Goal: Task Accomplishment & Management: Manage account settings

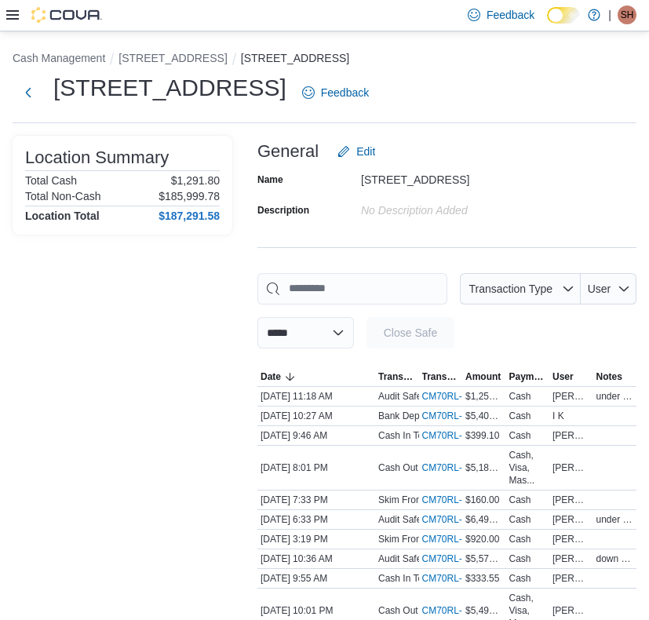
click at [7, 18] on icon at bounding box center [12, 14] width 13 height 9
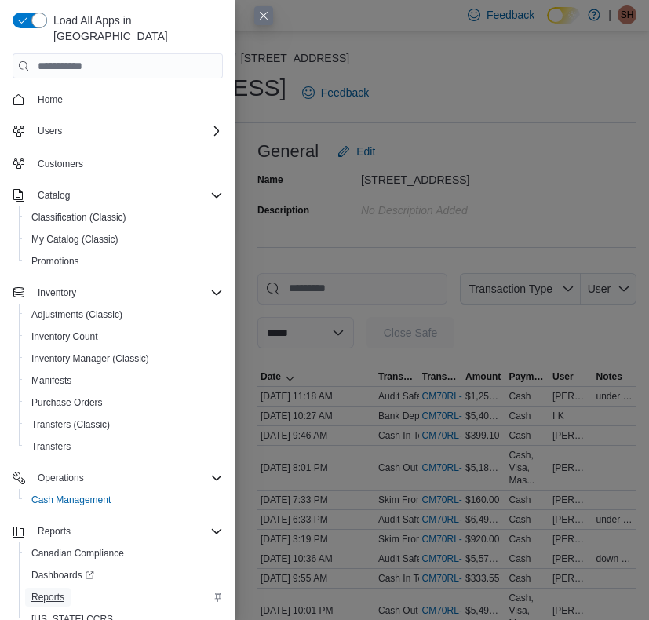
click at [52, 591] on span "Reports" at bounding box center [47, 597] width 33 height 13
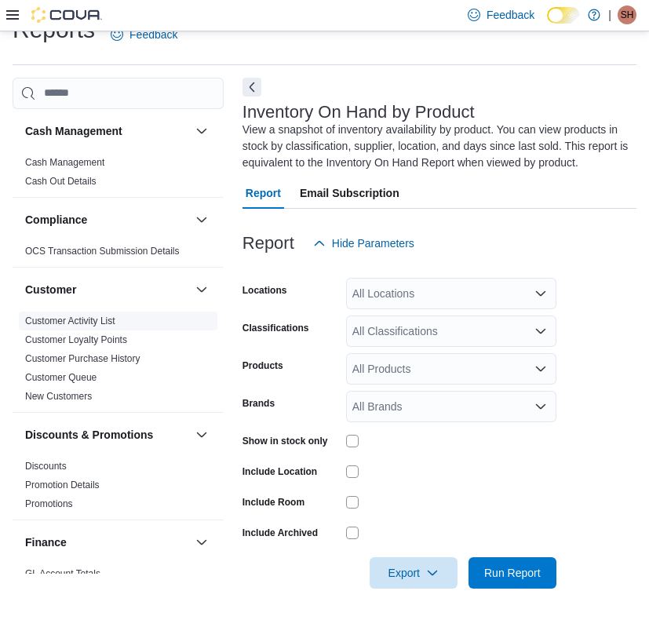
scroll to position [19, 0]
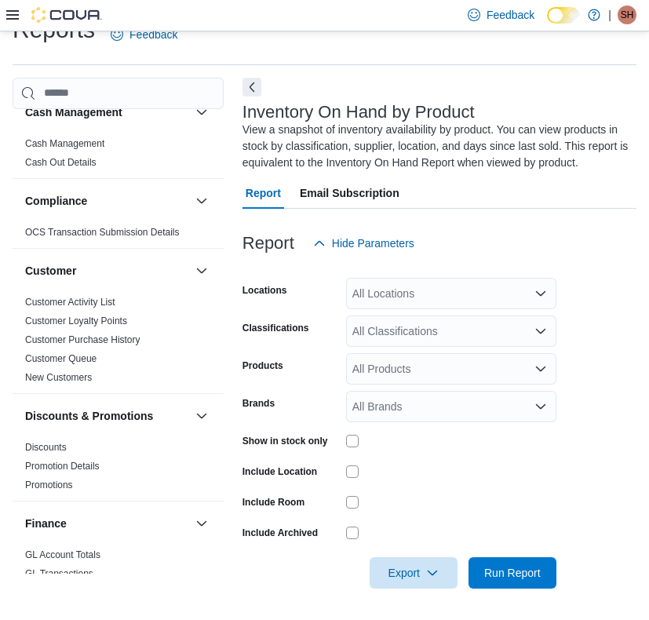
click at [451, 295] on div "All Locations" at bounding box center [451, 293] width 210 height 31
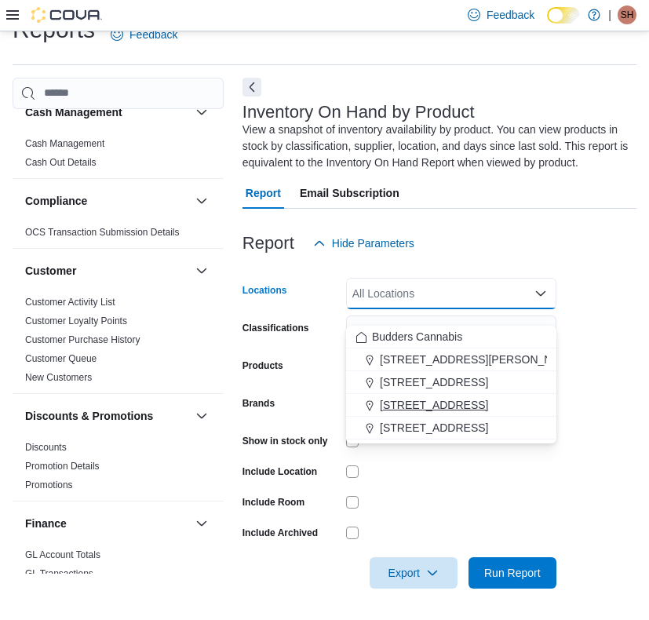
click at [421, 397] on span "[STREET_ADDRESS]" at bounding box center [434, 405] width 108 height 16
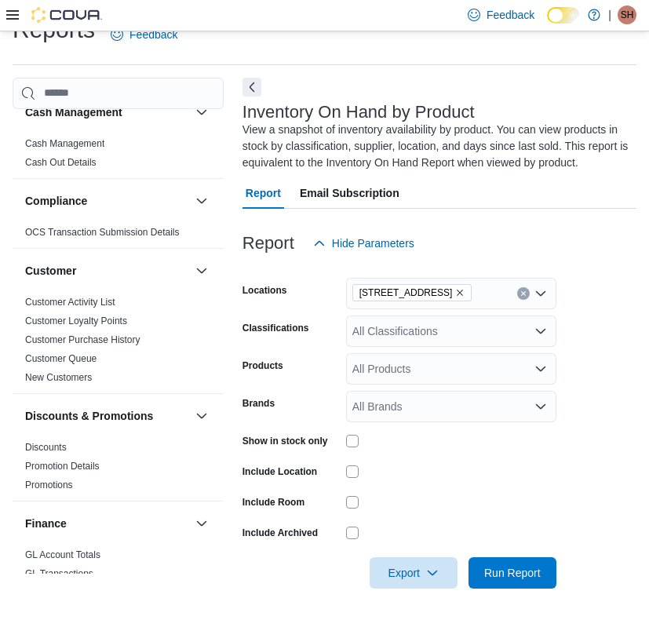
click at [579, 320] on form "Locations 3466 Dundas St. W Unit 1 Classifications All Classifications Products…" at bounding box center [440, 424] width 394 height 330
click at [464, 324] on div "All Classifications" at bounding box center [451, 331] width 210 height 31
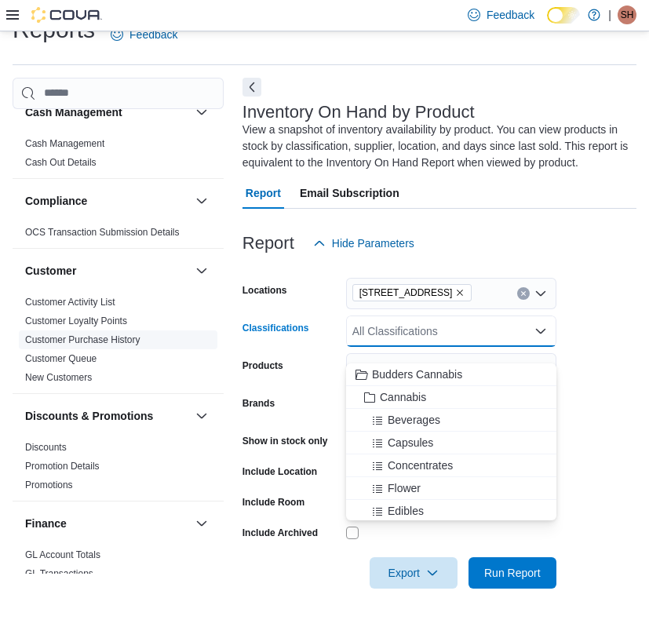
click at [141, 334] on link "Customer Purchase History" at bounding box center [82, 339] width 115 height 11
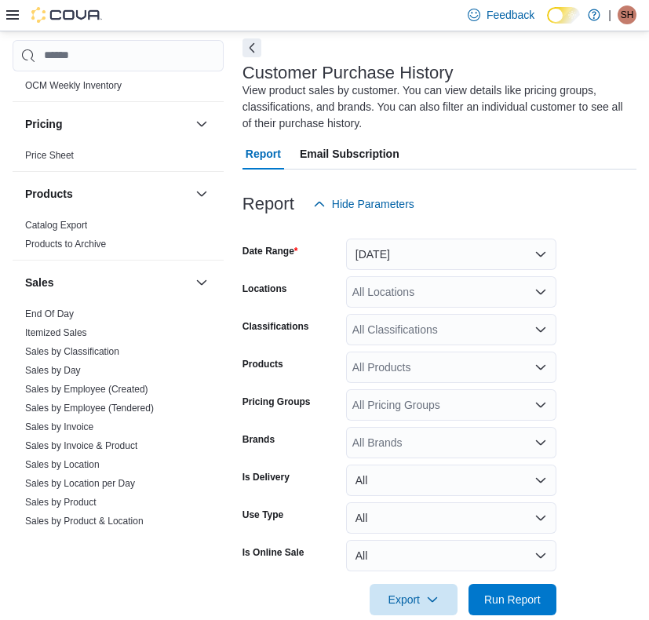
scroll to position [918, 0]
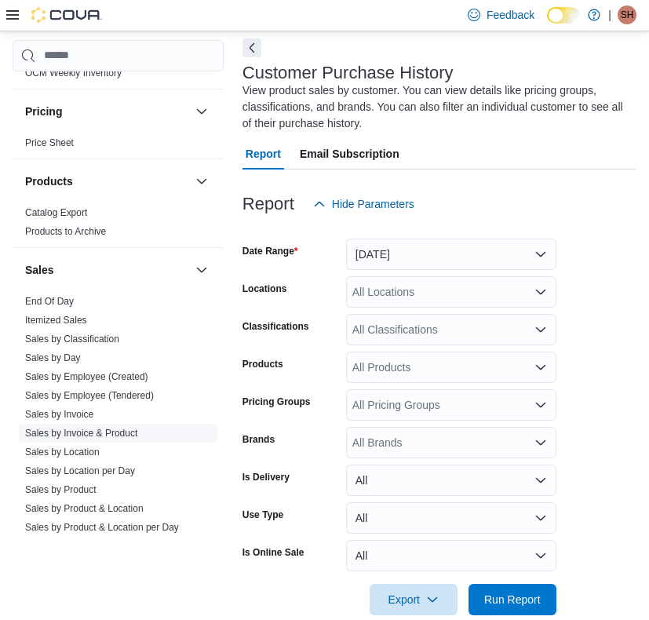
click at [117, 438] on span "Sales by Invoice & Product" at bounding box center [81, 432] width 112 height 13
click at [118, 433] on link "Sales by Invoice & Product" at bounding box center [81, 432] width 112 height 11
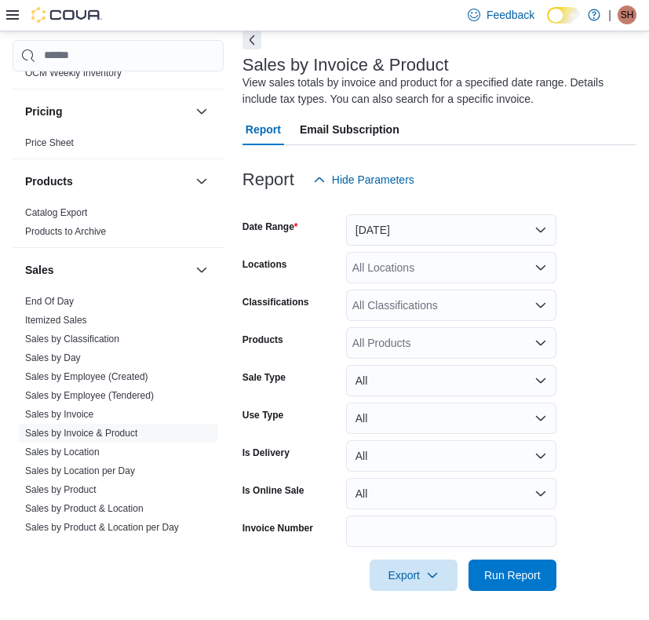
scroll to position [79, 0]
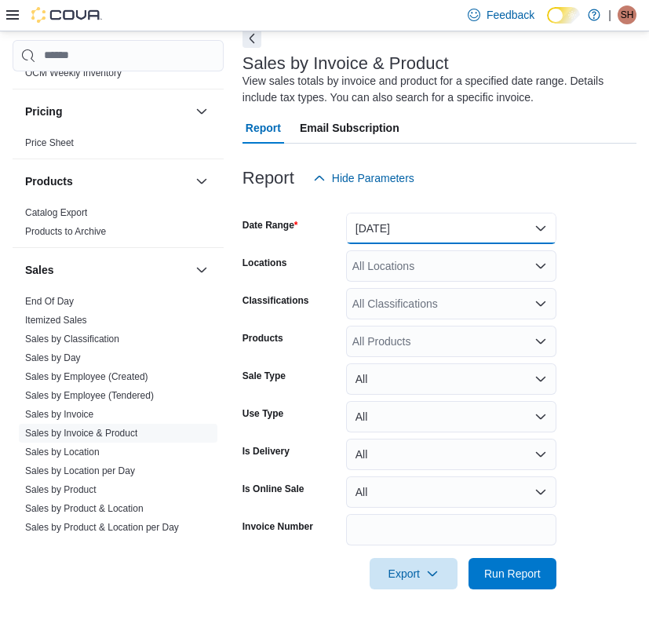
click at [408, 217] on button "[DATE]" at bounding box center [451, 228] width 210 height 31
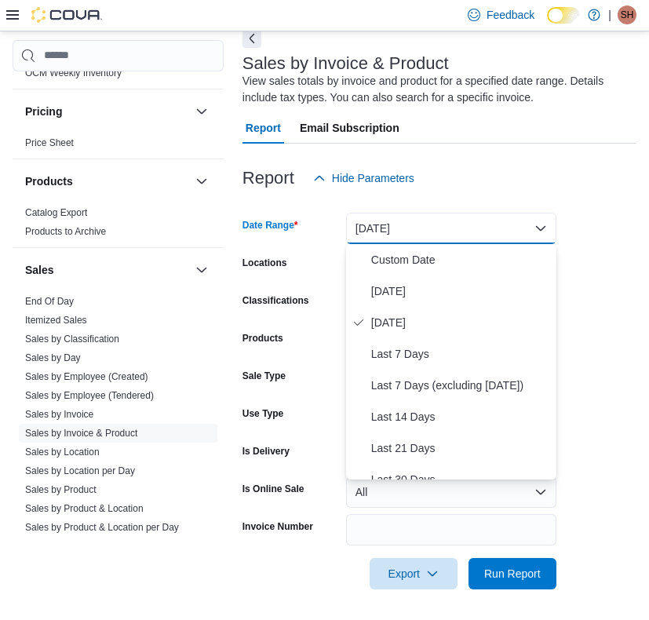
click at [590, 218] on form "Date Range Yesterday Locations All Locations Classifications All Classification…" at bounding box center [440, 392] width 394 height 396
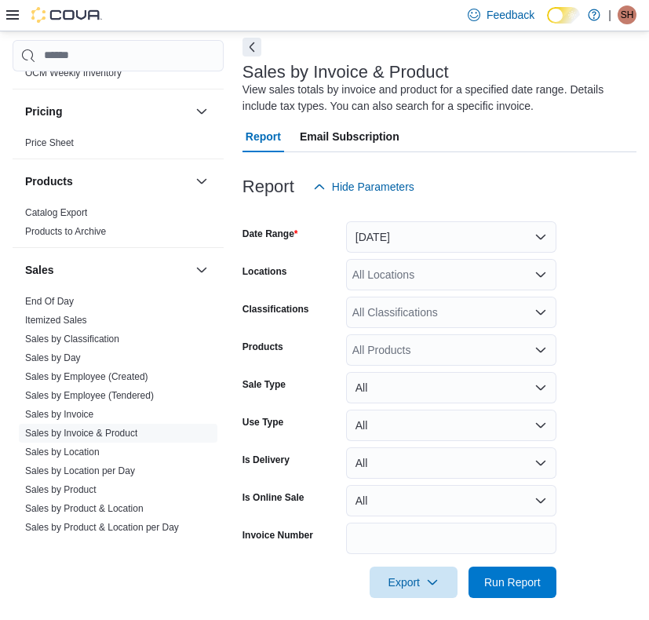
scroll to position [60, 0]
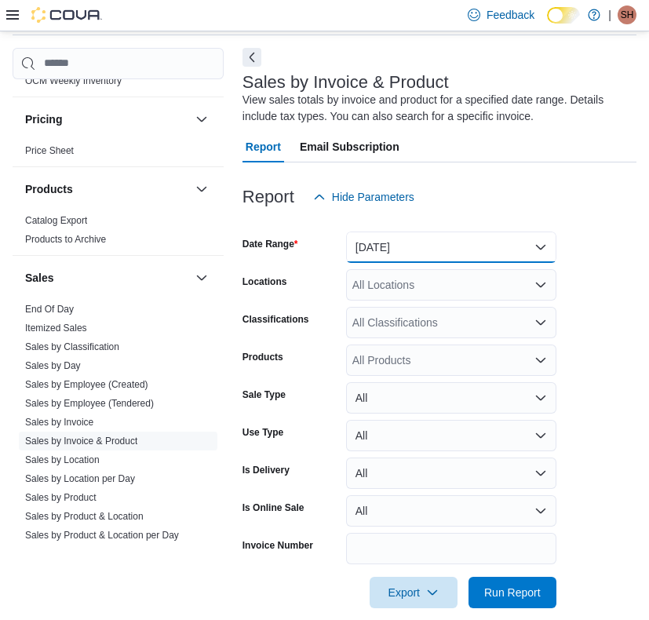
click at [400, 250] on button "[DATE]" at bounding box center [451, 247] width 210 height 31
click at [465, 213] on div at bounding box center [440, 222] width 394 height 19
click at [397, 288] on div "All Locations" at bounding box center [451, 284] width 210 height 31
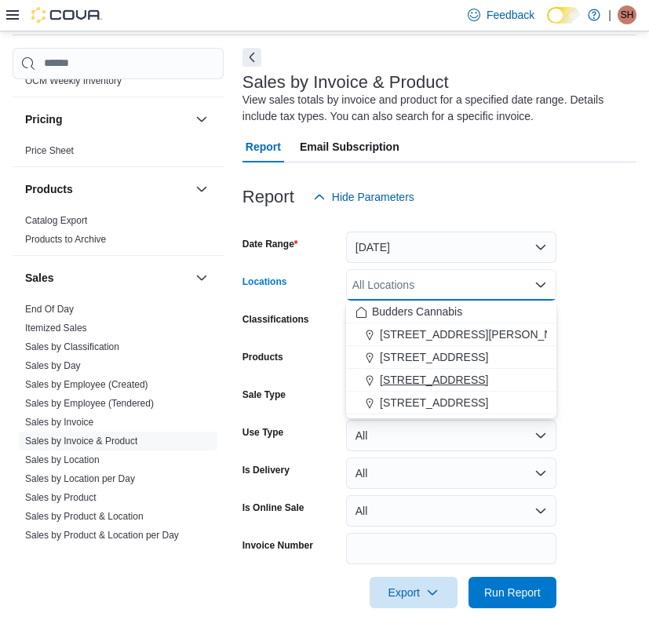
click at [439, 380] on span "[STREET_ADDRESS]" at bounding box center [434, 380] width 108 height 16
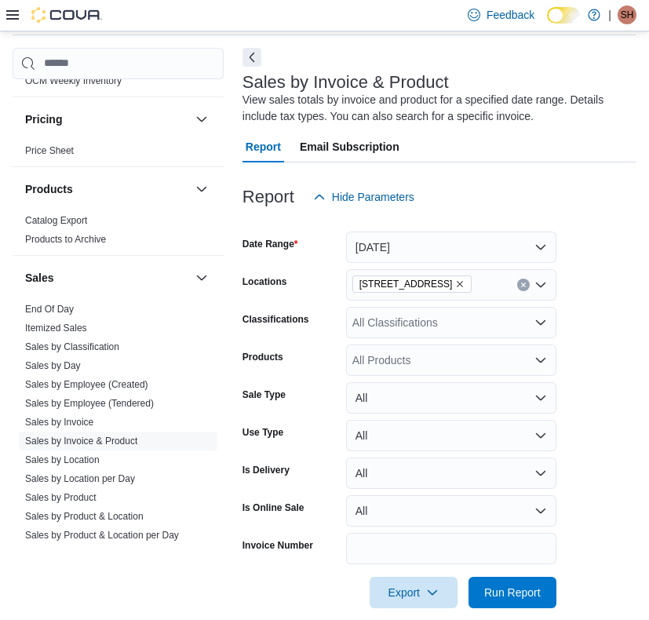
click at [589, 267] on form "Date Range Yesterday Locations 3466 Dundas St. W Unit 1 Classifications All Cla…" at bounding box center [440, 411] width 394 height 396
click at [430, 367] on div "All Products" at bounding box center [451, 360] width 210 height 31
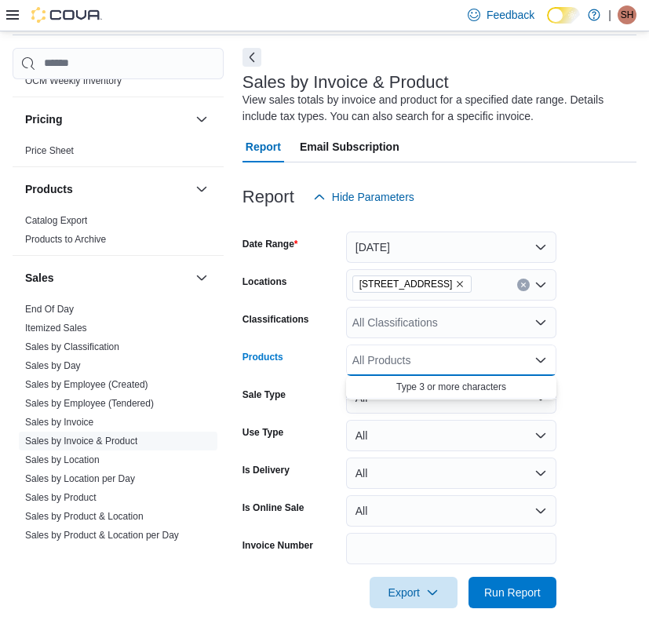
click at [389, 332] on div "All Classifications" at bounding box center [451, 322] width 210 height 31
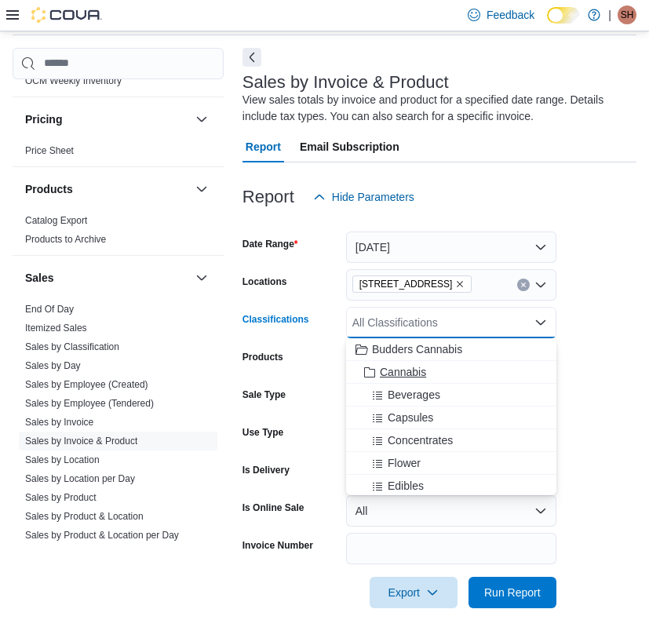
click at [401, 375] on span "Cannabis" at bounding box center [403, 372] width 46 height 16
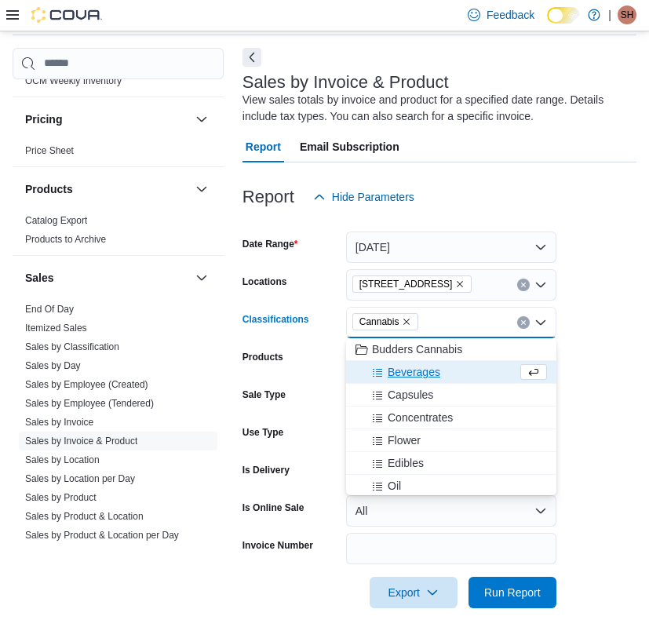
click at [590, 370] on form "Date Range Yesterday Locations 3466 Dundas St. W Unit 1 Classifications Cannabi…" at bounding box center [440, 411] width 394 height 396
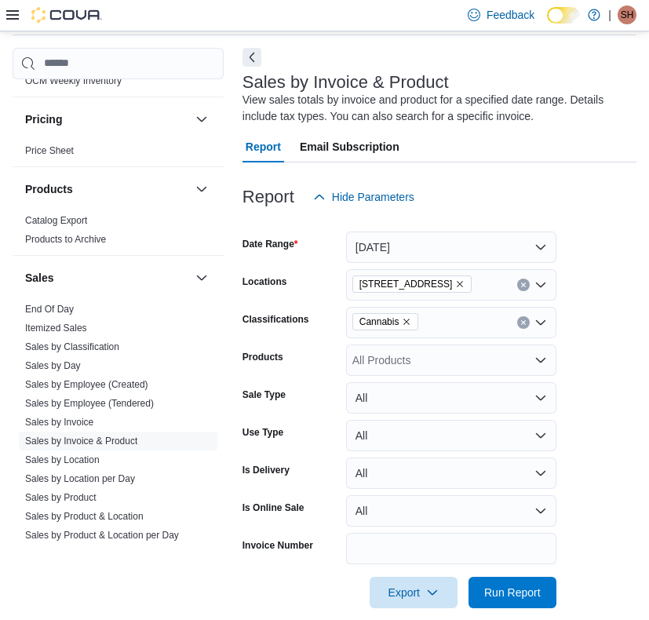
click at [432, 327] on div "Cannabis" at bounding box center [451, 322] width 210 height 31
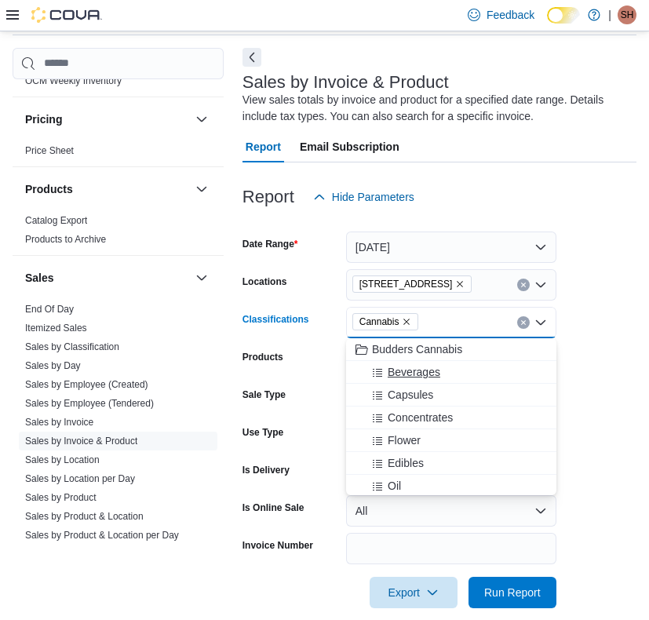
click at [425, 372] on span "Beverages" at bounding box center [414, 372] width 53 height 16
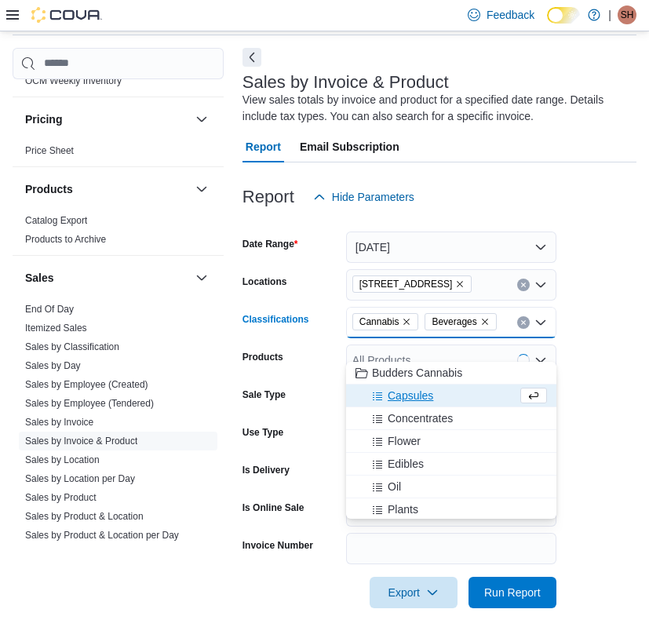
click at [408, 321] on icon "Remove Cannabis from selection in this group" at bounding box center [406, 321] width 9 height 9
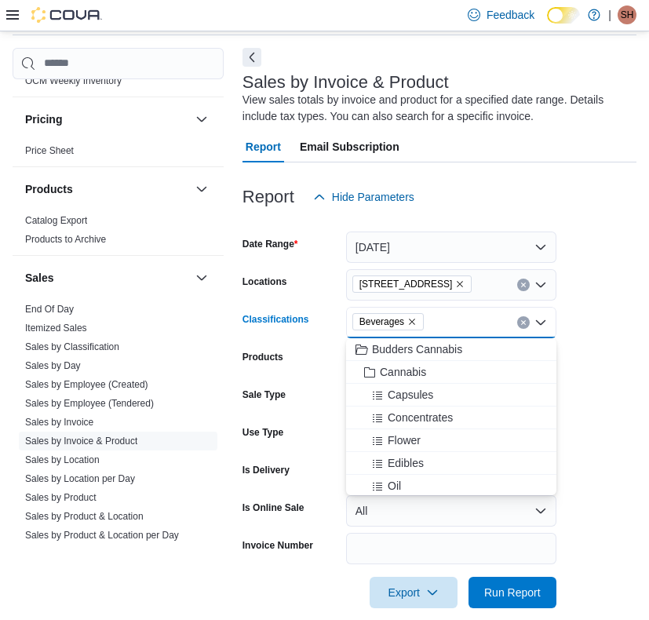
click at [579, 386] on form "Date Range Yesterday Locations 3466 Dundas St. W Unit 1 Classifications Beverag…" at bounding box center [440, 411] width 394 height 396
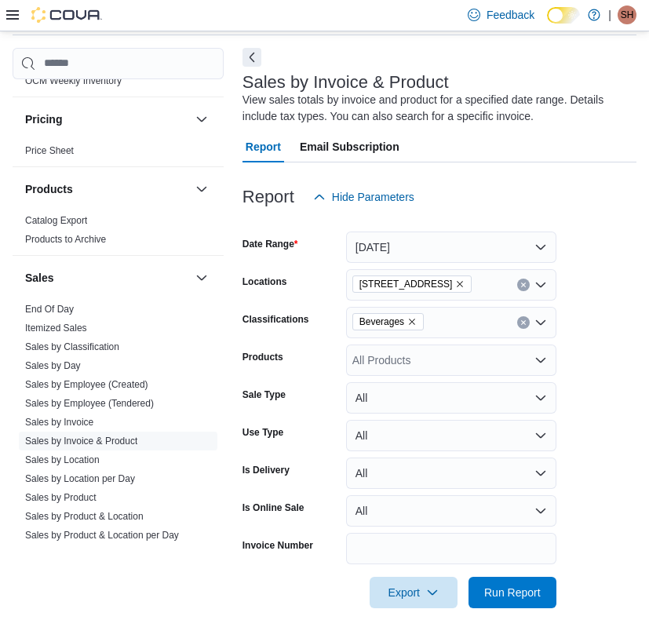
click at [415, 358] on div "All Products" at bounding box center [451, 360] width 210 height 31
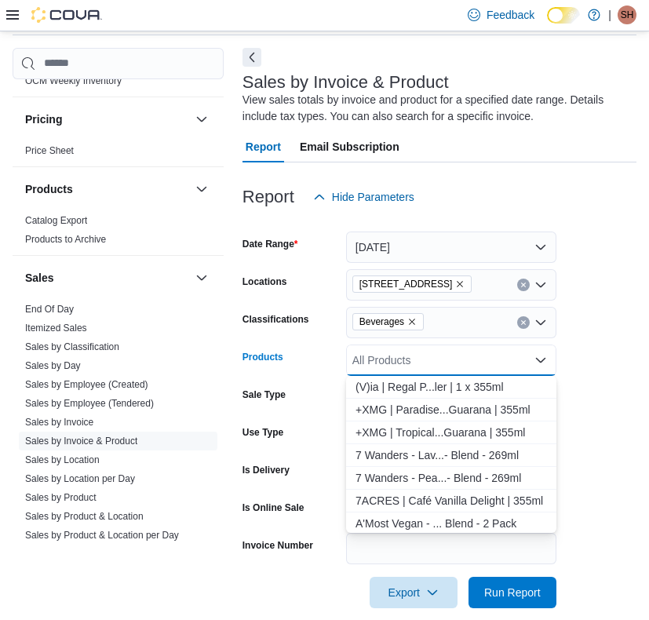
click at [14, 12] on icon at bounding box center [12, 14] width 13 height 9
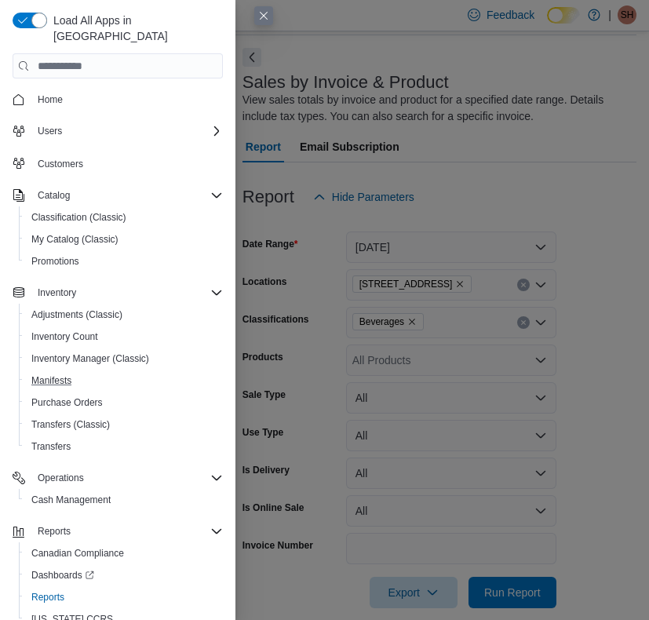
scroll to position [26, 0]
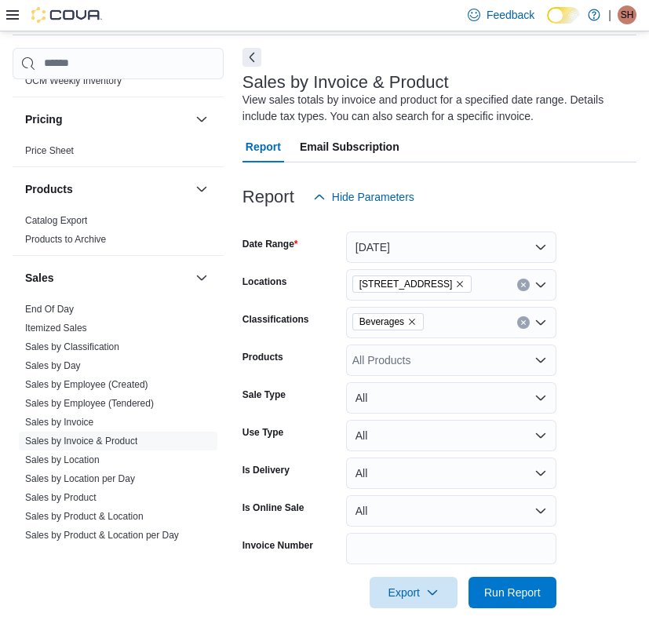
click at [414, 368] on div "All Products" at bounding box center [451, 360] width 210 height 31
click at [573, 329] on form "Date Range Yesterday Locations 3466 Dundas St. W Unit 1 Classifications Beverag…" at bounding box center [440, 411] width 394 height 396
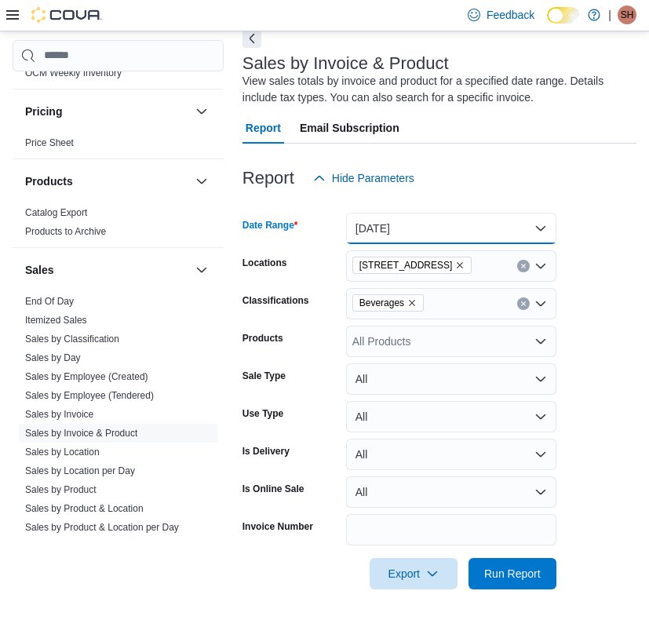
click at [415, 232] on button "[DATE]" at bounding box center [451, 228] width 210 height 31
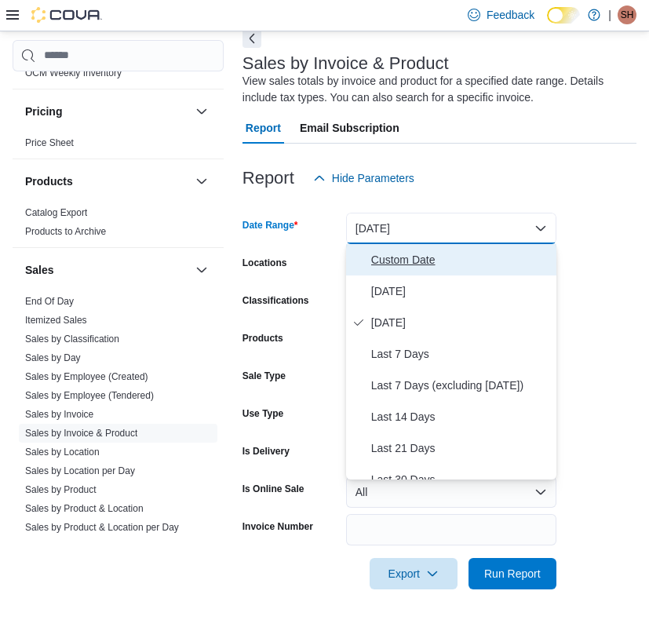
click at [414, 255] on span "Custom Date" at bounding box center [460, 259] width 179 height 19
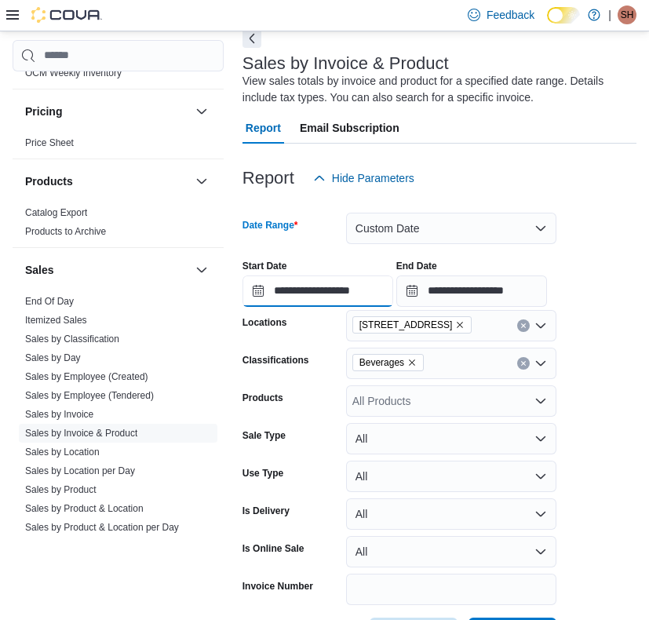
click at [338, 296] on input "**********" at bounding box center [318, 291] width 151 height 31
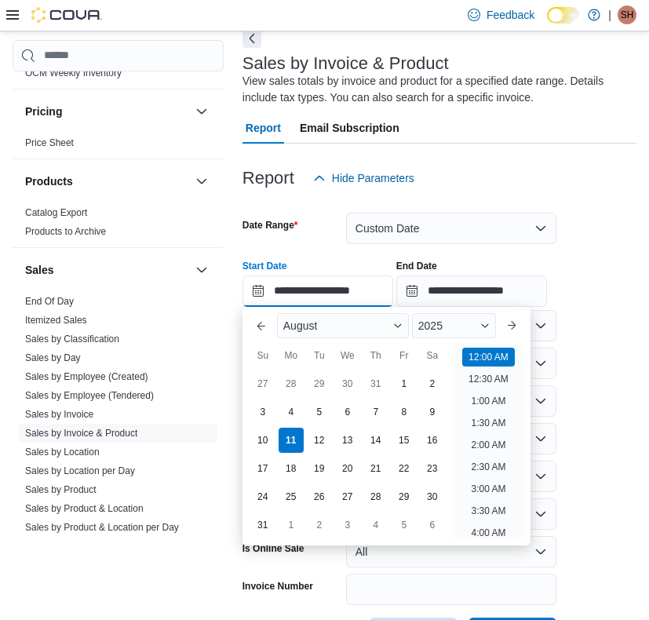
scroll to position [49, 0]
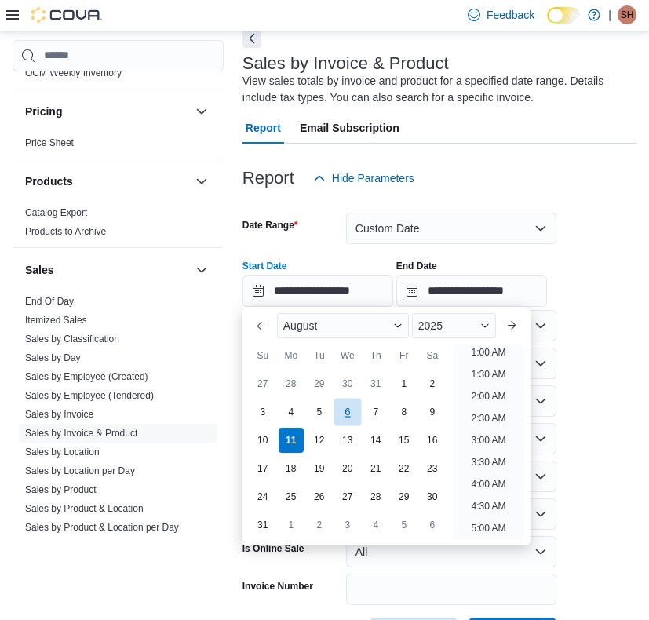
click at [344, 411] on div "6" at bounding box center [347, 411] width 27 height 27
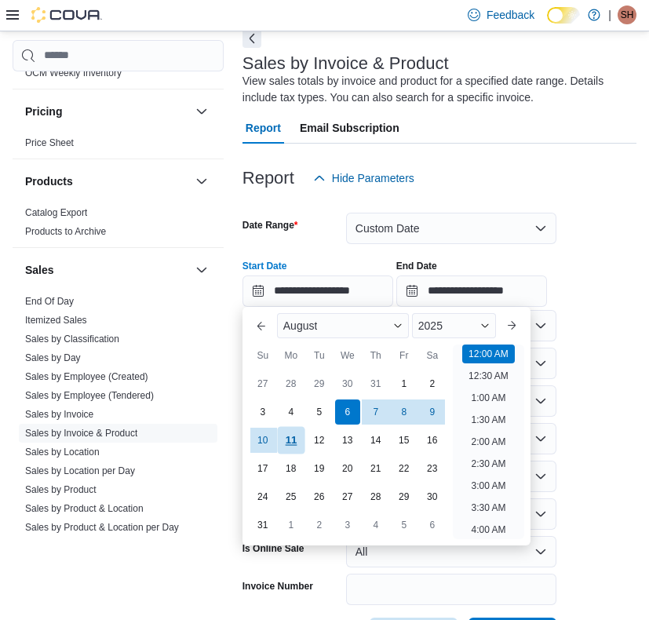
click at [285, 440] on div "11" at bounding box center [290, 439] width 27 height 27
click at [342, 409] on div "6" at bounding box center [347, 411] width 27 height 27
type input "**********"
click at [466, 291] on input "**********" at bounding box center [472, 291] width 151 height 31
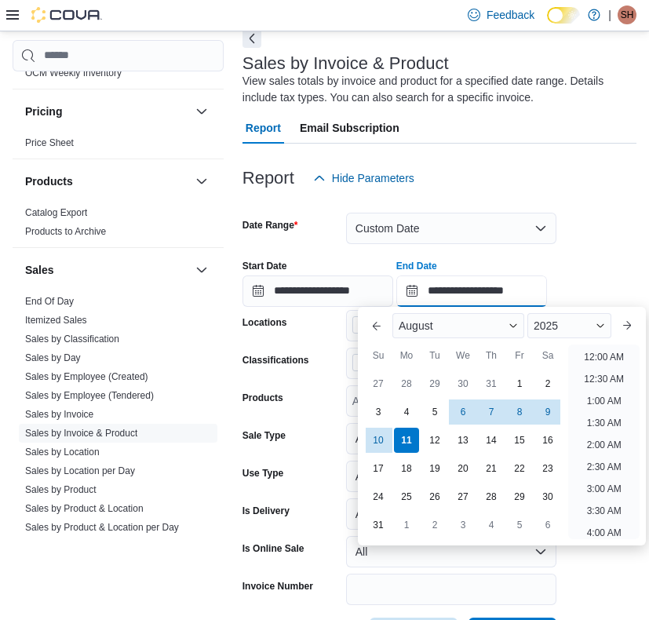
scroll to position [864, 0]
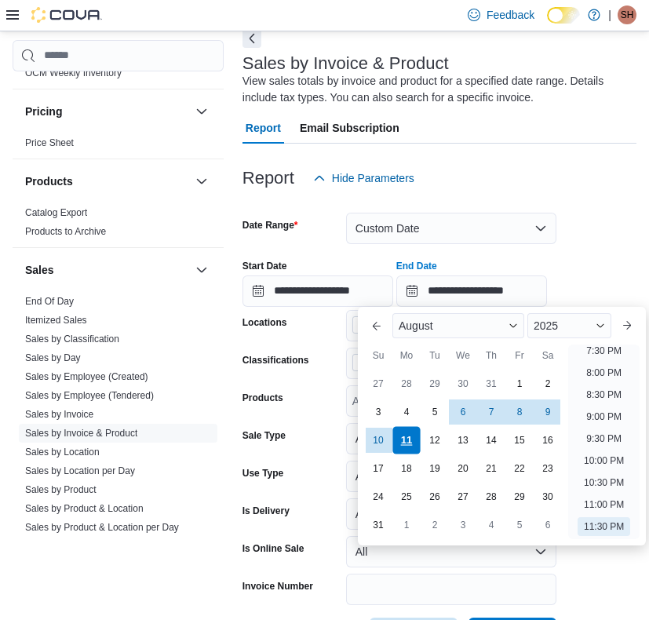
click at [408, 441] on div "11" at bounding box center [406, 439] width 27 height 27
click at [590, 254] on div "**********" at bounding box center [440, 277] width 394 height 60
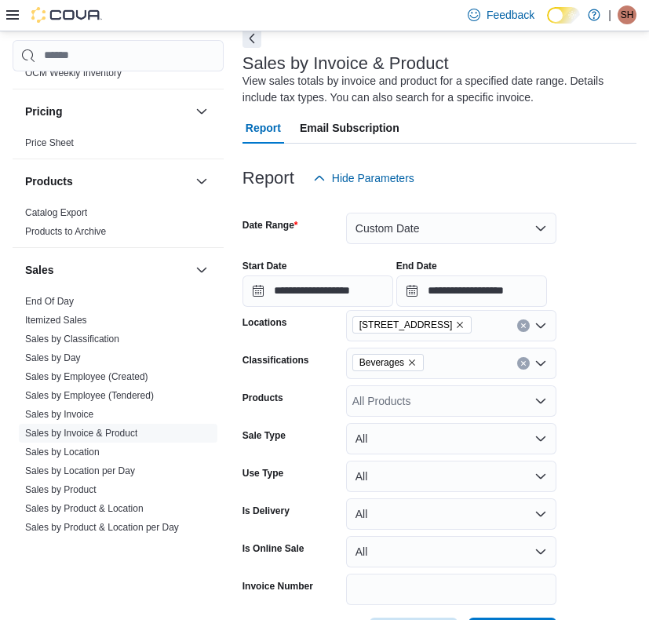
scroll to position [138, 0]
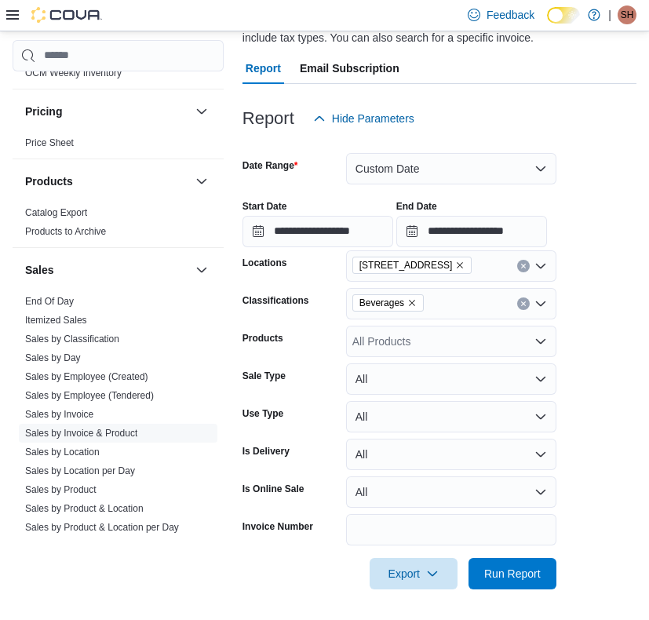
click at [427, 348] on div "All Products" at bounding box center [451, 341] width 210 height 31
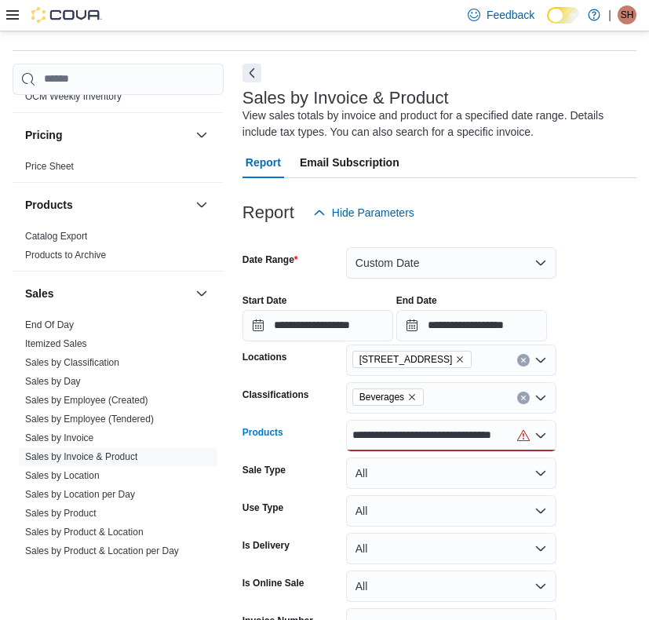
scroll to position [46, 0]
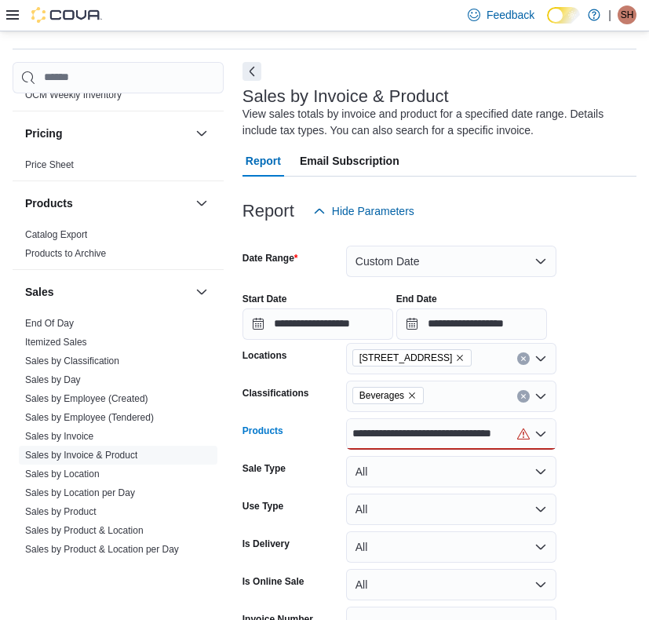
click at [503, 446] on div "**********" at bounding box center [451, 434] width 210 height 31
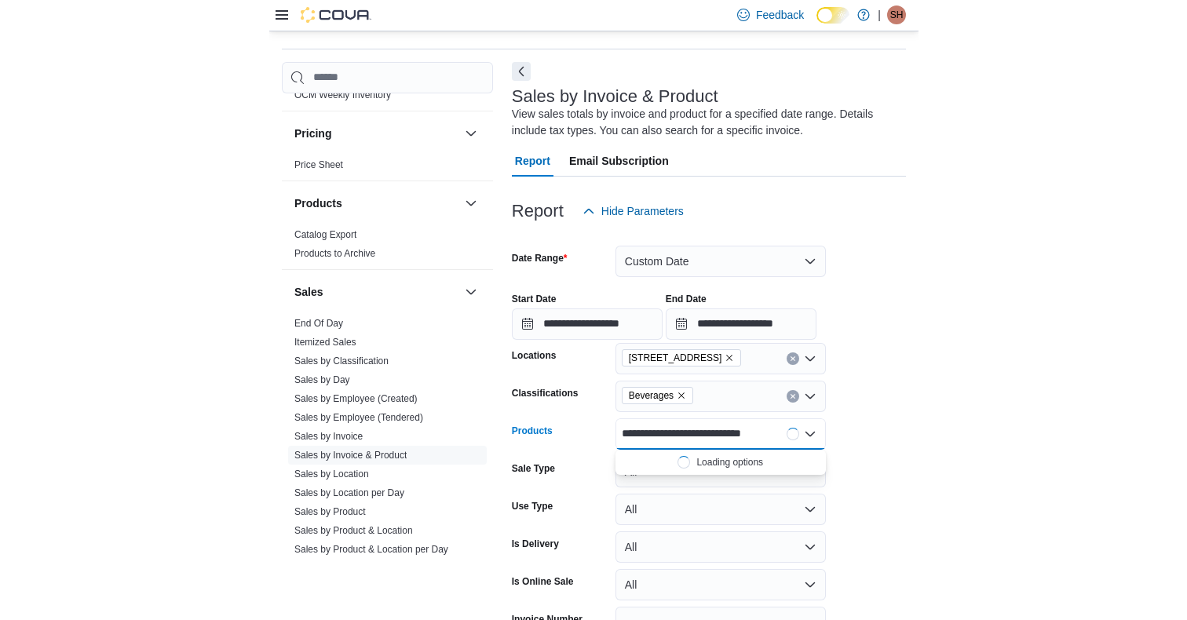
scroll to position [0, 0]
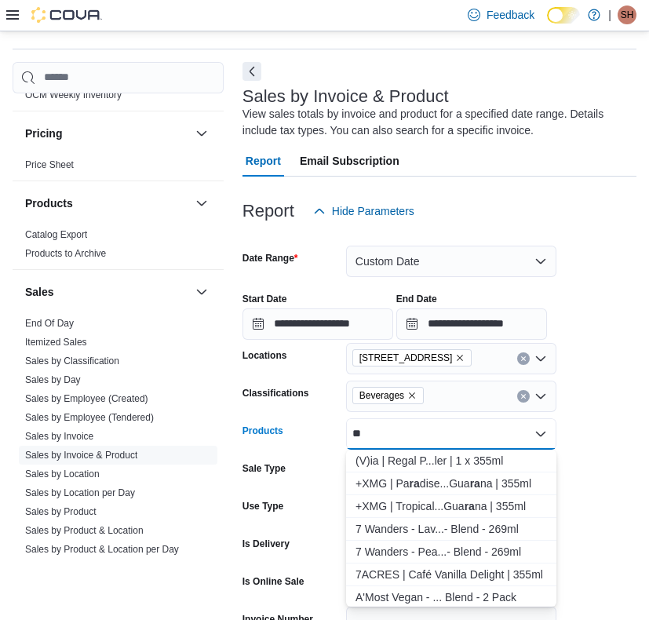
type input "*"
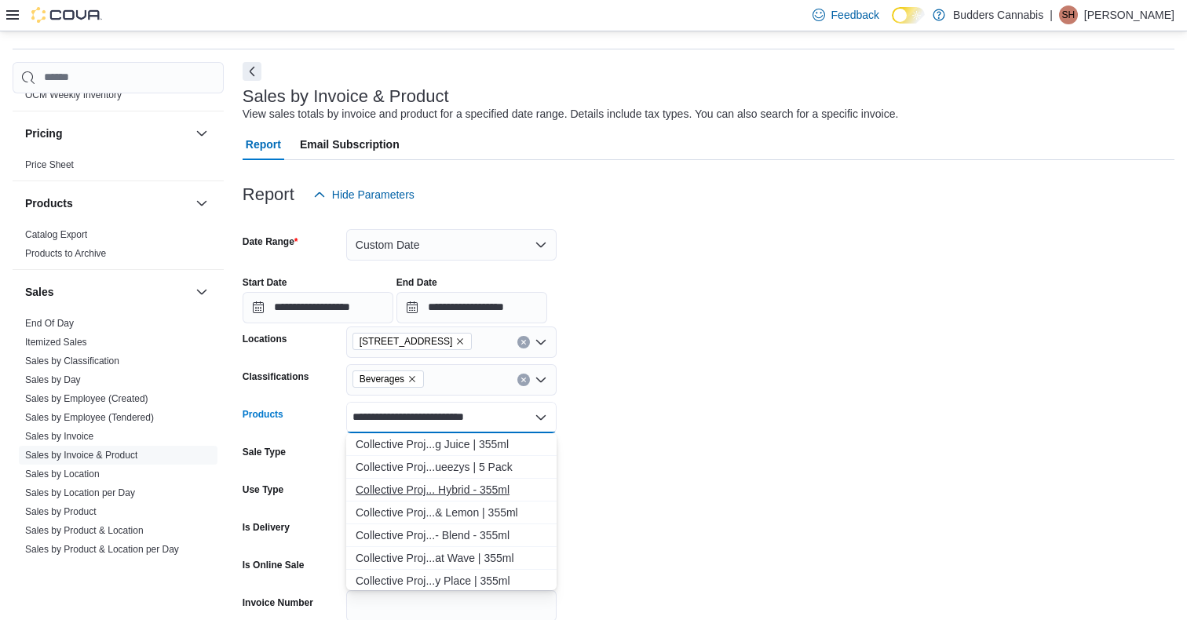
type input "**********"
click at [457, 482] on div "Collective Proj... Hybrid - 355ml" at bounding box center [452, 490] width 192 height 16
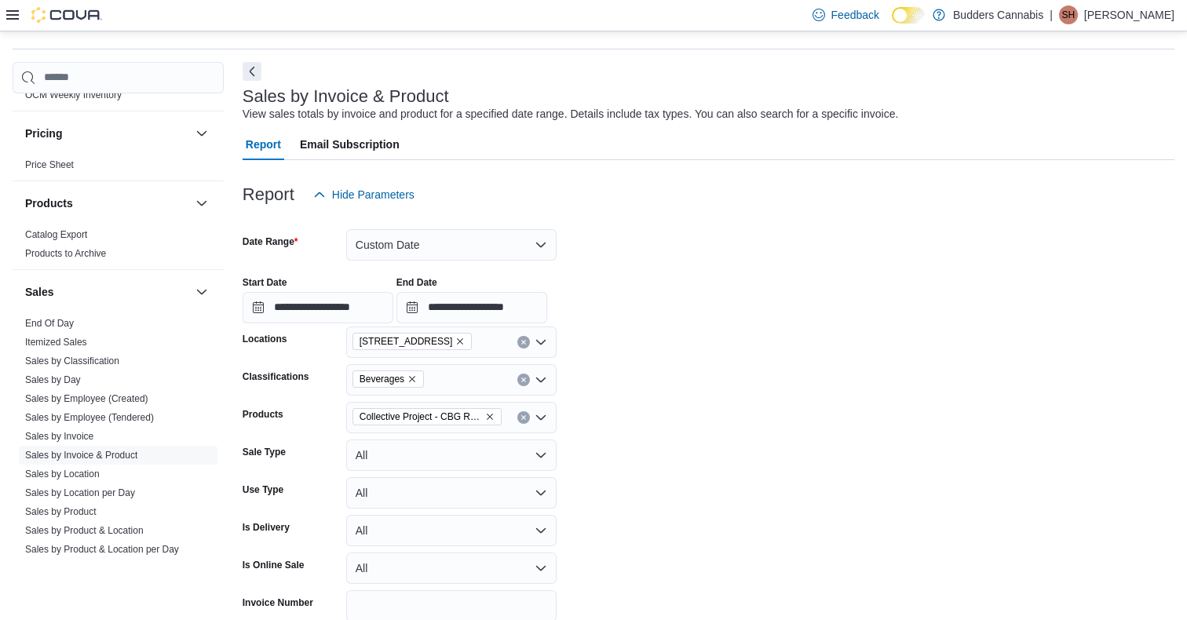
click at [649, 510] on form "**********" at bounding box center [709, 437] width 932 height 455
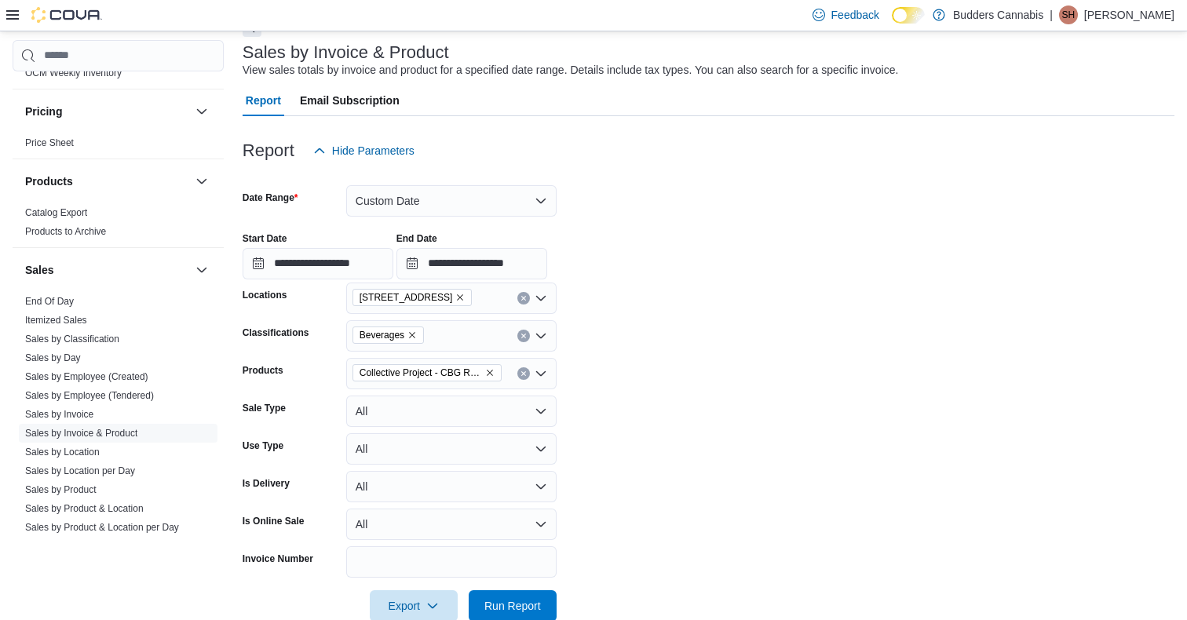
scroll to position [122, 0]
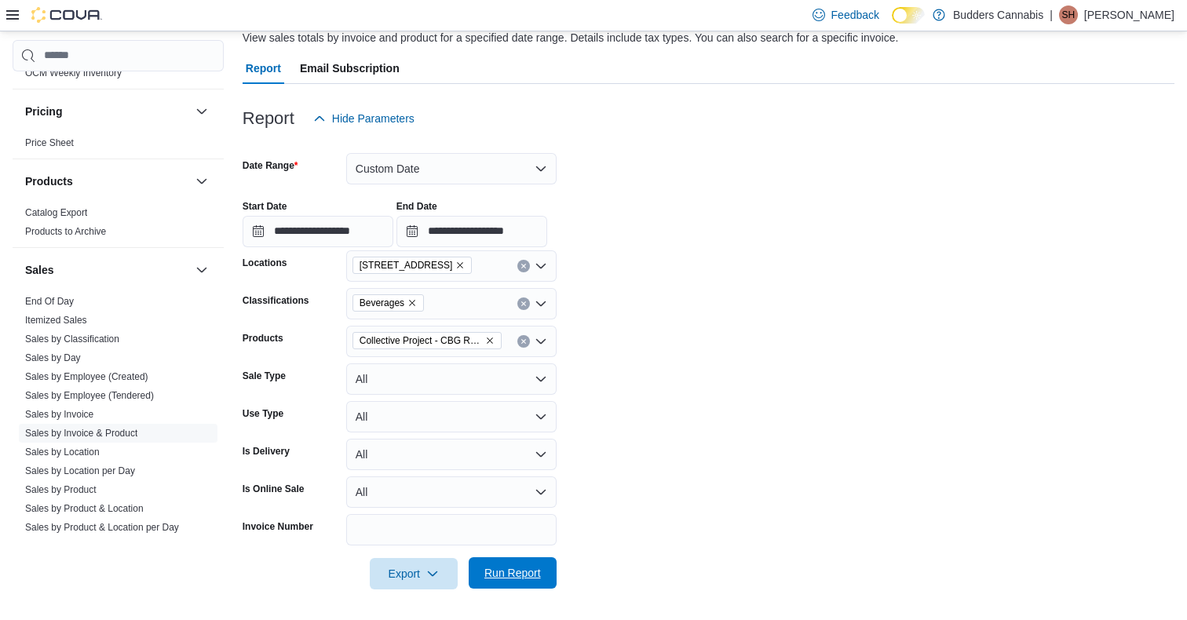
click at [523, 569] on span "Run Report" at bounding box center [512, 573] width 57 height 16
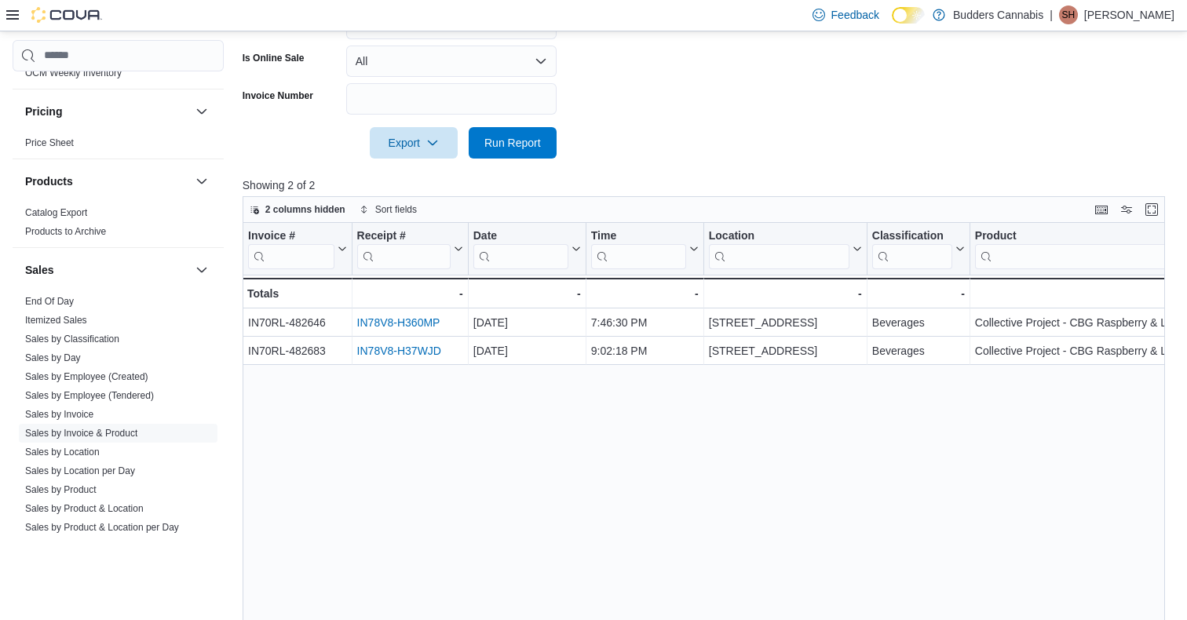
scroll to position [637, 0]
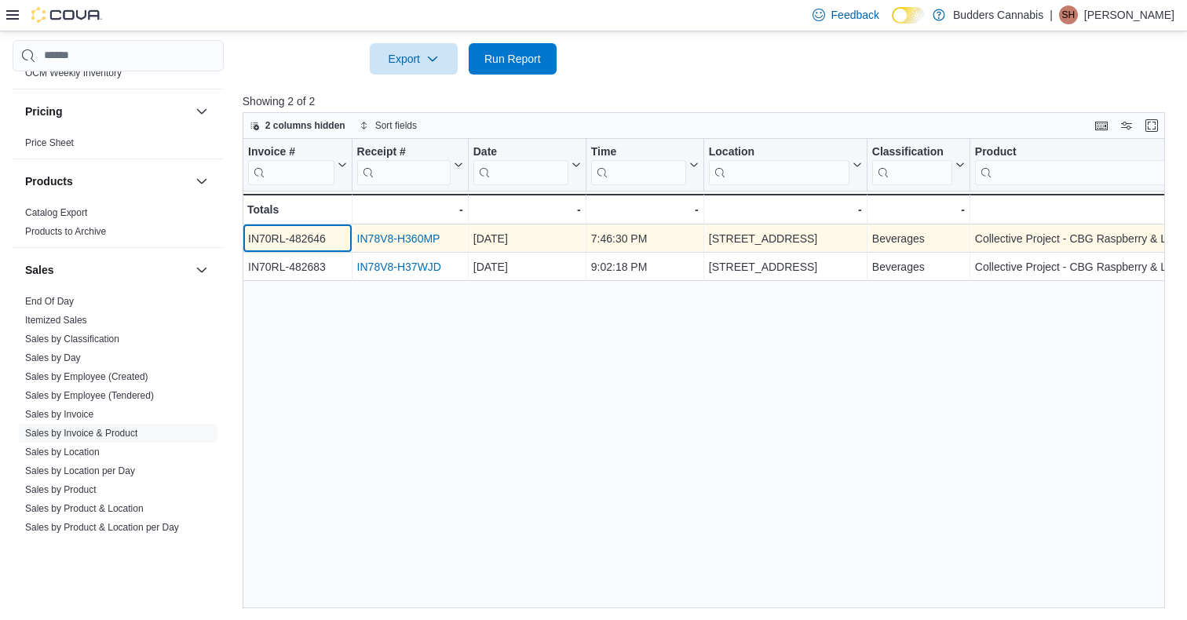
click at [278, 239] on div "IN70RL-482646" at bounding box center [297, 238] width 99 height 19
copy div "IN70RL-482646"
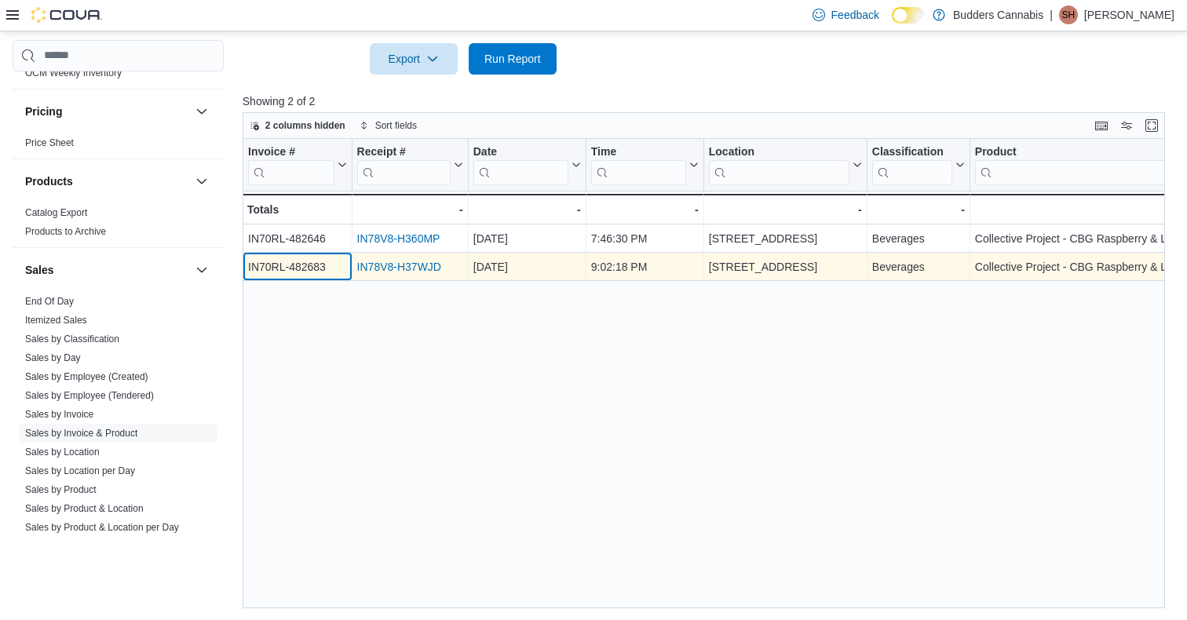
click at [298, 266] on div "IN70RL-482683" at bounding box center [297, 267] width 99 height 19
click at [315, 273] on div "IN70RL-482683" at bounding box center [297, 267] width 99 height 19
click at [312, 269] on div "IN70RL-482683" at bounding box center [297, 267] width 99 height 19
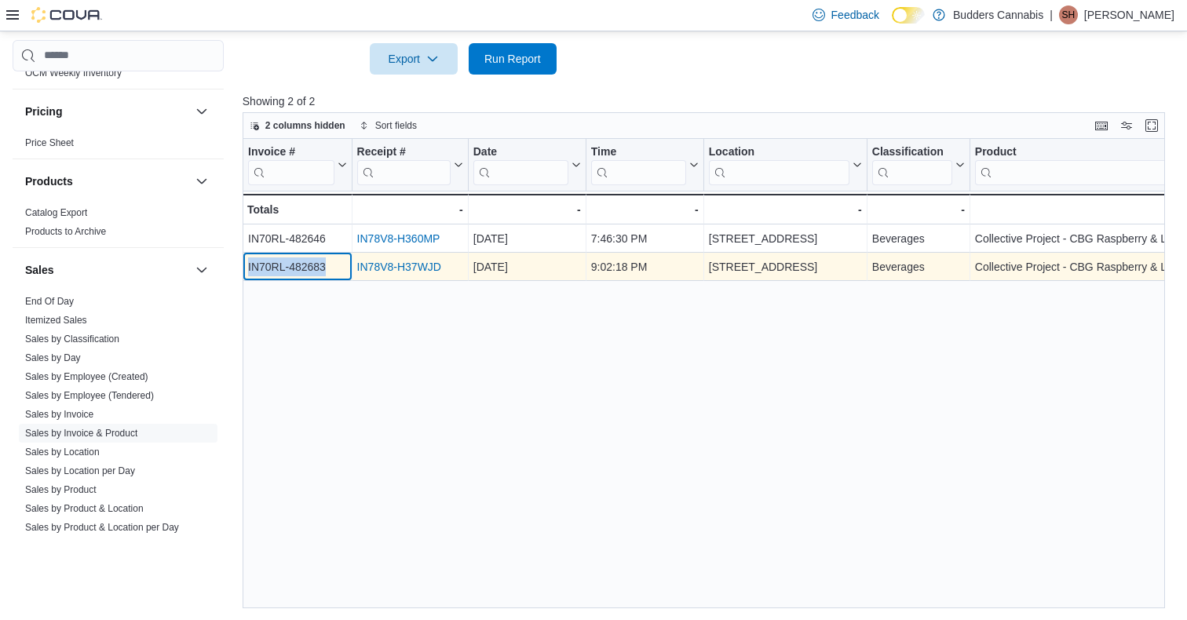
click at [312, 269] on div "IN70RL-482683" at bounding box center [297, 267] width 99 height 19
copy div "IN70RL-482683"
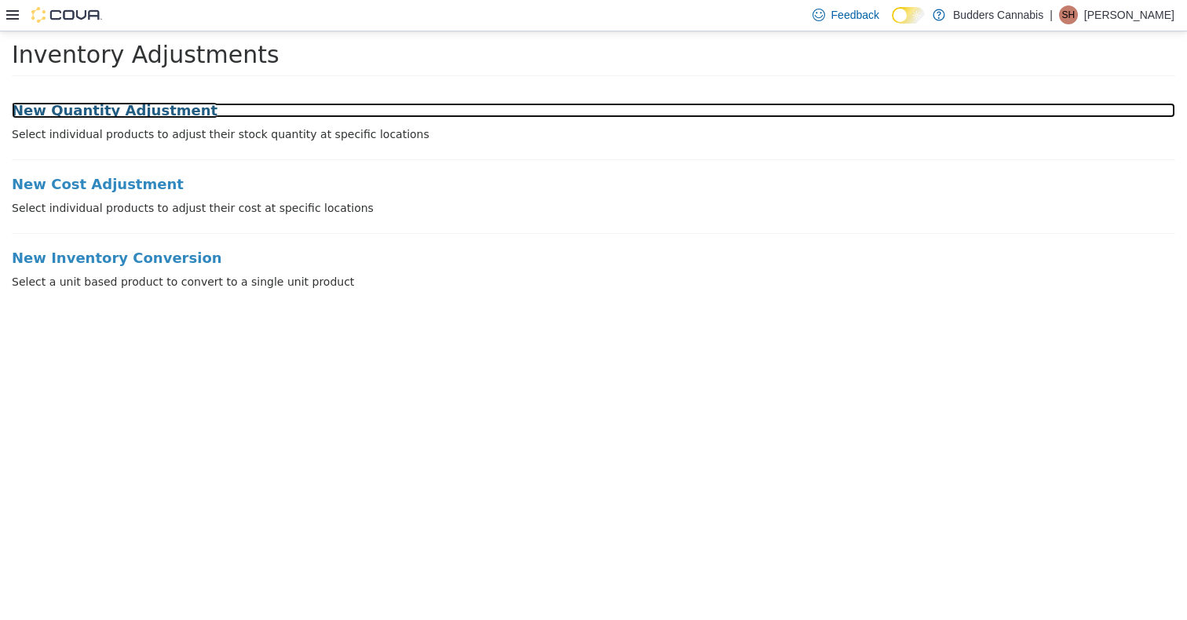
click at [82, 111] on h3 "New Quantity Adjustment" at bounding box center [594, 110] width 1164 height 16
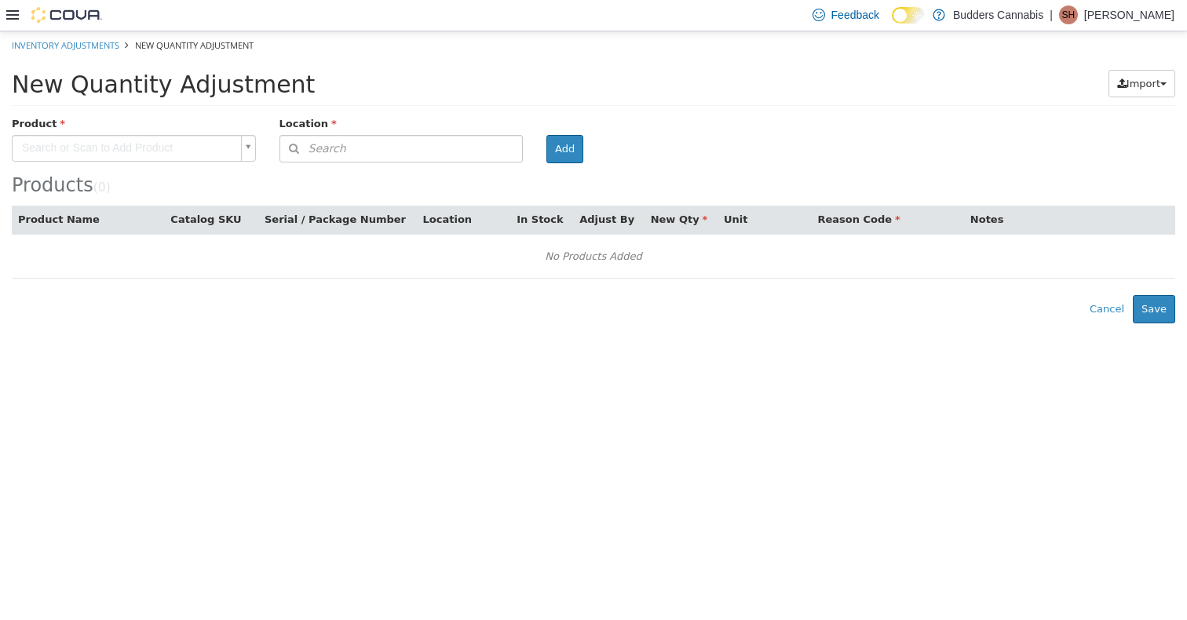
click at [152, 136] on body "× Inventory Adjustments New Quantity Adjustment New Quantity Adjustment Import …" at bounding box center [593, 177] width 1187 height 292
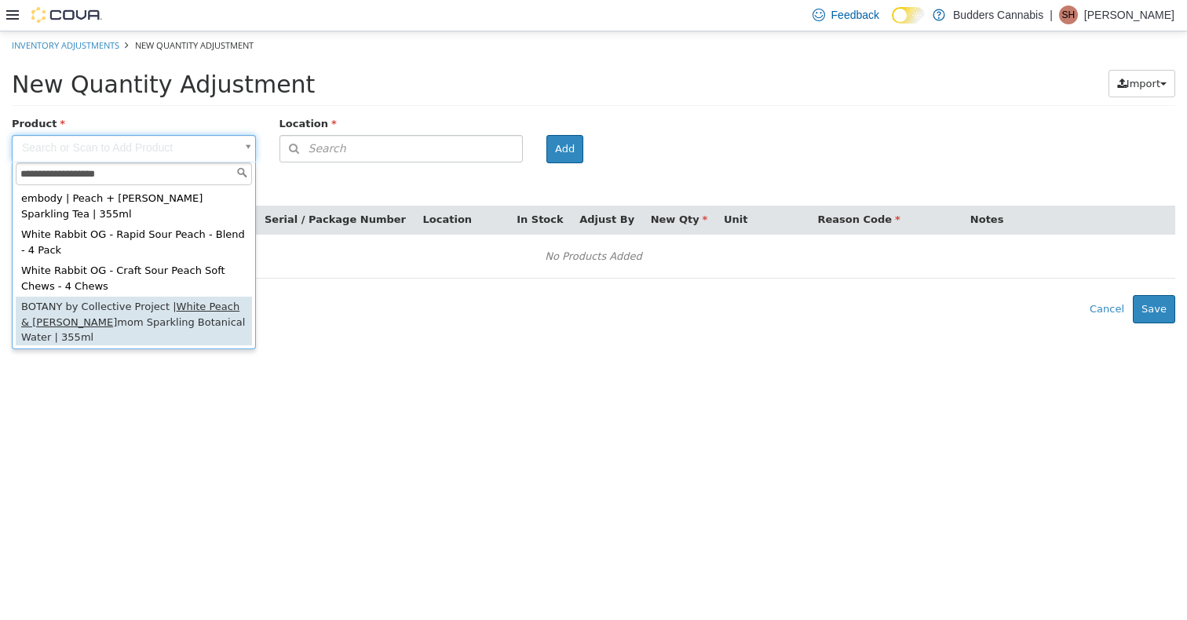
type input "**********"
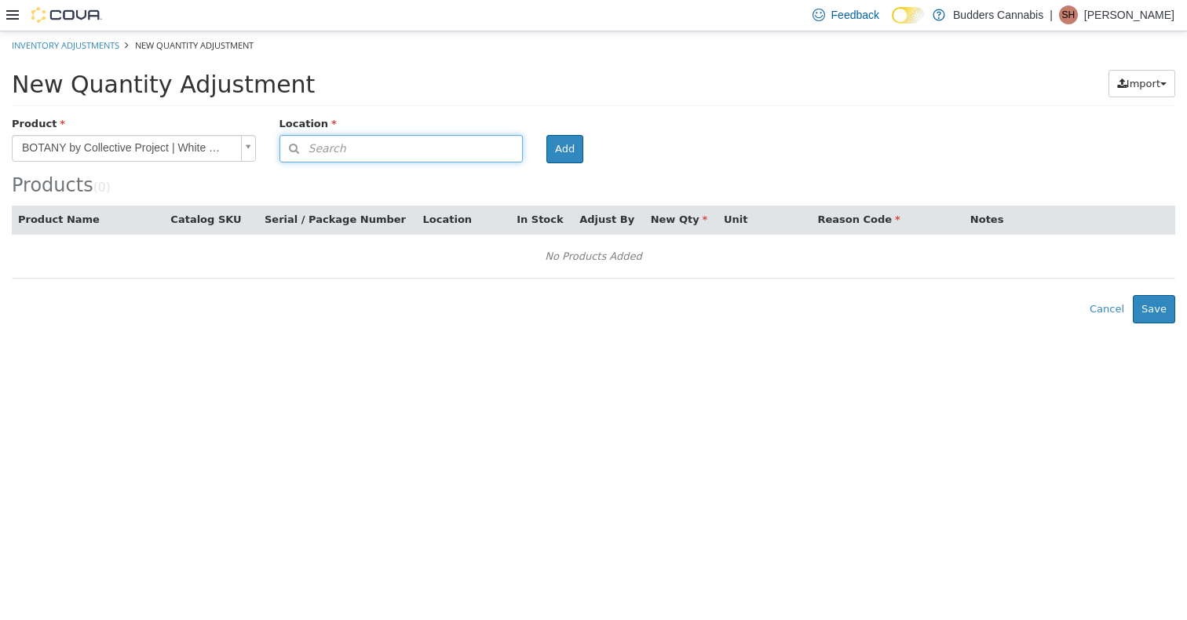
click at [320, 153] on span "Search" at bounding box center [313, 148] width 66 height 16
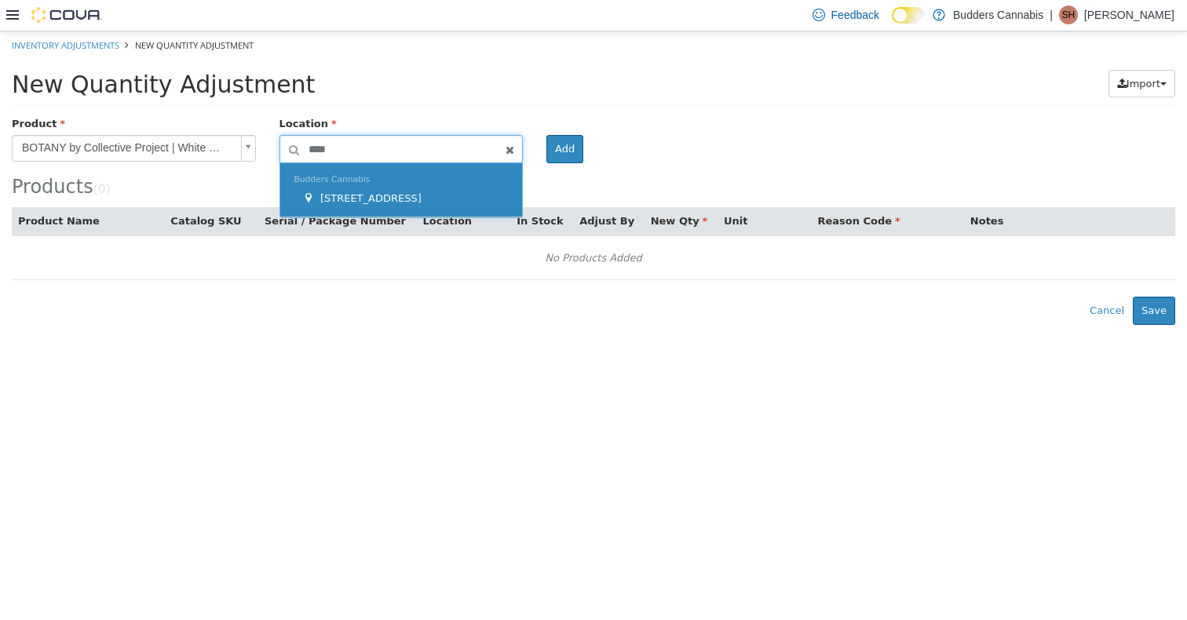
type input "****"
click at [325, 182] on span "Budders Cannabis" at bounding box center [332, 179] width 76 height 10
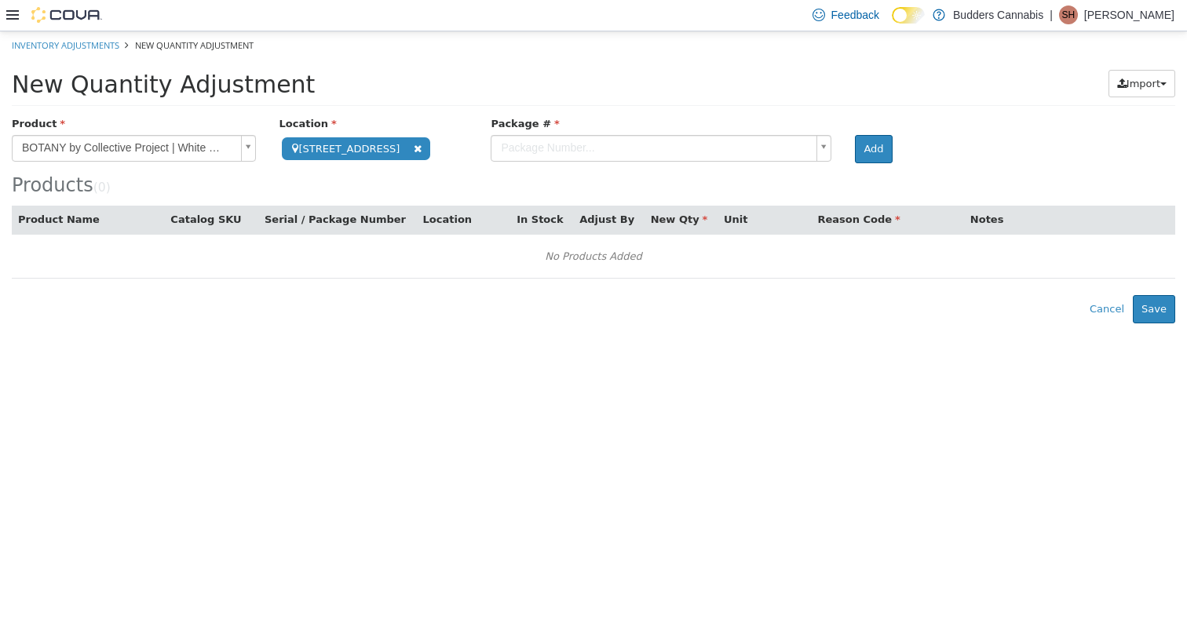
click at [544, 143] on body "**********" at bounding box center [593, 177] width 1187 height 292
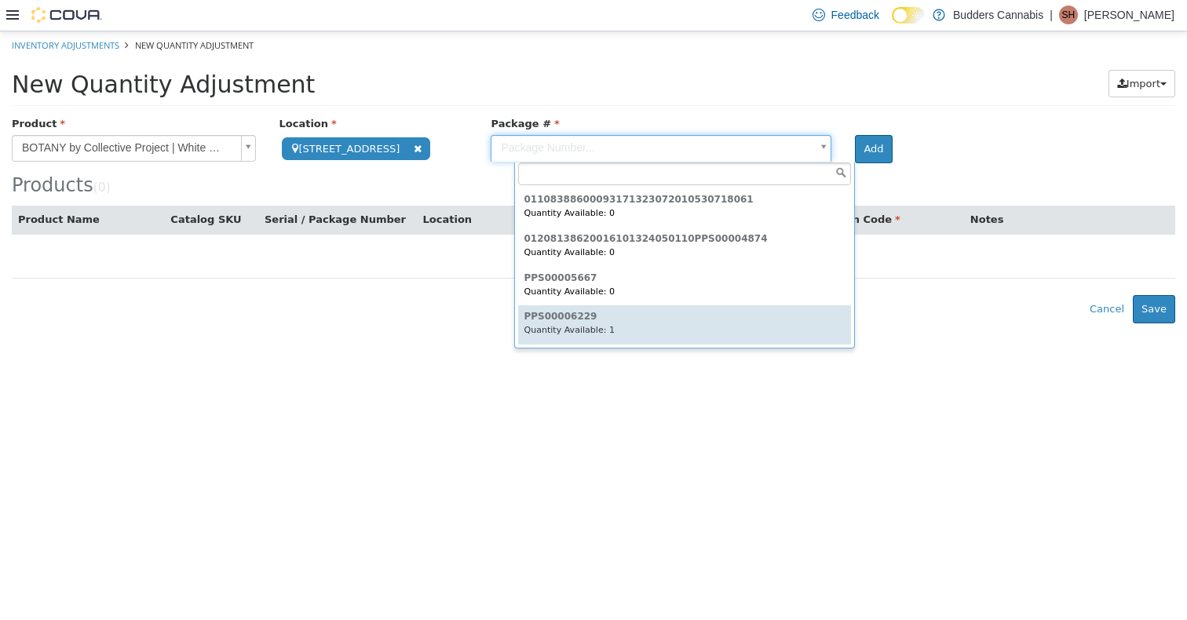
type input "**********"
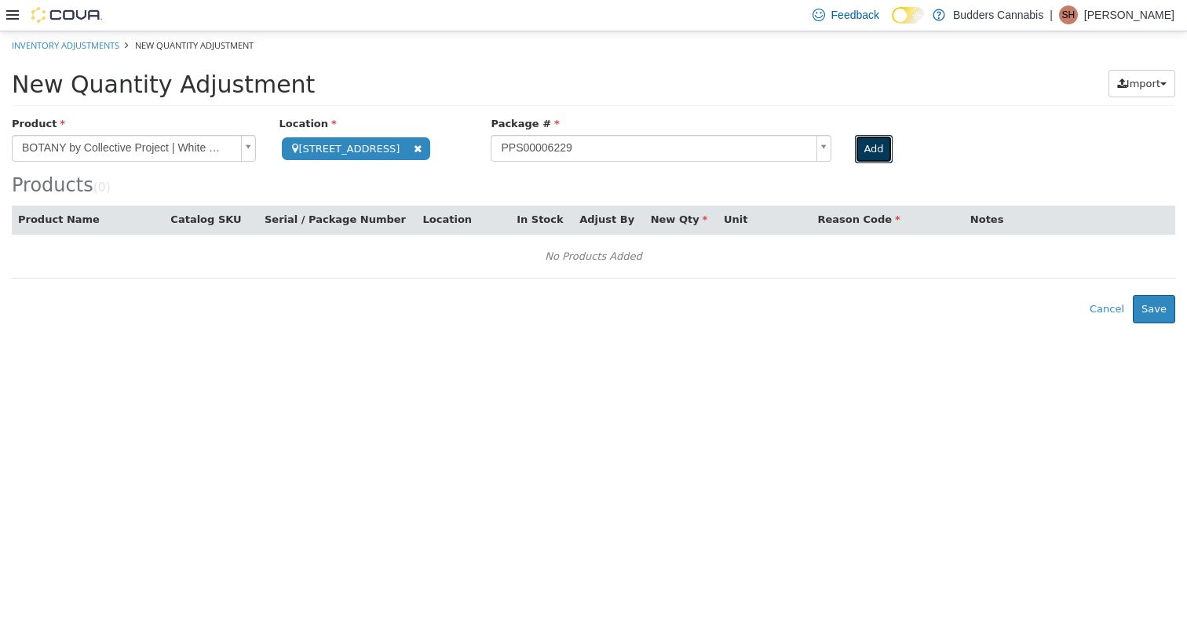
click at [649, 137] on button "Add" at bounding box center [873, 148] width 37 height 28
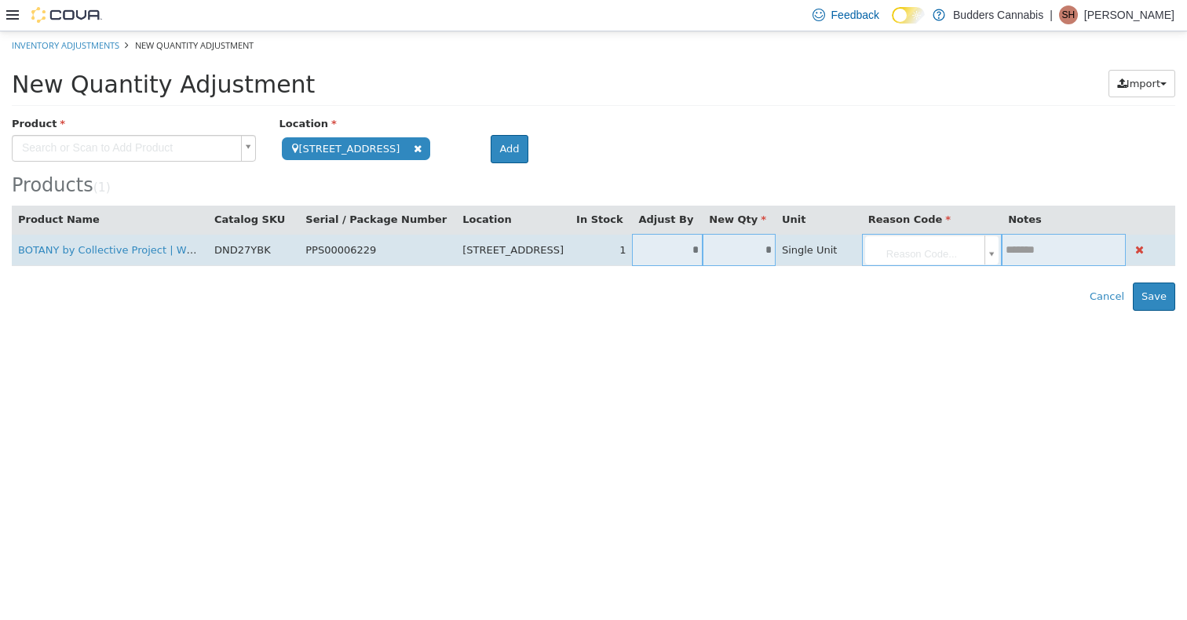
click at [649, 249] on input "*" at bounding box center [739, 249] width 73 height 12
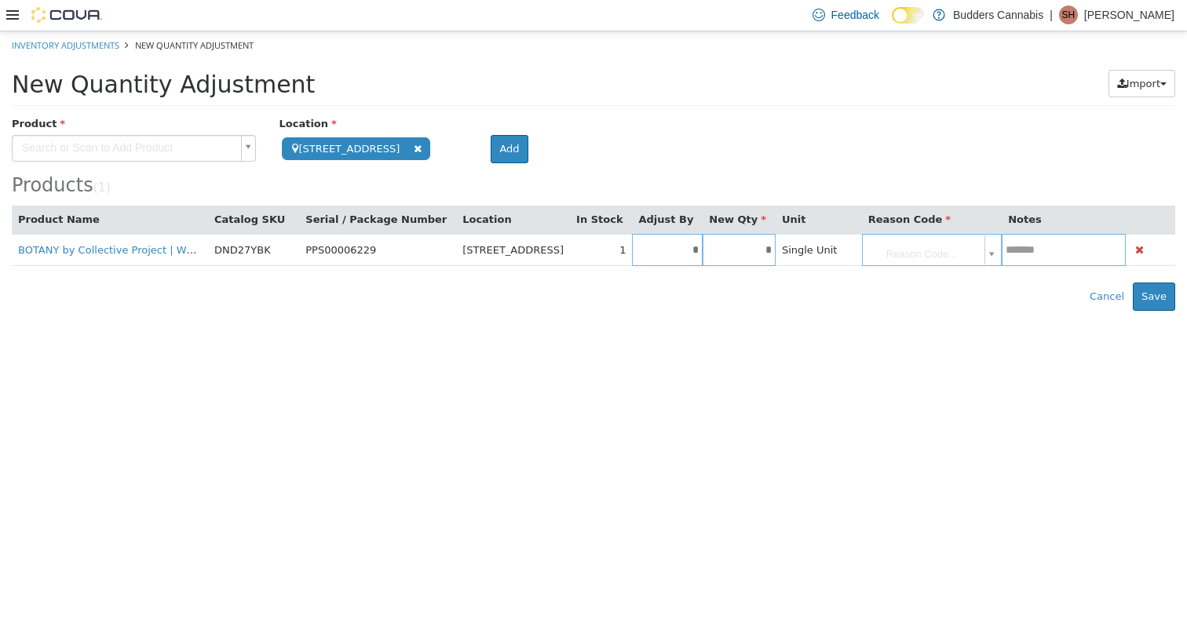
type input "*"
type input "**"
click at [649, 289] on div "Error saving adjustment please resolve the errors above. Cancel Save" at bounding box center [593, 296] width 1187 height 28
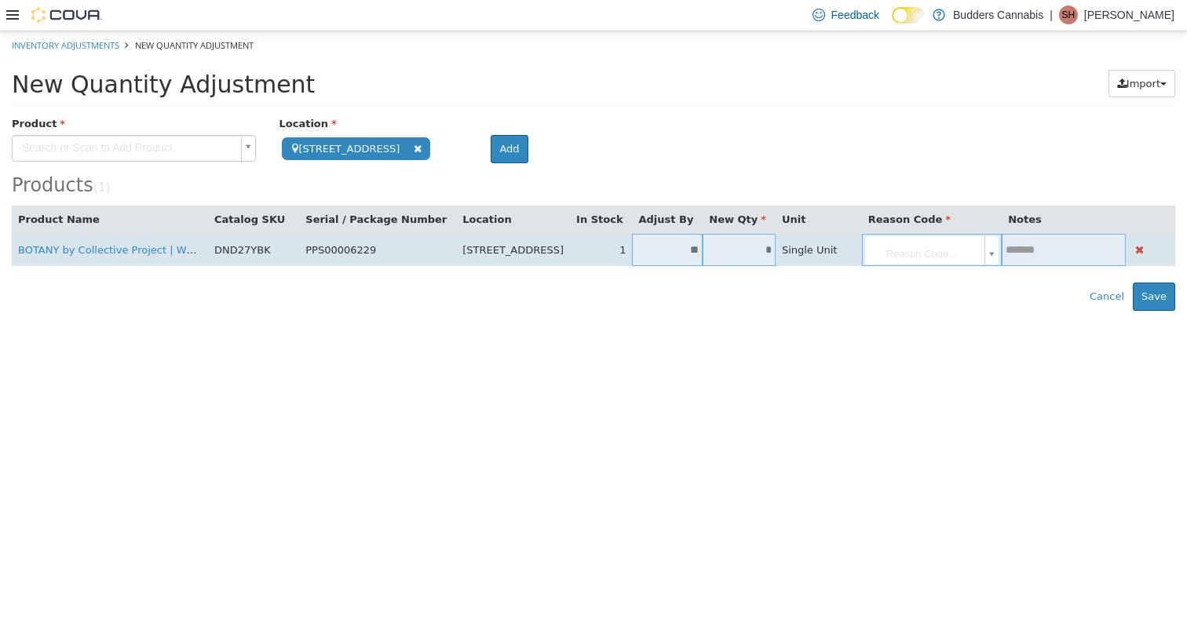
click at [649, 244] on body "**********" at bounding box center [593, 171] width 1187 height 280
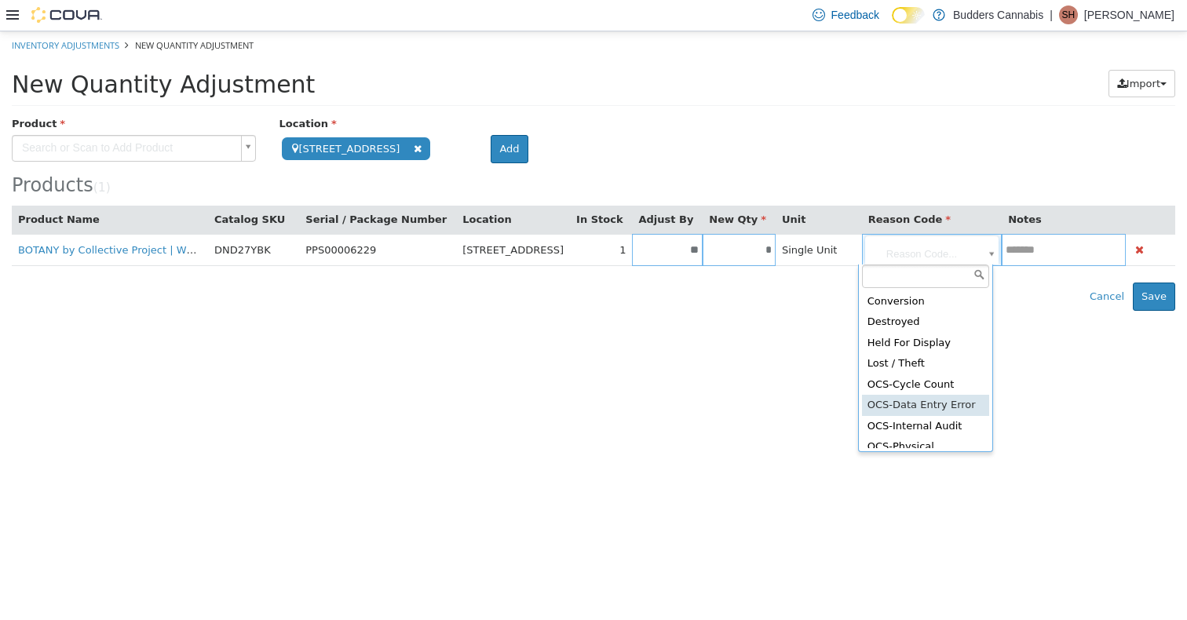
scroll to position [279, 0]
type input "**********"
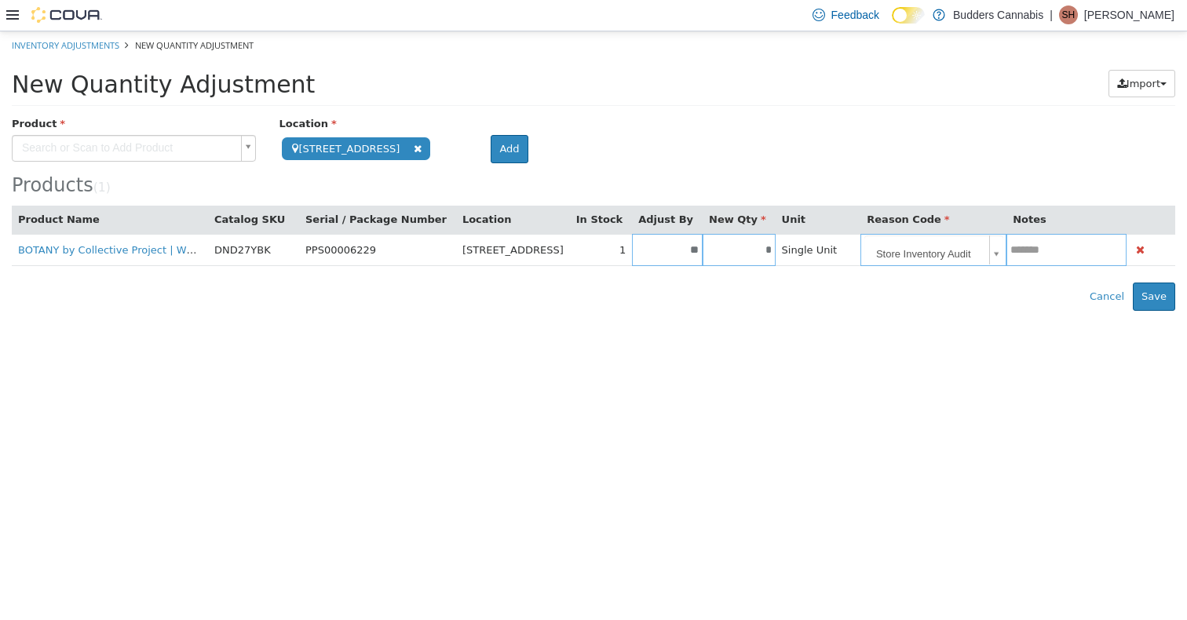
click at [174, 155] on body "**********" at bounding box center [593, 171] width 1187 height 280
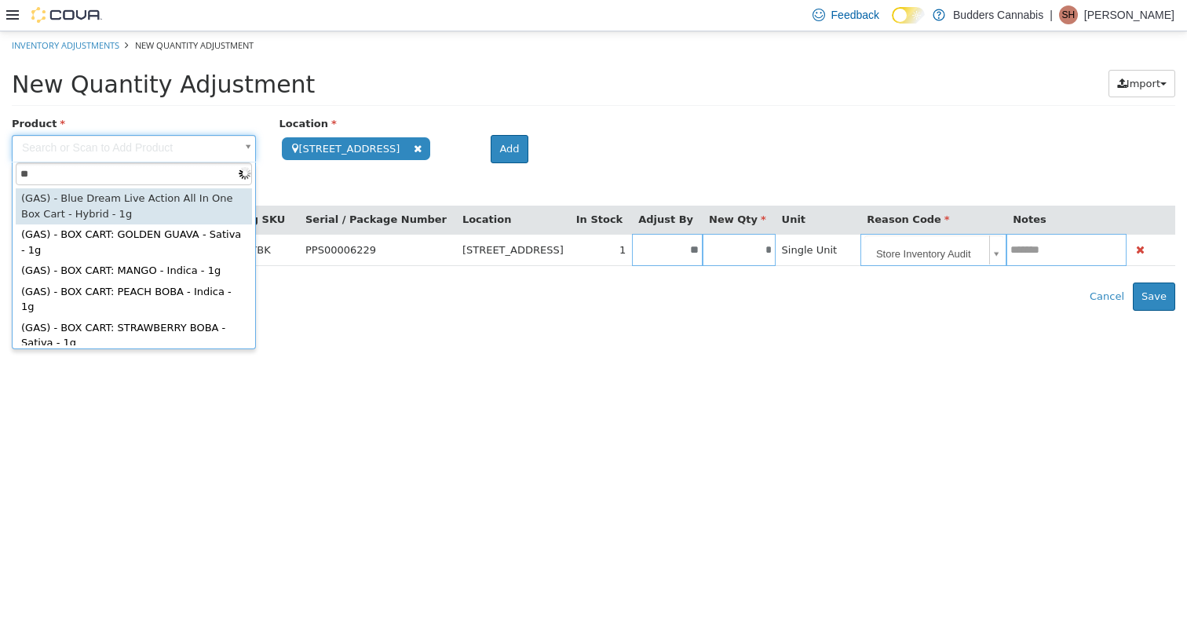
type input "*"
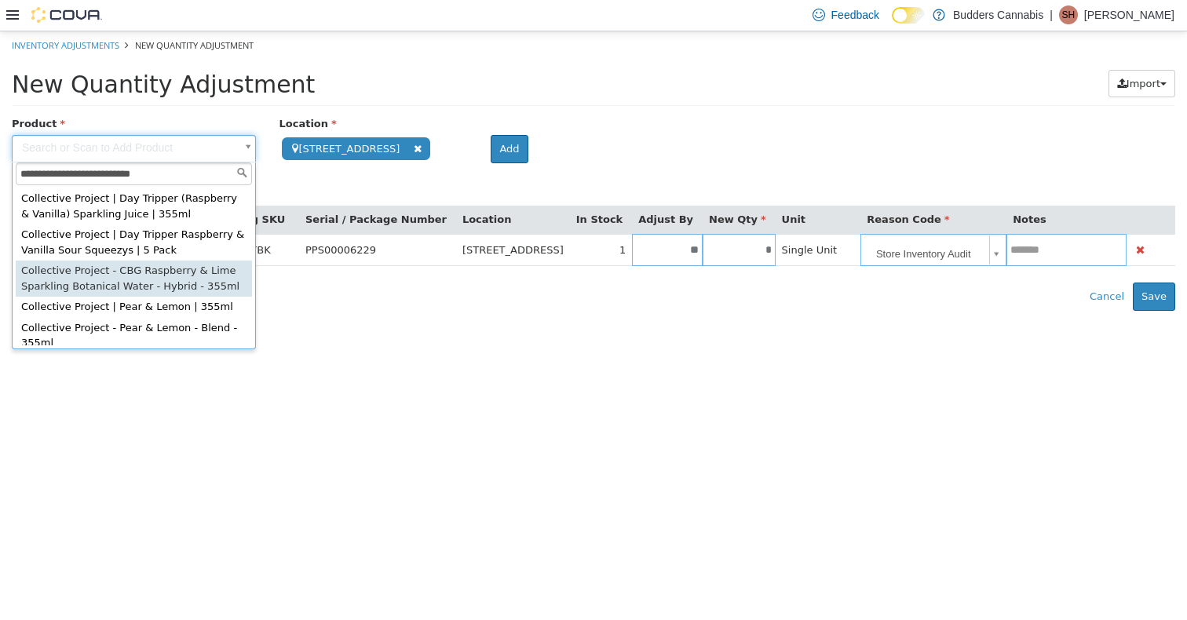
type input "**********"
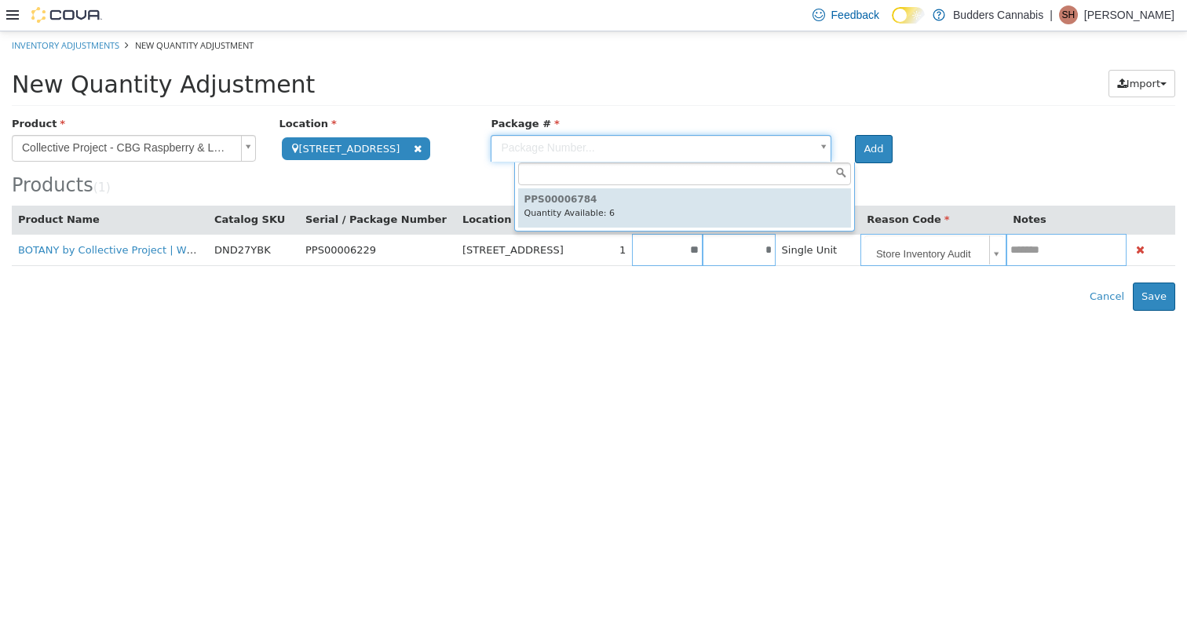
click at [531, 155] on body "**********" at bounding box center [593, 171] width 1187 height 280
type input "**********"
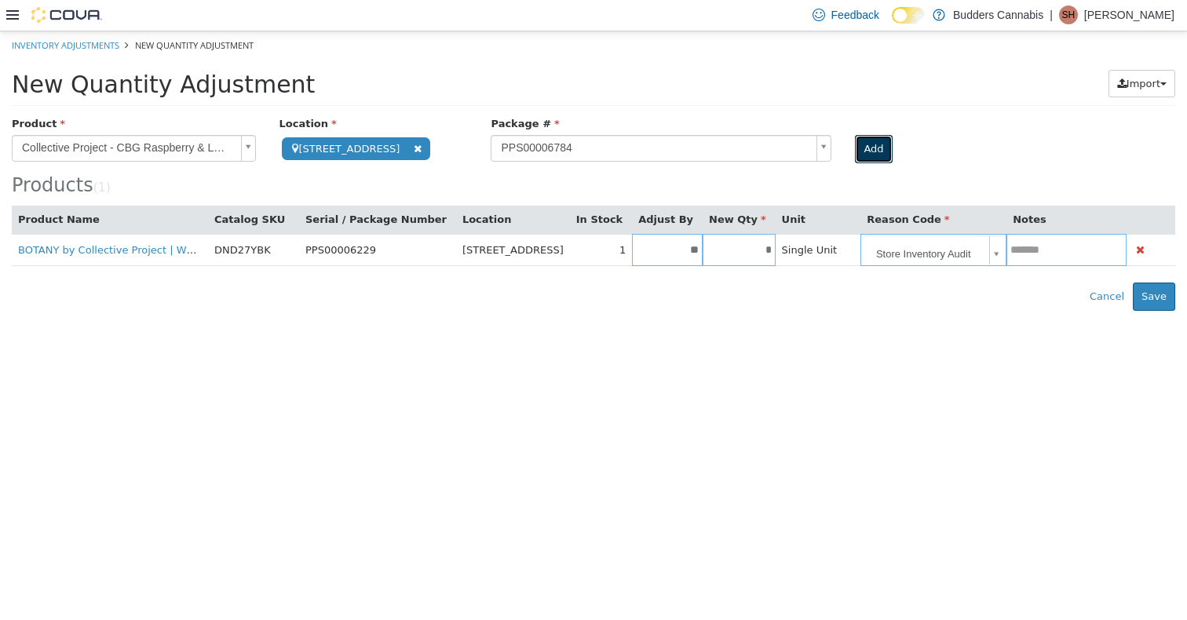
click at [649, 143] on button "Add" at bounding box center [873, 148] width 37 height 28
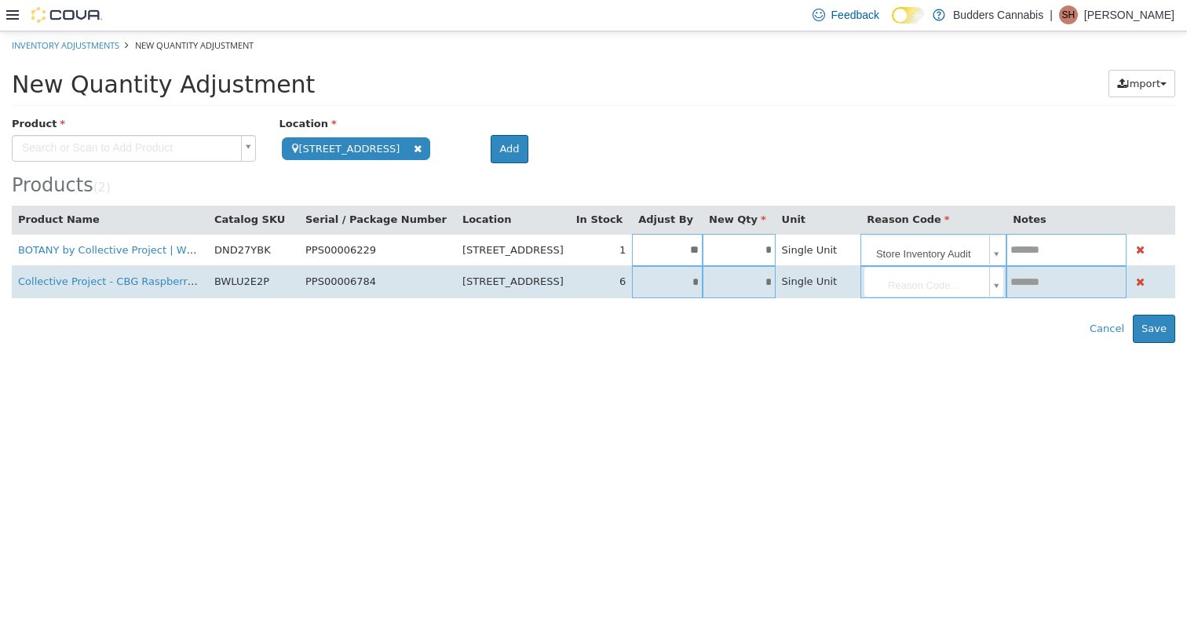
click at [649, 285] on input "*" at bounding box center [739, 282] width 73 height 12
type input "*"
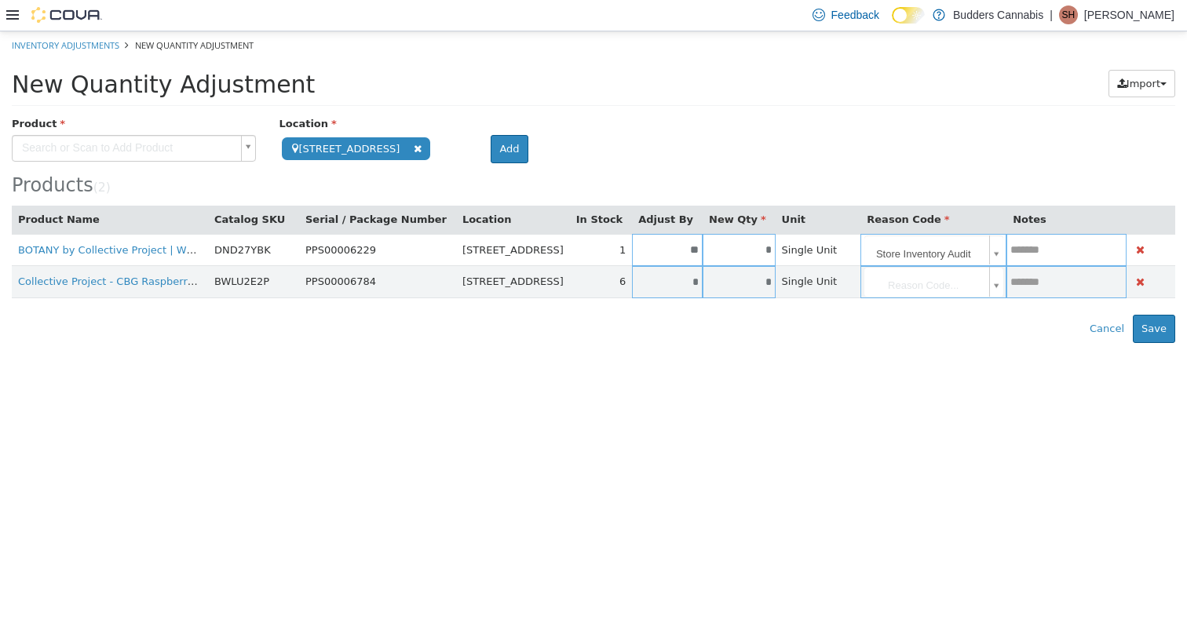
type input "*"
click at [649, 305] on div "**********" at bounding box center [594, 228] width 1164 height 227
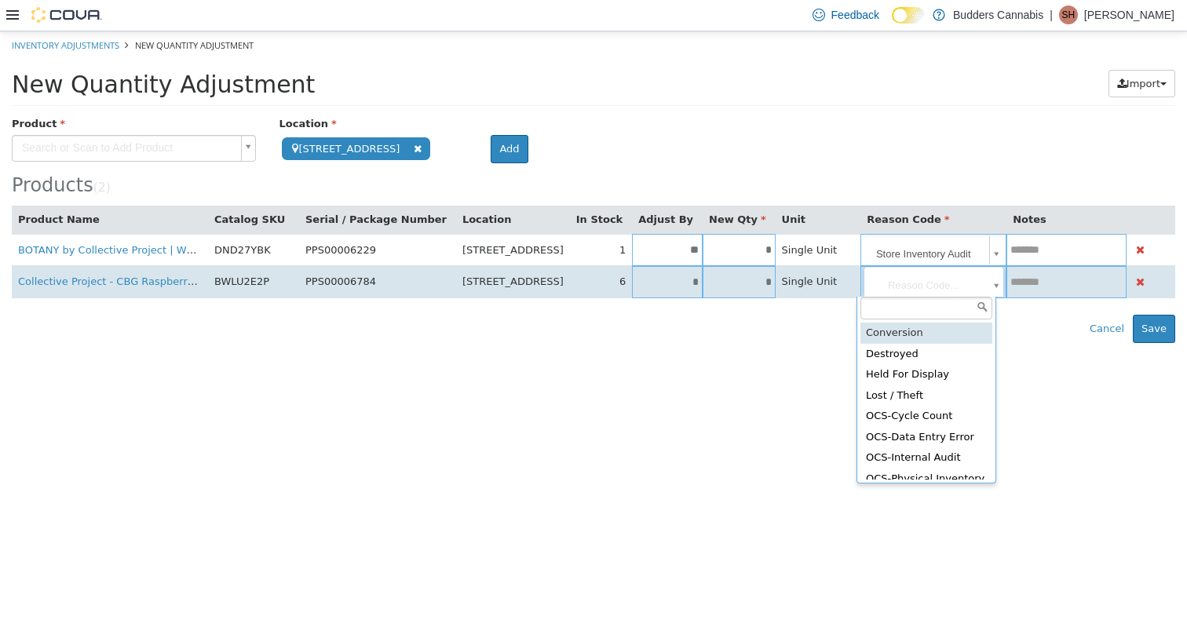
click at [649, 294] on body "**********" at bounding box center [593, 187] width 1187 height 312
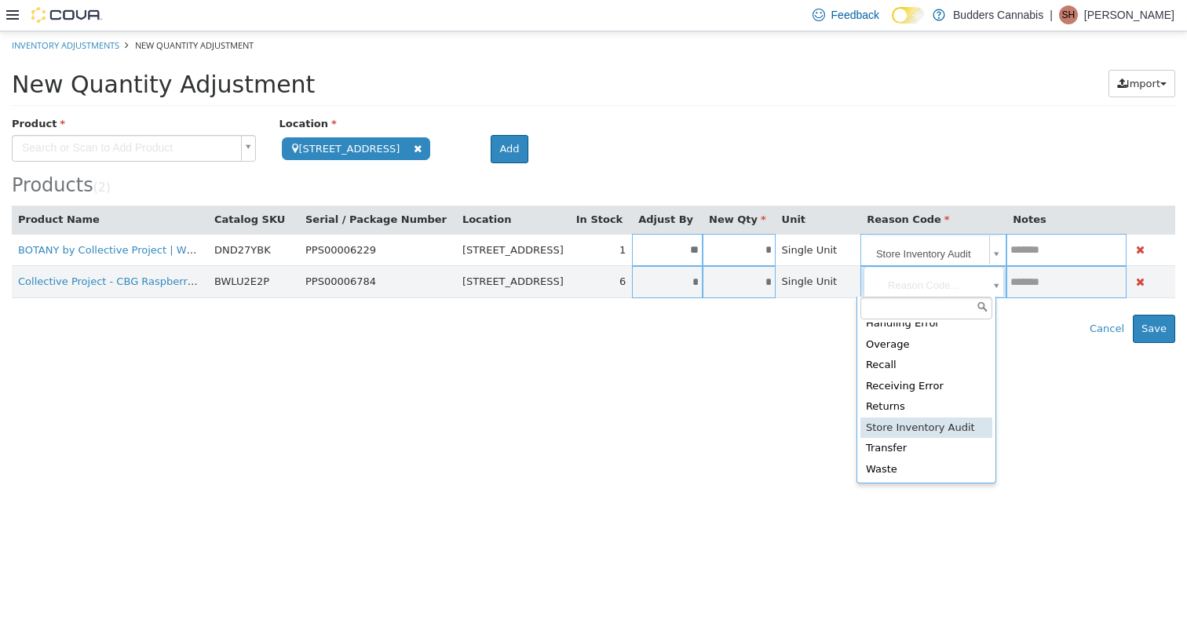
type input "**********"
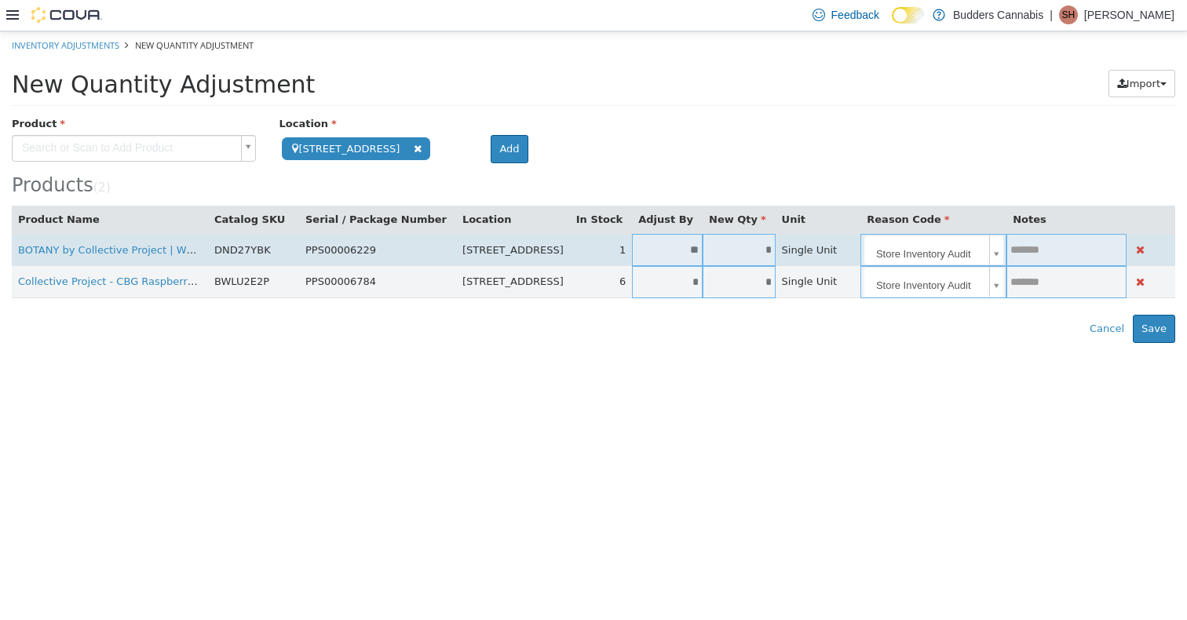
click at [649, 256] on td at bounding box center [1067, 249] width 120 height 32
click at [649, 246] on input "text" at bounding box center [1067, 249] width 120 height 12
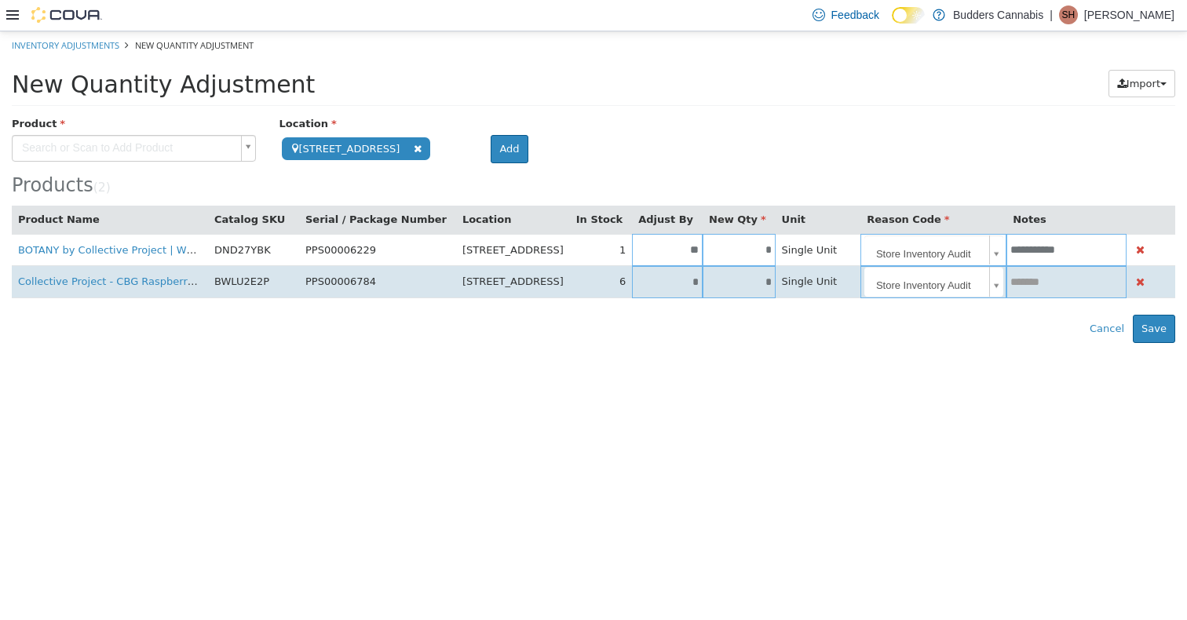
type input "**********"
click at [649, 287] on input "text" at bounding box center [1067, 282] width 120 height 12
click at [649, 284] on input "**********" at bounding box center [1067, 282] width 120 height 12
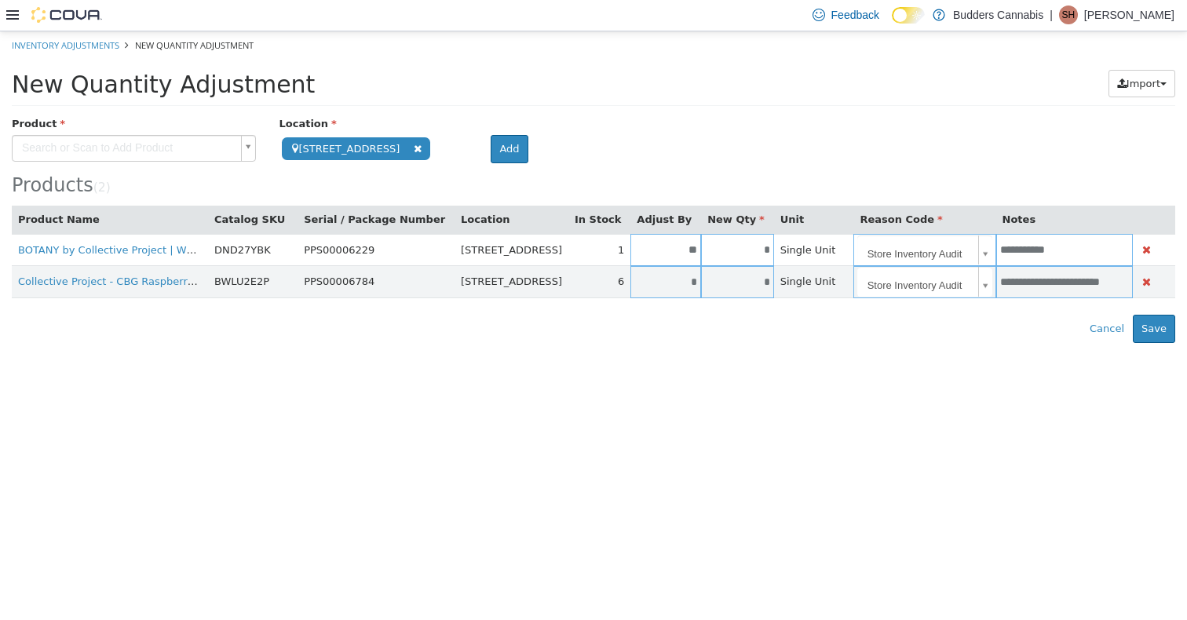
scroll to position [0, 0]
paste input "**********"
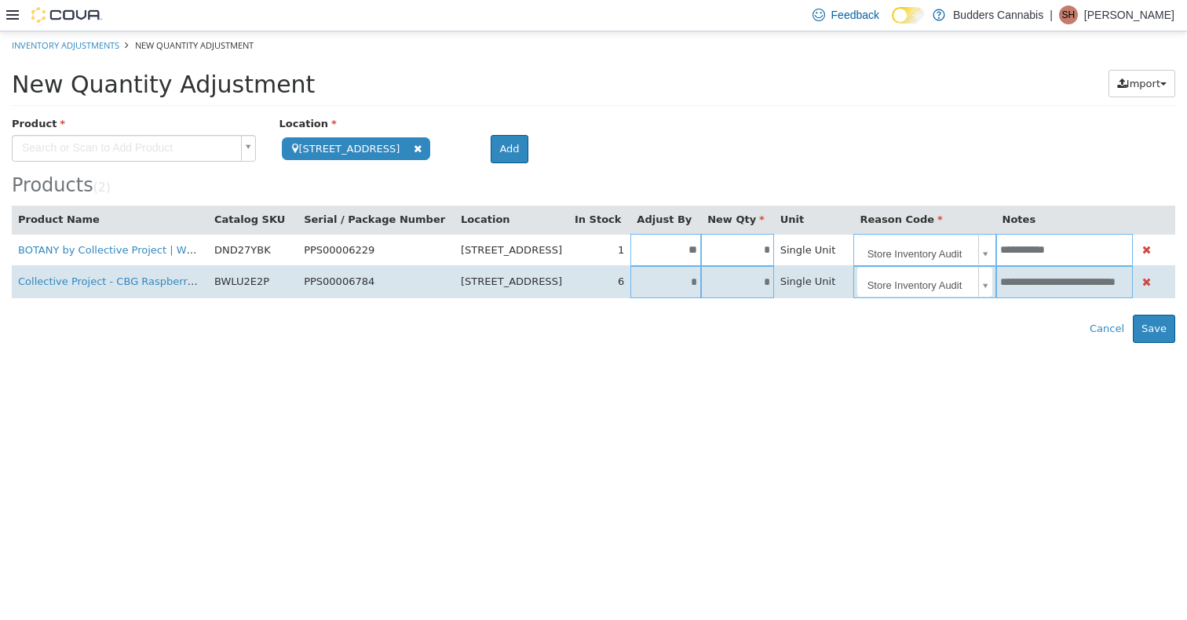
click at [649, 283] on input "**********" at bounding box center [1058, 281] width 125 height 13
paste input "**********"
click at [649, 278] on input "**********" at bounding box center [1058, 281] width 125 height 13
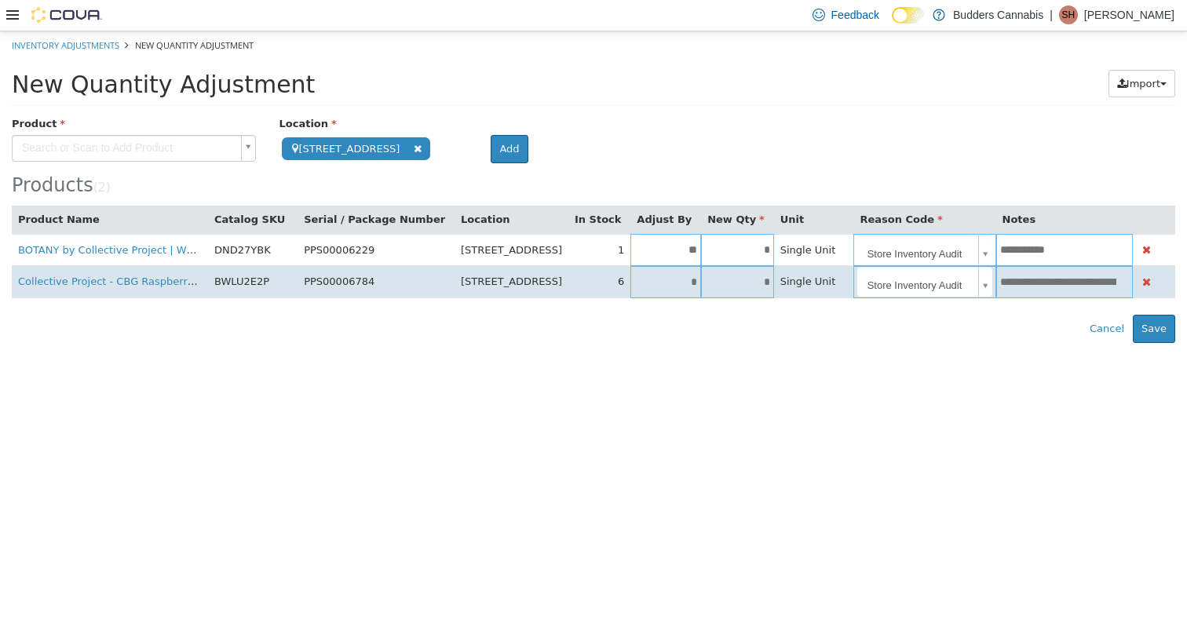
click at [649, 278] on input "**********" at bounding box center [1058, 281] width 125 height 13
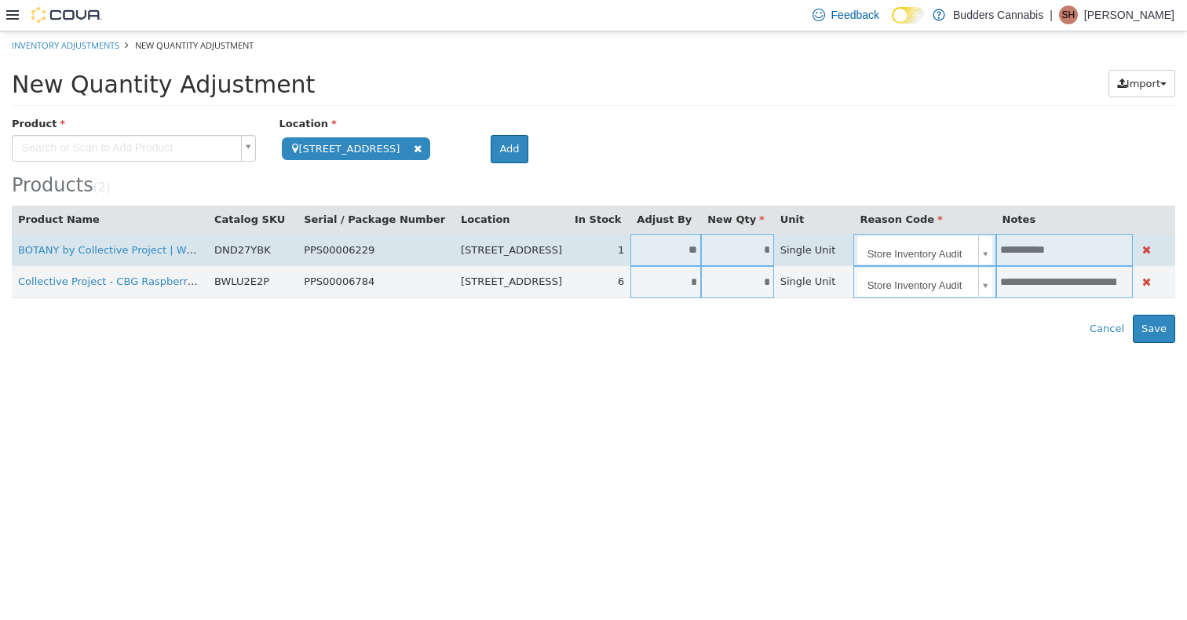
type input "**********"
click at [649, 250] on input "**********" at bounding box center [1064, 249] width 137 height 12
paste input "**********"
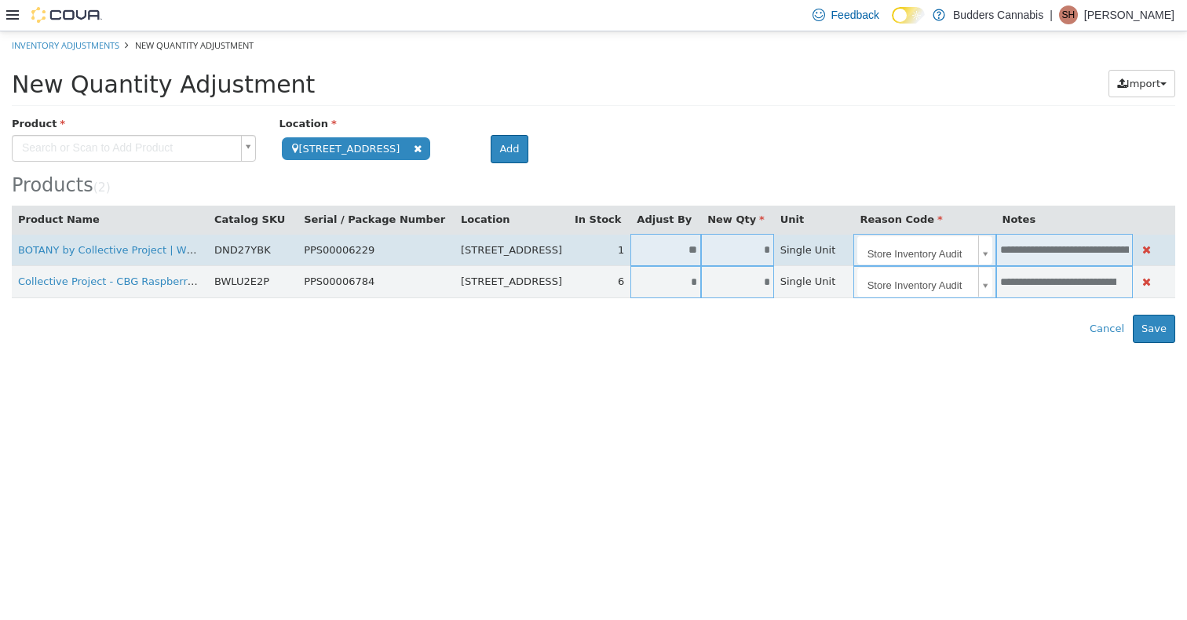
scroll to position [0, 117]
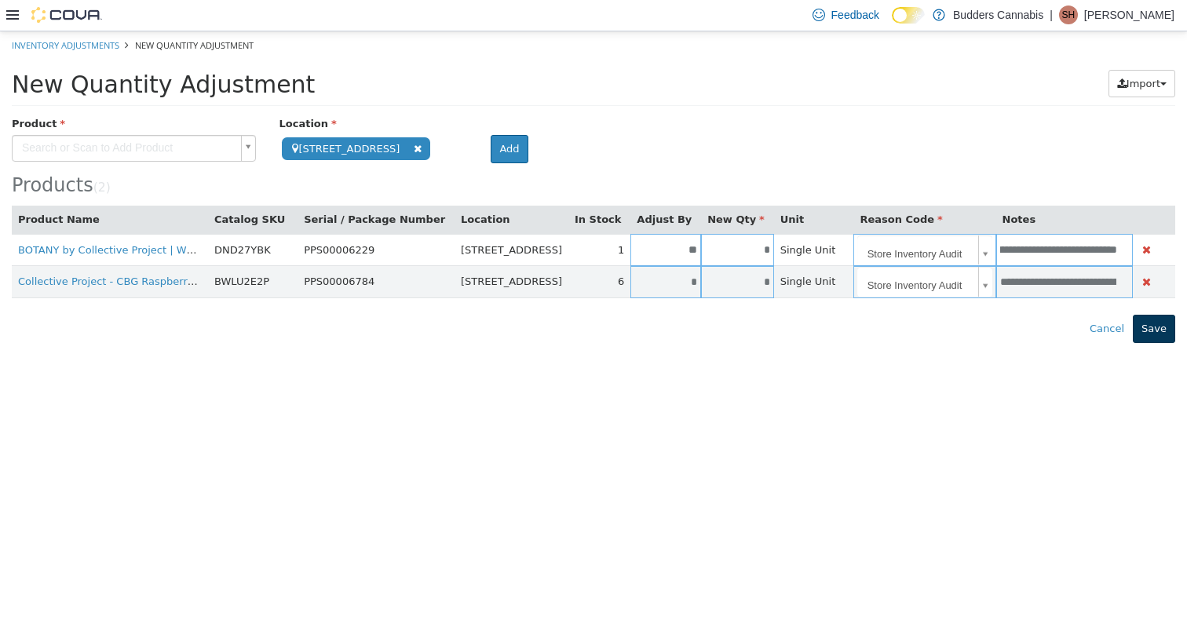
type input "**********"
click at [649, 325] on button "Save" at bounding box center [1154, 328] width 42 height 28
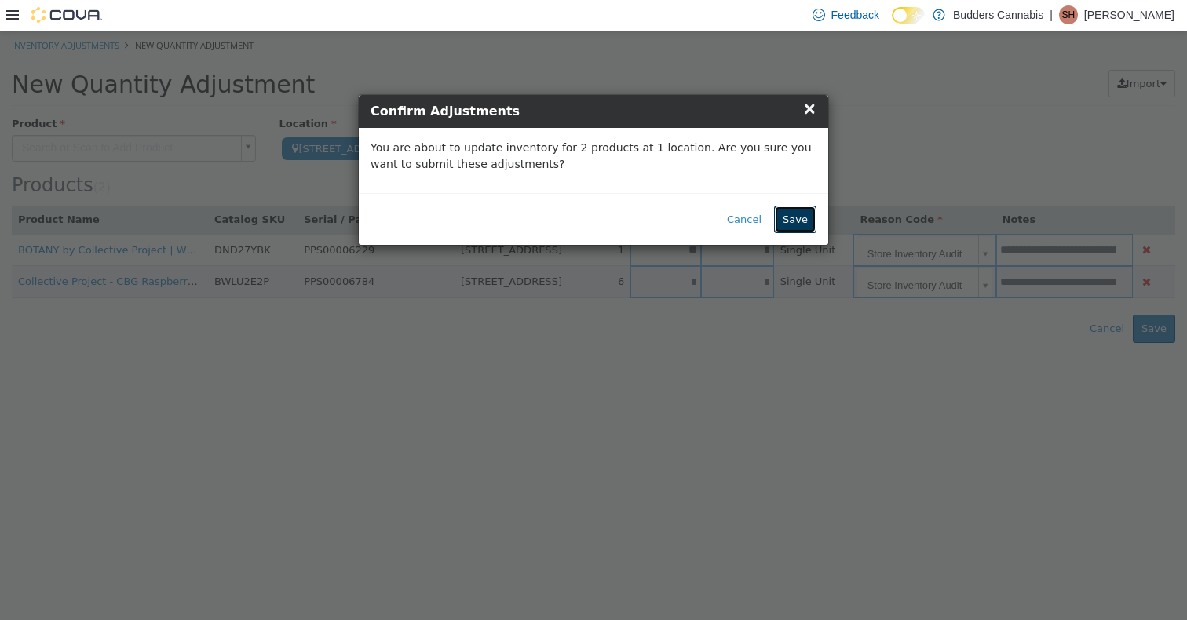
click at [649, 225] on button "Save" at bounding box center [795, 219] width 42 height 28
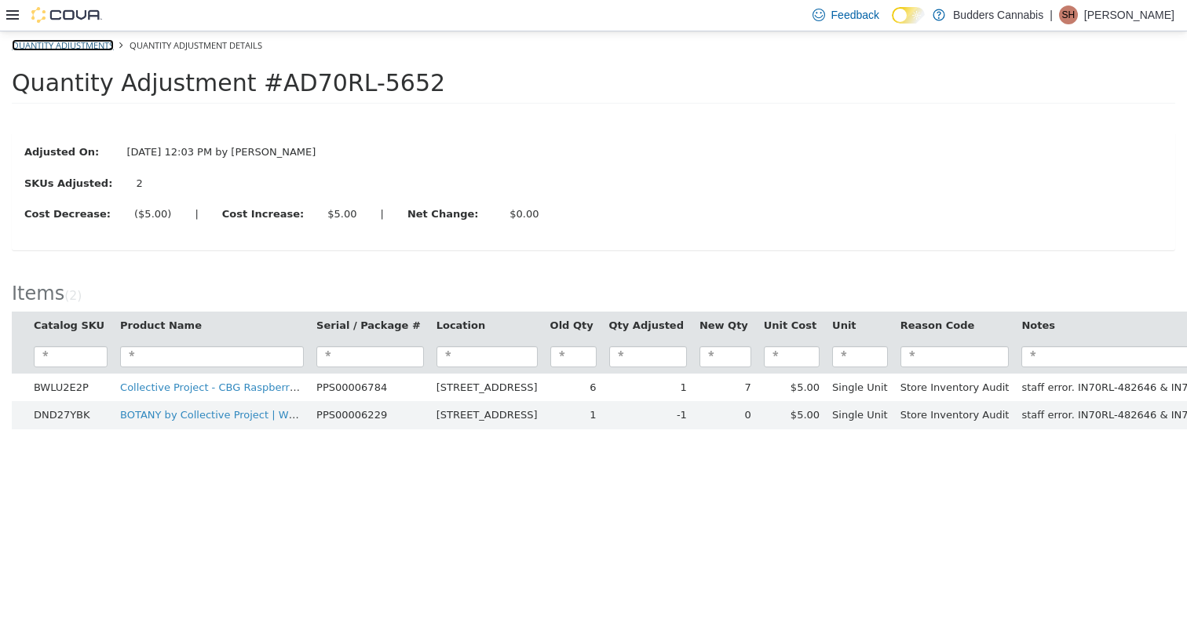
click at [50, 46] on link "Quantity Adjustments" at bounding box center [63, 44] width 102 height 12
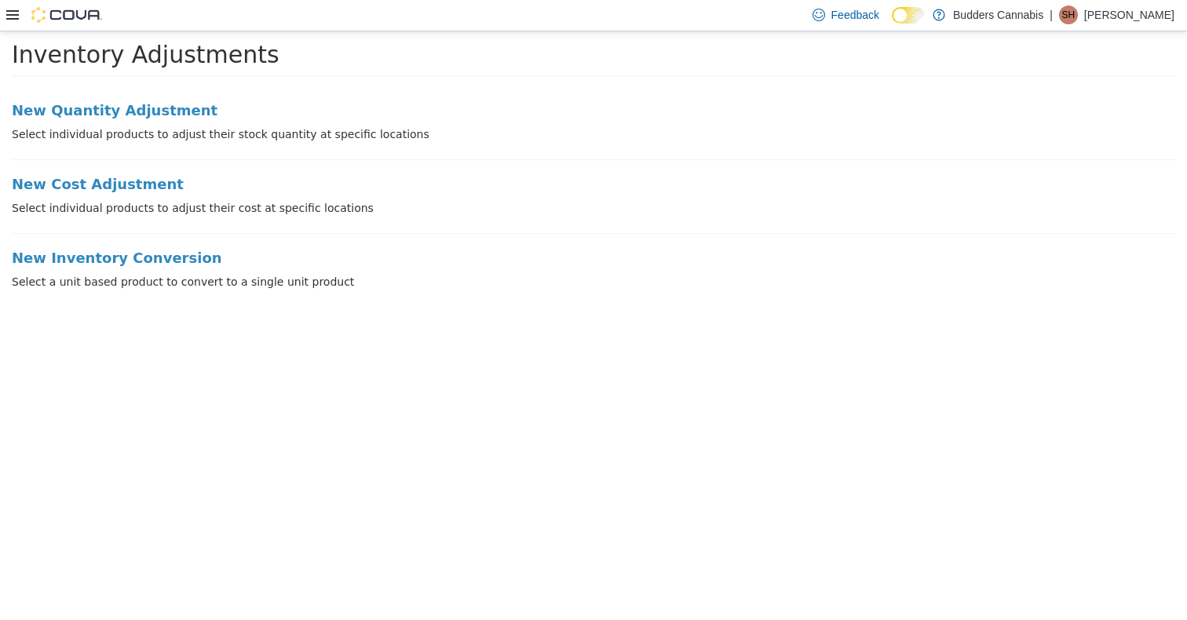
click at [11, 10] on icon at bounding box center [12, 14] width 13 height 9
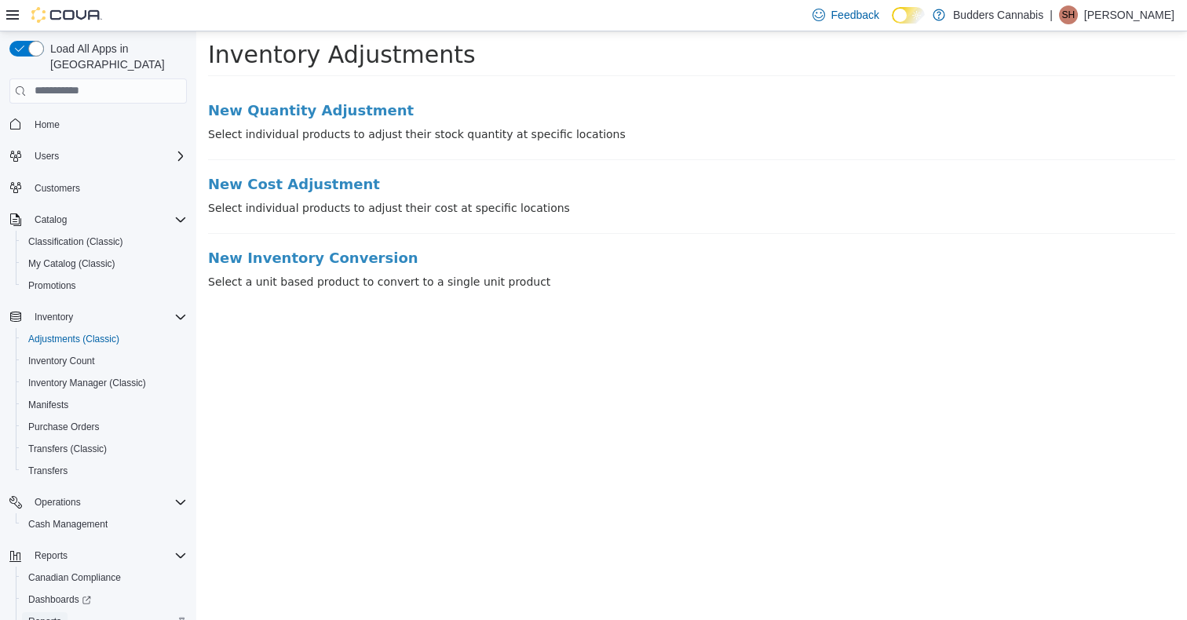
click at [50, 616] on span "Reports" at bounding box center [44, 622] width 33 height 13
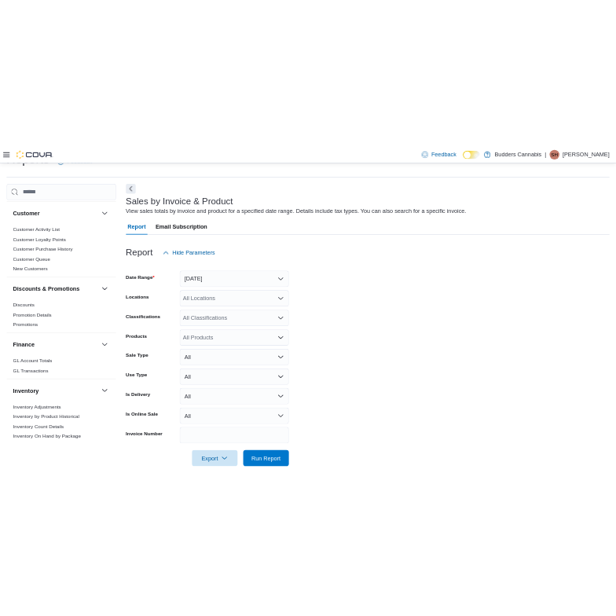
scroll to position [156, 0]
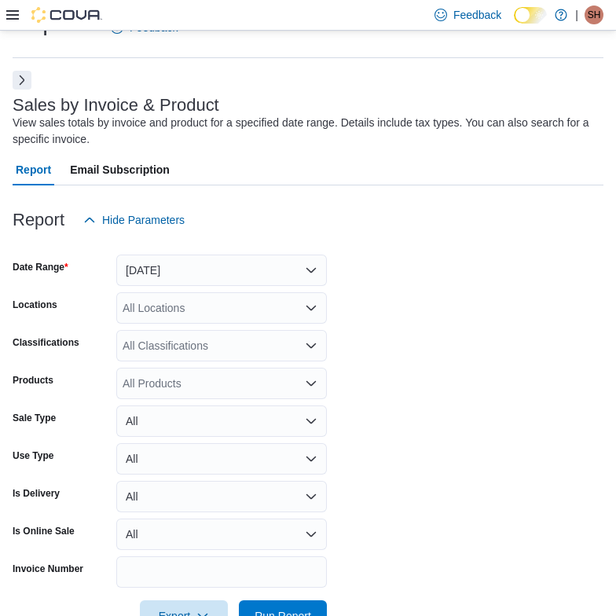
click at [427, 246] on div at bounding box center [308, 245] width 590 height 19
click at [23, 86] on button "Next" at bounding box center [22, 79] width 19 height 19
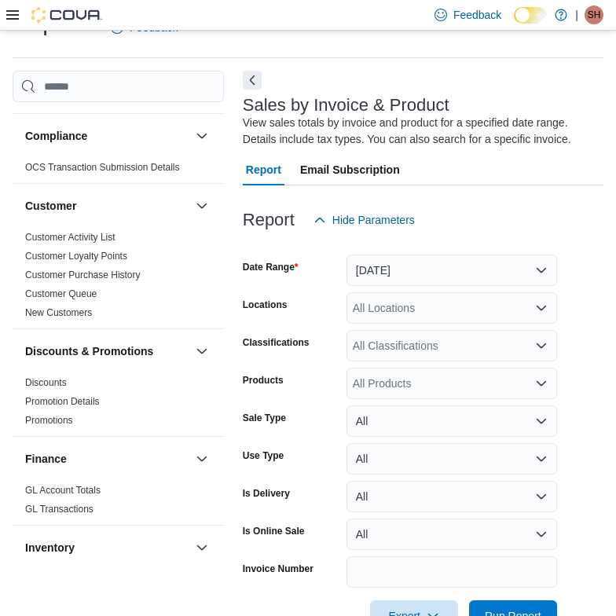
scroll to position [0, 0]
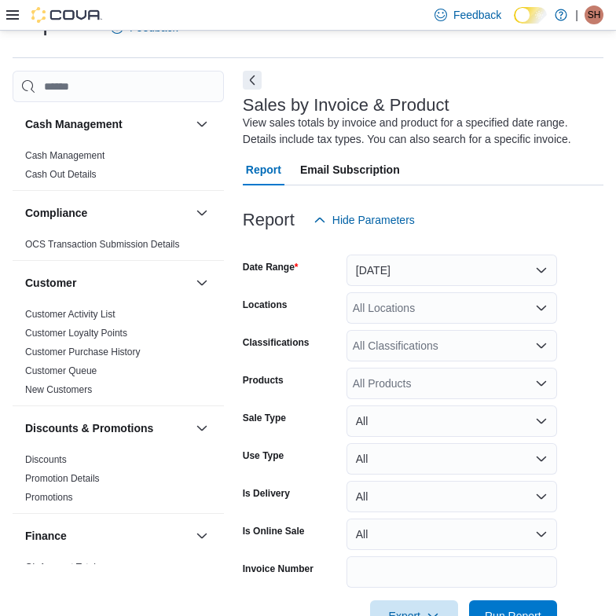
click at [15, 12] on icon at bounding box center [12, 15] width 13 height 13
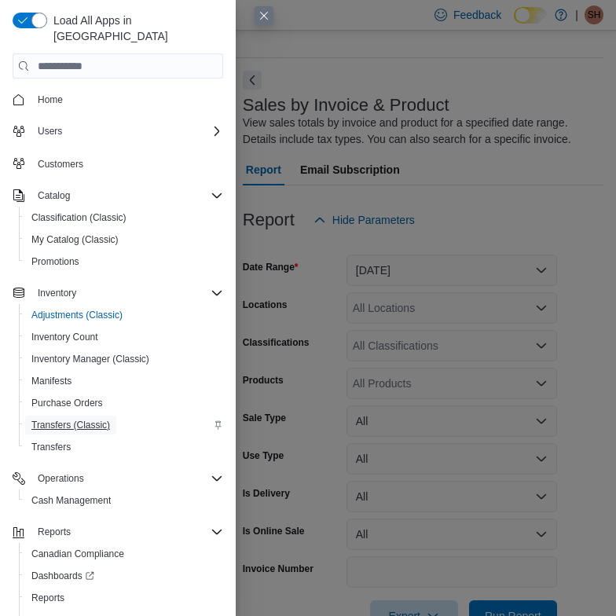
click at [69, 419] on span "Transfers (Classic)" at bounding box center [70, 425] width 79 height 13
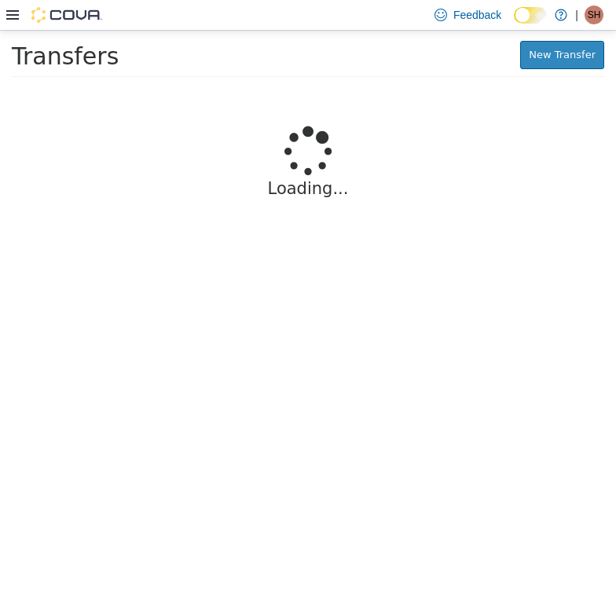
click at [7, 9] on icon at bounding box center [12, 15] width 13 height 13
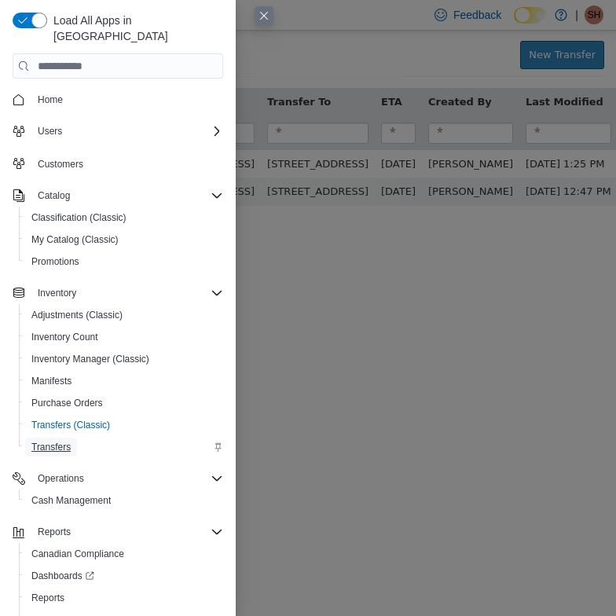
click at [43, 440] on span "Transfers" at bounding box center [50, 446] width 39 height 19
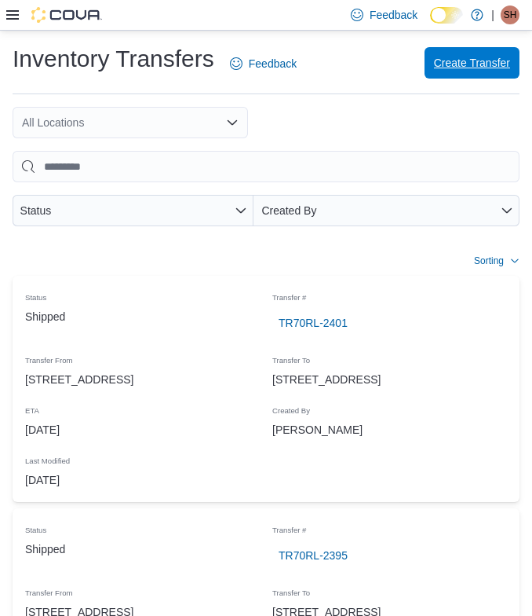
click at [444, 67] on span "Create Transfer" at bounding box center [472, 63] width 76 height 16
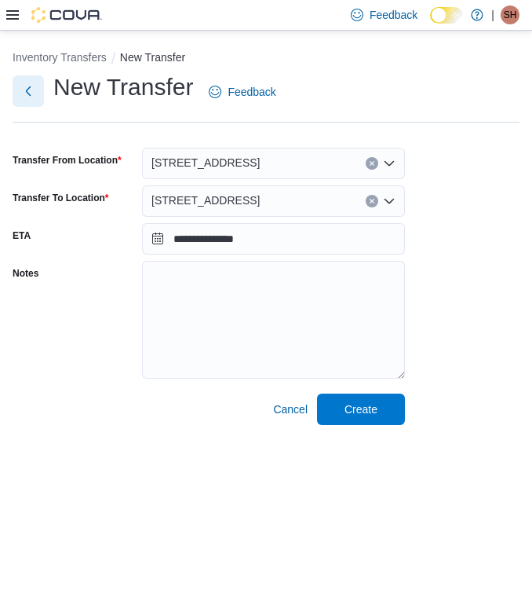
click at [27, 93] on button "Next" at bounding box center [28, 90] width 31 height 31
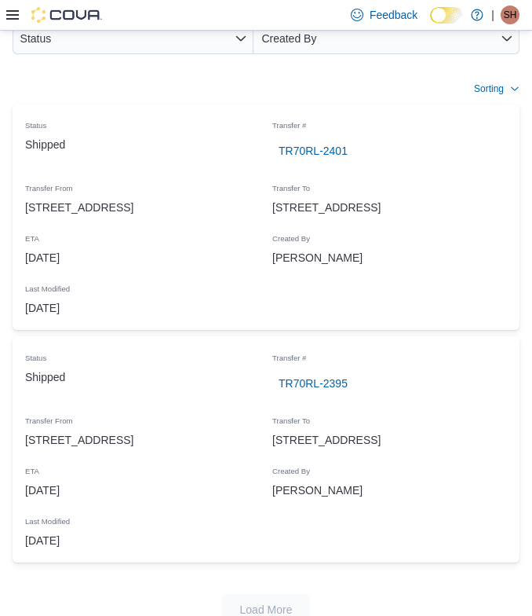
scroll to position [194, 0]
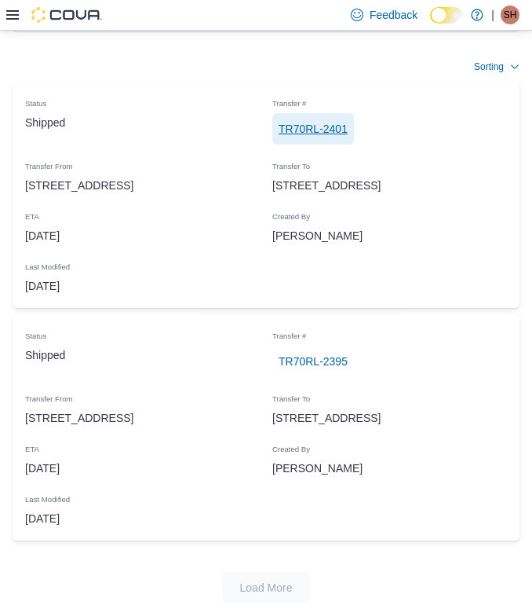
click at [302, 137] on span "TR70RL-2401" at bounding box center [313, 128] width 69 height 31
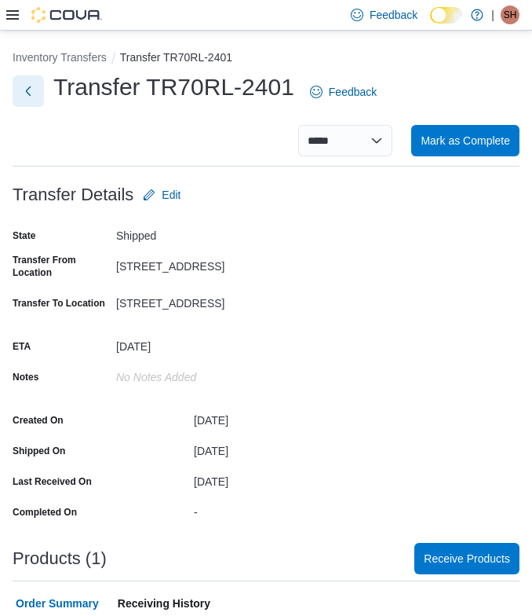
click at [24, 100] on button "Next" at bounding box center [28, 90] width 31 height 31
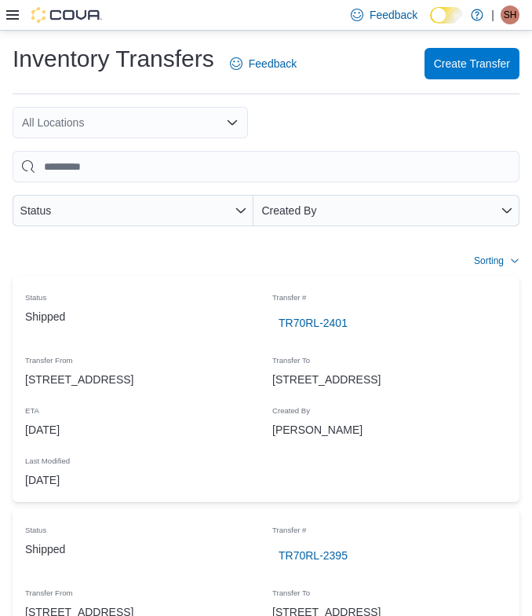
click at [13, 24] on div at bounding box center [54, 15] width 96 height 30
click at [13, 22] on div at bounding box center [54, 15] width 96 height 16
click at [13, 21] on div at bounding box center [54, 15] width 96 height 16
click at [13, 16] on icon at bounding box center [12, 15] width 13 height 13
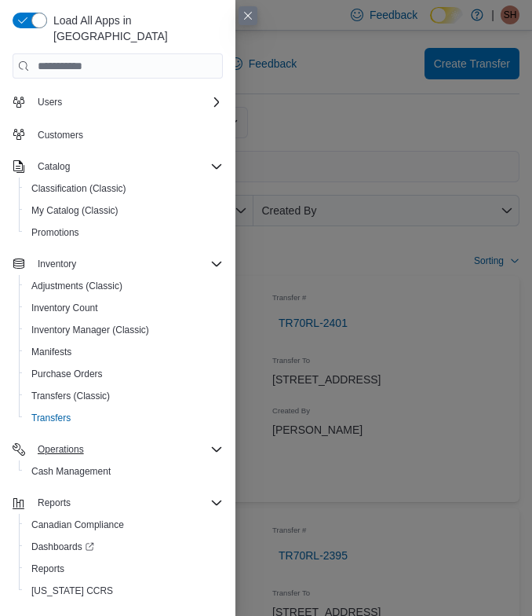
scroll to position [30, 0]
click at [60, 367] on span "Purchase Orders" at bounding box center [66, 373] width 71 height 13
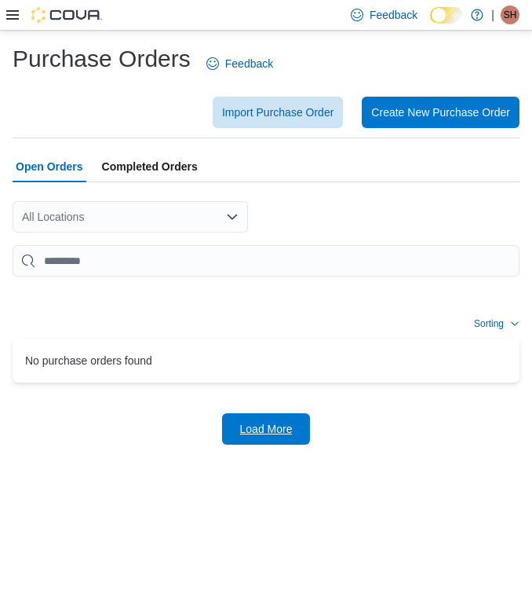
click at [237, 418] on span "Load More" at bounding box center [266, 428] width 69 height 31
click at [136, 159] on span "Completed Orders" at bounding box center [150, 166] width 96 height 31
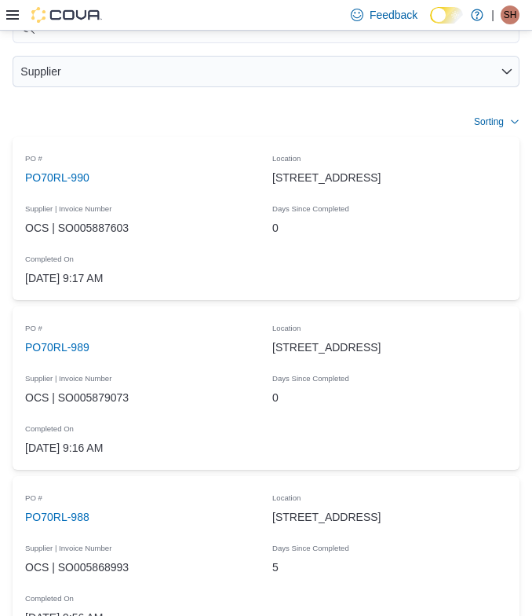
scroll to position [228, 0]
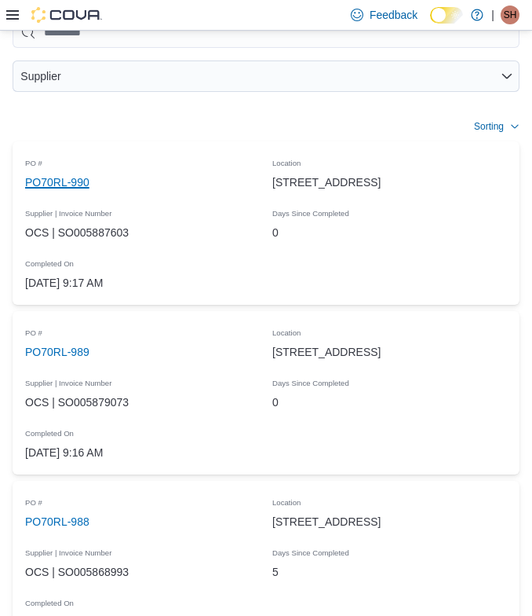
click at [31, 179] on link "PO70RL-990" at bounding box center [57, 182] width 64 height 19
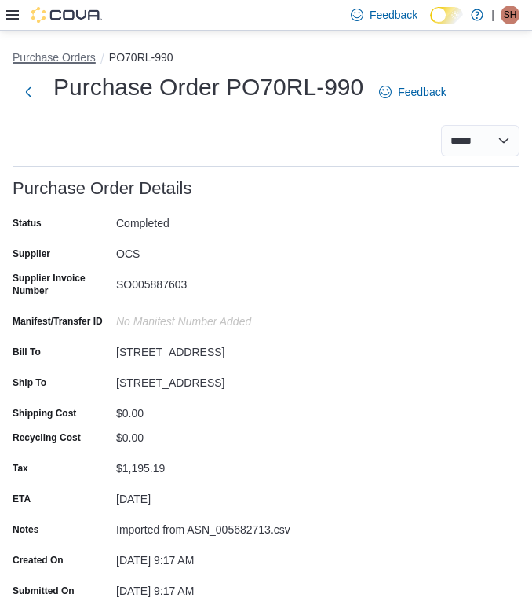
click at [35, 51] on button "Purchase Orders" at bounding box center [54, 57] width 83 height 13
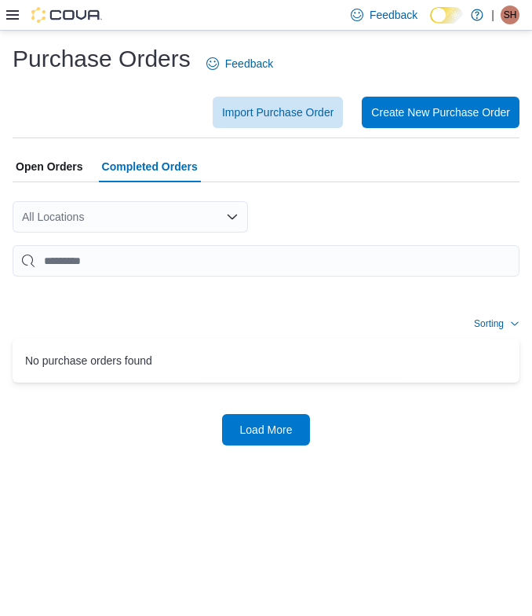
click at [15, 19] on icon at bounding box center [12, 14] width 13 height 9
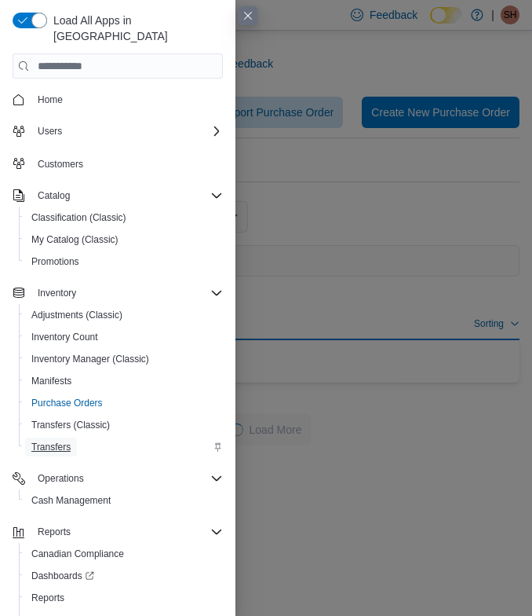
click at [64, 440] on span "Transfers" at bounding box center [50, 446] width 39 height 13
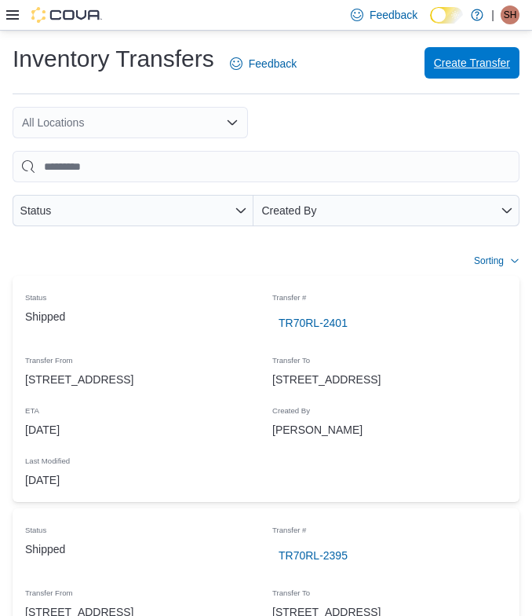
click at [451, 66] on span "Create Transfer" at bounding box center [472, 63] width 76 height 16
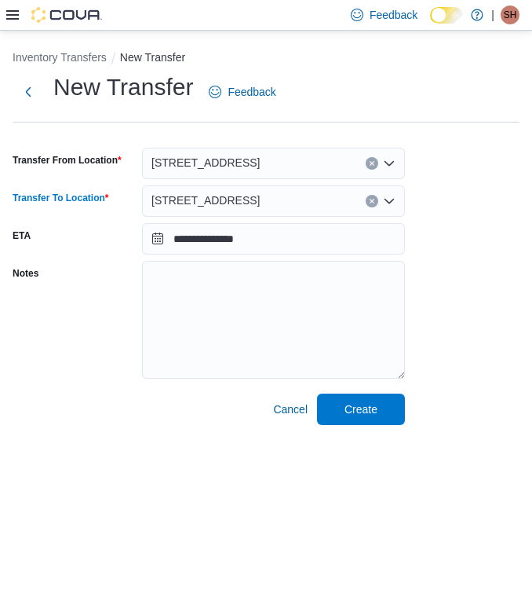
click at [203, 200] on span "[STREET_ADDRESS]" at bounding box center [206, 200] width 108 height 19
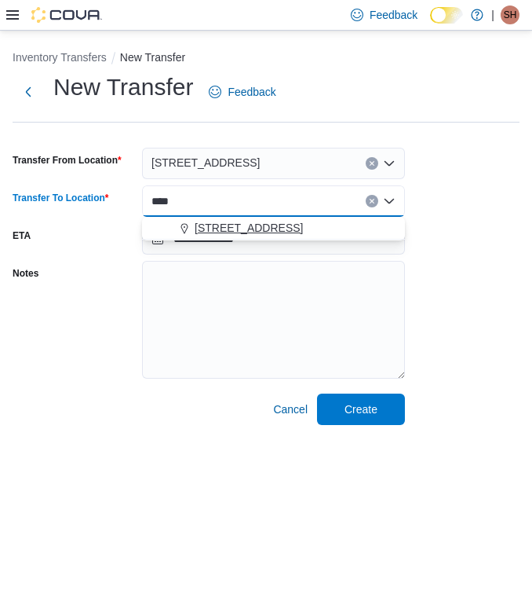
type input "****"
click at [211, 228] on span "[STREET_ADDRESS]" at bounding box center [249, 228] width 108 height 16
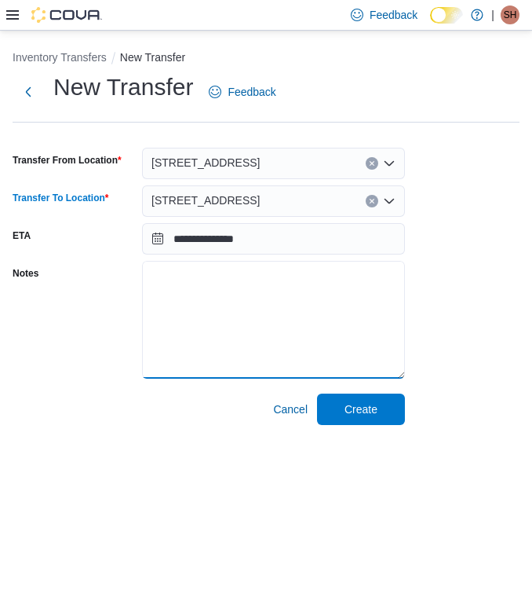
click at [216, 292] on textarea "Notes" at bounding box center [273, 320] width 263 height 118
type textarea "****"
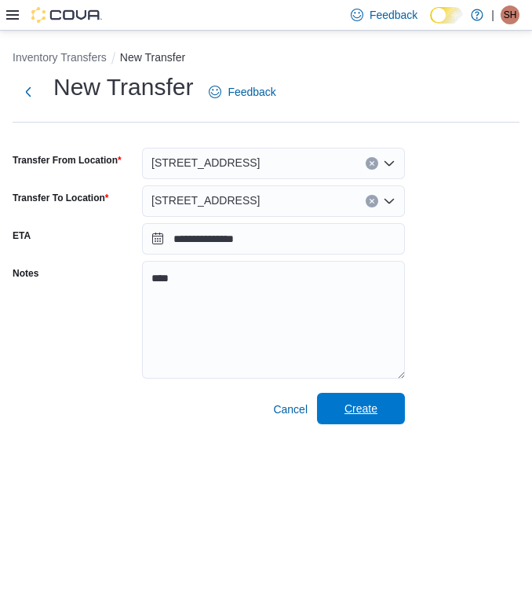
click at [395, 412] on span "Create" at bounding box center [361, 408] width 69 height 31
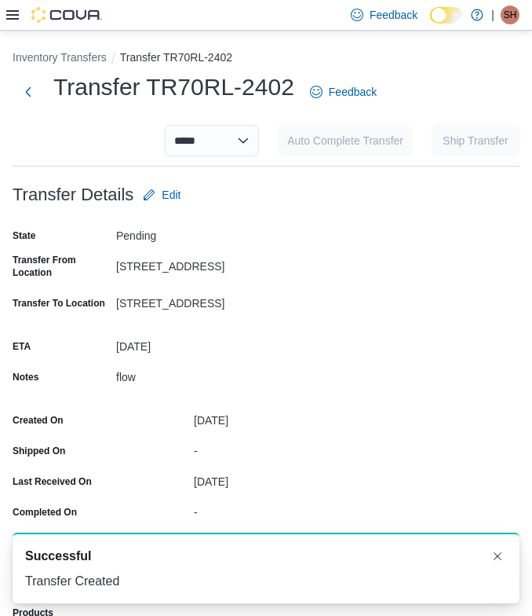
scroll to position [194, 0]
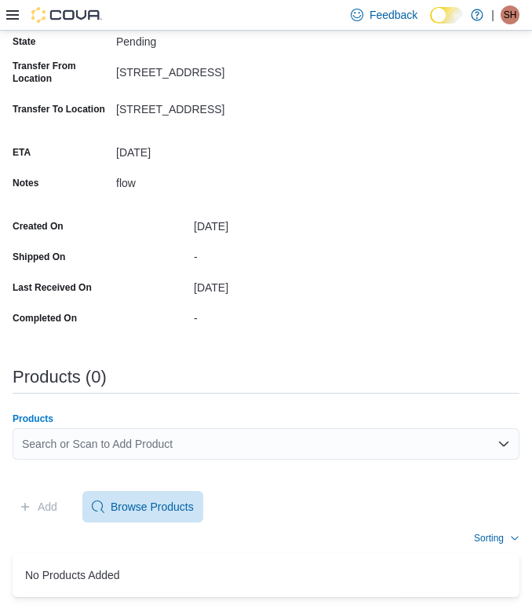
click at [159, 439] on div "Search or Scan to Add Product" at bounding box center [266, 443] width 507 height 31
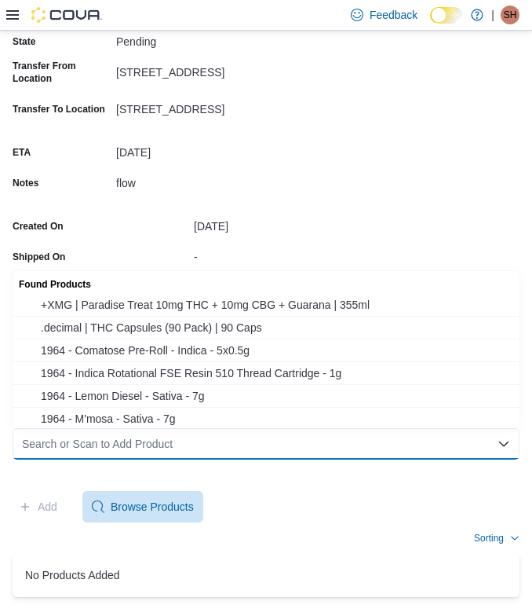
paste input "**********"
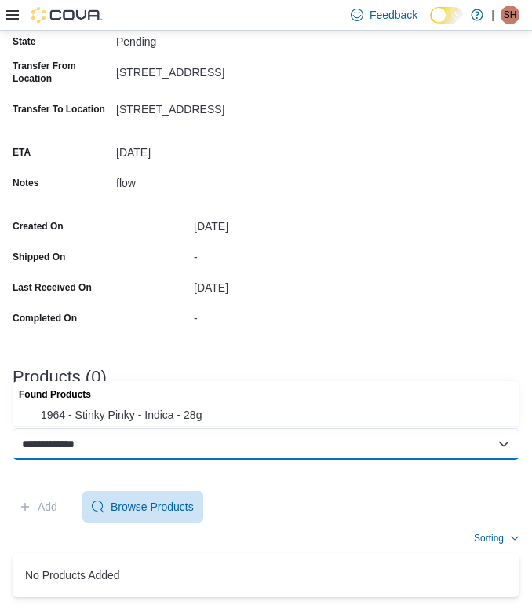
type input "**********"
click at [224, 413] on span "1964 - Stinky Pinky - Indica - 28g" at bounding box center [276, 415] width 470 height 16
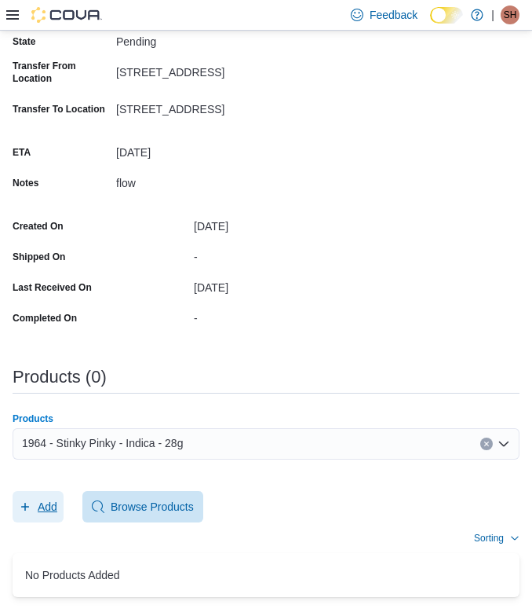
click at [33, 505] on span "Add" at bounding box center [38, 506] width 38 height 31
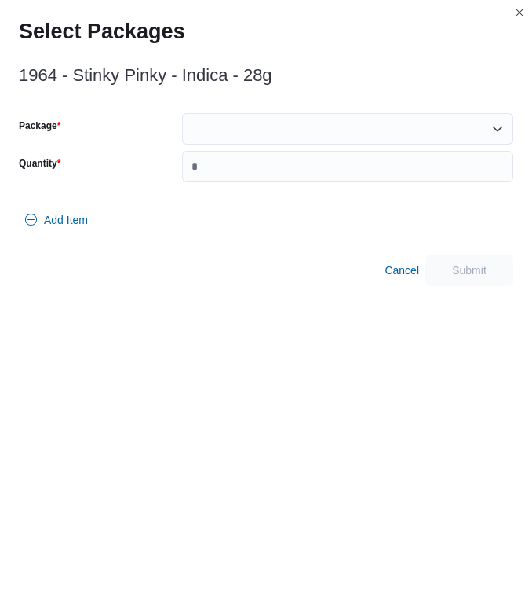
click at [301, 136] on div at bounding box center [347, 128] width 331 height 31
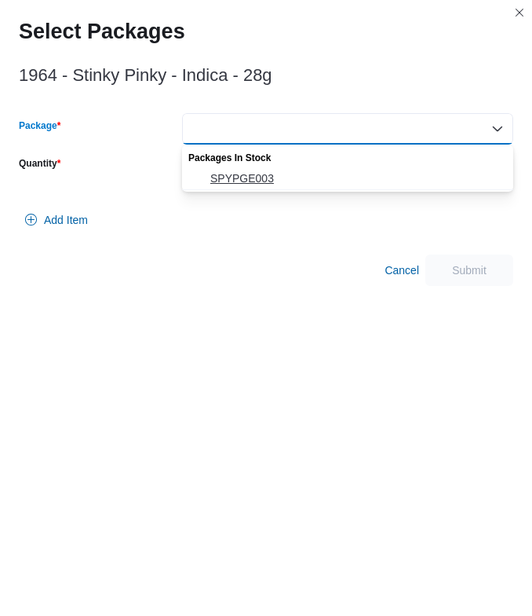
click at [243, 177] on span "SPYPGE003" at bounding box center [357, 178] width 294 height 16
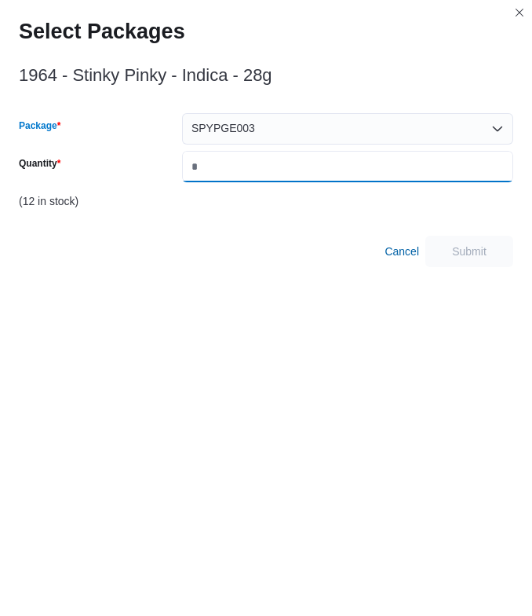
click at [243, 174] on input "Quantity" at bounding box center [347, 166] width 331 height 31
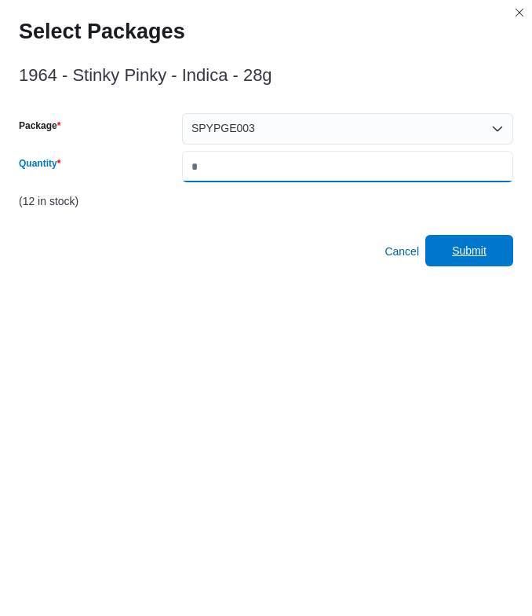
type input "*"
click at [464, 253] on span "Submit" at bounding box center [469, 251] width 35 height 16
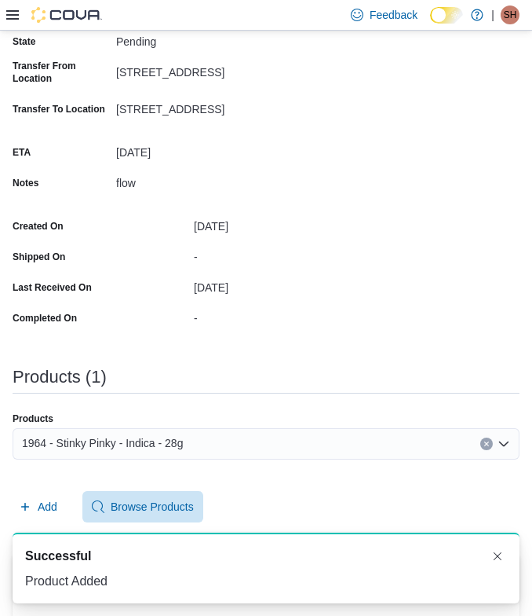
scroll to position [0, 0]
click at [108, 440] on span "1964 - Stinky Pinky - Indica - 28g" at bounding box center [102, 442] width 161 height 19
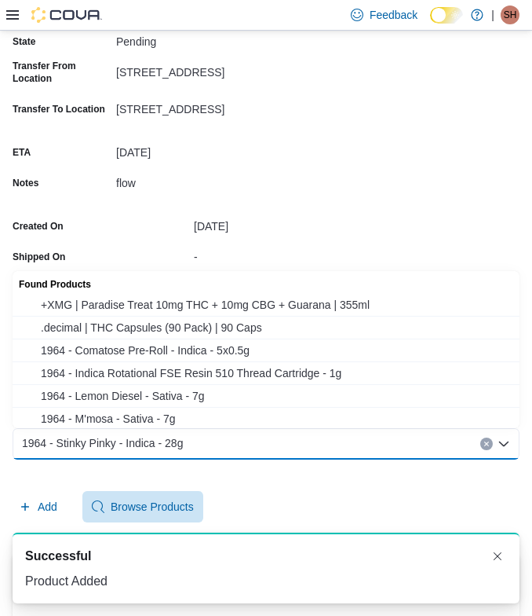
paste input "**********"
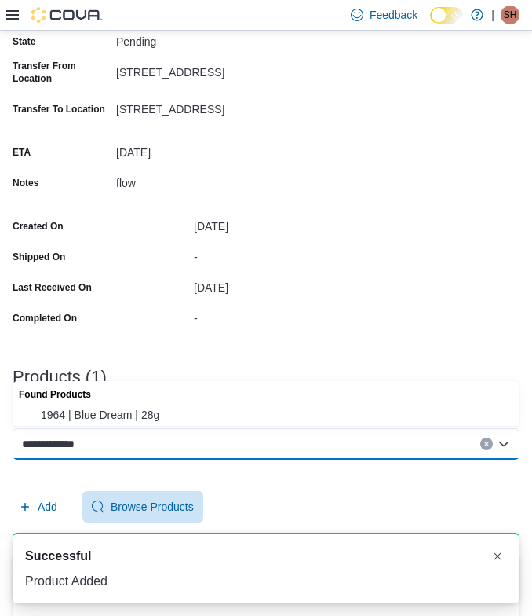
type input "**********"
click at [71, 410] on span "1964 | Blue Dream | 28g" at bounding box center [276, 415] width 470 height 16
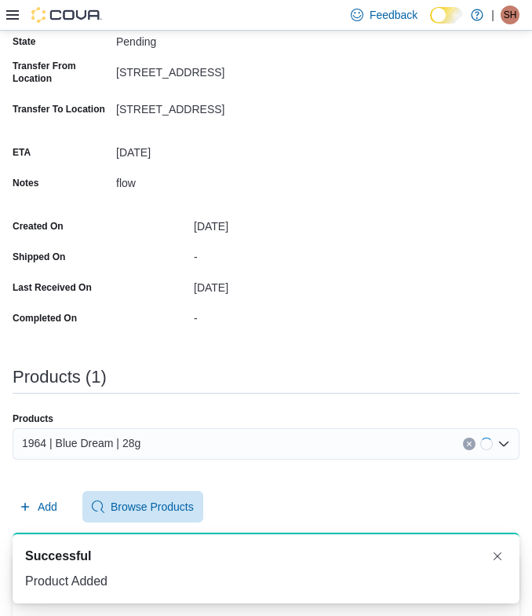
click at [58, 485] on div "Products 1964 | Blue Dream | 28g Add Browse Products" at bounding box center [266, 467] width 507 height 110
click at [54, 502] on span "Add" at bounding box center [48, 507] width 20 height 16
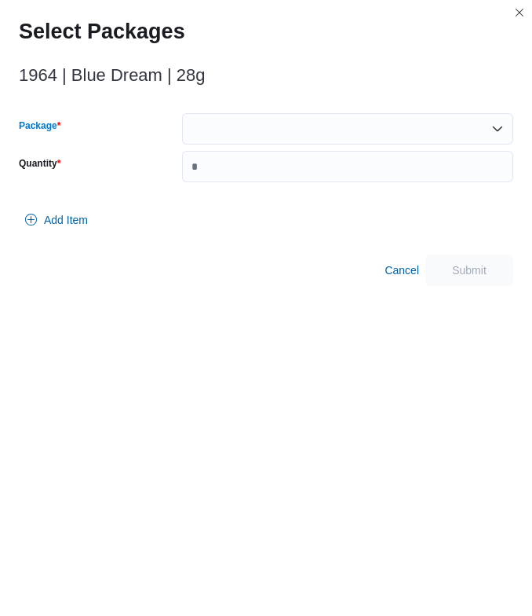
click at [315, 130] on div at bounding box center [347, 128] width 331 height 31
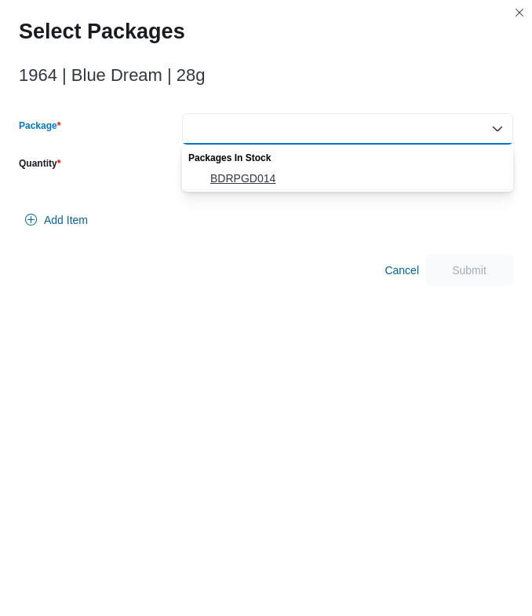
click at [252, 174] on span "BDRPGD014" at bounding box center [357, 178] width 294 height 16
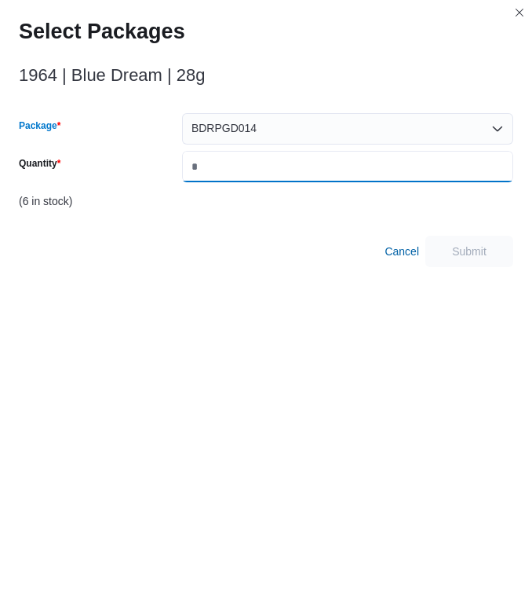
click at [254, 155] on input "Quantity" at bounding box center [347, 166] width 331 height 31
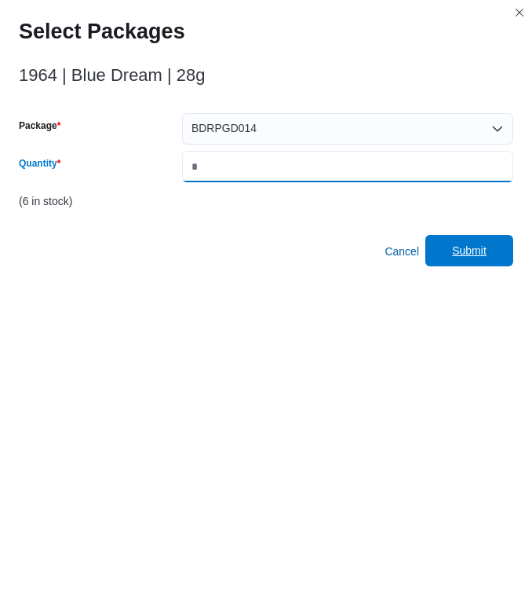
type input "*"
click at [470, 251] on span "Submit" at bounding box center [469, 251] width 35 height 16
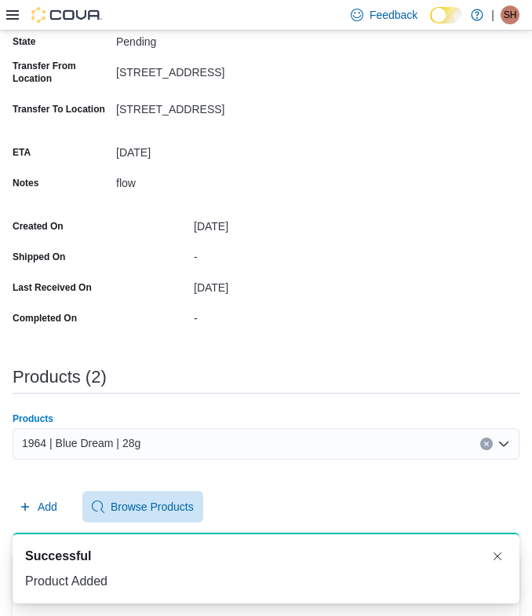
click at [130, 437] on span "1964 | Blue Dream | 28g" at bounding box center [81, 442] width 119 height 19
paste input "**********"
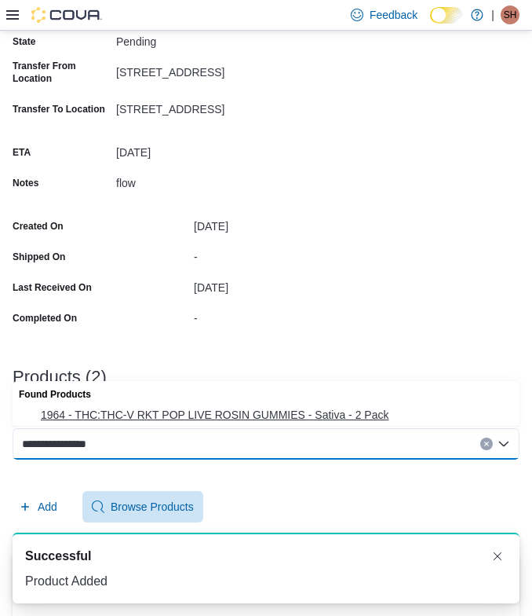
type input "**********"
click at [122, 414] on span "1964 - THC:THC-V RKT POP LIVE ROSIN GUMMIES - Sativa - 2 Pack" at bounding box center [276, 415] width 470 height 16
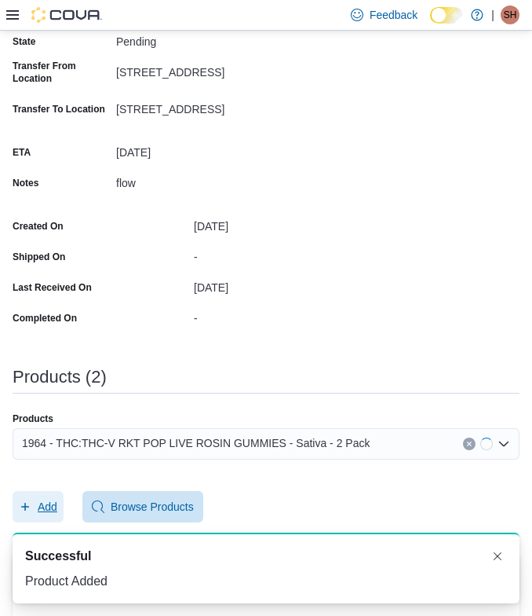
click at [39, 505] on span "Add" at bounding box center [48, 507] width 20 height 16
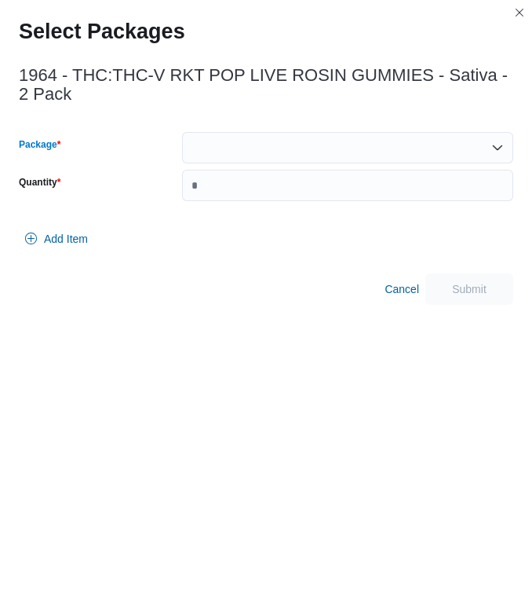
click at [324, 132] on div at bounding box center [347, 147] width 331 height 31
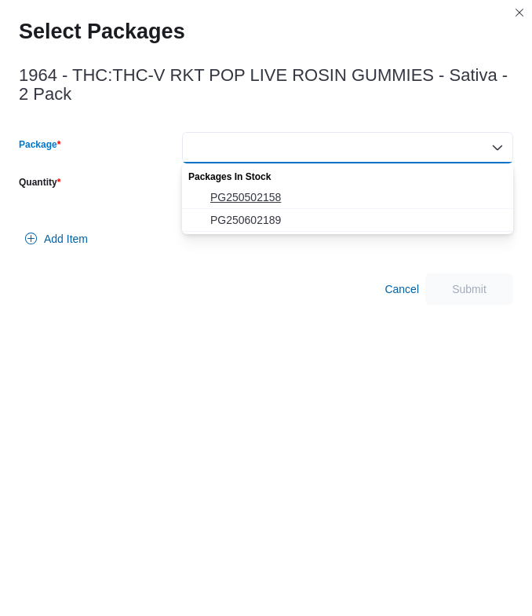
click at [258, 198] on span "PG250502158" at bounding box center [357, 197] width 294 height 16
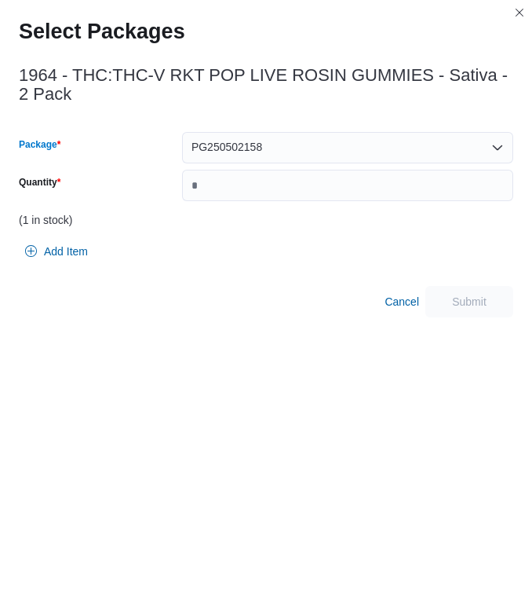
click at [280, 148] on div "PG250502158 Combo box. Selected. PG250502158. Press Backspace to delete PG25050…" at bounding box center [347, 147] width 331 height 31
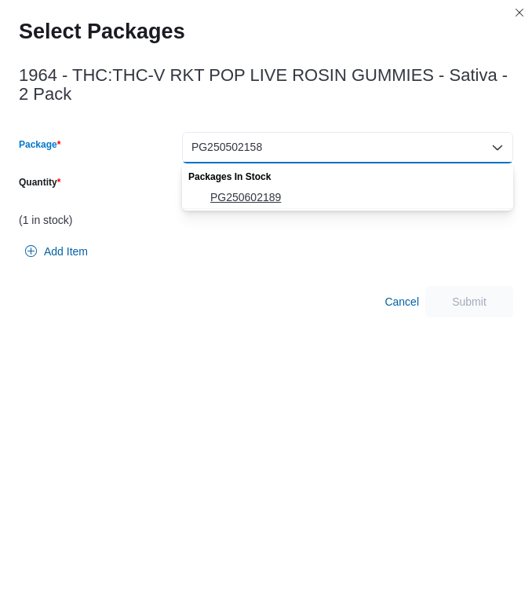
click at [266, 187] on button "PG250602189" at bounding box center [347, 197] width 331 height 23
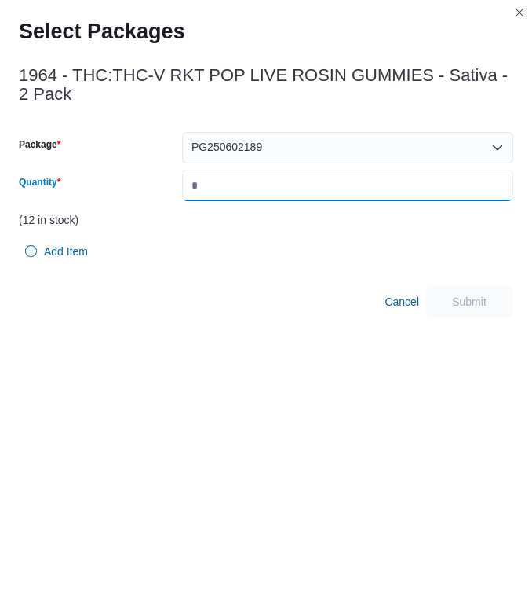
click at [266, 187] on input "Quantity" at bounding box center [347, 185] width 331 height 31
type input "*"
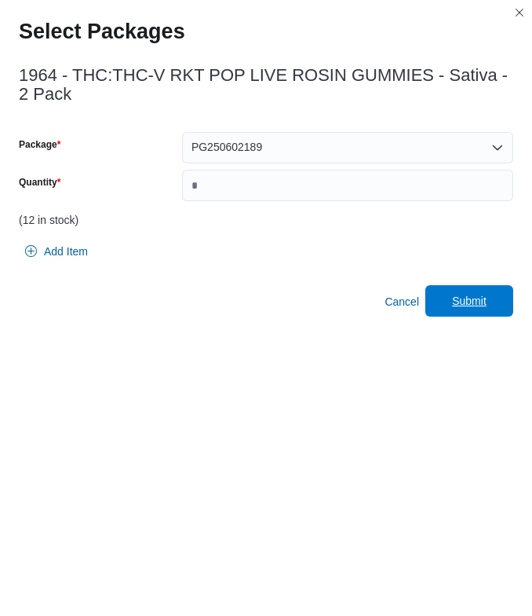
click at [473, 302] on span "Submit" at bounding box center [469, 301] width 35 height 16
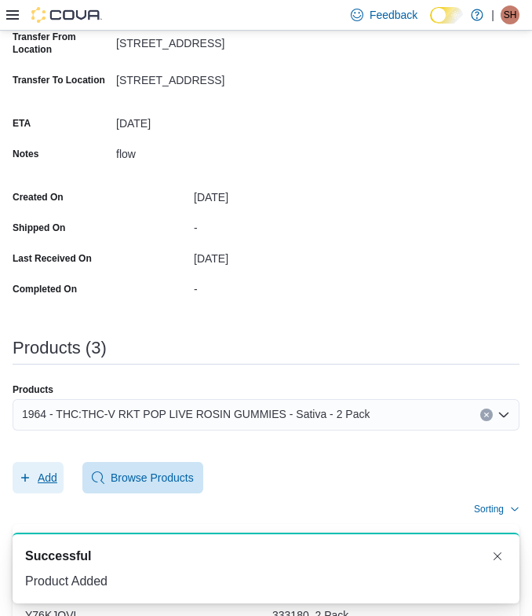
scroll to position [282, 0]
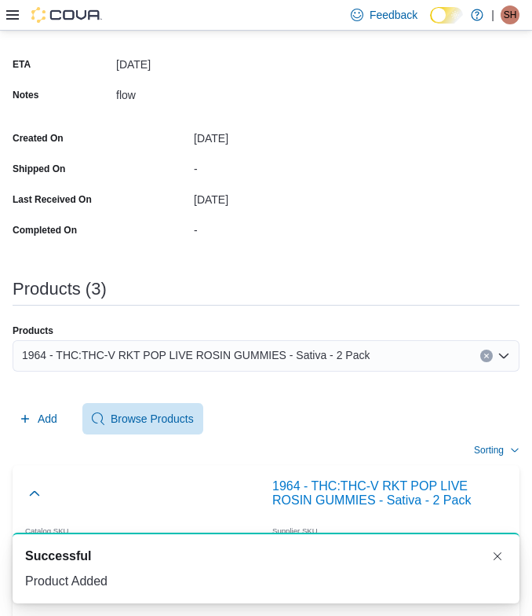
click at [183, 385] on div "Products 1964 - THC:THC-V RKT POP LIVE ROSIN GUMMIES - Sativa - 2 Pack Add Brow…" at bounding box center [266, 379] width 507 height 110
click at [188, 353] on span "1964 - THC:THC-V RKT POP LIVE ROSIN GUMMIES - Sativa - 2 Pack" at bounding box center [196, 354] width 348 height 19
paste input "**********"
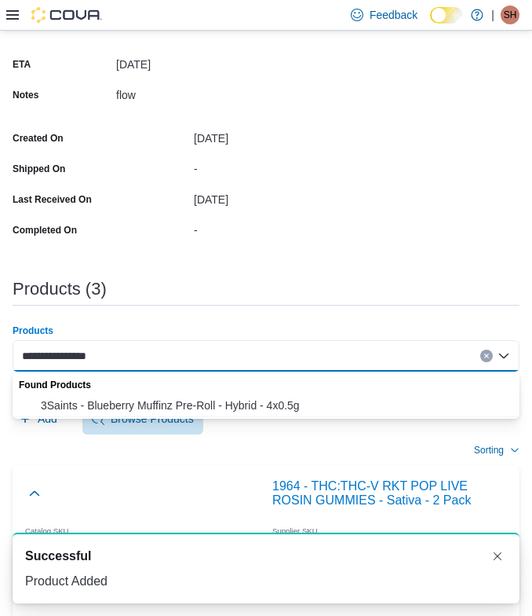
type input "**********"
click at [134, 403] on span "3Saints - Blueberry Muffinz Pre-Roll - Hybrid - 4x0.5g" at bounding box center [276, 405] width 470 height 16
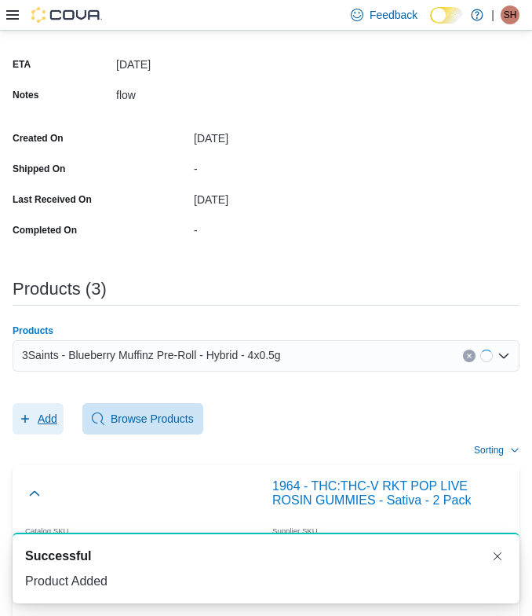
click at [54, 414] on span "Add" at bounding box center [48, 419] width 20 height 16
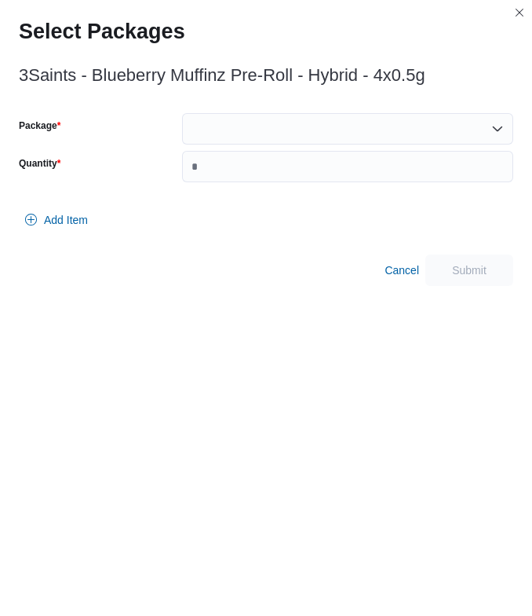
click at [305, 143] on div at bounding box center [347, 128] width 331 height 31
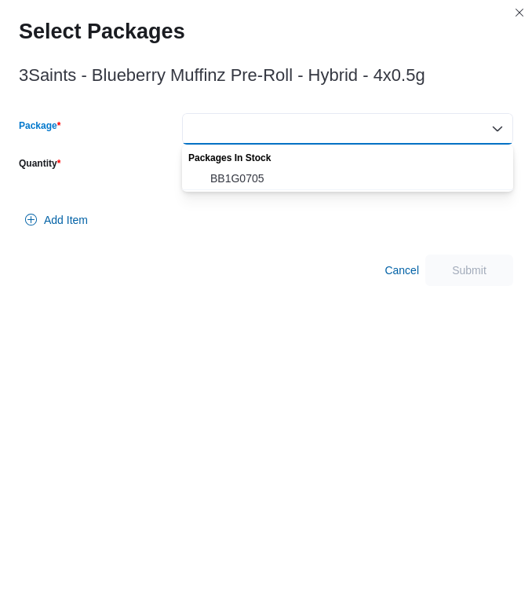
click at [296, 137] on div "Combo box. Selected. . Press Backspace to delete . Combo box input. Select a Pa…" at bounding box center [347, 128] width 331 height 31
click at [285, 183] on span "BB1G0705" at bounding box center [357, 178] width 294 height 16
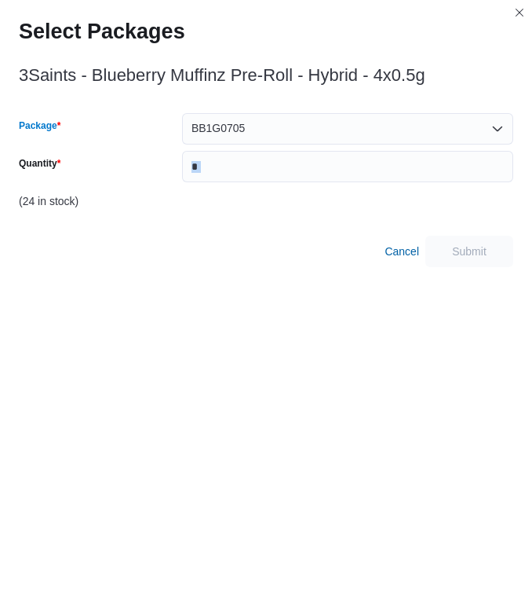
click at [285, 182] on div "Package BB1G0705 Combo box. Selected. BB1G0705. Press Backspace to delete BB1G0…" at bounding box center [266, 165] width 495 height 104
click at [285, 167] on input "Quantity" at bounding box center [347, 166] width 331 height 31
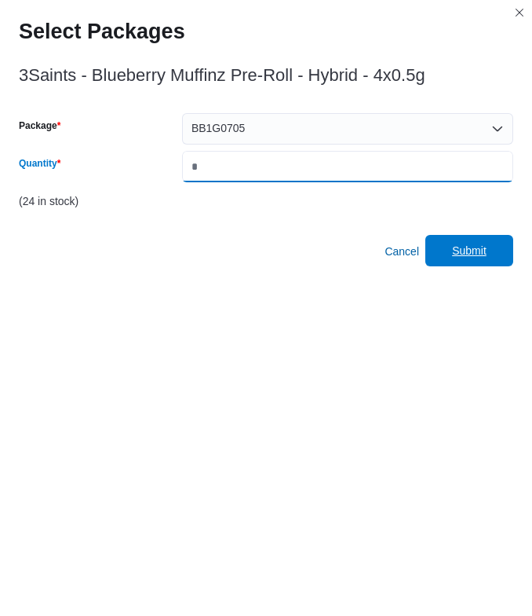
type input "*"
click at [477, 241] on span "Submit" at bounding box center [469, 250] width 69 height 31
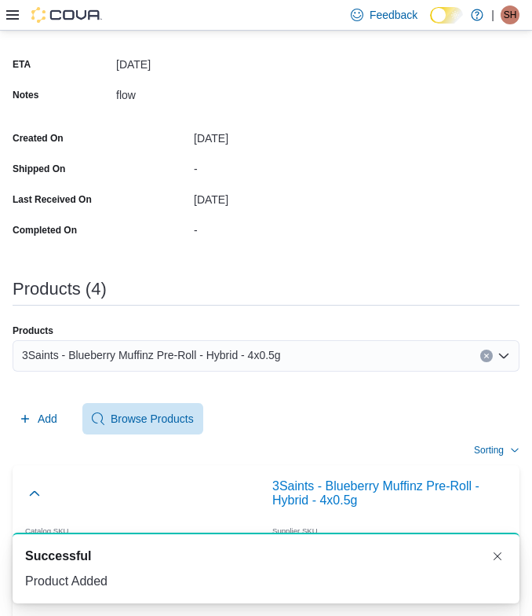
scroll to position [0, 0]
click at [207, 355] on span "3Saints - Blueberry Muffinz Pre-Roll - Hybrid - 4x0.5g" at bounding box center [151, 354] width 259 height 19
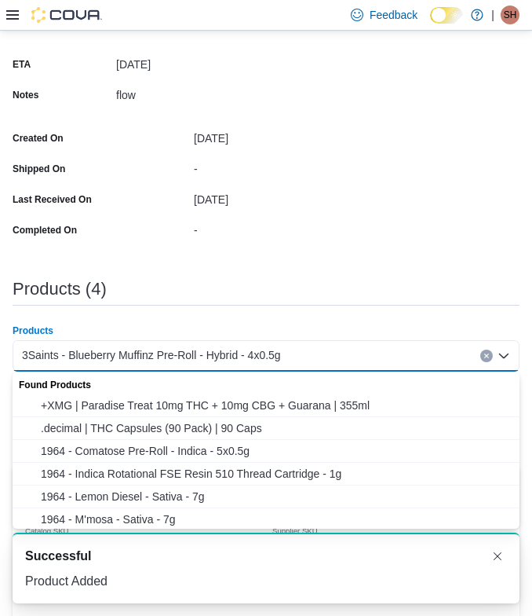
paste input "**********"
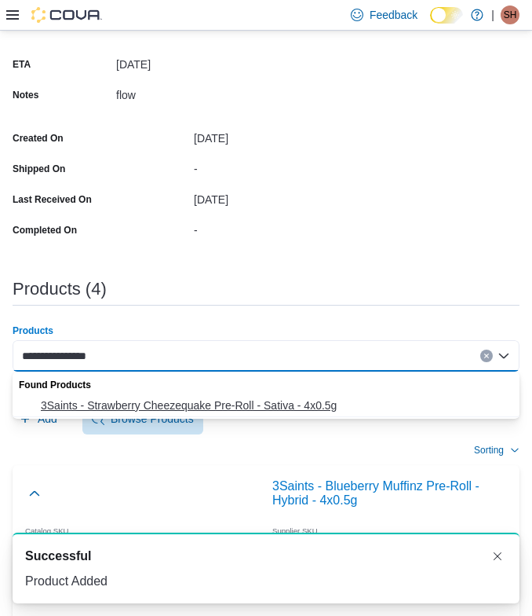
type input "**********"
click at [116, 403] on span "3Saints - Strawberry Cheezequake Pre-Roll - Sativa - 4x0.5g" at bounding box center [276, 405] width 470 height 16
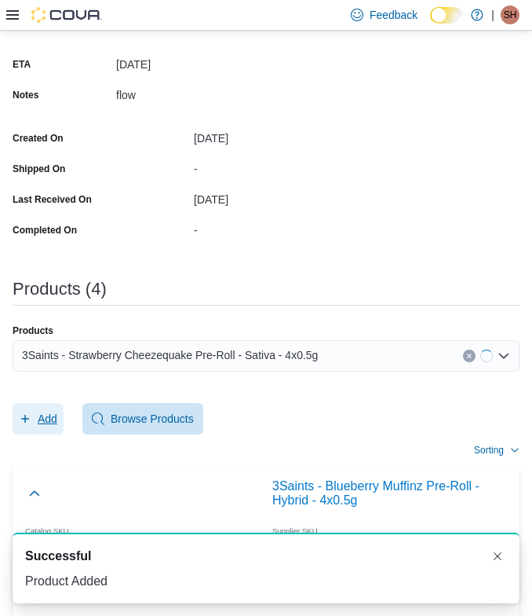
click at [60, 407] on button "Add" at bounding box center [38, 418] width 51 height 31
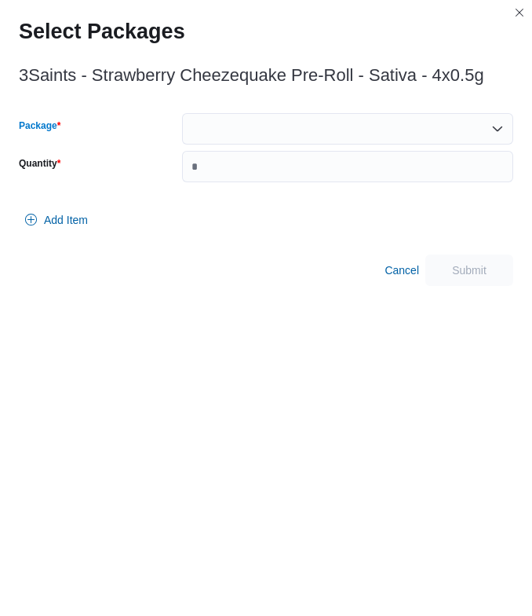
click at [241, 128] on div at bounding box center [347, 128] width 331 height 31
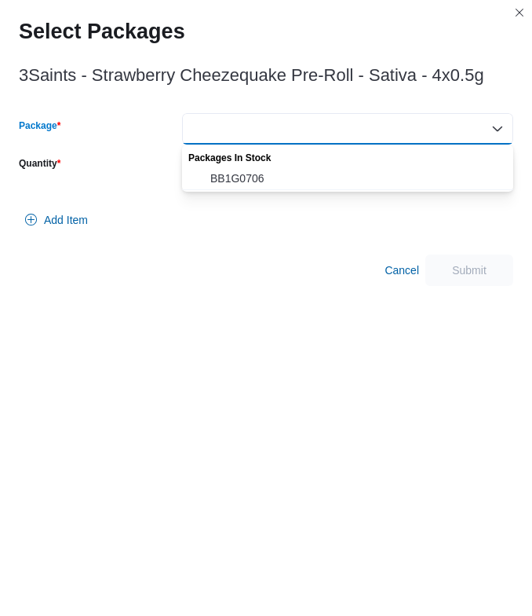
click at [228, 199] on div at bounding box center [266, 199] width 495 height 9
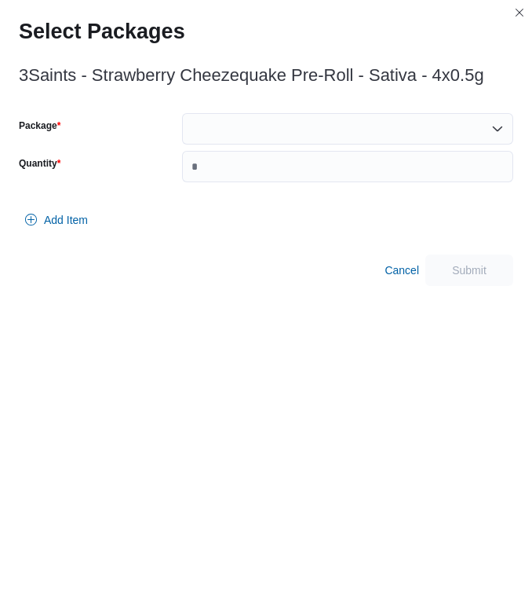
click at [234, 111] on div "3Saints - Strawberry Cheezequake Pre-Roll - Sativa - 4x0.5g Package Quantity Ad…" at bounding box center [266, 171] width 495 height 229
click at [233, 126] on div at bounding box center [347, 128] width 331 height 31
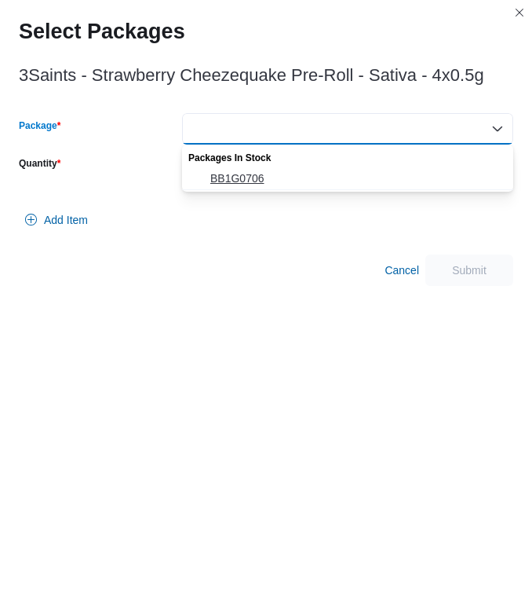
click at [231, 175] on span "BB1G0706" at bounding box center [357, 178] width 294 height 16
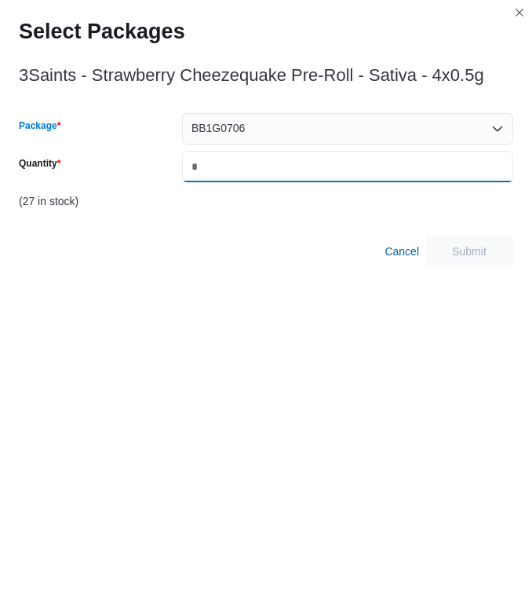
click at [231, 169] on input "Quantity" at bounding box center [347, 166] width 331 height 31
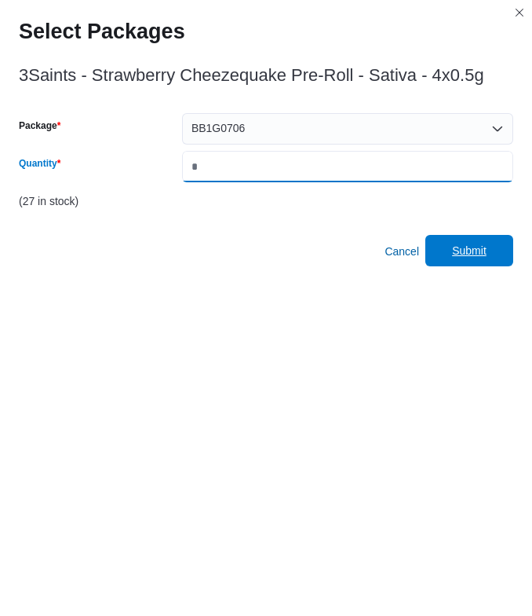
type input "*"
click at [473, 255] on span "Submit" at bounding box center [469, 251] width 35 height 16
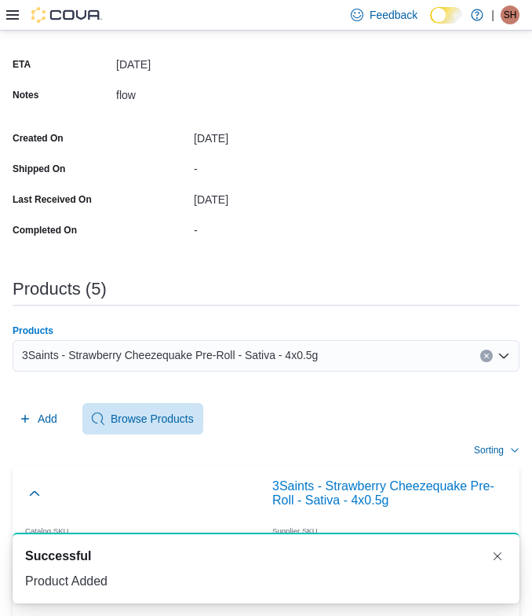
click at [185, 346] on span "3Saints - Strawberry Cheezequake Pre-Roll - Sativa - 4x0.5g" at bounding box center [170, 354] width 296 height 19
paste input "**********"
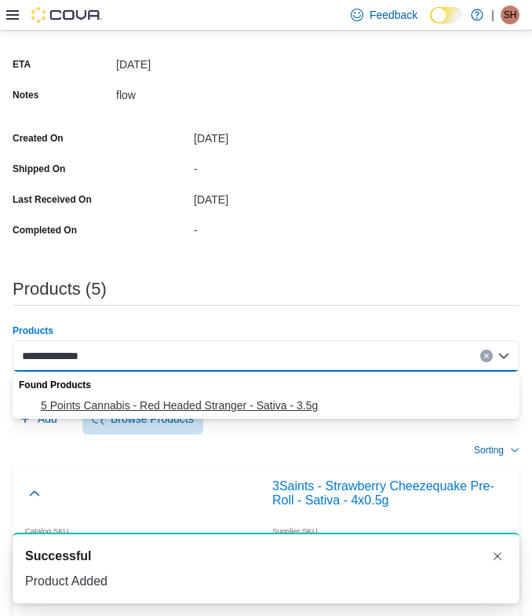
type input "**********"
click at [109, 406] on span "5 Points Cannabis - Red Headed Stranger - Sativa - 3.5g" at bounding box center [276, 405] width 470 height 16
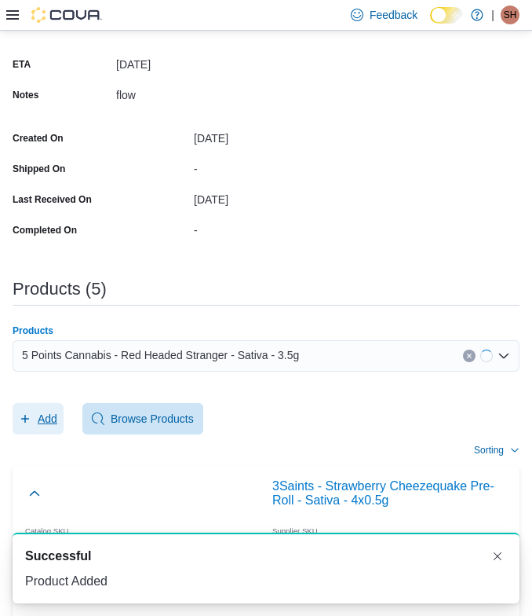
click at [44, 423] on span "Add" at bounding box center [48, 419] width 20 height 16
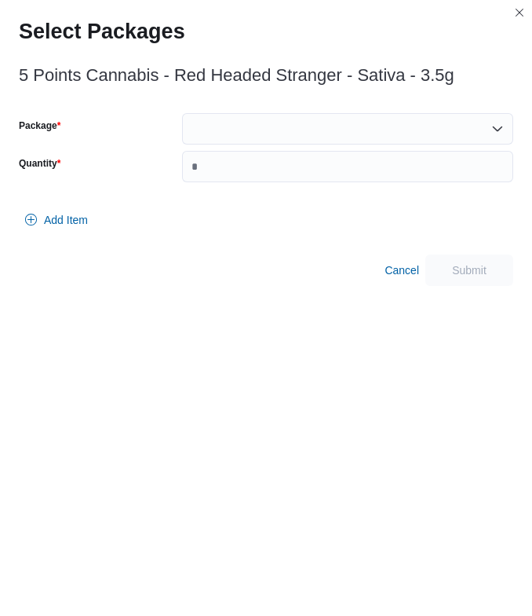
click at [349, 141] on div at bounding box center [347, 128] width 331 height 31
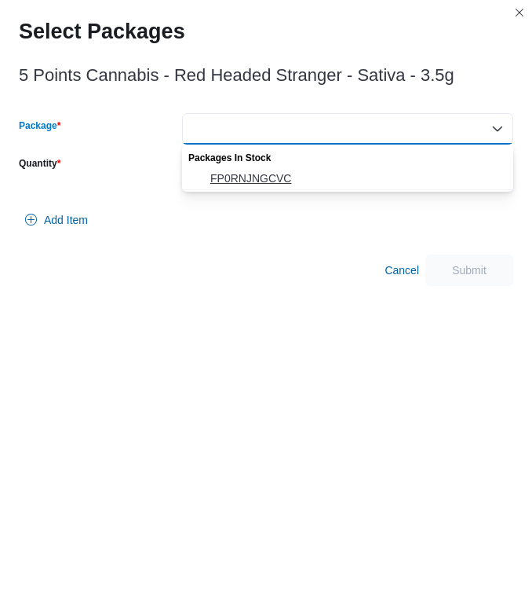
click at [299, 171] on span "FP0RNJNGCVC" at bounding box center [357, 178] width 294 height 16
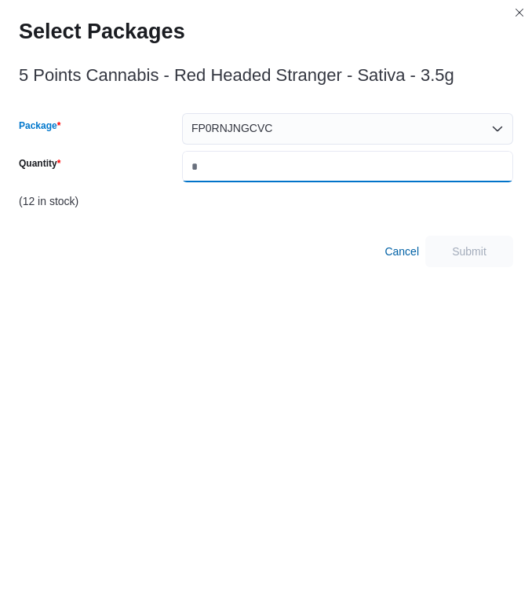
click at [299, 171] on input "Quantity" at bounding box center [347, 166] width 331 height 31
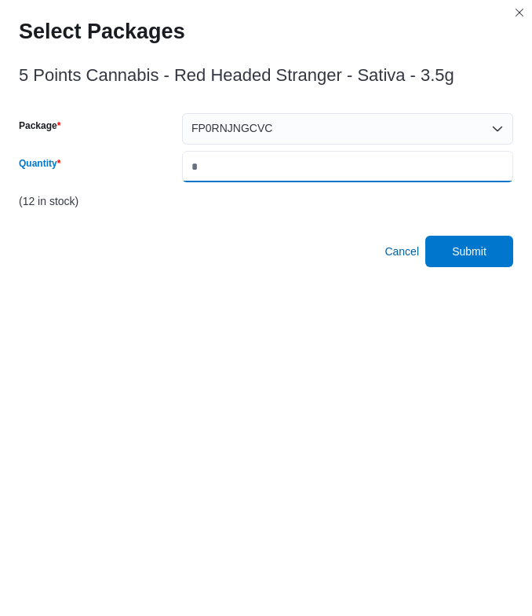
type input "*"
click at [462, 232] on div "5 Points Cannabis - Red Headed Stranger - Sativa - 3.5g Package FP0RNJNGCVC Qua…" at bounding box center [266, 162] width 495 height 210
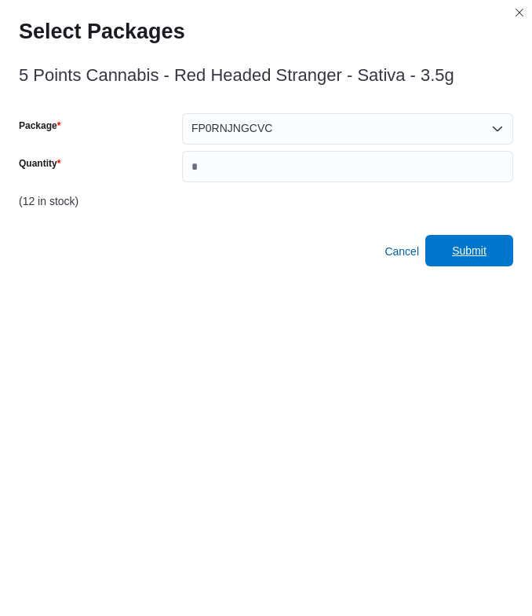
click at [467, 247] on span "Submit" at bounding box center [469, 251] width 35 height 16
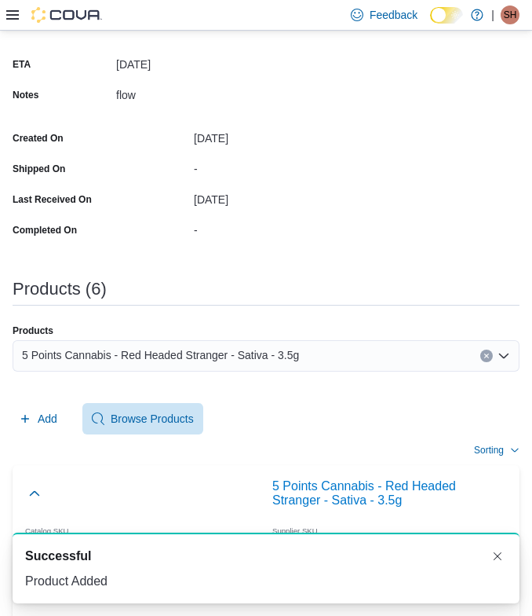
click at [182, 357] on span "5 Points Cannabis - Red Headed Stranger - Sativa - 3.5g" at bounding box center [160, 354] width 277 height 19
paste input "**********"
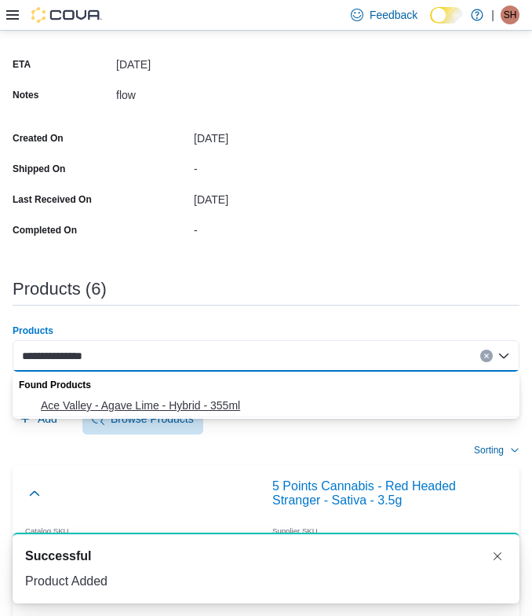
type input "**********"
click at [134, 399] on span "Ace Valley - Agave Lime - Hybrid - 355ml" at bounding box center [276, 405] width 470 height 16
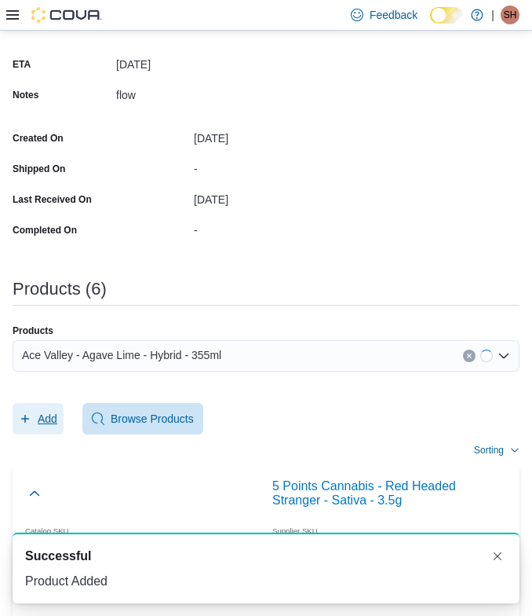
click at [45, 411] on span "Add" at bounding box center [48, 419] width 20 height 16
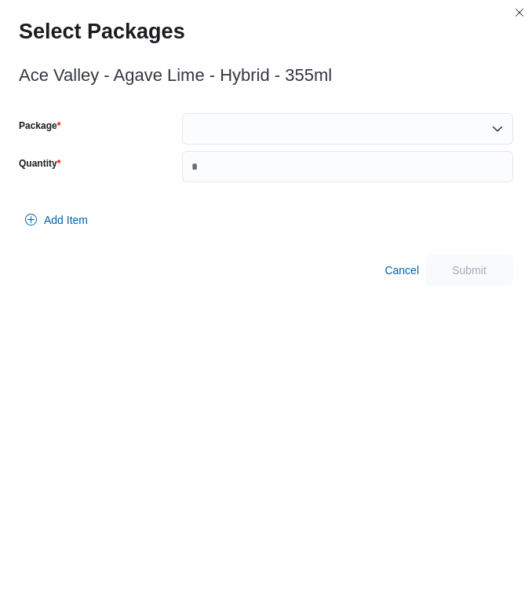
click at [230, 130] on div at bounding box center [347, 128] width 331 height 31
click at [228, 195] on div at bounding box center [266, 199] width 495 height 9
click at [218, 137] on div at bounding box center [347, 128] width 331 height 31
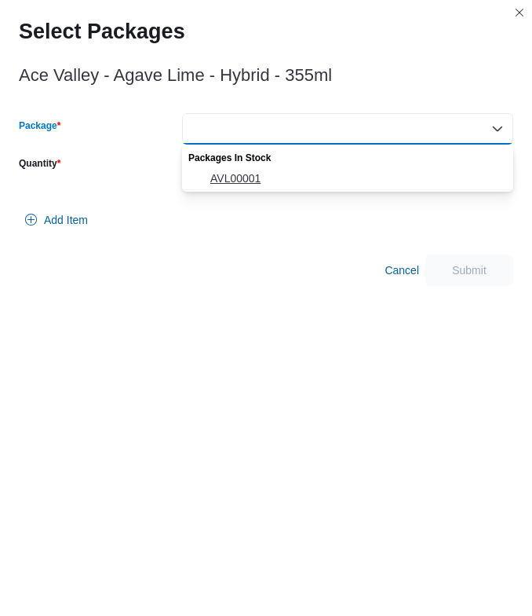
click at [218, 183] on span "AVL00001" at bounding box center [357, 178] width 294 height 16
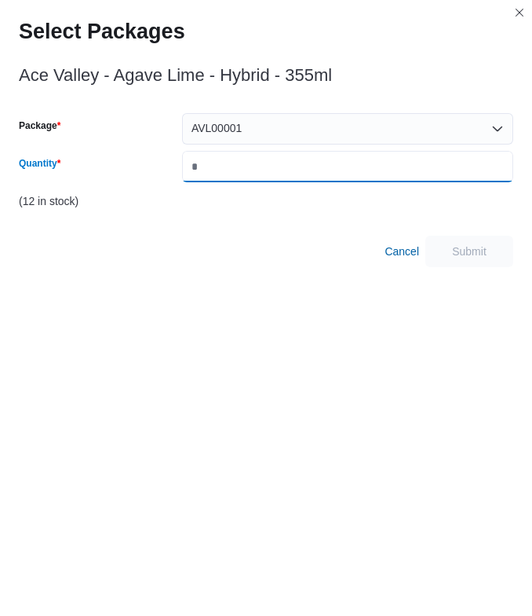
click at [221, 172] on input "Quantity" at bounding box center [347, 166] width 331 height 31
type input "*"
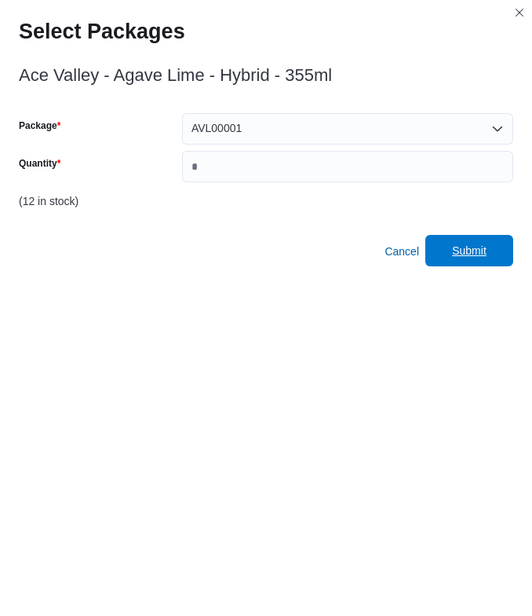
click at [460, 243] on span "Submit" at bounding box center [469, 250] width 69 height 31
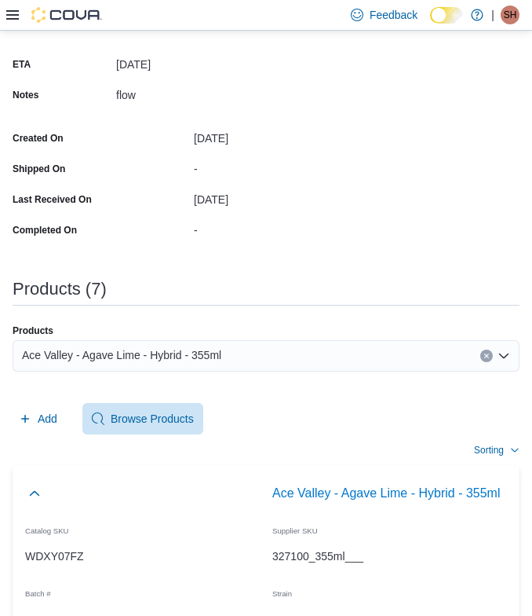
click at [284, 378] on div "Ace Valley - Agave Lime - Hybrid - 355ml" at bounding box center [266, 362] width 507 height 44
click at [277, 349] on div "Ace Valley - Agave Lime - Hybrid - 355ml" at bounding box center [266, 355] width 507 height 31
paste input "**********"
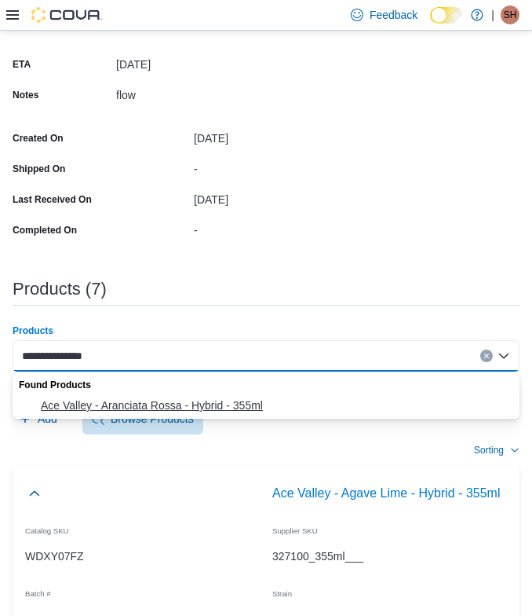
type input "**********"
click at [130, 408] on span "Ace Valley - Aranciata Rossa - Hybrid - 355ml" at bounding box center [276, 405] width 470 height 16
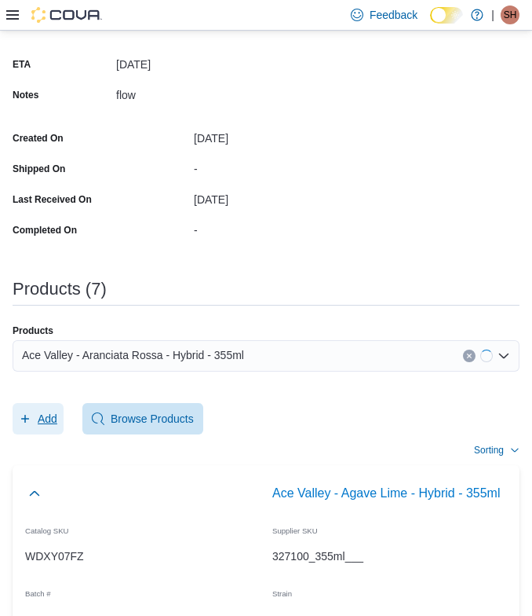
click at [40, 417] on span "Add" at bounding box center [48, 419] width 20 height 16
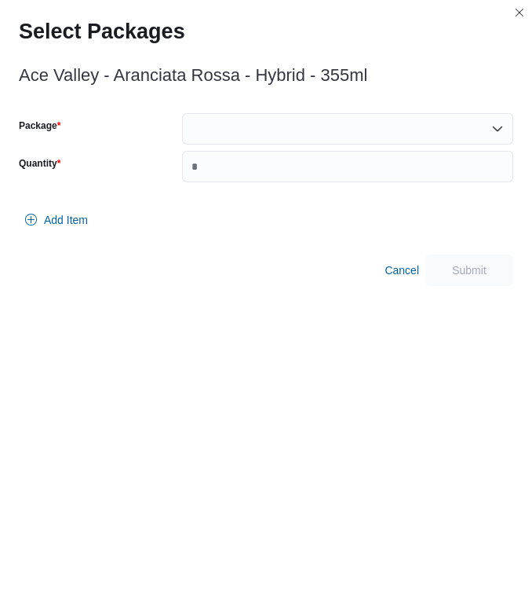
click at [328, 127] on div at bounding box center [347, 128] width 331 height 31
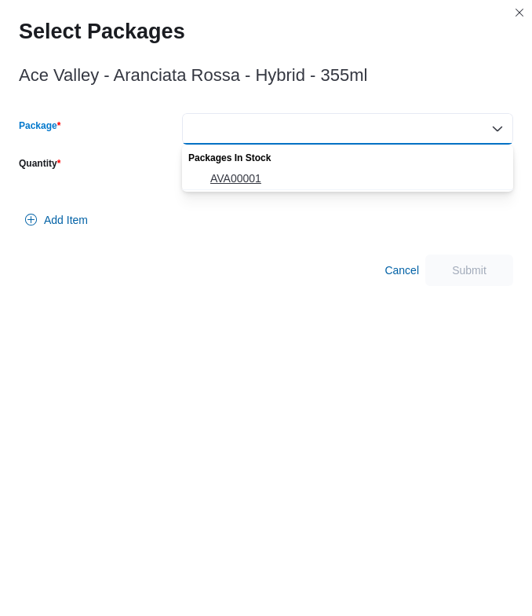
click at [221, 174] on span "AVA00001" at bounding box center [357, 178] width 294 height 16
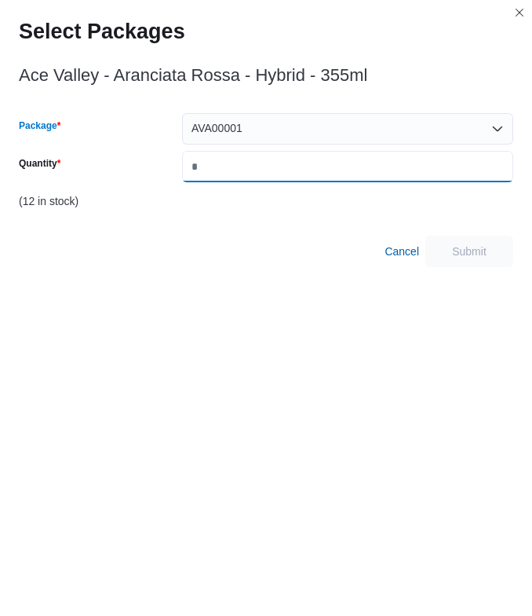
click at [228, 170] on input "Quantity" at bounding box center [347, 166] width 331 height 31
type input "*"
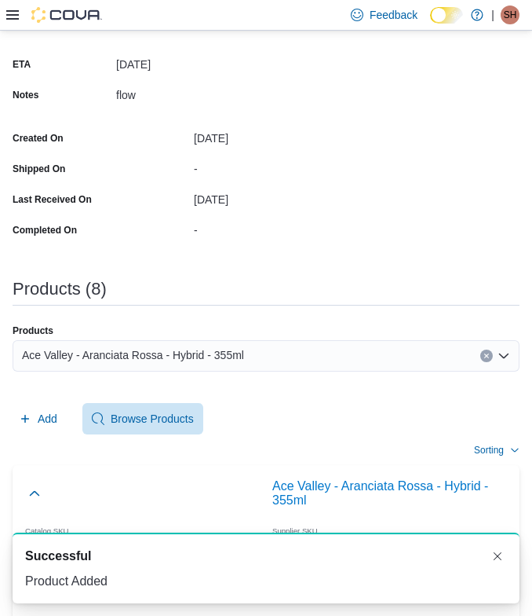
click at [154, 356] on span "Ace Valley - Aranciata Rossa - Hybrid - 355ml" at bounding box center [133, 354] width 222 height 19
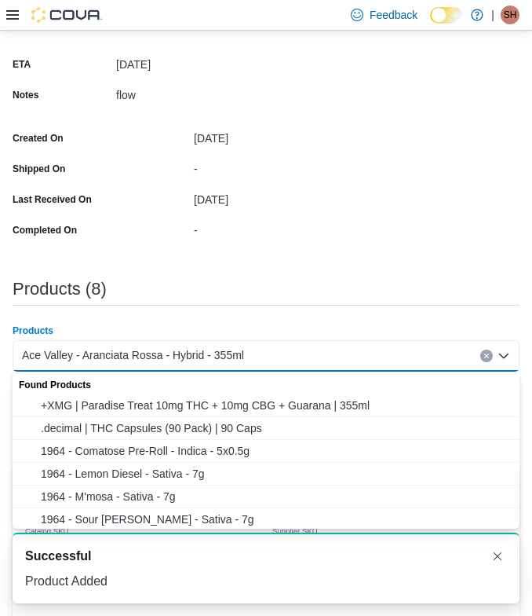
paste input "**********"
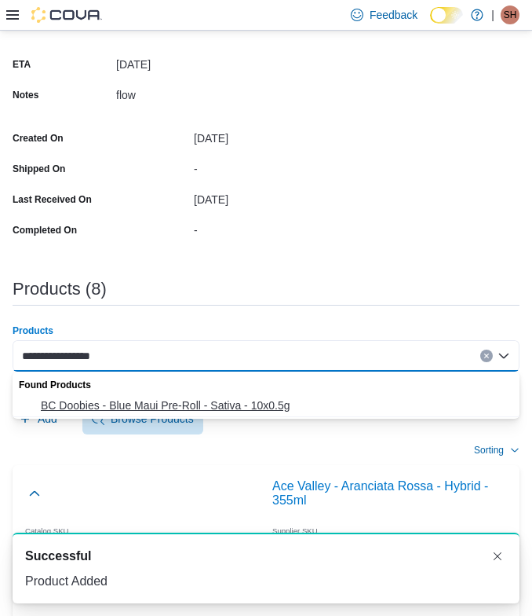
type input "**********"
click at [83, 404] on span "BC Doobies - Blue Maui Pre-Roll - Sativa - 10x0.5g" at bounding box center [276, 405] width 470 height 16
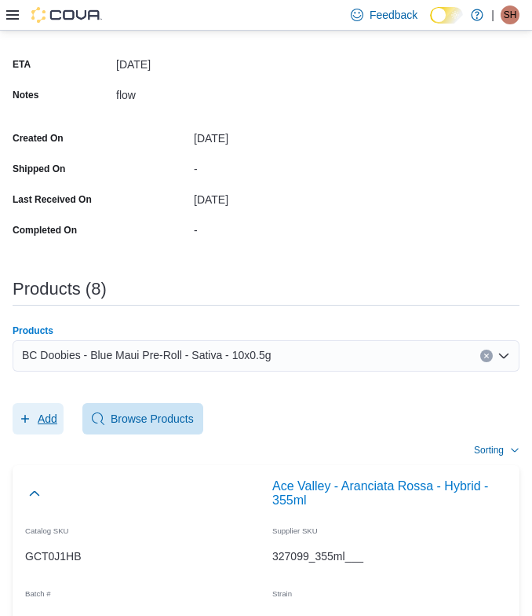
click at [43, 421] on span "Add" at bounding box center [48, 419] width 20 height 16
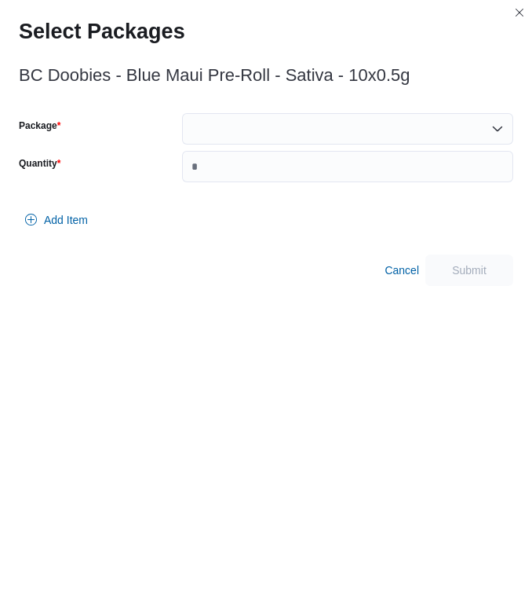
click at [265, 128] on div at bounding box center [347, 128] width 331 height 31
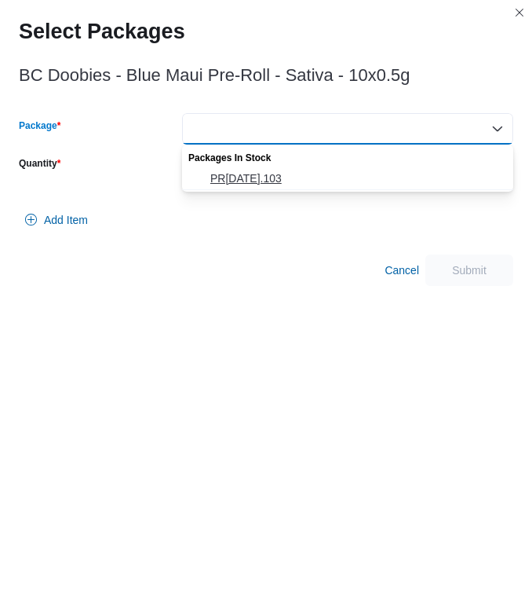
click at [250, 177] on span "PR22JUL2025.103" at bounding box center [357, 178] width 294 height 16
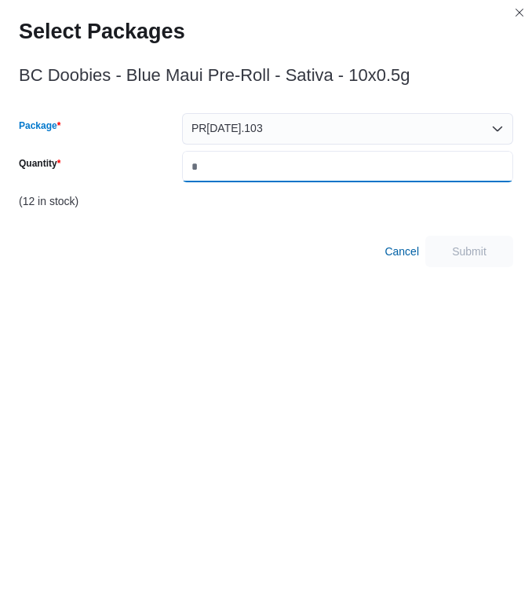
click at [250, 177] on input "Quantity" at bounding box center [347, 166] width 331 height 31
type input "*"
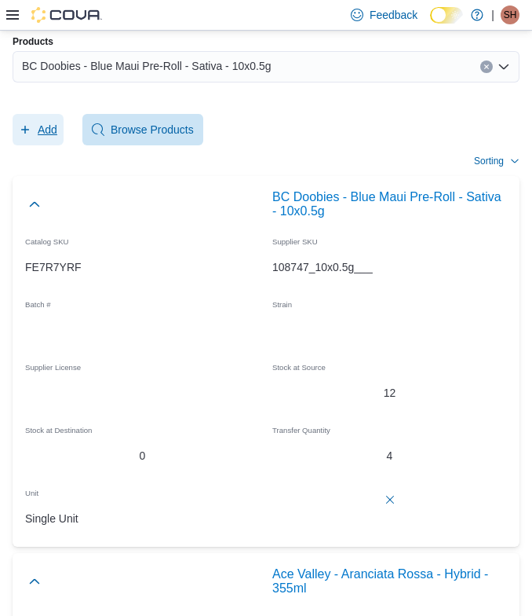
scroll to position [260, 0]
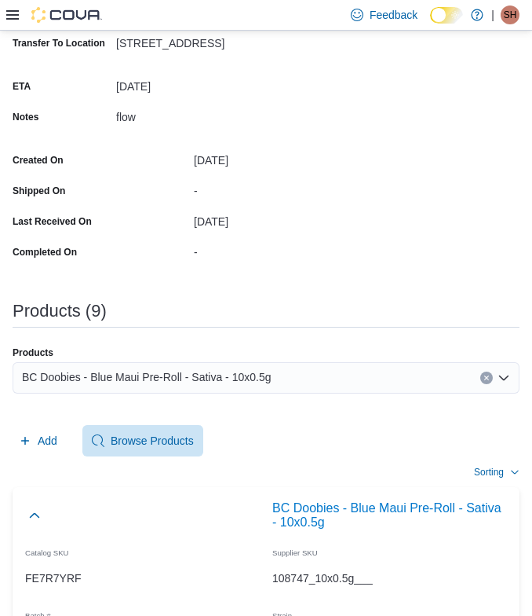
click at [170, 376] on span "BC Doobies - Blue Maui Pre-Roll - Sativa - 10x0.5g" at bounding box center [146, 376] width 249 height 19
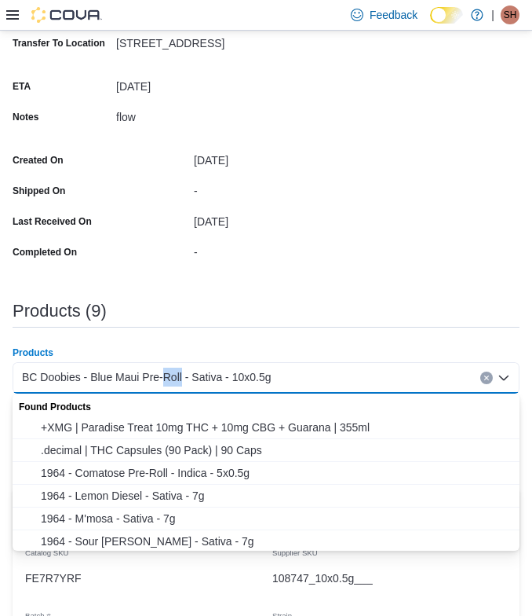
click at [170, 376] on span "BC Doobies - Blue Maui Pre-Roll - Sativa - 10x0.5g" at bounding box center [146, 376] width 249 height 19
paste input "**********"
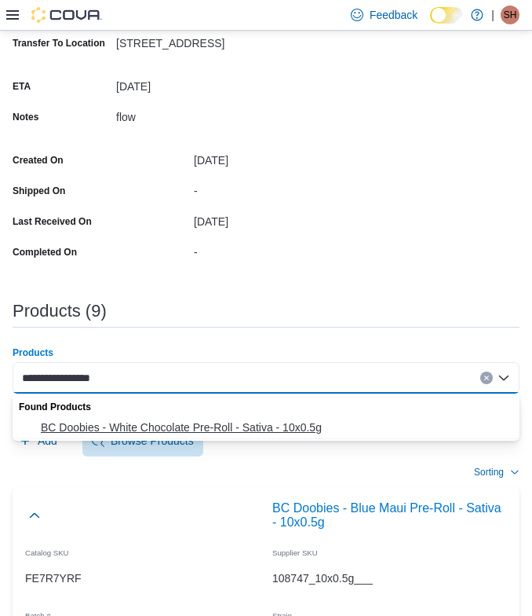
type input "**********"
click at [113, 428] on span "BC Doobies - White Chocolate Pre-Roll - Sativa - 10x0.5g" at bounding box center [276, 427] width 470 height 16
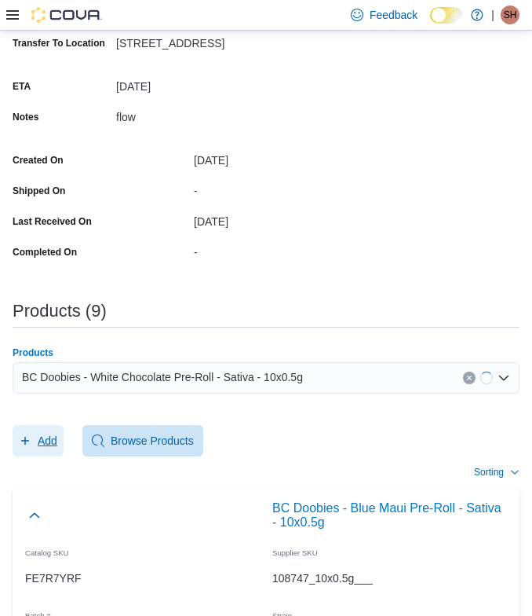
click at [60, 430] on button "Add" at bounding box center [38, 440] width 51 height 31
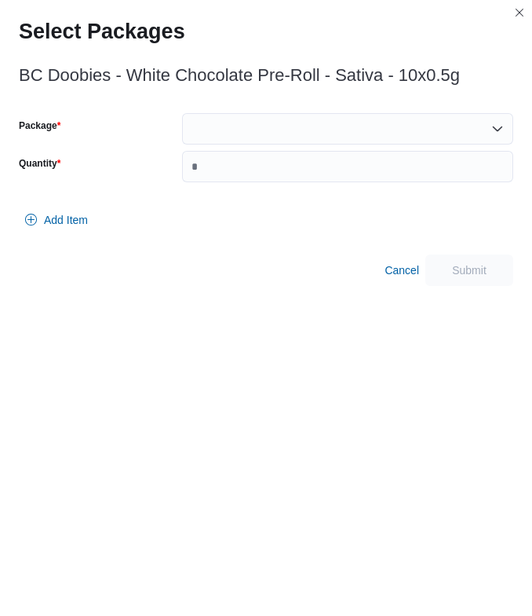
click at [325, 141] on div at bounding box center [347, 128] width 331 height 31
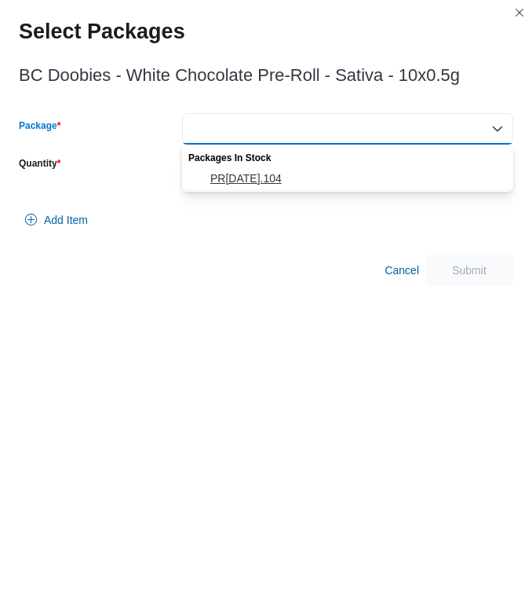
click at [280, 171] on span "PR08JUL2025.104" at bounding box center [357, 178] width 294 height 16
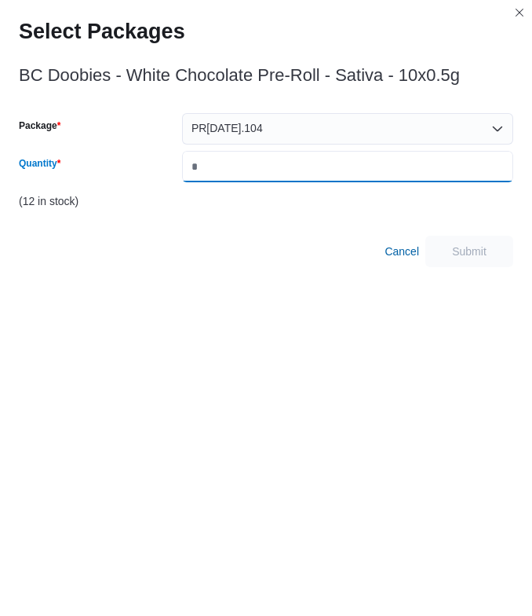
click at [280, 171] on input "Quantity" at bounding box center [347, 166] width 331 height 31
type input "*"
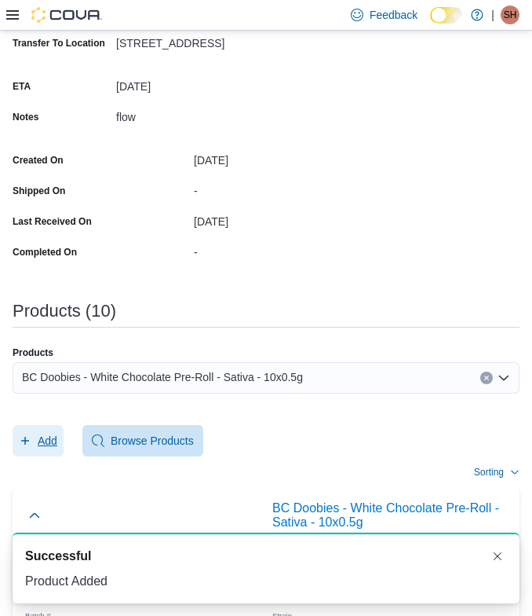
scroll to position [0, 0]
click at [243, 367] on span "BC Doobies - White Chocolate Pre-Roll - Sativa - 10x0.5g" at bounding box center [162, 376] width 281 height 19
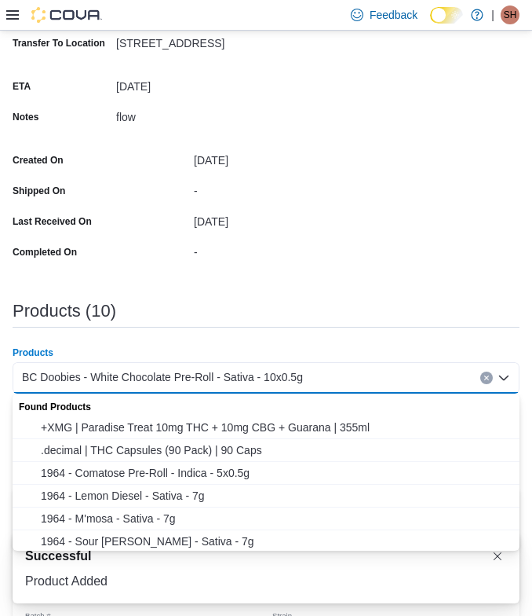
paste input "**********"
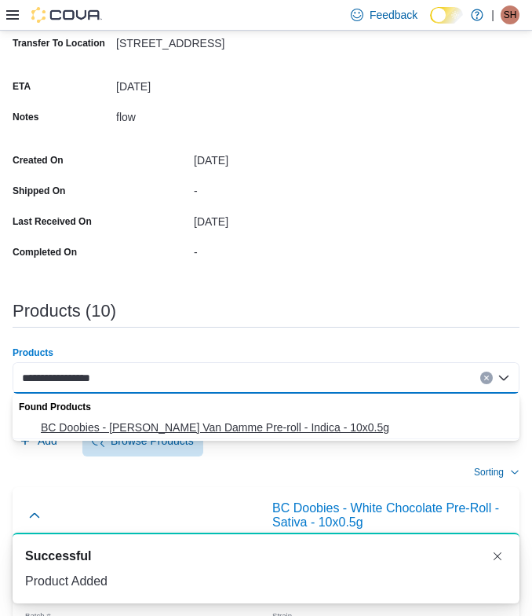
type input "**********"
click at [111, 432] on span "BC Doobies - Jean Clouds Van Damme Pre-roll - Indica - 10x0.5g" at bounding box center [276, 427] width 470 height 16
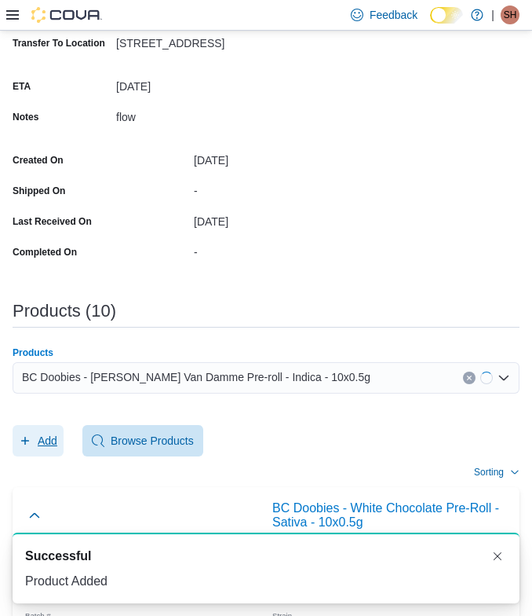
click at [45, 436] on span "Add" at bounding box center [48, 441] width 20 height 16
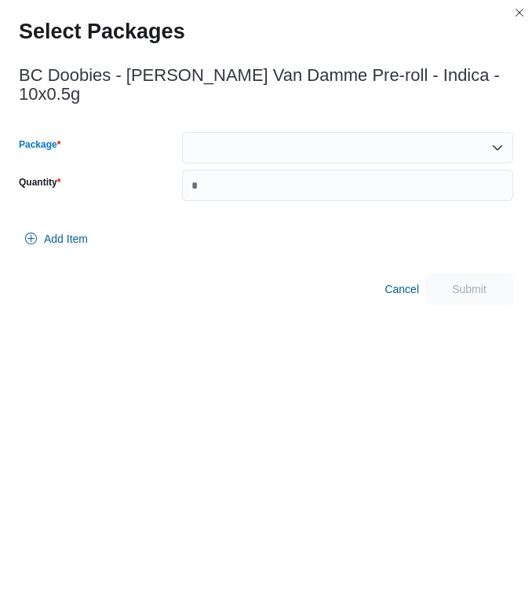
click at [311, 144] on div at bounding box center [347, 147] width 331 height 31
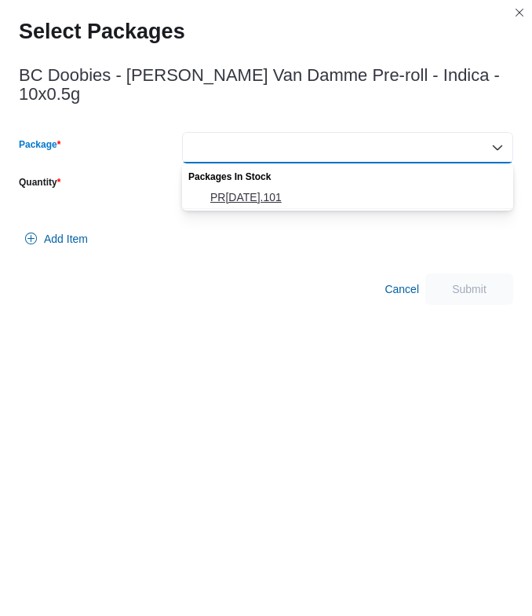
click at [247, 196] on span "PR29JUL2025.101" at bounding box center [357, 197] width 294 height 16
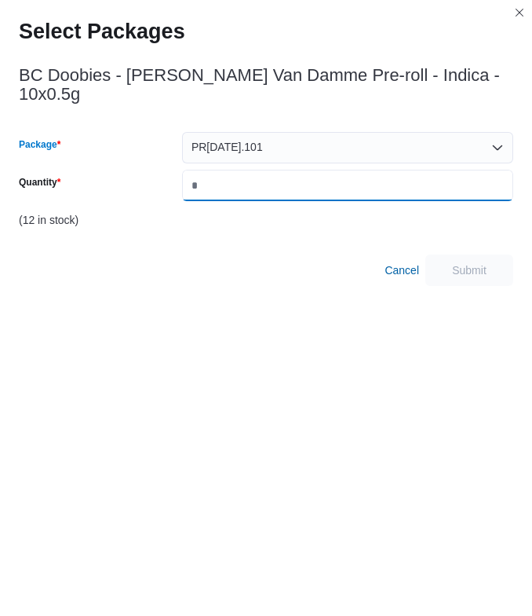
click at [247, 196] on input "Quantity" at bounding box center [347, 185] width 331 height 31
type input "*"
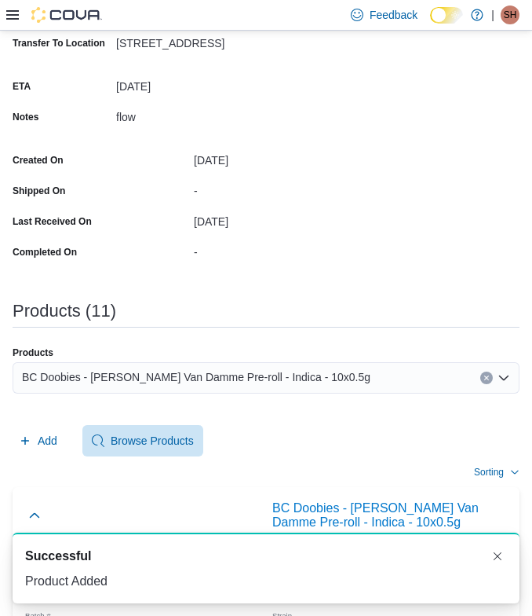
click at [217, 382] on span "BC Doobies - Jean Clouds Van Damme Pre-roll - Indica - 10x0.5g" at bounding box center [196, 376] width 349 height 19
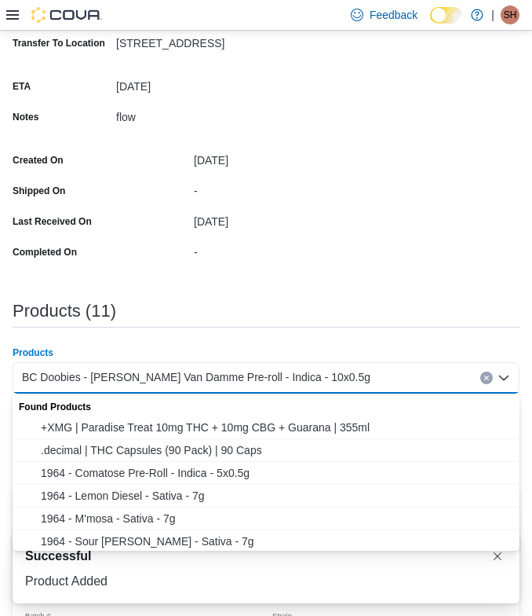
paste input "**********"
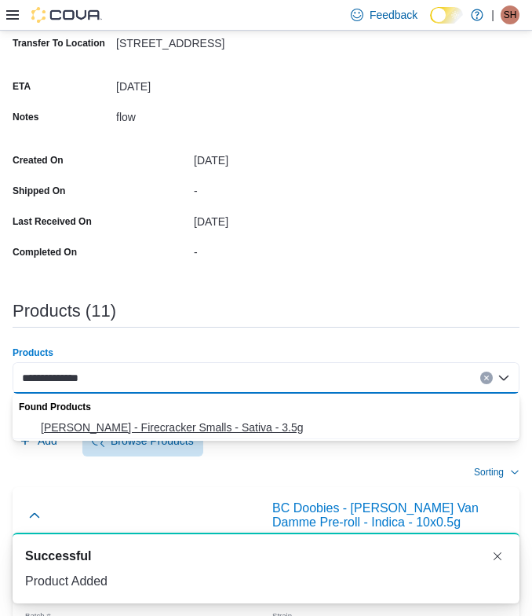
type input "**********"
click at [79, 434] on span "BC Smalls - Firecracker Smalls - Sativa - 3.5g" at bounding box center [276, 427] width 470 height 16
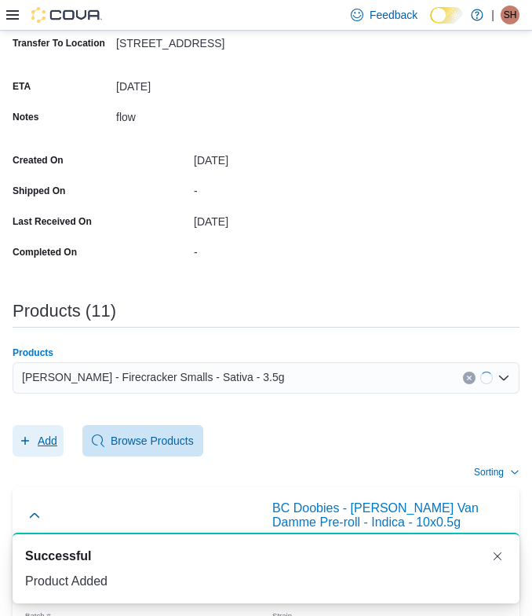
click at [48, 439] on span "Add" at bounding box center [48, 441] width 20 height 16
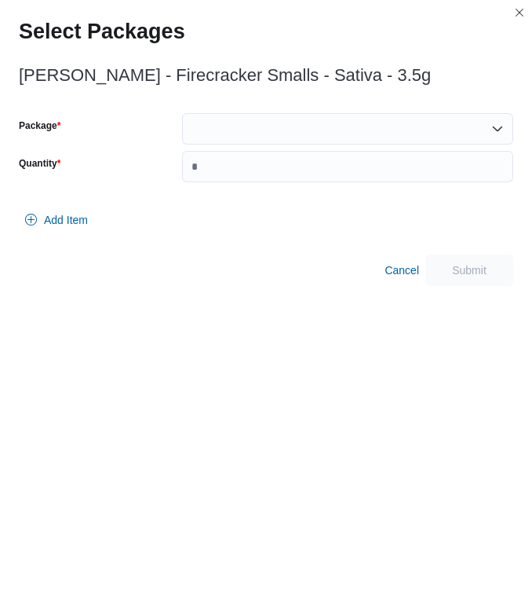
click at [260, 126] on div at bounding box center [347, 128] width 331 height 31
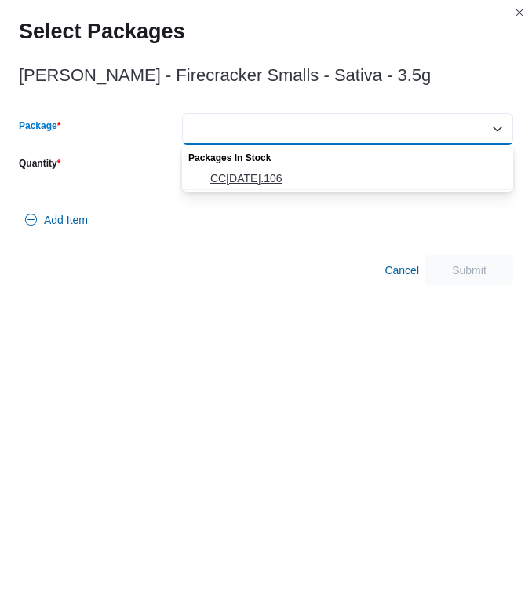
click at [261, 177] on span "CC21JUL2025.106" at bounding box center [357, 178] width 294 height 16
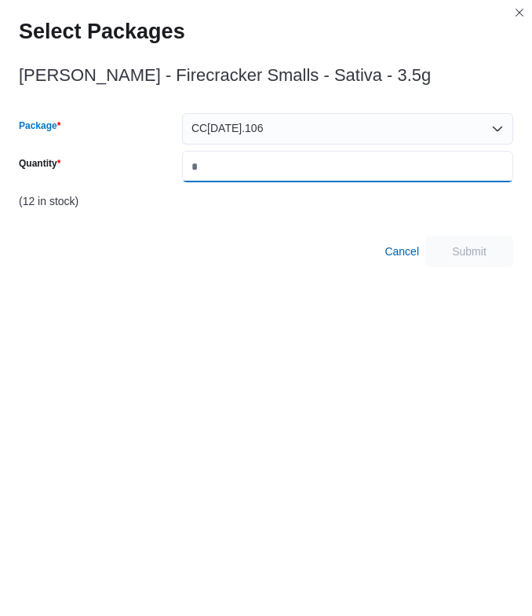
click at [261, 177] on input "Quantity" at bounding box center [347, 166] width 331 height 31
type input "*"
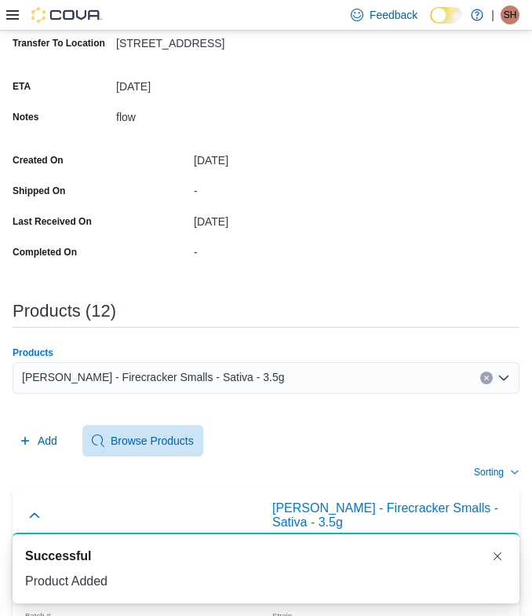
click at [257, 374] on div "BC Smalls - Firecracker Smalls - Sativa - 3.5g" at bounding box center [266, 377] width 507 height 31
paste input "**********"
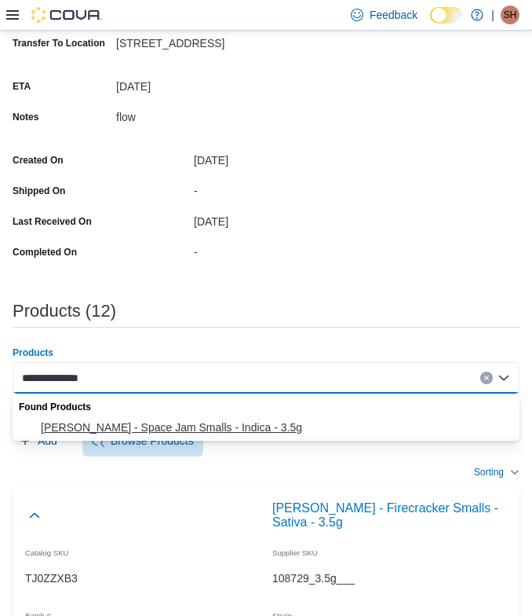
type input "**********"
click at [100, 421] on span "BC Smalls - Space Jam Smalls - Indica - 3.5g" at bounding box center [276, 427] width 470 height 16
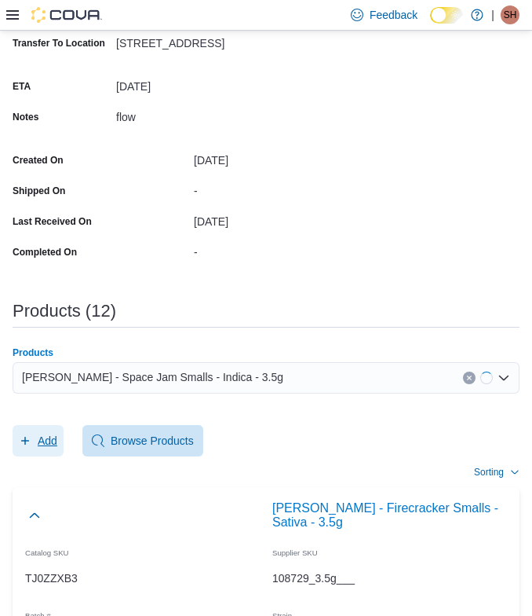
click at [38, 447] on span "Add" at bounding box center [48, 441] width 20 height 16
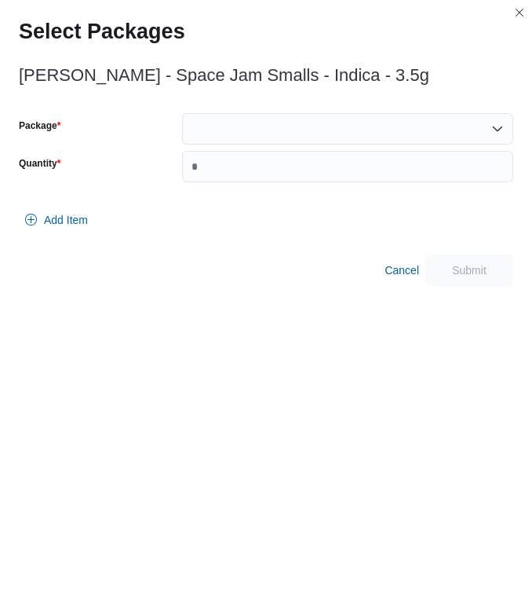
click at [267, 114] on div at bounding box center [347, 128] width 331 height 31
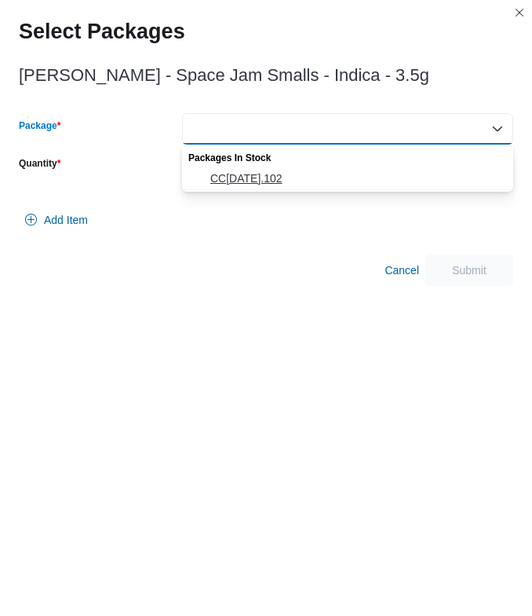
click at [229, 172] on span "CC14JUL2025.102" at bounding box center [357, 178] width 294 height 16
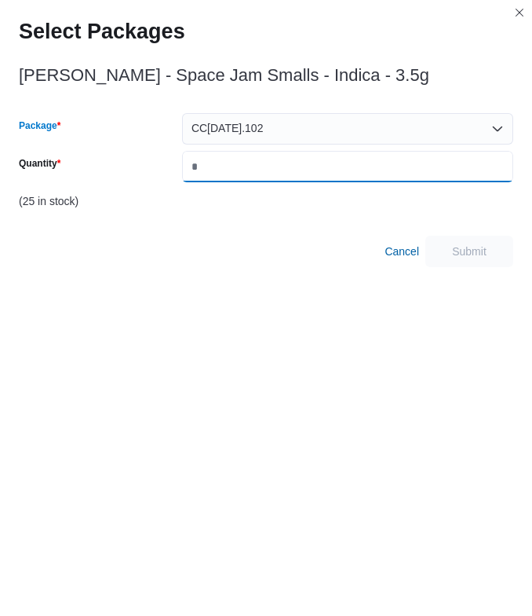
click at [229, 172] on input "Quantity" at bounding box center [347, 166] width 331 height 31
type input "*"
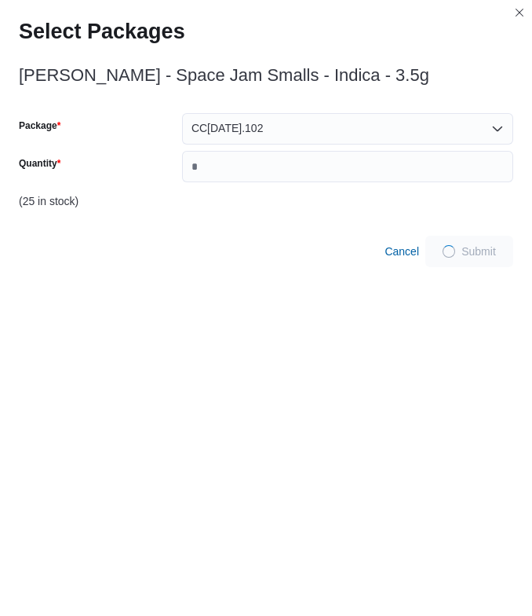
click at [481, 225] on div "BC Smalls - Space Jam Smalls - Indica - 3.5g Package CC14JUL2025.102 Quantity *…" at bounding box center [266, 162] width 495 height 210
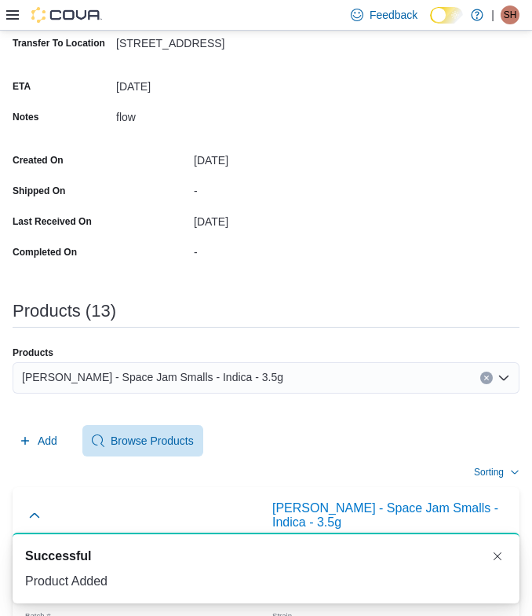
click at [265, 357] on div "Products" at bounding box center [266, 352] width 507 height 13
click at [220, 380] on span "BC Smalls - Space Jam Smalls - Indica - 3.5g" at bounding box center [152, 376] width 261 height 19
paste input "**********"
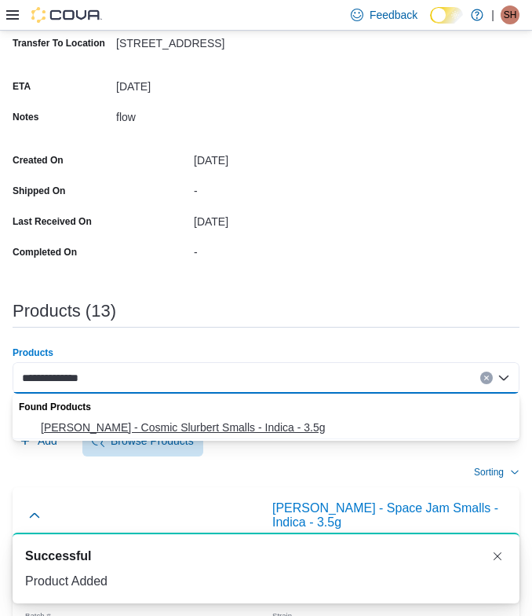
type input "**********"
click at [126, 422] on span "BC Smalls - Cosmic Slurbert Smalls - Indica - 3.5g" at bounding box center [276, 427] width 470 height 16
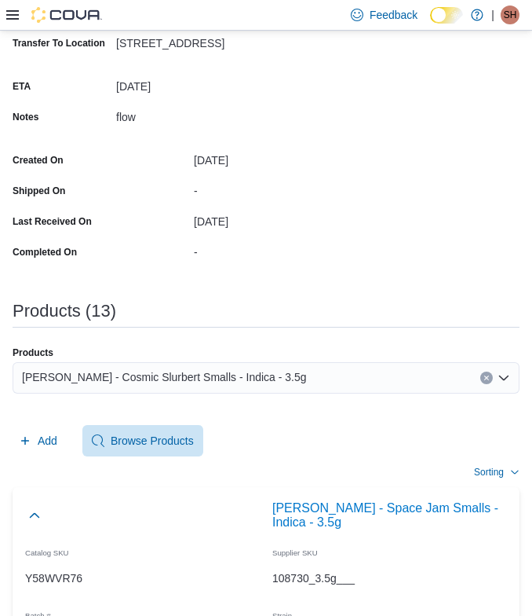
click at [38, 461] on div "Sorting" at bounding box center [266, 471] width 507 height 31
click at [38, 451] on span "Add" at bounding box center [38, 440] width 38 height 31
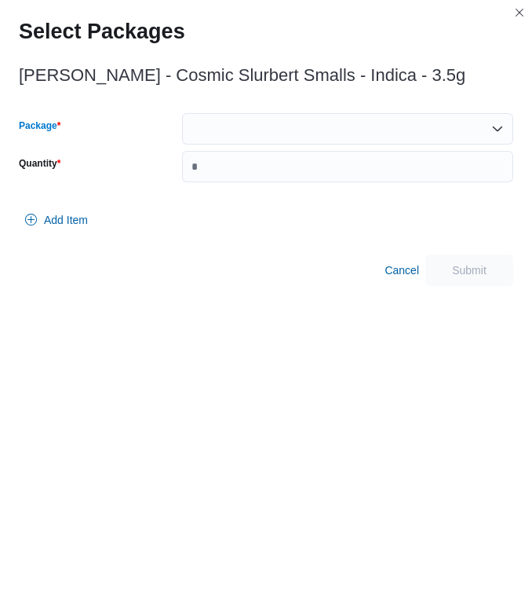
click at [249, 122] on div at bounding box center [347, 128] width 331 height 31
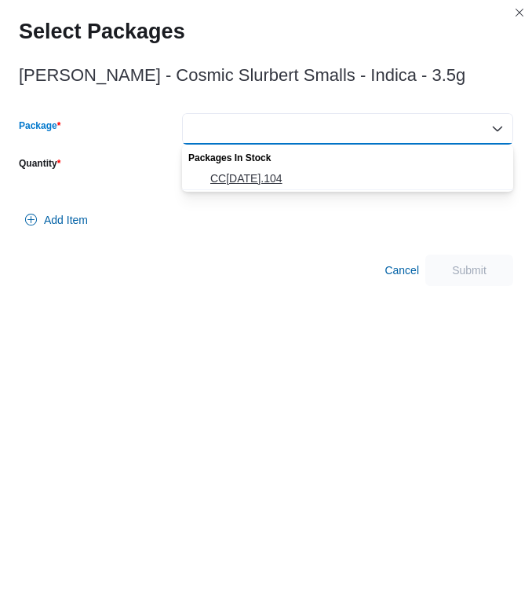
click at [245, 185] on span "CC02JUL2025.104" at bounding box center [357, 178] width 294 height 16
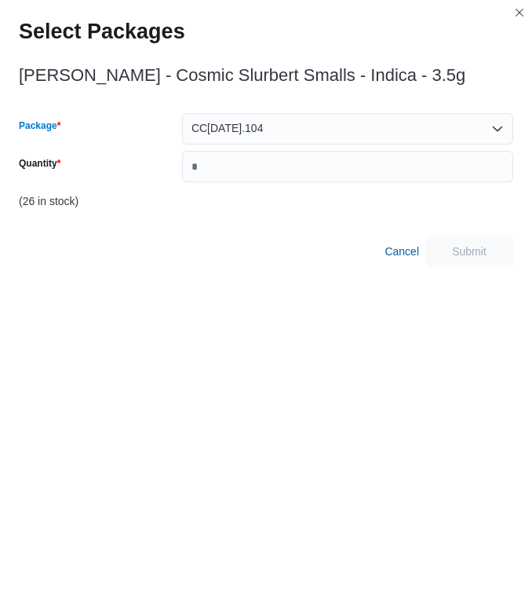
click at [256, 147] on div "Package CC02JUL2025.104 Combo box. Selected. CC02JUL2025.104. Press Backspace t…" at bounding box center [266, 147] width 495 height 69
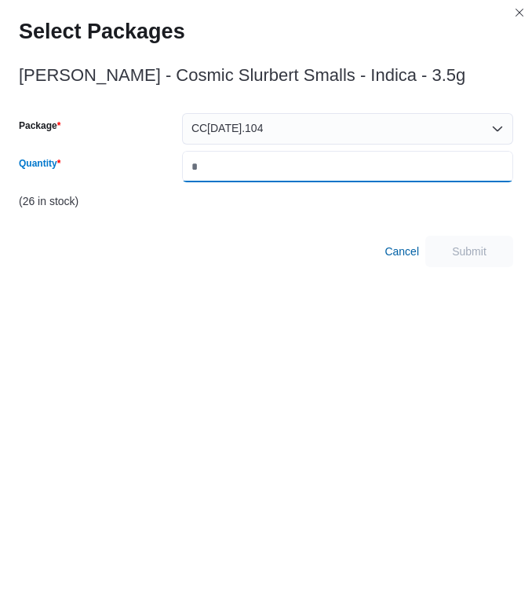
click at [245, 166] on input "Quantity" at bounding box center [347, 166] width 331 height 31
type input "*"
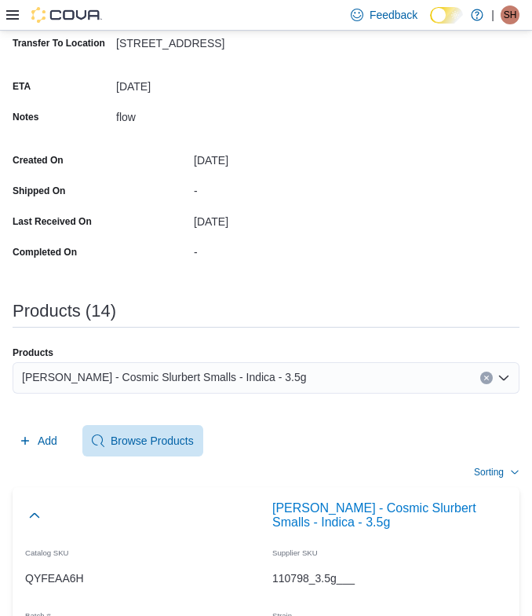
click at [221, 379] on span "BC Smalls - Cosmic Slurbert Smalls - Indica - 3.5g" at bounding box center [164, 376] width 285 height 19
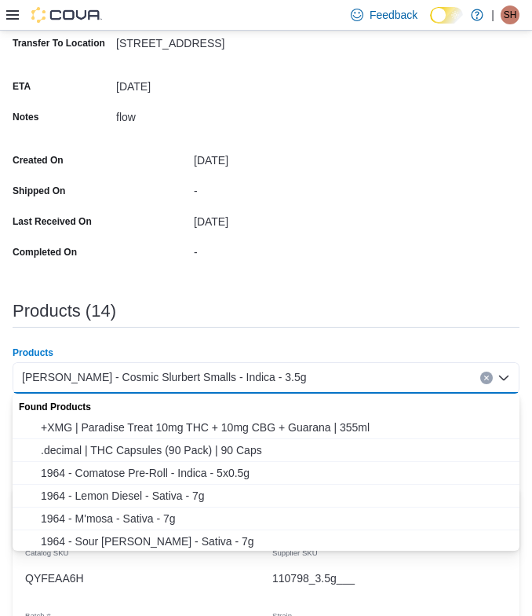
paste input "**********"
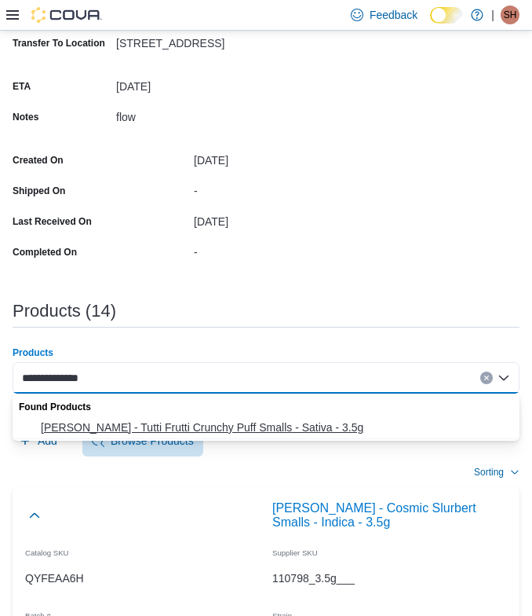
type input "**********"
click at [122, 428] on span "BC Smalls - Tutti Frutti Crunchy Puff Smalls - Sativa - 3.5g" at bounding box center [276, 427] width 470 height 16
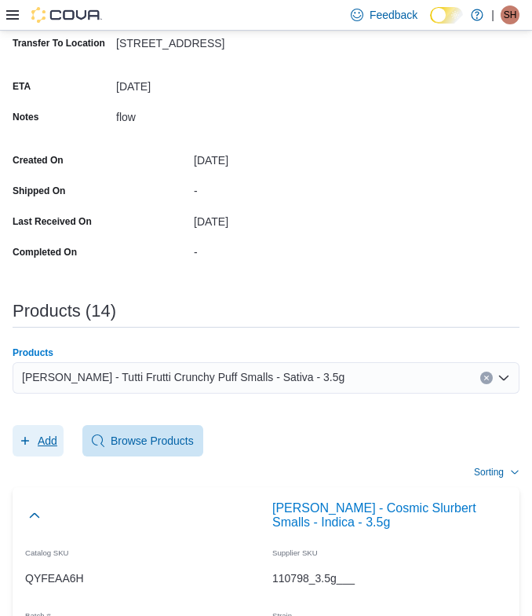
click at [38, 440] on span "Add" at bounding box center [48, 441] width 20 height 16
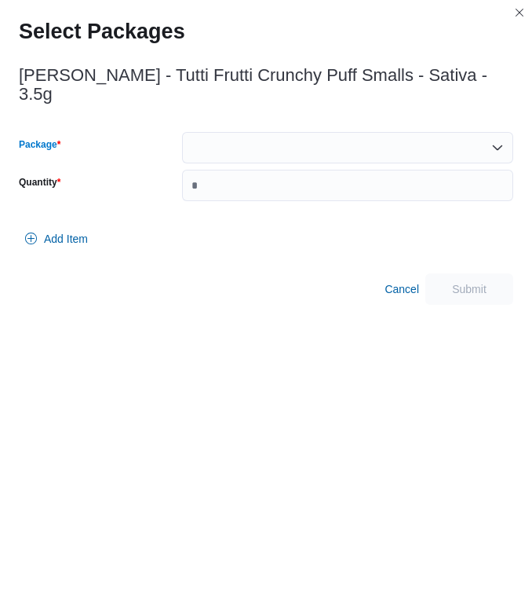
click at [243, 132] on div at bounding box center [347, 147] width 331 height 31
click at [243, 172] on span "CC17JUL2025.102" at bounding box center [357, 178] width 294 height 16
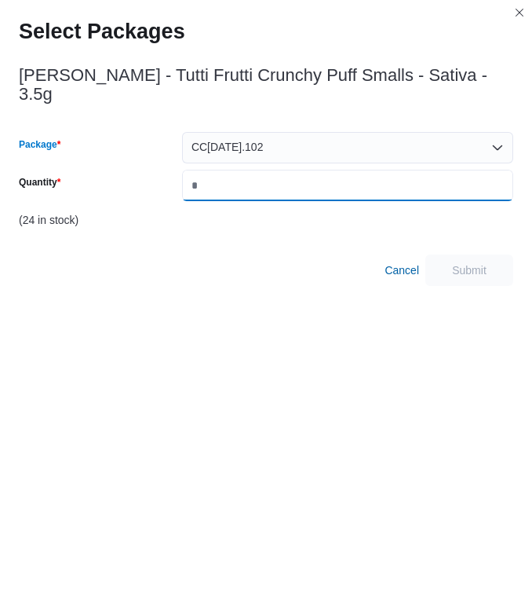
click at [243, 172] on input "Quantity" at bounding box center [347, 185] width 331 height 31
type input "*"
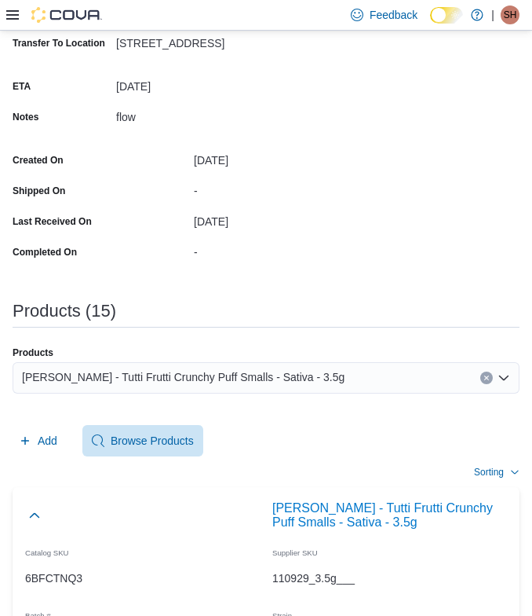
click at [425, 383] on div "BC Smalls - Tutti Frutti Crunchy Puff Smalls - Sativa - 3.5g" at bounding box center [266, 377] width 507 height 31
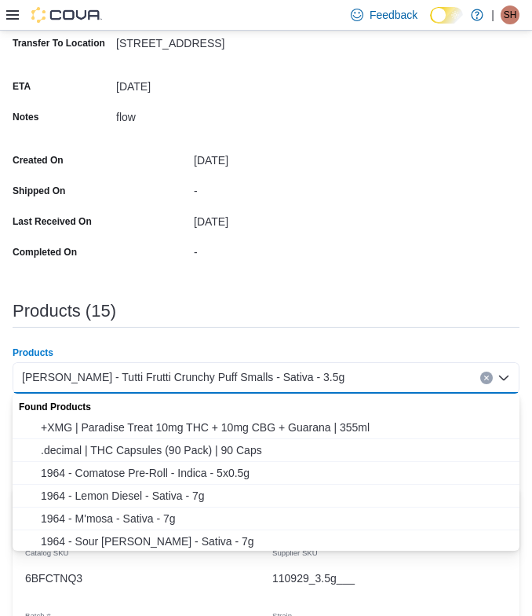
paste input "**********"
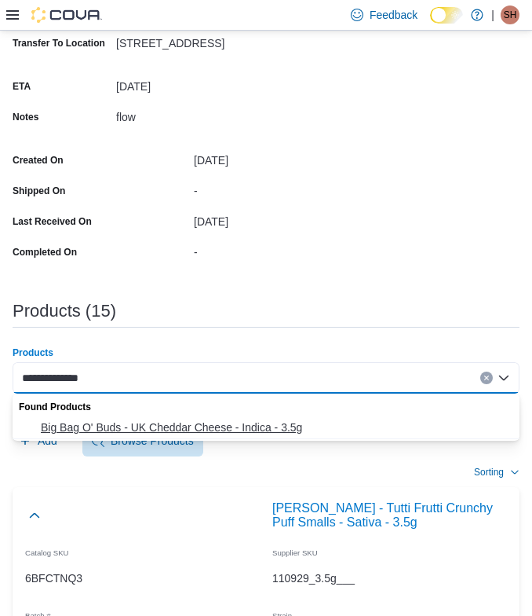
type input "**********"
click at [230, 419] on span "Big Bag O' Buds - UK Cheddar Cheese - Indica - 3.5g" at bounding box center [276, 427] width 470 height 16
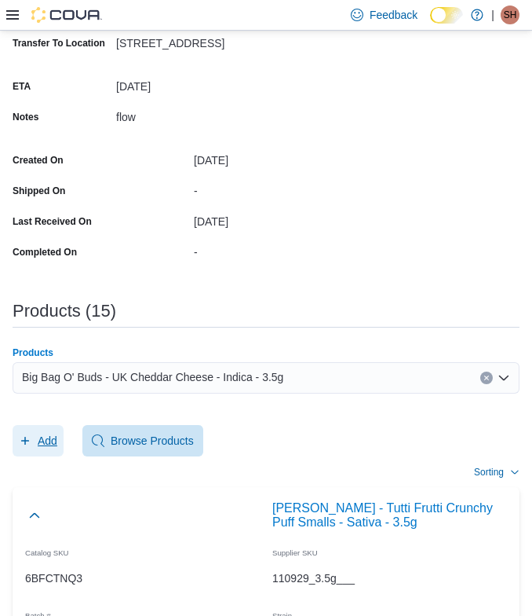
click at [30, 443] on icon "button" at bounding box center [25, 440] width 13 height 13
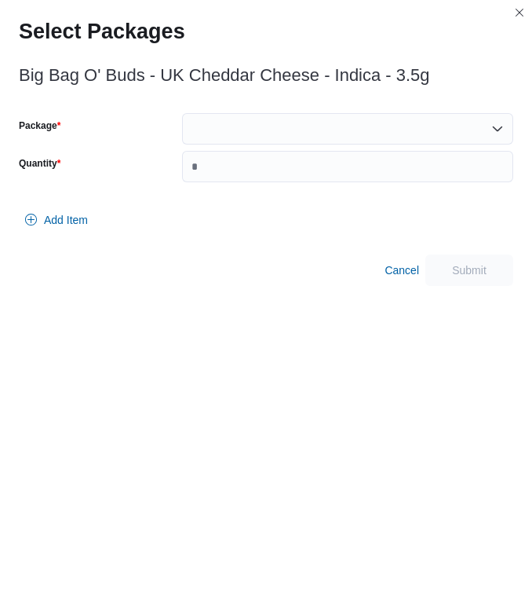
click at [300, 117] on div at bounding box center [347, 128] width 331 height 31
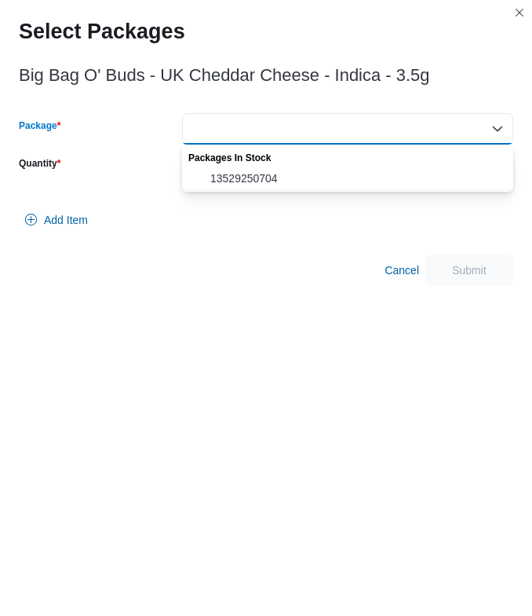
click at [248, 192] on div "Package Combo box. Selected. . Press Backspace to delete . Combo box input. Sel…" at bounding box center [266, 158] width 495 height 91
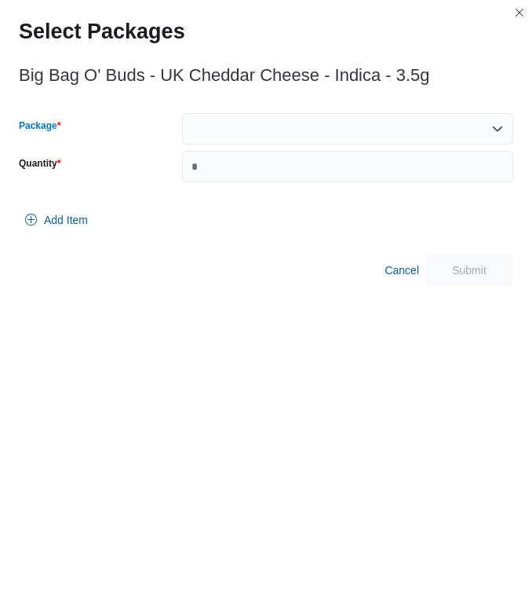
click at [265, 122] on div at bounding box center [347, 128] width 331 height 31
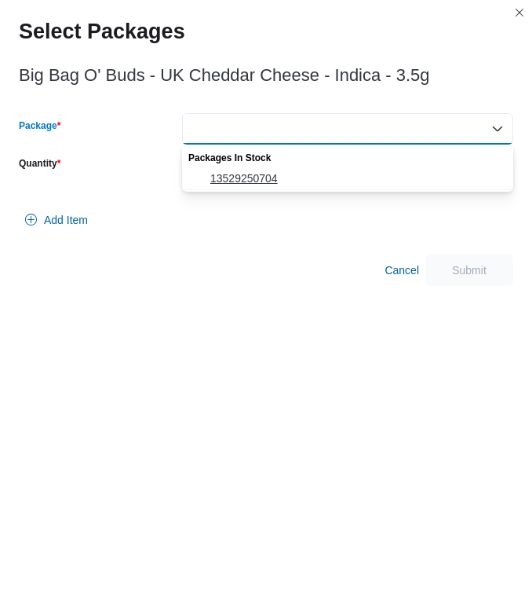
click at [258, 175] on span "13529250704" at bounding box center [357, 178] width 294 height 16
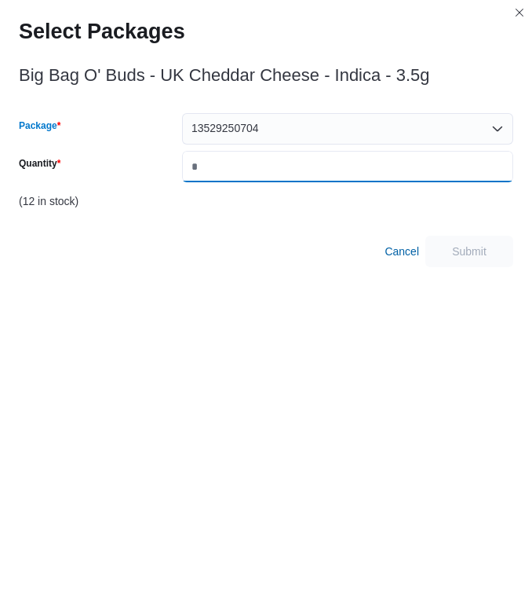
click at [258, 175] on input "Quantity" at bounding box center [347, 166] width 331 height 31
type input "*"
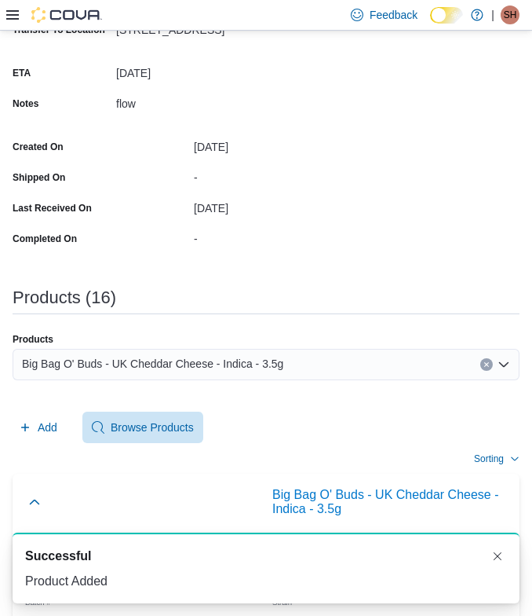
scroll to position [253, 0]
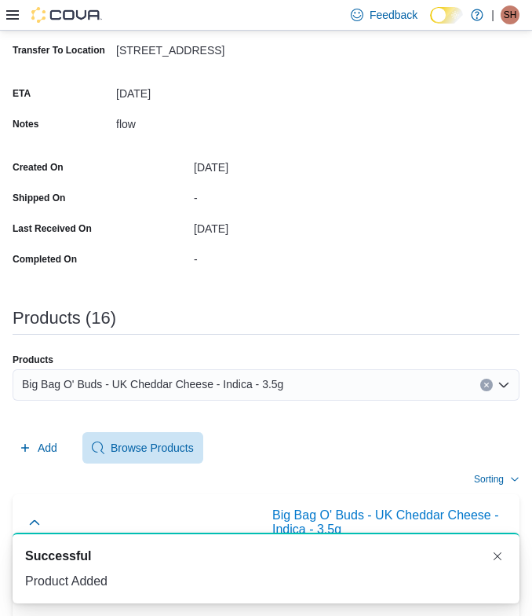
click at [283, 389] on span "Big Bag O' Buds - UK Cheddar Cheese - Indica - 3.5g" at bounding box center [152, 384] width 261 height 19
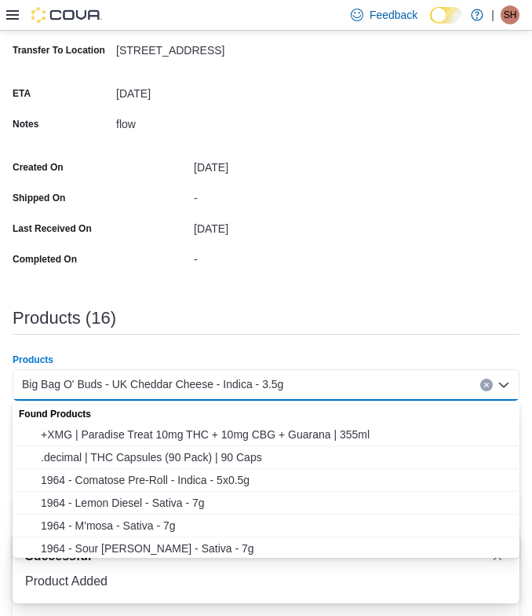
paste input "**********"
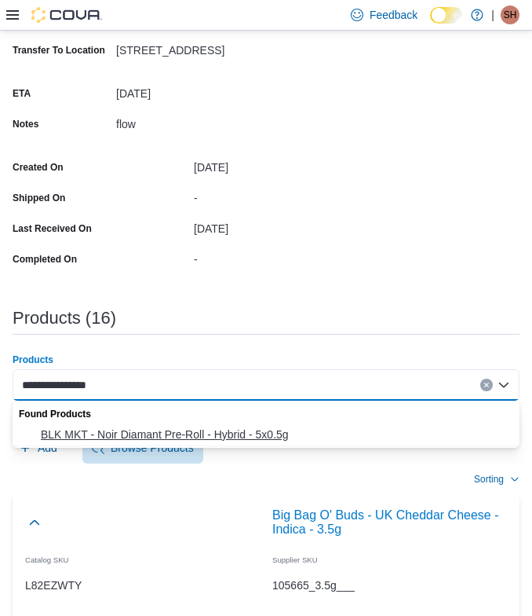
type input "**********"
click at [203, 426] on button "BLK MKT - Noir Diamant Pre-Roll - Hybrid - 5x0.5g" at bounding box center [266, 434] width 507 height 23
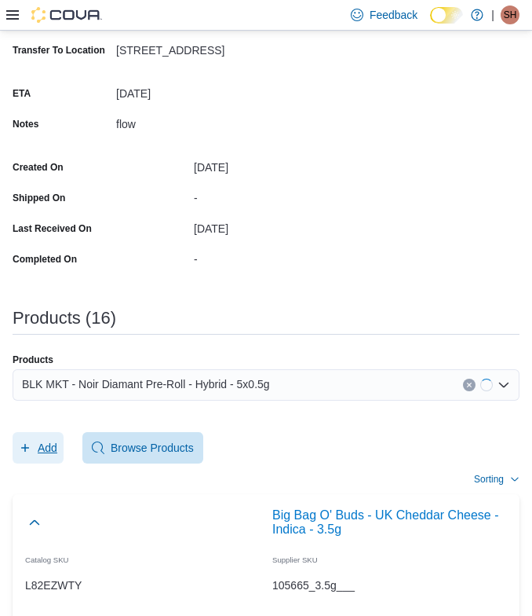
click at [60, 439] on button "Add" at bounding box center [38, 447] width 51 height 31
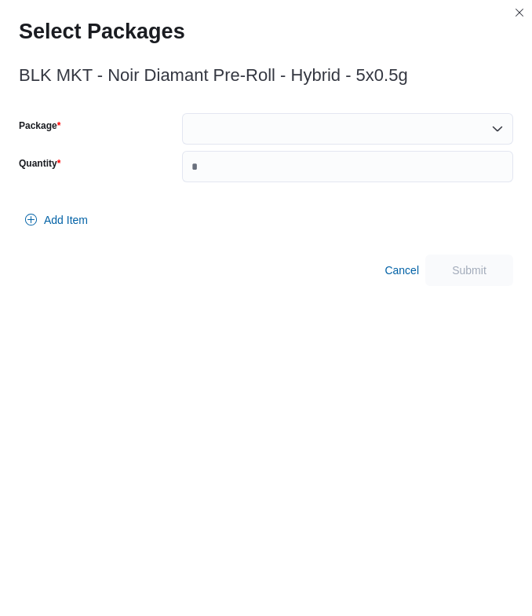
click at [236, 132] on div at bounding box center [347, 128] width 331 height 31
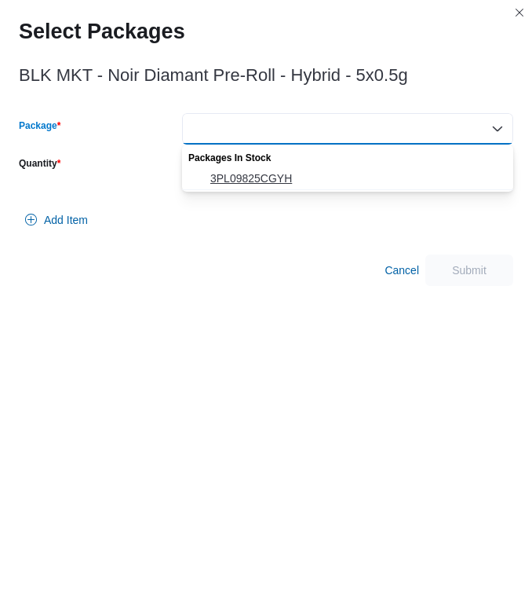
click at [236, 170] on button "3PL09825CGYH" at bounding box center [347, 178] width 331 height 23
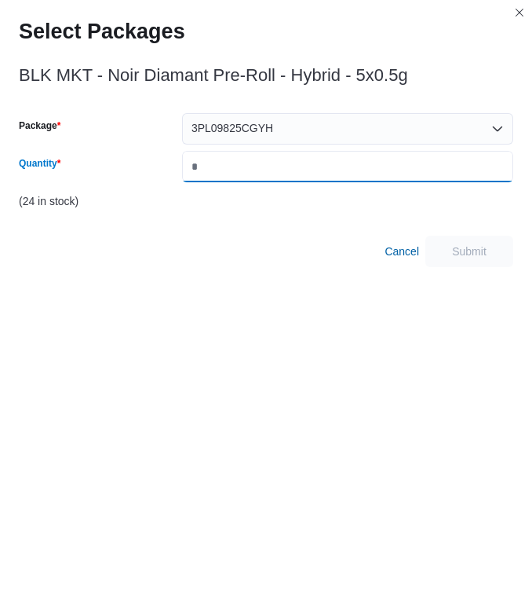
click at [236, 170] on input "Quantity" at bounding box center [347, 166] width 331 height 31
type input "*"
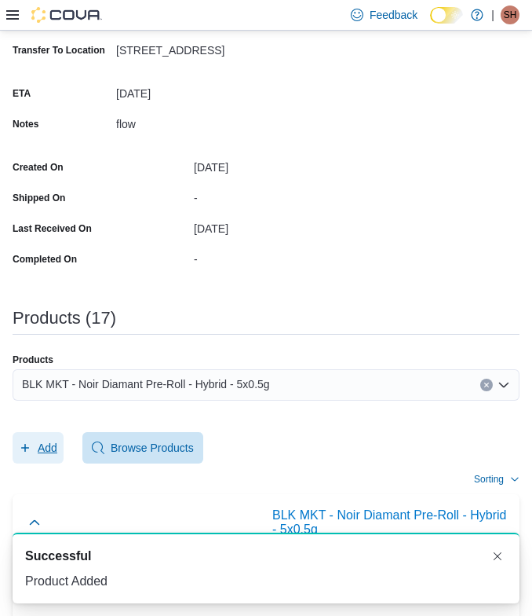
scroll to position [0, 0]
click at [217, 386] on span "BLK MKT - Noir Diamant Pre-Roll - Hybrid - 5x0.5g" at bounding box center [146, 384] width 248 height 19
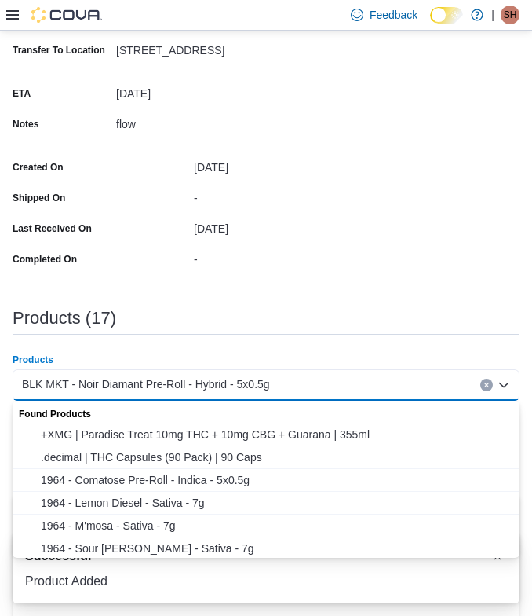
paste input "**********"
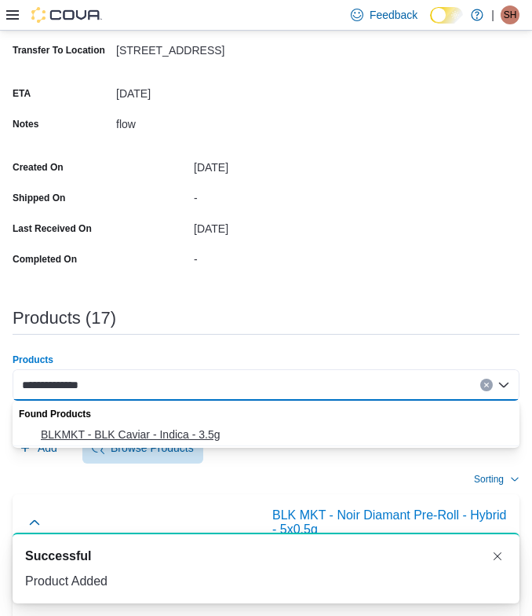
type input "**********"
click at [114, 433] on span "BLKMKT - BLK Caviar - Indica - 3.5g" at bounding box center [276, 434] width 470 height 16
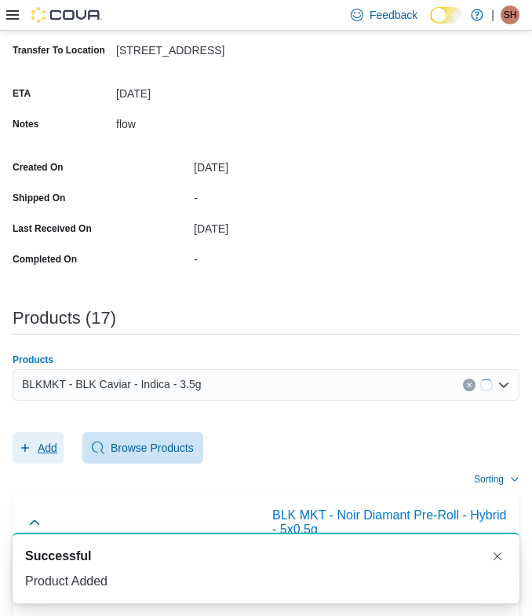
click at [40, 433] on span "Add" at bounding box center [38, 447] width 38 height 31
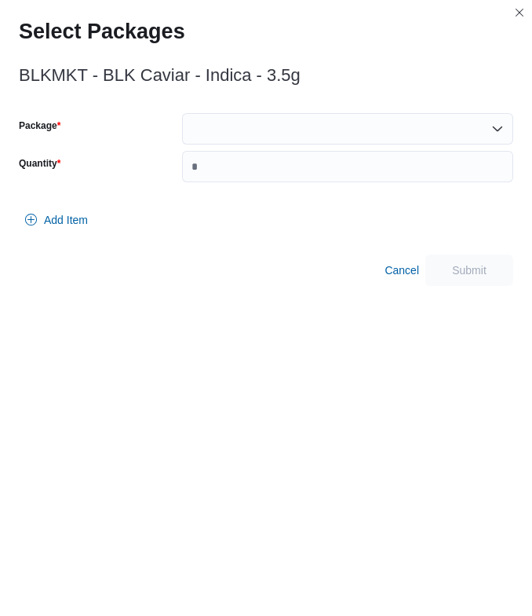
click at [228, 110] on div "BLKMKT - BLK Caviar - Indica - 3.5g Package Quantity Add Item Cancel Submit" at bounding box center [266, 171] width 495 height 229
click at [228, 143] on div at bounding box center [347, 128] width 331 height 31
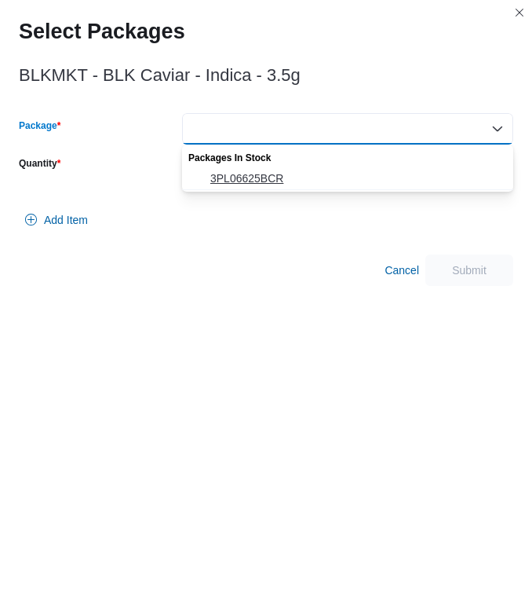
click at [228, 174] on span "3PL06625BCR" at bounding box center [357, 178] width 294 height 16
click at [228, 174] on input "Quantity" at bounding box center [347, 166] width 331 height 31
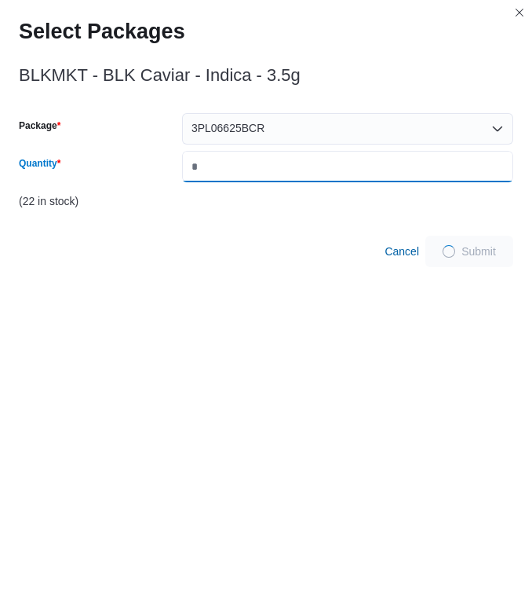
type input "*"
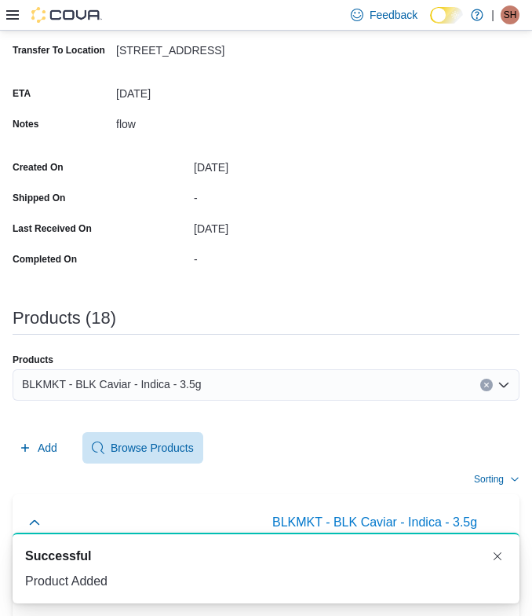
click at [144, 386] on span "BLKMKT - BLK Caviar - Indica - 3.5g" at bounding box center [112, 384] width 180 height 19
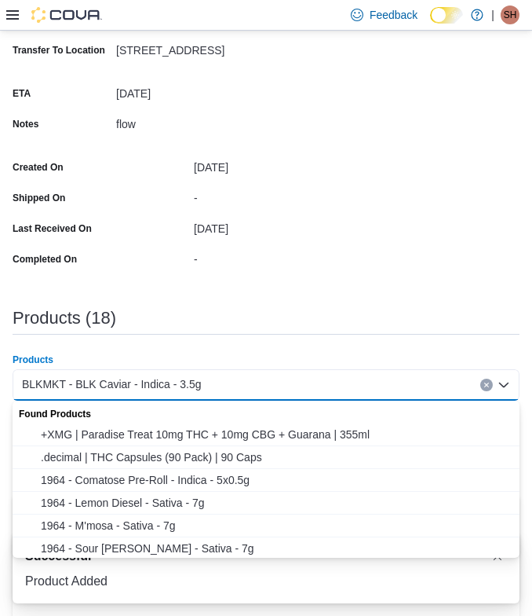
paste input "**********"
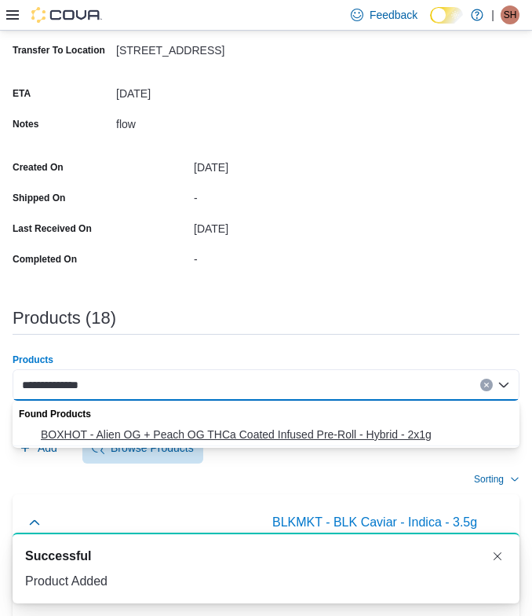
type input "**********"
click at [126, 430] on span "BOXHOT - Alien OG + Peach OG THCa Coated Infused Pre-Roll - Hybrid - 2x1g" at bounding box center [276, 434] width 470 height 16
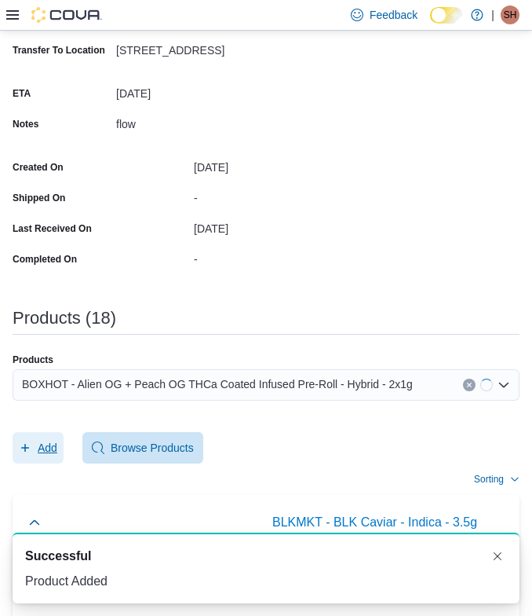
click at [59, 438] on button "Add" at bounding box center [38, 447] width 51 height 31
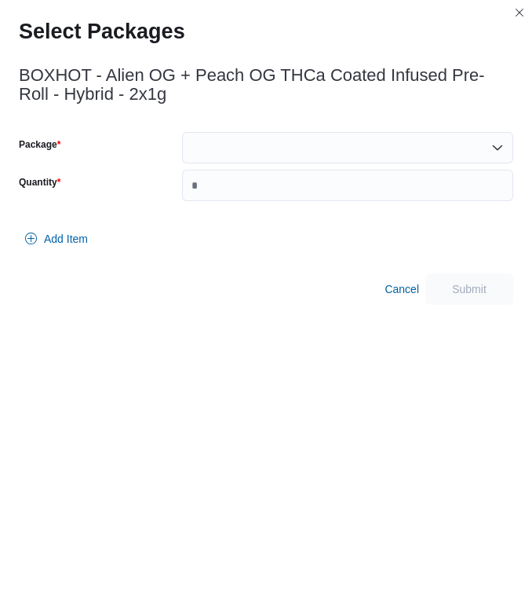
click at [254, 143] on div at bounding box center [347, 147] width 331 height 31
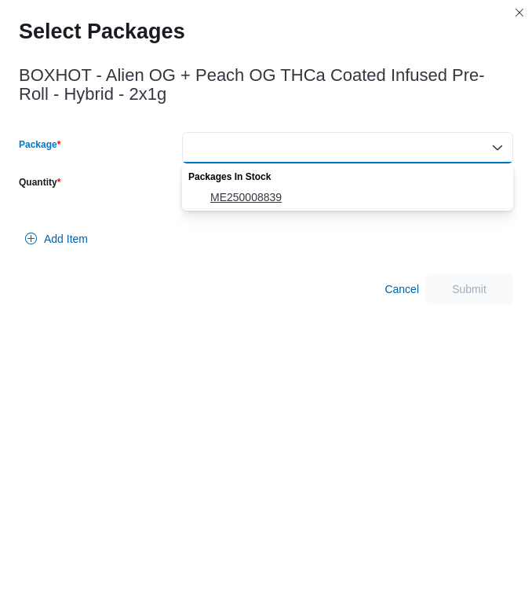
click at [242, 189] on span "ME250008839" at bounding box center [357, 197] width 294 height 16
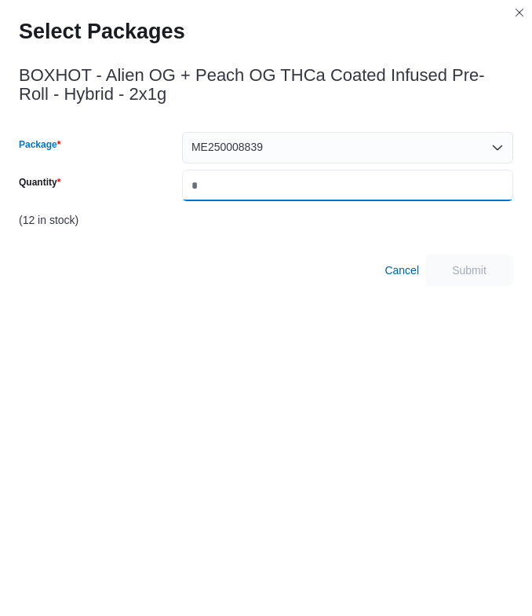
click at [242, 189] on input "Quantity" at bounding box center [347, 185] width 331 height 31
type input "*"
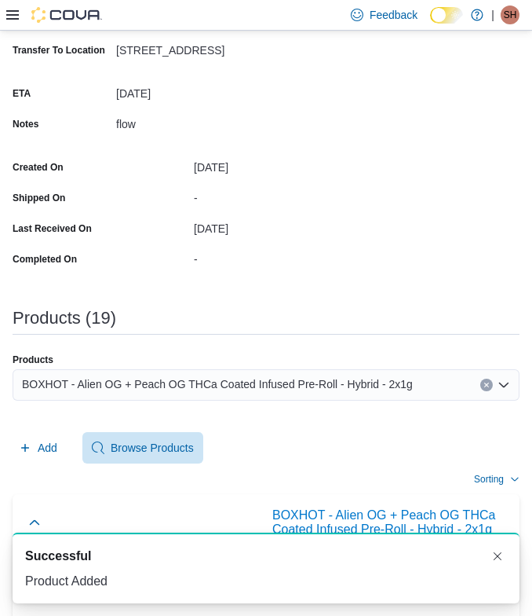
click at [203, 378] on span "BOXHOT - Alien OG + Peach OG THCa Coated Infused Pre-Roll - Hybrid - 2x1g" at bounding box center [217, 384] width 391 height 19
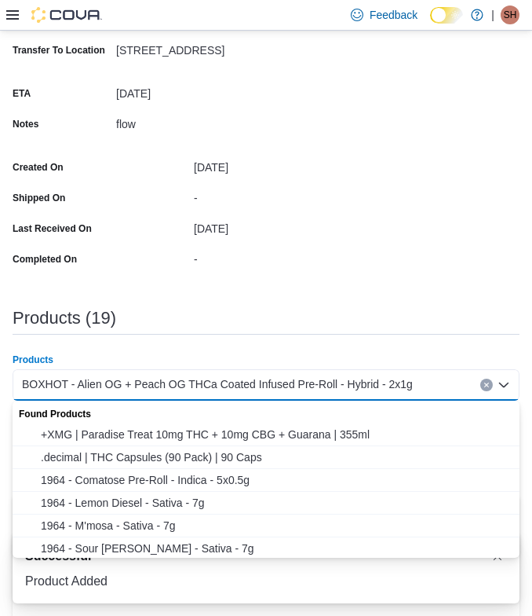
paste input "**********"
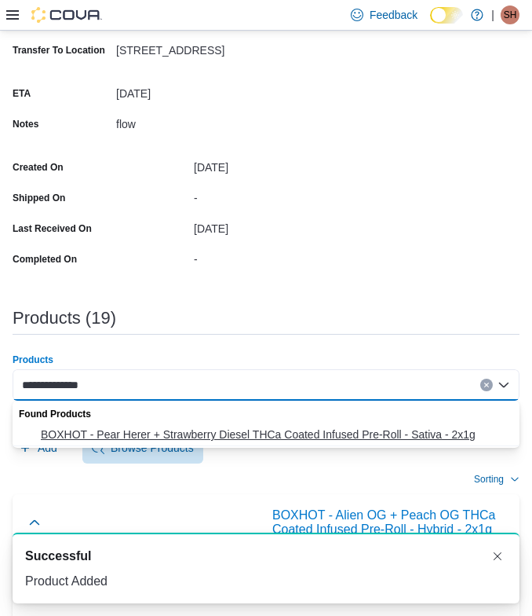
type input "**********"
click at [74, 431] on span "BOXHOT - Pear Herer + Strawberry Diesel THCa Coated Infused Pre-Roll - Sativa -…" at bounding box center [276, 434] width 470 height 16
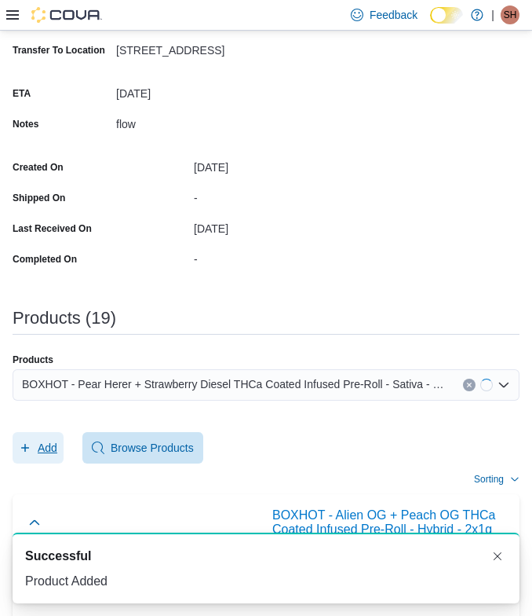
click at [52, 438] on span "Add" at bounding box center [38, 447] width 38 height 31
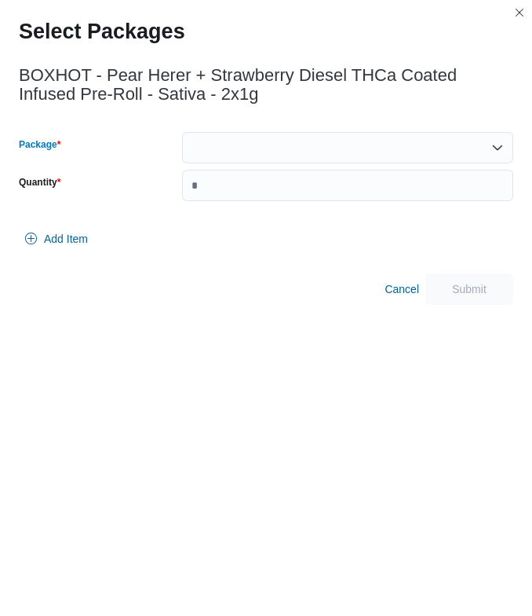
click at [247, 155] on div at bounding box center [347, 147] width 331 height 31
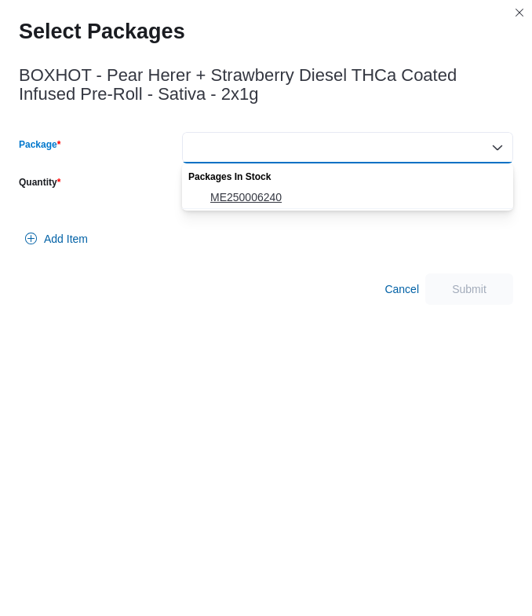
click at [247, 189] on span "ME250006240" at bounding box center [357, 197] width 294 height 16
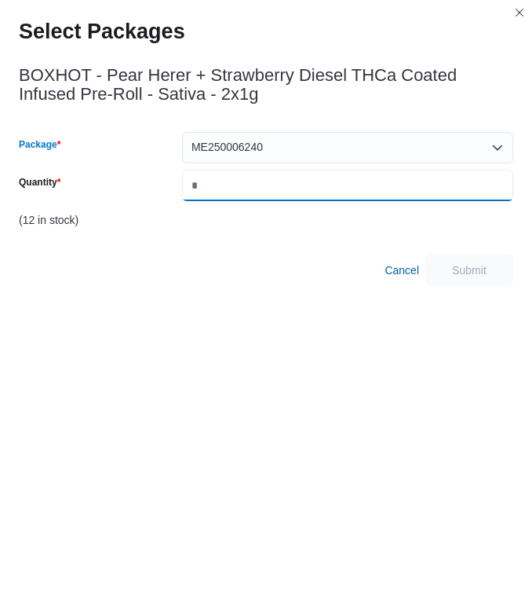
click at [247, 189] on input "Quantity" at bounding box center [347, 185] width 331 height 31
type input "*"
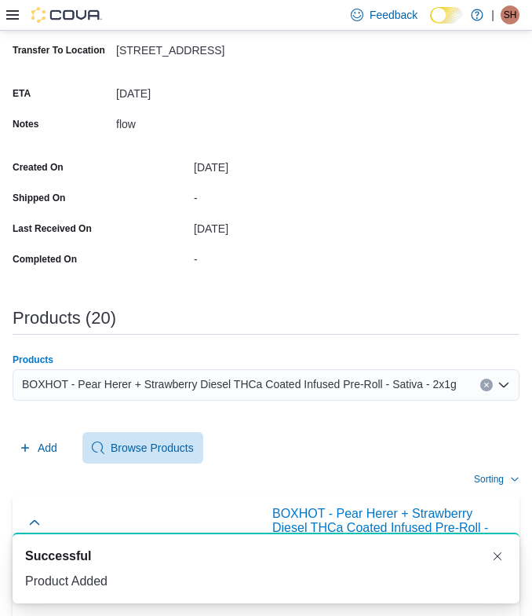
click at [216, 390] on span "BOXHOT - Pear Herer + Strawberry Diesel THCa Coated Infused Pre-Roll - Sativa -…" at bounding box center [239, 384] width 435 height 19
paste input "**********"
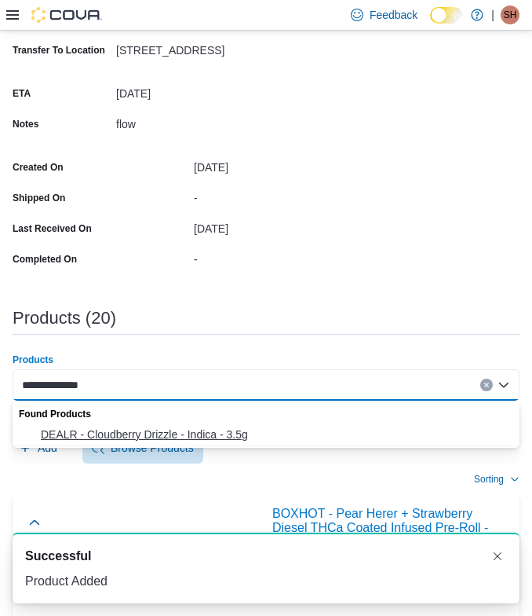
type input "**********"
click at [146, 424] on button "DEALR - Cloudberry Drizzle - Indica - 3.5g" at bounding box center [266, 434] width 507 height 23
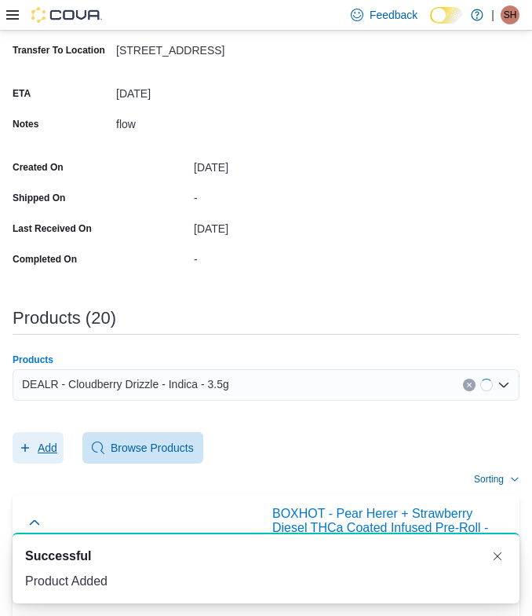
click at [44, 444] on span "Add" at bounding box center [48, 448] width 20 height 16
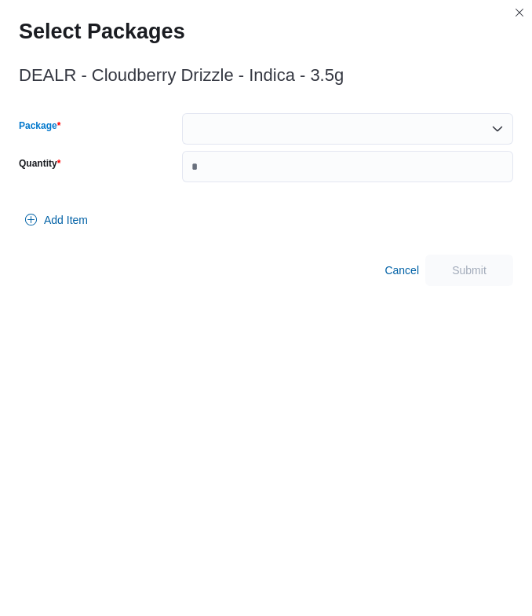
click at [214, 121] on div at bounding box center [347, 128] width 331 height 31
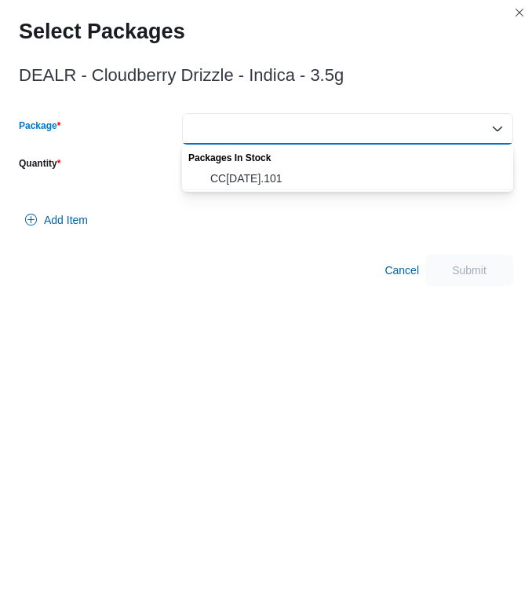
click at [214, 165] on div "Packages In Stock" at bounding box center [347, 155] width 331 height 23
click at [214, 171] on span "CC28JUL2025.101" at bounding box center [357, 178] width 294 height 16
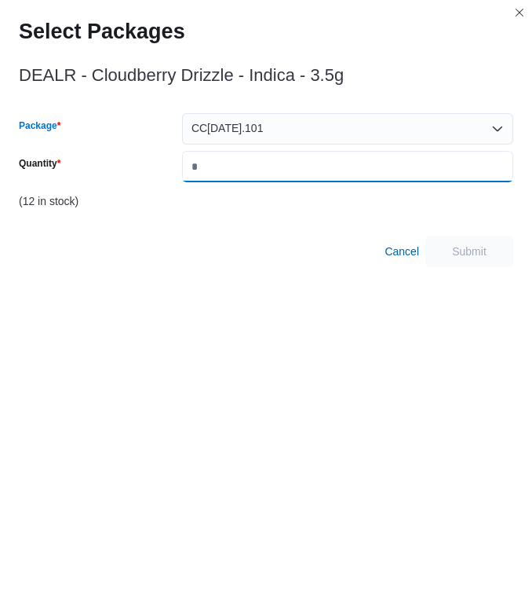
click at [214, 169] on input "Quantity" at bounding box center [347, 166] width 331 height 31
type input "*"
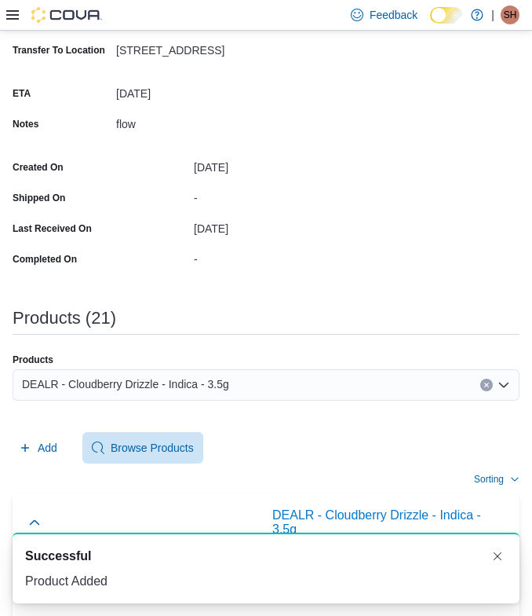
click at [140, 386] on span "DEALR - Cloudberry Drizzle - Indica - 3.5g" at bounding box center [125, 384] width 207 height 19
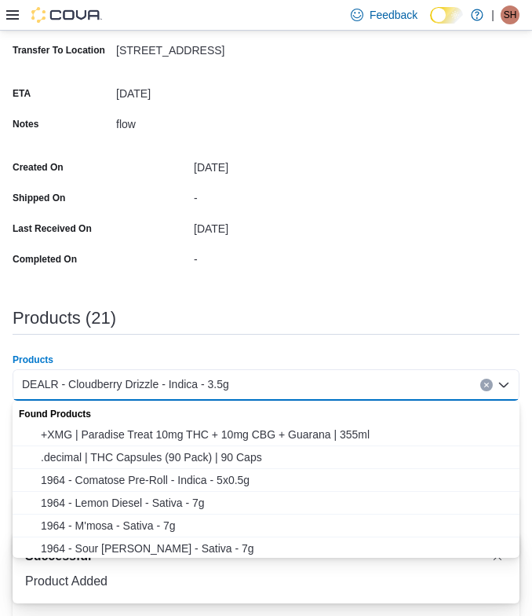
paste input "**********"
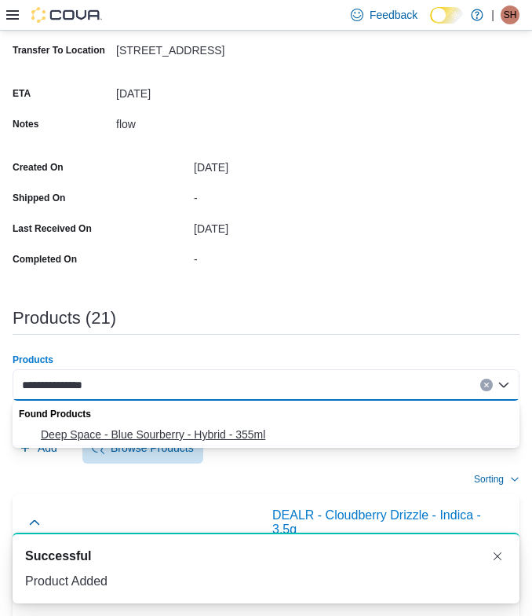
type input "**********"
click at [74, 423] on button "Deep Space - Blue Sourberry - Hybrid - 355ml" at bounding box center [266, 434] width 507 height 23
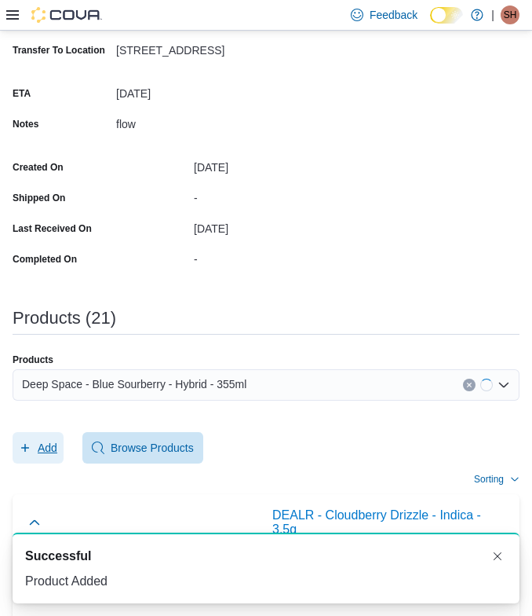
click at [57, 440] on span "Add" at bounding box center [48, 448] width 20 height 16
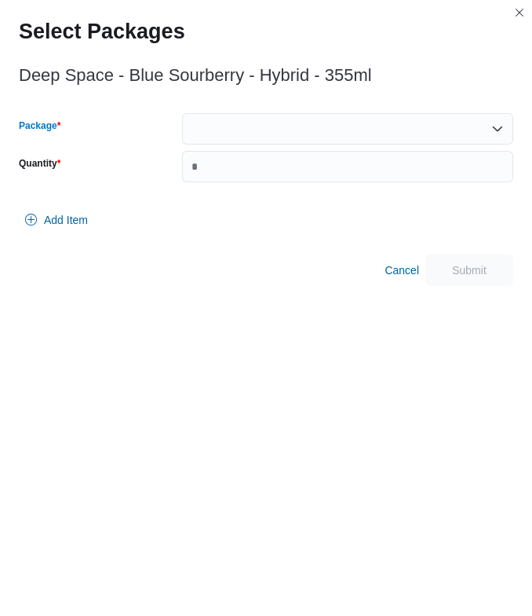
click at [269, 134] on div at bounding box center [347, 128] width 331 height 31
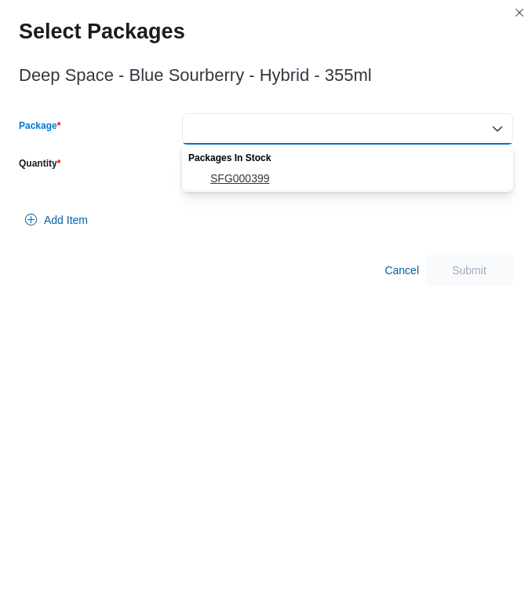
click at [261, 178] on span "SFG000399" at bounding box center [357, 178] width 294 height 16
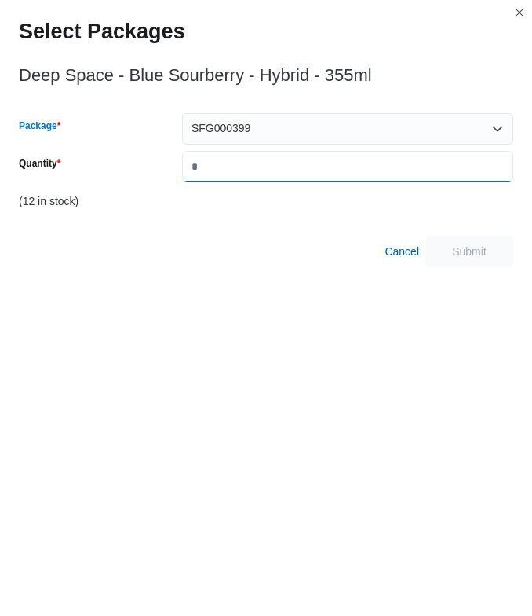
click at [261, 170] on input "Quantity" at bounding box center [347, 166] width 331 height 31
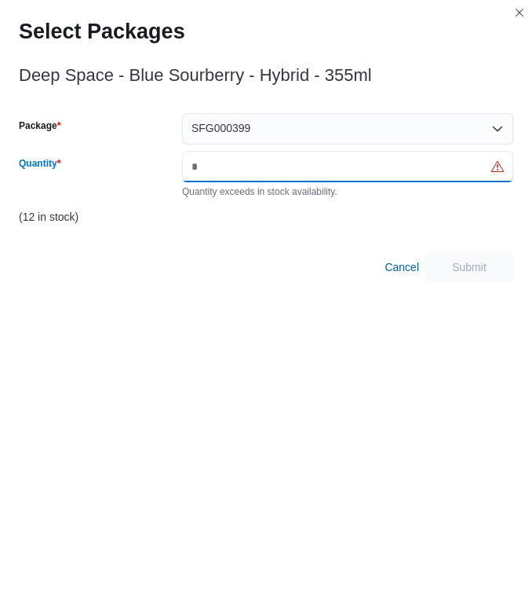
type input "*"
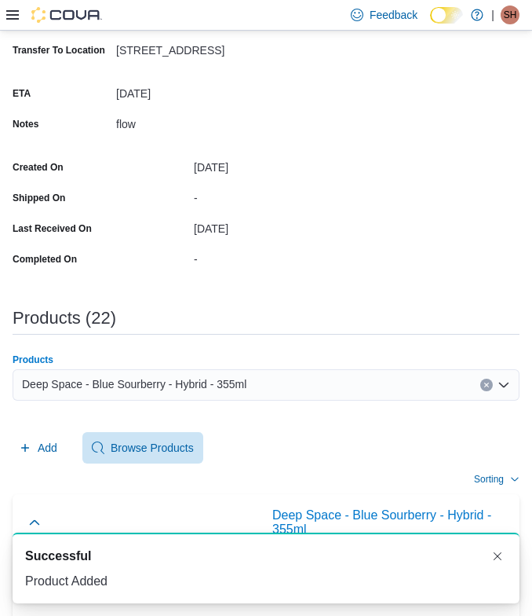
click at [280, 371] on div "Deep Space - Blue Sourberry - Hybrid - 355ml" at bounding box center [266, 384] width 507 height 31
paste input "**********"
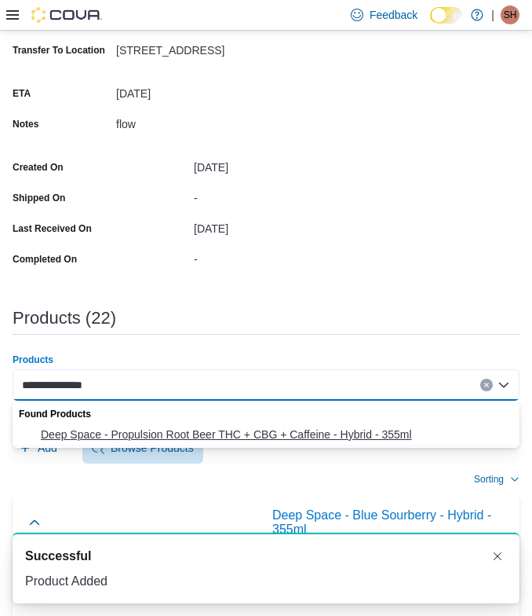
type input "**********"
click at [133, 425] on button "Deep Space - Propulsion Root Beer THC + CBG + Caffeine - Hybrid - 355ml" at bounding box center [266, 434] width 507 height 23
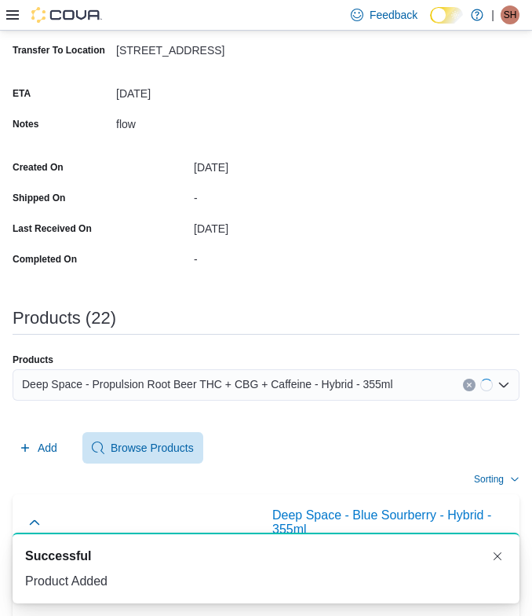
click at [65, 436] on div "Add Browse Products" at bounding box center [266, 447] width 507 height 31
click at [60, 438] on button "Add" at bounding box center [38, 447] width 51 height 31
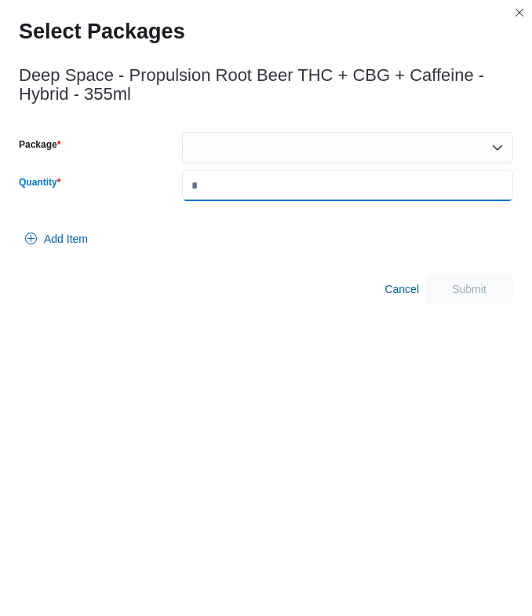
click at [242, 177] on input "Quantity" at bounding box center [347, 185] width 331 height 31
click at [242, 159] on div at bounding box center [347, 147] width 331 height 31
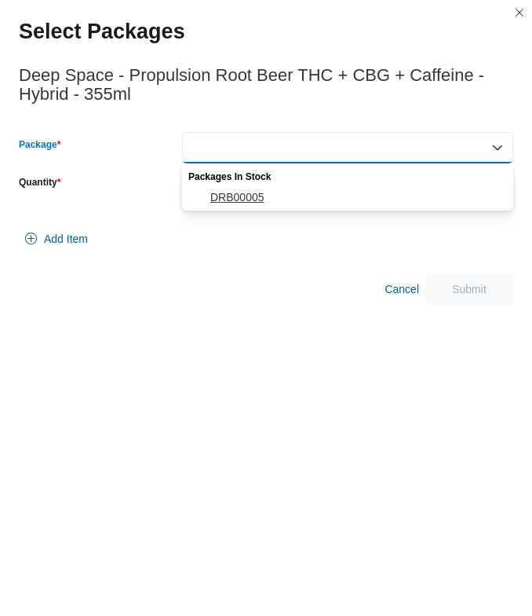
click at [243, 193] on span "DRB00005" at bounding box center [357, 197] width 294 height 16
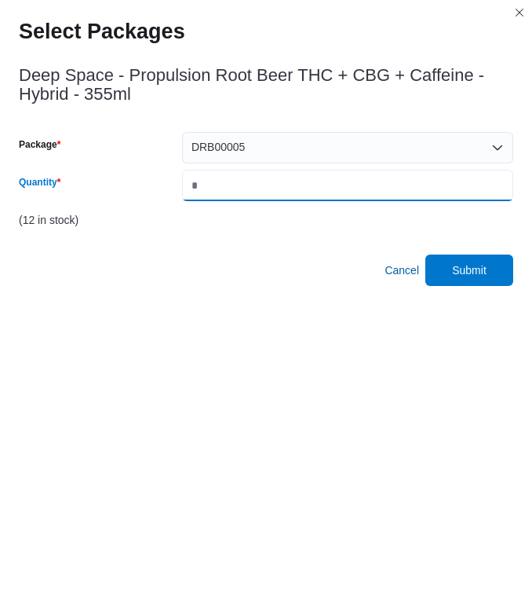
click at [243, 193] on input "*" at bounding box center [347, 185] width 331 height 31
type input "**"
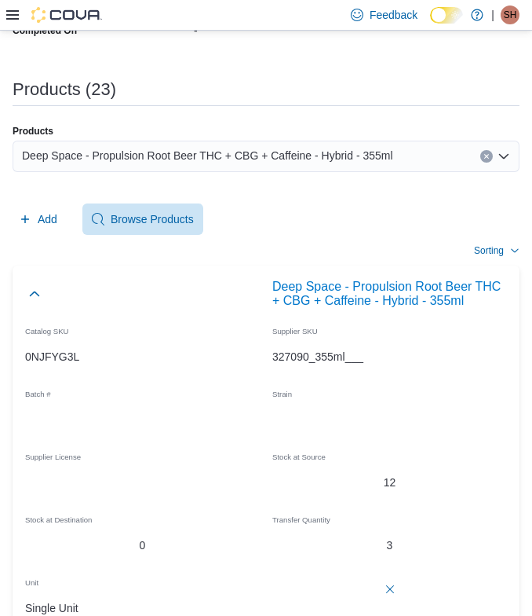
scroll to position [400, 0]
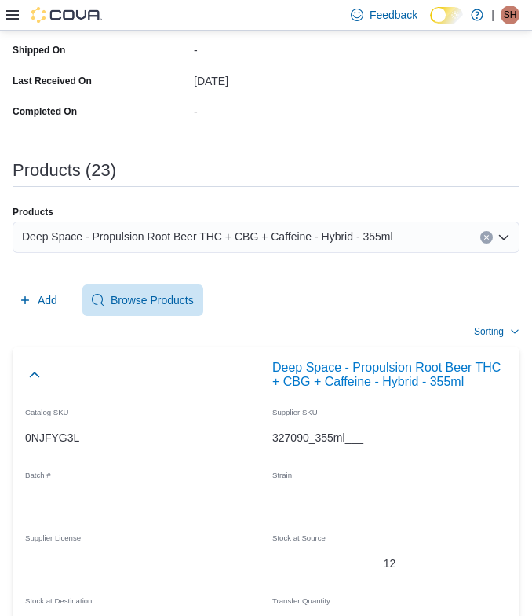
click at [197, 234] on span "Deep Space - Propulsion Root Beer THC + CBG + Caffeine - Hybrid - 355ml" at bounding box center [207, 236] width 371 height 19
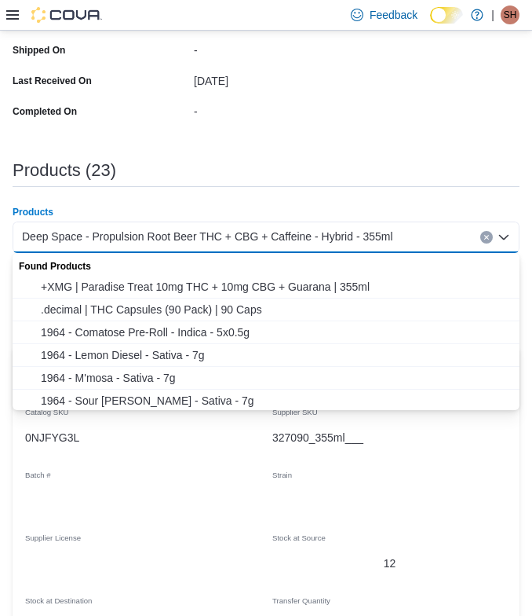
paste input "**********"
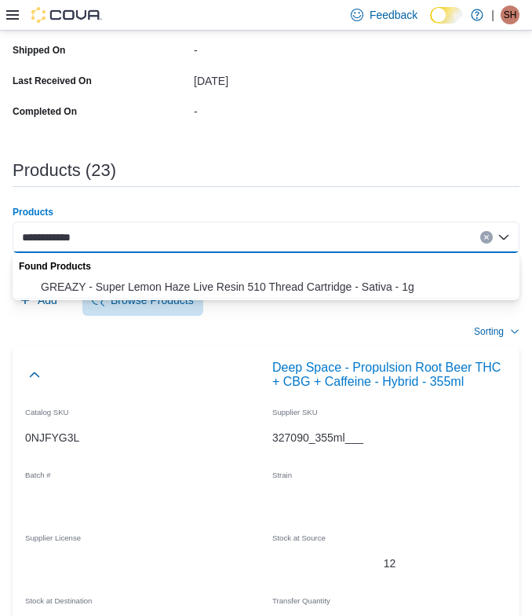
type input "**********"
click at [89, 280] on span "GREAZY - Super Lemon Haze Live Resin 510 Thread Cartridge - Sativa - 1g" at bounding box center [276, 287] width 470 height 16
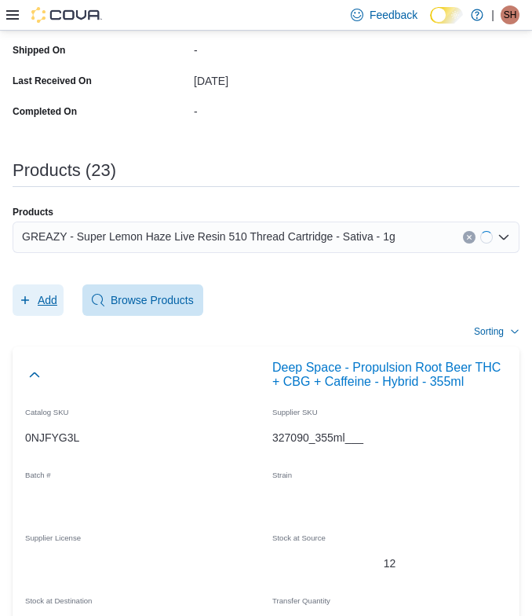
click at [39, 300] on span "Add" at bounding box center [48, 300] width 20 height 16
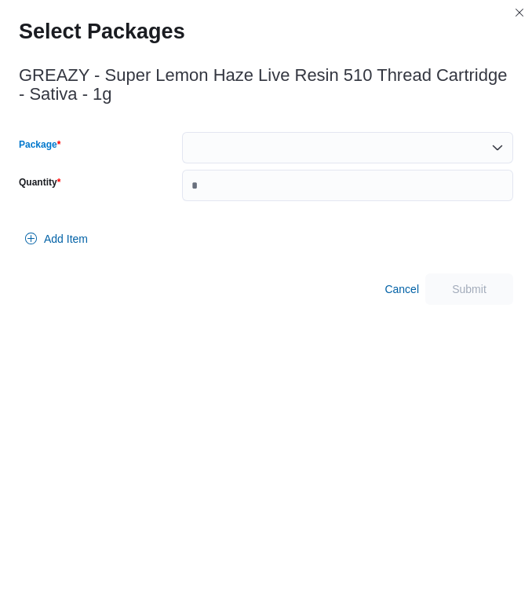
click at [249, 139] on div at bounding box center [347, 147] width 331 height 31
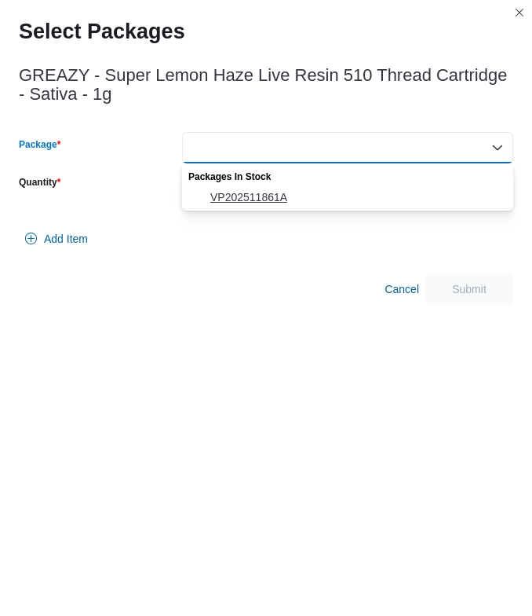
click at [236, 203] on span "VP202511861A" at bounding box center [357, 197] width 294 height 16
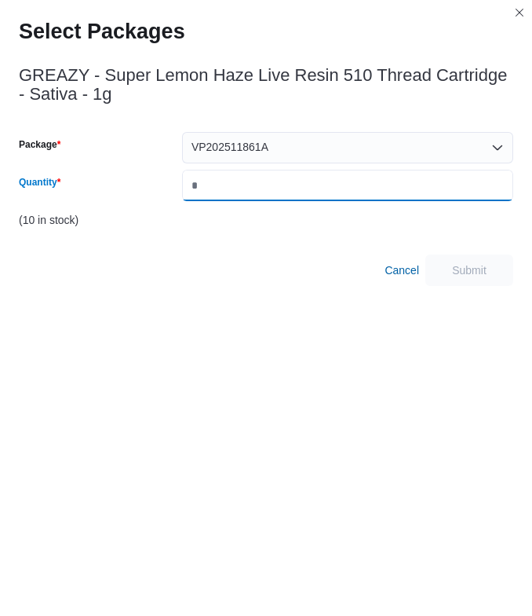
click at [236, 185] on input "Quantity" at bounding box center [347, 185] width 331 height 31
type input "*"
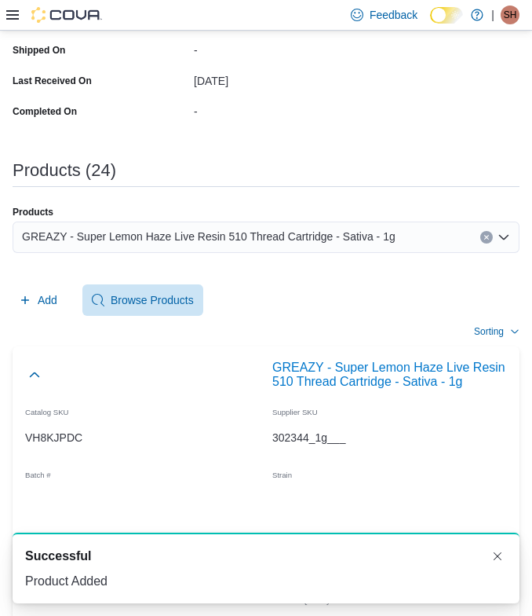
scroll to position [0, 0]
click at [347, 245] on span "GREAZY - Super Lemon Haze Live Resin 510 Thread Cartridge - Sativa - 1g" at bounding box center [209, 236] width 374 height 19
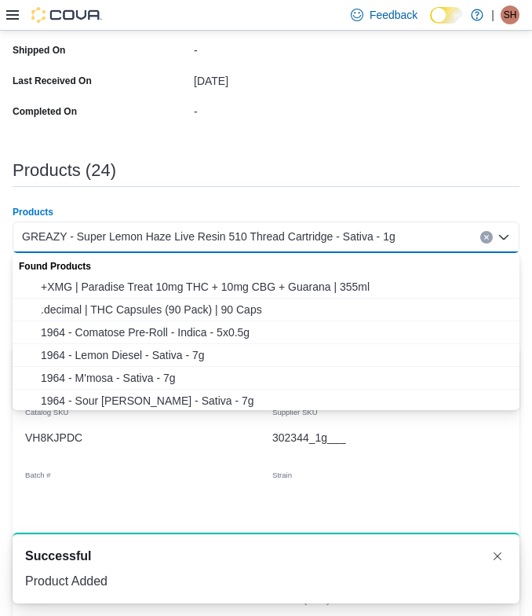
paste input "**********"
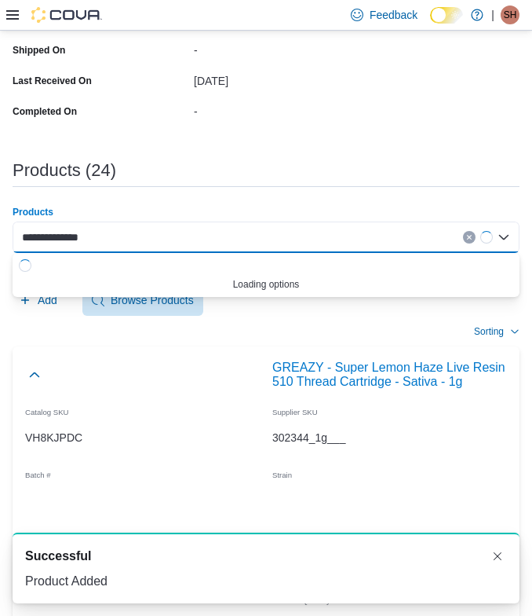
type input "**********"
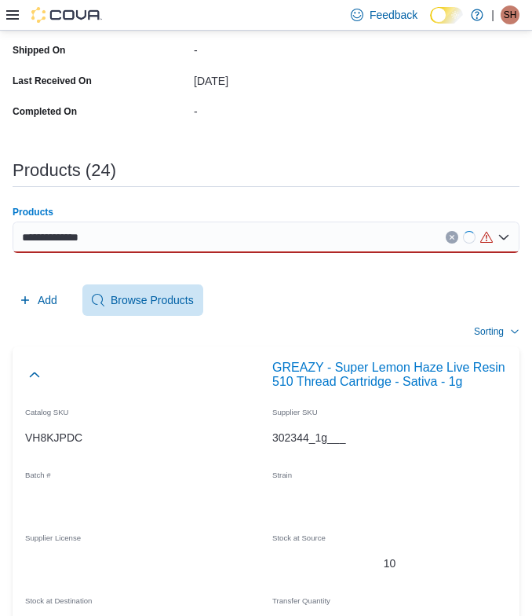
click at [111, 232] on div "**********" at bounding box center [266, 236] width 507 height 31
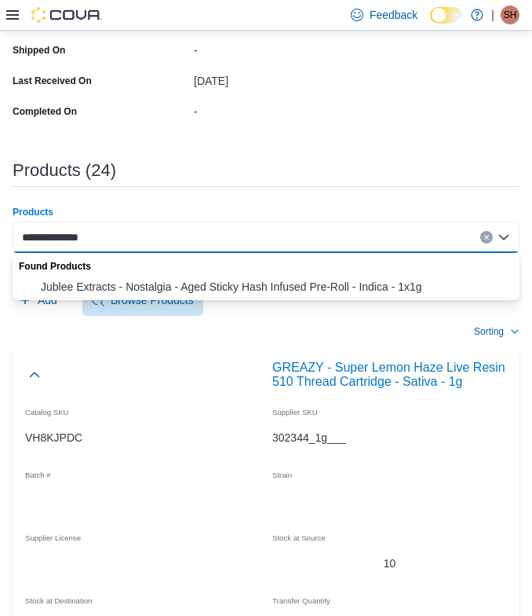
click at [86, 289] on span "Jublee Extracts - Nostalgia - Aged Sticky Hash Infused Pre-Roll - Indica - 1x1g" at bounding box center [276, 287] width 470 height 16
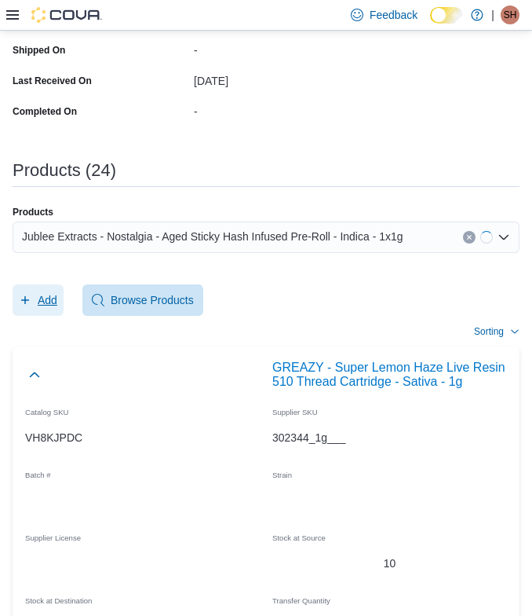
click at [33, 300] on span "Add" at bounding box center [38, 299] width 38 height 31
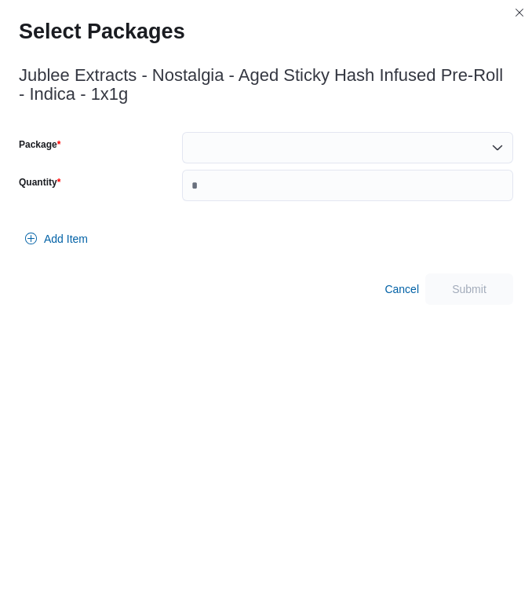
click at [225, 144] on div at bounding box center [347, 147] width 331 height 31
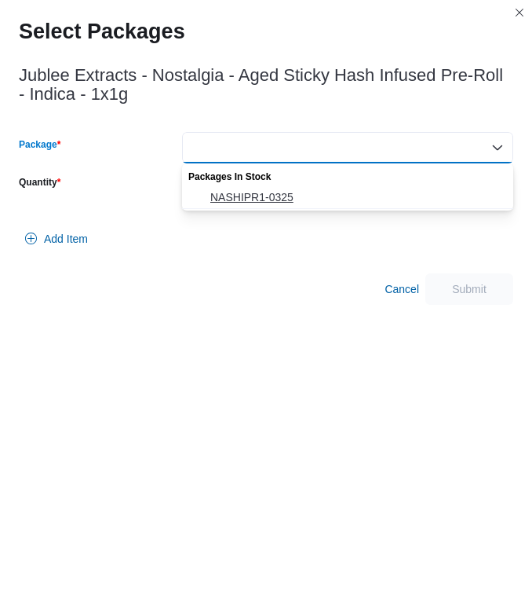
click at [222, 194] on span "NASHIPR1-0325" at bounding box center [357, 197] width 294 height 16
click at [222, 194] on input "Quantity" at bounding box center [347, 185] width 331 height 31
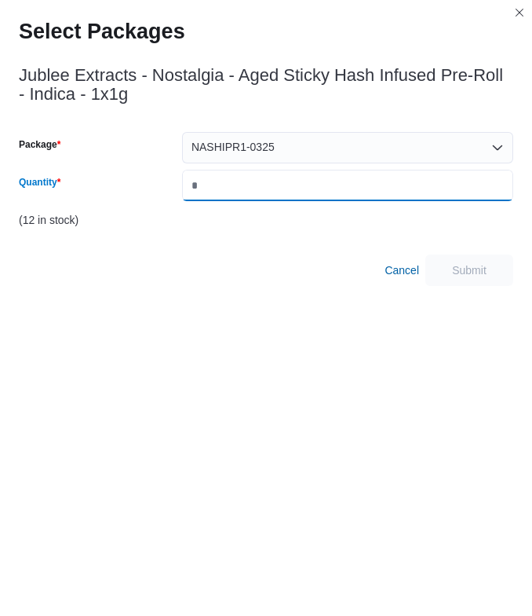
type input "*"
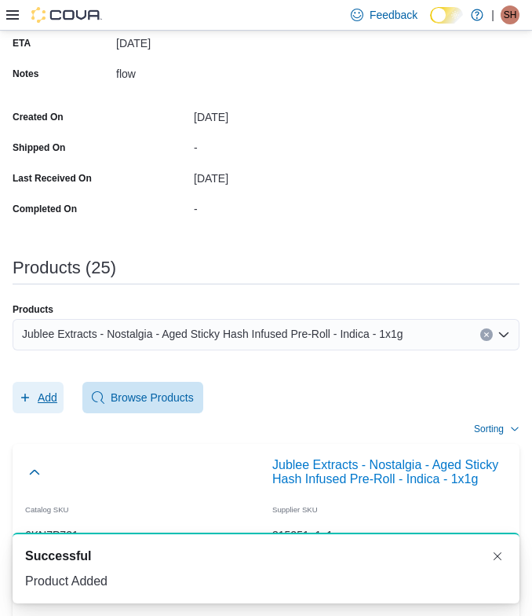
scroll to position [299, 0]
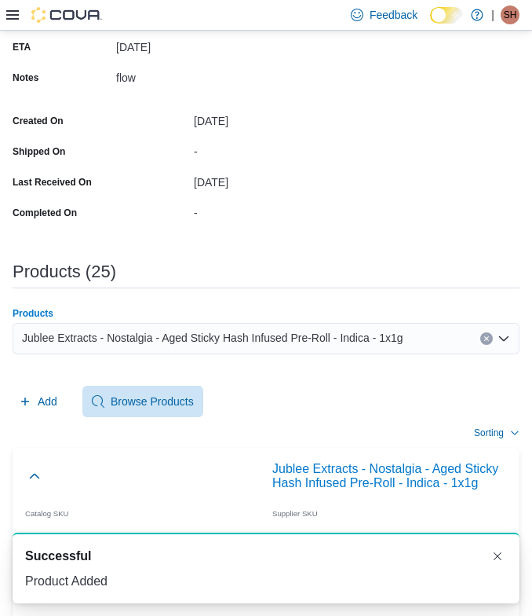
click at [298, 346] on span "Jublee Extracts - Nostalgia - Aged Sticky Hash Infused Pre-Roll - Indica - 1x1g" at bounding box center [213, 337] width 382 height 19
paste input "**********"
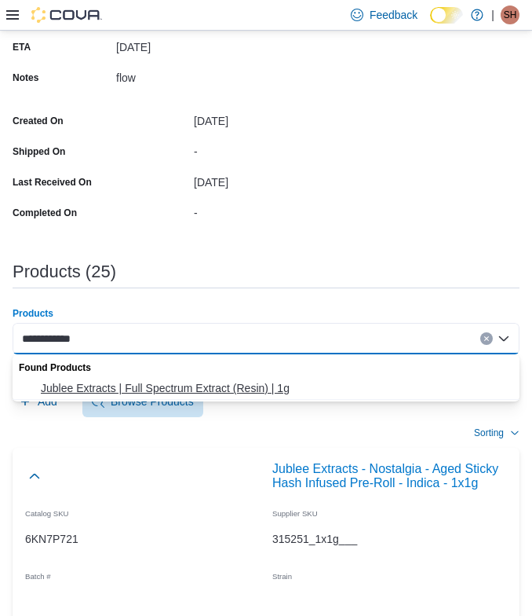
type input "**********"
click at [158, 384] on span "Jublee Extracts | Full Spectrum Extract (Resin) | 1g" at bounding box center [276, 388] width 470 height 16
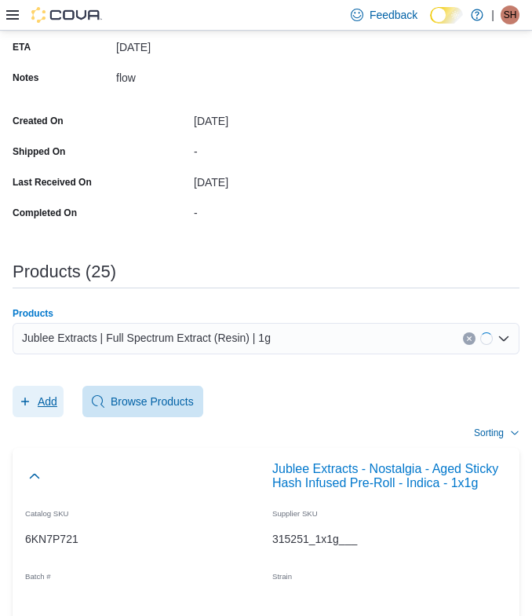
click at [41, 398] on span "Add" at bounding box center [48, 401] width 20 height 16
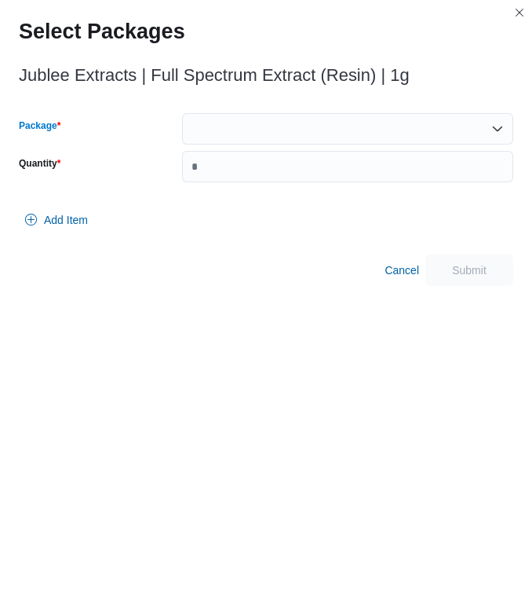
click at [232, 142] on div at bounding box center [347, 128] width 331 height 31
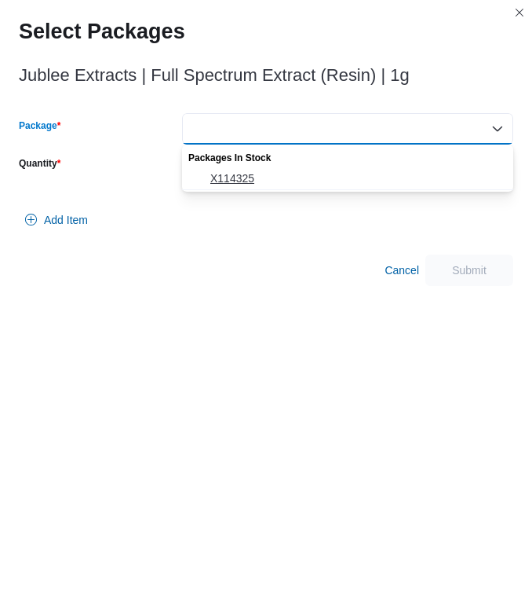
click at [217, 175] on span "X114325" at bounding box center [357, 178] width 294 height 16
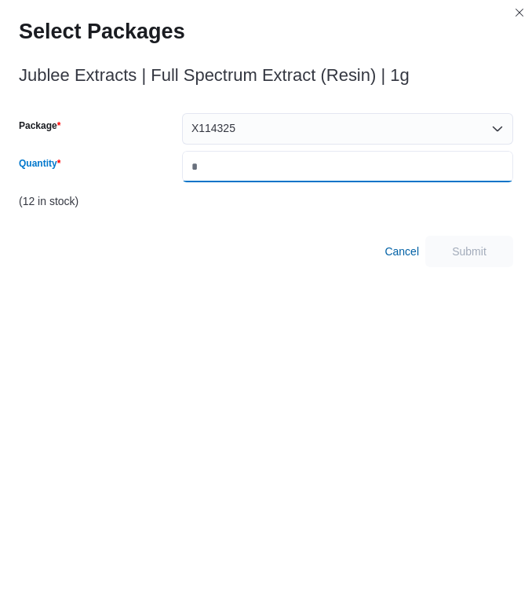
click at [217, 169] on input "Quantity" at bounding box center [347, 166] width 331 height 31
type input "*"
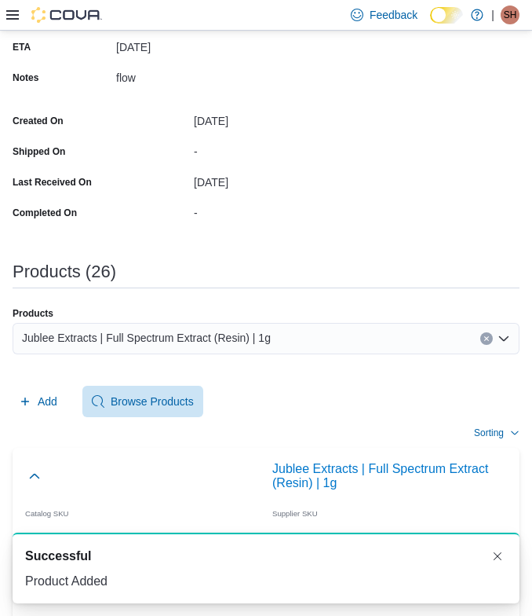
scroll to position [0, 0]
click at [367, 351] on div "Jublee Extracts | Full Spectrum Extract (Resin) | 1g" at bounding box center [266, 338] width 507 height 31
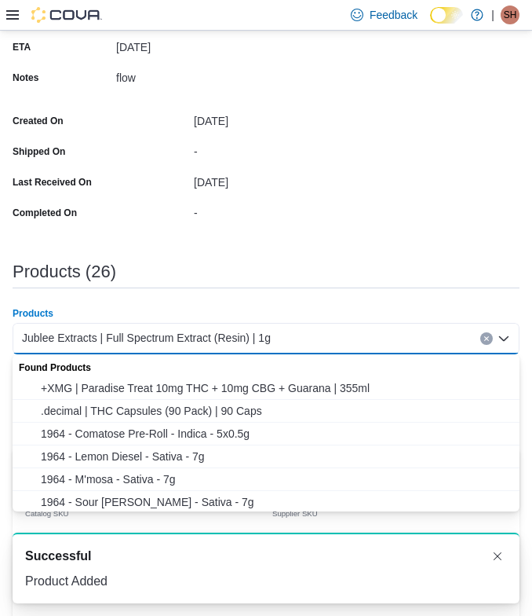
paste input "**********"
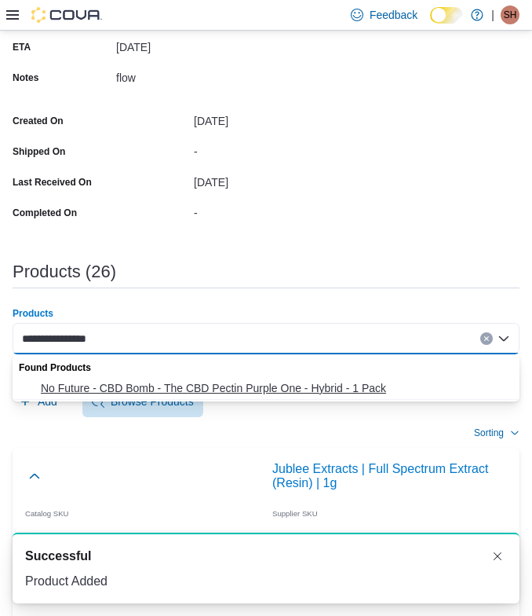
type input "**********"
click at [147, 382] on span "No Future - CBD Bomb - The CBD Pectin Purple One - Hybrid - 1 Pack" at bounding box center [276, 388] width 470 height 16
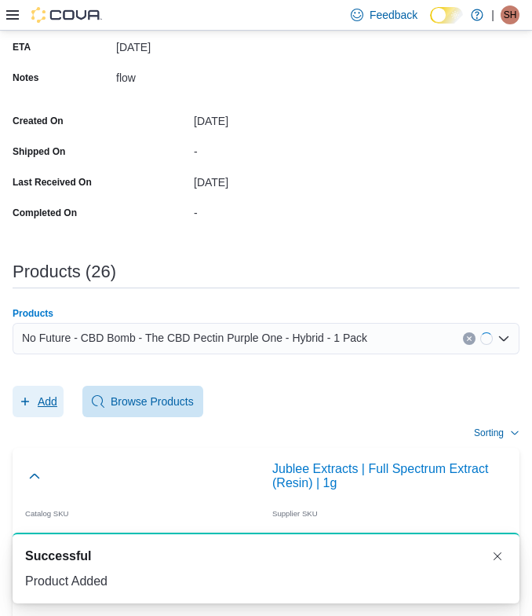
click at [46, 400] on span "Add" at bounding box center [48, 401] width 20 height 16
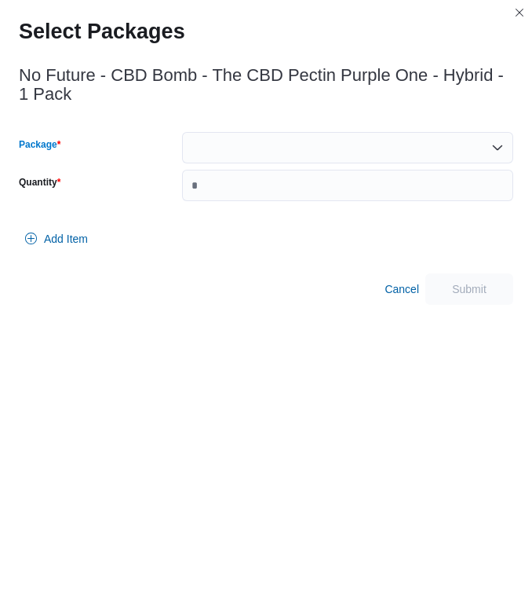
click at [262, 147] on div at bounding box center [347, 147] width 331 height 31
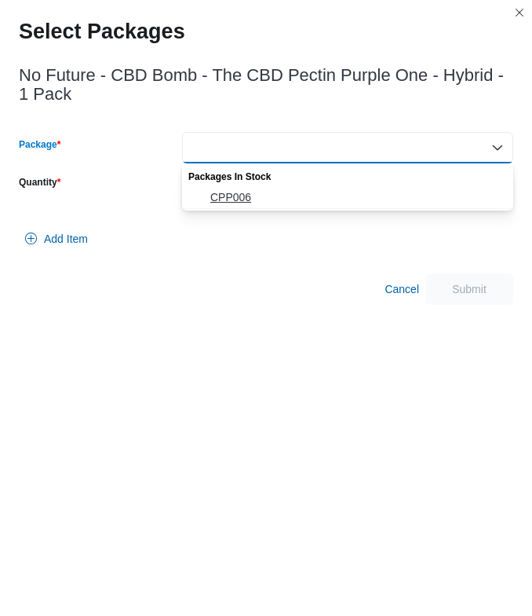
click at [247, 196] on span "CPP006" at bounding box center [357, 197] width 294 height 16
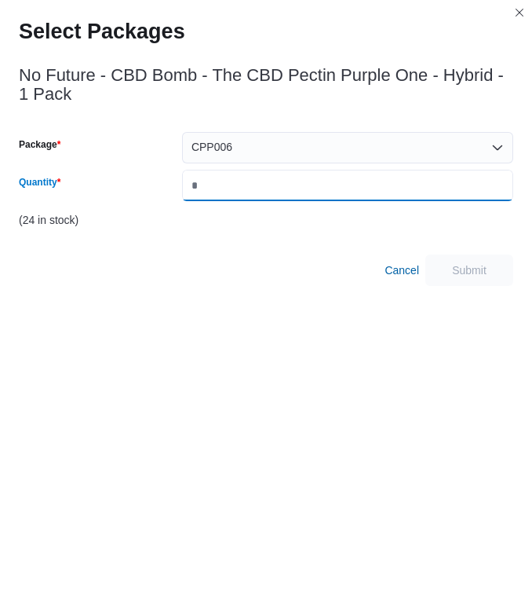
click at [247, 196] on input "Quantity" at bounding box center [347, 185] width 331 height 31
type input "*"
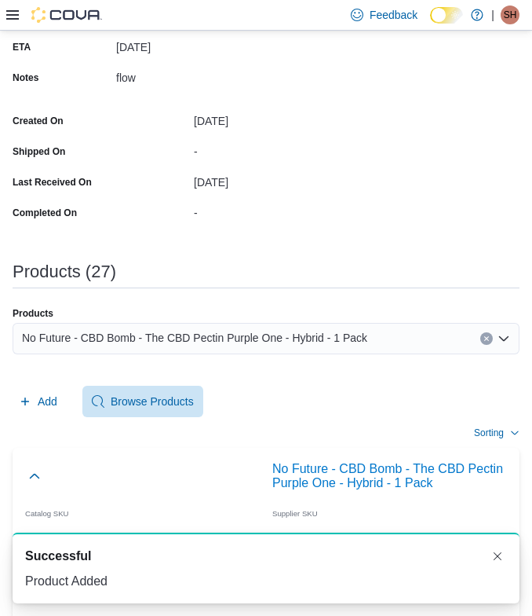
click at [334, 341] on span "No Future - CBD Bomb - The CBD Pectin Purple One - Hybrid - 1 Pack" at bounding box center [194, 337] width 345 height 19
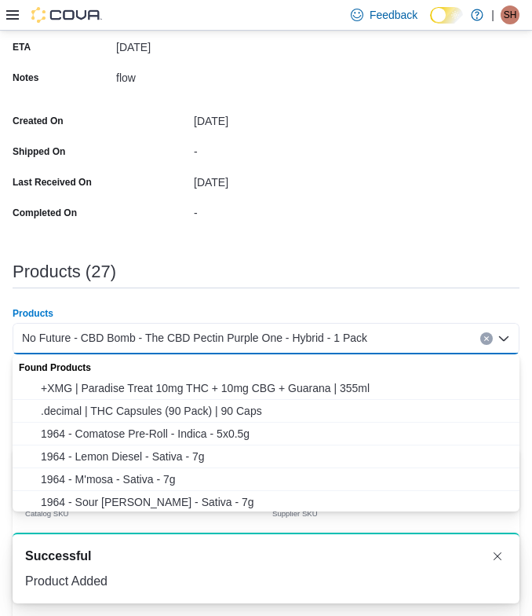
paste input "**********"
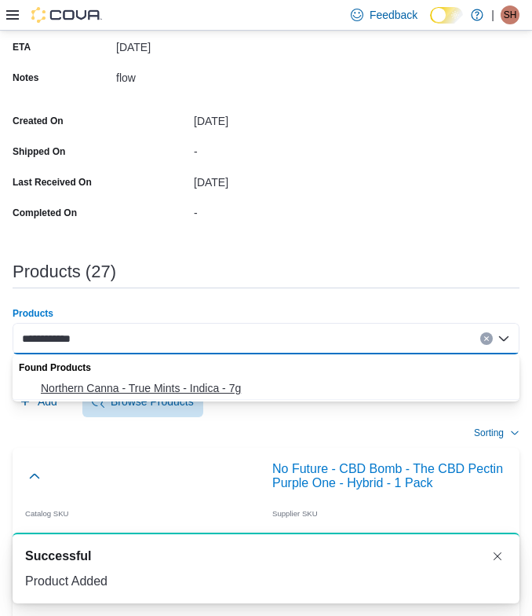
type input "**********"
click at [156, 389] on span "Northern Canna - True Mints - Indica - 7g" at bounding box center [276, 388] width 470 height 16
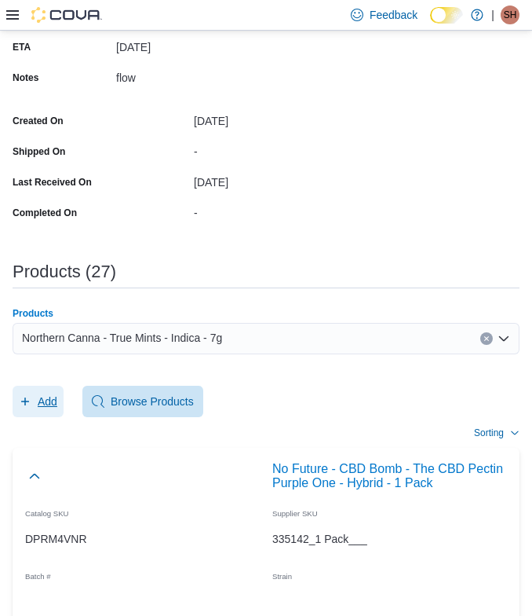
click at [50, 406] on span "Add" at bounding box center [48, 401] width 20 height 16
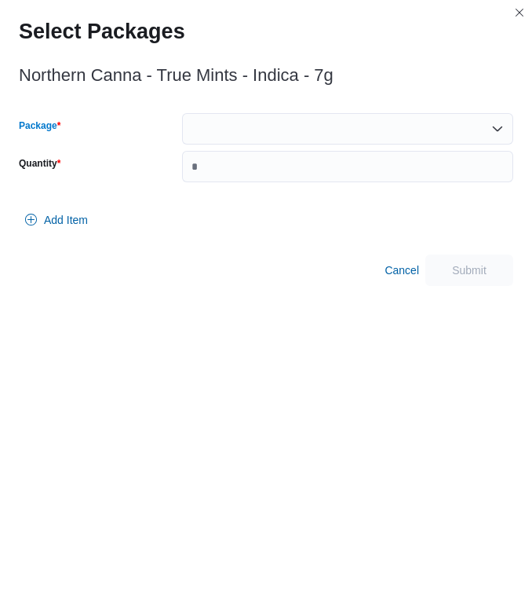
click at [224, 141] on div at bounding box center [347, 128] width 331 height 31
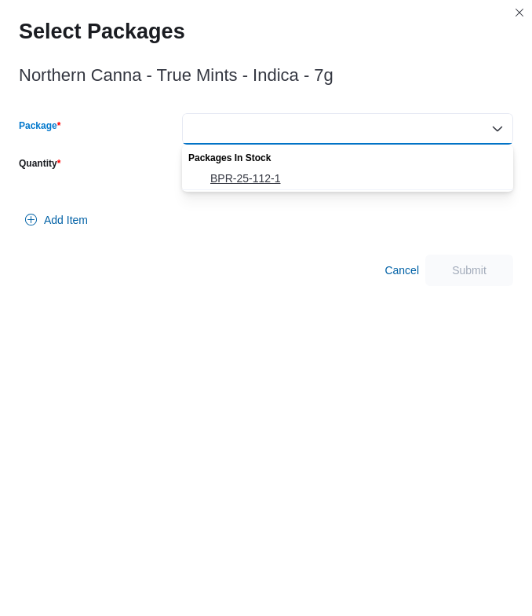
click at [226, 176] on span "BPR-25-112-1" at bounding box center [357, 178] width 294 height 16
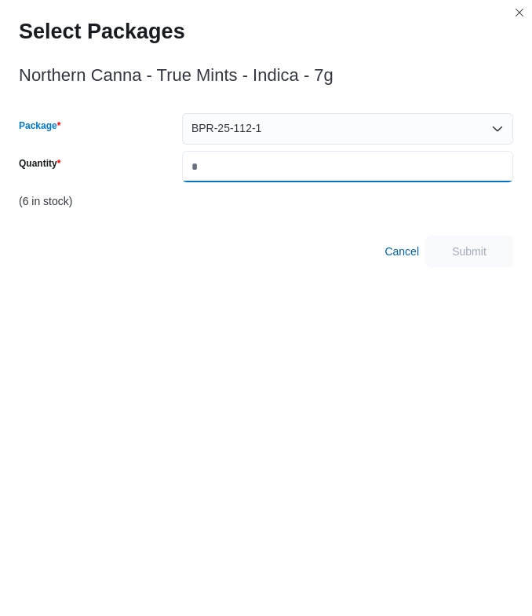
click at [226, 176] on input "Quantity" at bounding box center [347, 166] width 331 height 31
type input "*"
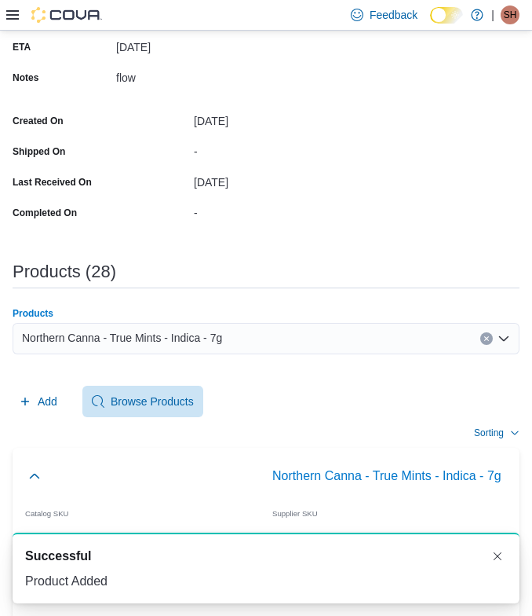
click at [284, 335] on div "Northern Canna - True Mints - Indica - 7g" at bounding box center [266, 338] width 507 height 31
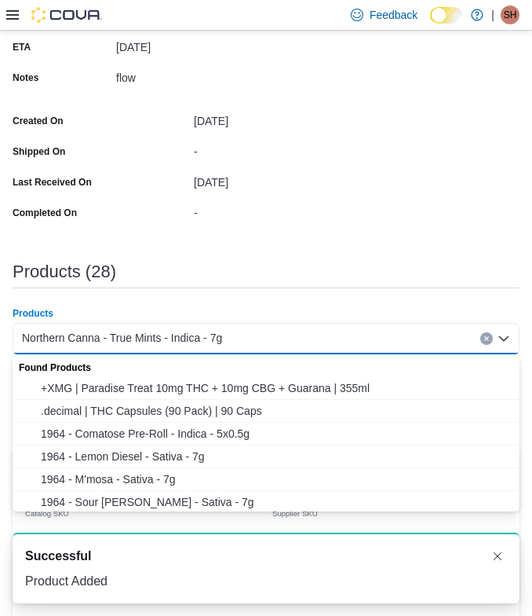
paste input "**********"
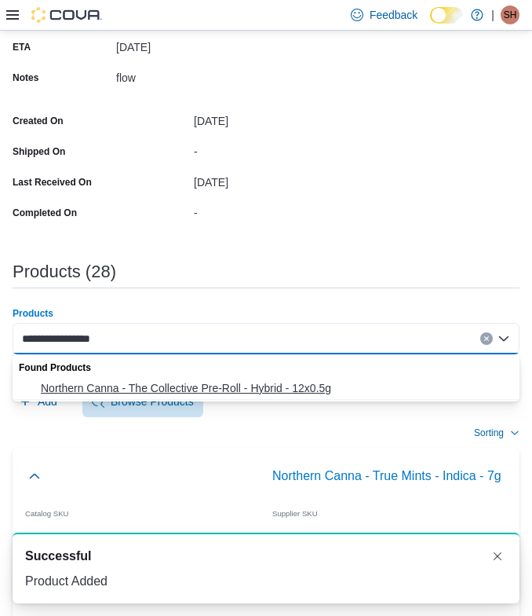
type input "**********"
click at [145, 385] on span "Northern Canna - The Collective Pre-Roll - Hybrid - 12x0.5g" at bounding box center [276, 388] width 470 height 16
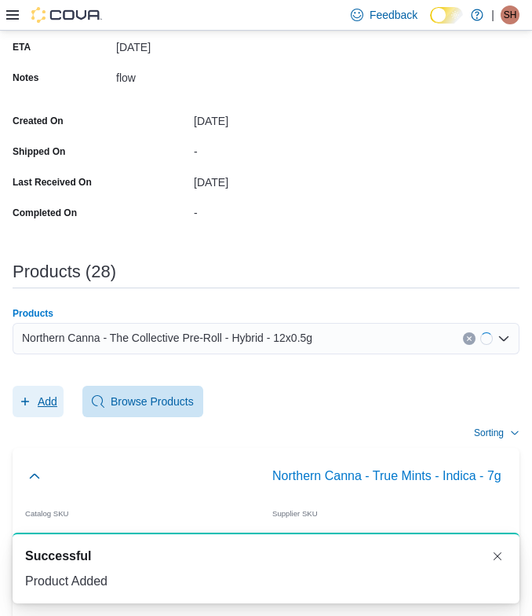
click at [48, 397] on span "Add" at bounding box center [48, 401] width 20 height 16
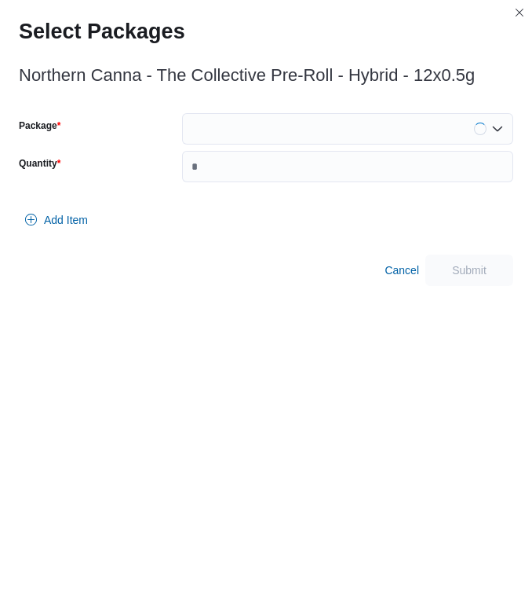
click at [276, 130] on div at bounding box center [347, 128] width 331 height 31
click at [272, 127] on div at bounding box center [347, 128] width 331 height 31
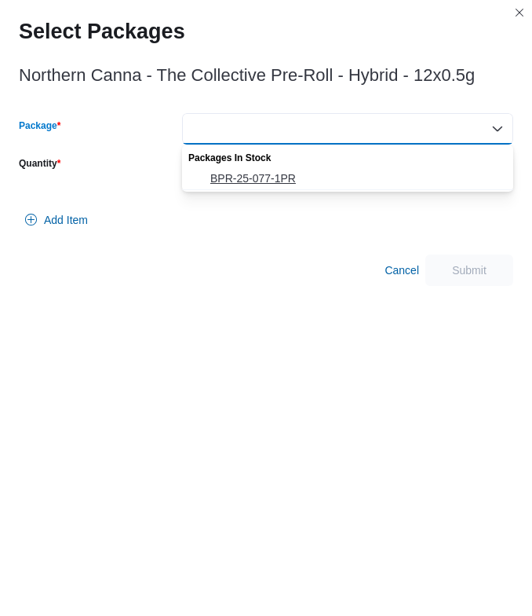
click at [263, 175] on span "BPR-25-077-1PR" at bounding box center [357, 178] width 294 height 16
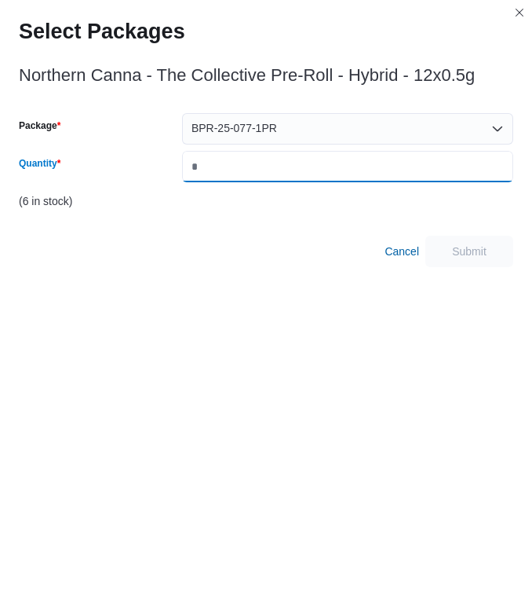
click at [263, 175] on input "Quantity" at bounding box center [347, 166] width 331 height 31
type input "*"
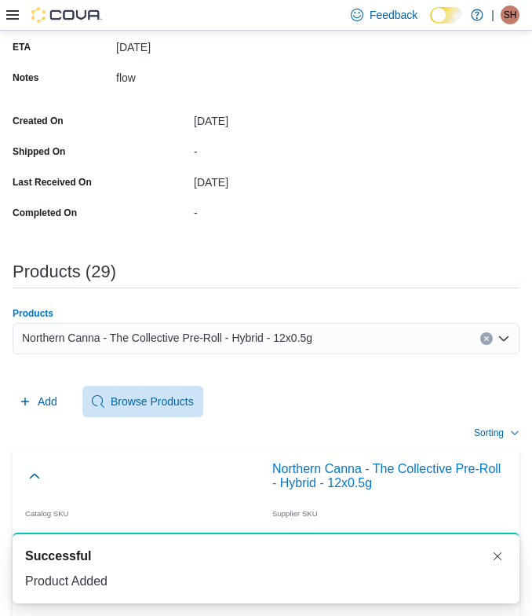
click at [323, 327] on div "Northern Canna - The Collective Pre-Roll - Hybrid - 12x0.5g" at bounding box center [266, 338] width 507 height 31
paste input "**********"
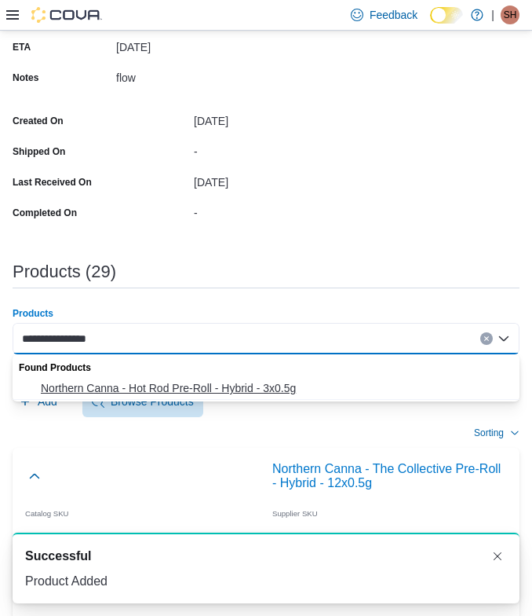
type input "**********"
click at [101, 378] on button "Northern Canna - Hot Rod Pre-Roll - Hybrid - 3x0.5g" at bounding box center [266, 388] width 507 height 23
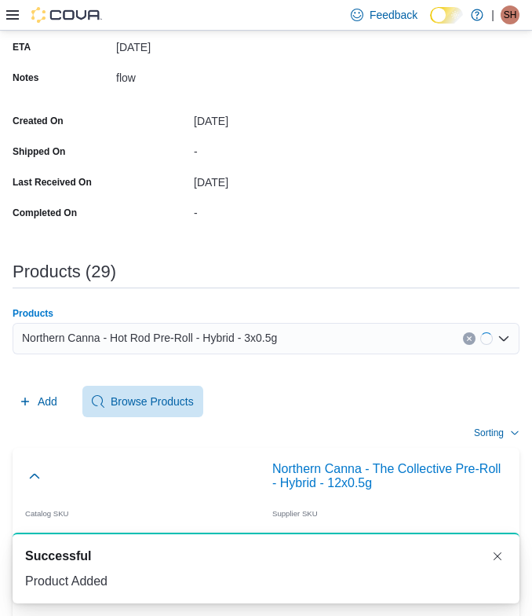
click at [68, 397] on div "Add Browse Products" at bounding box center [266, 401] width 507 height 31
click at [53, 397] on span "Add" at bounding box center [48, 401] width 20 height 16
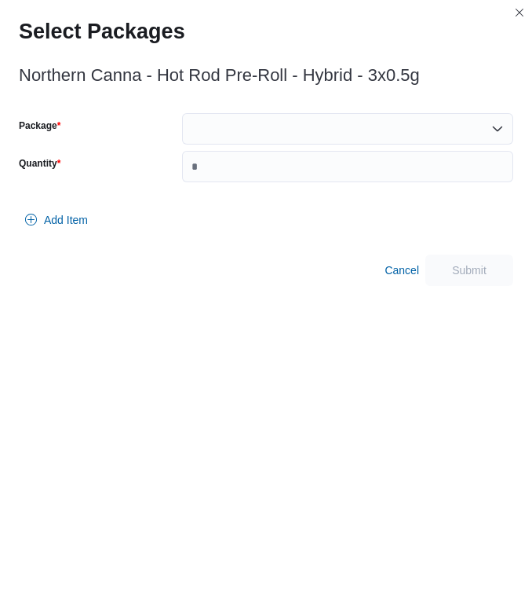
click at [264, 131] on div at bounding box center [347, 128] width 331 height 31
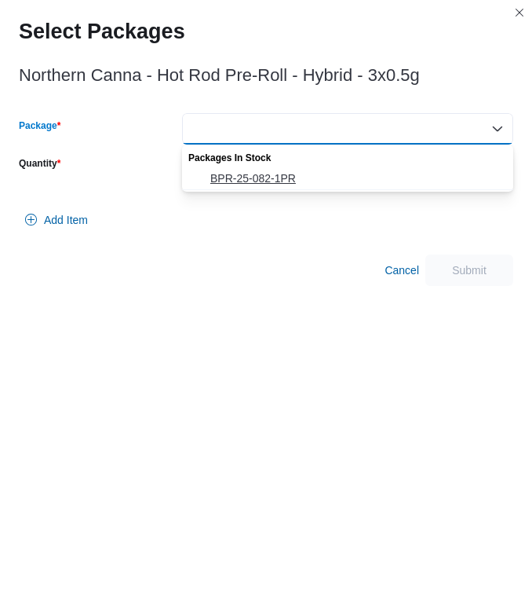
click at [261, 177] on span "BPR-25-082-1PR" at bounding box center [357, 178] width 294 height 16
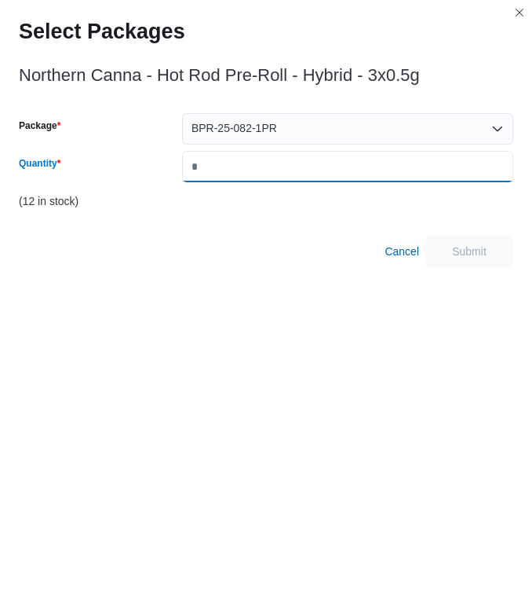
click at [261, 177] on input "Quantity" at bounding box center [347, 166] width 331 height 31
type input "*"
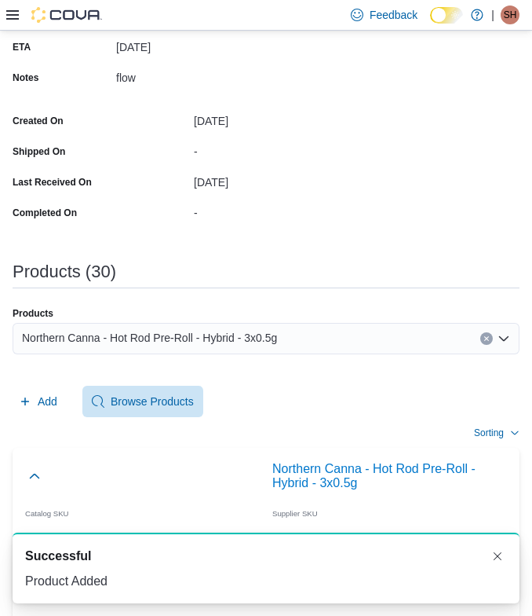
click at [346, 334] on div "Northern Canna - Hot Rod Pre-Roll - Hybrid - 3x0.5g" at bounding box center [266, 338] width 507 height 31
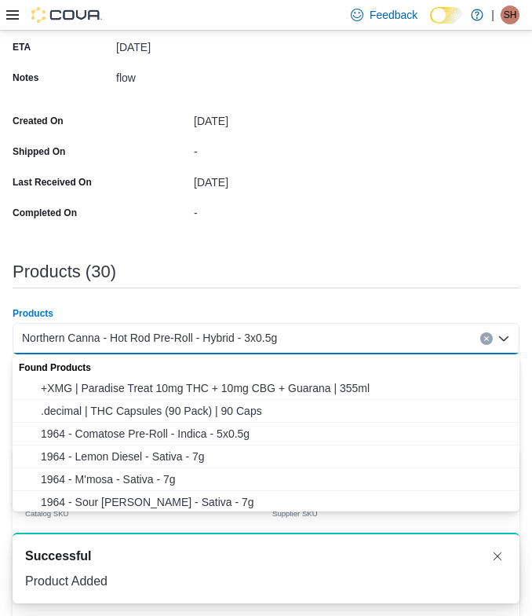
paste input "**********"
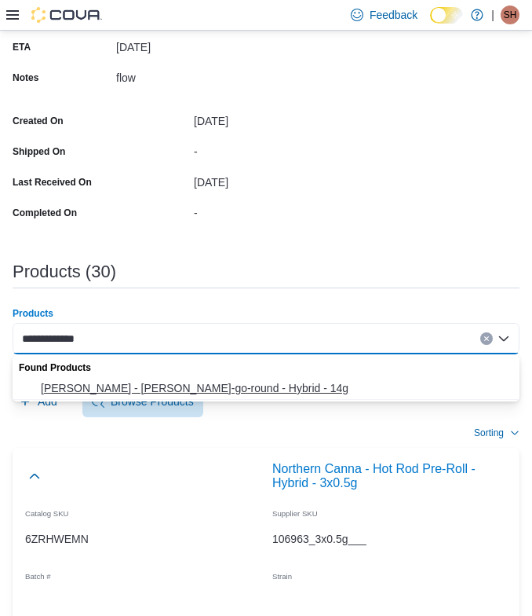
type input "**********"
click at [188, 381] on span "ONO Cannabis - Mary-go-round - Hybrid - 14g" at bounding box center [276, 388] width 470 height 16
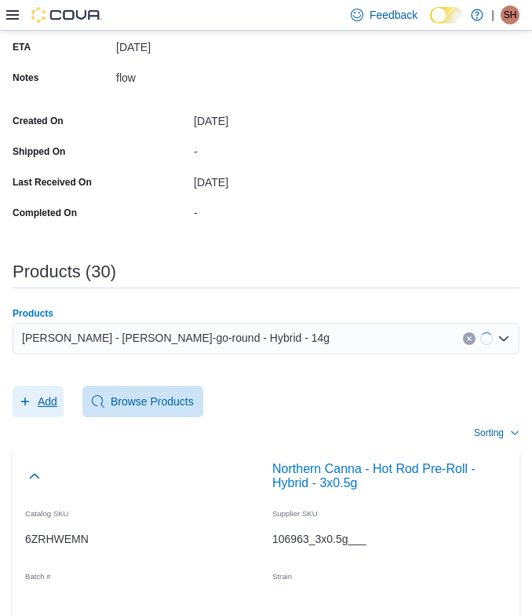
click at [33, 393] on span "Add" at bounding box center [38, 401] width 38 height 31
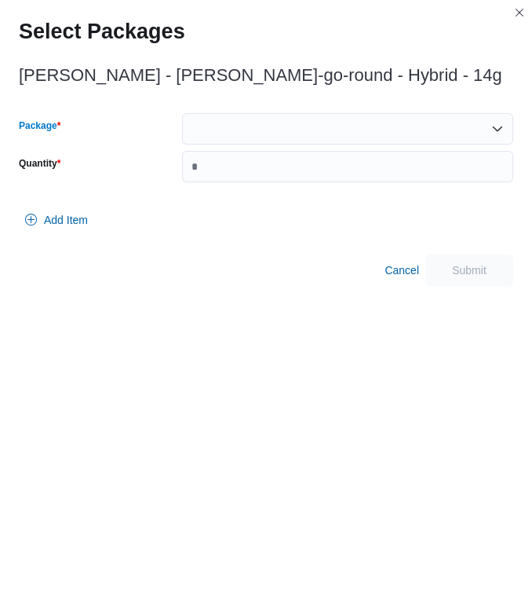
click at [209, 138] on div at bounding box center [347, 128] width 331 height 31
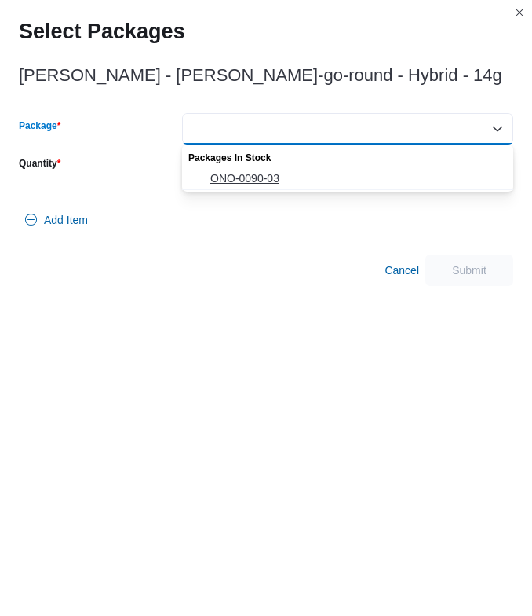
click at [211, 180] on span "ONO-0090-03" at bounding box center [357, 178] width 294 height 16
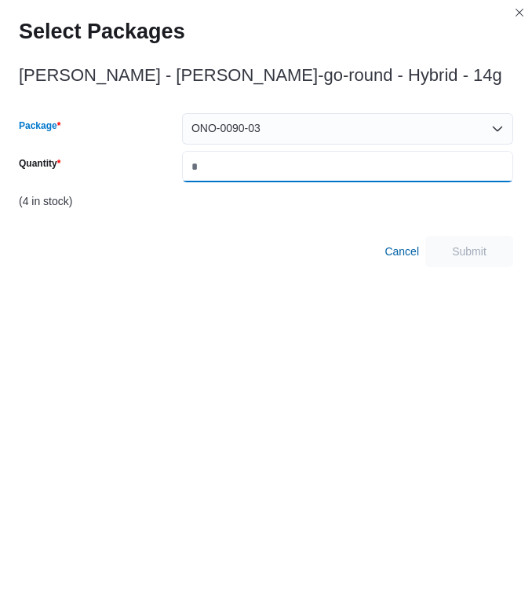
click at [211, 166] on input "Quantity" at bounding box center [347, 166] width 331 height 31
type input "*"
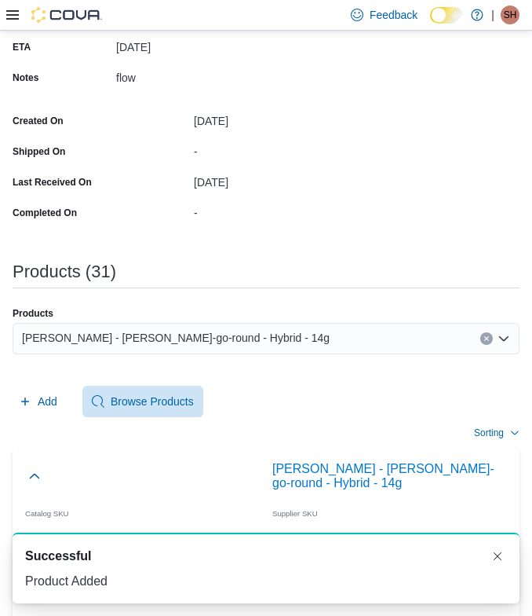
click at [352, 339] on div "ONO Cannabis - Mary-go-round - Hybrid - 14g" at bounding box center [266, 338] width 507 height 31
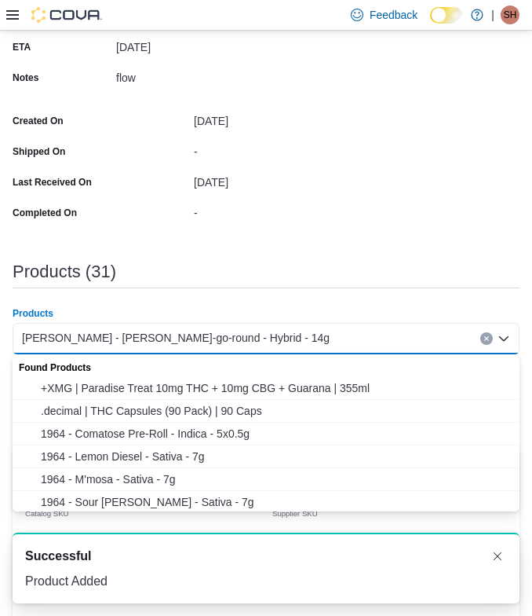
paste input "**********"
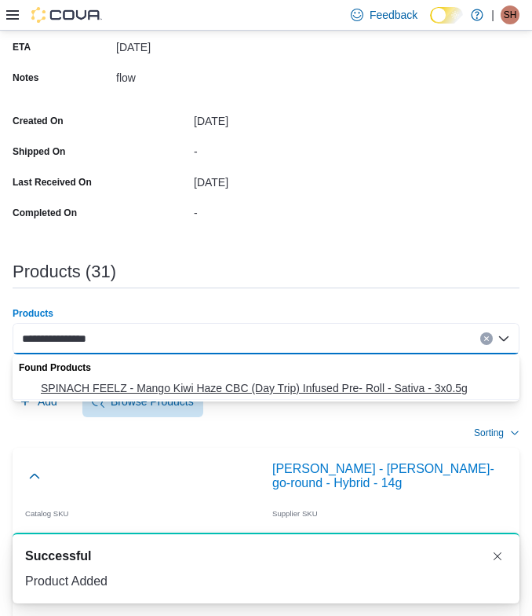
type input "**********"
click at [159, 392] on span "SPINACH FEELZ - Mango Kiwi Haze CBC (Day Trip) Infused Pre- Roll - Sativa - 3x0…" at bounding box center [276, 388] width 470 height 16
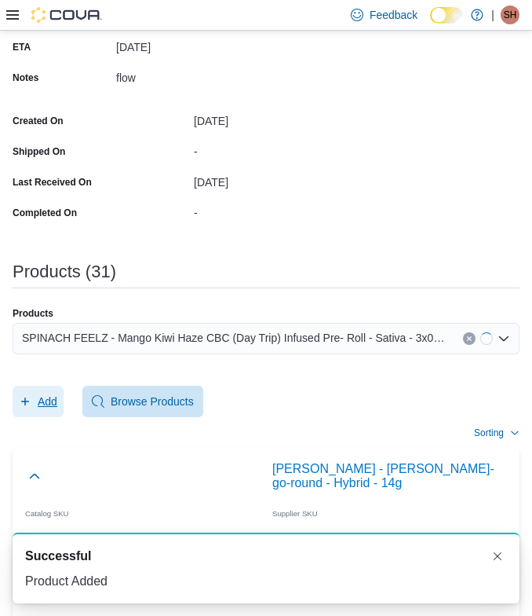
click at [38, 399] on span "Add" at bounding box center [48, 401] width 20 height 16
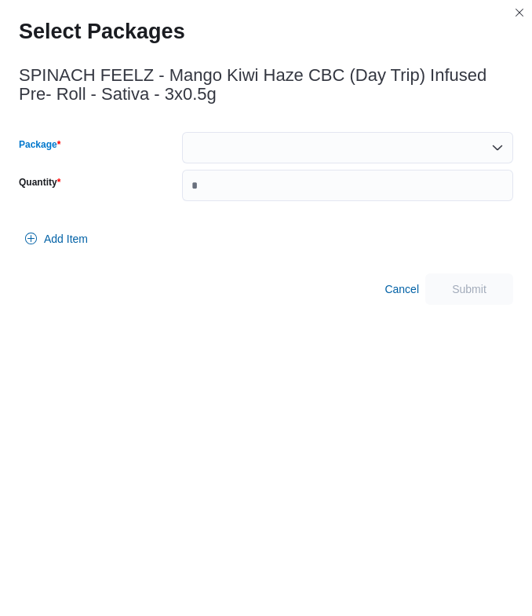
click at [249, 135] on div at bounding box center [347, 147] width 331 height 31
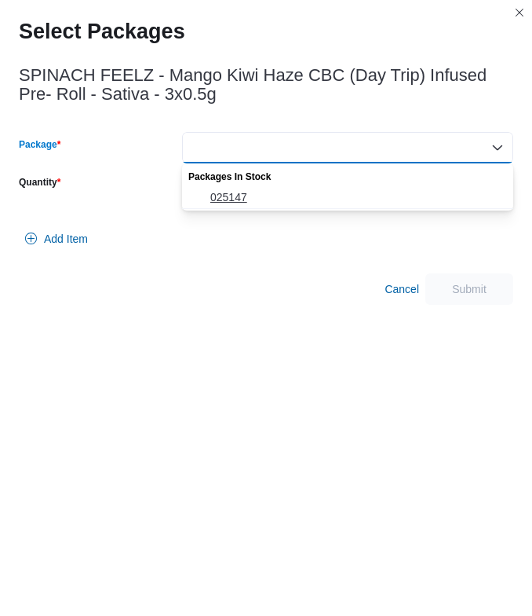
click at [234, 195] on span "025147" at bounding box center [357, 197] width 294 height 16
click at [234, 195] on input "Quantity" at bounding box center [347, 185] width 331 height 31
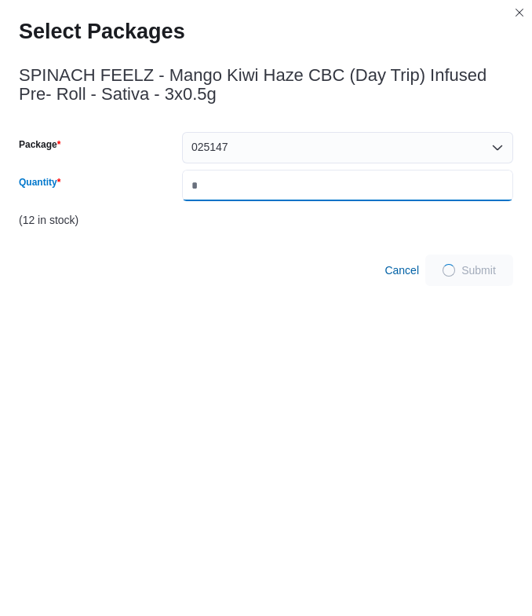
type input "*"
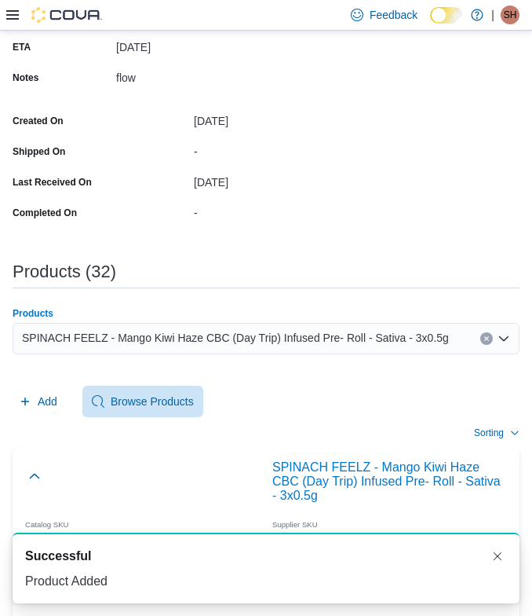
click at [348, 334] on span "SPINACH FEELZ - Mango Kiwi Haze CBC (Day Trip) Infused Pre- Roll - Sativa - 3x0…" at bounding box center [235, 337] width 427 height 19
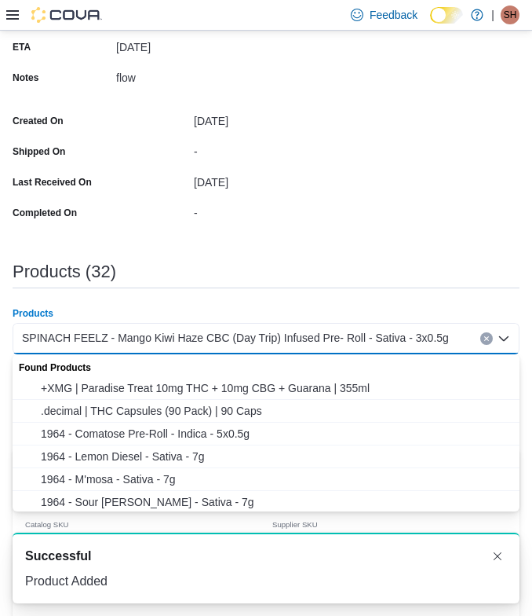
paste input "**********"
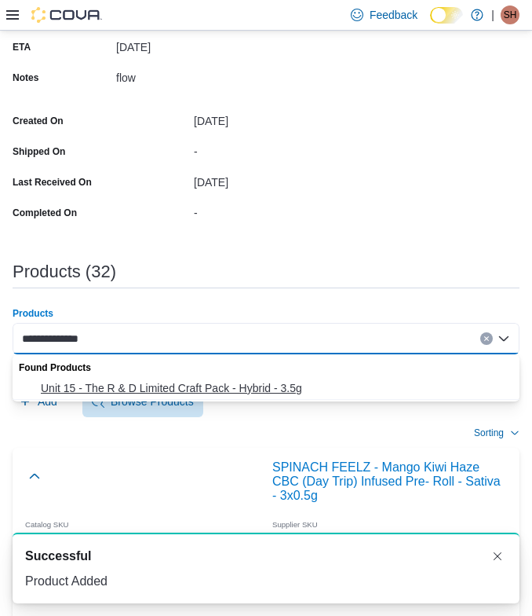
type input "**********"
click at [166, 377] on button "Unit 15 - The R & D Limited Craft Pack - Hybrid - 3.5g" at bounding box center [266, 388] width 507 height 23
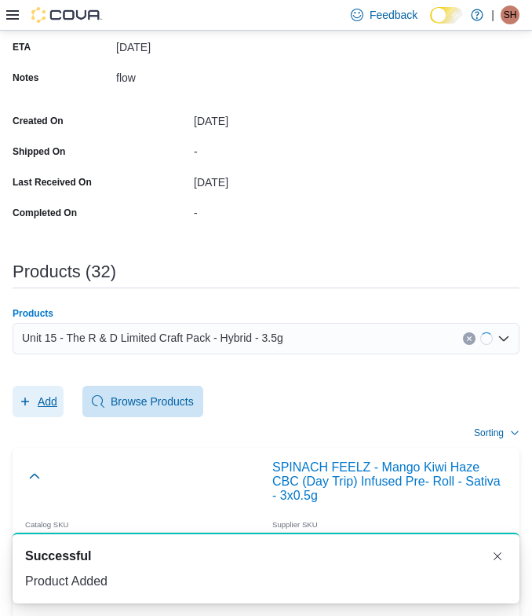
click at [47, 402] on span "Add" at bounding box center [48, 401] width 20 height 16
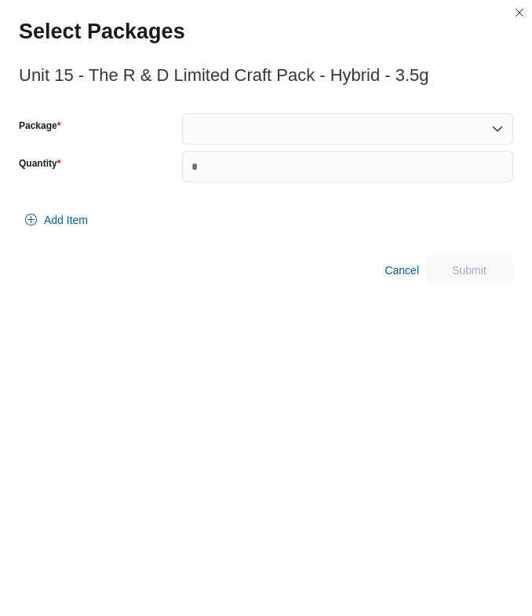
click at [224, 133] on div at bounding box center [347, 128] width 331 height 31
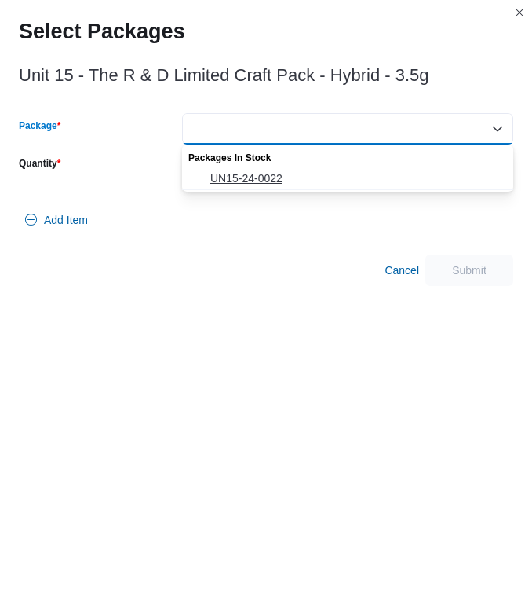
click at [224, 181] on span "UN15-24-0022" at bounding box center [357, 178] width 294 height 16
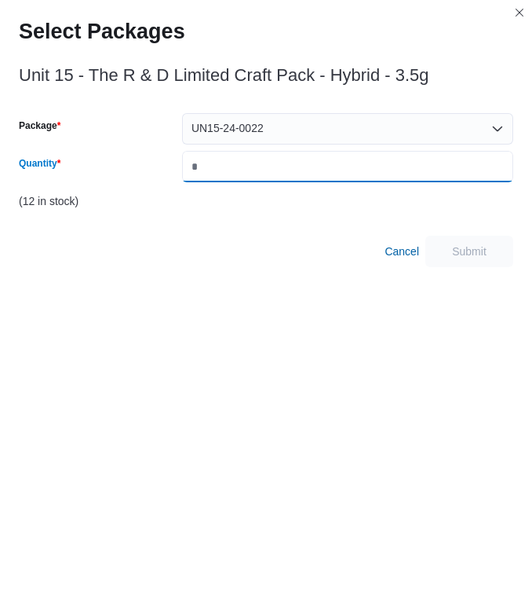
click at [224, 181] on input "Quantity" at bounding box center [347, 166] width 331 height 31
type input "*"
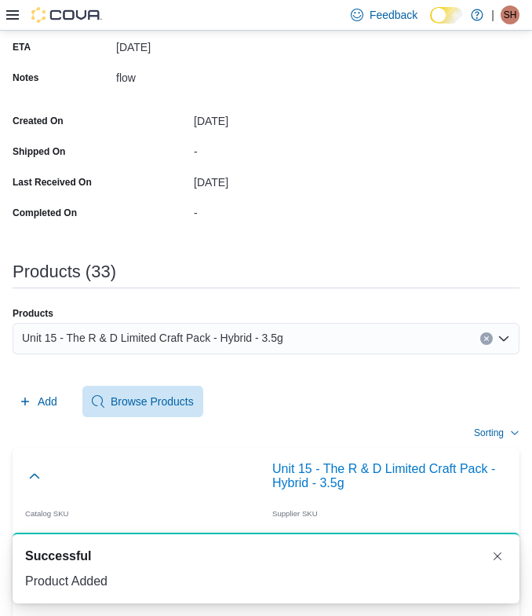
click at [297, 337] on div "Unit 15 - The R & D Limited Craft Pack - Hybrid - 3.5g" at bounding box center [266, 338] width 507 height 31
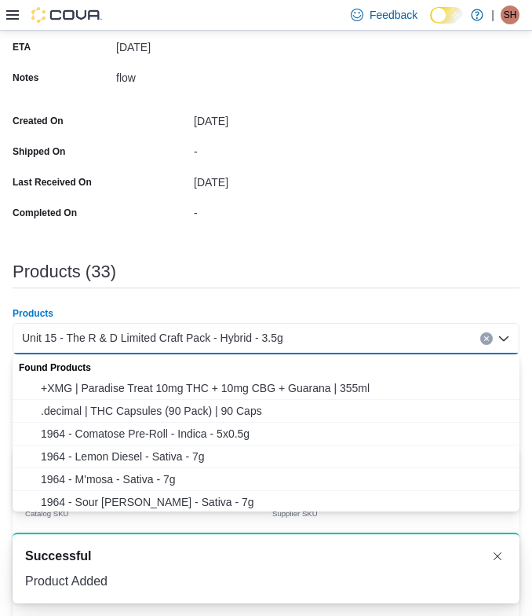
paste input "**********"
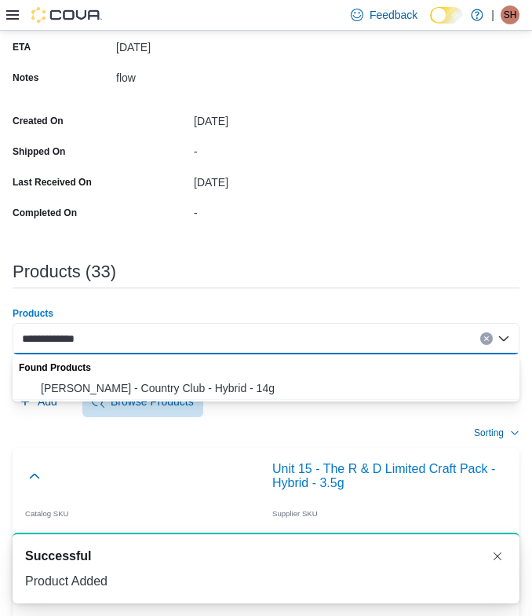
type input "**********"
click at [95, 386] on span "Woody Nelson - Country Club - Hybrid - 14g" at bounding box center [276, 388] width 470 height 16
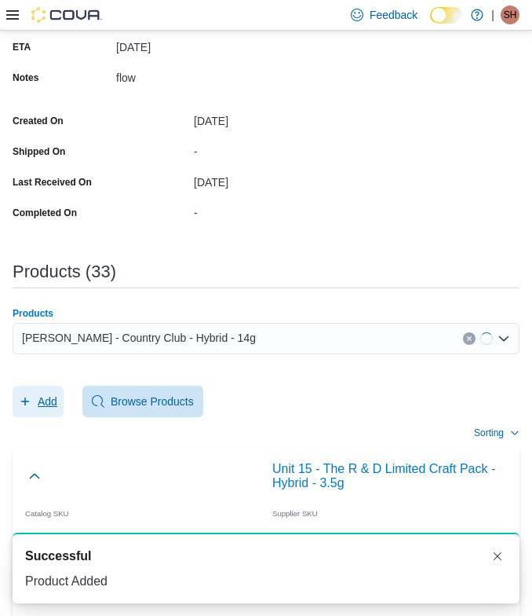
click at [31, 406] on icon "button" at bounding box center [25, 401] width 13 height 13
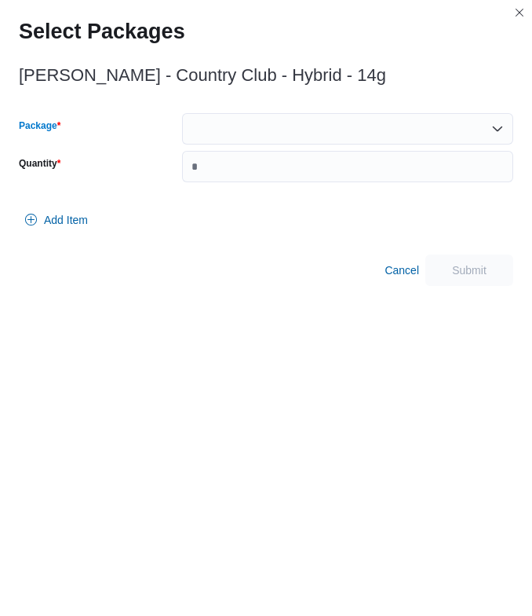
click at [318, 128] on div at bounding box center [347, 128] width 331 height 31
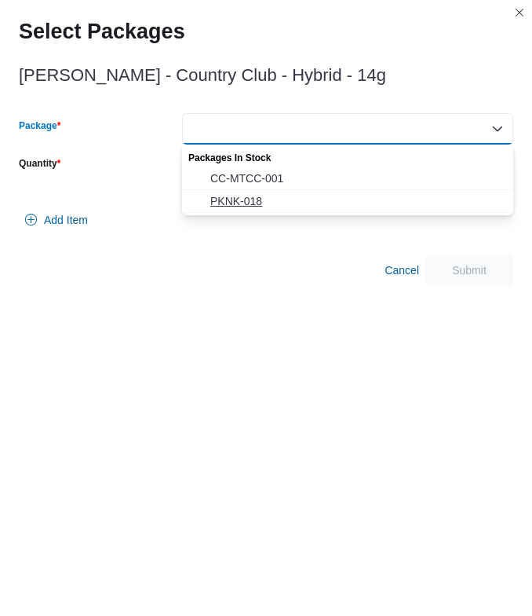
click at [311, 195] on span "PKNK-018" at bounding box center [357, 201] width 294 height 16
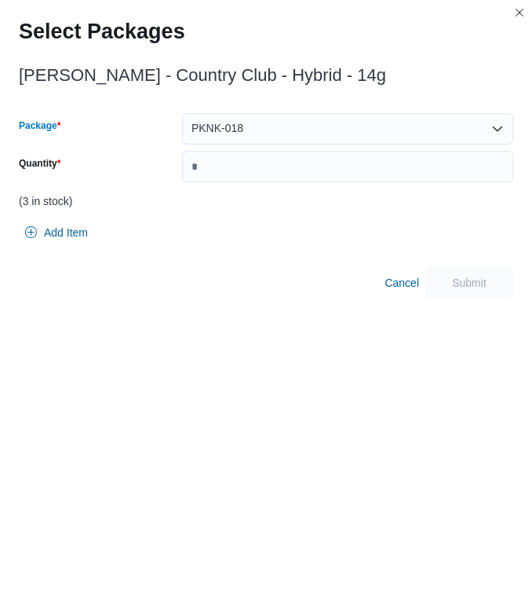
click at [299, 140] on div "PKNK-018 Combo box. Selected. PKNK-018. Press Backspace to delete PKNK-018. Com…" at bounding box center [347, 128] width 331 height 31
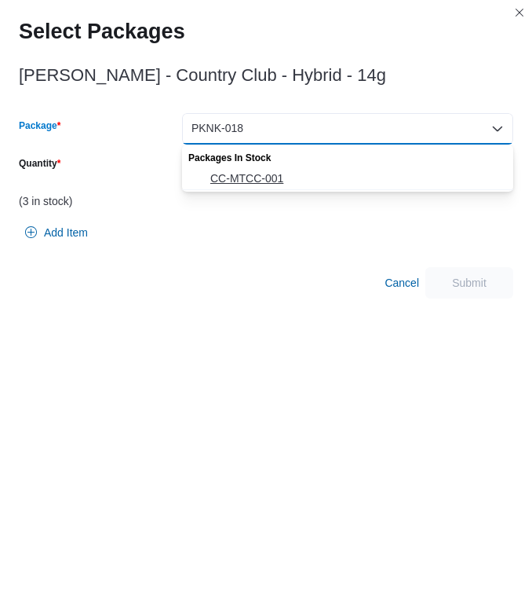
click at [281, 174] on span "CC-MTCC-001" at bounding box center [357, 178] width 294 height 16
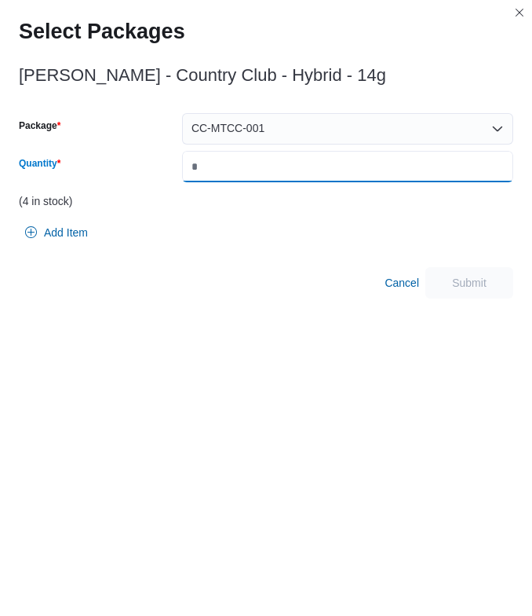
click at [281, 174] on input "Quantity" at bounding box center [347, 166] width 331 height 31
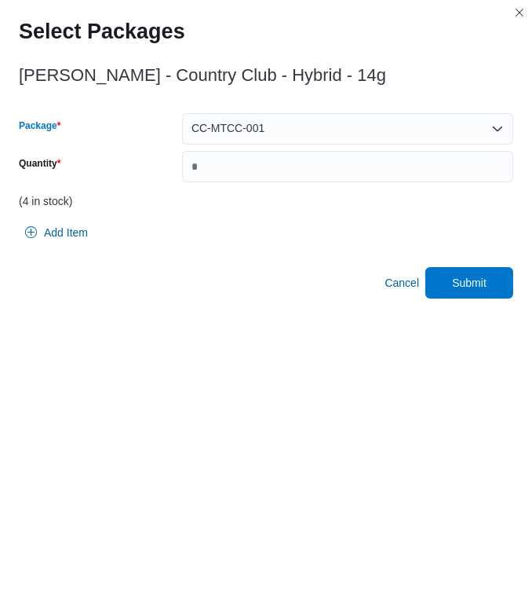
click at [274, 141] on div "CC-MTCC-001" at bounding box center [347, 128] width 331 height 31
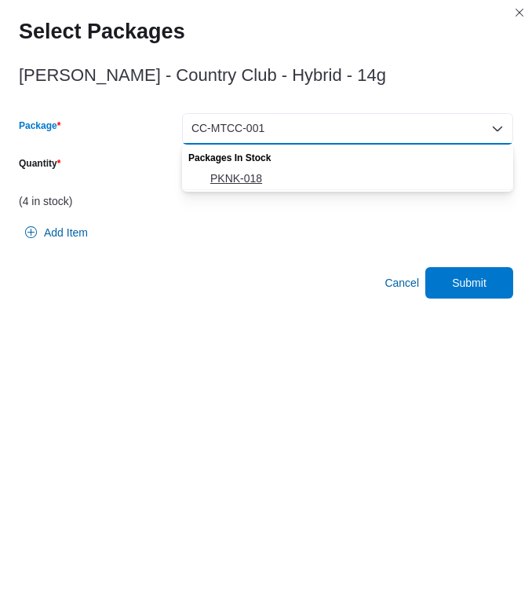
click at [270, 176] on span "PKNK-018" at bounding box center [357, 178] width 294 height 16
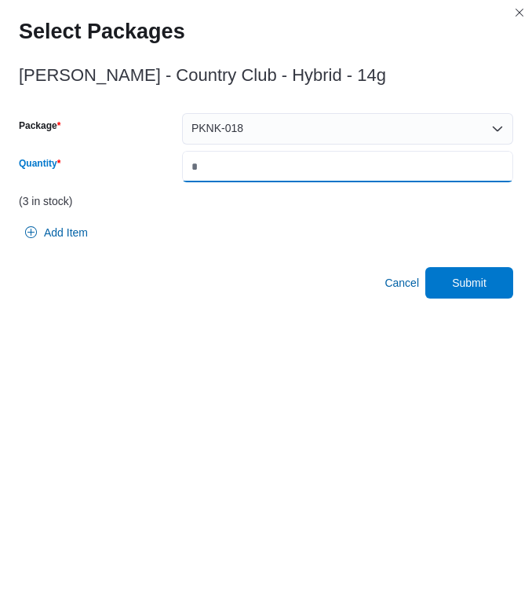
click at [270, 176] on input "*" at bounding box center [347, 166] width 331 height 31
type input "**"
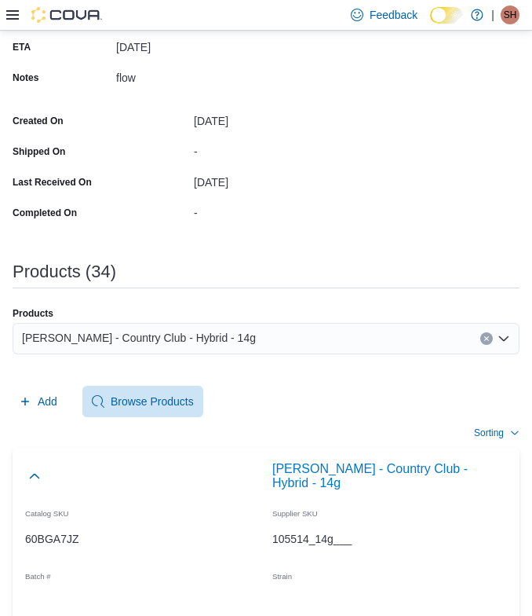
click at [164, 340] on span "Woody Nelson - Country Club - Hybrid - 14g" at bounding box center [139, 337] width 234 height 19
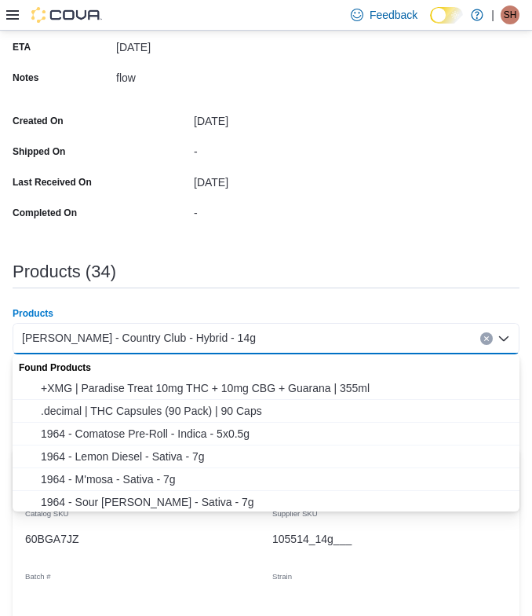
paste input "**********"
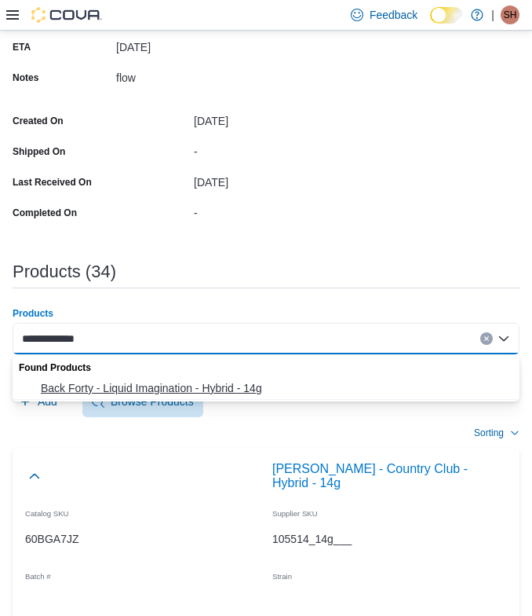
type input "**********"
click at [138, 387] on span "Back Forty - Liquid Imagination - Hybrid - 14g" at bounding box center [276, 388] width 470 height 16
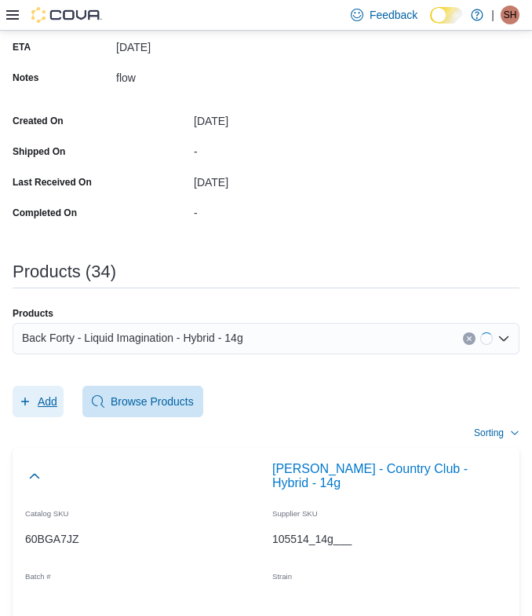
click at [53, 398] on span "Add" at bounding box center [48, 401] width 20 height 16
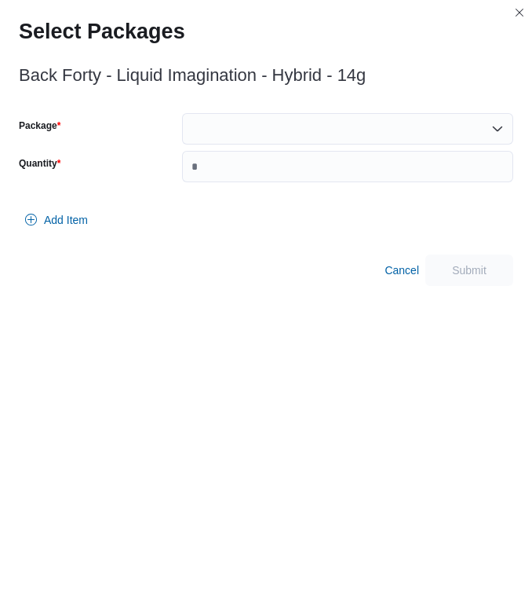
click at [270, 133] on div at bounding box center [347, 128] width 331 height 31
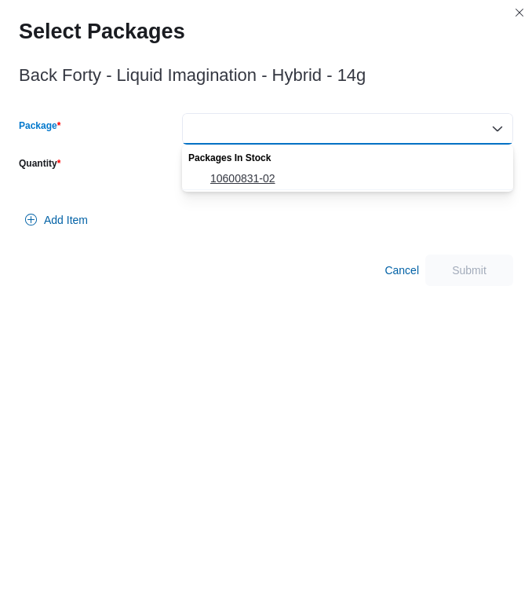
click at [258, 174] on span "10600831-02" at bounding box center [357, 178] width 294 height 16
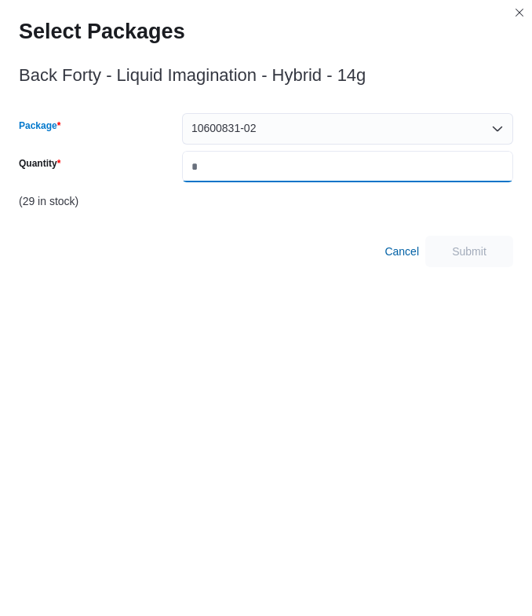
click at [258, 174] on input "Quantity" at bounding box center [347, 166] width 331 height 31
type input "*"
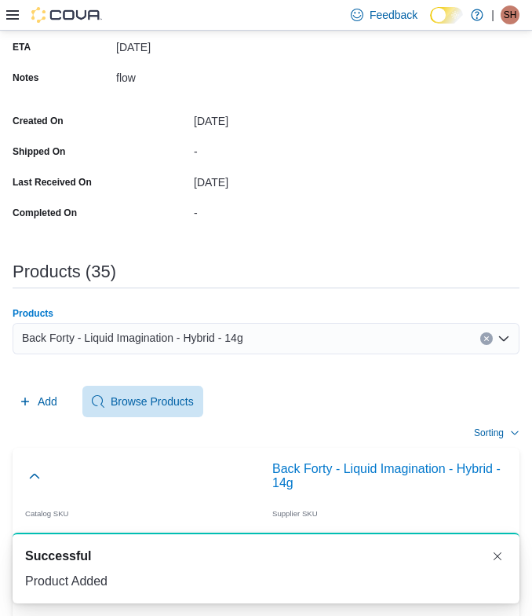
click at [172, 333] on span "Back Forty - Liquid Imagination - Hybrid - 14g" at bounding box center [132, 337] width 221 height 19
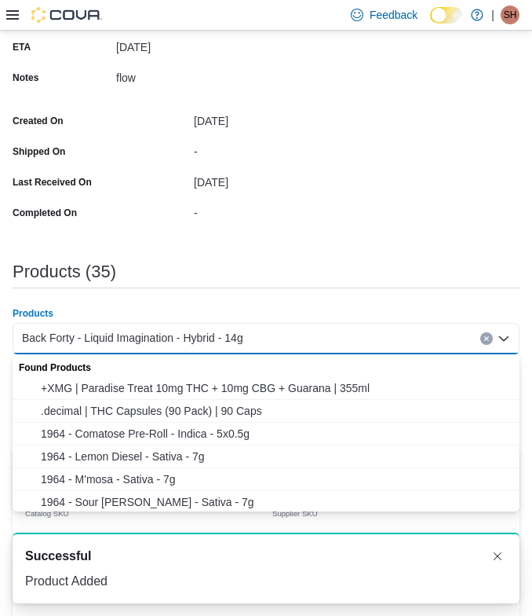
paste input "**********"
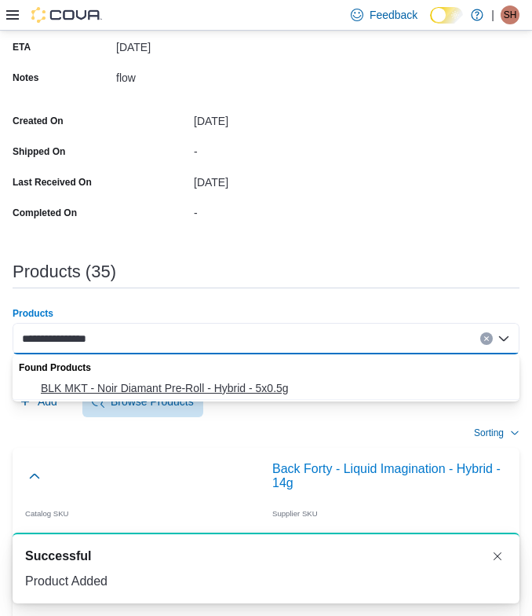
type input "**********"
click at [86, 391] on span "BLK MKT - Noir Diamant Pre-Roll - Hybrid - 5x0.5g" at bounding box center [276, 388] width 470 height 16
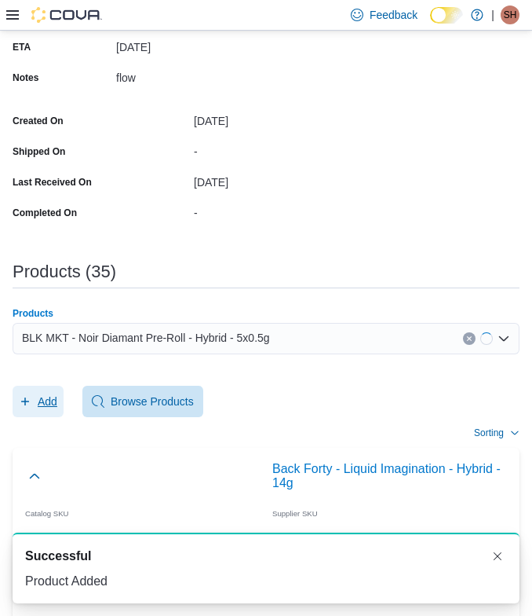
click at [41, 400] on span "Add" at bounding box center [48, 401] width 20 height 16
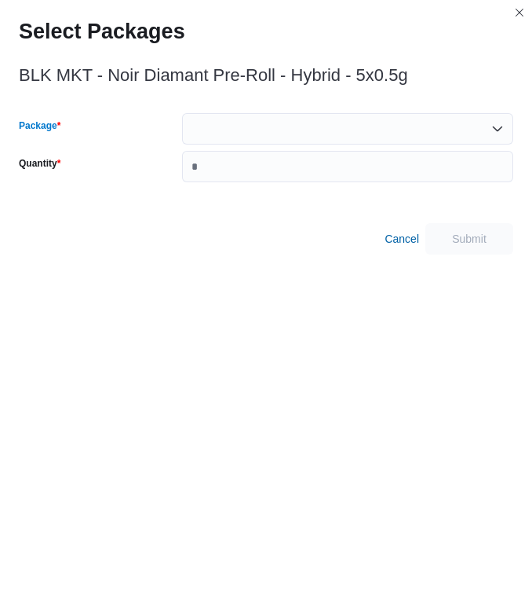
click at [213, 133] on div at bounding box center [347, 128] width 331 height 31
click at [213, 183] on div "Package Quantity" at bounding box center [266, 158] width 495 height 91
click at [213, 139] on div at bounding box center [347, 128] width 331 height 31
drag, startPoint x: 274, startPoint y: 188, endPoint x: 327, endPoint y: 208, distance: 57.2
click at [274, 188] on div "Package Quantity" at bounding box center [266, 158] width 495 height 91
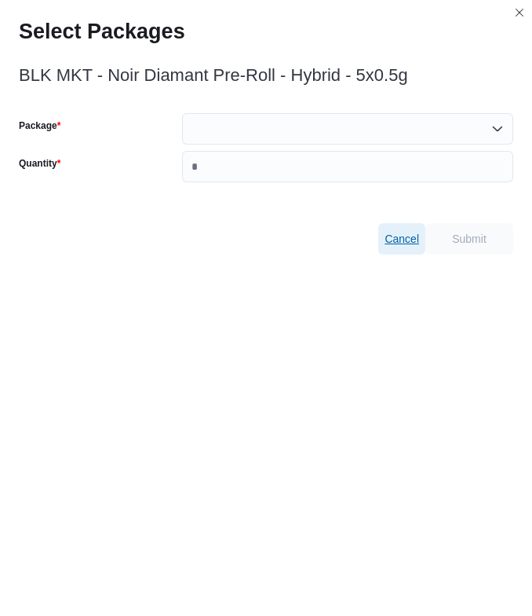
click at [410, 237] on span "Cancel" at bounding box center [402, 239] width 35 height 16
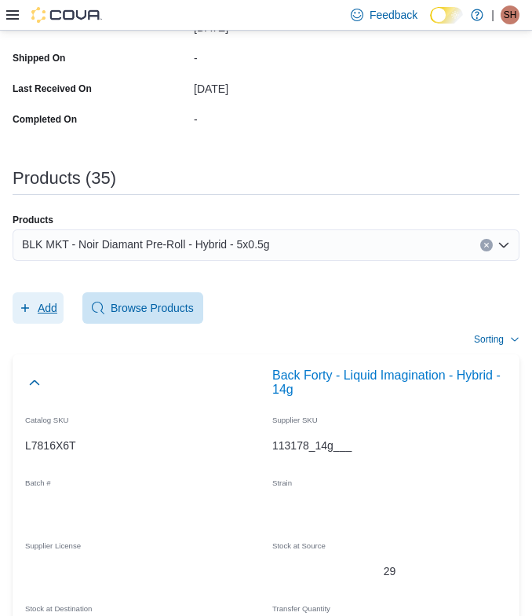
scroll to position [438, 0]
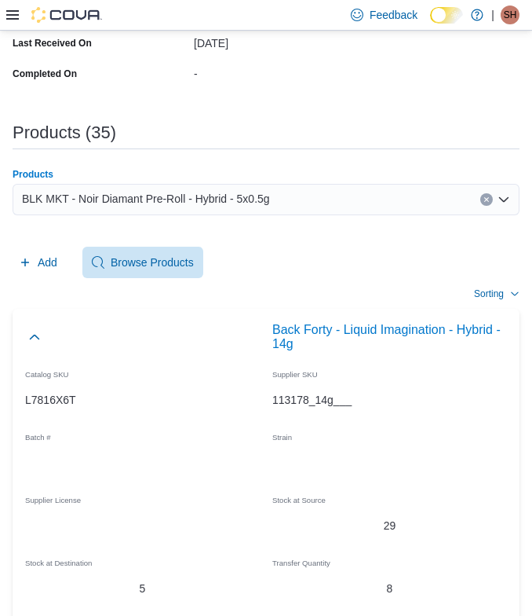
click at [199, 190] on span "BLK MKT - Noir Diamant Pre-Roll - Hybrid - 5x0.5g" at bounding box center [146, 198] width 248 height 19
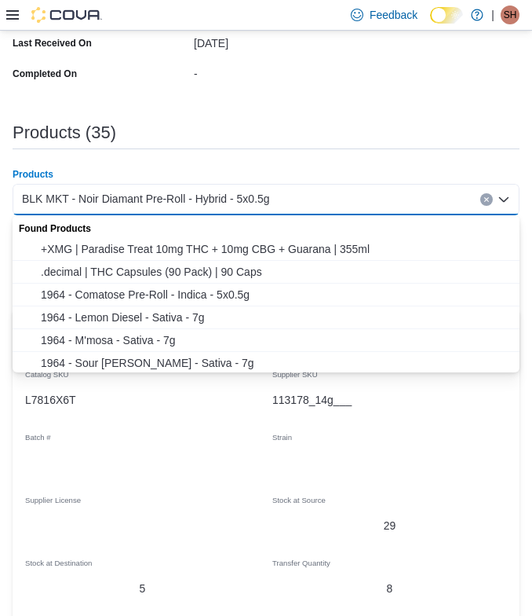
click at [169, 140] on div "Products (35)" at bounding box center [266, 132] width 507 height 19
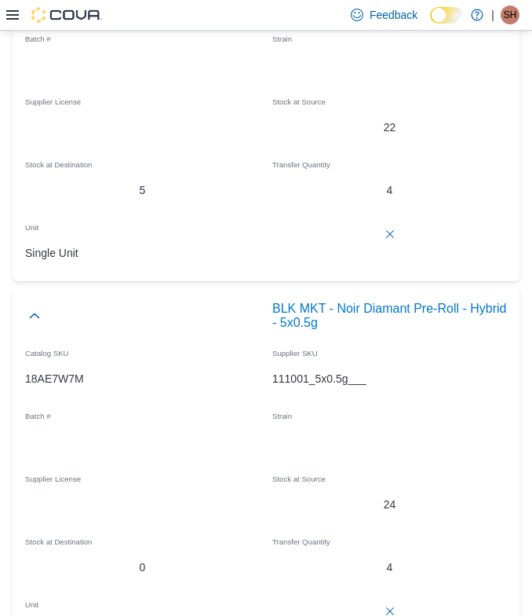
scroll to position [7473, 0]
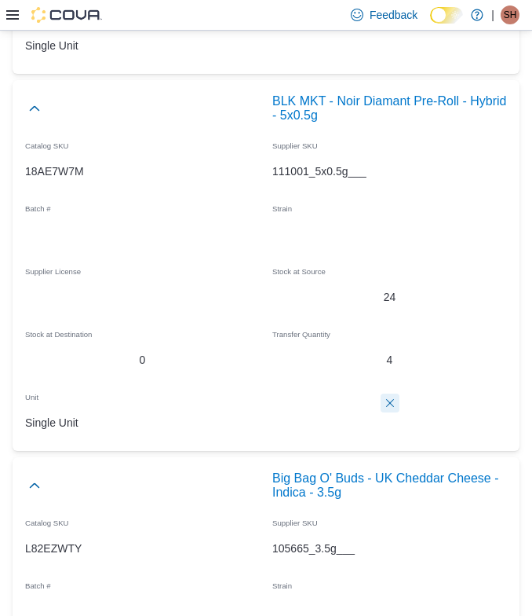
click at [381, 412] on button "Delete count" at bounding box center [390, 402] width 19 height 19
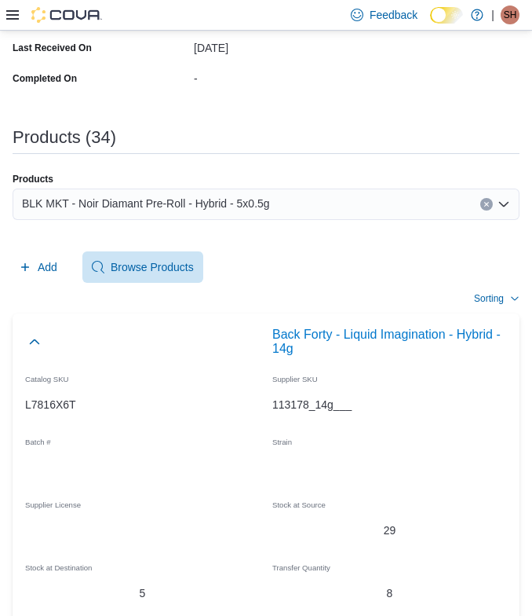
scroll to position [0, 0]
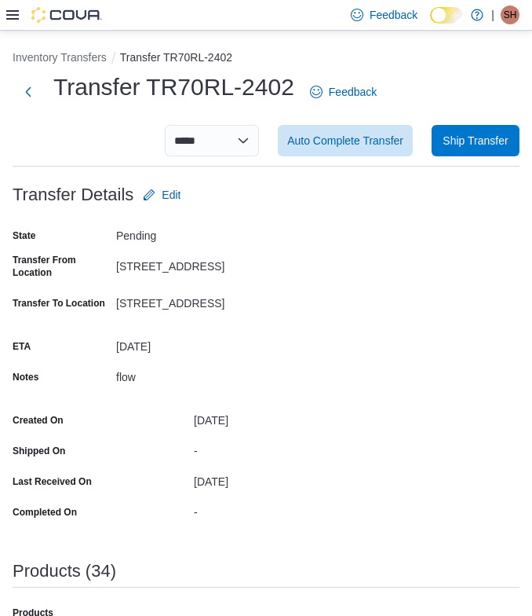
click at [20, 451] on label "Shipped On" at bounding box center [39, 450] width 53 height 13
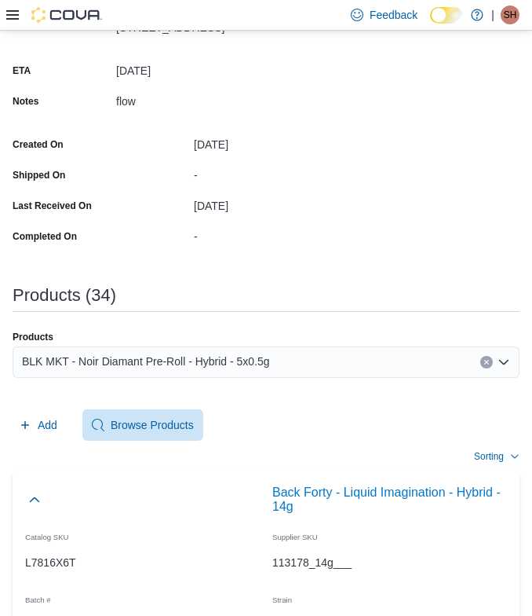
scroll to position [294, 0]
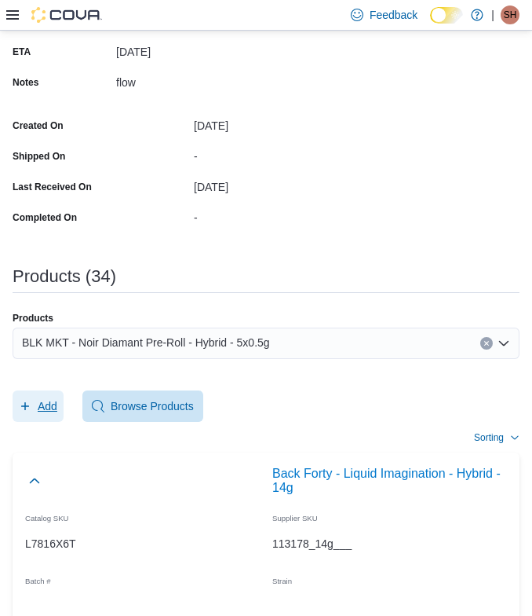
click at [43, 411] on span "Add" at bounding box center [48, 406] width 20 height 16
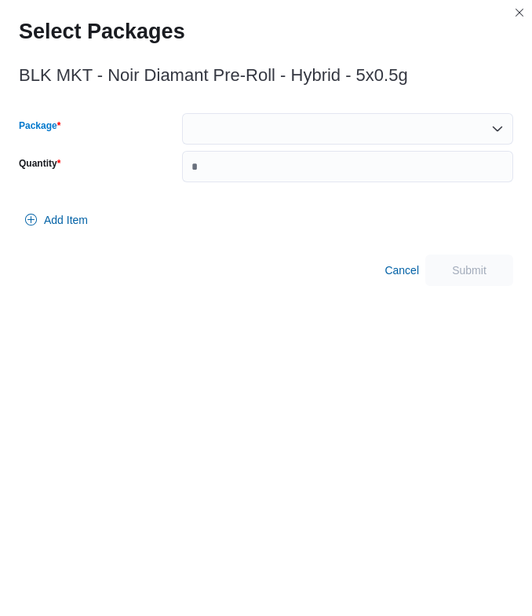
click at [222, 132] on div at bounding box center [347, 128] width 331 height 31
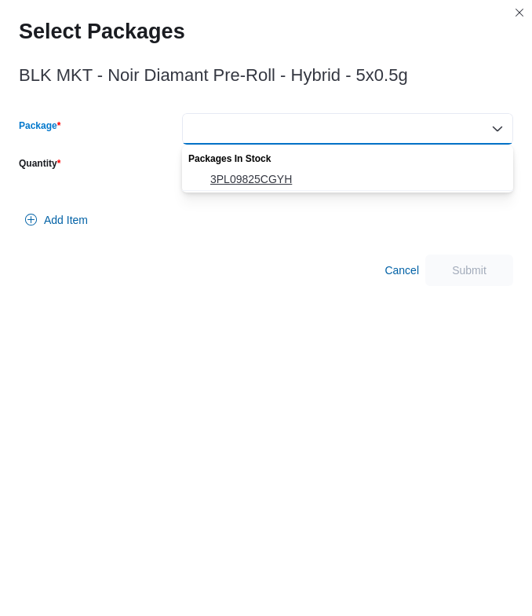
click at [222, 171] on span "3PL09825CGYH" at bounding box center [357, 179] width 294 height 16
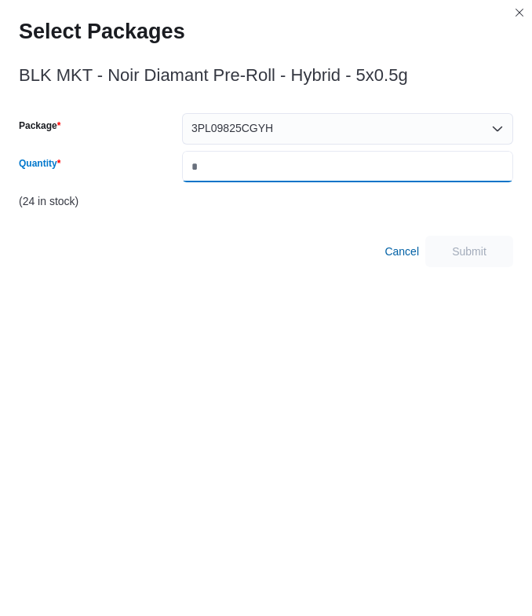
click at [222, 170] on input "Quantity" at bounding box center [347, 166] width 331 height 31
type input "*"
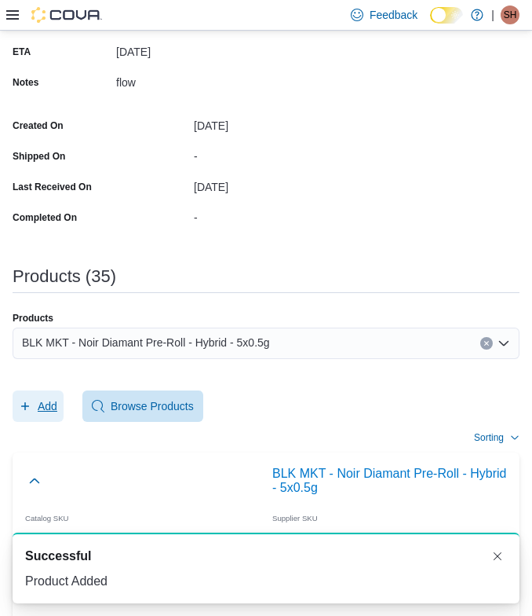
scroll to position [0, 0]
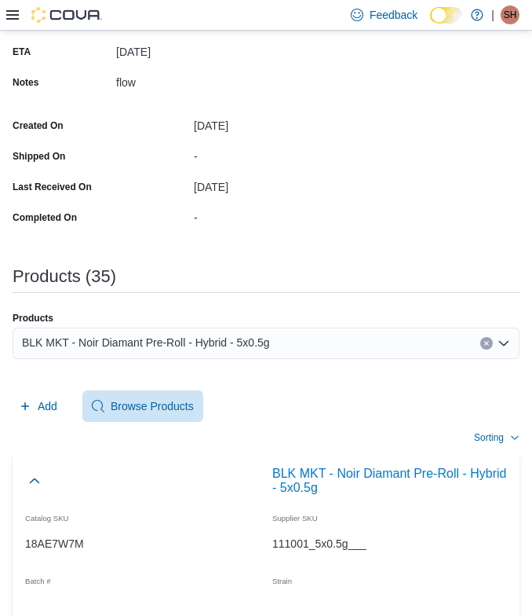
click at [218, 340] on span "BLK MKT - Noir Diamant Pre-Roll - Hybrid - 5x0.5g" at bounding box center [146, 342] width 248 height 19
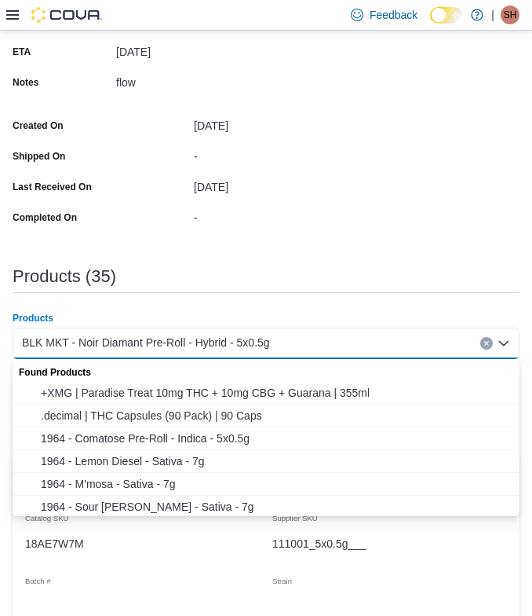
paste input "**********"
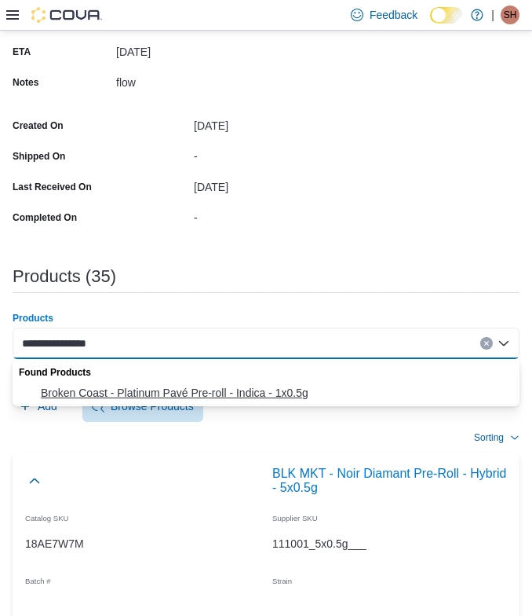
type input "**********"
click at [95, 395] on span "Broken Coast - Platinum Pavé Pre-roll - Indica - 1x0.5g" at bounding box center [276, 393] width 470 height 16
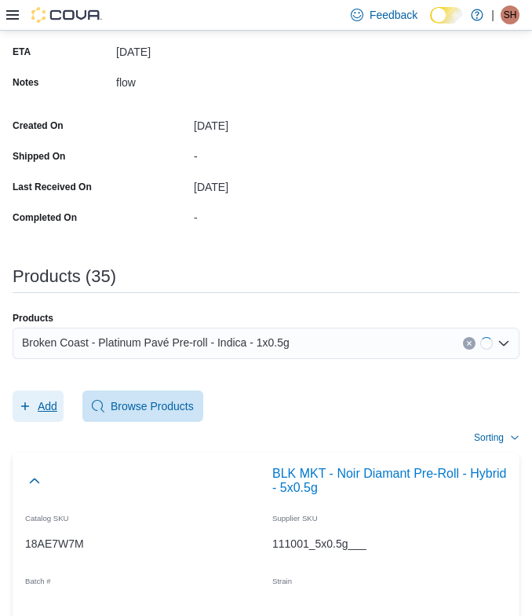
click at [55, 408] on span "Add" at bounding box center [48, 406] width 20 height 16
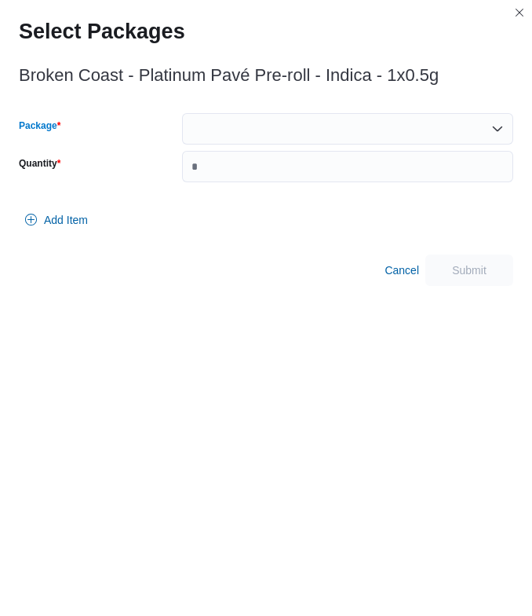
click at [283, 139] on div at bounding box center [347, 128] width 331 height 31
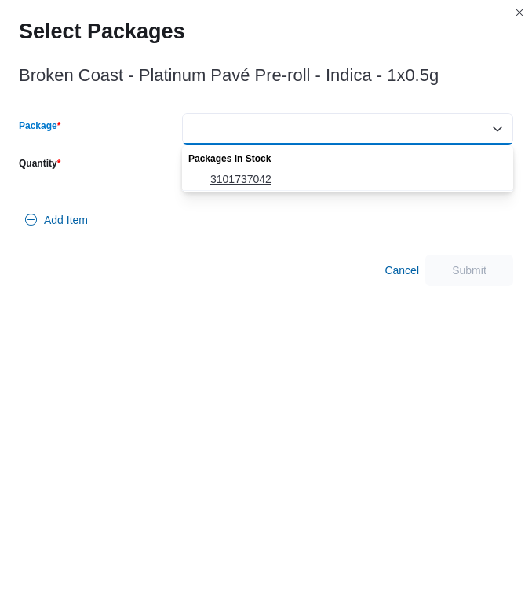
click at [256, 172] on span "3101737042" at bounding box center [357, 179] width 294 height 16
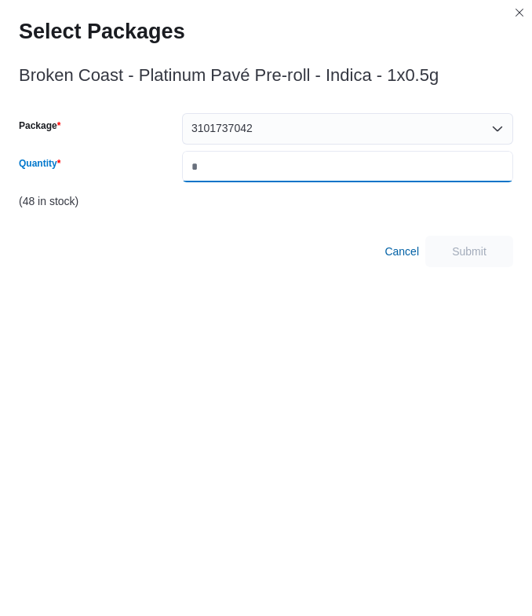
click at [256, 172] on input "Quantity" at bounding box center [347, 166] width 331 height 31
type input "**"
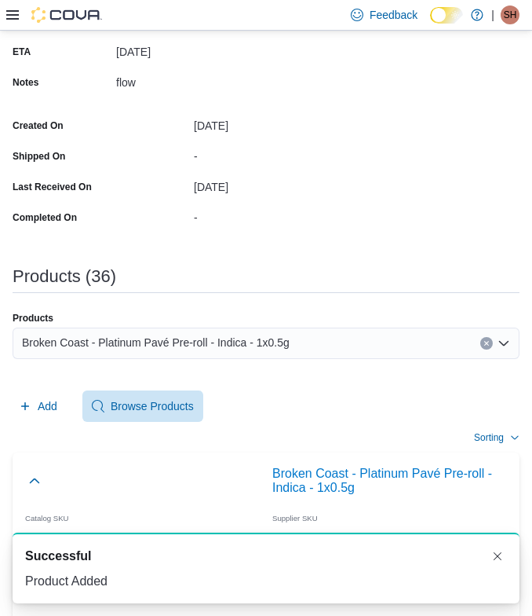
click at [196, 343] on span "Broken Coast - Platinum Pavé Pre-roll - Indica - 1x0.5g" at bounding box center [156, 342] width 268 height 19
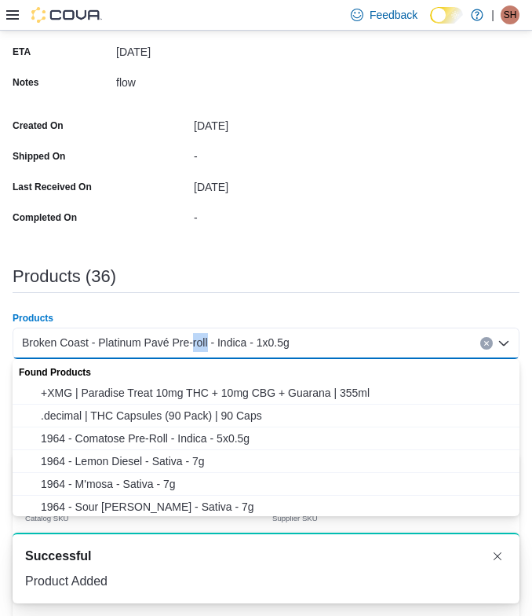
click at [196, 343] on span "Broken Coast - Platinum Pavé Pre-roll - Indica - 1x0.5g" at bounding box center [156, 342] width 268 height 19
paste input "**********"
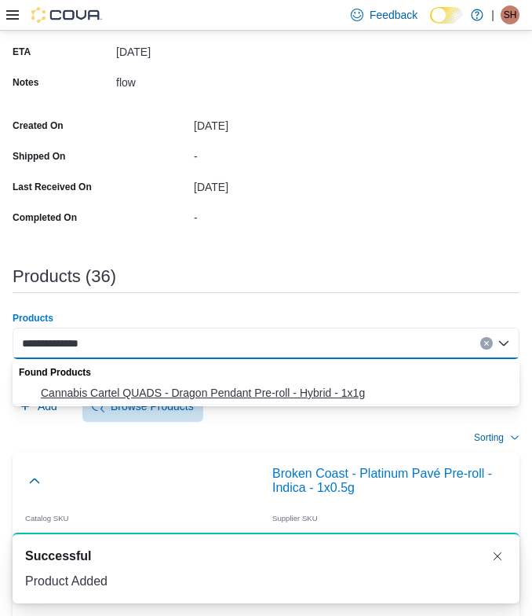
type input "**********"
click at [112, 390] on span "Cannabis Cartel QUADS - Dragon Pendant Pre-roll - Hybrid - 1x1g" at bounding box center [276, 393] width 470 height 16
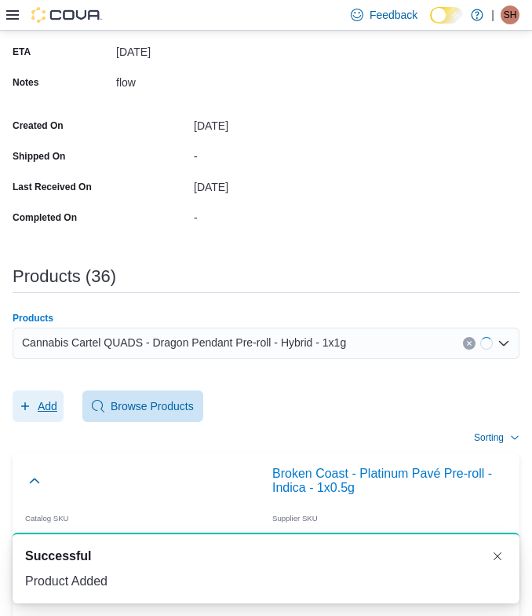
click at [47, 401] on span "Add" at bounding box center [48, 406] width 20 height 16
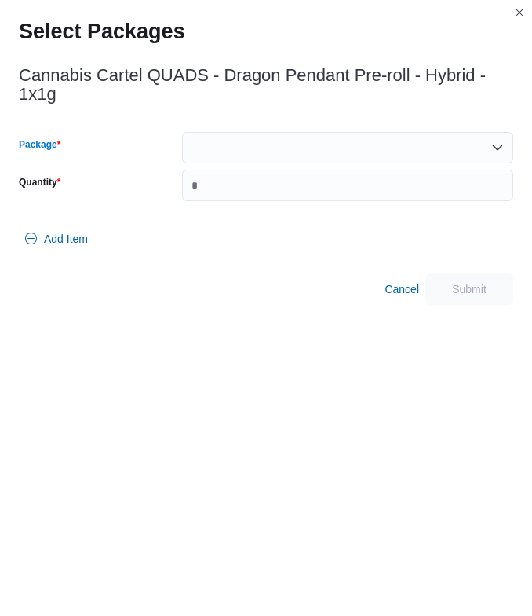
click at [218, 143] on div at bounding box center [347, 147] width 331 height 31
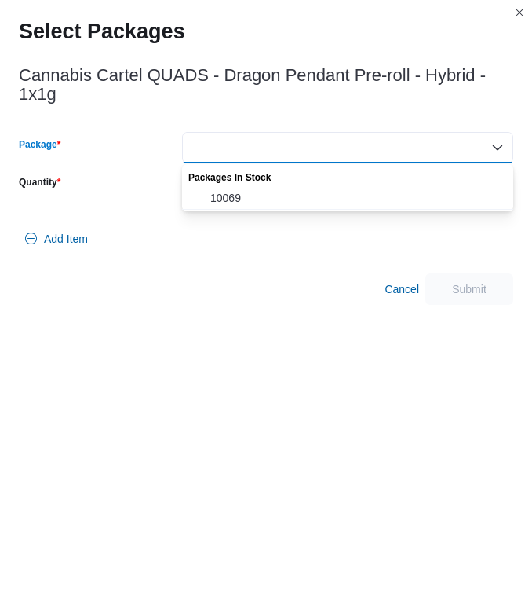
click at [218, 187] on button "10069" at bounding box center [347, 198] width 331 height 23
click at [218, 187] on input "Quantity" at bounding box center [347, 185] width 331 height 31
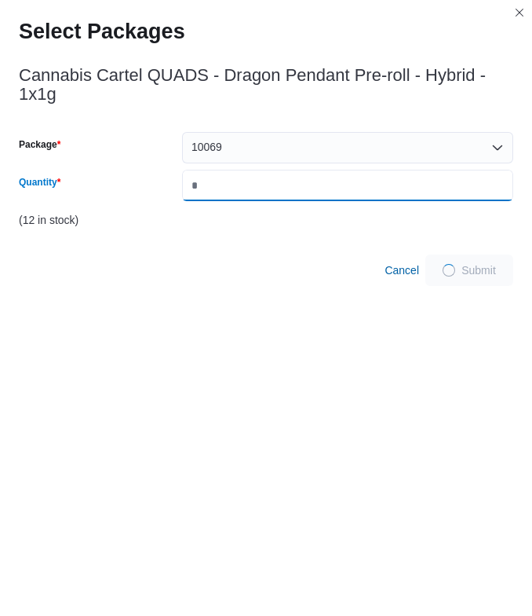
type input "*"
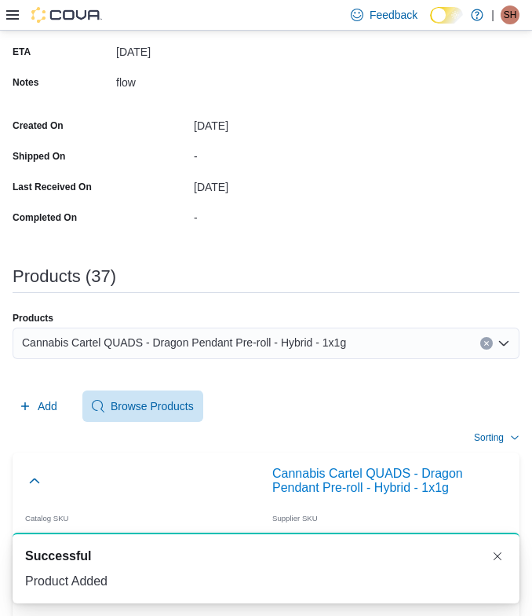
click at [190, 349] on span "Cannabis Cartel QUADS - Dragon Pendant Pre-roll - Hybrid - 1x1g" at bounding box center [184, 342] width 324 height 19
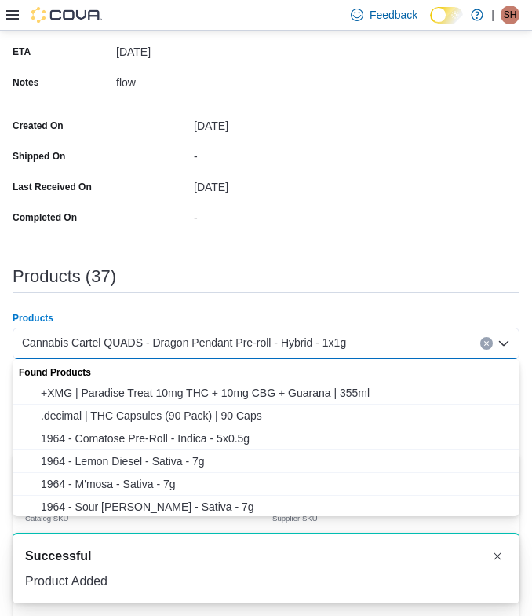
paste input "**********"
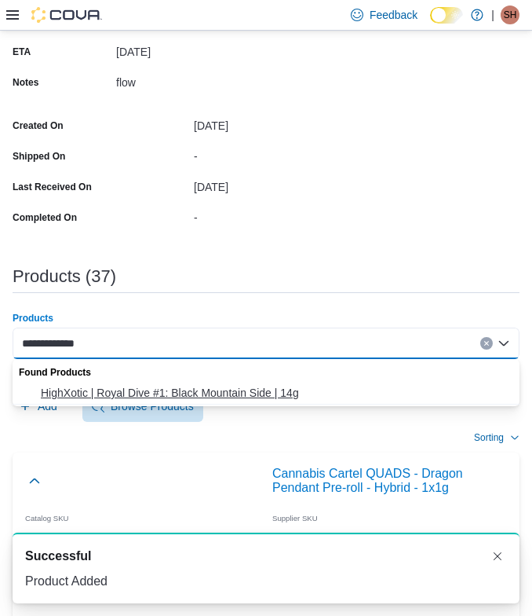
type input "**********"
click at [129, 386] on span "HighXotic | Royal Dive #1: Black Mountain Side | 14g" at bounding box center [276, 393] width 470 height 16
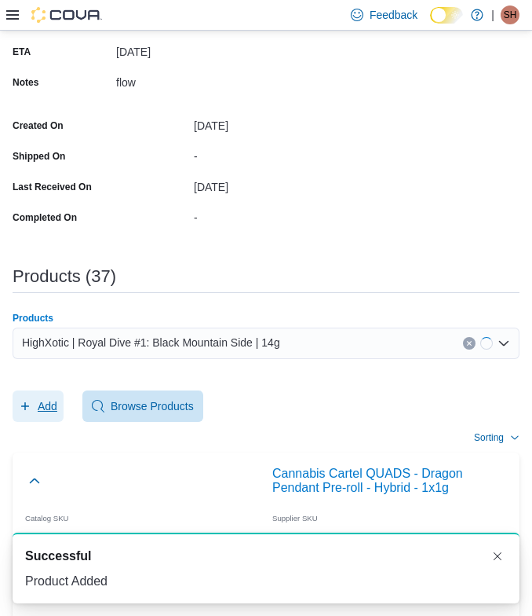
click at [47, 390] on span "Add" at bounding box center [38, 405] width 38 height 31
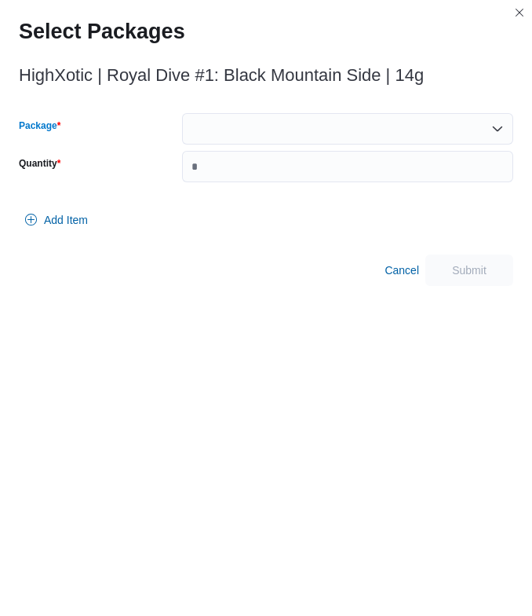
click at [323, 135] on div at bounding box center [347, 128] width 331 height 31
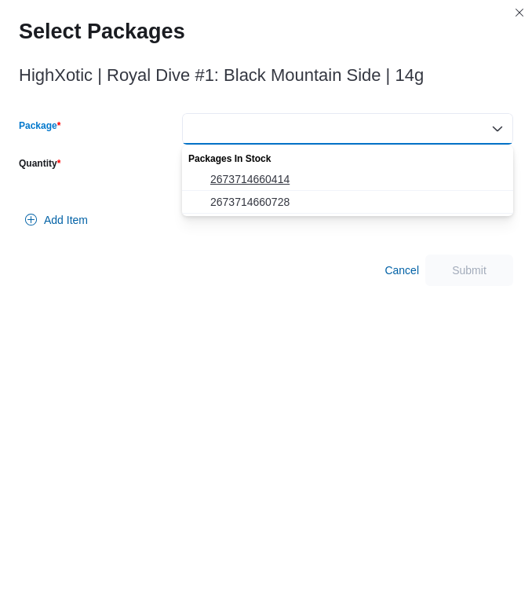
click at [269, 183] on span "2673714660414" at bounding box center [357, 179] width 294 height 16
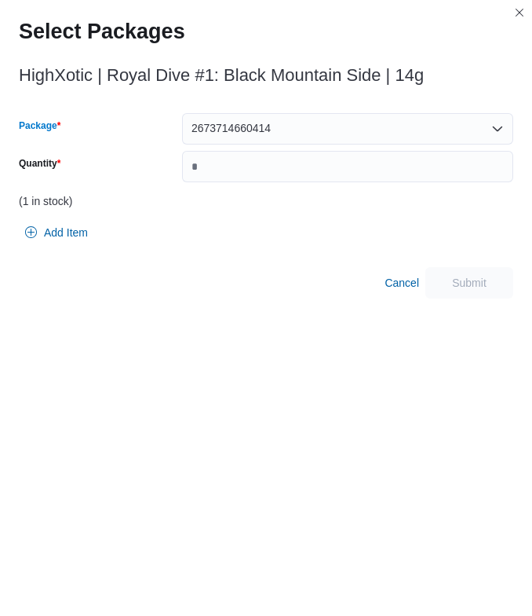
click at [291, 135] on div "2673714660414" at bounding box center [347, 128] width 331 height 31
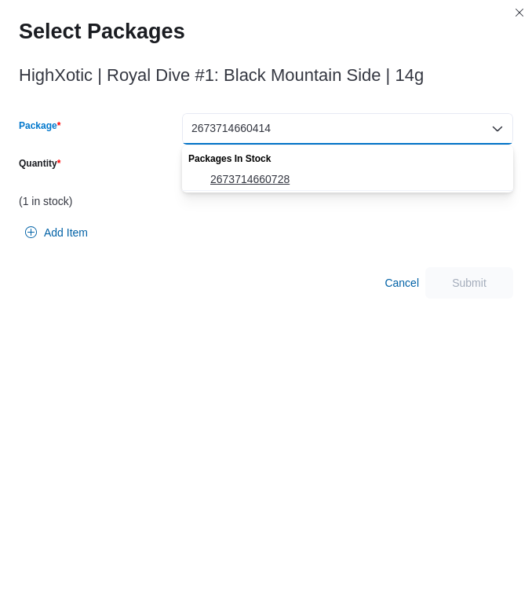
click at [291, 171] on span "2673714660728" at bounding box center [357, 179] width 294 height 16
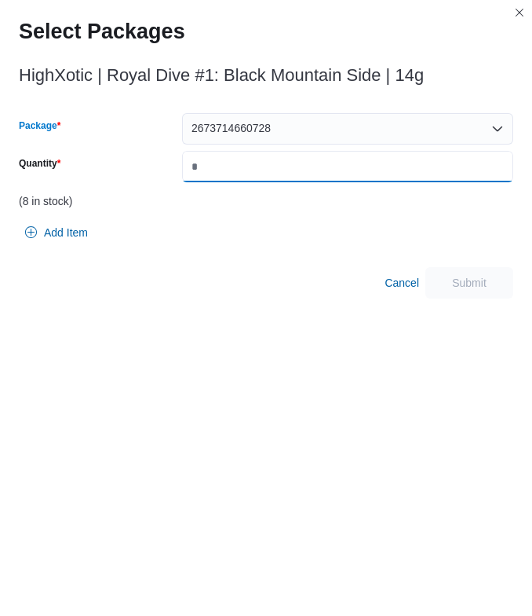
click at [291, 170] on input "Quantity" at bounding box center [347, 166] width 331 height 31
type input "*"
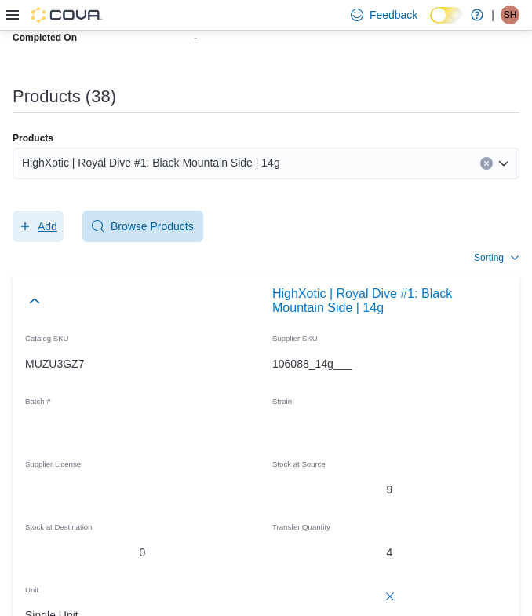
scroll to position [505, 0]
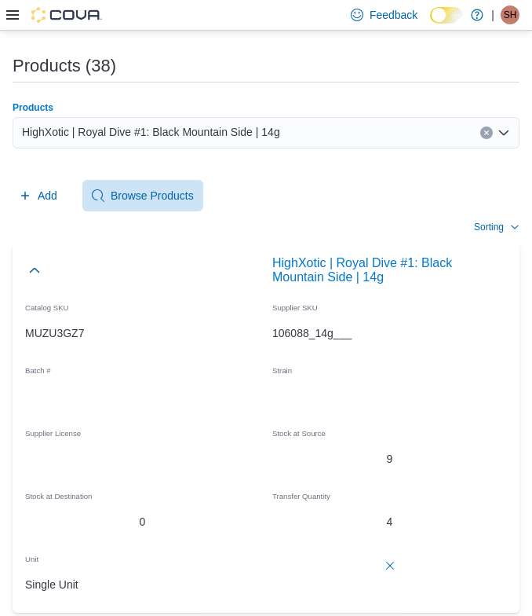
click at [214, 144] on div "HighXotic | Royal Dive #1: Black Mountain Side | 14g" at bounding box center [266, 132] width 507 height 31
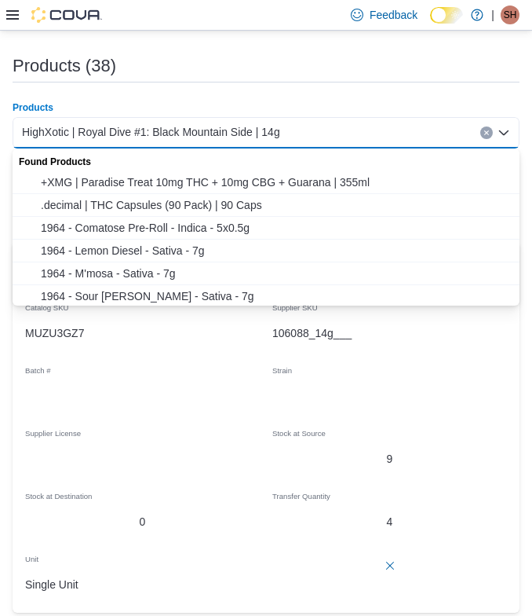
paste input "**********"
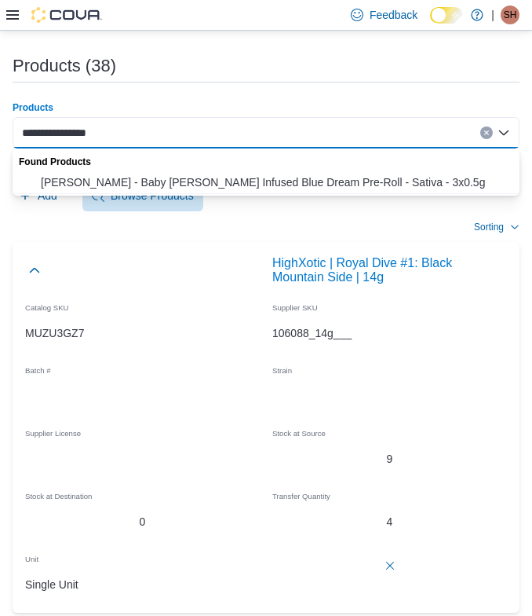
type input "**********"
click at [138, 179] on span "Jeeter - Baby Jeeter Infused Blue Dream Pre-Roll - Sativa - 3x0.5g" at bounding box center [276, 182] width 470 height 16
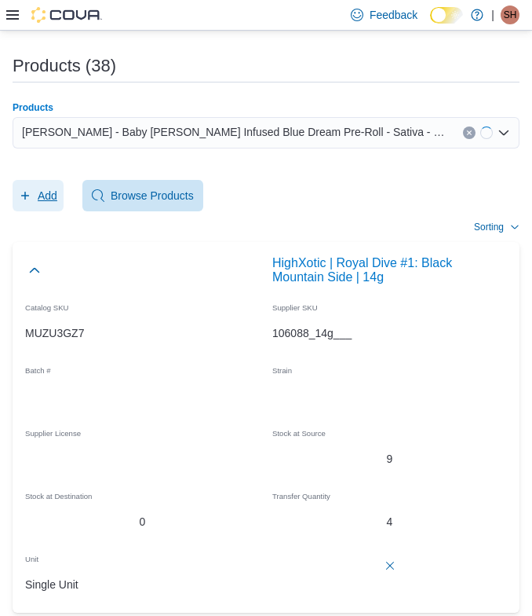
click at [38, 197] on span "Add" at bounding box center [48, 196] width 20 height 16
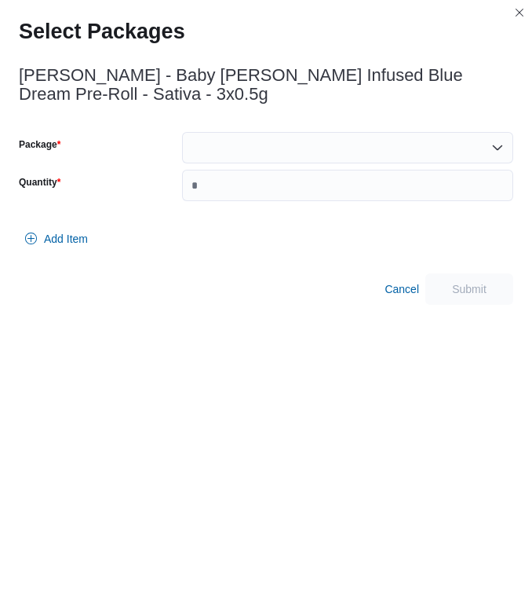
click at [360, 156] on div at bounding box center [347, 147] width 331 height 31
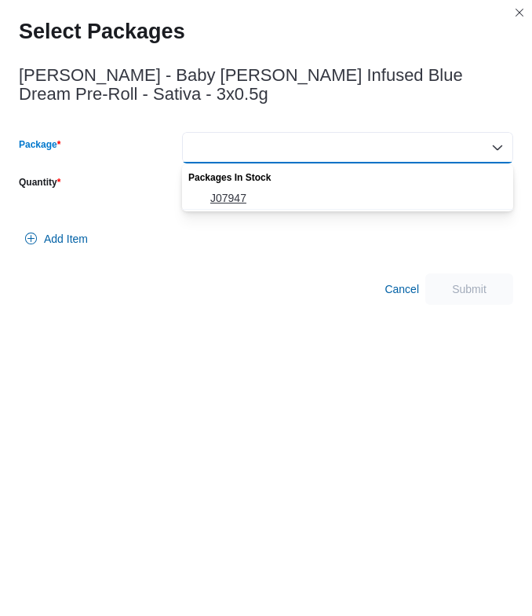
click at [254, 194] on span "J07947" at bounding box center [357, 198] width 294 height 16
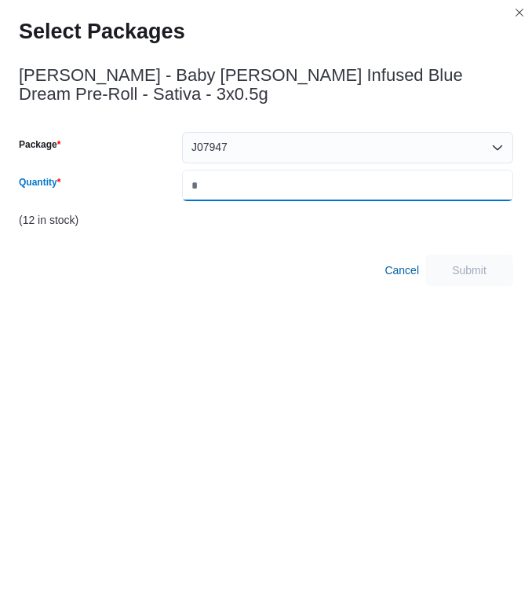
click at [254, 194] on input "Quantity" at bounding box center [347, 185] width 331 height 31
type input "*"
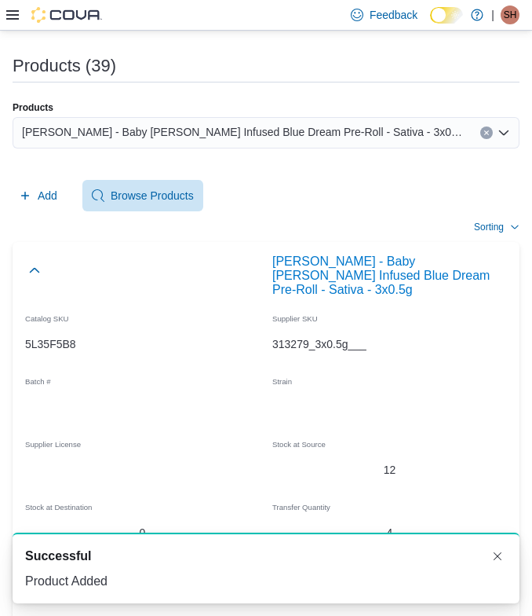
scroll to position [0, 0]
click at [231, 141] on span "Jeeter - Baby Jeeter Infused Blue Dream Pre-Roll - Sativa - 3x0.5g" at bounding box center [243, 131] width 443 height 19
paste input "**********"
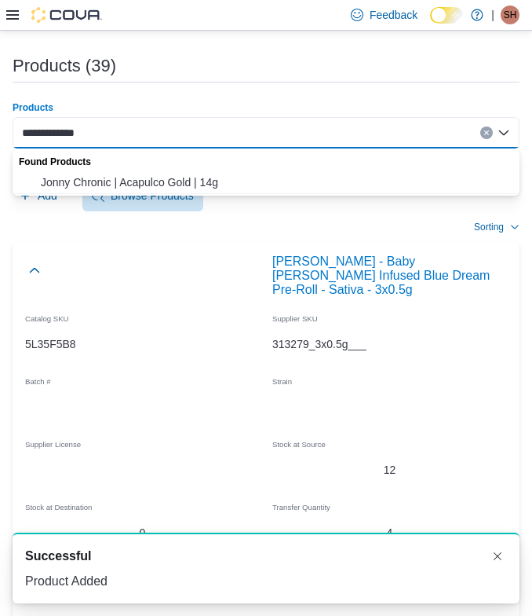
type input "**********"
click at [144, 184] on span "Jonny Chronic | Acapulco Gold | 14g" at bounding box center [276, 182] width 470 height 16
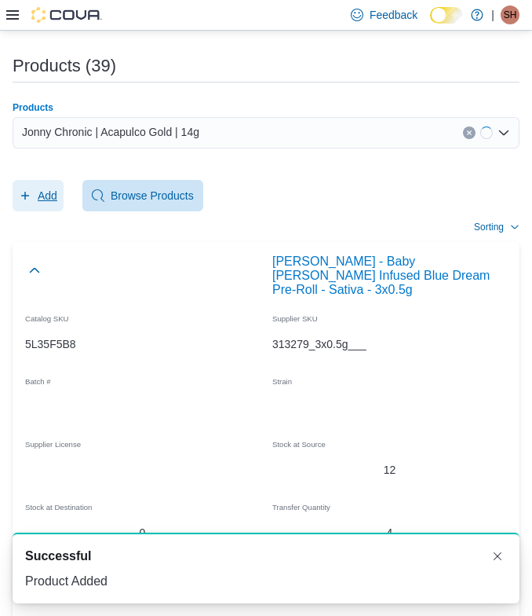
click at [41, 192] on span "Add" at bounding box center [48, 196] width 20 height 16
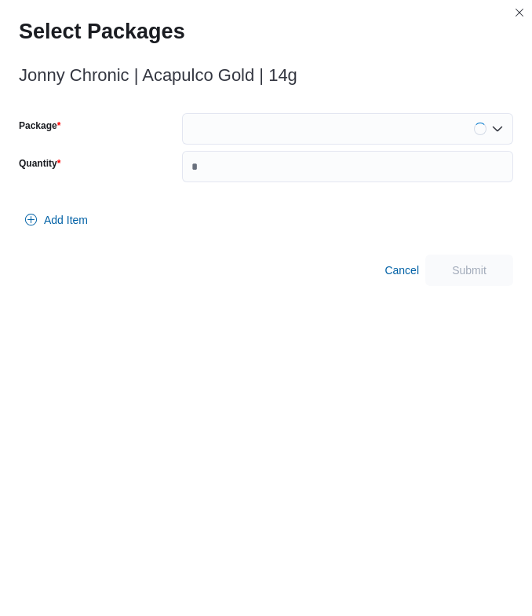
click at [235, 119] on div at bounding box center [347, 128] width 331 height 31
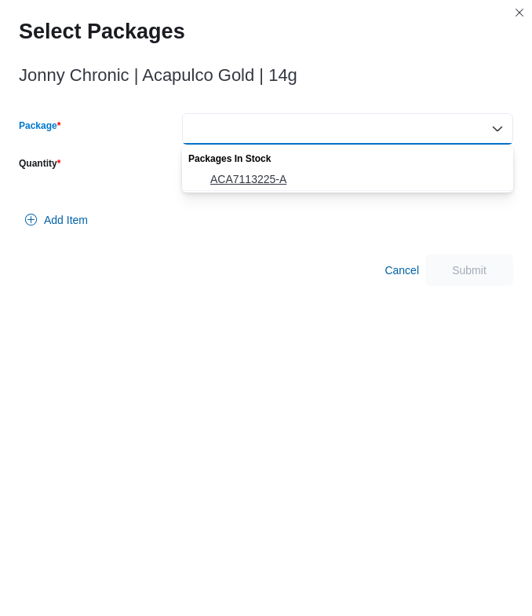
click at [215, 174] on span "ACA7113225-A" at bounding box center [357, 179] width 294 height 16
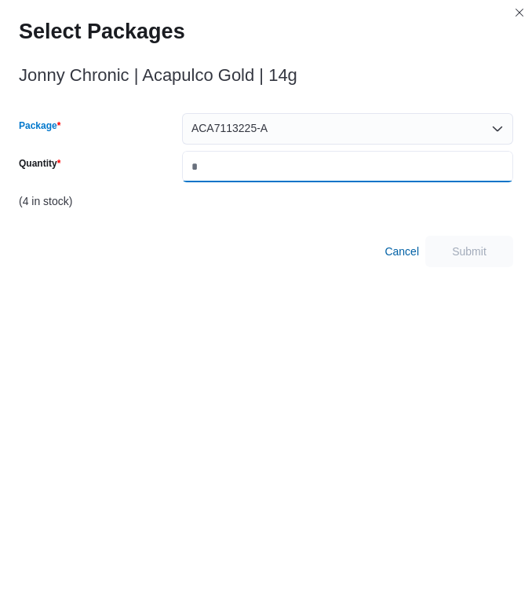
click at [215, 171] on input "Quantity" at bounding box center [347, 166] width 331 height 31
type input "*"
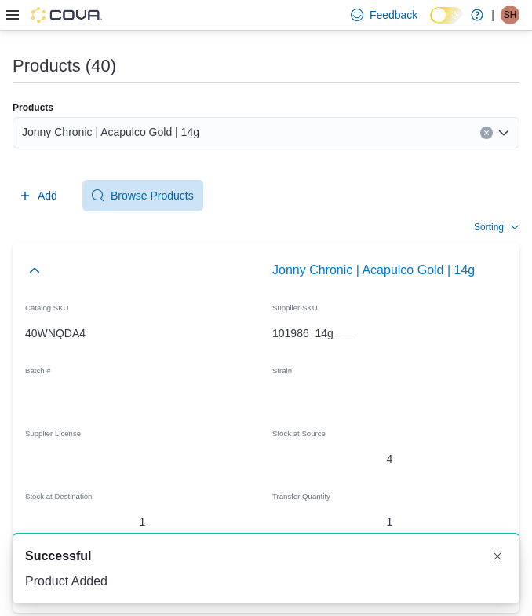
click at [272, 143] on div "Jonny Chronic | Acapulco Gold | 14g" at bounding box center [266, 132] width 507 height 31
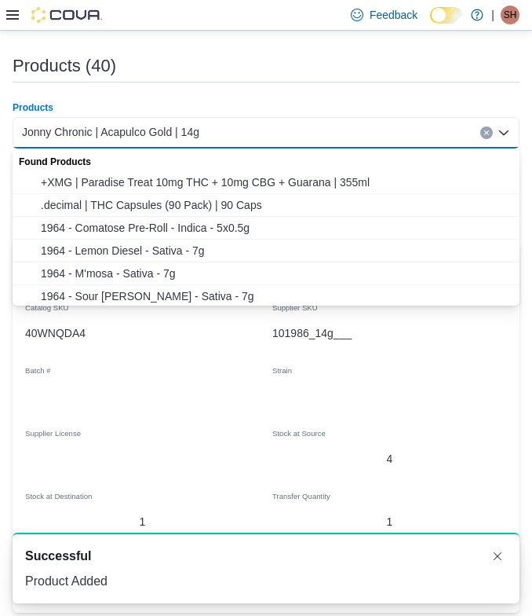
paste input "**********"
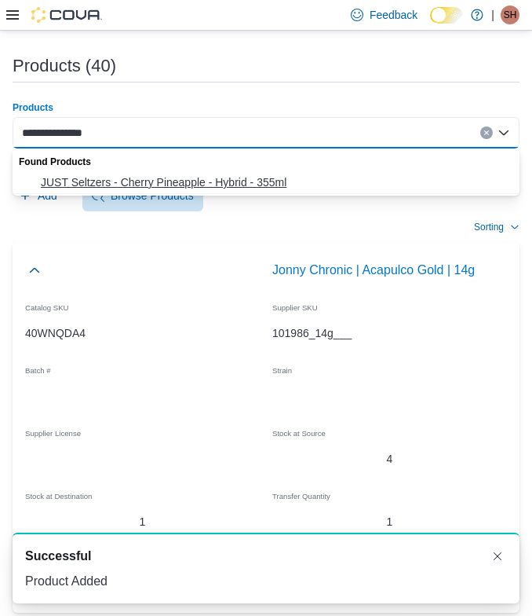
type input "**********"
click at [168, 183] on span "JUST Seltzers - Cherry Pineapple - Hybrid - 355ml" at bounding box center [276, 182] width 470 height 16
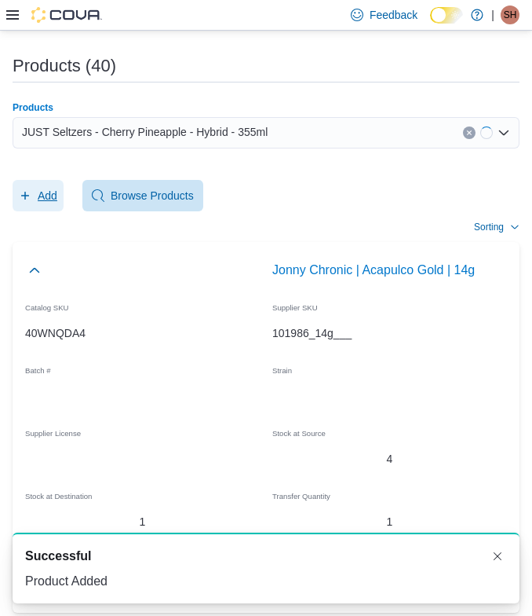
click at [57, 195] on span "Add" at bounding box center [48, 196] width 20 height 16
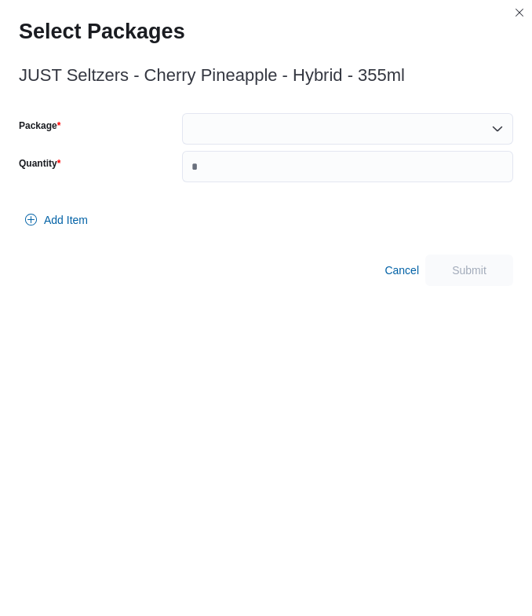
click at [193, 122] on div at bounding box center [347, 128] width 331 height 31
click at [225, 109] on div "JUST Seltzers - Cherry Pineapple - Hybrid - 355ml Package Quantity Add Item Can…" at bounding box center [266, 171] width 495 height 229
click at [224, 127] on div at bounding box center [347, 128] width 331 height 31
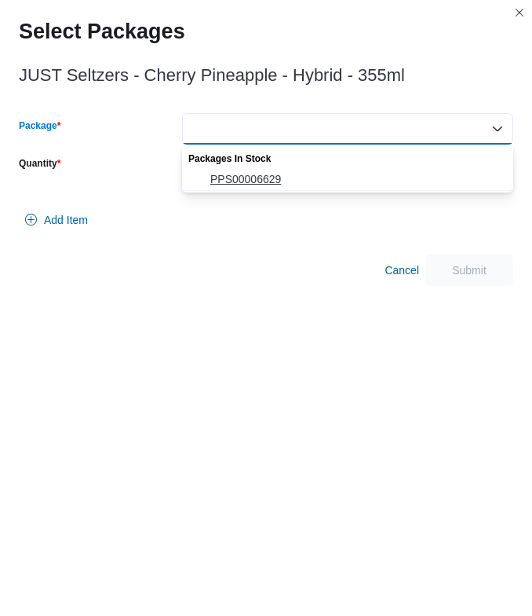
click at [222, 174] on span "PPS00006629" at bounding box center [357, 179] width 294 height 16
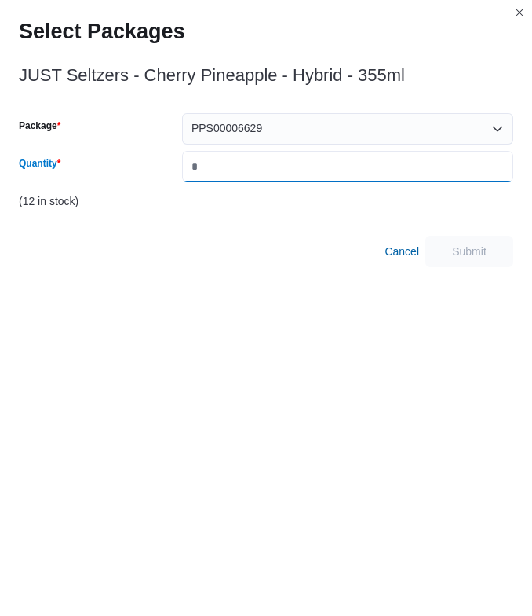
click at [222, 170] on input "Quantity" at bounding box center [347, 166] width 331 height 31
type input "*"
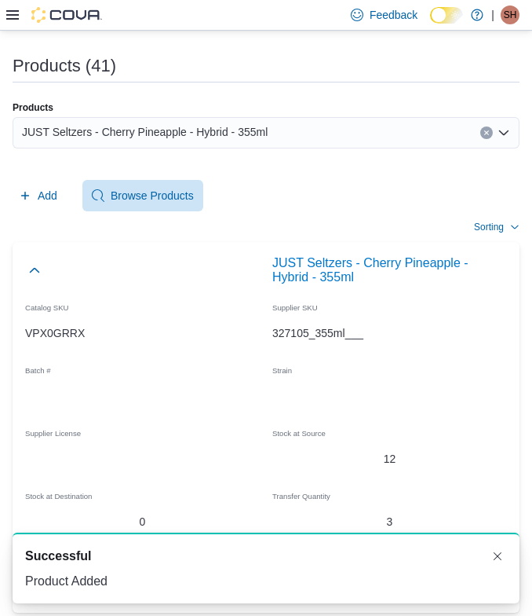
click at [299, 119] on div "JUST Seltzers - Cherry Pineapple - Hybrid - 355ml" at bounding box center [266, 132] width 507 height 31
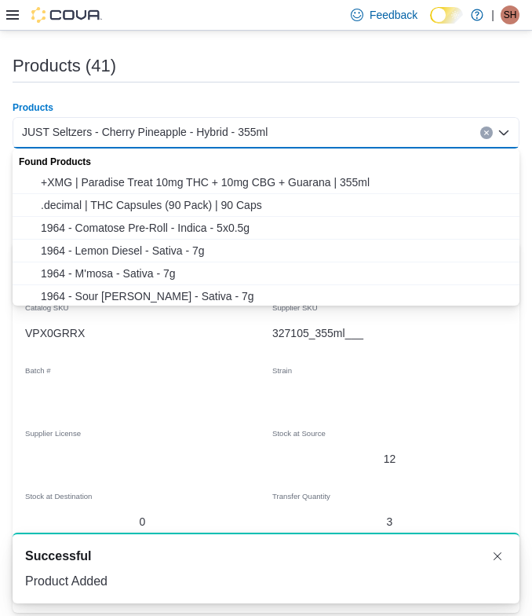
paste input "**********"
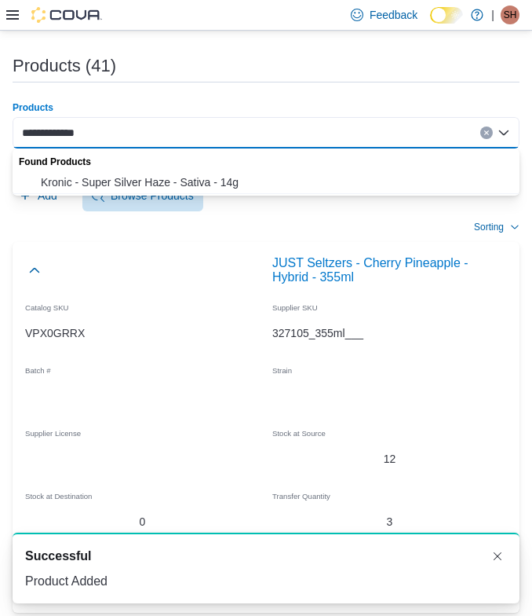
type input "**********"
click at [97, 170] on div "Found Products" at bounding box center [266, 159] width 507 height 23
click at [97, 185] on span "Kronic - Super Silver Haze - Sativa - 14g" at bounding box center [276, 182] width 470 height 16
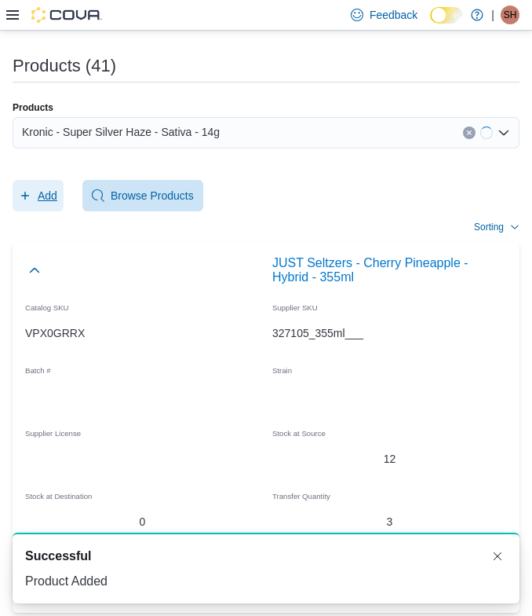
click at [46, 181] on span "Add" at bounding box center [38, 195] width 38 height 31
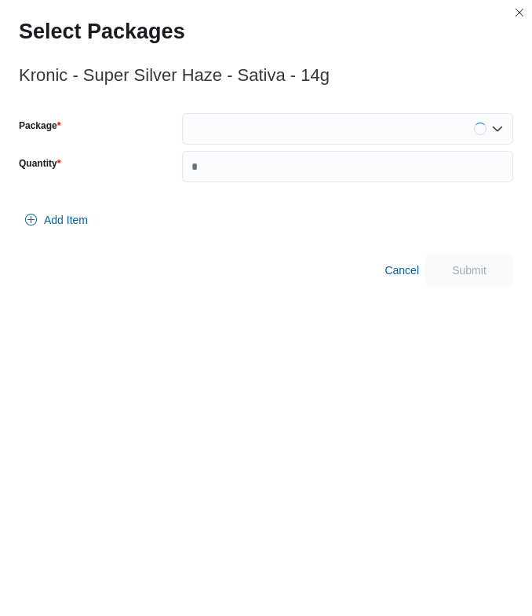
click at [254, 126] on div at bounding box center [347, 128] width 331 height 31
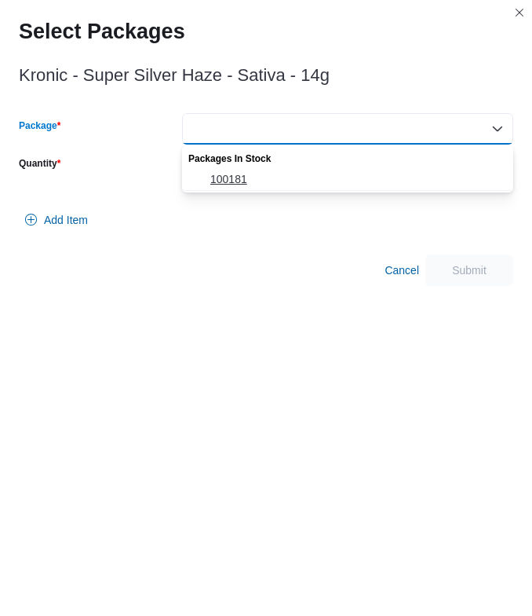
click at [233, 171] on span "100181" at bounding box center [357, 179] width 294 height 16
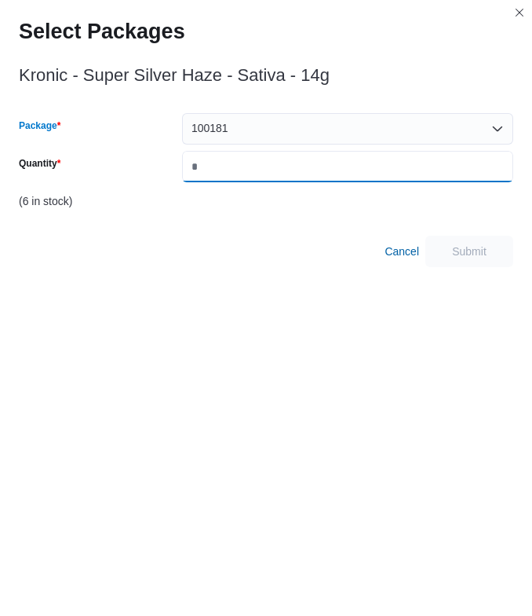
click at [233, 163] on input "Quantity" at bounding box center [347, 166] width 331 height 31
type input "*"
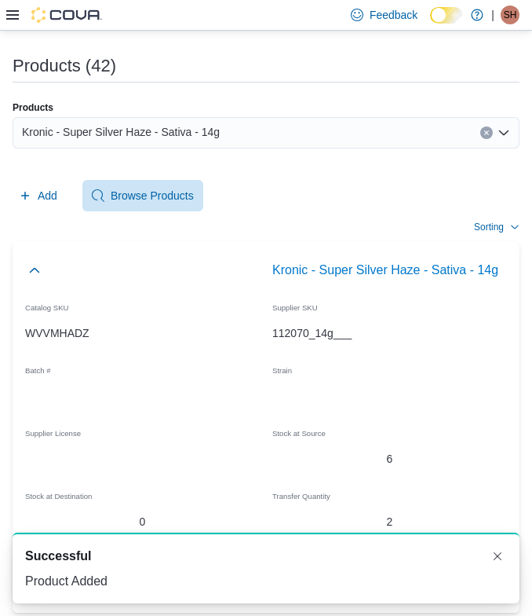
click at [227, 132] on div "Kronic - Super Silver Haze - Sativa - 14g" at bounding box center [266, 132] width 507 height 31
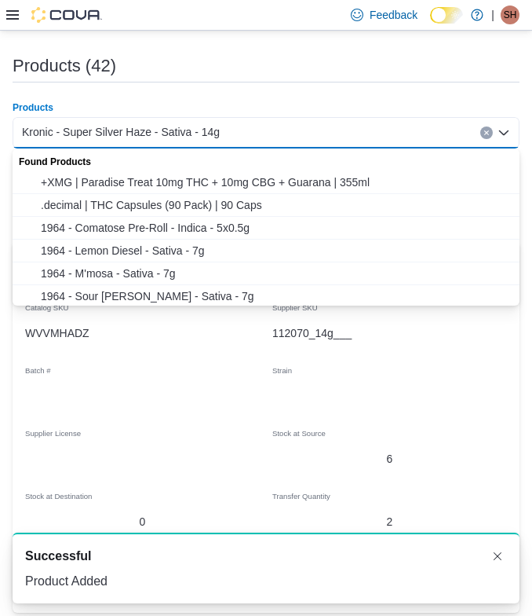
paste input "**********"
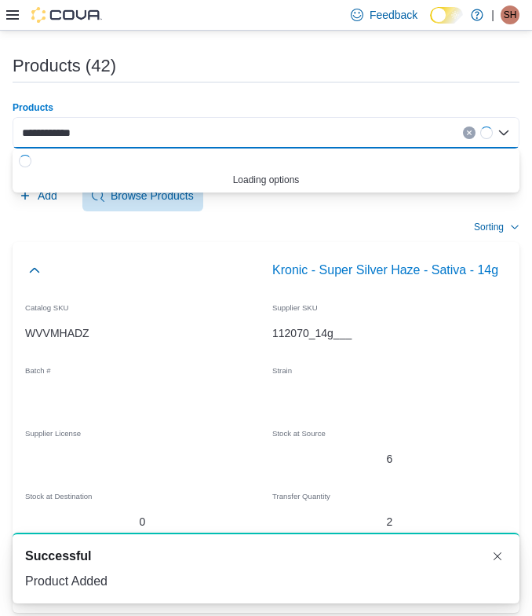
type input "**********"
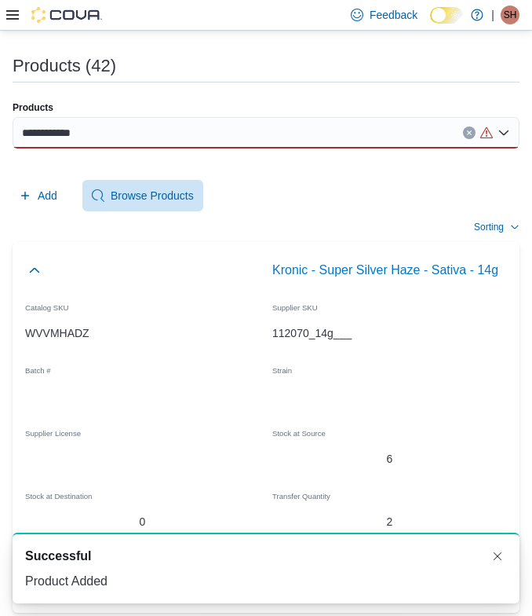
click at [144, 126] on div "**********" at bounding box center [266, 132] width 507 height 31
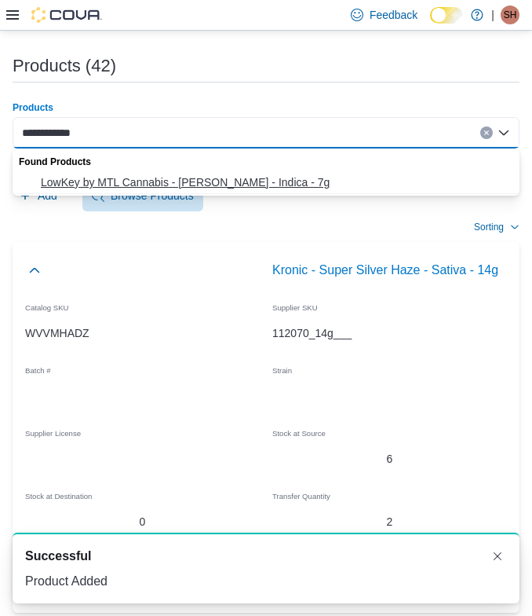
click at [106, 191] on button "LowKey by MTL Cannabis - Larry - Indica - 7g" at bounding box center [266, 182] width 507 height 23
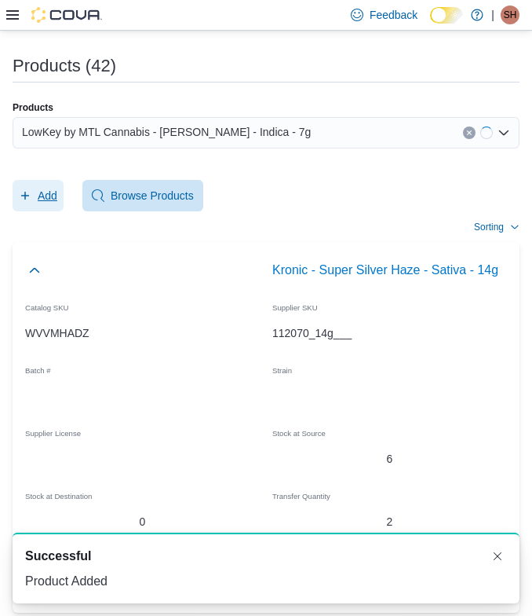
click at [36, 199] on span "Add" at bounding box center [38, 195] width 38 height 31
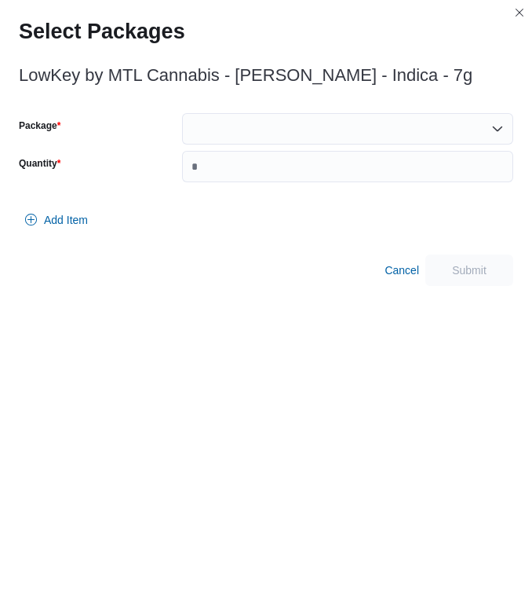
click at [205, 127] on div at bounding box center [347, 128] width 331 height 31
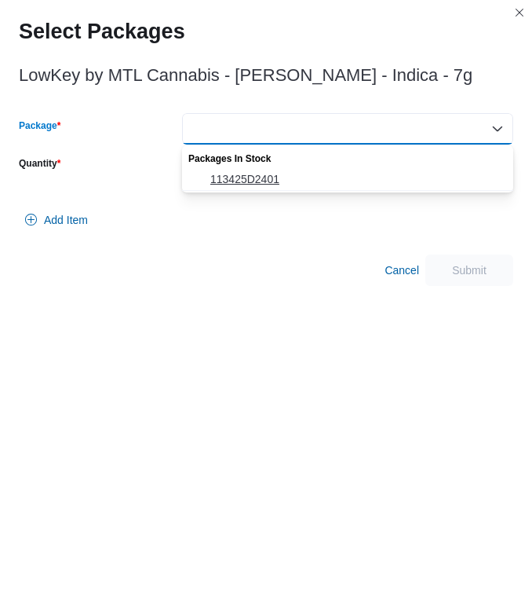
click at [229, 168] on button "113425D2401" at bounding box center [347, 179] width 331 height 23
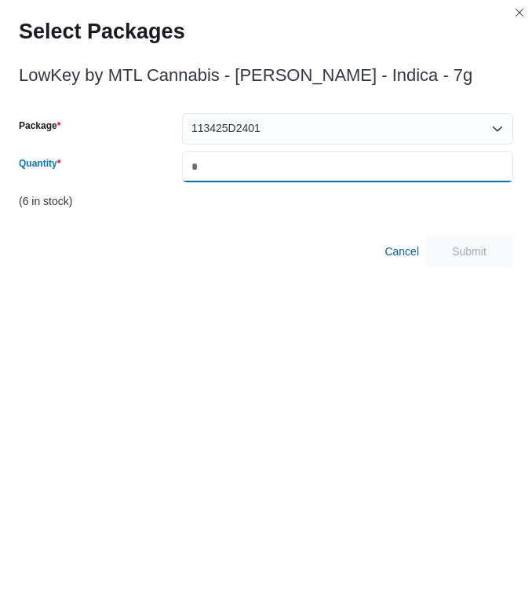
click at [229, 166] on input "Quantity" at bounding box center [347, 166] width 331 height 31
type input "*"
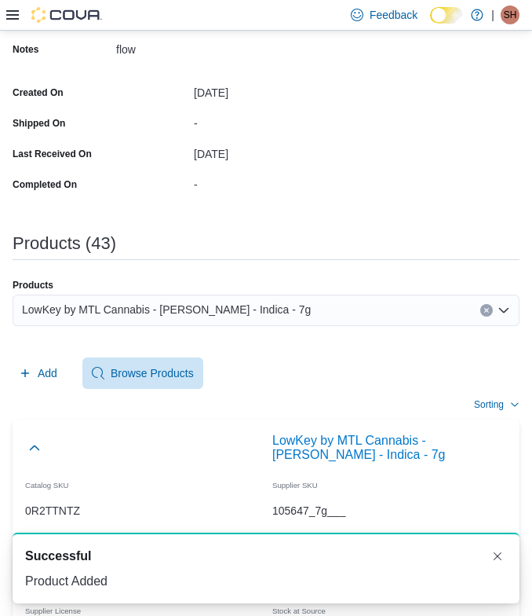
scroll to position [324, 0]
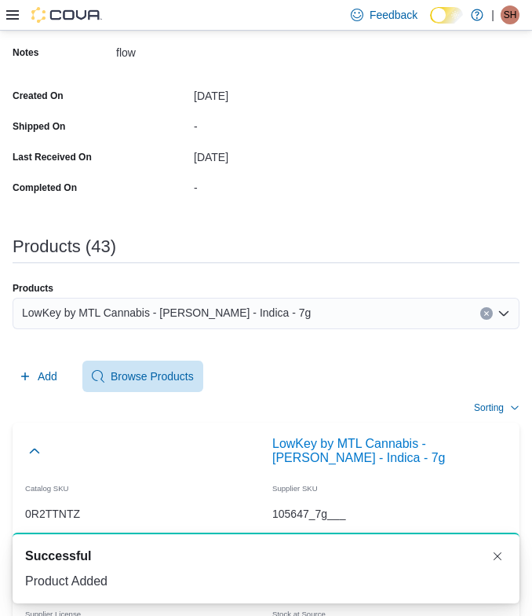
click at [250, 315] on span "LowKey by MTL Cannabis - Larry - Indica - 7g" at bounding box center [166, 312] width 289 height 19
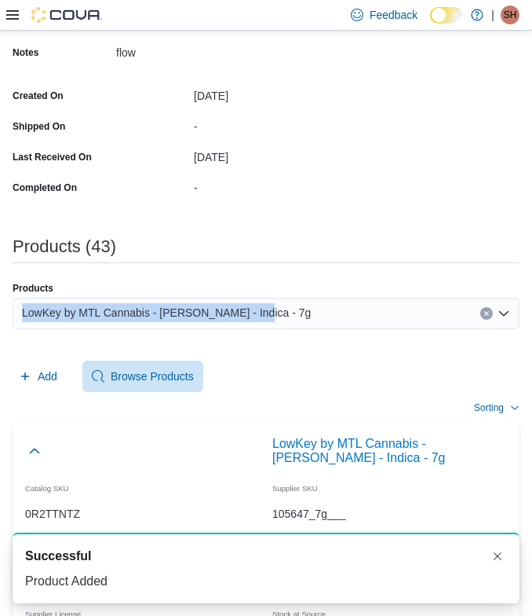
click at [250, 315] on span "LowKey by MTL Cannabis - Larry - Indica - 7g" at bounding box center [166, 312] width 289 height 19
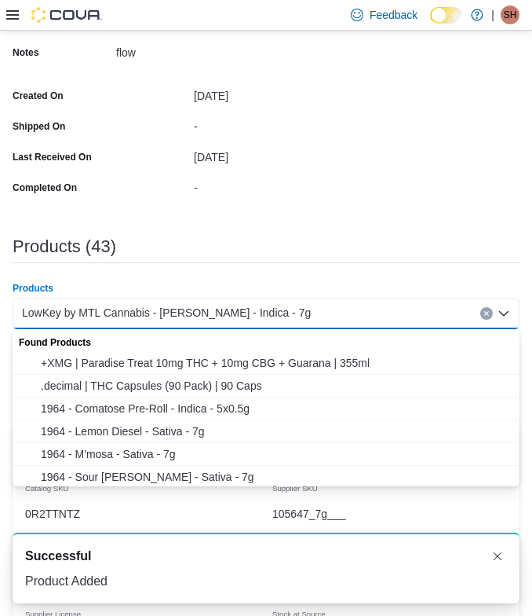
paste input "**********"
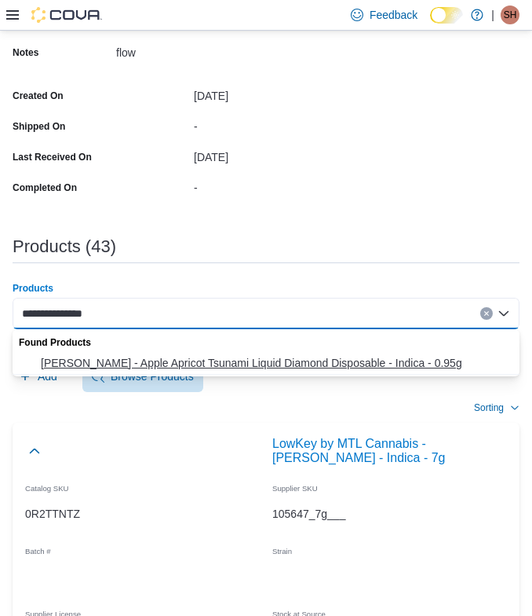
type input "**********"
click at [134, 360] on span "Papa's Herb - Apple Apricot Tsunami Liquid Diamond Disposable - Indica - 0.95g" at bounding box center [276, 363] width 470 height 16
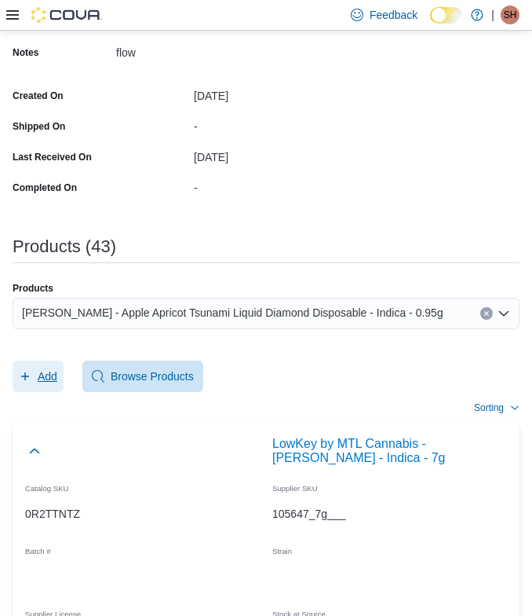
click at [49, 372] on span "Add" at bounding box center [48, 376] width 20 height 16
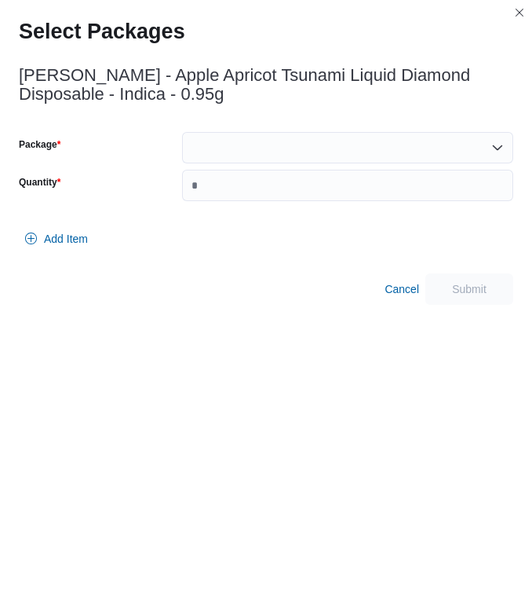
click at [269, 150] on div at bounding box center [347, 147] width 331 height 31
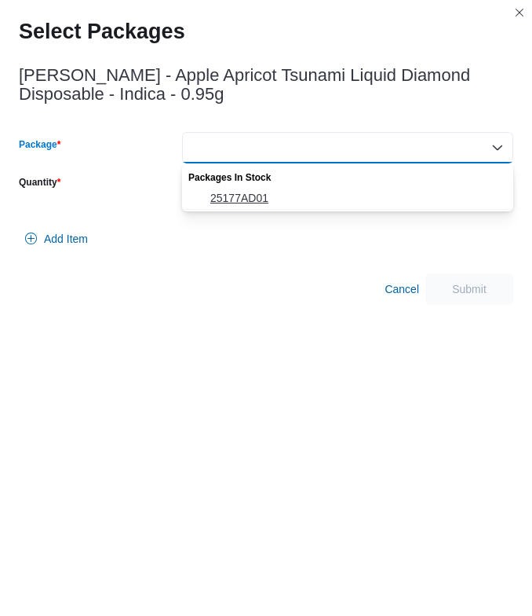
click at [228, 194] on span "25177AD01" at bounding box center [357, 198] width 294 height 16
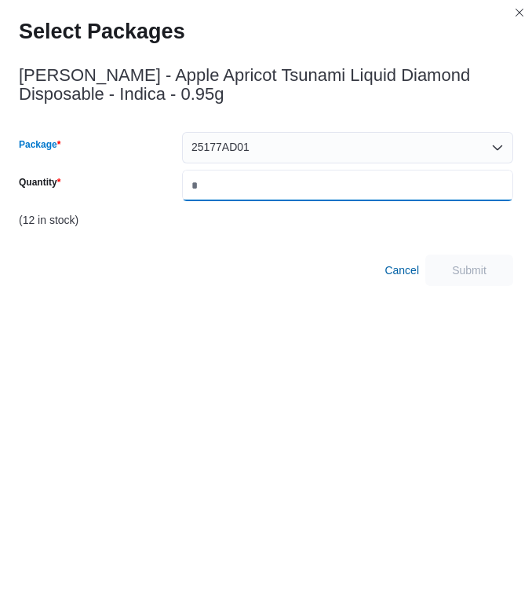
click at [228, 191] on input "Quantity" at bounding box center [347, 185] width 331 height 31
type input "*"
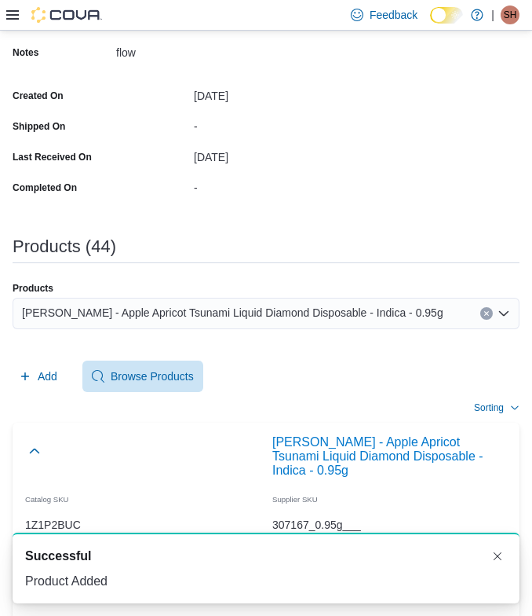
scroll to position [0, 0]
click at [330, 307] on span "Papa's Herb - Apple Apricot Tsunami Liquid Diamond Disposable - Indica - 0.95g" at bounding box center [233, 312] width 422 height 19
paste input "**********"
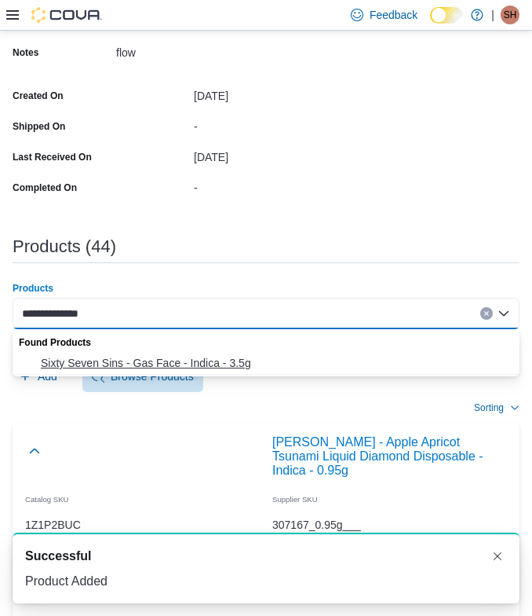
type input "**********"
click at [130, 364] on span "Sixty Seven Sins - Gas Face - Indica - 3.5g" at bounding box center [276, 363] width 470 height 16
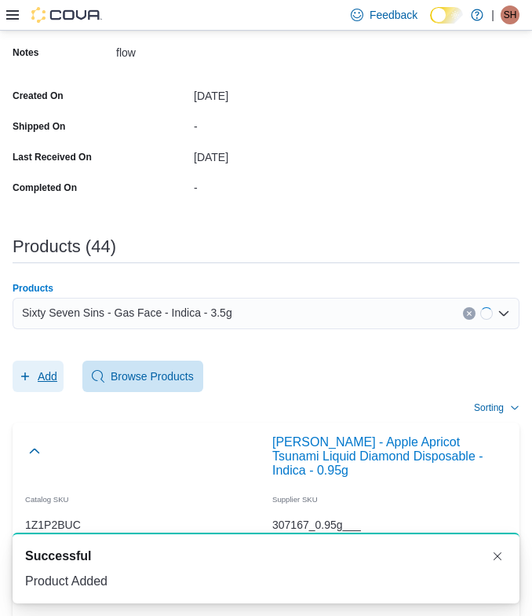
click at [56, 378] on span "Add" at bounding box center [48, 376] width 20 height 16
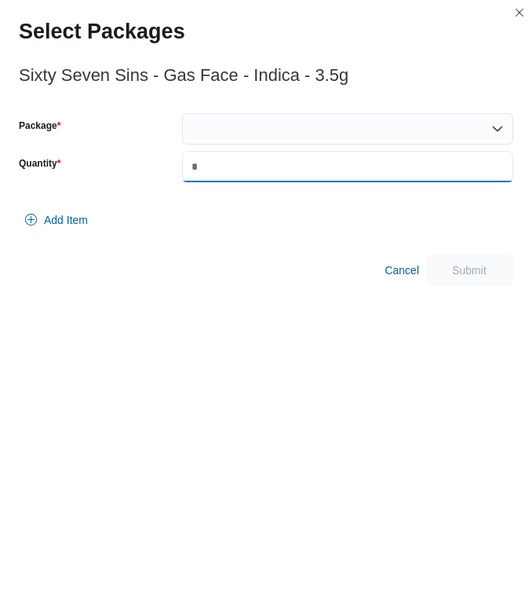
click at [204, 166] on input "Quantity" at bounding box center [347, 166] width 331 height 31
click at [204, 137] on div at bounding box center [347, 128] width 331 height 31
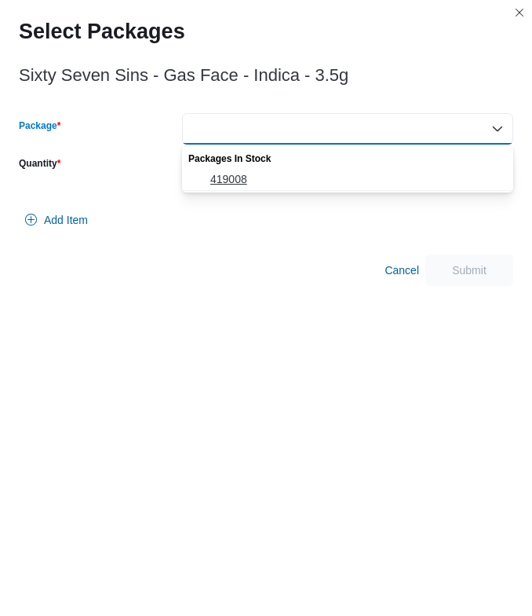
click at [206, 176] on span "419008" at bounding box center [348, 179] width 313 height 16
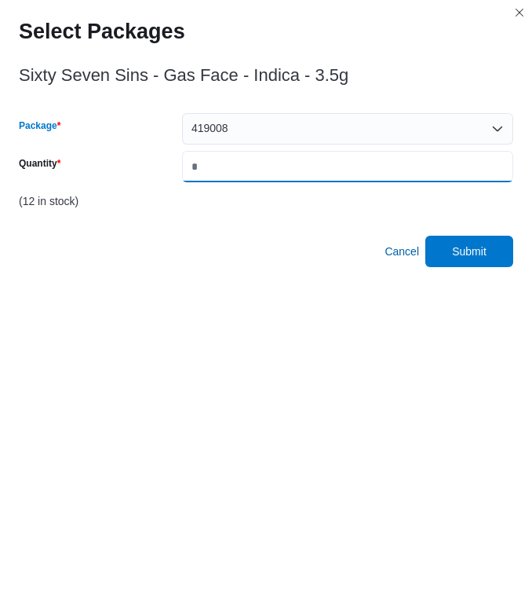
click at [206, 176] on input "*" at bounding box center [347, 166] width 331 height 31
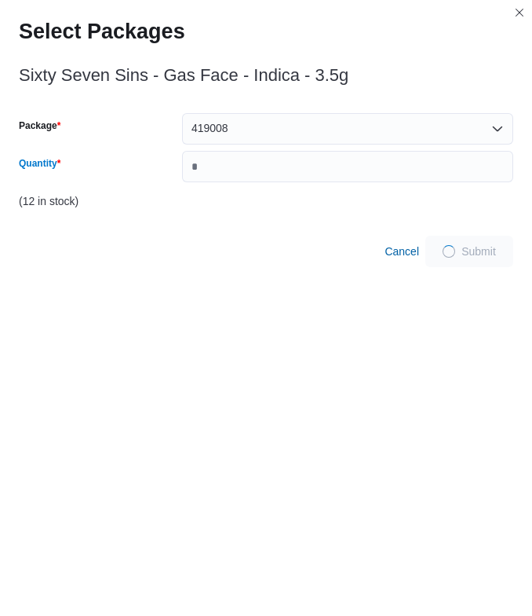
type input "*"
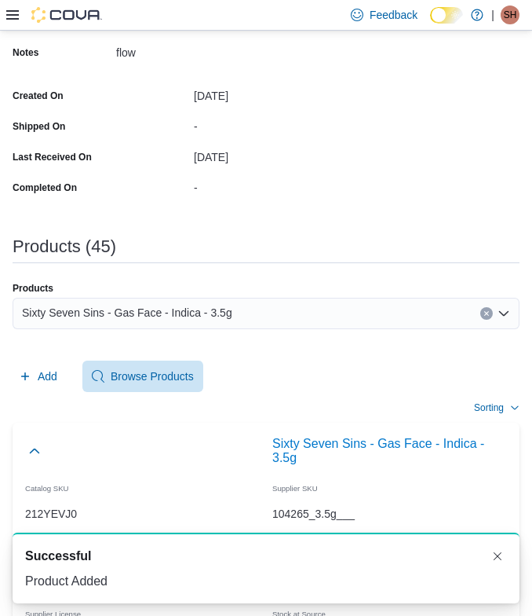
click at [358, 295] on div "Products Sixty Seven Sins - Gas Face - Indica - 3.5g" at bounding box center [266, 312] width 507 height 60
click at [325, 309] on div "Sixty Seven Sins - Gas Face - Indica - 3.5g" at bounding box center [266, 313] width 507 height 31
paste input "**********"
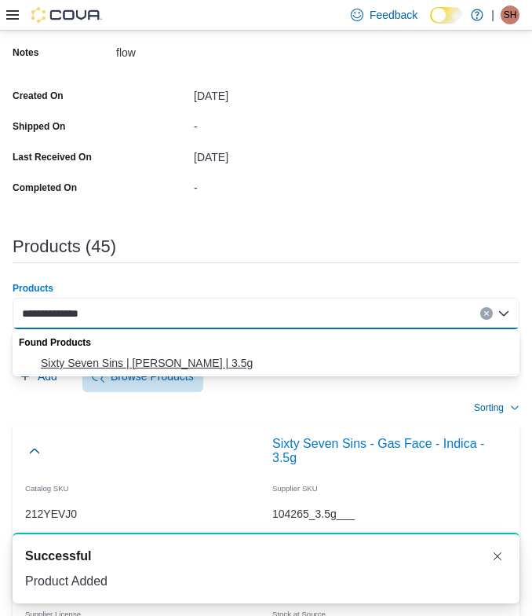
type input "**********"
click at [148, 360] on span "Sixty Seven Sins | Gary Satan | 3.5g" at bounding box center [276, 363] width 470 height 16
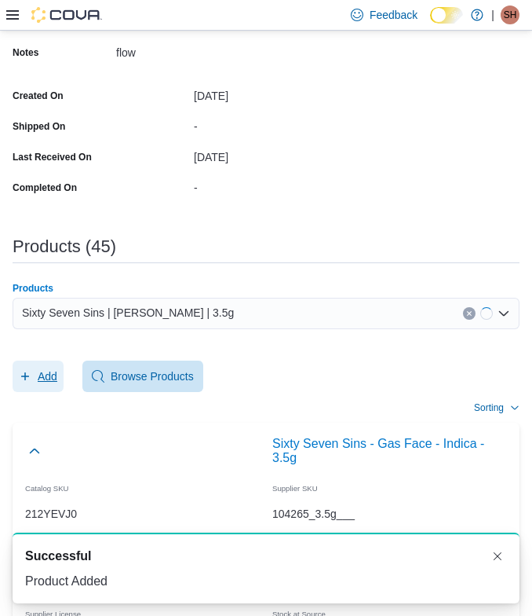
click at [31, 365] on span "Add" at bounding box center [38, 375] width 38 height 31
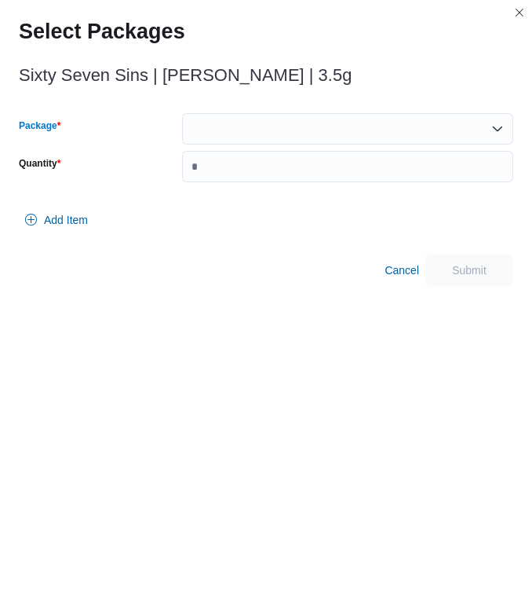
click at [280, 128] on div at bounding box center [347, 128] width 331 height 31
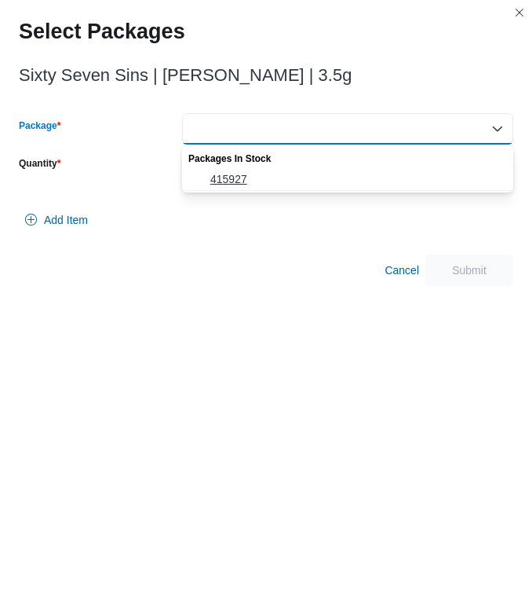
click at [269, 179] on span "415927" at bounding box center [357, 179] width 294 height 16
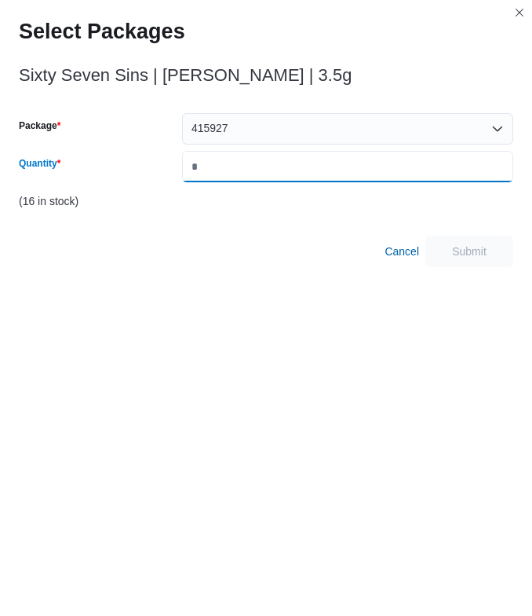
click at [269, 170] on input "Quantity" at bounding box center [347, 166] width 331 height 31
type input "*"
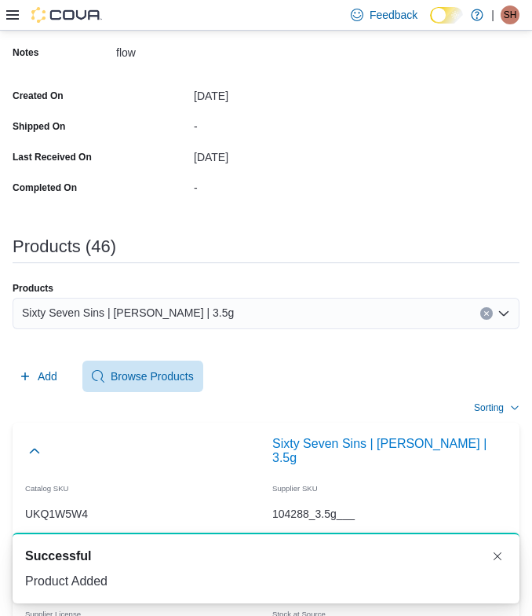
click at [254, 305] on div "Sixty Seven Sins | Gary Satan | 3.5g" at bounding box center [266, 313] width 507 height 31
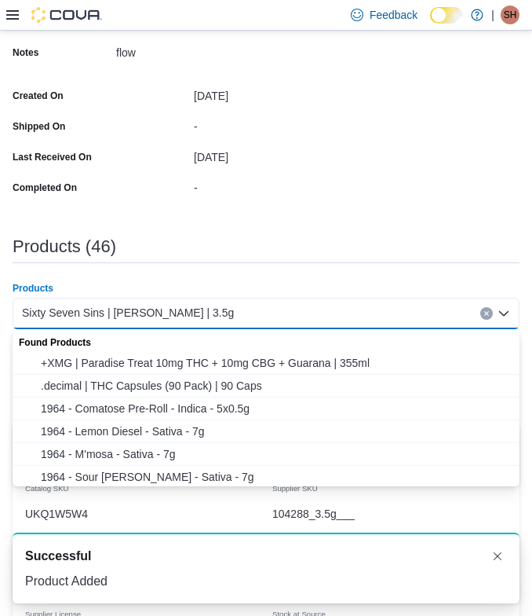
paste input "**********"
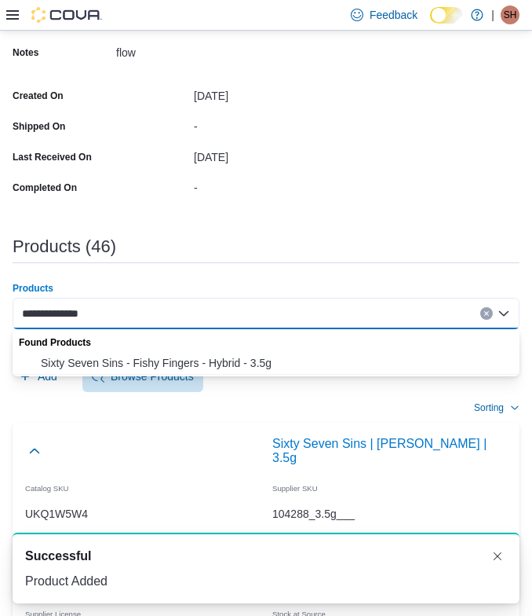
type input "**********"
click at [155, 349] on div "Found Products" at bounding box center [266, 340] width 507 height 23
click at [134, 364] on span "Sixty Seven Sins - Fishy Fingers - Hybrid - 3.5g" at bounding box center [276, 363] width 470 height 16
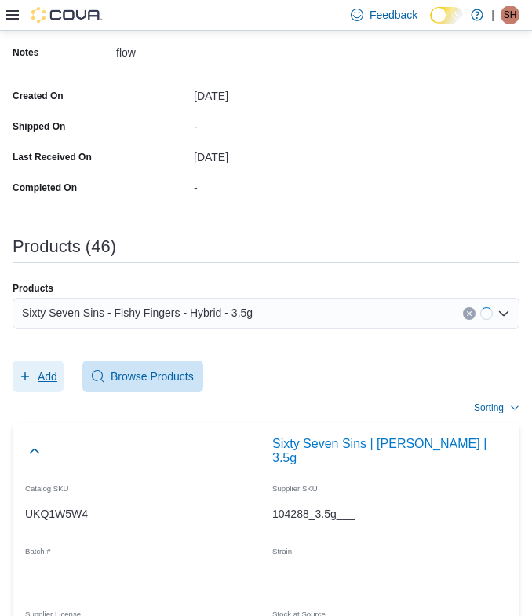
click at [43, 372] on span "Add" at bounding box center [48, 376] width 20 height 16
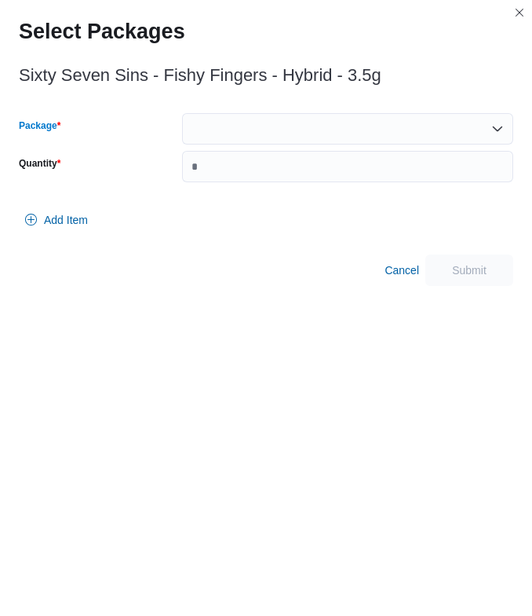
click at [254, 118] on div at bounding box center [347, 128] width 331 height 31
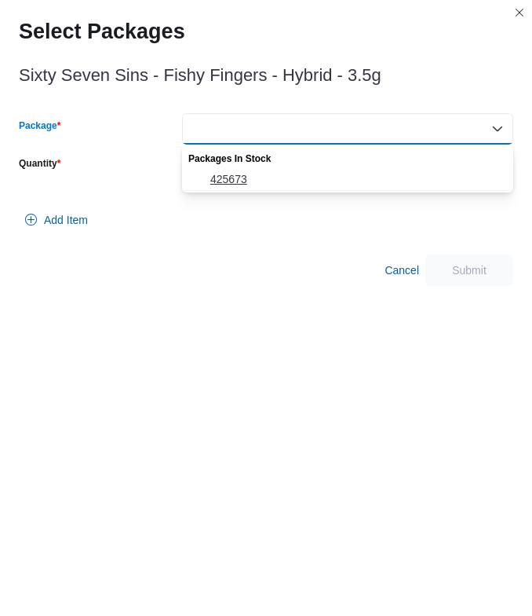
click at [249, 174] on span "425673" at bounding box center [357, 179] width 294 height 16
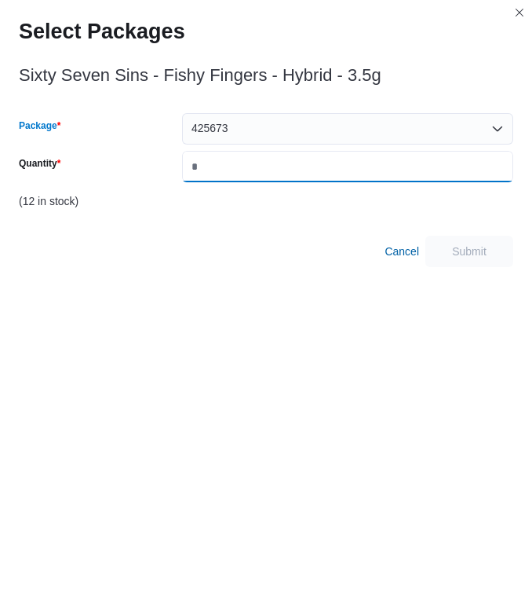
click at [247, 169] on input "Quantity" at bounding box center [347, 166] width 331 height 31
type input "*"
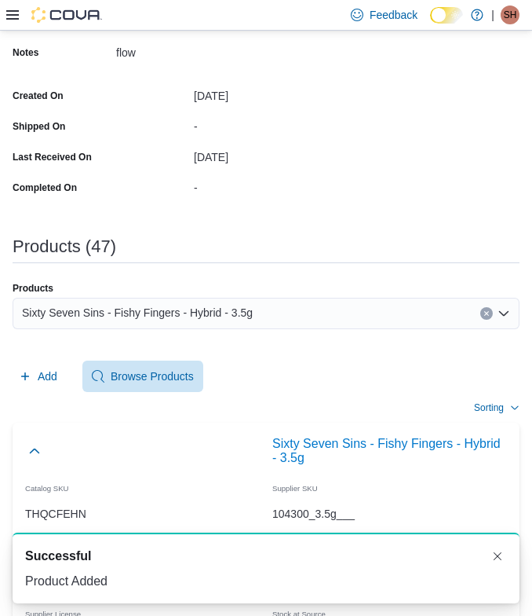
click at [323, 309] on div "Sixty Seven Sins - Fishy Fingers - Hybrid - 3.5g" at bounding box center [266, 313] width 507 height 31
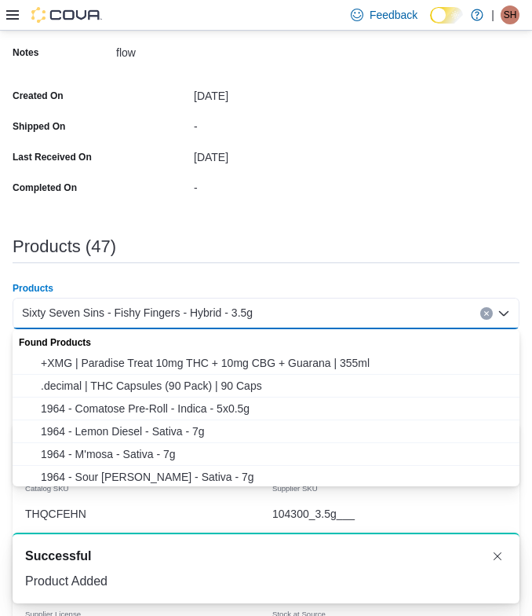
paste input "**********"
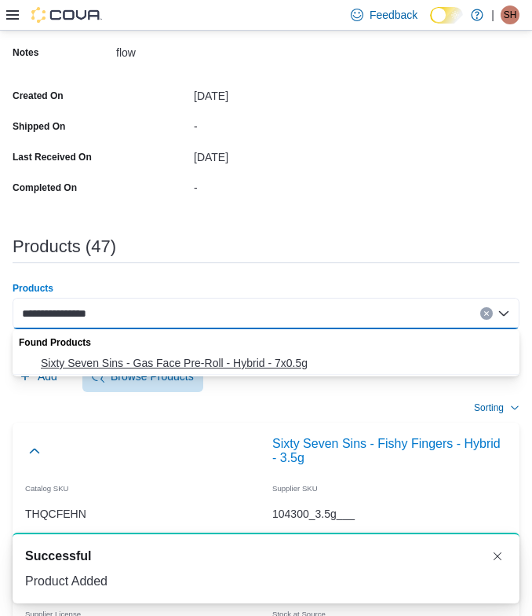
type input "**********"
click at [211, 365] on span "Sixty Seven Sins - Gas Face Pre-Roll - Hybrid - 7x0.5g" at bounding box center [276, 363] width 470 height 16
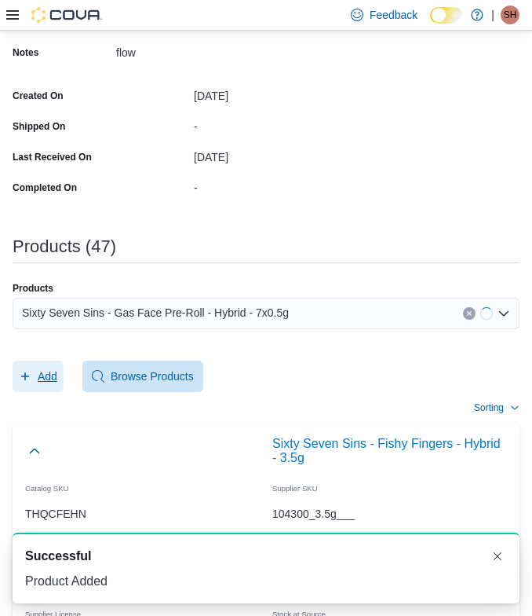
click at [38, 376] on span "Add" at bounding box center [48, 376] width 20 height 16
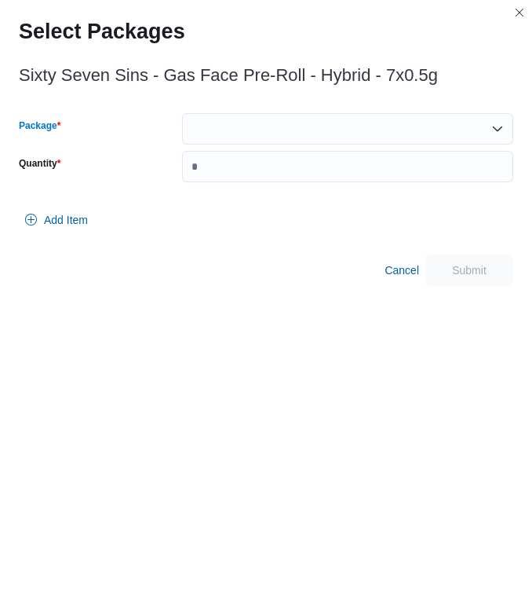
click at [293, 120] on div at bounding box center [347, 128] width 331 height 31
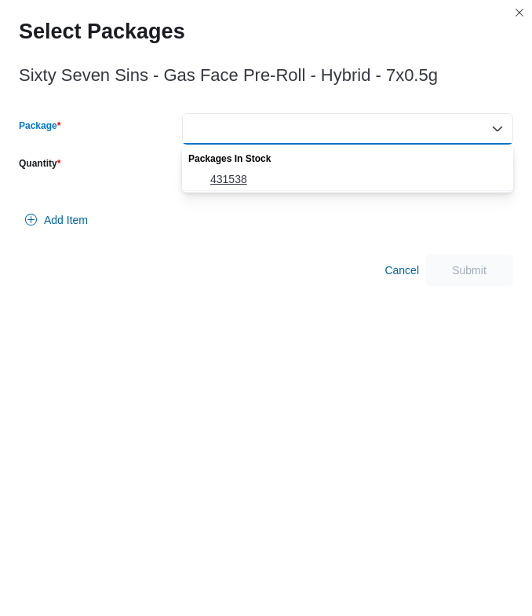
click at [273, 174] on span "431538" at bounding box center [357, 179] width 294 height 16
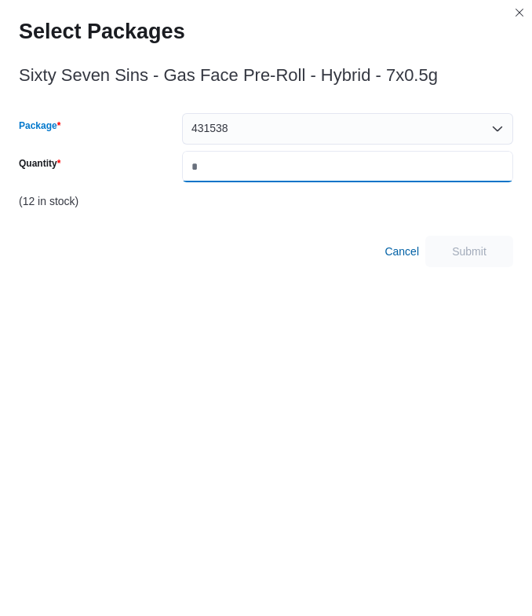
click at [273, 174] on input "Quantity" at bounding box center [347, 166] width 331 height 31
type input "*"
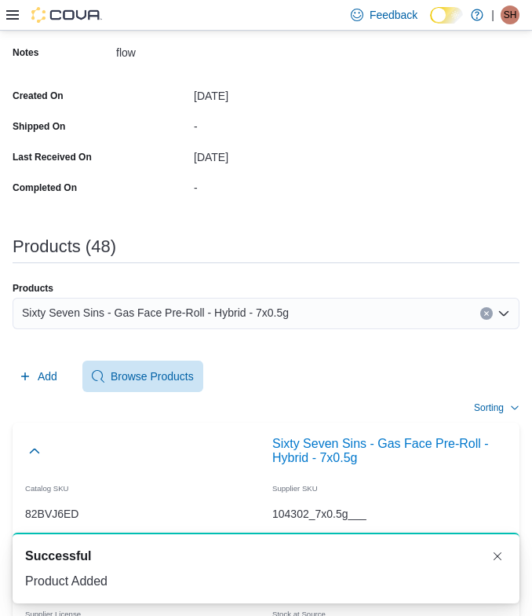
click at [326, 320] on div "Sixty Seven Sins - Gas Face Pre-Roll - Hybrid - 7x0.5g" at bounding box center [266, 313] width 507 height 31
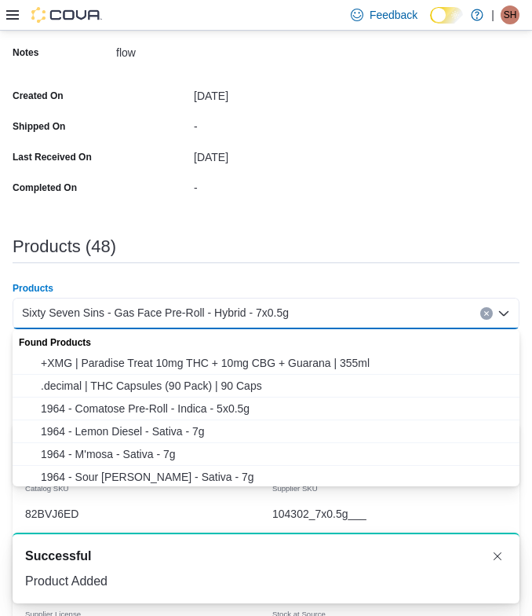
paste input "**********"
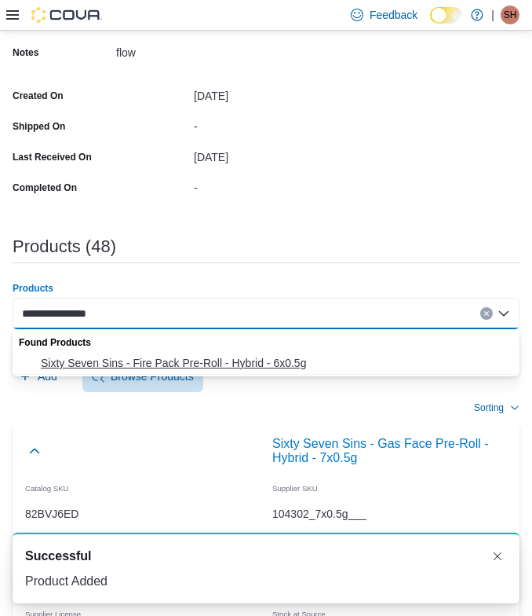
type input "**********"
click at [124, 352] on button "Sixty Seven Sins - Fire Pack Pre-Roll - Hybrid - 6x0.5g" at bounding box center [266, 363] width 507 height 23
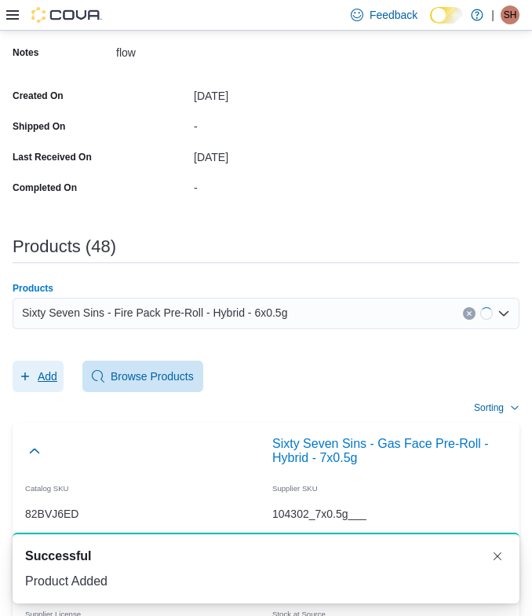
click at [38, 370] on span "Add" at bounding box center [48, 376] width 20 height 16
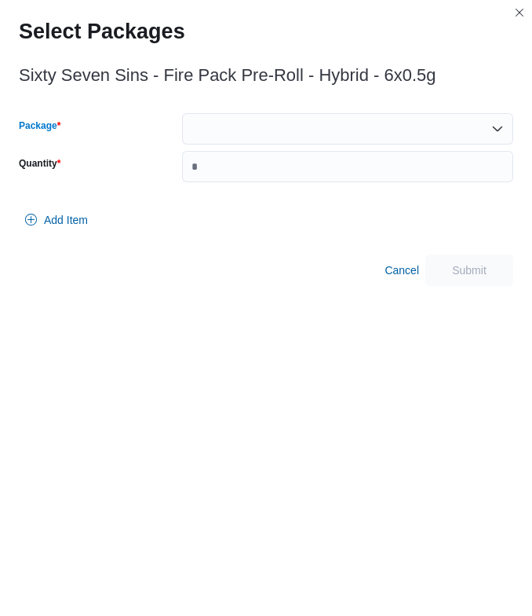
click at [226, 129] on div at bounding box center [347, 128] width 331 height 31
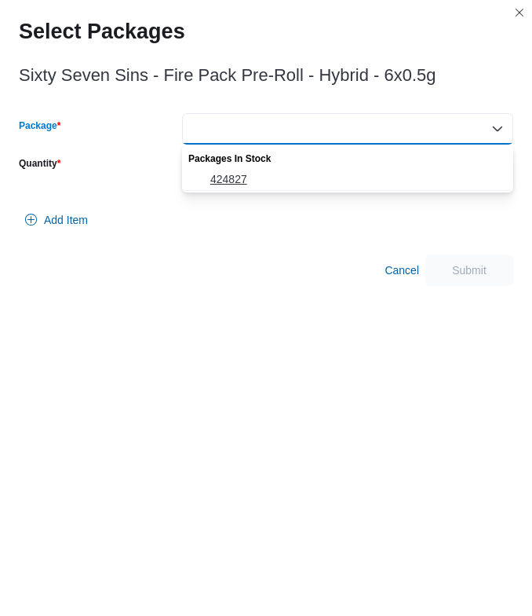
click at [226, 170] on button "424827" at bounding box center [347, 179] width 331 height 23
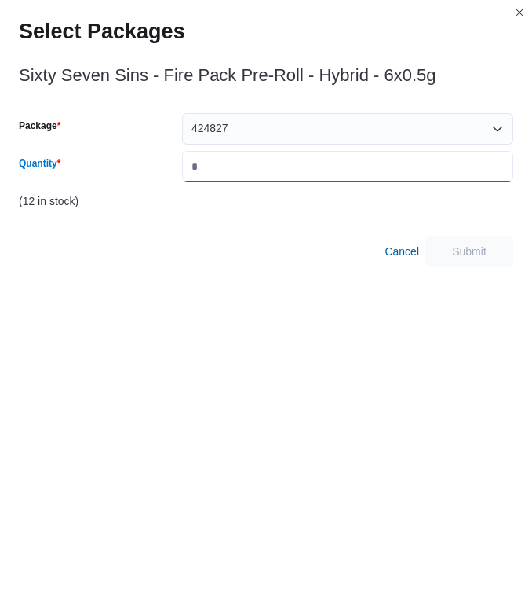
click at [226, 170] on input "Quantity" at bounding box center [347, 166] width 331 height 31
type input "*"
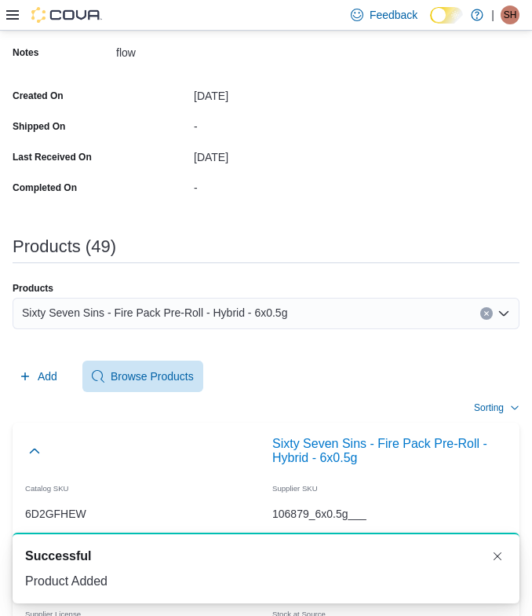
click at [259, 301] on div "Sixty Seven Sins - Fire Pack Pre-Roll - Hybrid - 6x0.5g" at bounding box center [266, 313] width 507 height 31
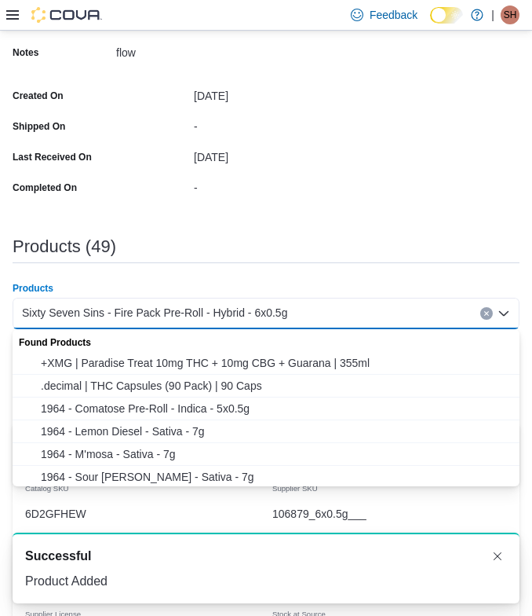
paste input "**********"
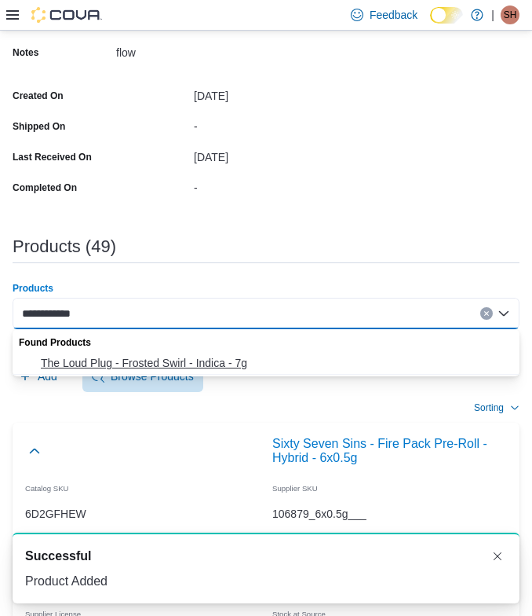
type input "**********"
click at [120, 353] on button "The Loud Plug - Frosted Swirl - Indica - 7g" at bounding box center [266, 363] width 507 height 23
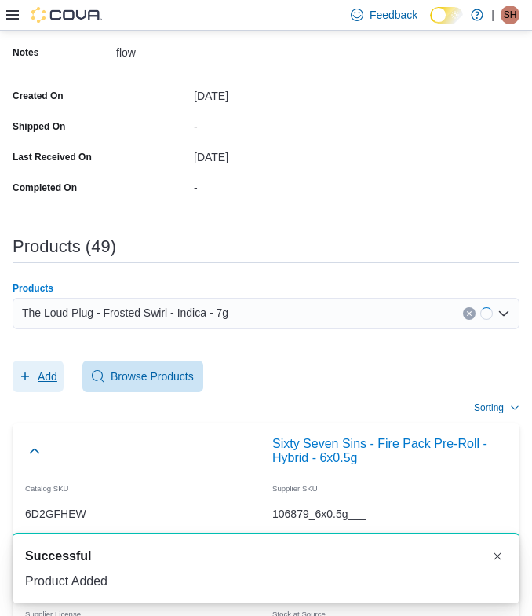
click at [42, 375] on span "Add" at bounding box center [48, 376] width 20 height 16
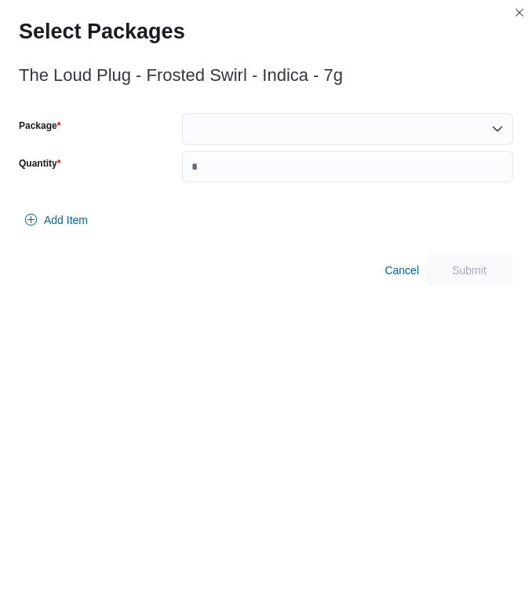
click at [275, 128] on div at bounding box center [347, 128] width 331 height 31
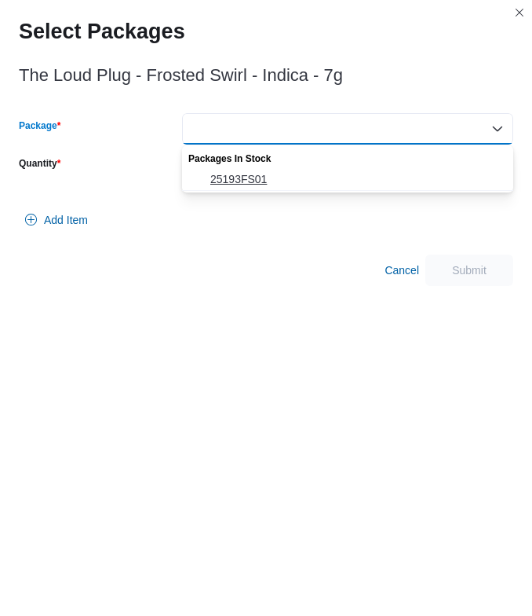
click at [265, 185] on span "25193FS01" at bounding box center [357, 179] width 294 height 16
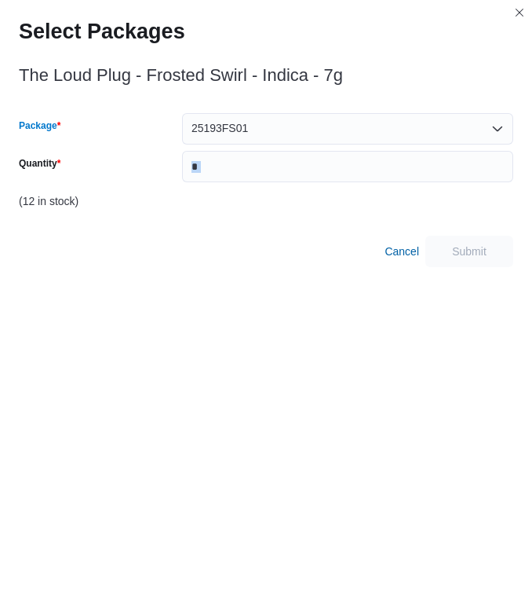
click at [265, 185] on div "Package 25193FS01 Combo box. Selected. 25193FS01. Press Backspace to delete 251…" at bounding box center [266, 165] width 495 height 104
click at [259, 167] on input "Quantity" at bounding box center [347, 166] width 331 height 31
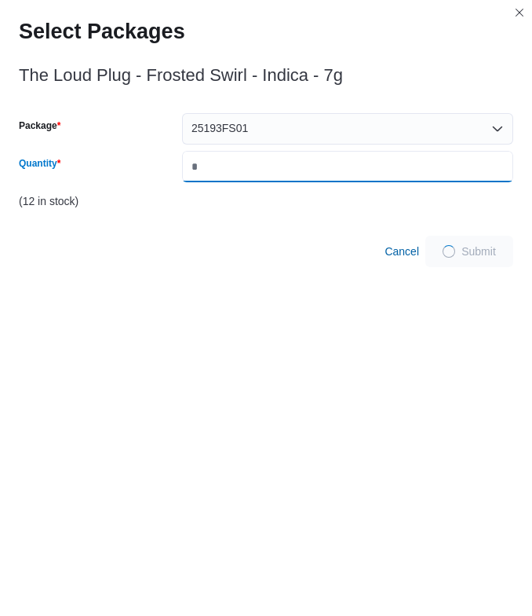
type input "*"
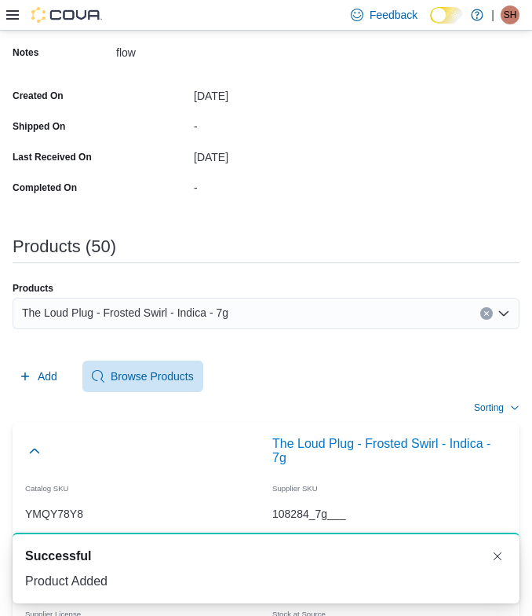
click at [254, 318] on div "The Loud Plug - Frosted Swirl - Indica - 7g" at bounding box center [266, 313] width 507 height 31
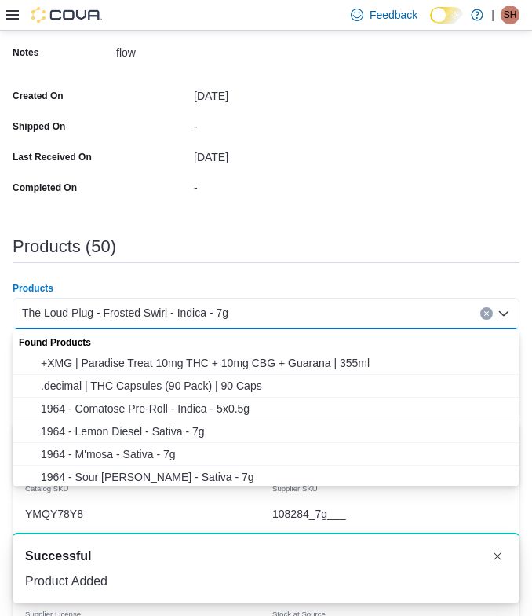
paste input "**********"
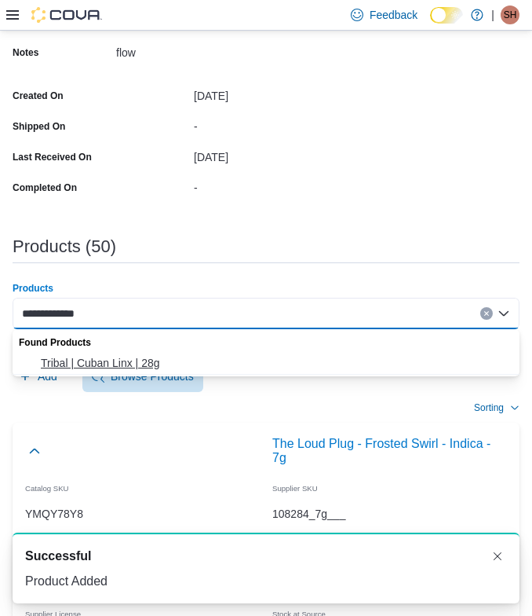
type input "**********"
click at [116, 362] on span "Tribal | Cuban Linx | 28g" at bounding box center [276, 363] width 470 height 16
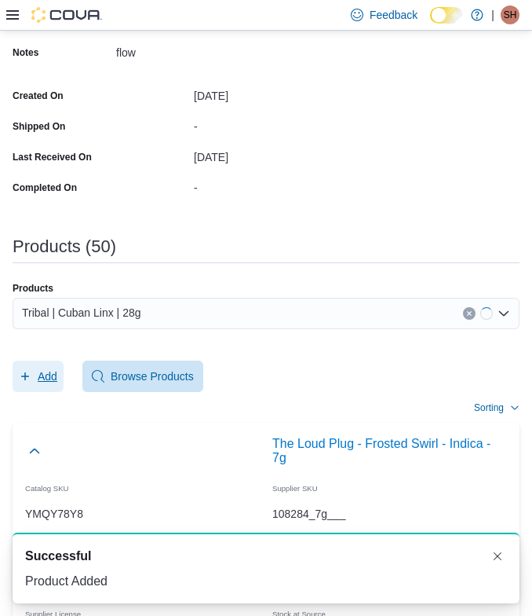
click at [39, 374] on span "Add" at bounding box center [48, 376] width 20 height 16
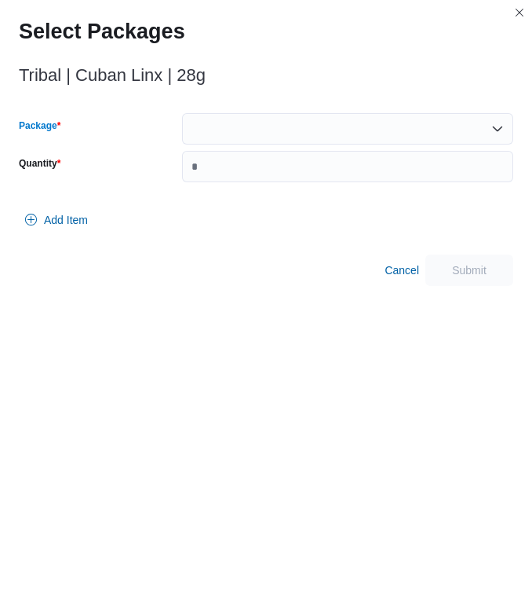
click at [277, 137] on div at bounding box center [347, 128] width 331 height 31
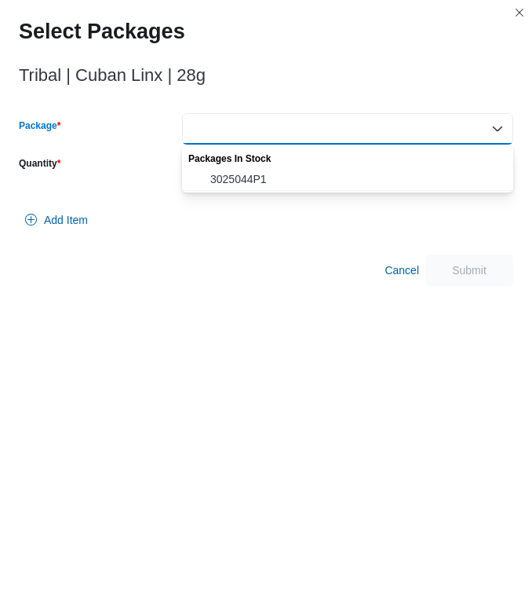
click at [271, 166] on div "Packages In Stock" at bounding box center [347, 156] width 331 height 23
click at [271, 174] on span "3025044P1" at bounding box center [357, 179] width 294 height 16
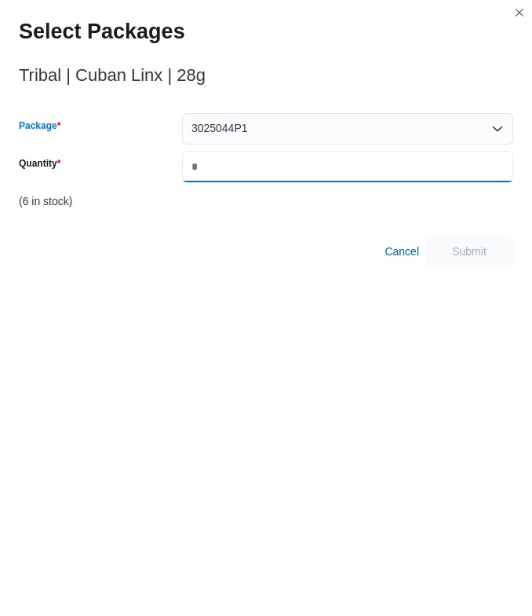
click at [271, 173] on input "Quantity" at bounding box center [347, 166] width 331 height 31
type input "*"
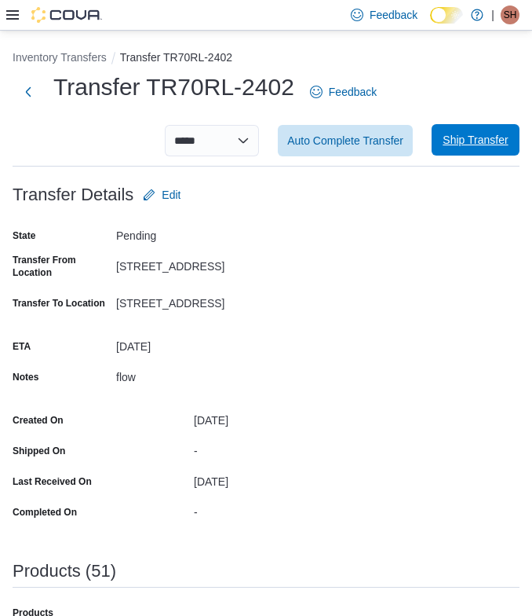
click at [488, 139] on span "Ship Transfer" at bounding box center [475, 140] width 65 height 16
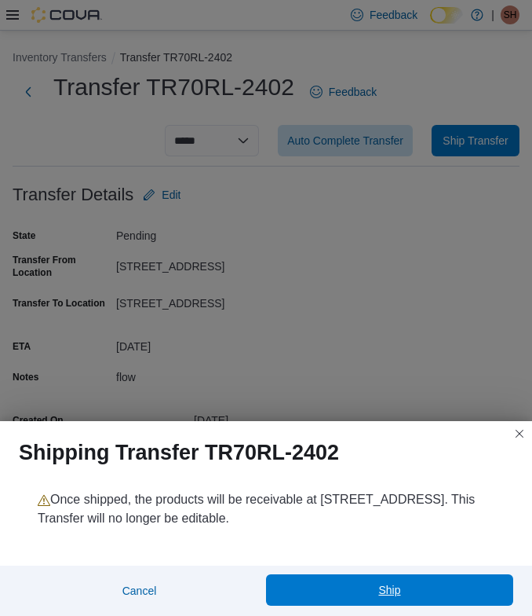
click at [363, 594] on span "Ship" at bounding box center [390, 589] width 228 height 31
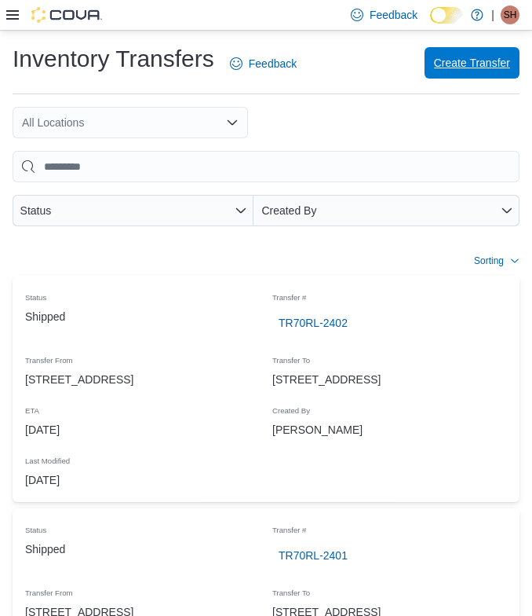
click at [472, 64] on span "Create Transfer" at bounding box center [472, 63] width 76 height 16
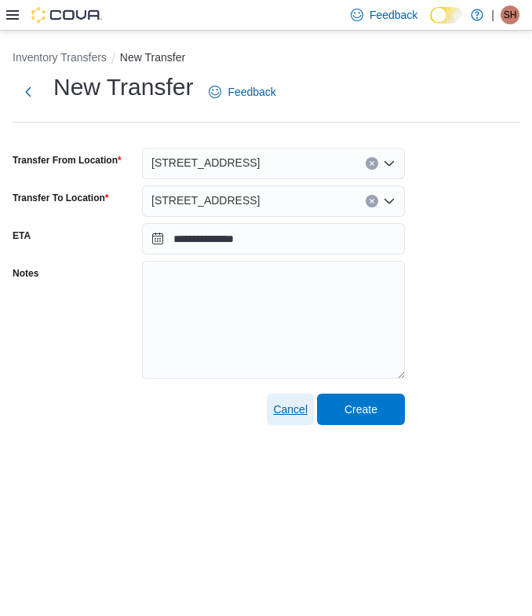
click at [283, 409] on span "Cancel" at bounding box center [290, 409] width 35 height 16
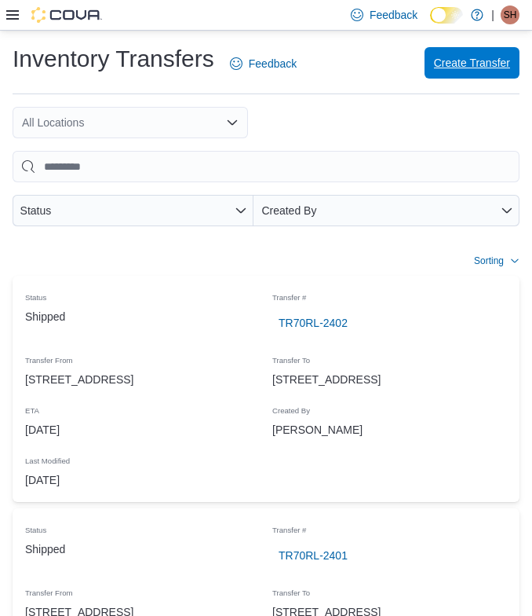
click at [448, 71] on span "Create Transfer" at bounding box center [472, 62] width 76 height 31
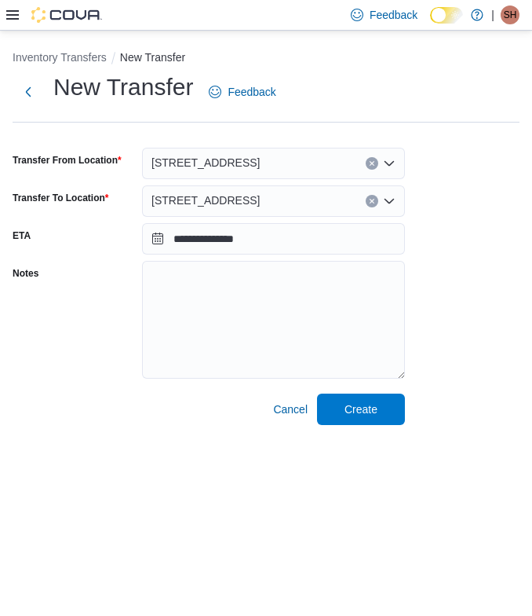
click at [236, 169] on span "[STREET_ADDRESS]" at bounding box center [206, 162] width 108 height 19
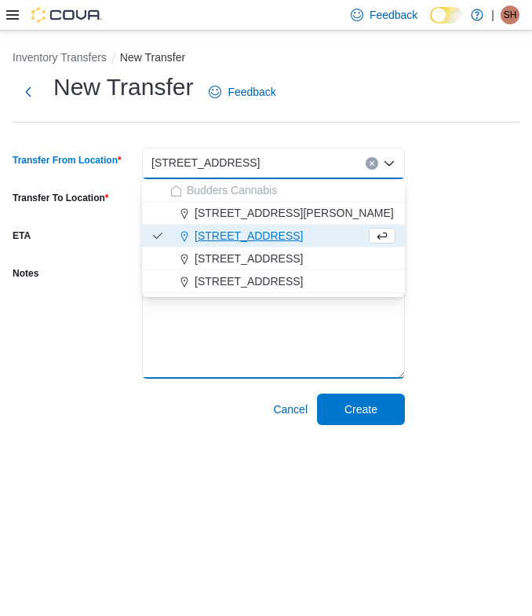
click at [196, 345] on textarea "Notes" at bounding box center [273, 320] width 263 height 118
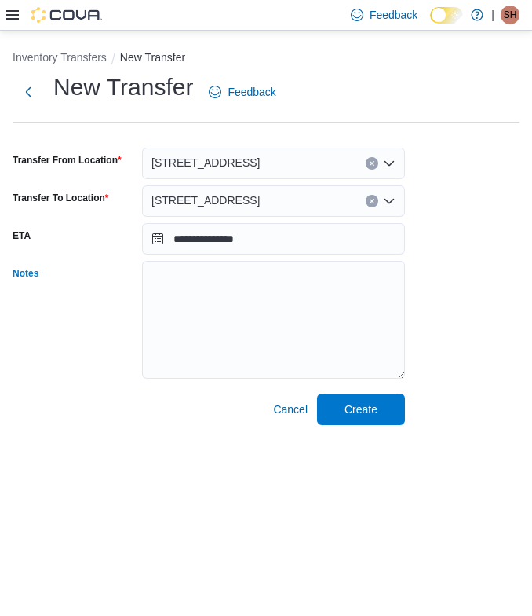
click at [196, 198] on span "[STREET_ADDRESS]" at bounding box center [206, 200] width 108 height 19
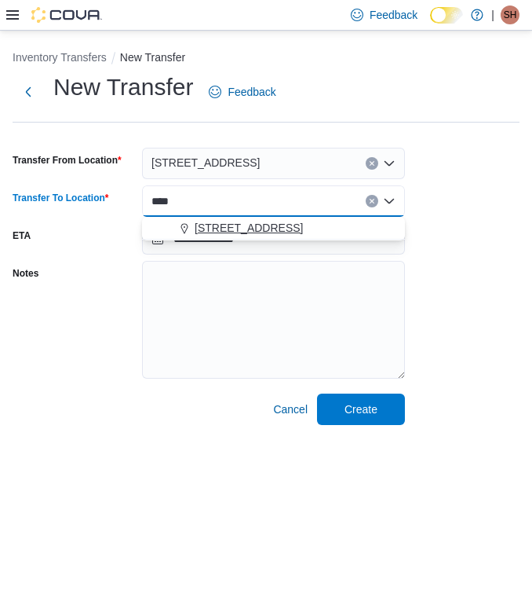
type input "****"
click at [214, 225] on span "[STREET_ADDRESS]" at bounding box center [249, 228] width 108 height 16
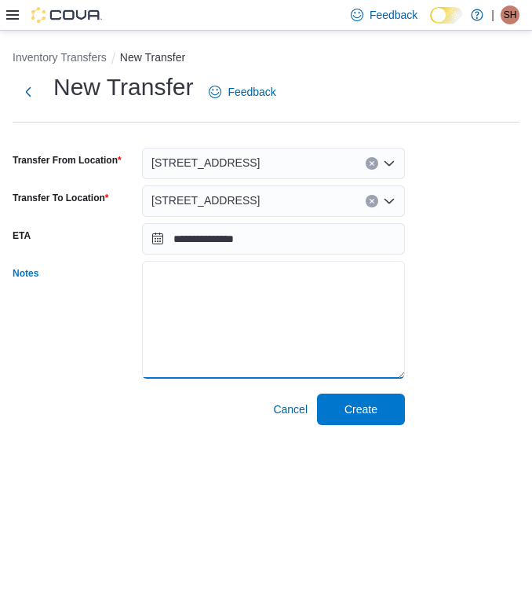
click at [208, 283] on textarea "Notes" at bounding box center [273, 320] width 263 height 118
type textarea "****"
click at [405, 415] on div "**********" at bounding box center [266, 247] width 507 height 353
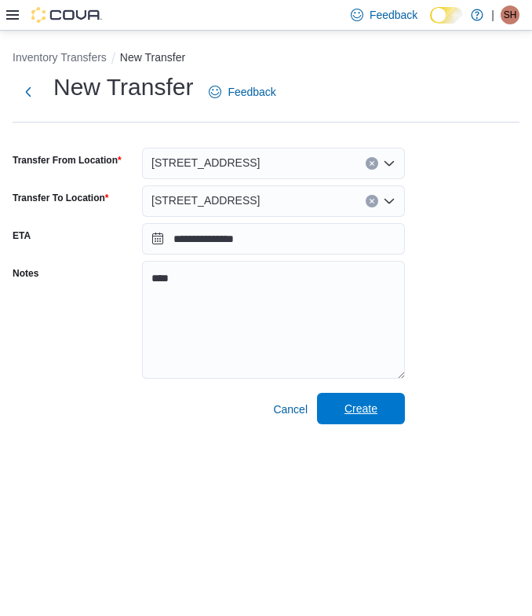
click at [386, 415] on span "Create" at bounding box center [361, 408] width 69 height 31
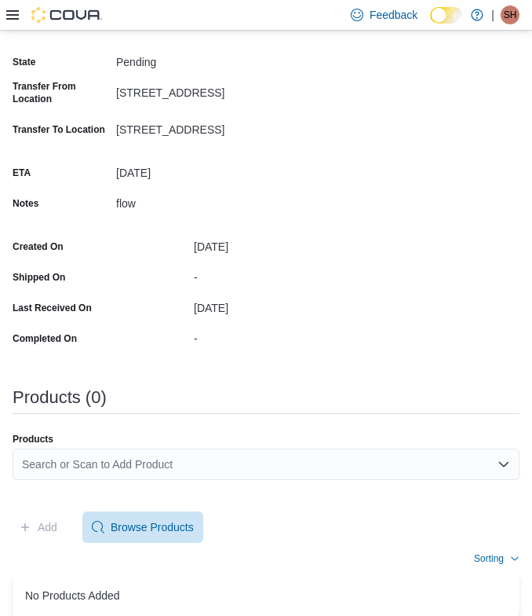
scroll to position [194, 0]
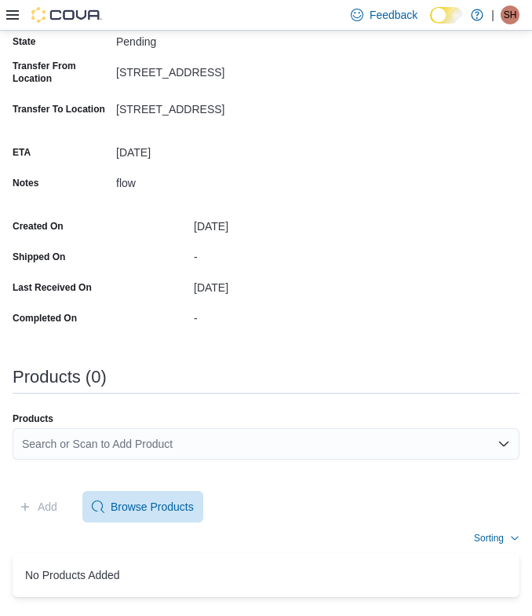
click at [65, 444] on div "Search or Scan to Add Product" at bounding box center [266, 443] width 507 height 31
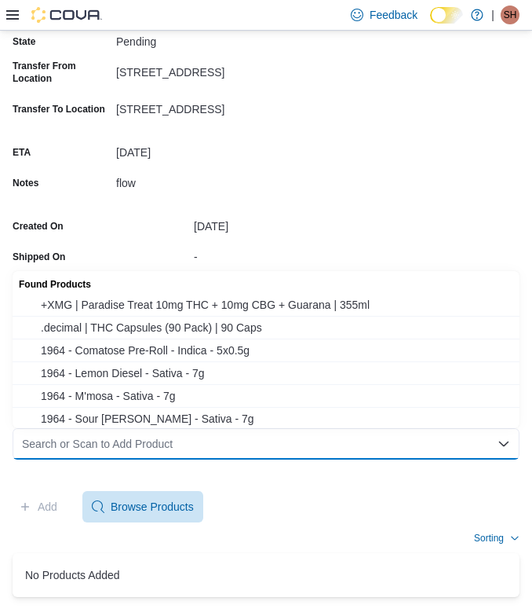
paste input "**********"
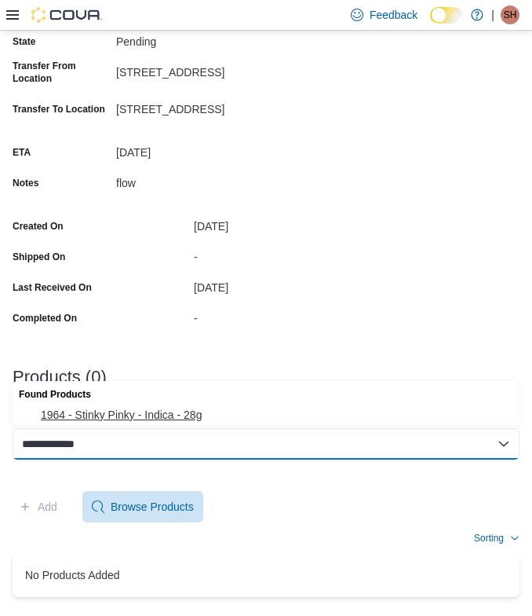
type input "**********"
click at [88, 421] on span "1964 - Stinky Pinky - Indica - 28g" at bounding box center [276, 415] width 470 height 16
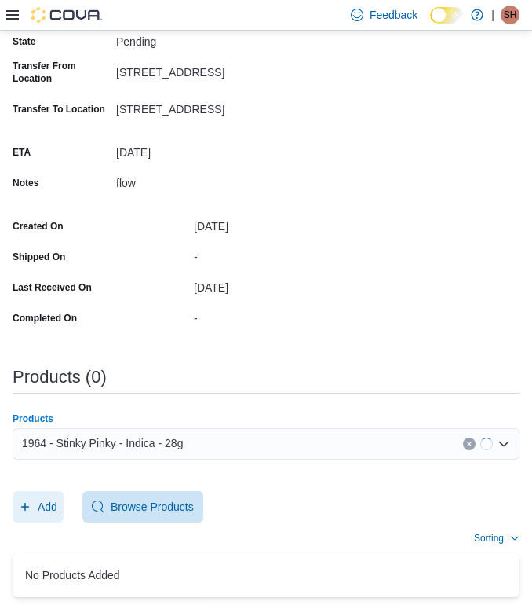
click at [46, 498] on span "Add" at bounding box center [38, 506] width 38 height 31
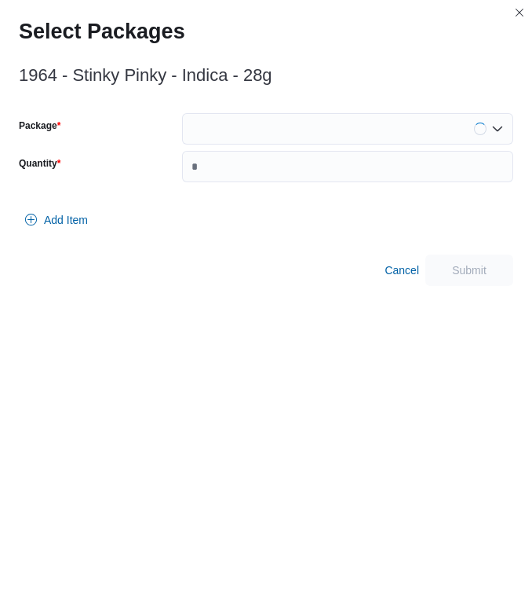
click at [356, 128] on div at bounding box center [347, 128] width 331 height 31
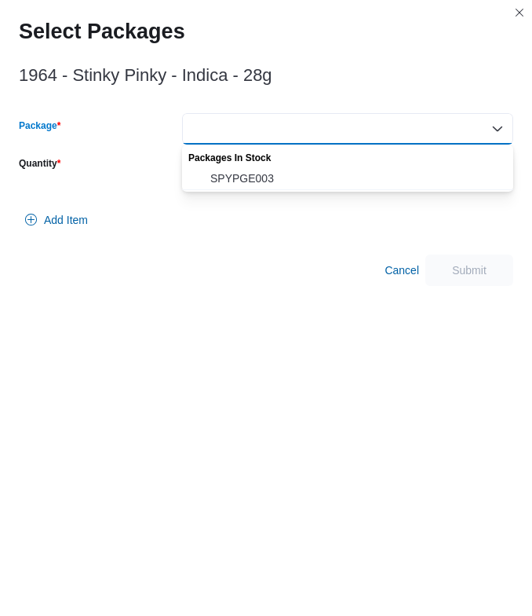
click at [284, 170] on span "SPYPGE003" at bounding box center [357, 178] width 294 height 16
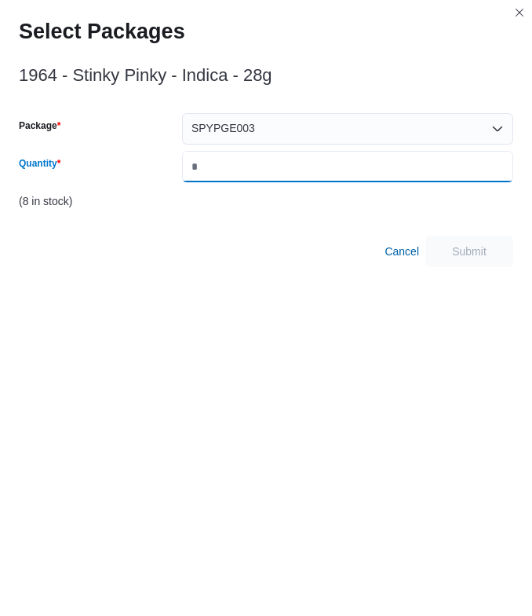
click at [284, 170] on input "Quantity" at bounding box center [347, 166] width 331 height 31
type input "*"
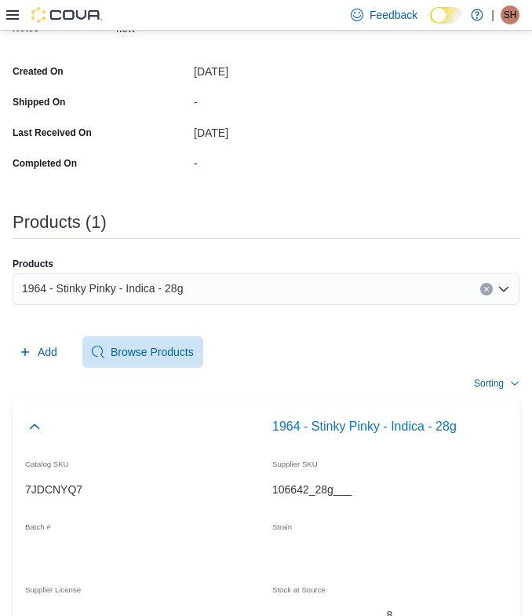
scroll to position [459, 0]
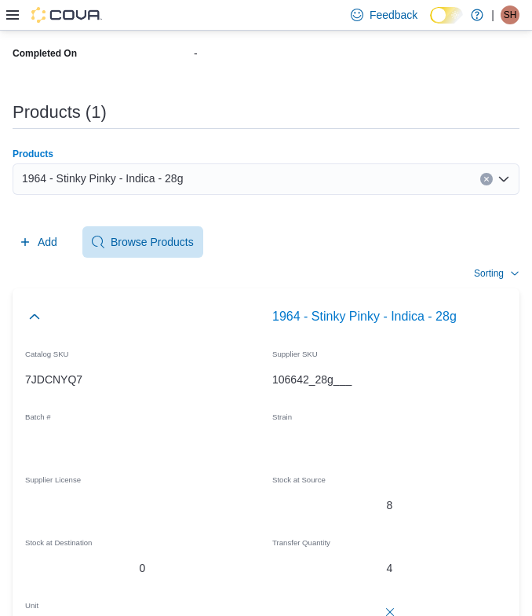
click at [237, 170] on div "1964 - Stinky Pinky - Indica - 28g" at bounding box center [266, 178] width 507 height 31
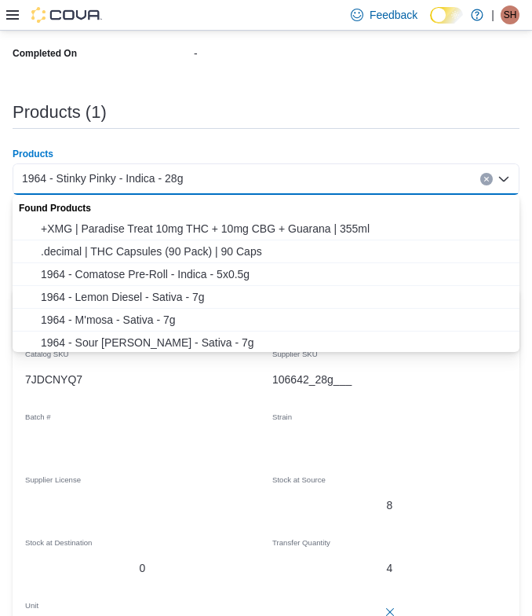
paste input "**********"
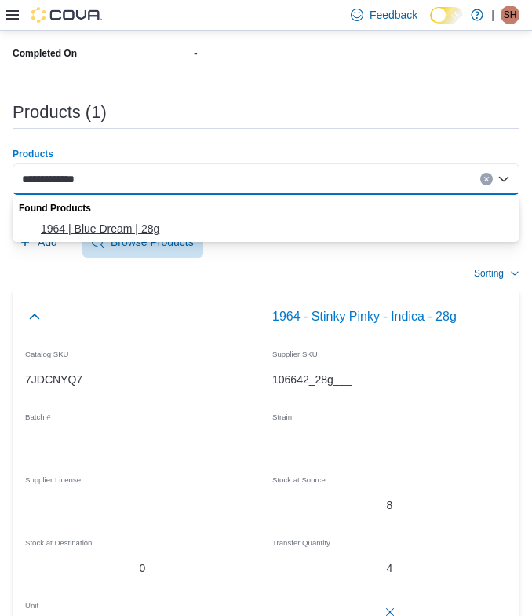
type input "**********"
click at [133, 222] on span "1964 | Blue Dream | 28g" at bounding box center [276, 229] width 470 height 16
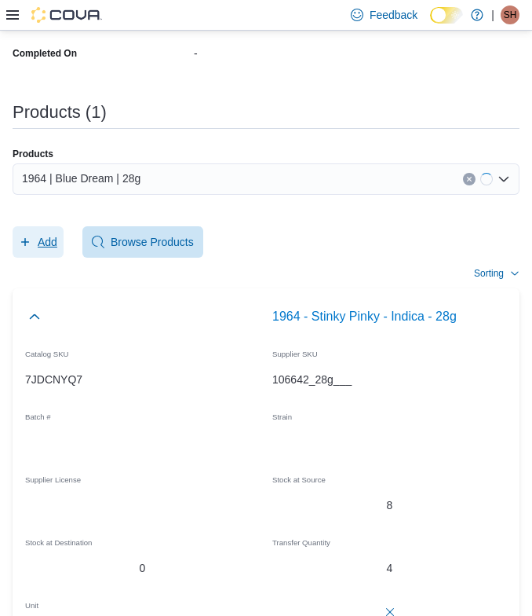
click at [23, 239] on icon "button" at bounding box center [25, 242] width 13 height 13
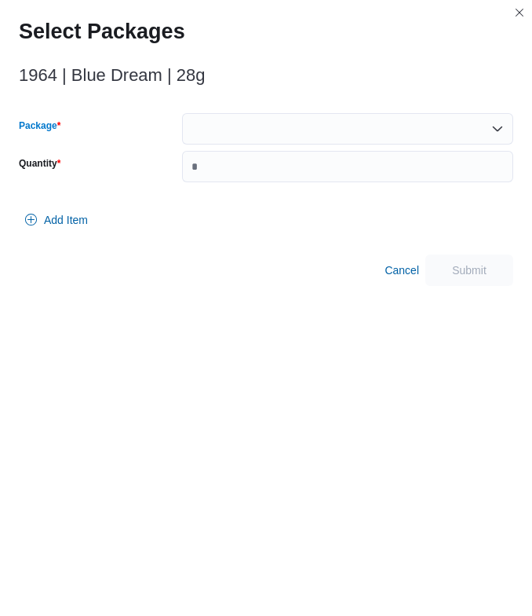
click at [256, 131] on div at bounding box center [347, 128] width 331 height 31
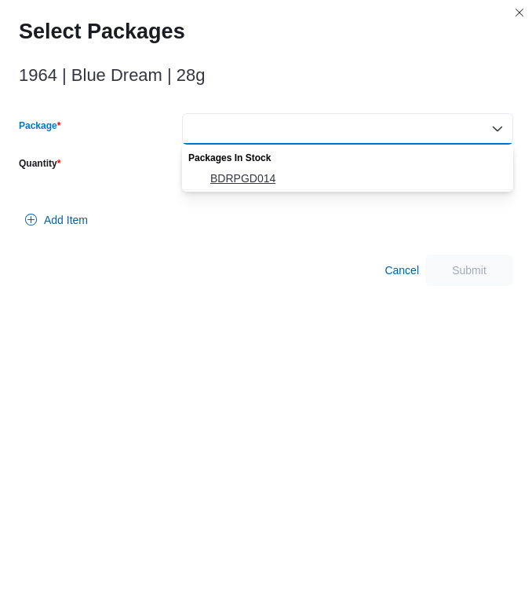
click at [207, 177] on span "BDRPGD014" at bounding box center [348, 178] width 313 height 16
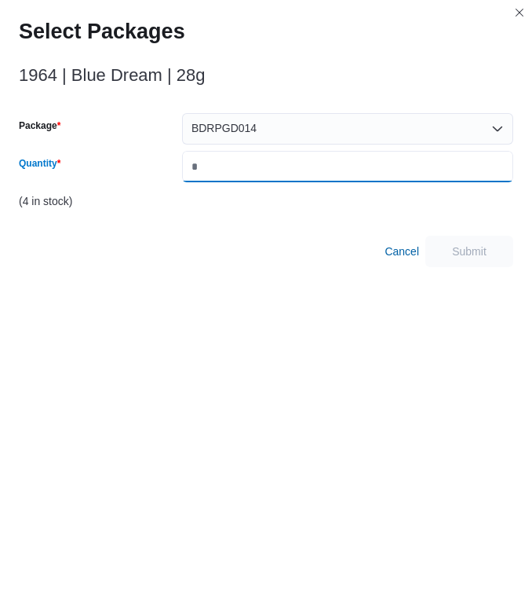
click at [215, 170] on input "Quantity" at bounding box center [347, 166] width 331 height 31
type input "*"
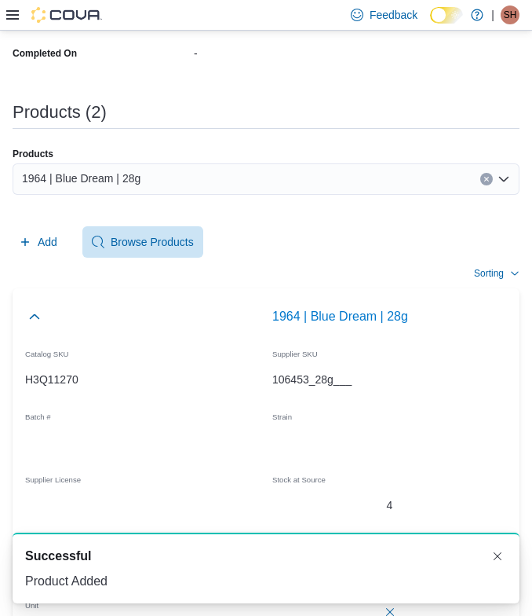
scroll to position [0, 0]
click at [259, 179] on div "1964 | Blue Dream | 28g" at bounding box center [266, 178] width 507 height 31
paste input "**********"
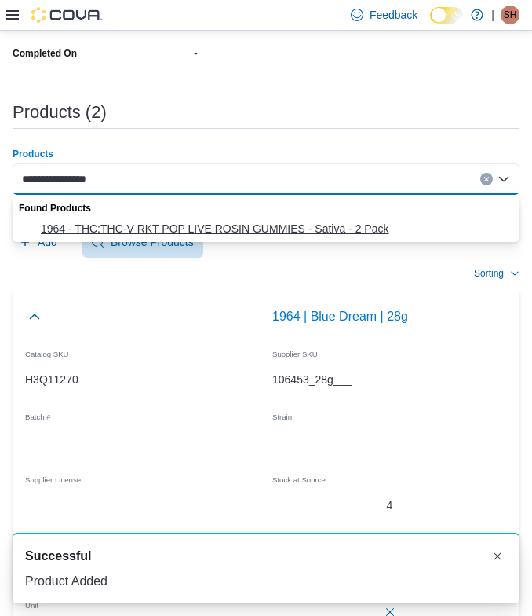
type input "**********"
click at [156, 221] on span "1964 - THC:THC-V RKT POP LIVE ROSIN GUMMIES - Sativa - 2 Pack" at bounding box center [276, 229] width 470 height 16
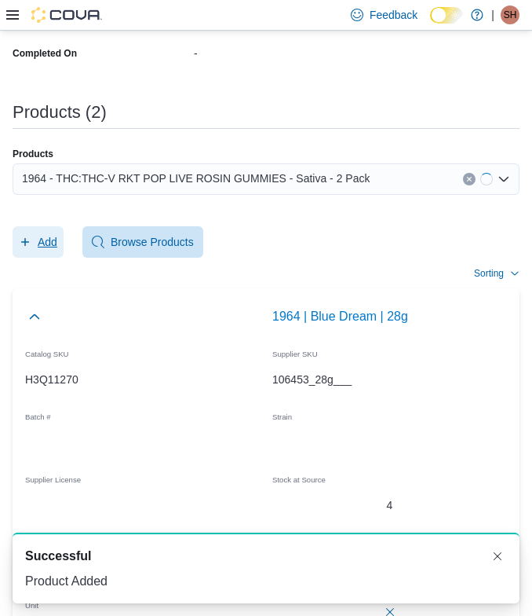
click at [31, 245] on icon "button" at bounding box center [25, 242] width 13 height 13
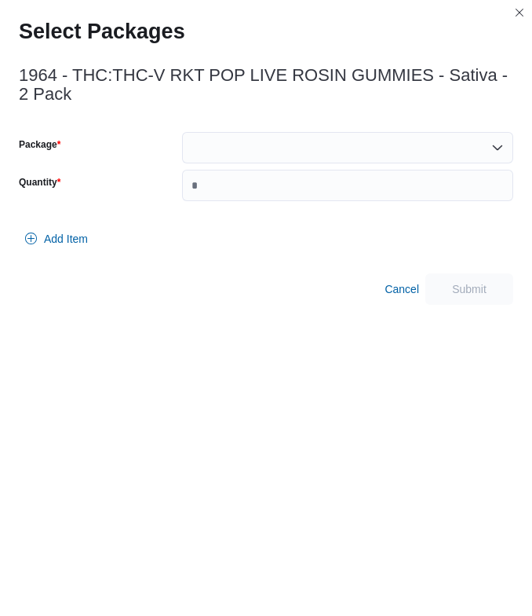
click at [213, 150] on div at bounding box center [347, 147] width 331 height 31
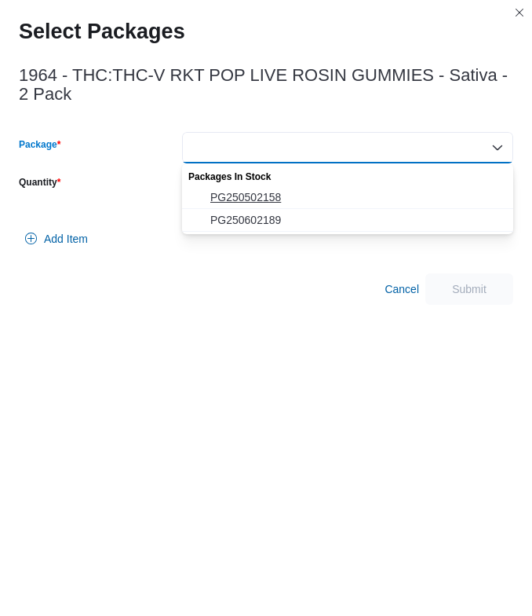
click at [213, 191] on span "PG250502158" at bounding box center [357, 197] width 294 height 16
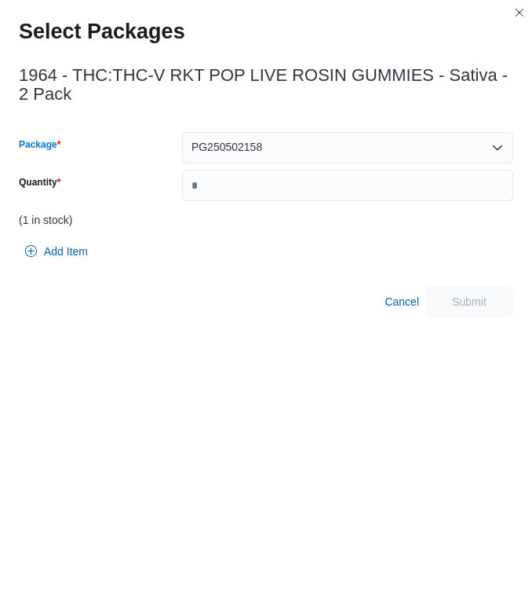
click at [261, 144] on span "PG250502158" at bounding box center [227, 146] width 71 height 19
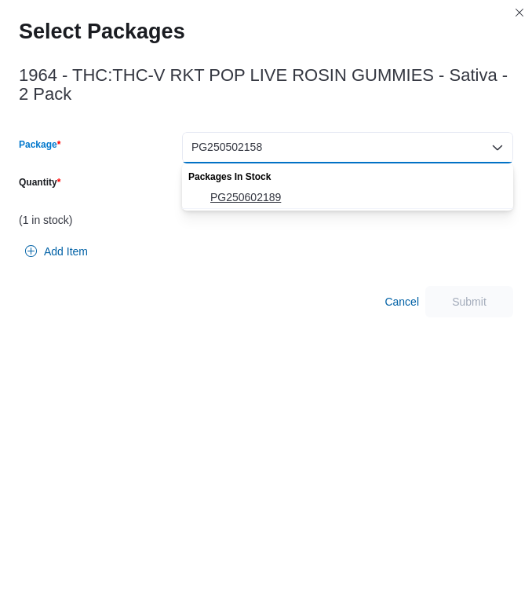
click at [246, 201] on span "PG250602189" at bounding box center [357, 197] width 294 height 16
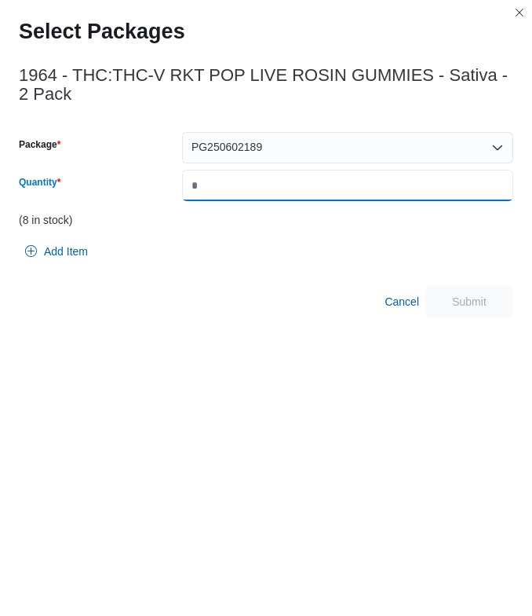
click at [246, 183] on input "Quantity" at bounding box center [347, 185] width 331 height 31
type input "*"
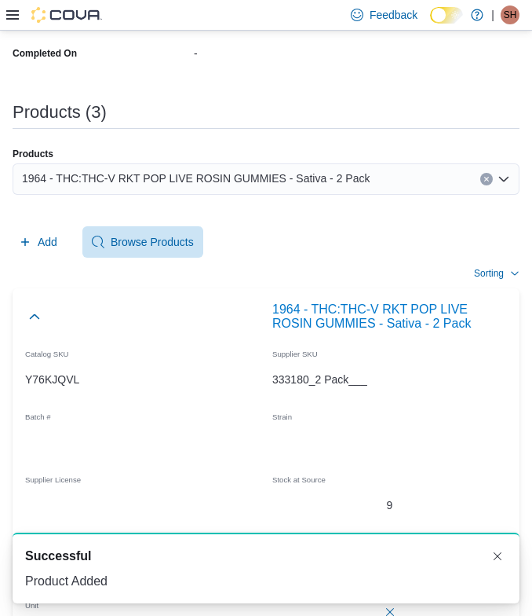
click at [265, 166] on div "1964 - THC:THC-V RKT POP LIVE ROSIN GUMMIES - Sativa - 2 Pack" at bounding box center [266, 178] width 507 height 31
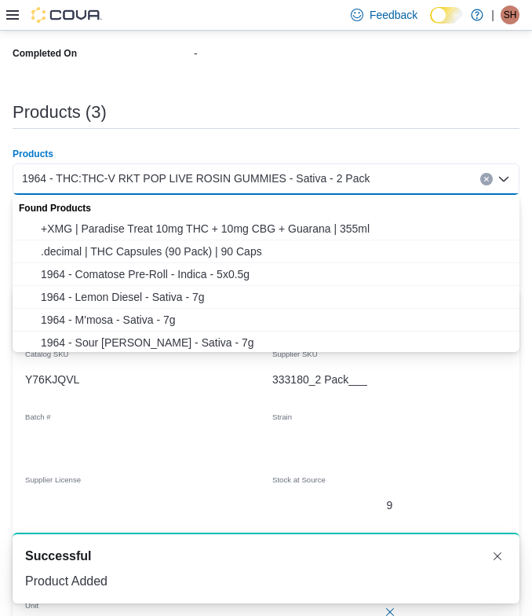
paste input "**********"
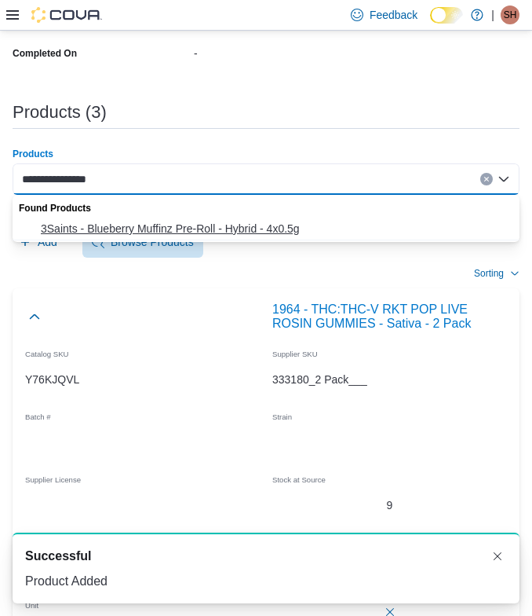
type input "**********"
click at [133, 227] on span "3Saints - Blueberry Muffinz Pre-Roll - Hybrid - 4x0.5g" at bounding box center [276, 229] width 470 height 16
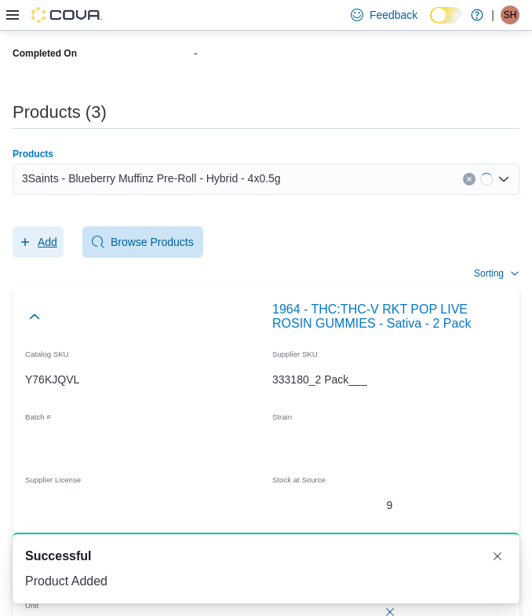
click at [51, 235] on span "Add" at bounding box center [48, 242] width 20 height 16
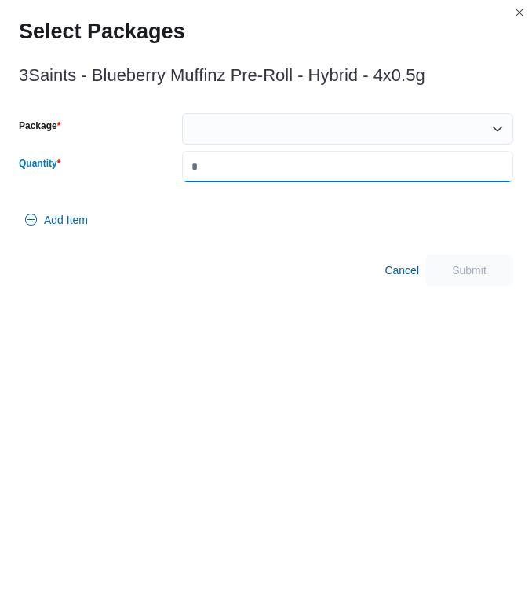
click at [264, 153] on input "Quantity" at bounding box center [347, 166] width 331 height 31
click at [264, 135] on div at bounding box center [347, 128] width 331 height 31
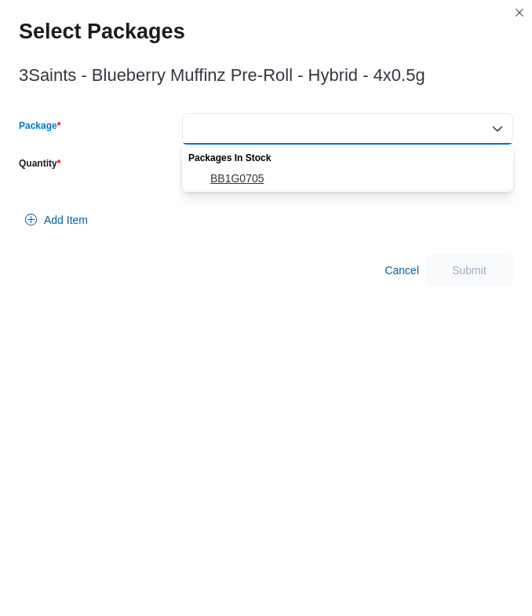
click at [238, 181] on span "BB1G0705" at bounding box center [357, 178] width 294 height 16
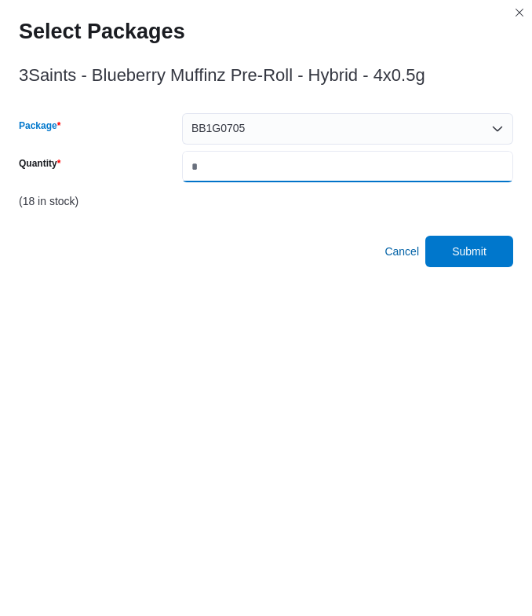
click at [238, 176] on input "*" at bounding box center [347, 166] width 331 height 31
type input "**"
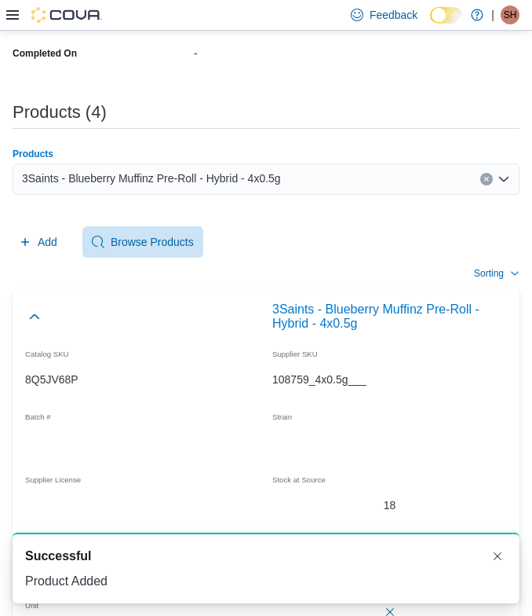
click at [257, 176] on span "3Saints - Blueberry Muffinz Pre-Roll - Hybrid - 4x0.5g" at bounding box center [151, 178] width 259 height 19
paste input "**********"
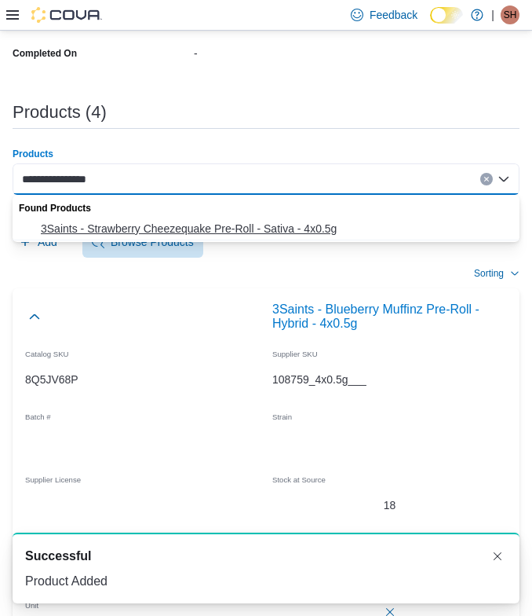
type input "**********"
click at [127, 230] on span "3Saints - Strawberry Cheezequake Pre-Roll - Sativa - 4x0.5g" at bounding box center [276, 229] width 470 height 16
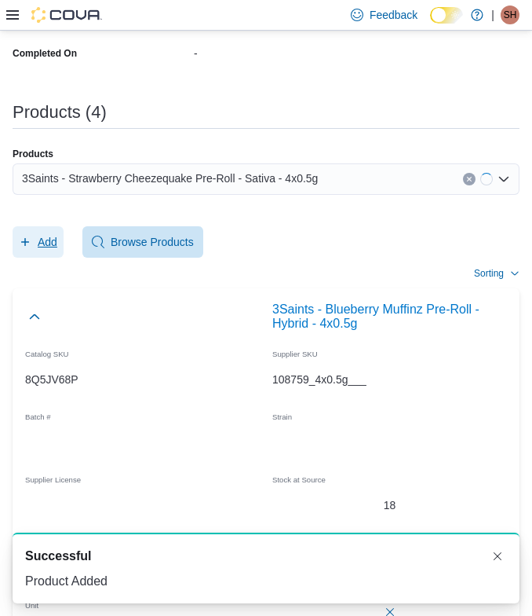
click at [46, 228] on span "Add" at bounding box center [38, 241] width 38 height 31
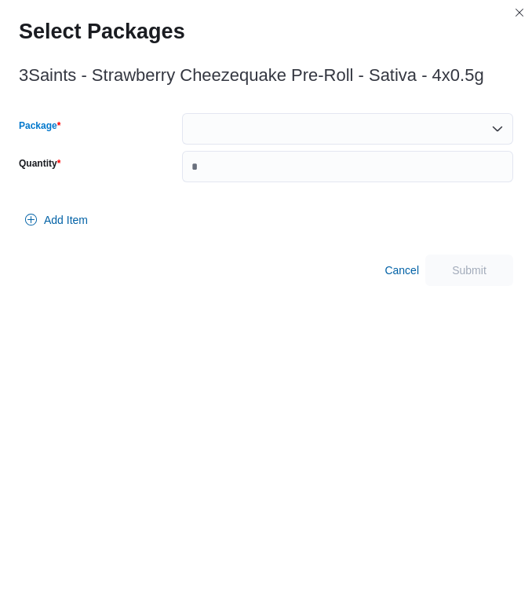
click at [271, 118] on div at bounding box center [347, 128] width 331 height 31
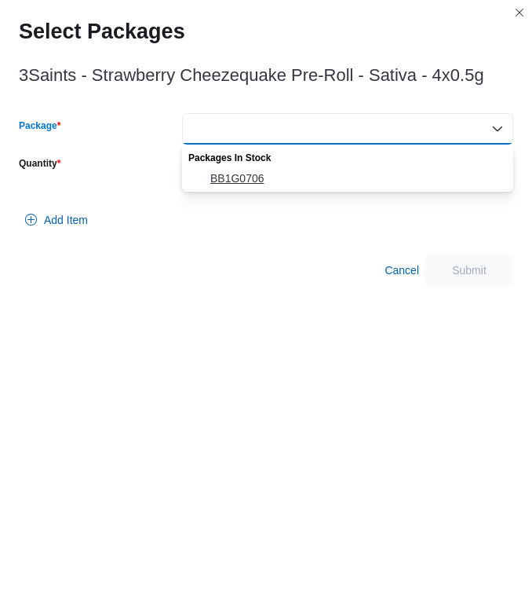
click at [235, 168] on button "BB1G0706" at bounding box center [347, 178] width 331 height 23
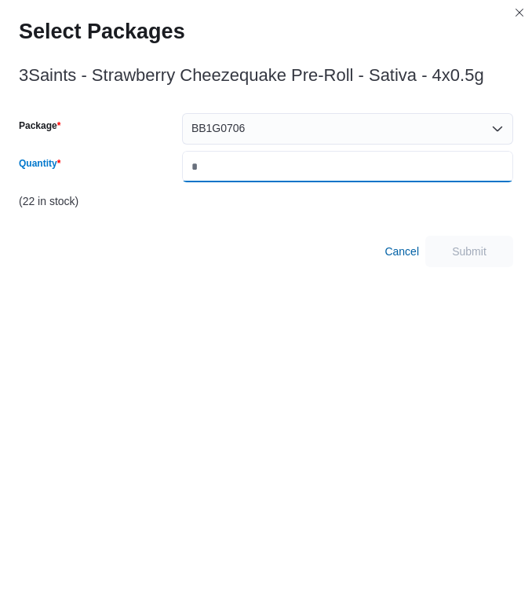
click at [235, 168] on input "Quantity" at bounding box center [347, 166] width 331 height 31
type input "*"
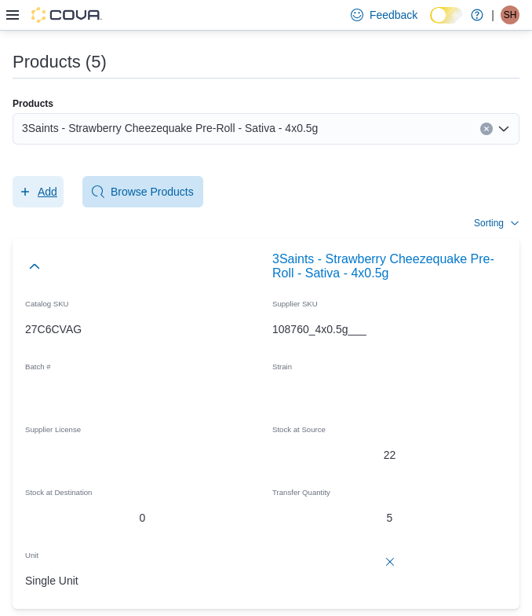
scroll to position [375, 0]
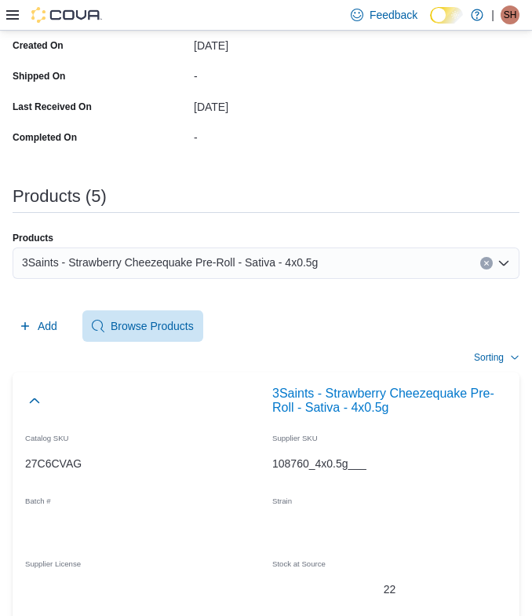
click at [111, 254] on span "3Saints - Strawberry Cheezequake Pre-Roll - Sativa - 4x0.5g" at bounding box center [170, 262] width 296 height 19
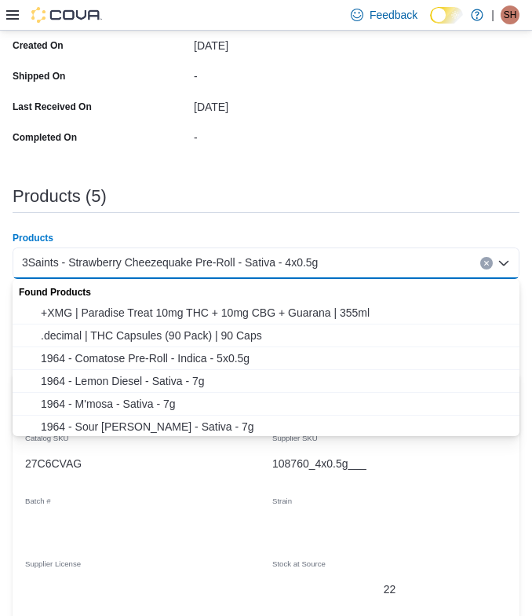
paste input "**********"
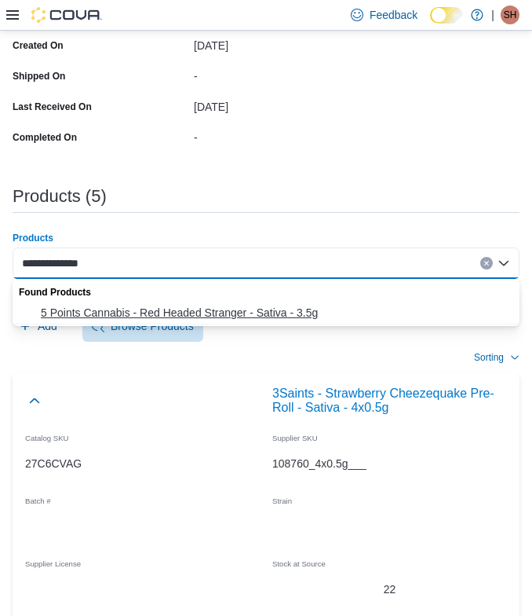
type input "**********"
click at [76, 315] on span "5 Points Cannabis - Red Headed Stranger - Sativa - 3.5g" at bounding box center [276, 313] width 470 height 16
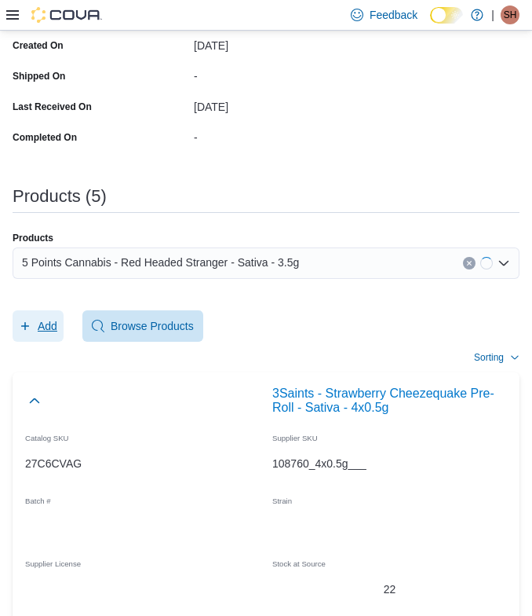
click at [49, 319] on span "Add" at bounding box center [48, 326] width 20 height 16
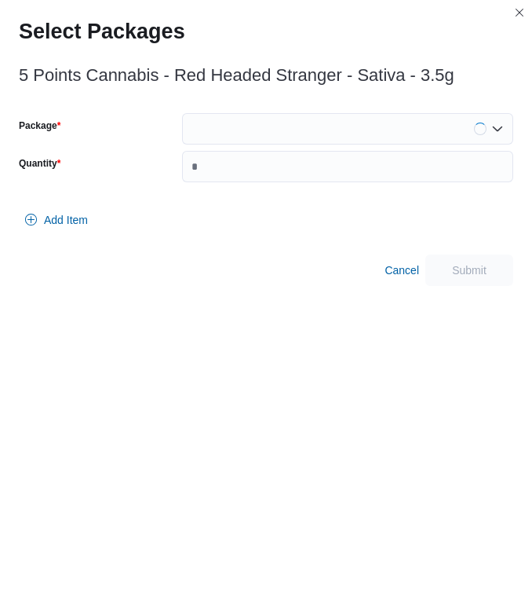
click at [239, 122] on div at bounding box center [347, 128] width 331 height 31
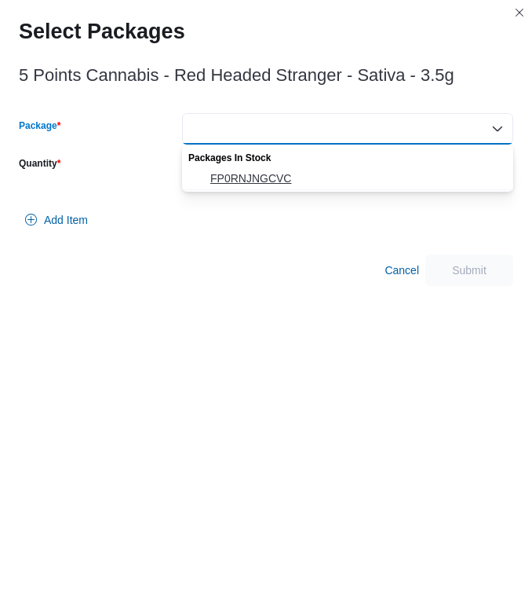
click at [239, 177] on span "FP0RNJNGCVC" at bounding box center [357, 178] width 294 height 16
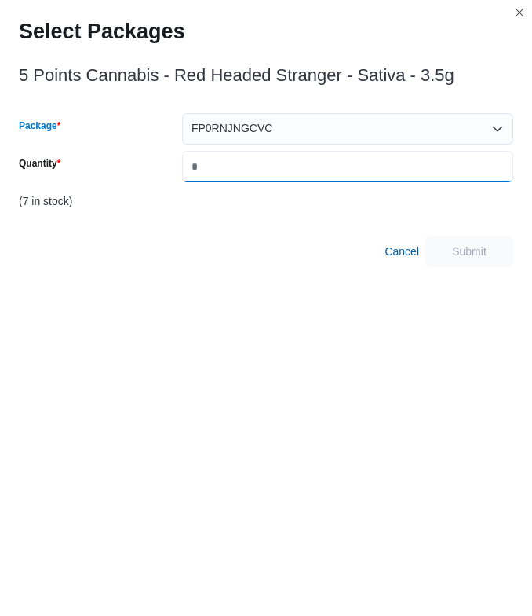
click at [239, 177] on input "Quantity" at bounding box center [347, 166] width 331 height 31
type input "*"
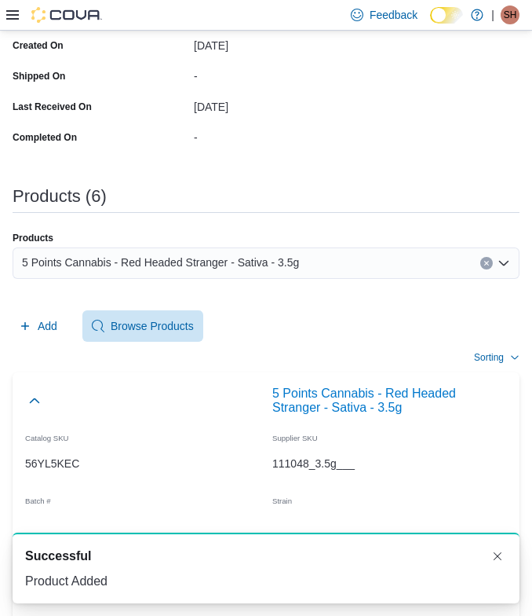
scroll to position [0, 0]
click at [353, 265] on div "5 Points Cannabis - Red Headed Stranger - Sativa - 3.5g" at bounding box center [266, 262] width 507 height 31
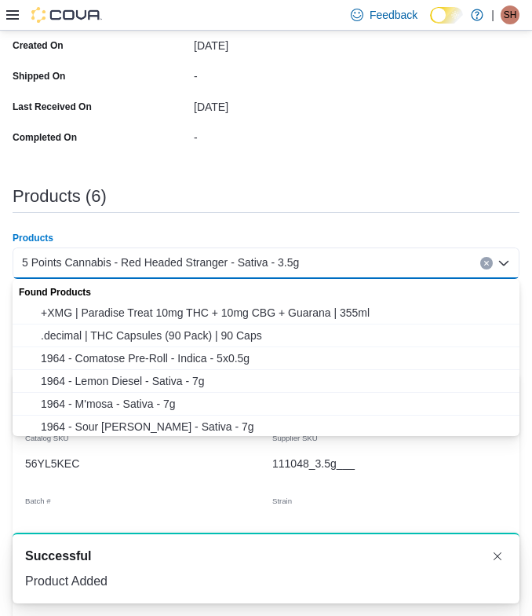
click at [353, 265] on div "5 Points Cannabis - Red Headed Stranger - Sativa - 3.5g" at bounding box center [266, 262] width 507 height 31
paste input "**********"
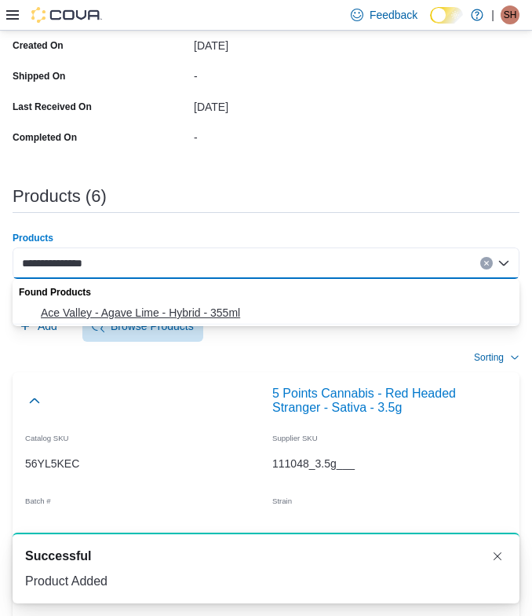
type input "**********"
click at [151, 310] on span "Ace Valley - Agave Lime - Hybrid - 355ml" at bounding box center [276, 313] width 470 height 16
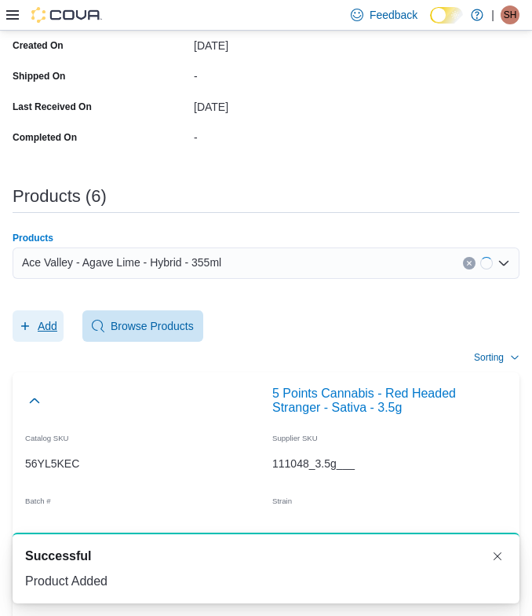
click at [48, 334] on span "Add" at bounding box center [48, 326] width 20 height 16
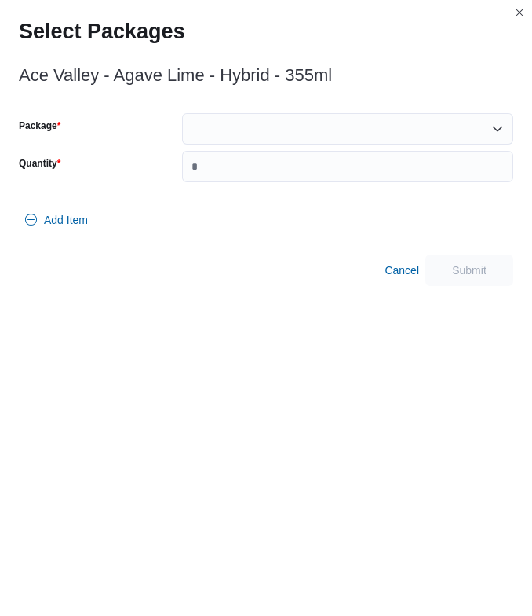
click at [262, 133] on div at bounding box center [347, 128] width 331 height 31
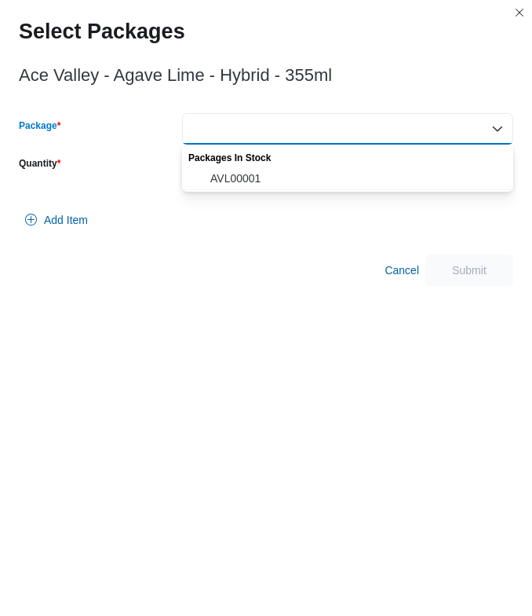
click at [250, 160] on div "Packages In Stock" at bounding box center [347, 155] width 331 height 23
click at [253, 176] on span "AVL00001" at bounding box center [357, 178] width 294 height 16
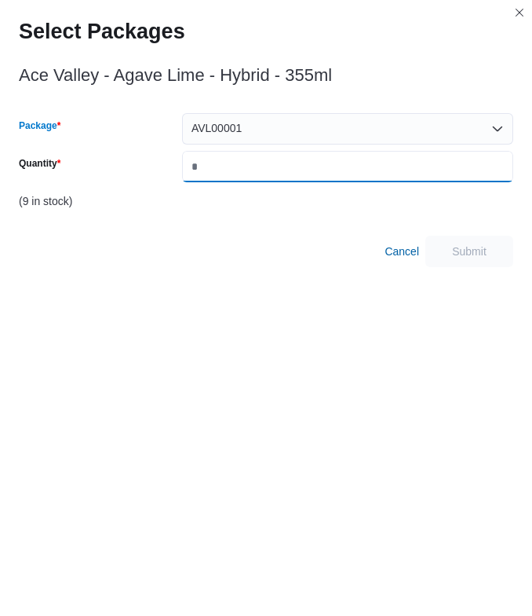
click at [253, 170] on input "Quantity" at bounding box center [347, 166] width 331 height 31
type input "*"
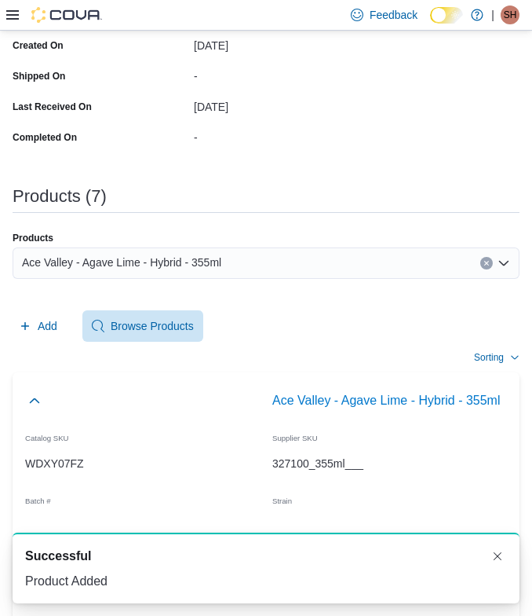
click at [221, 257] on span "Ace Valley - Agave Lime - Hybrid - 355ml" at bounding box center [121, 262] width 199 height 19
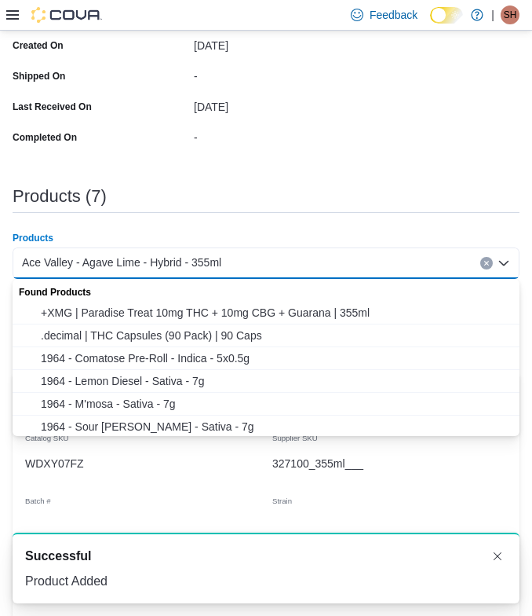
paste input "**********"
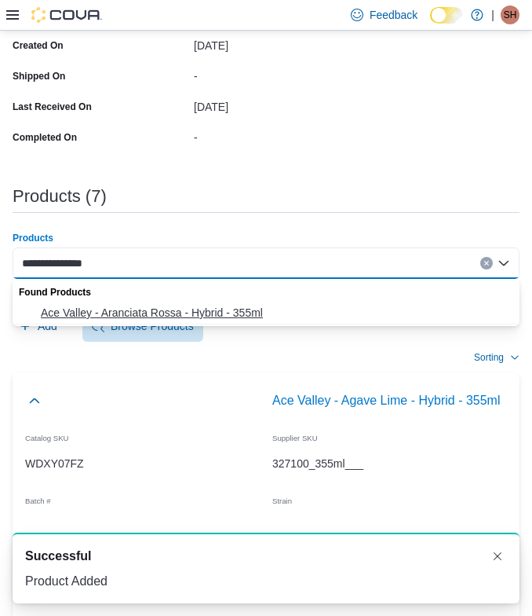
type input "**********"
click at [144, 309] on span "Ace Valley - Aranciata Rossa - Hybrid - 355ml" at bounding box center [276, 313] width 470 height 16
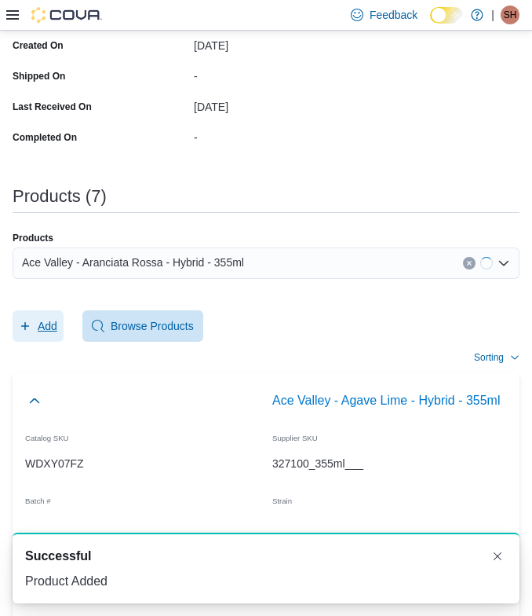
click at [53, 321] on span "Add" at bounding box center [48, 326] width 20 height 16
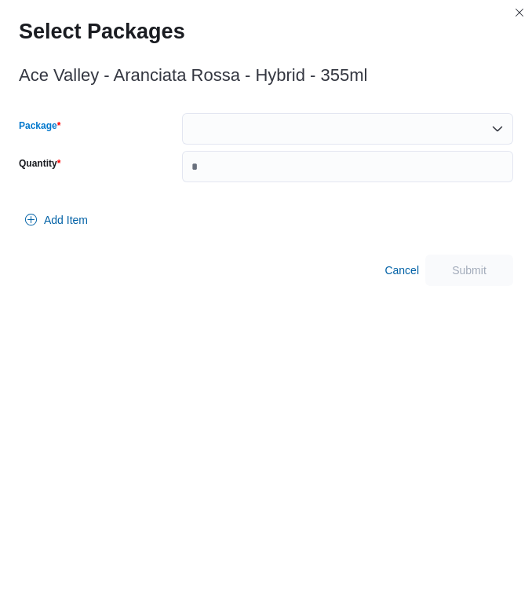
click at [271, 133] on div at bounding box center [347, 128] width 331 height 31
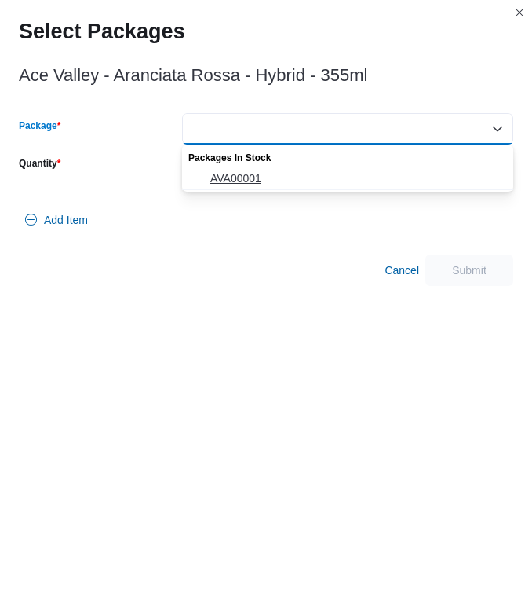
click at [297, 178] on span "AVA00001" at bounding box center [357, 178] width 294 height 16
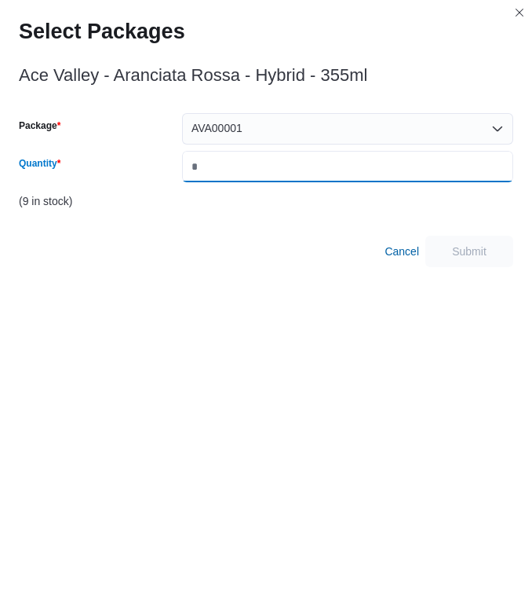
click at [291, 174] on input "Quantity" at bounding box center [347, 166] width 331 height 31
type input "*"
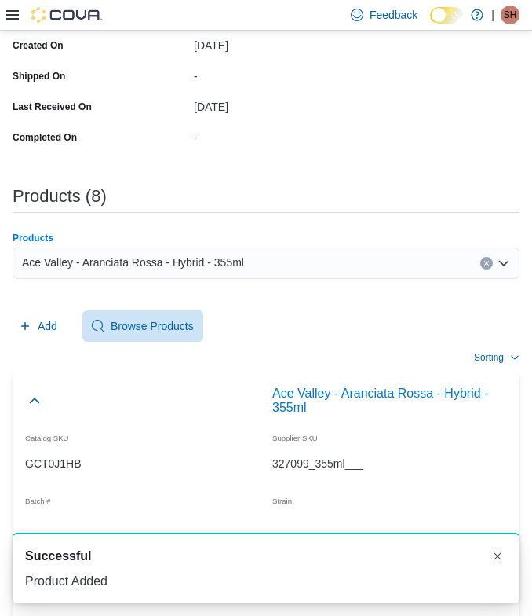
click at [243, 265] on span "Ace Valley - Aranciata Rossa - Hybrid - 355ml" at bounding box center [133, 262] width 222 height 19
paste input "**********"
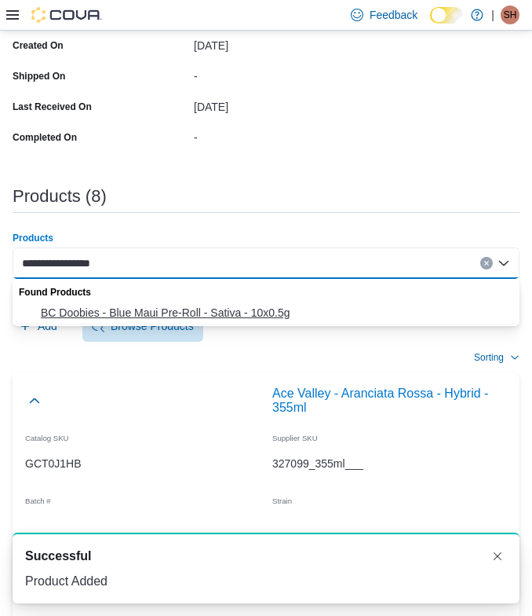
type input "**********"
click at [105, 309] on span "BC Doobies - Blue Maui Pre-Roll - Sativa - 10x0.5g" at bounding box center [276, 313] width 470 height 16
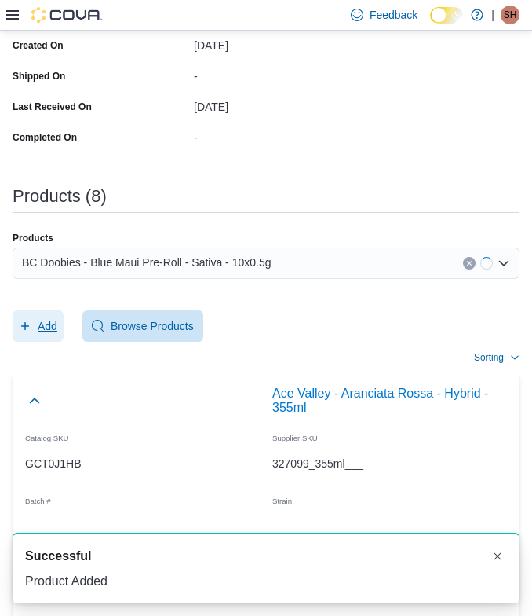
click at [55, 318] on span "Add" at bounding box center [48, 326] width 20 height 16
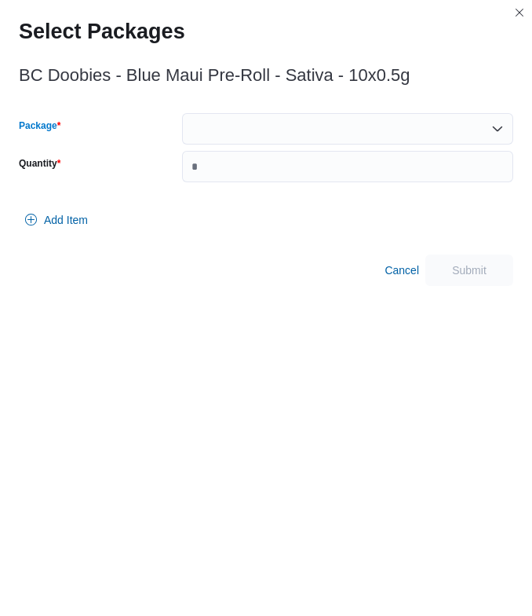
click at [294, 128] on div at bounding box center [347, 128] width 331 height 31
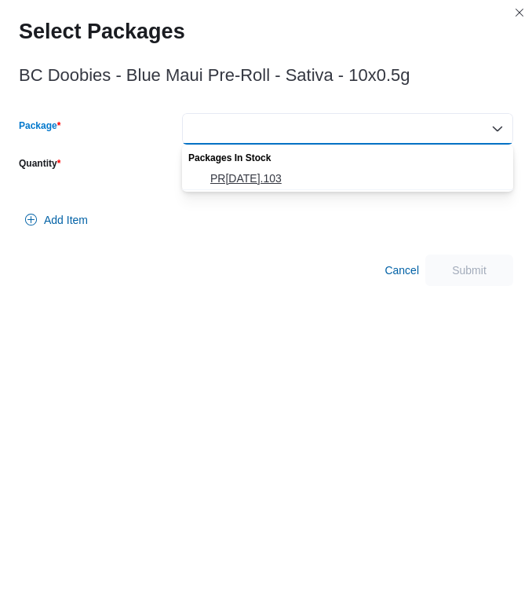
click at [254, 177] on span "PR22JUL2025.103" at bounding box center [357, 178] width 294 height 16
click at [254, 177] on input "Quantity" at bounding box center [347, 166] width 331 height 31
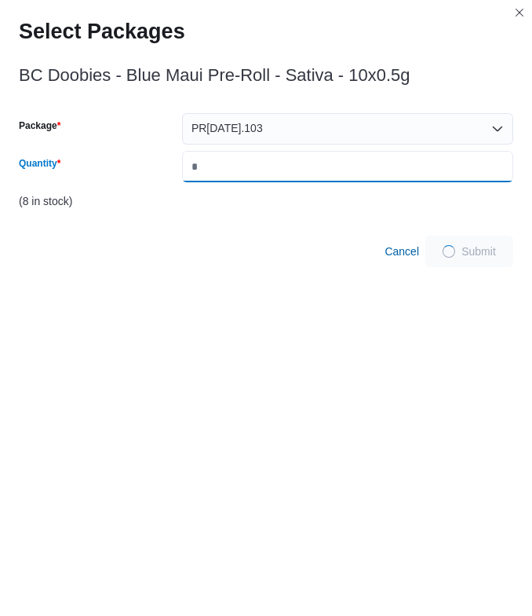
type input "*"
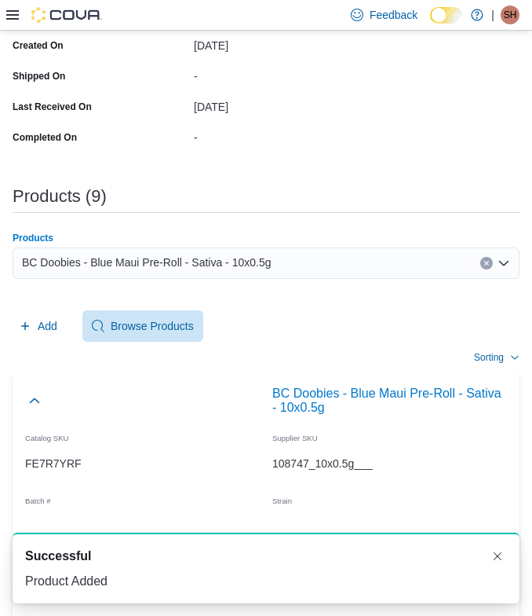
click at [308, 259] on div "BC Doobies - Blue Maui Pre-Roll - Sativa - 10x0.5g" at bounding box center [266, 262] width 507 height 31
paste input "**********"
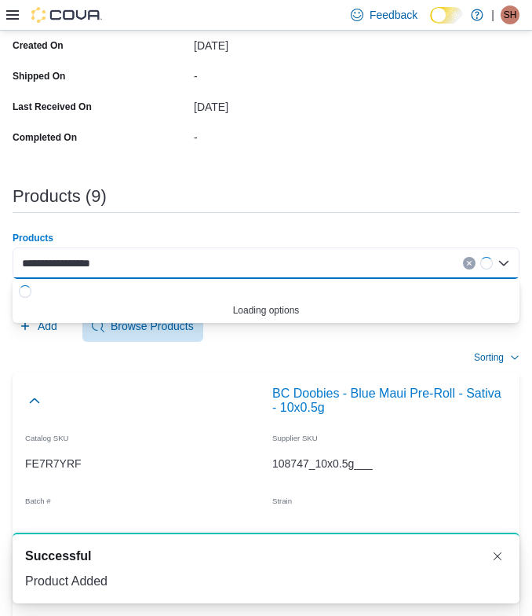
type input "**********"
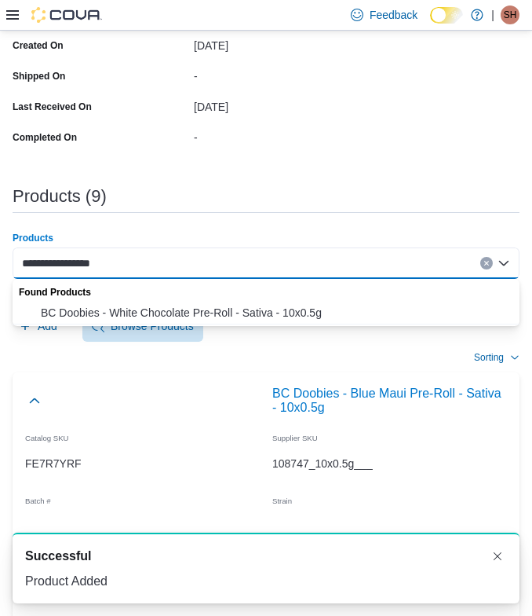
click at [126, 316] on span "BC Doobies - White Chocolate Pre-Roll - Sativa - 10x0.5g" at bounding box center [276, 313] width 470 height 16
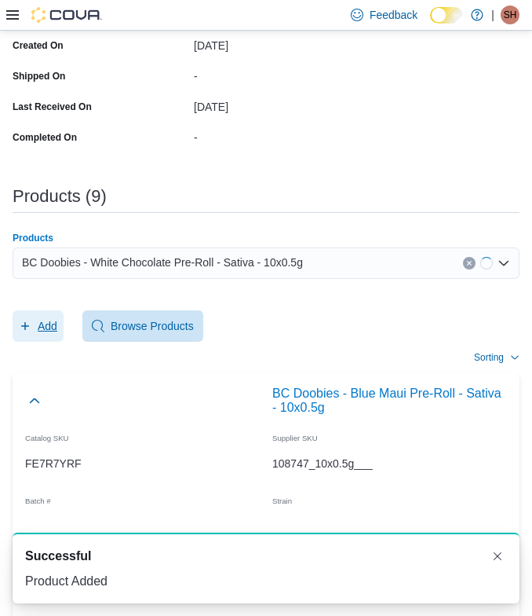
click at [50, 320] on span "Add" at bounding box center [48, 326] width 20 height 16
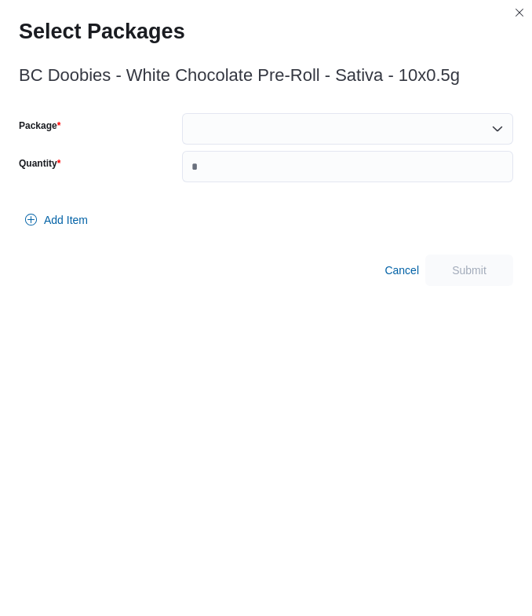
click at [188, 141] on div at bounding box center [347, 128] width 331 height 31
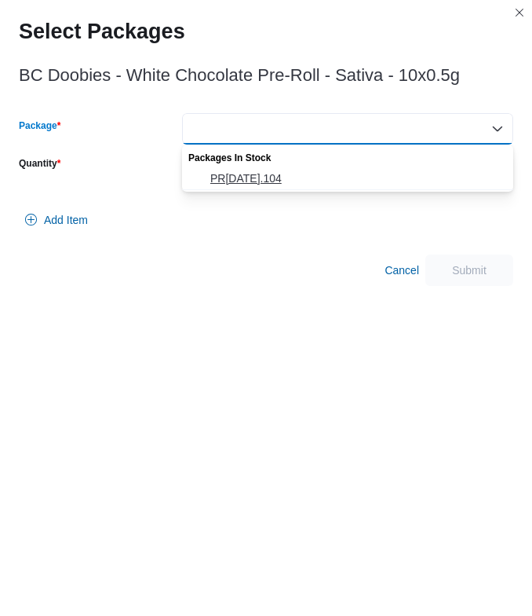
click at [217, 173] on span "PR08JUL2025.104" at bounding box center [357, 178] width 294 height 16
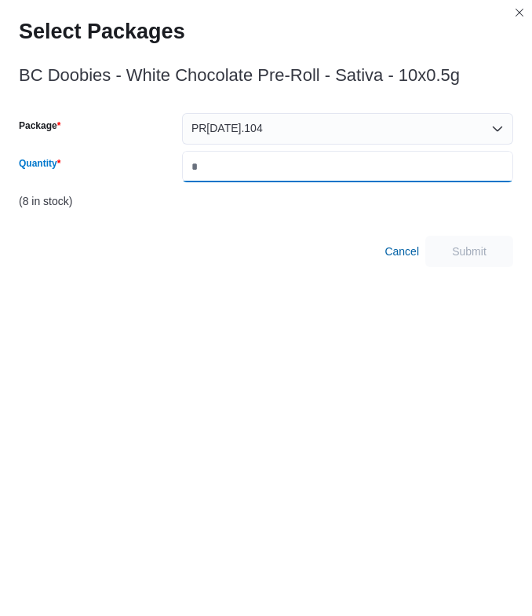
click at [217, 173] on input "Quantity" at bounding box center [347, 166] width 331 height 31
type input "*"
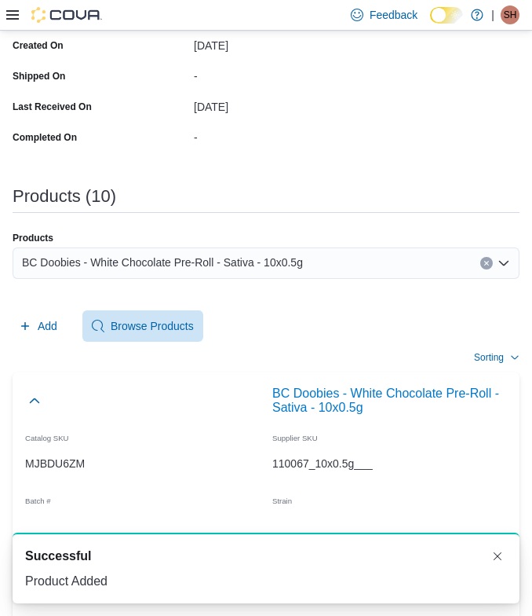
click at [286, 258] on span "BC Doobies - White Chocolate Pre-Roll - Sativa - 10x0.5g" at bounding box center [162, 262] width 281 height 19
paste input "**********"
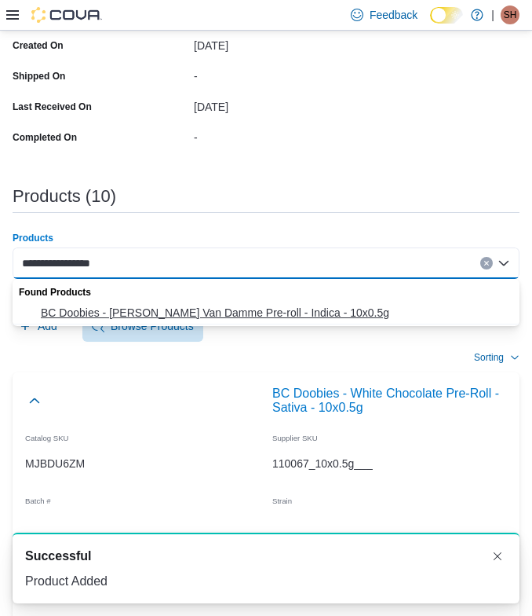
type input "**********"
click at [87, 314] on span "BC Doobies - Jean Clouds Van Damme Pre-roll - Indica - 10x0.5g" at bounding box center [276, 313] width 470 height 16
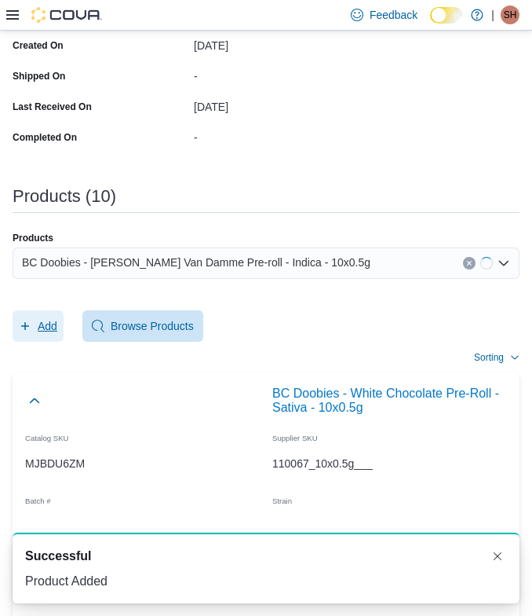
click at [42, 315] on span "Add" at bounding box center [38, 325] width 38 height 31
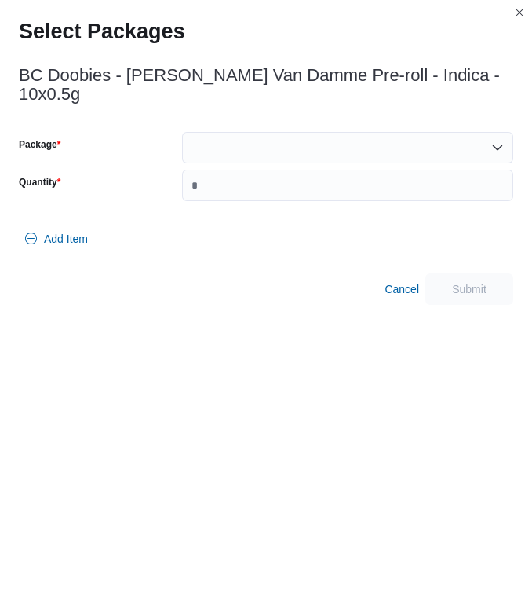
click at [302, 143] on div at bounding box center [347, 147] width 331 height 31
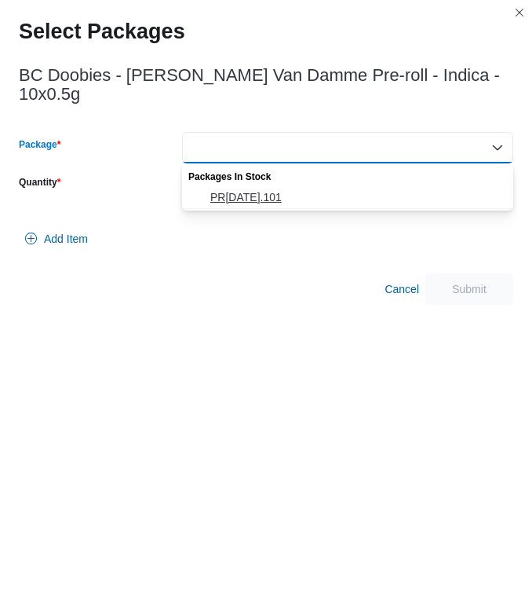
click at [228, 201] on span "PR29JUL2025.101" at bounding box center [357, 197] width 294 height 16
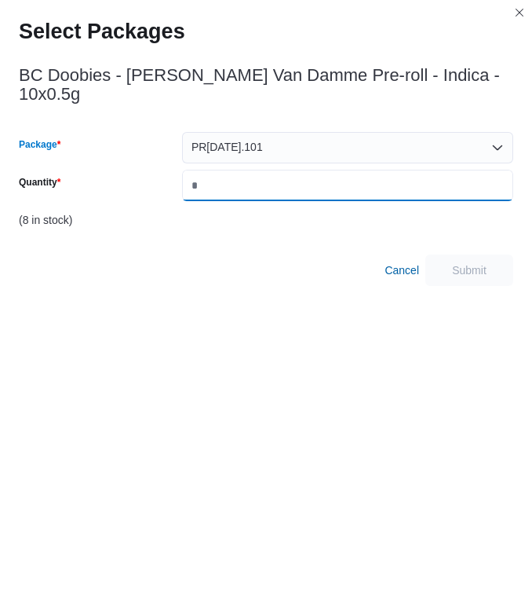
click at [228, 195] on input "Quantity" at bounding box center [347, 185] width 331 height 31
type input "*"
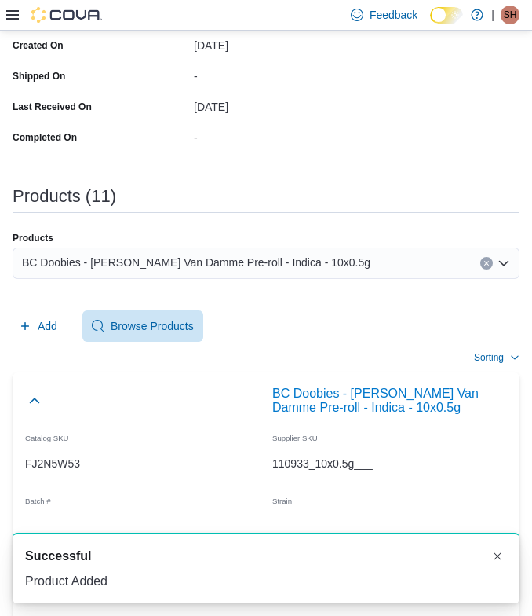
click at [383, 271] on div "BC Doobies - Jean Clouds Van Damme Pre-roll - Indica - 10x0.5g" at bounding box center [266, 262] width 507 height 31
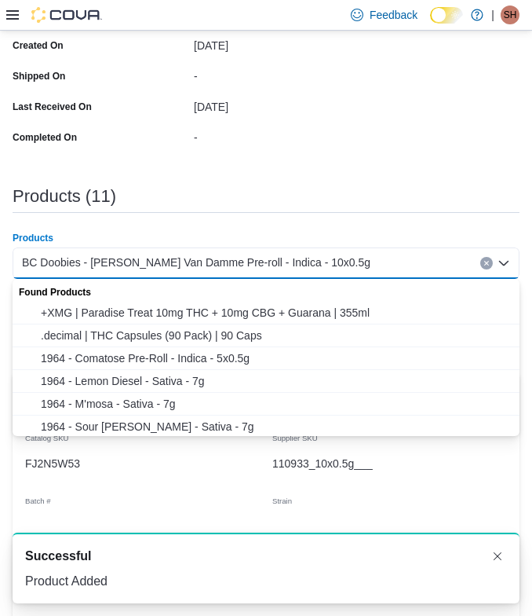
paste input "**********"
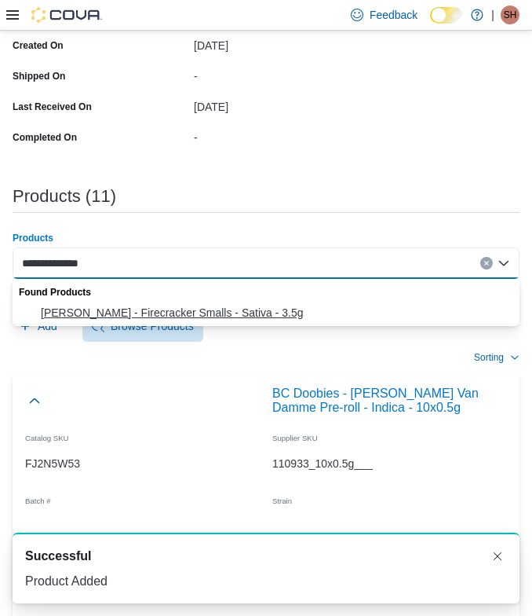
type input "**********"
click at [166, 316] on span "BC Smalls - Firecracker Smalls - Sativa - 3.5g" at bounding box center [276, 313] width 470 height 16
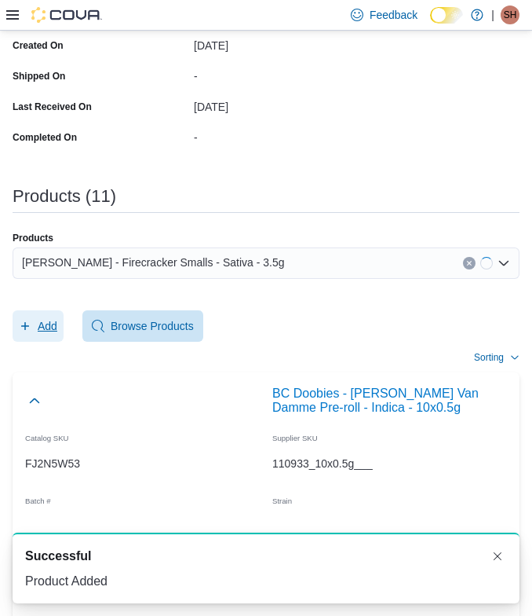
click at [24, 319] on span "Add" at bounding box center [38, 325] width 38 height 31
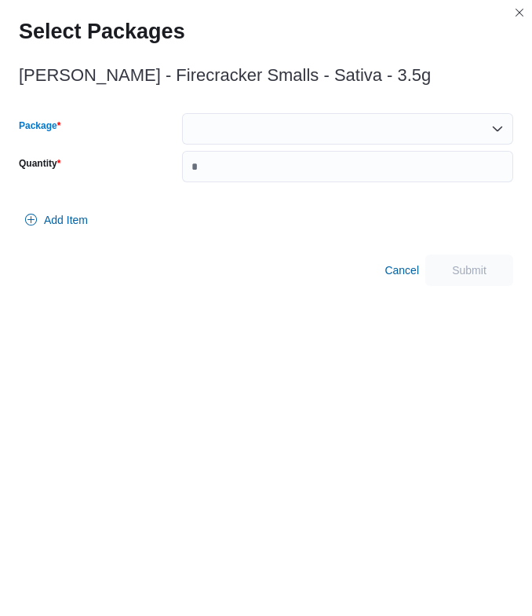
click at [210, 138] on div at bounding box center [347, 128] width 331 height 31
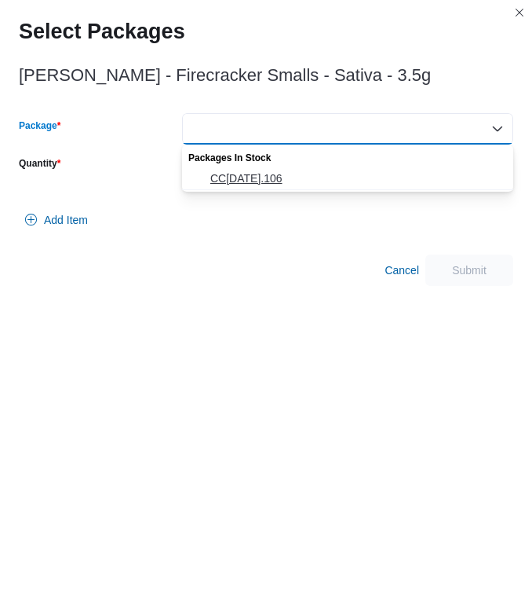
click at [217, 170] on span "CC21JUL2025.106" at bounding box center [357, 178] width 294 height 16
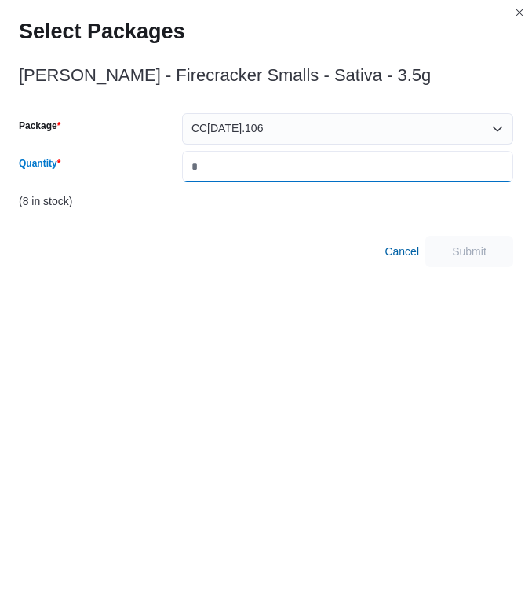
click at [217, 170] on input "Quantity" at bounding box center [347, 166] width 331 height 31
type input "*"
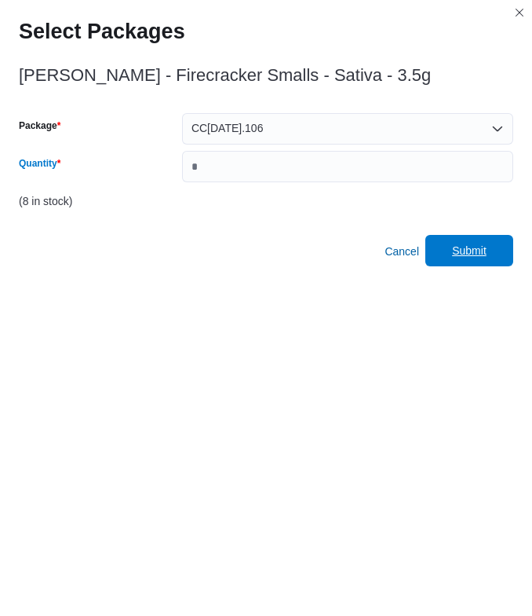
click at [442, 242] on span "Submit" at bounding box center [469, 250] width 69 height 31
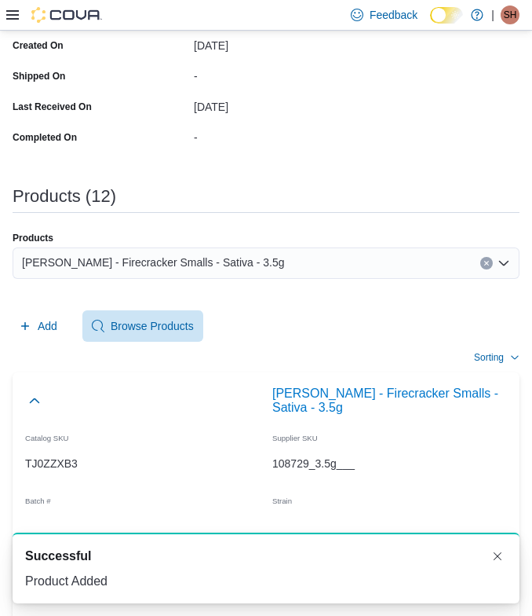
click at [354, 254] on div "BC Smalls - Firecracker Smalls - Sativa - 3.5g" at bounding box center [266, 262] width 507 height 31
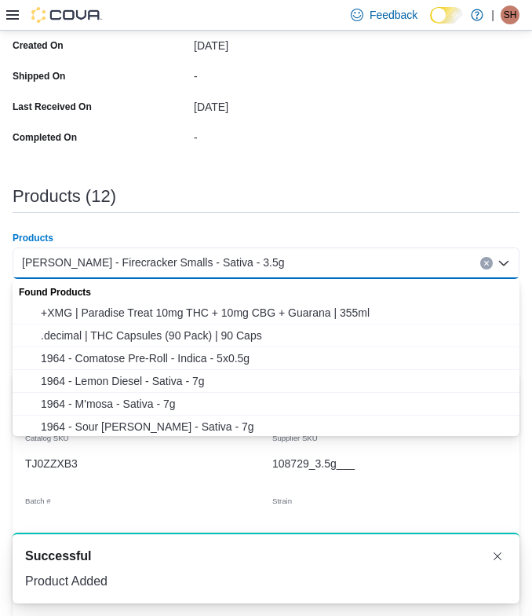
paste input "**********"
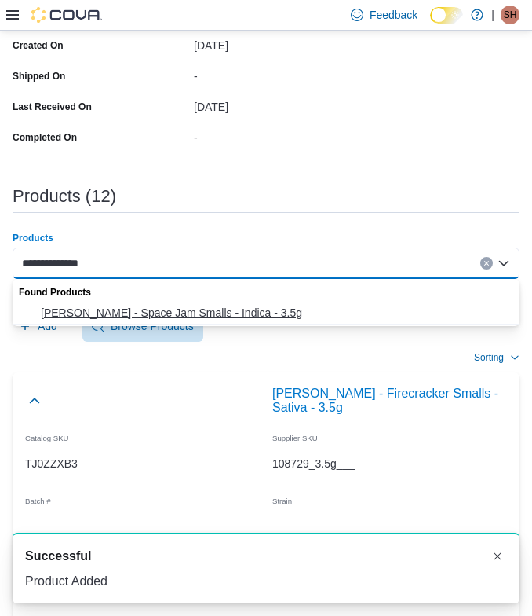
type input "**********"
click at [148, 310] on span "BC Smalls - Space Jam Smalls - Indica - 3.5g" at bounding box center [276, 313] width 470 height 16
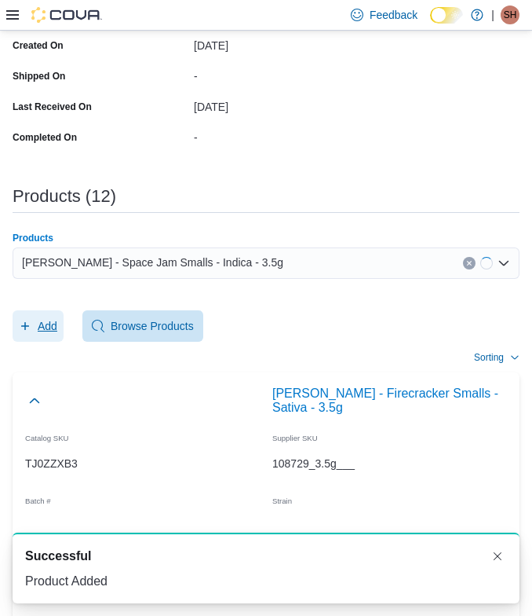
click at [35, 327] on span "Add" at bounding box center [38, 325] width 38 height 31
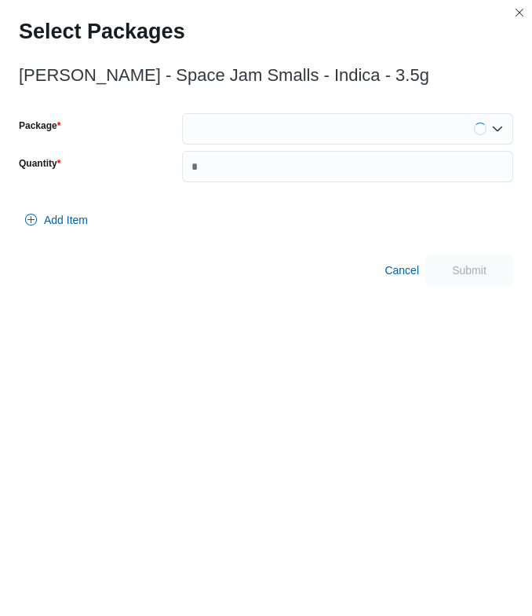
click at [214, 126] on div at bounding box center [347, 128] width 331 height 31
click at [214, 192] on div "Package Quantity" at bounding box center [266, 158] width 495 height 91
click at [214, 133] on div at bounding box center [347, 128] width 331 height 31
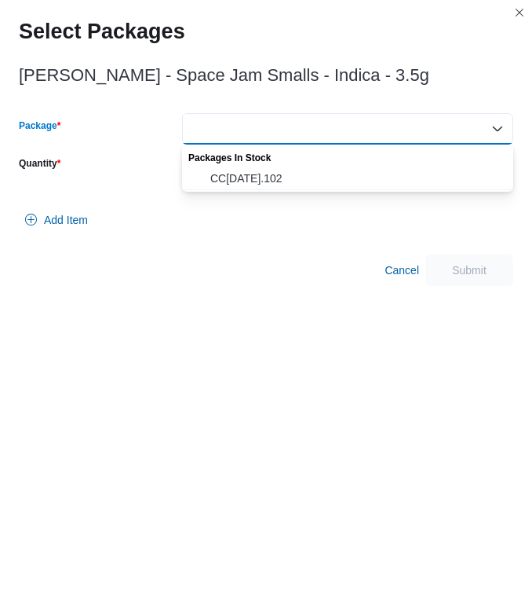
click at [214, 166] on div "Packages In Stock" at bounding box center [347, 155] width 331 height 23
click at [214, 168] on button "CC14JUL2025.102" at bounding box center [347, 178] width 331 height 23
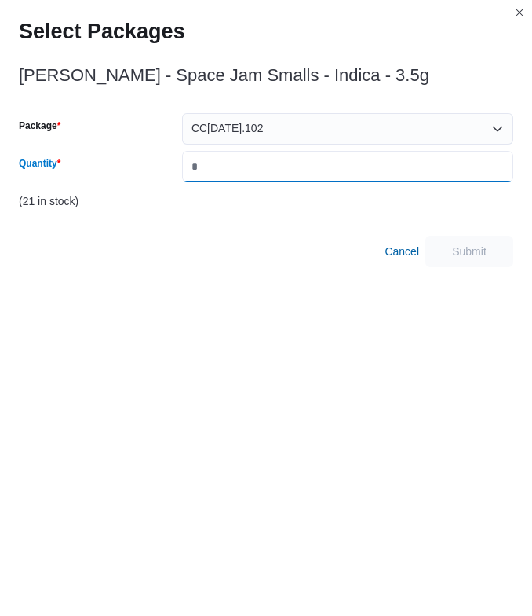
click at [214, 168] on input "Quantity" at bounding box center [347, 166] width 331 height 31
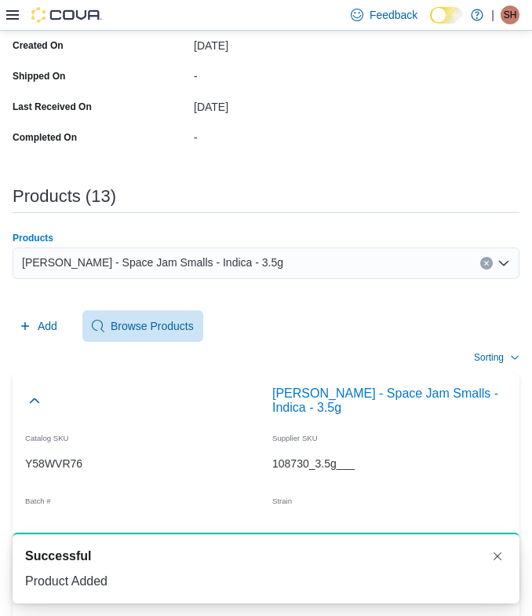
click at [402, 267] on div "BC Smalls - Space Jam Smalls - Indica - 3.5g" at bounding box center [266, 262] width 507 height 31
paste input "**********"
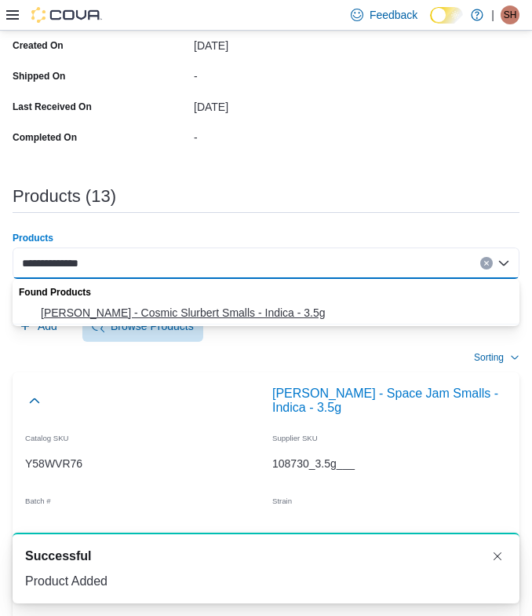
click at [214, 308] on span "BC Smalls - Cosmic Slurbert Smalls - Indica - 3.5g" at bounding box center [276, 313] width 470 height 16
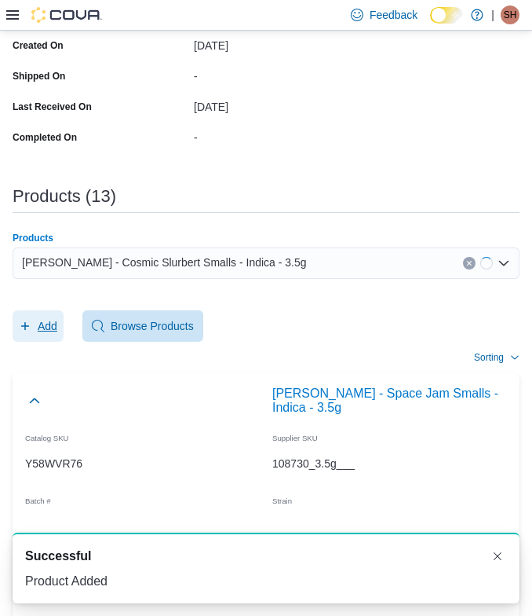
click at [56, 319] on span "Add" at bounding box center [48, 326] width 20 height 16
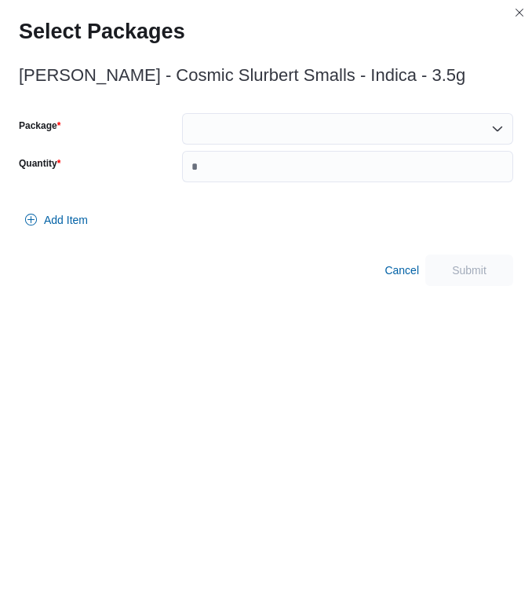
click at [355, 126] on div at bounding box center [347, 128] width 331 height 31
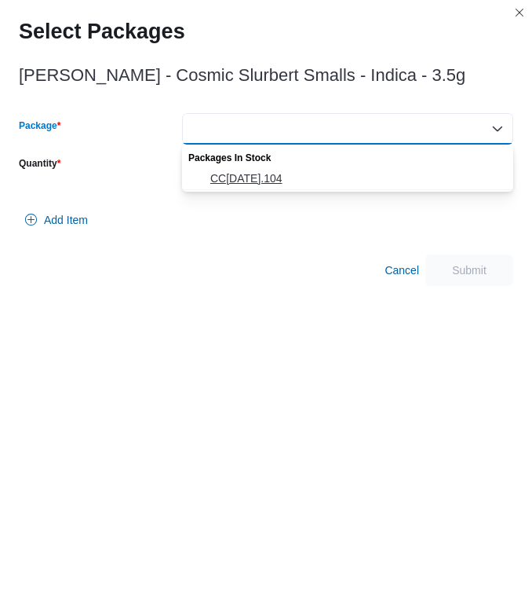
click at [338, 169] on button "CC02JUL2025.104" at bounding box center [347, 178] width 331 height 23
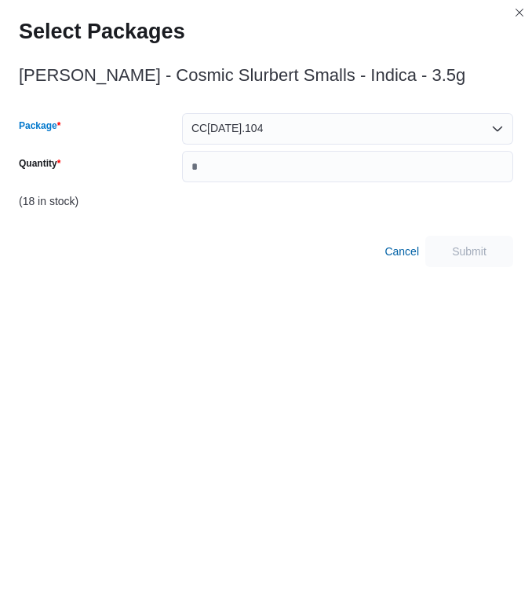
click at [283, 137] on div "CC02JUL2025.104 Combo box. Selected. CC02JUL2025.104. Press Backspace to delete…" at bounding box center [347, 128] width 331 height 31
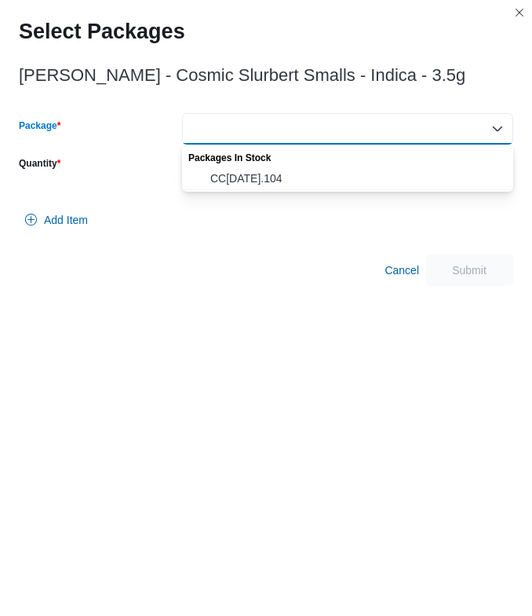
click at [273, 165] on div "Packages In Stock" at bounding box center [347, 155] width 331 height 23
click at [273, 173] on span "CC02JUL2025.104" at bounding box center [357, 178] width 294 height 16
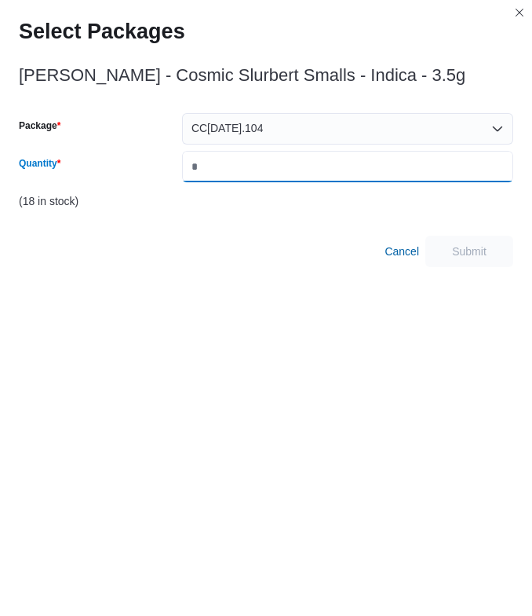
click at [273, 173] on input "*" at bounding box center [347, 166] width 331 height 31
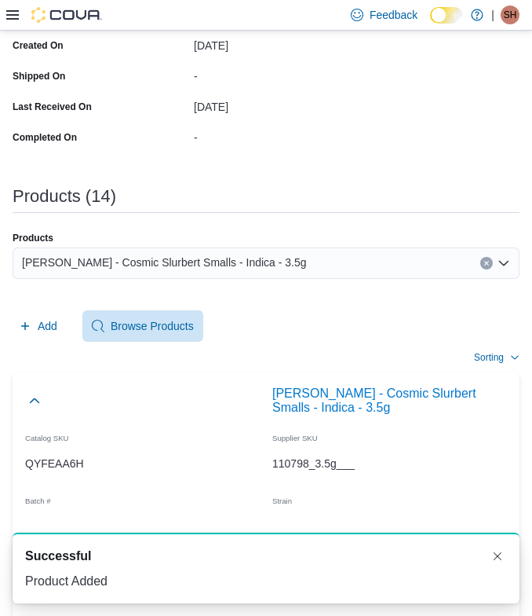
click at [278, 259] on div "BC Smalls - Cosmic Slurbert Smalls - Indica - 3.5g" at bounding box center [266, 262] width 507 height 31
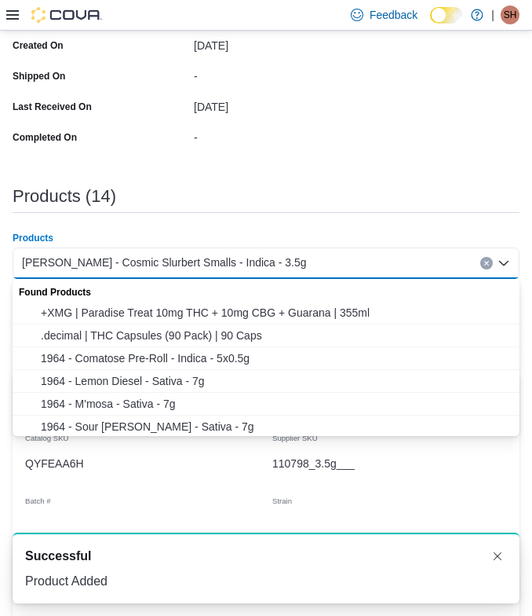
paste input "**********"
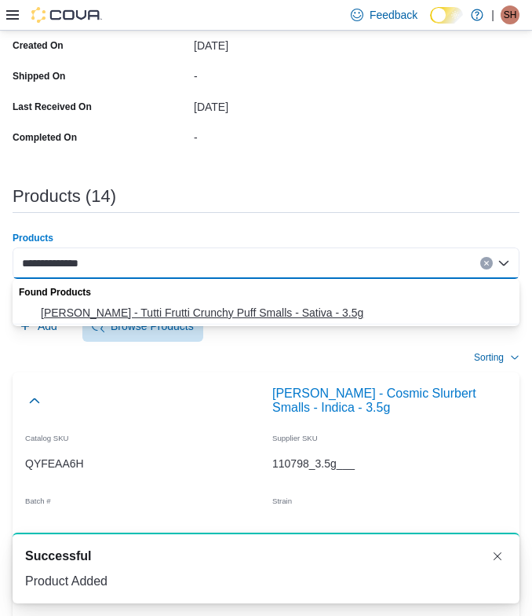
click at [151, 310] on span "BC Smalls - Tutti Frutti Crunchy Puff Smalls - Sativa - 3.5g" at bounding box center [276, 313] width 470 height 16
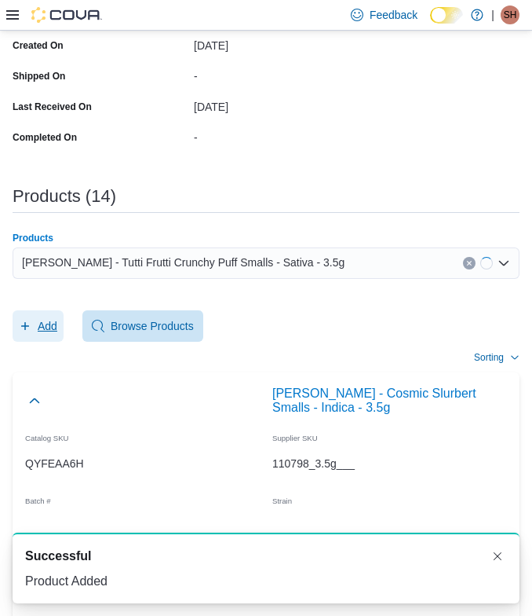
click at [48, 323] on span "Add" at bounding box center [48, 326] width 20 height 16
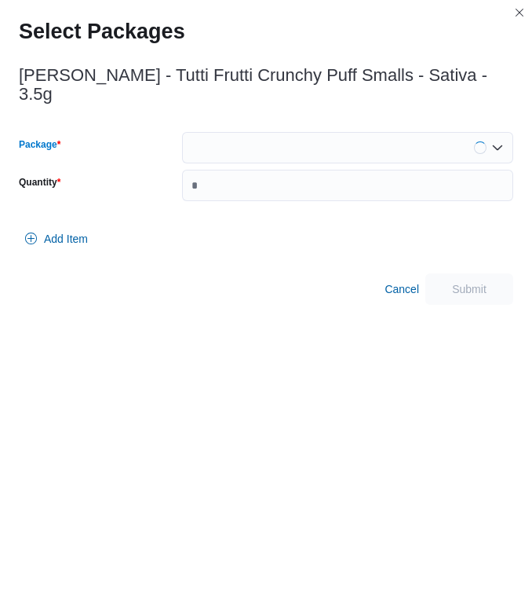
click at [324, 132] on div at bounding box center [347, 147] width 331 height 31
click at [257, 179] on span "CC17JUL2025.102" at bounding box center [357, 178] width 294 height 16
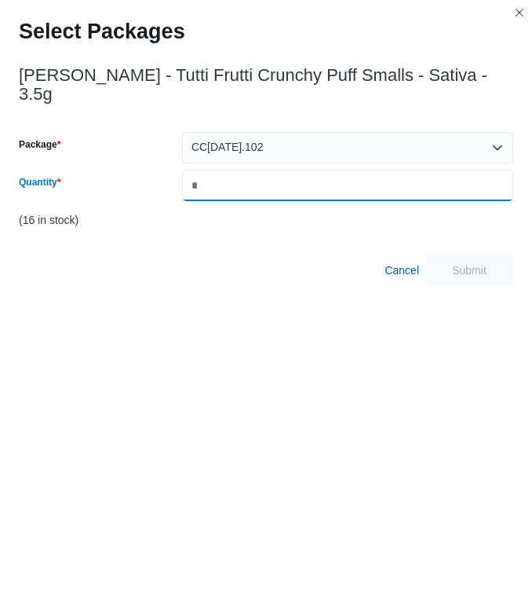
click at [274, 170] on input "Quantity" at bounding box center [347, 185] width 331 height 31
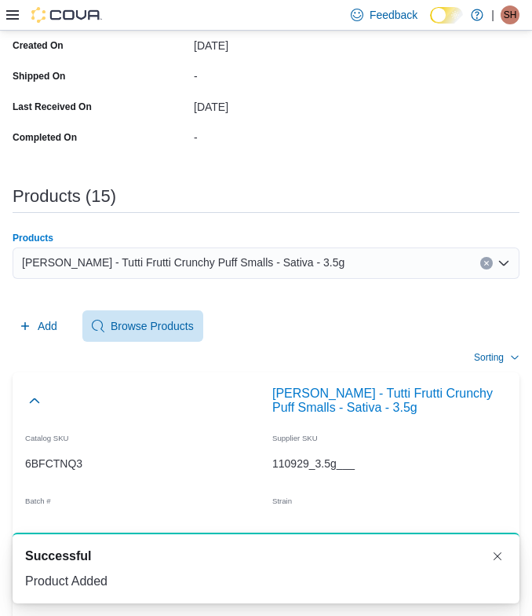
click at [327, 258] on div "BC Smalls - Tutti Frutti Crunchy Puff Smalls - Sativa - 3.5g" at bounding box center [266, 262] width 507 height 31
paste input "**********"
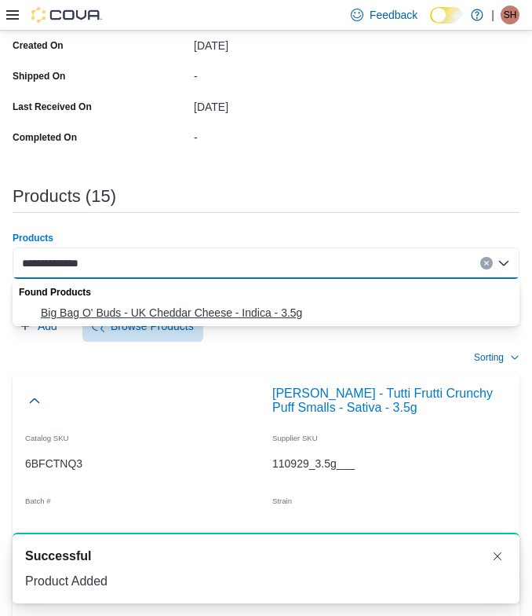
click at [177, 306] on span "Big Bag O' Buds - UK Cheddar Cheese - Indica - 3.5g" at bounding box center [276, 313] width 470 height 16
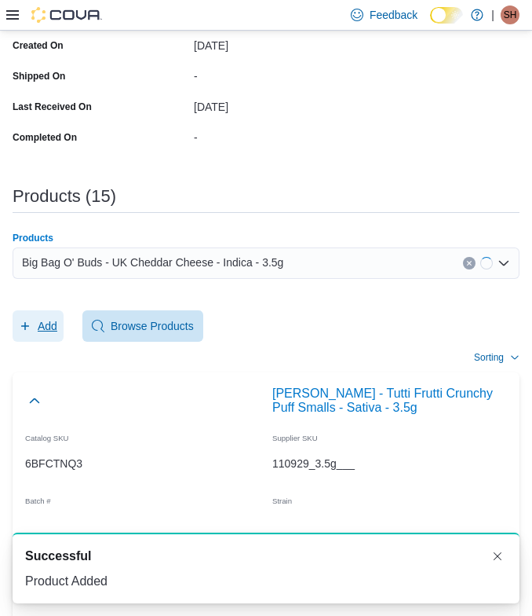
click at [35, 327] on span "Add" at bounding box center [38, 325] width 38 height 31
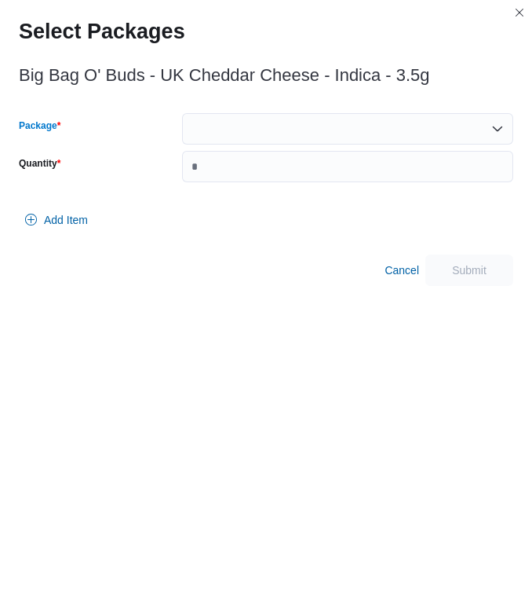
click at [351, 125] on div at bounding box center [347, 128] width 331 height 31
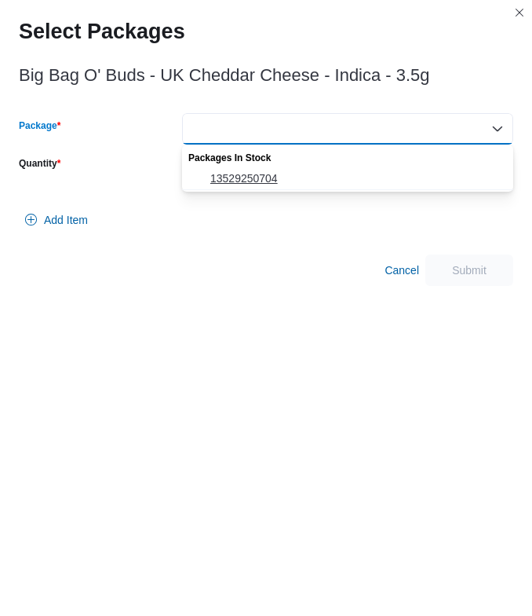
click at [254, 163] on div "Packages In Stock" at bounding box center [347, 155] width 331 height 23
click at [254, 168] on button "13529250704" at bounding box center [347, 178] width 331 height 23
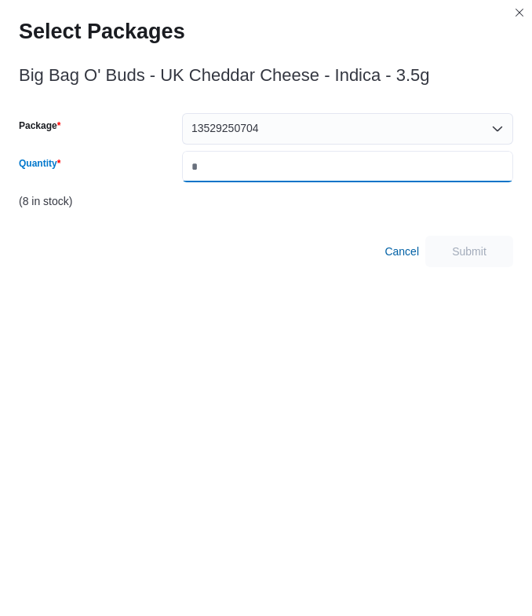
click at [254, 168] on input "Quantity" at bounding box center [347, 166] width 331 height 31
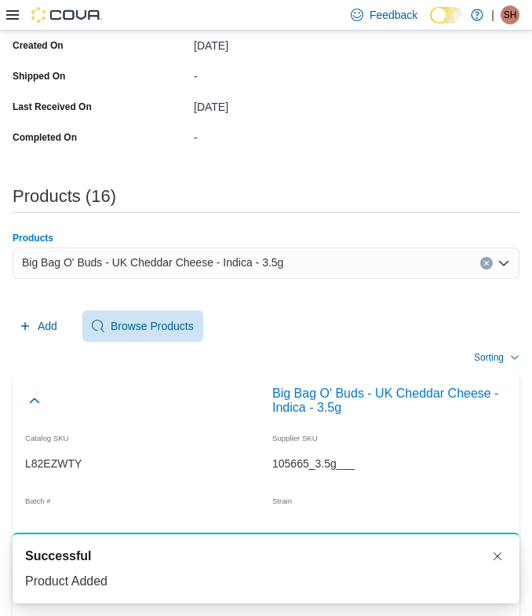
click at [294, 276] on div "Big Bag O' Buds - UK Cheddar Cheese - Indica - 3.5g" at bounding box center [266, 262] width 507 height 31
paste input "**********"
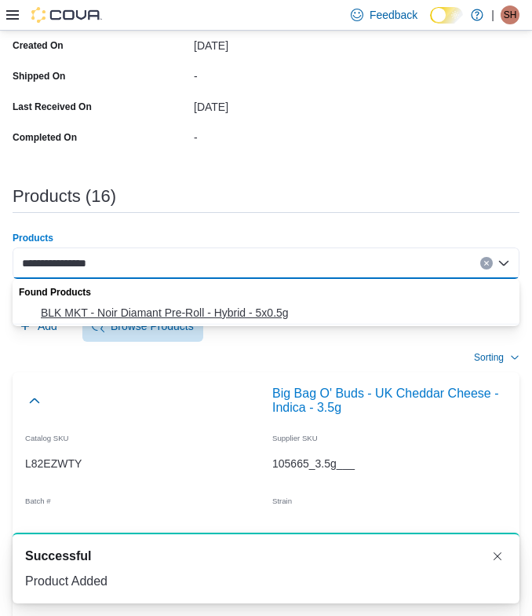
click at [102, 315] on span "BLK MKT - Noir Diamant Pre-Roll - Hybrid - 5x0.5g" at bounding box center [276, 313] width 470 height 16
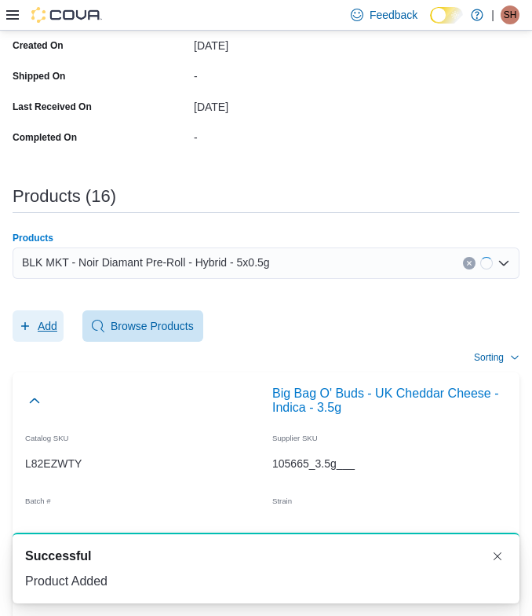
click at [41, 320] on span "Add" at bounding box center [48, 326] width 20 height 16
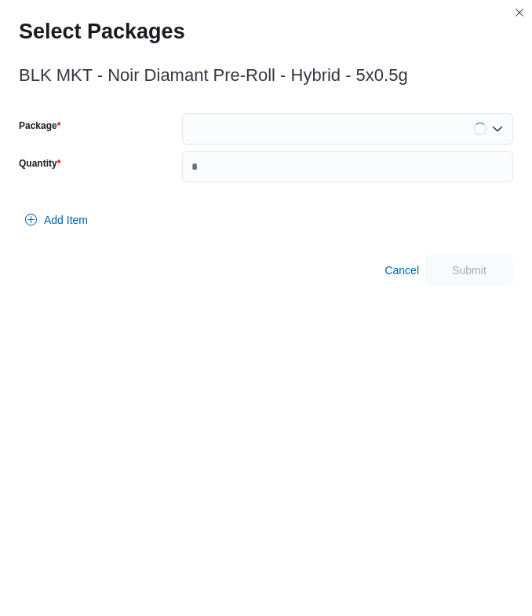
click at [367, 119] on div at bounding box center [347, 128] width 331 height 31
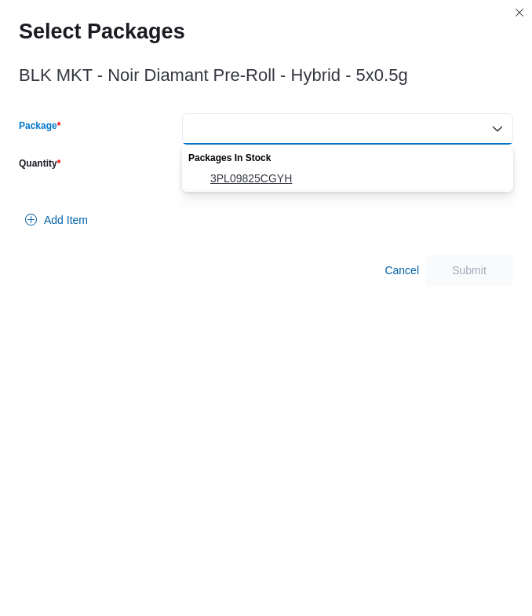
click at [294, 170] on span "3PL09825CGYH" at bounding box center [357, 178] width 294 height 16
click at [294, 170] on input "Quantity" at bounding box center [347, 166] width 331 height 31
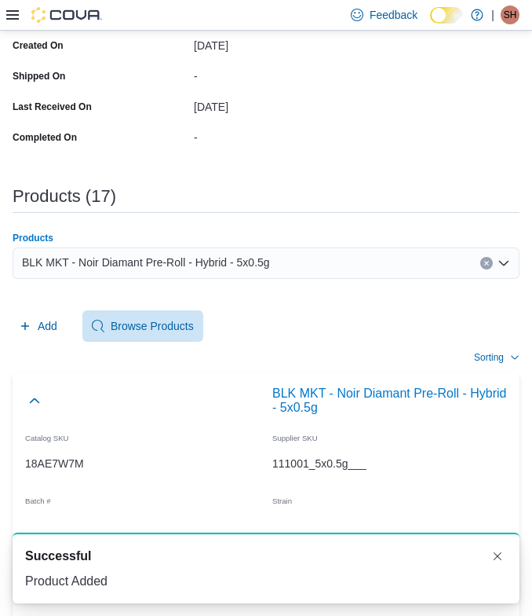
click at [242, 269] on span "BLK MKT - Noir Diamant Pre-Roll - Hybrid - 5x0.5g" at bounding box center [146, 262] width 248 height 19
paste input "**********"
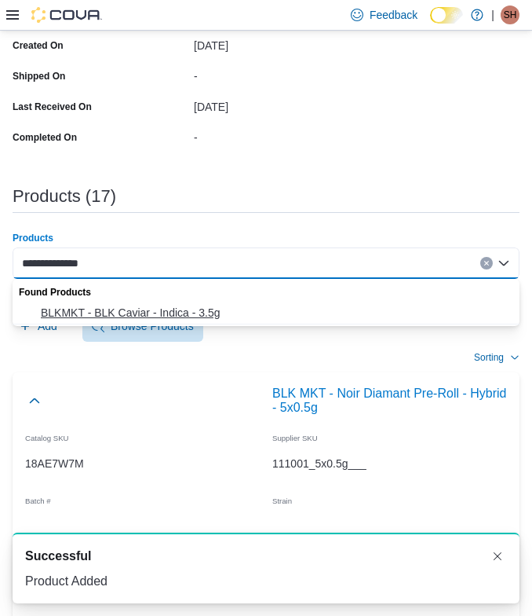
click at [185, 313] on span "BLKMKT - BLK Caviar - Indica - 3.5g" at bounding box center [276, 313] width 470 height 16
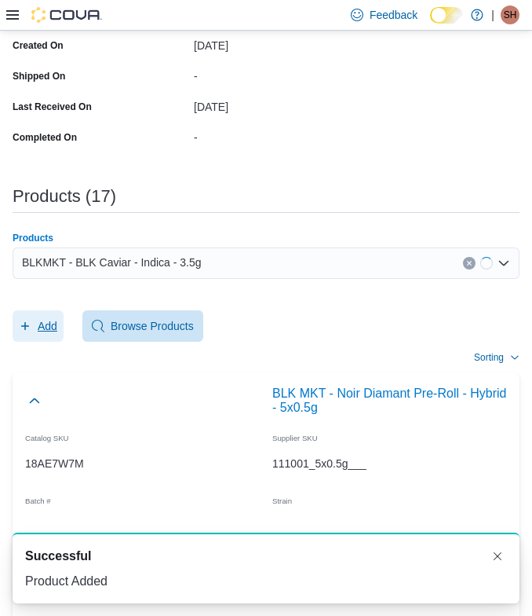
click at [35, 313] on span "Add" at bounding box center [38, 325] width 38 height 31
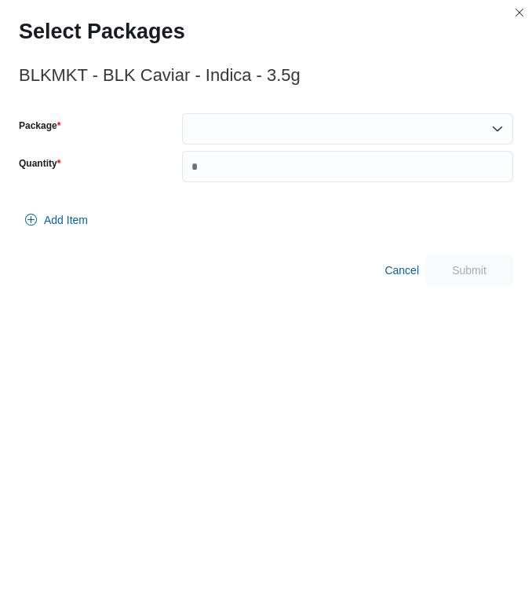
click at [227, 147] on div "Package Quantity" at bounding box center [266, 147] width 495 height 69
click at [217, 128] on div at bounding box center [347, 128] width 331 height 31
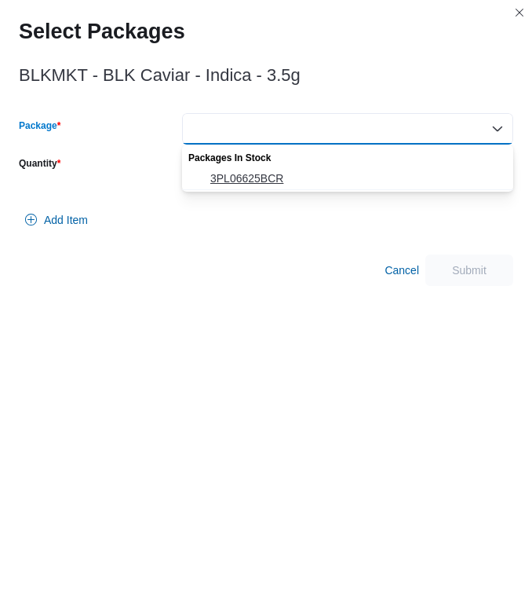
click at [219, 173] on span "3PL06625BCR" at bounding box center [357, 178] width 294 height 16
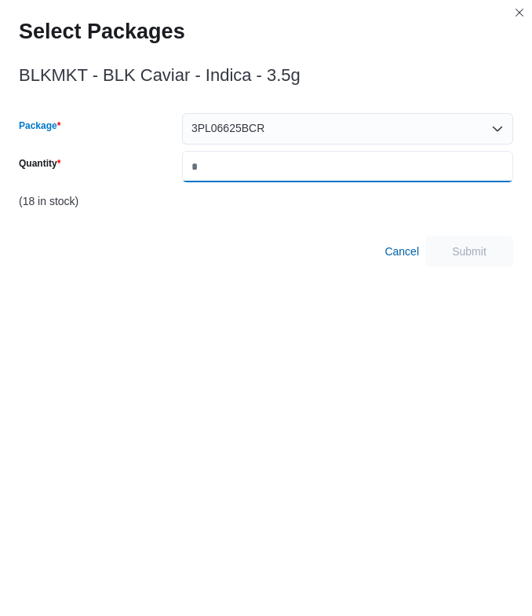
click at [219, 166] on input "Quantity" at bounding box center [347, 166] width 331 height 31
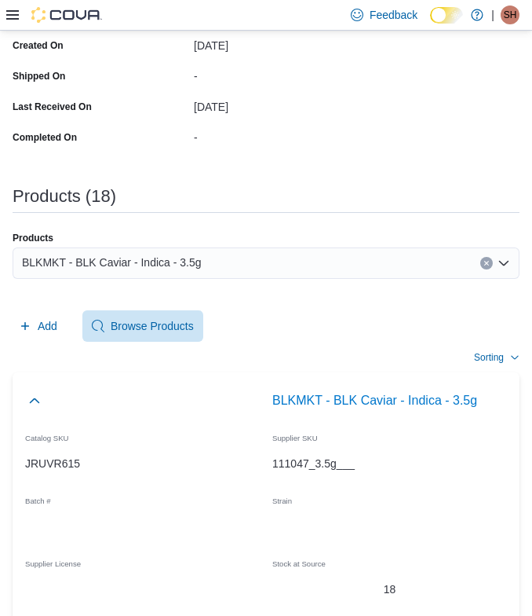
click at [296, 264] on div "BLKMKT - BLK Caviar - Indica - 3.5g" at bounding box center [266, 262] width 507 height 31
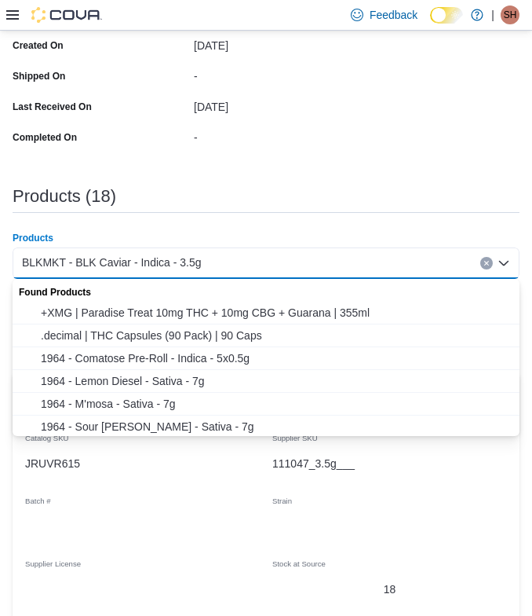
paste input "**********"
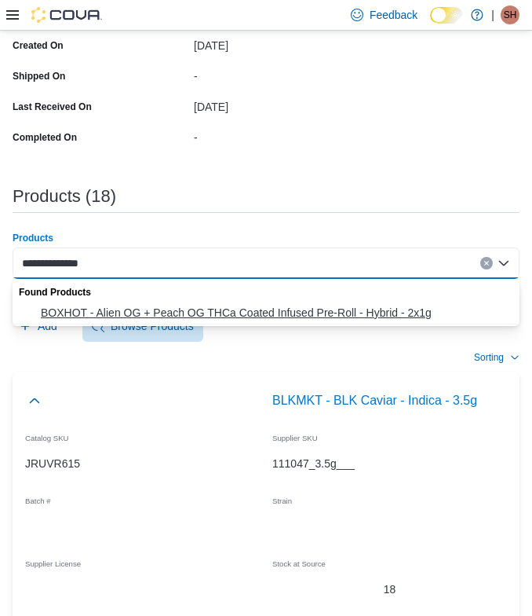
click at [186, 314] on span "BOXHOT - Alien OG + Peach OG THCa Coated Infused Pre-Roll - Hybrid - 2x1g" at bounding box center [276, 313] width 470 height 16
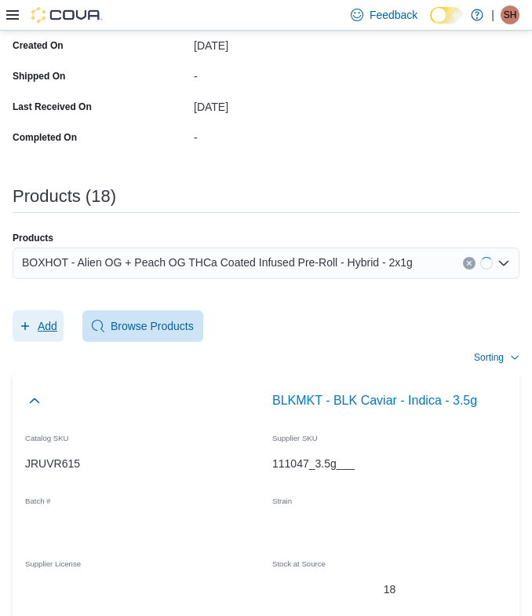
click at [35, 331] on span "Add" at bounding box center [38, 325] width 38 height 31
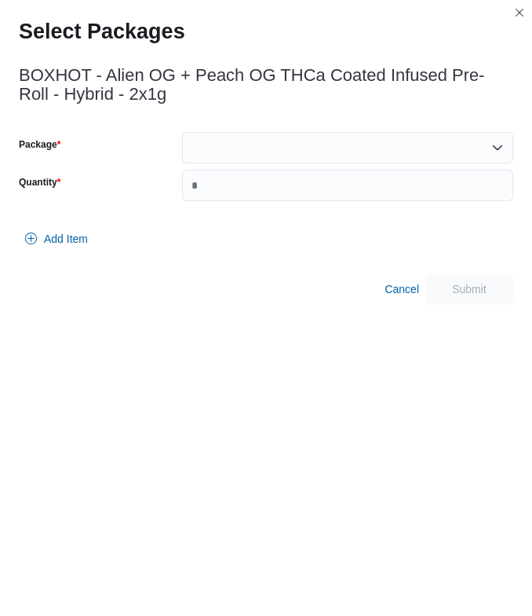
click at [289, 146] on div at bounding box center [347, 147] width 331 height 31
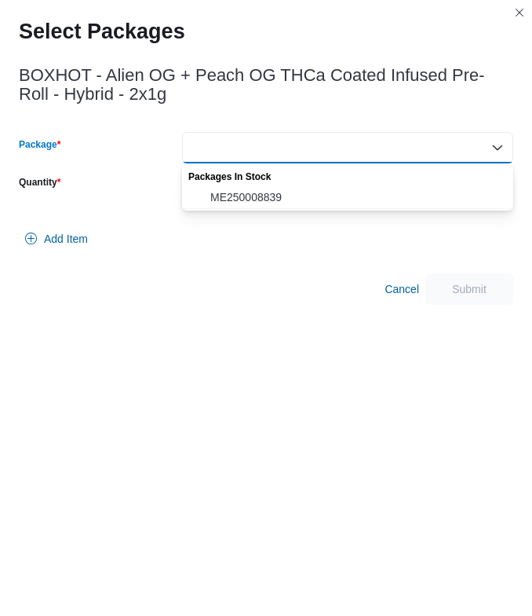
click at [218, 221] on div at bounding box center [266, 218] width 495 height 9
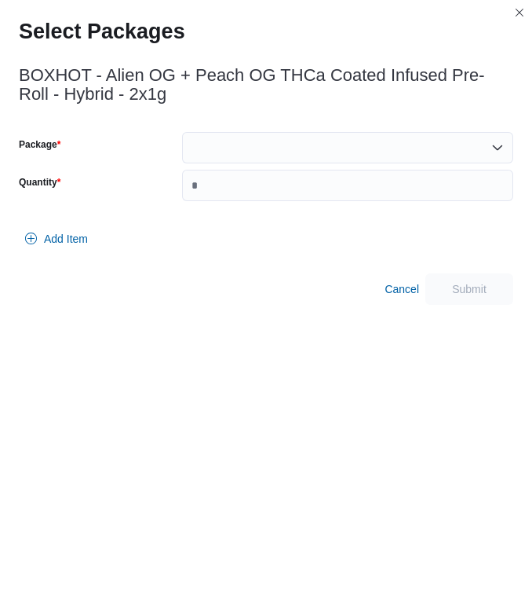
click at [235, 128] on div "BOXHOT - Alien OG + Peach OG THCa Coated Infused Pre-Roll - Hybrid - 2x1g Packa…" at bounding box center [266, 181] width 495 height 248
click at [234, 146] on div at bounding box center [347, 147] width 331 height 31
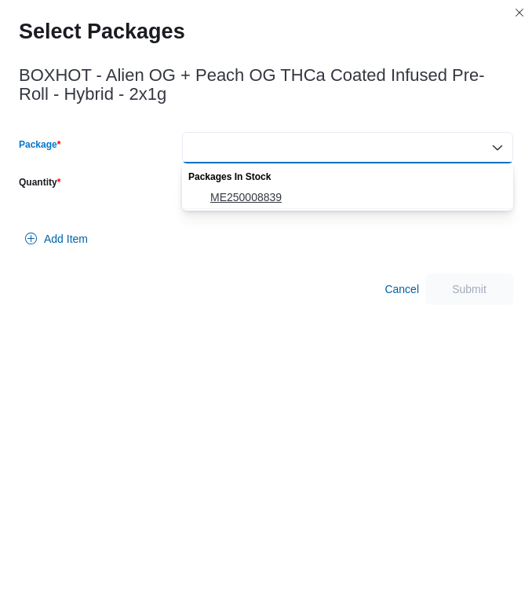
click at [234, 190] on span "ME250008839" at bounding box center [357, 197] width 294 height 16
click at [234, 190] on input "Quantity" at bounding box center [347, 185] width 331 height 31
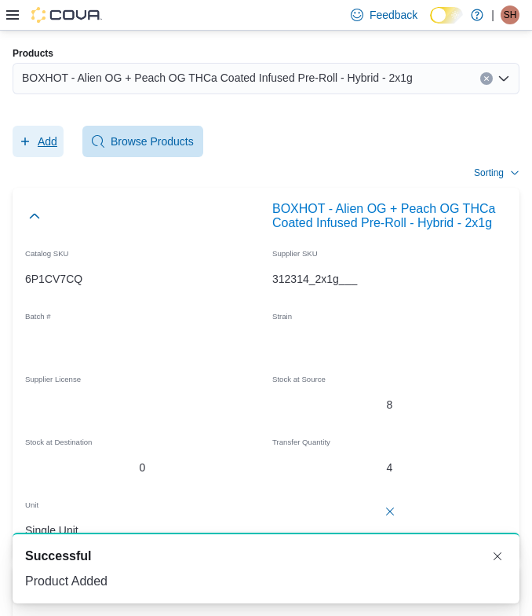
scroll to position [470, 0]
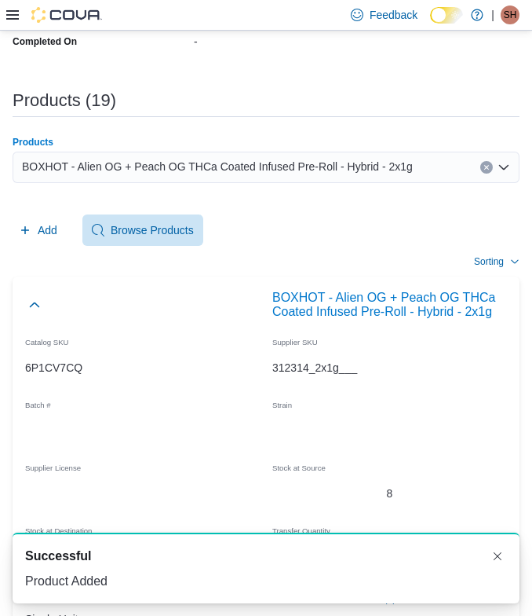
click at [171, 174] on span "BOXHOT - Alien OG + Peach OG THCa Coated Infused Pre-Roll - Hybrid - 2x1g" at bounding box center [217, 166] width 391 height 19
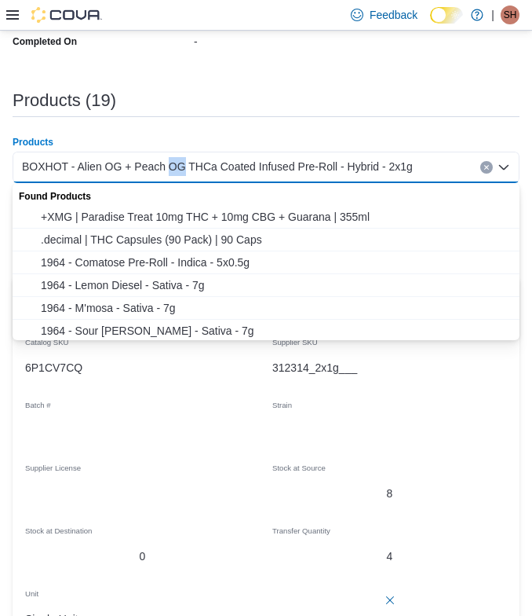
click at [171, 174] on span "BOXHOT - Alien OG + Peach OG THCa Coated Infused Pre-Roll - Hybrid - 2x1g" at bounding box center [217, 166] width 391 height 19
paste input "**********"
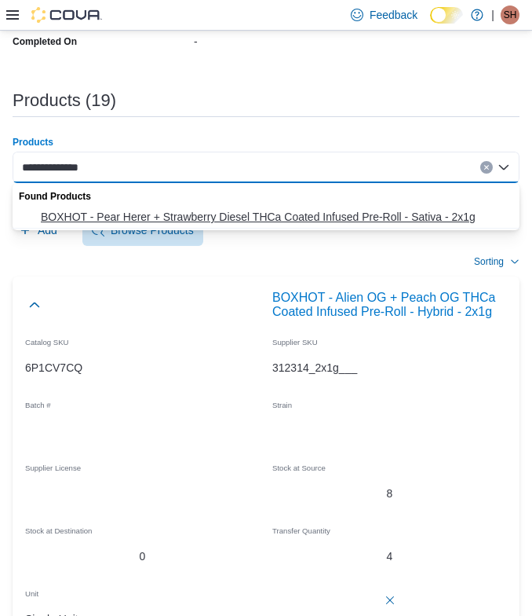
click at [86, 214] on span "BOXHOT - Pear Herer + Strawberry Diesel THCa Coated Infused Pre-Roll - Sativa -…" at bounding box center [276, 217] width 470 height 16
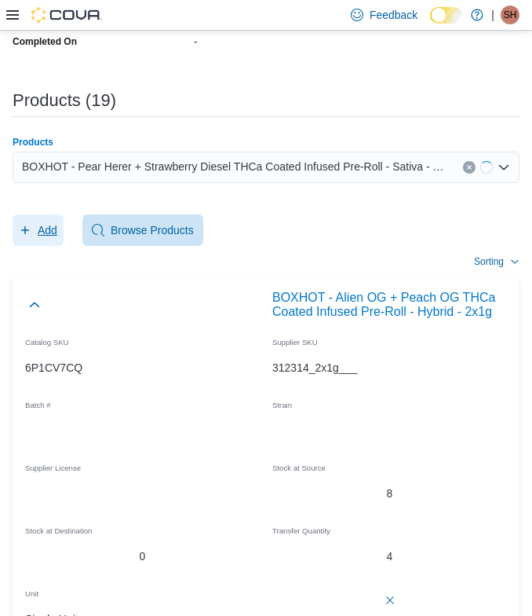
click at [44, 231] on span "Add" at bounding box center [48, 230] width 20 height 16
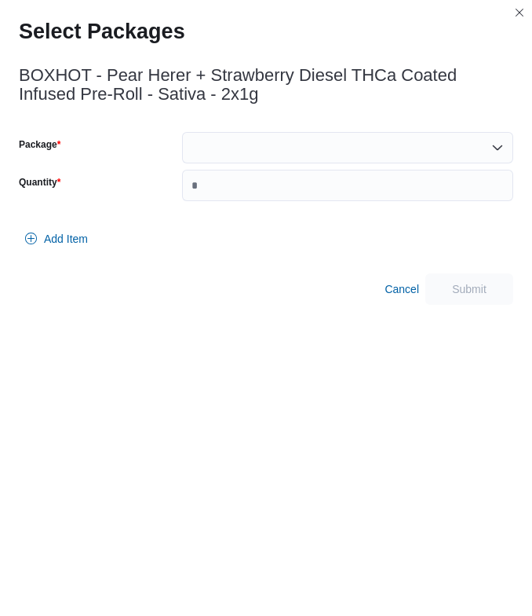
click at [320, 143] on div at bounding box center [347, 147] width 331 height 31
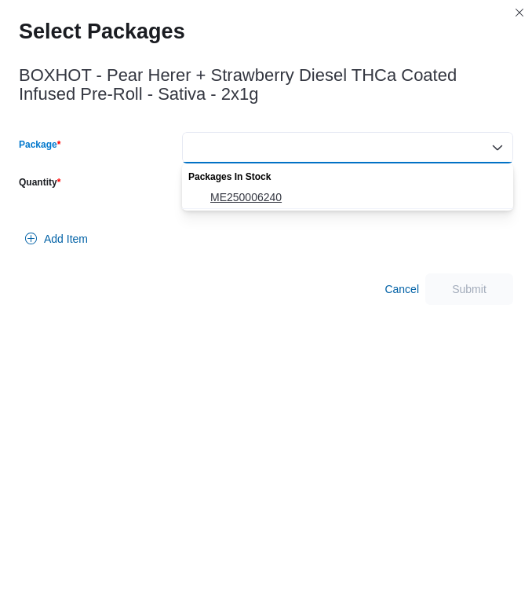
click at [269, 189] on span "ME250006240" at bounding box center [357, 197] width 294 height 16
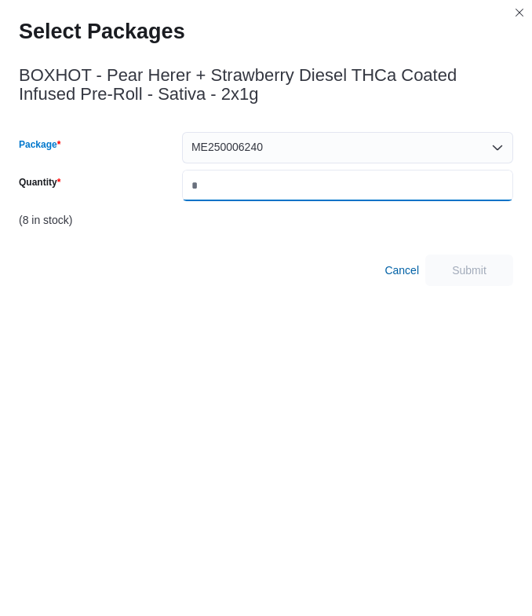
click at [269, 189] on input "Quantity" at bounding box center [347, 185] width 331 height 31
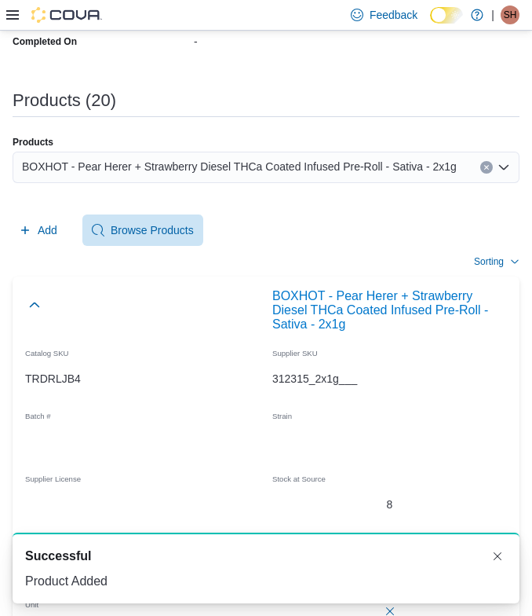
scroll to position [0, 0]
click at [325, 161] on span "BOXHOT - Pear Herer + Strawberry Diesel THCa Coated Infused Pre-Roll - Sativa -…" at bounding box center [239, 166] width 435 height 19
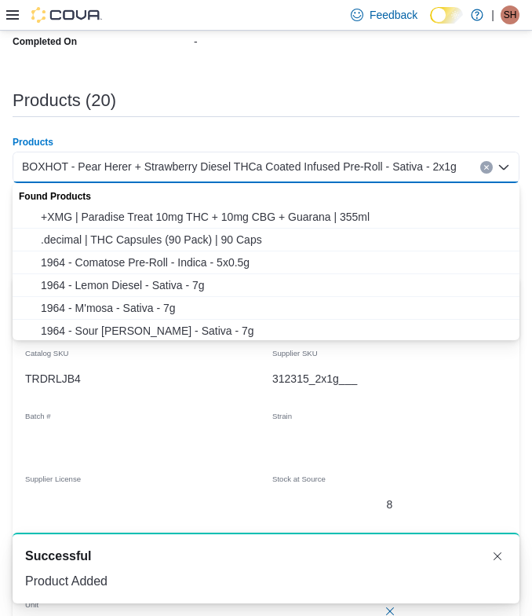
paste input "**********"
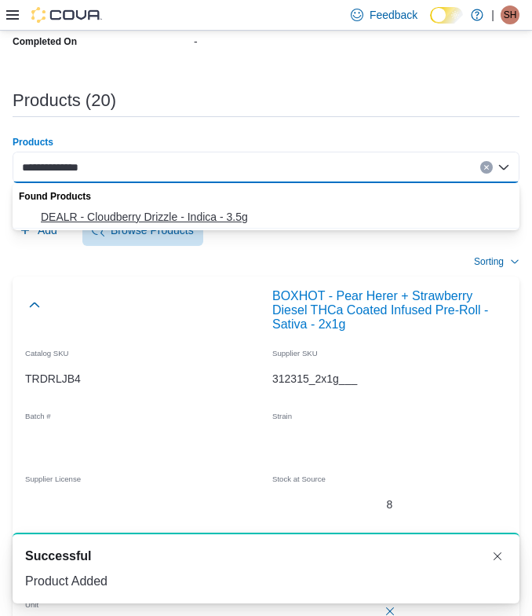
click at [139, 213] on span "DEALR - Cloudberry Drizzle - Indica - 3.5g" at bounding box center [276, 217] width 470 height 16
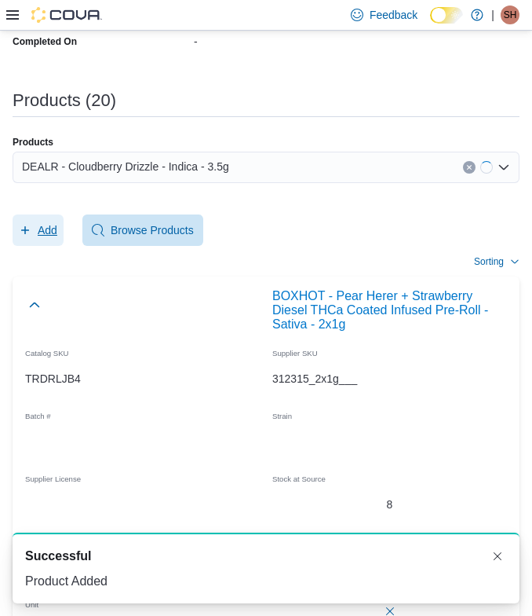
click at [40, 232] on span "Add" at bounding box center [48, 230] width 20 height 16
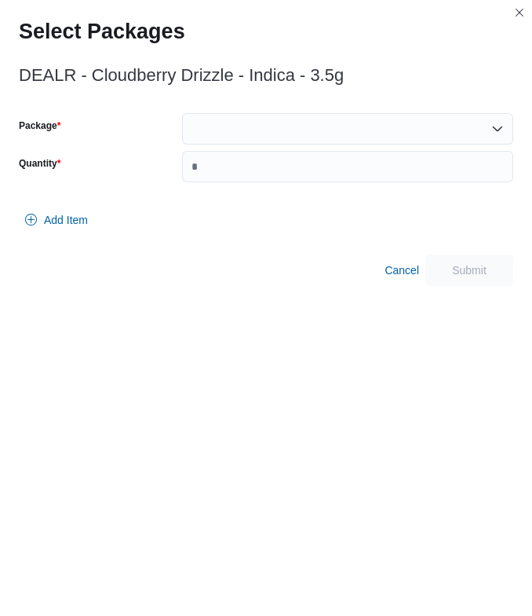
click at [304, 130] on div at bounding box center [347, 128] width 331 height 31
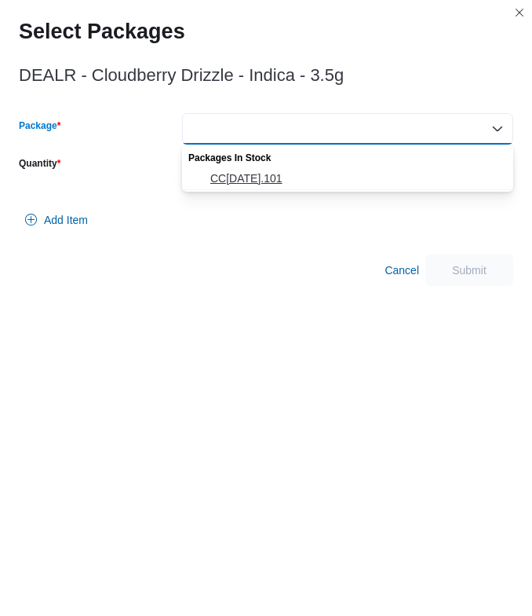
click at [239, 172] on span "CC28JUL2025.101" at bounding box center [357, 178] width 294 height 16
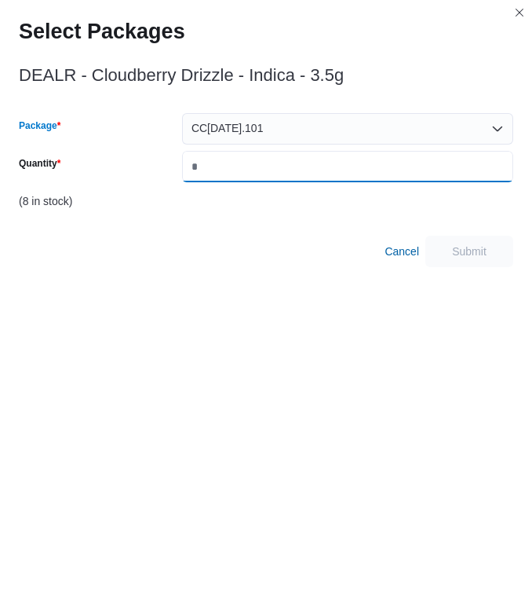
click at [239, 171] on input "Quantity" at bounding box center [347, 166] width 331 height 31
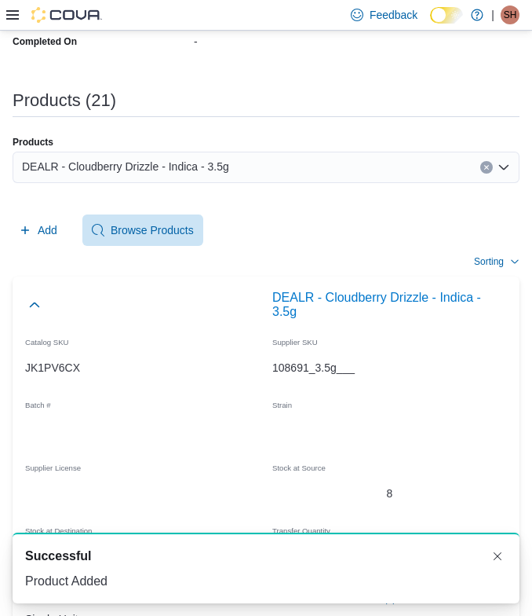
click at [278, 156] on div "DEALR - Cloudberry Drizzle - Indica - 3.5g" at bounding box center [266, 167] width 507 height 31
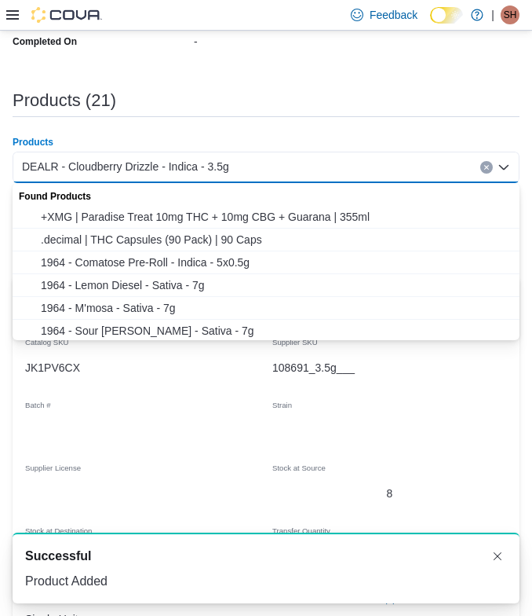
paste input "**********"
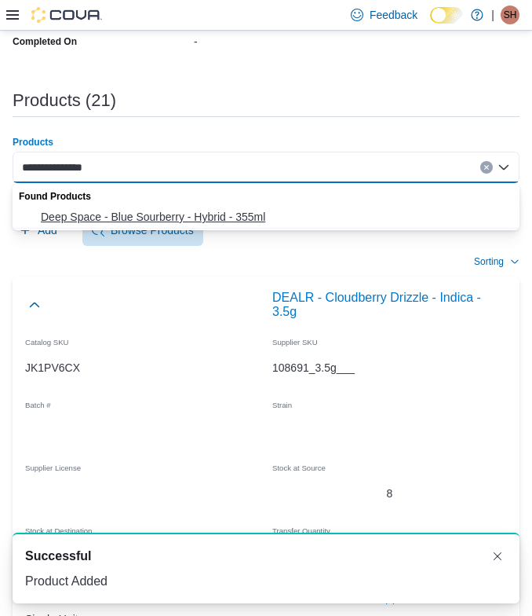
click at [135, 217] on span "Deep Space - Blue Sourberry - Hybrid - 355ml" at bounding box center [276, 217] width 470 height 16
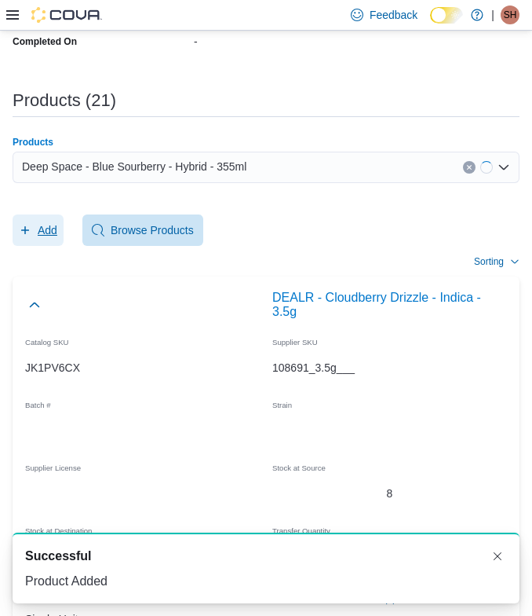
click at [50, 221] on span "Add" at bounding box center [38, 229] width 38 height 31
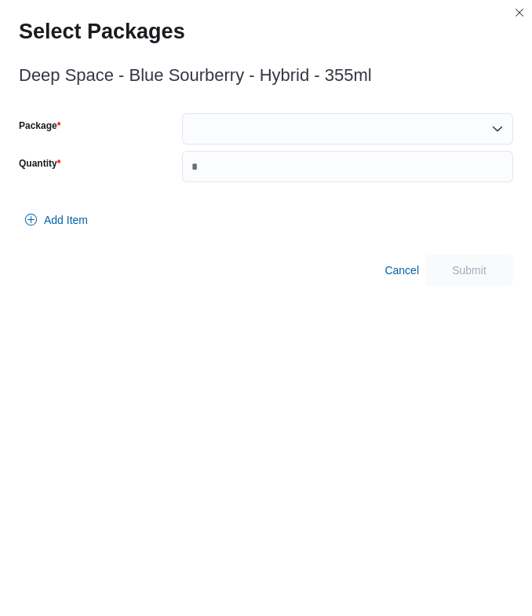
click at [313, 127] on div at bounding box center [347, 128] width 331 height 31
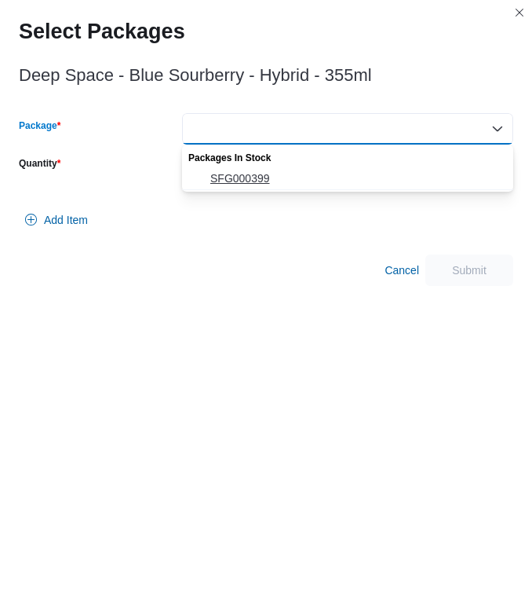
click at [234, 178] on span "SFG000399" at bounding box center [357, 178] width 294 height 16
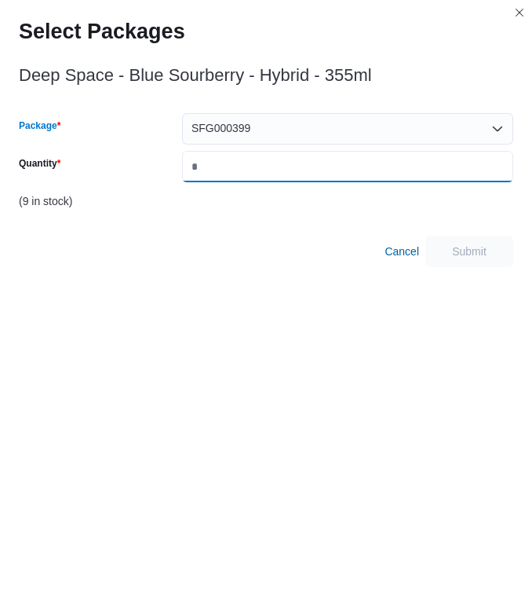
click at [241, 170] on input "Quantity" at bounding box center [347, 166] width 331 height 31
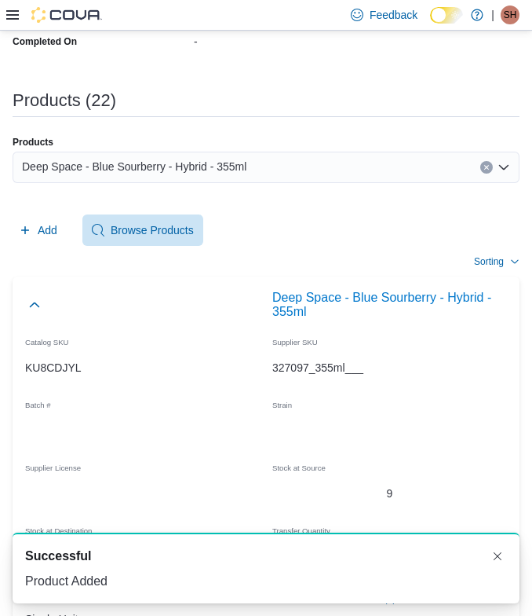
click at [276, 166] on div "Deep Space - Blue Sourberry - Hybrid - 355ml" at bounding box center [266, 167] width 507 height 31
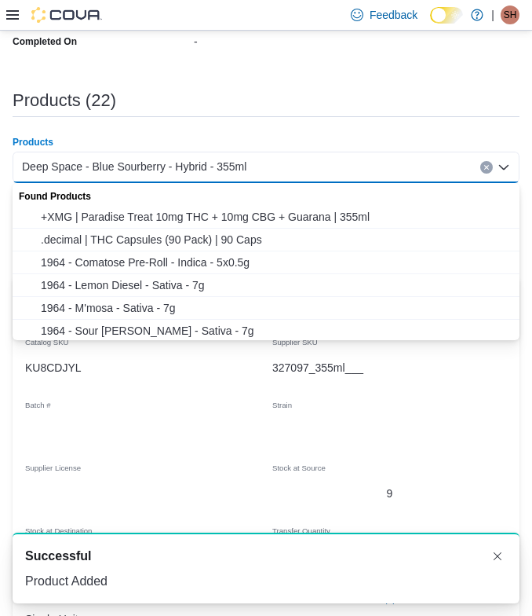
paste input "**********"
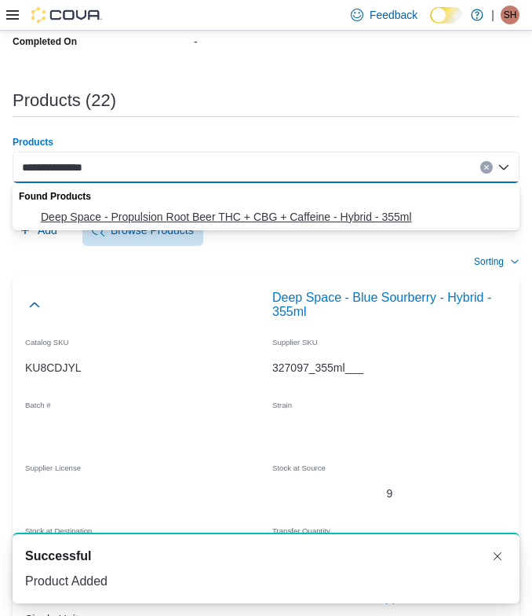
click at [177, 216] on span "Deep Space - Propulsion Root Beer THC + CBG + Caffeine - Hybrid - 355ml" at bounding box center [276, 217] width 470 height 16
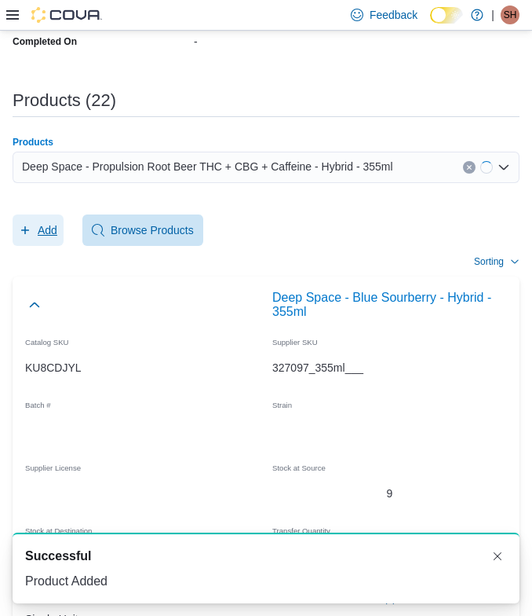
click at [40, 221] on span "Add" at bounding box center [38, 229] width 38 height 31
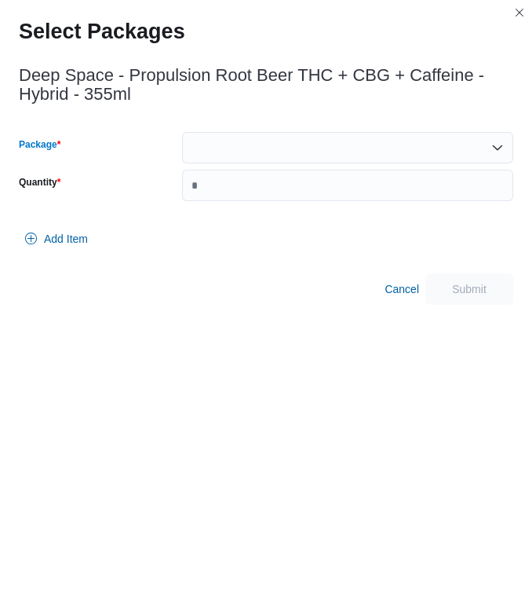
click at [269, 137] on div at bounding box center [347, 147] width 331 height 31
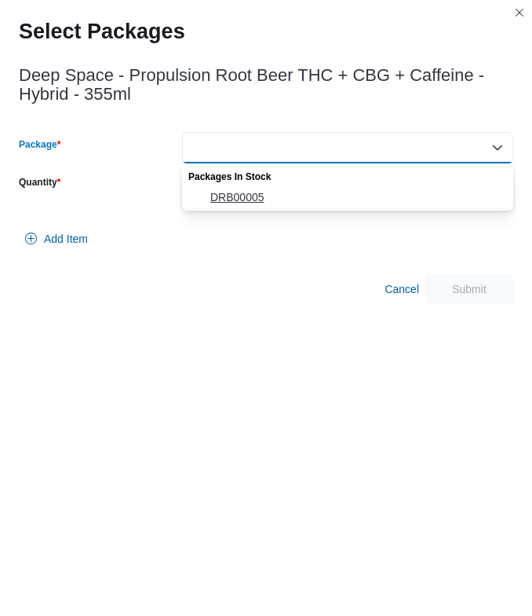
click at [238, 193] on span "DRB00005" at bounding box center [357, 197] width 294 height 16
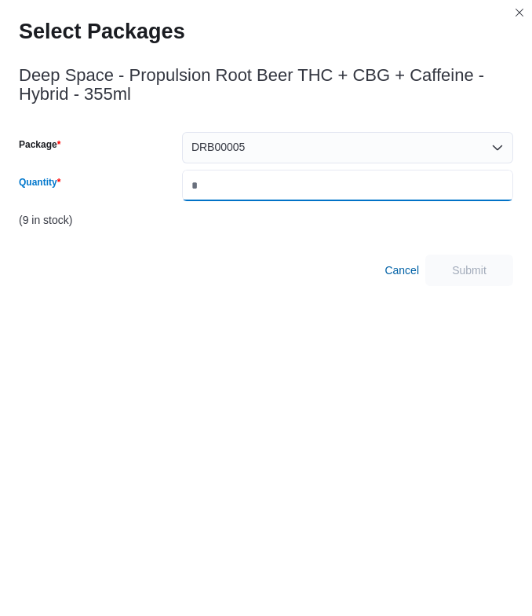
click at [238, 193] on input "Quantity" at bounding box center [347, 185] width 331 height 31
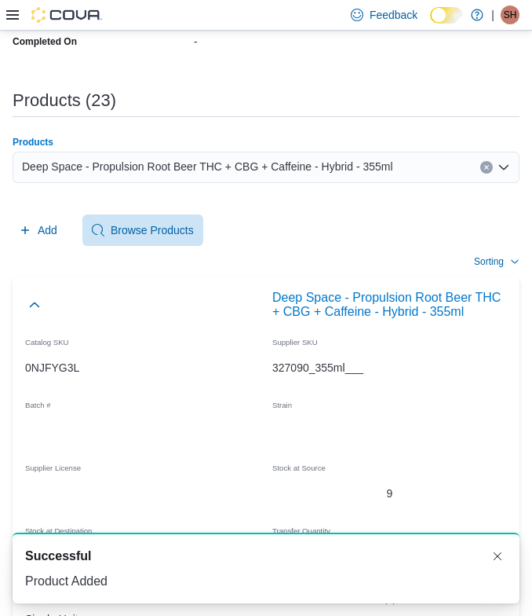
click at [283, 182] on div "Deep Space - Propulsion Root Beer THC + CBG + Caffeine - Hybrid - 355ml" at bounding box center [266, 167] width 507 height 31
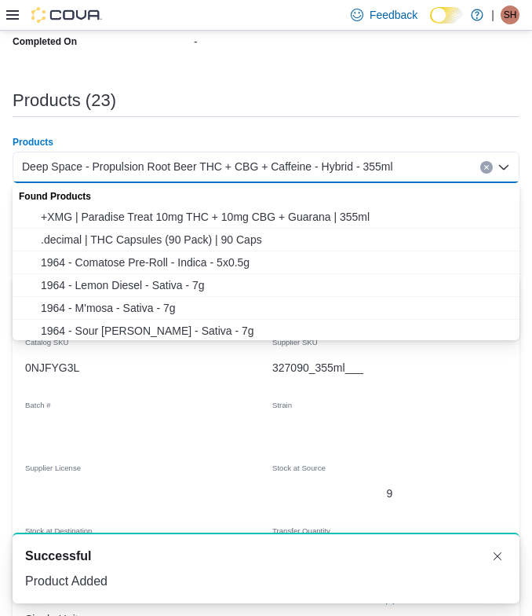
paste input "**********"
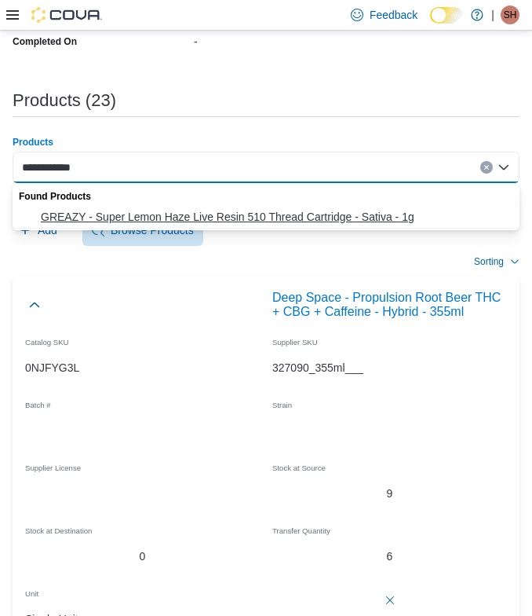
click at [184, 222] on span "GREAZY - Super Lemon Haze Live Resin 510 Thread Cartridge - Sativa - 1g" at bounding box center [276, 217] width 470 height 16
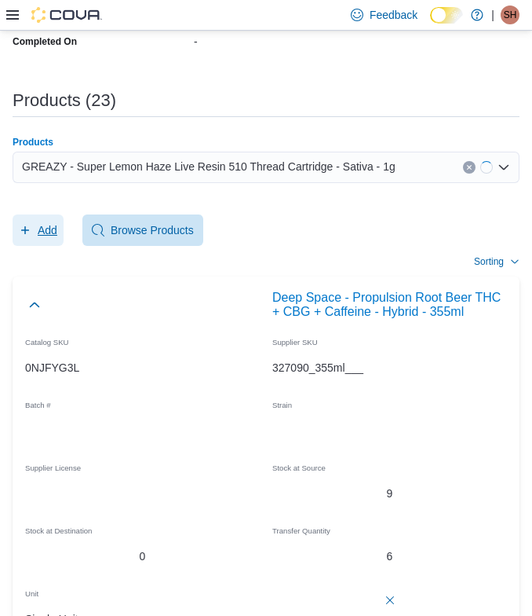
click at [49, 222] on span "Add" at bounding box center [48, 230] width 20 height 16
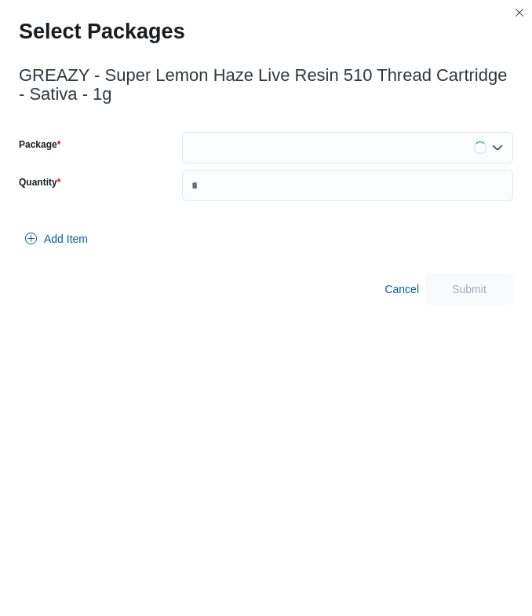
click at [243, 122] on div "GREAZY - Super Lemon Haze Live Resin 510 Thread Cartridge - Sativa - 1g Package…" at bounding box center [266, 181] width 495 height 248
click at [242, 141] on div at bounding box center [347, 147] width 331 height 31
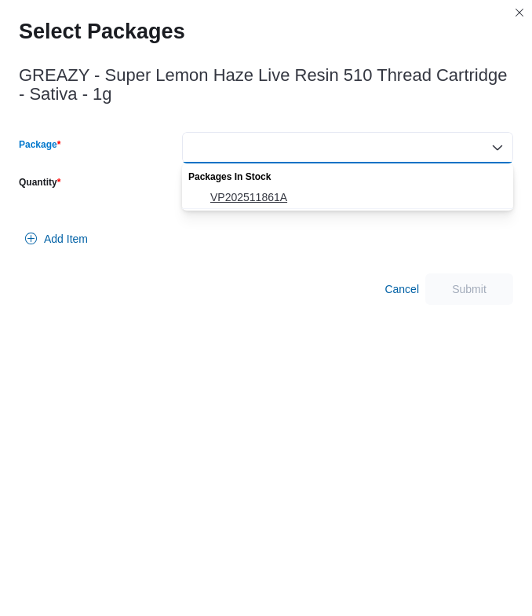
click at [227, 194] on span "VP202511861A" at bounding box center [357, 197] width 294 height 16
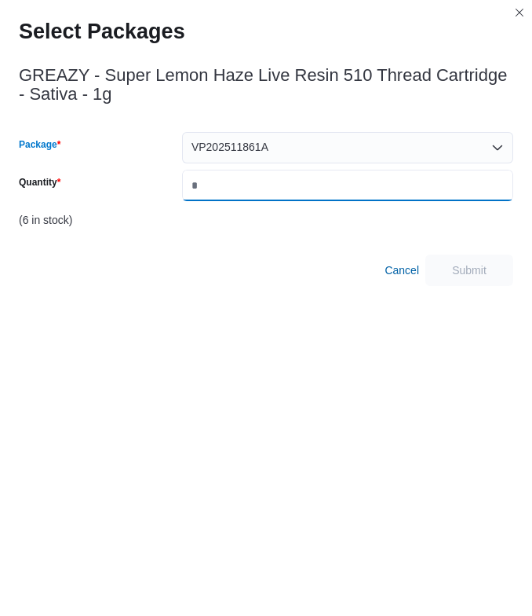
click at [227, 194] on input "Quantity" at bounding box center [347, 185] width 331 height 31
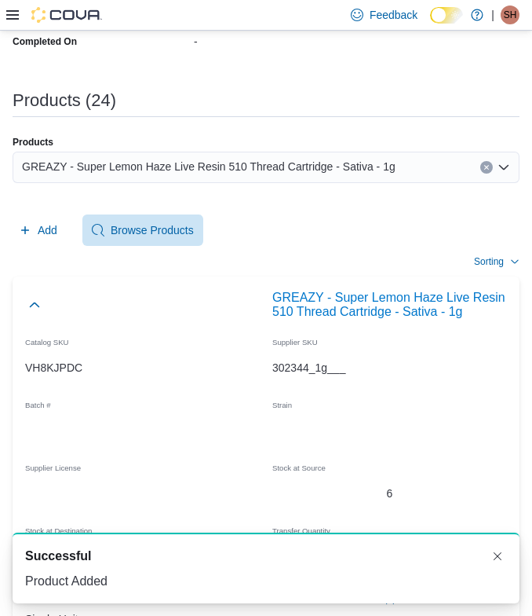
click at [325, 176] on div "GREAZY - Super Lemon Haze Live Resin 510 Thread Cartridge - Sativa - 1g" at bounding box center [266, 167] width 507 height 31
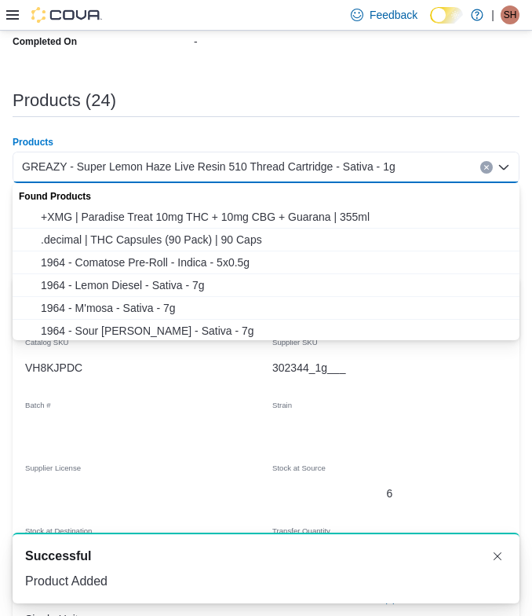
paste input "**********"
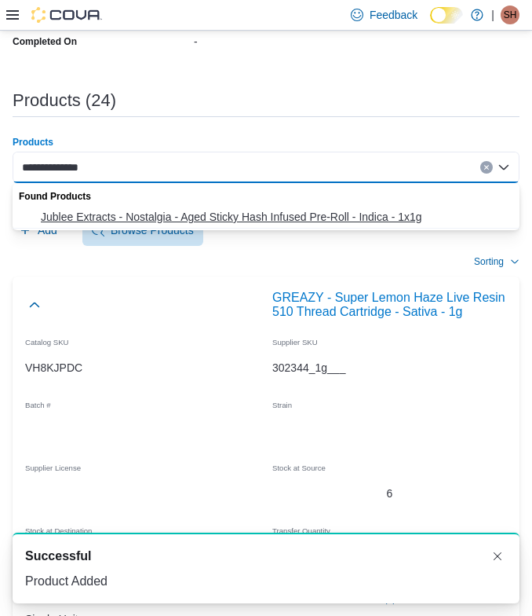
click at [168, 211] on span "Jublee Extracts - Nostalgia - Aged Sticky Hash Infused Pre-Roll - Indica - 1x1g" at bounding box center [276, 217] width 470 height 16
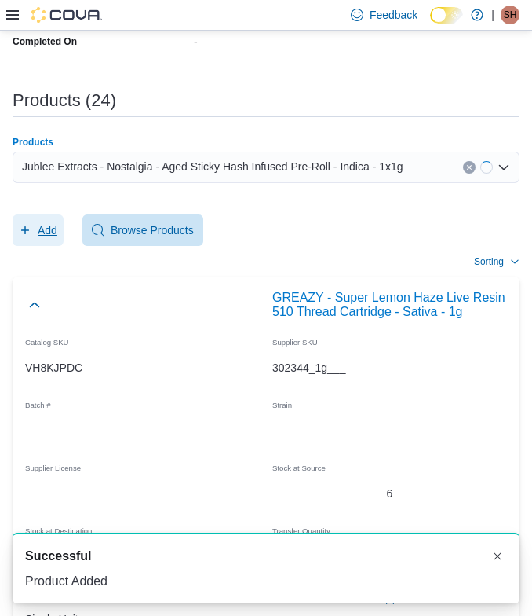
click at [46, 227] on span "Add" at bounding box center [48, 230] width 20 height 16
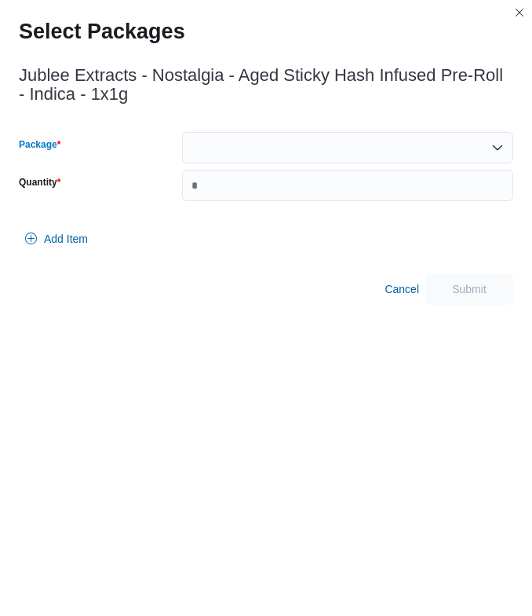
click at [230, 138] on div at bounding box center [347, 147] width 331 height 31
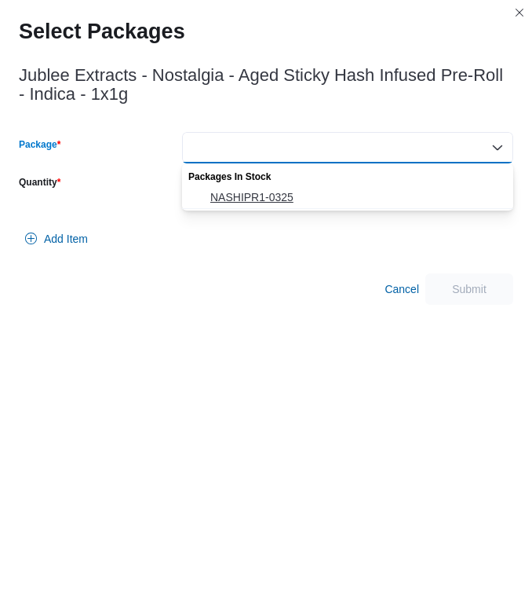
click at [203, 196] on icon "Choose from the following options" at bounding box center [198, 197] width 13 height 13
click at [213, 185] on input "Quantity" at bounding box center [347, 185] width 331 height 31
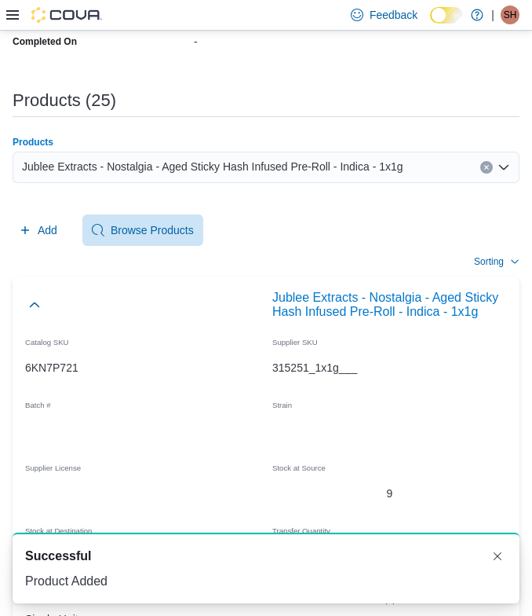
click at [322, 170] on span "Jublee Extracts - Nostalgia - Aged Sticky Hash Infused Pre-Roll - Indica - 1x1g" at bounding box center [213, 166] width 382 height 19
paste input "**********"
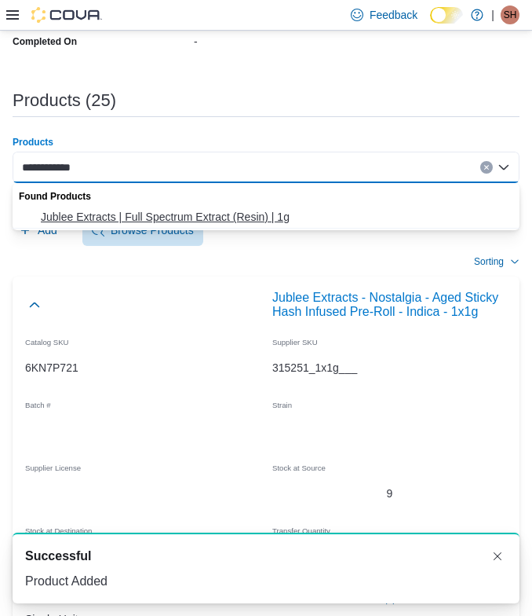
click at [228, 218] on span "Jublee Extracts | Full Spectrum Extract (Resin) | 1g" at bounding box center [276, 217] width 470 height 16
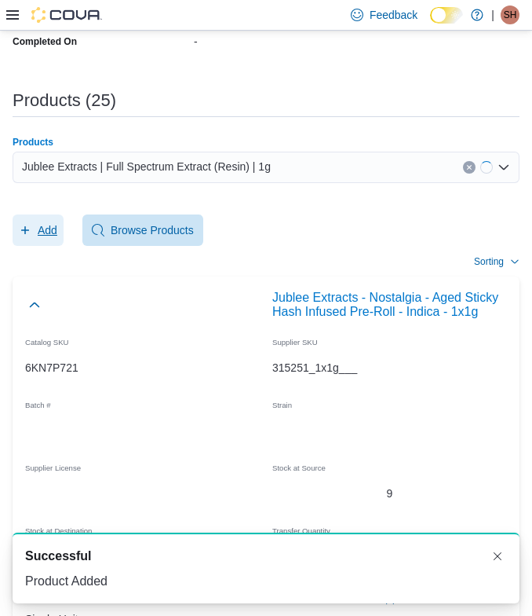
click at [49, 228] on span "Add" at bounding box center [48, 230] width 20 height 16
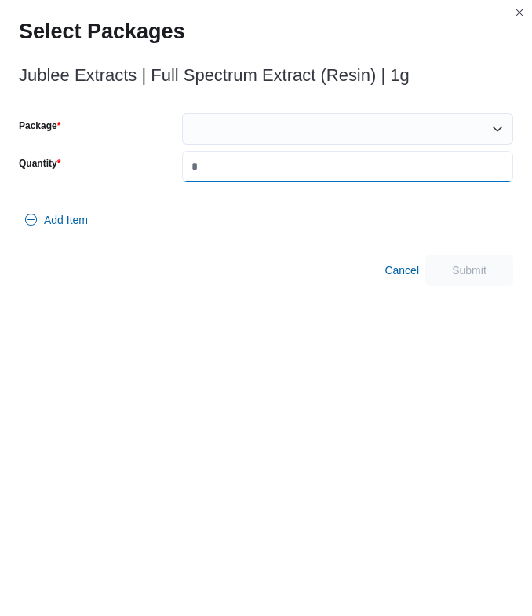
click at [291, 155] on input "Quantity" at bounding box center [347, 166] width 331 height 31
click at [286, 137] on div at bounding box center [347, 128] width 331 height 31
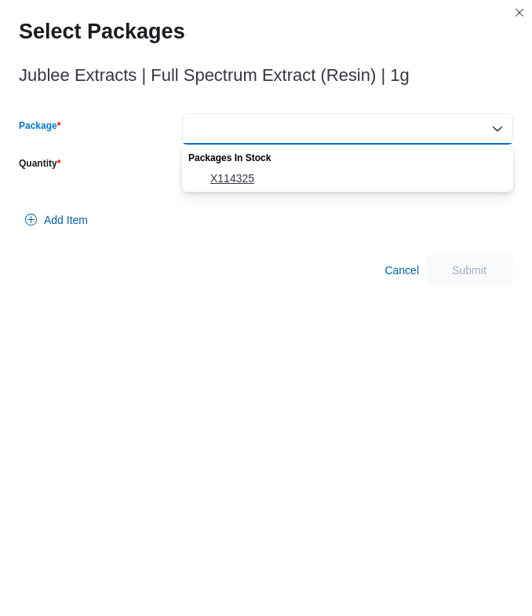
click at [284, 182] on span "X114325" at bounding box center [357, 178] width 294 height 16
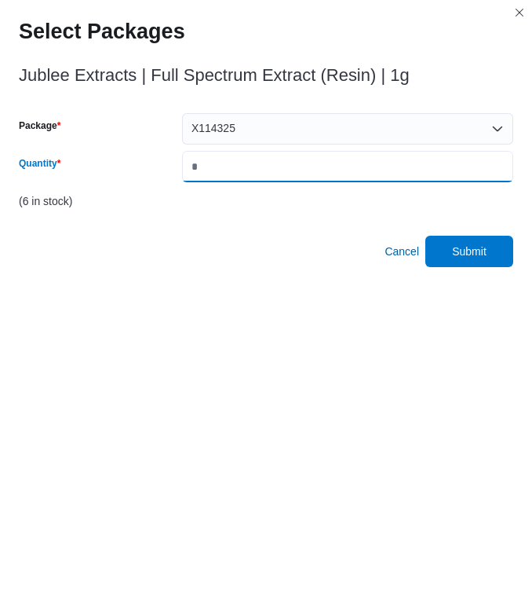
click at [284, 170] on input "*" at bounding box center [347, 166] width 331 height 31
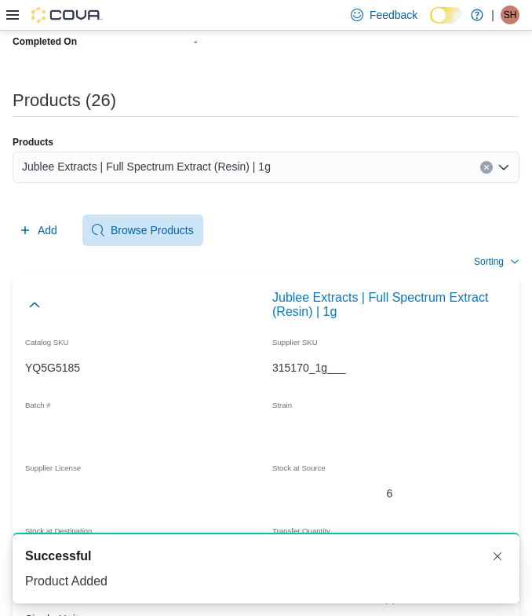
click at [218, 136] on div "Products" at bounding box center [266, 142] width 507 height 13
click at [202, 155] on div "Jublee Extracts | Full Spectrum Extract (Resin) | 1g" at bounding box center [266, 167] width 507 height 31
paste input "**********"
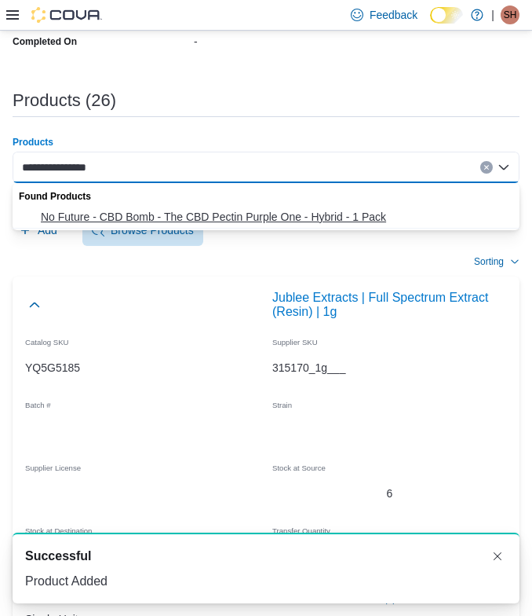
click at [167, 214] on span "No Future - CBD Bomb - The CBD Pectin Purple One - Hybrid - 1 Pack" at bounding box center [276, 217] width 470 height 16
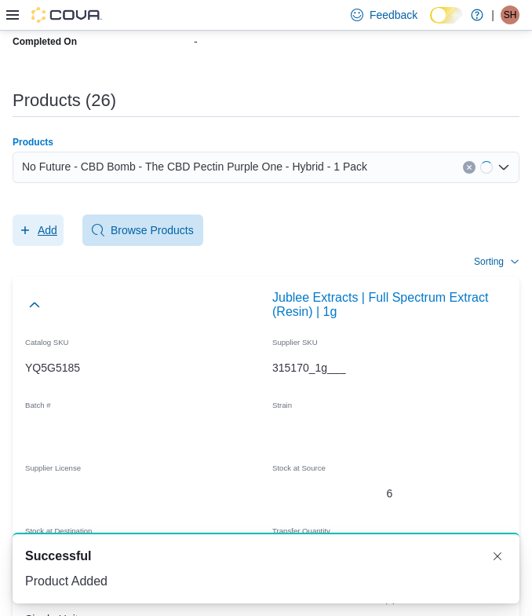
click at [63, 221] on button "Add" at bounding box center [38, 229] width 51 height 31
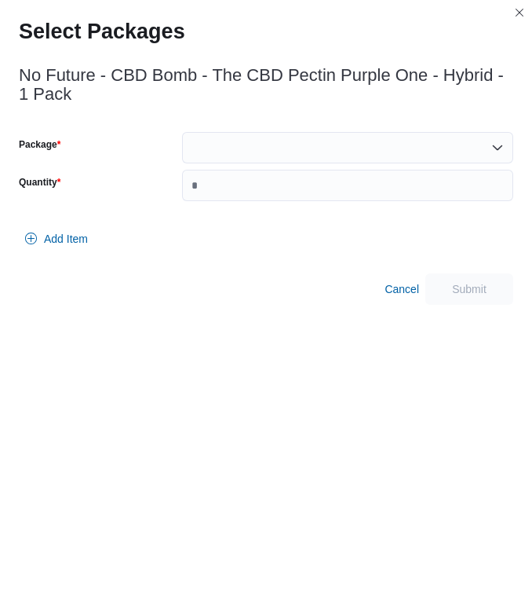
click at [266, 138] on div at bounding box center [347, 147] width 331 height 31
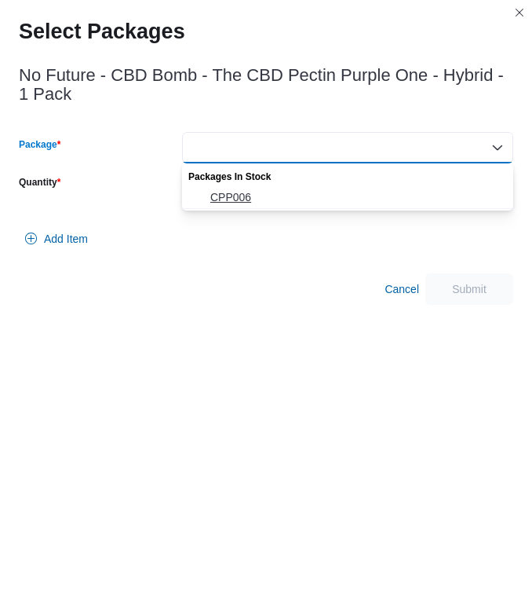
click at [261, 194] on span "CPP006" at bounding box center [357, 197] width 294 height 16
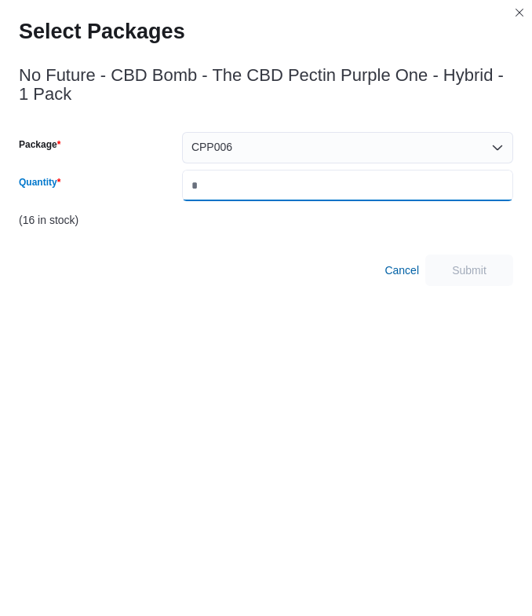
click at [261, 194] on input "Quantity" at bounding box center [347, 185] width 331 height 31
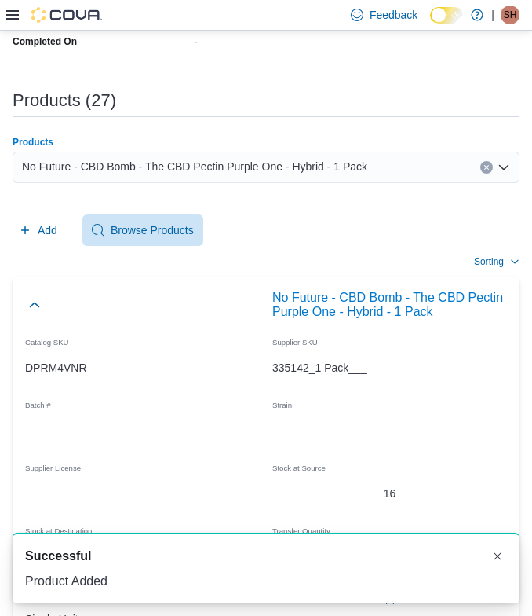
click at [334, 178] on div "No Future - CBD Bomb - The CBD Pectin Purple One - Hybrid - 1 Pack" at bounding box center [266, 167] width 507 height 31
paste input "**********"
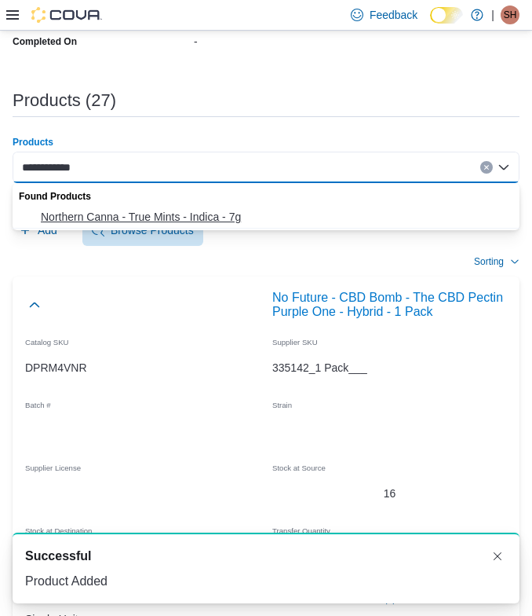
click at [136, 218] on span "Northern Canna - True Mints - Indica - 7g" at bounding box center [276, 217] width 470 height 16
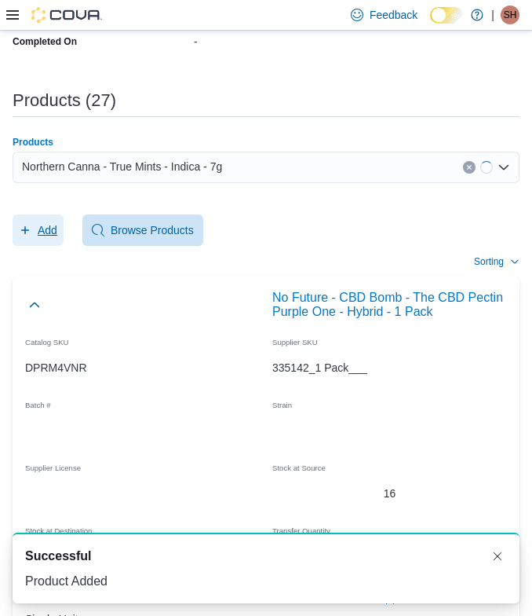
click at [53, 225] on span "Add" at bounding box center [48, 230] width 20 height 16
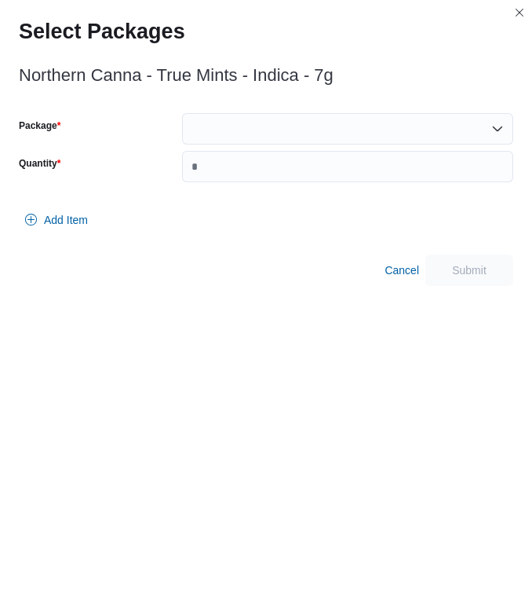
click at [206, 120] on div at bounding box center [347, 128] width 331 height 31
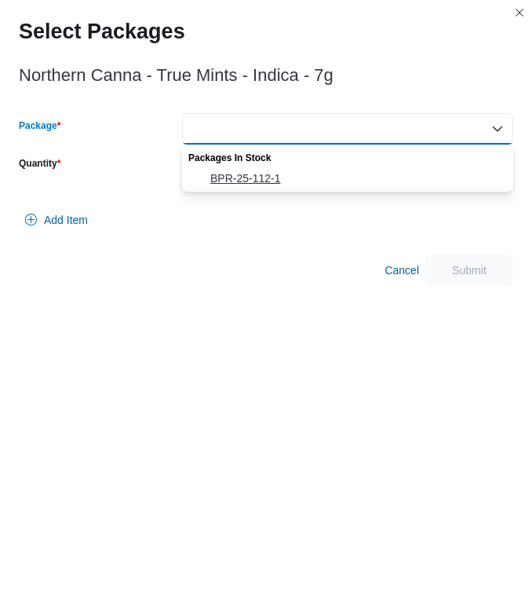
click at [237, 179] on span "BPR-25-112-1" at bounding box center [357, 178] width 294 height 16
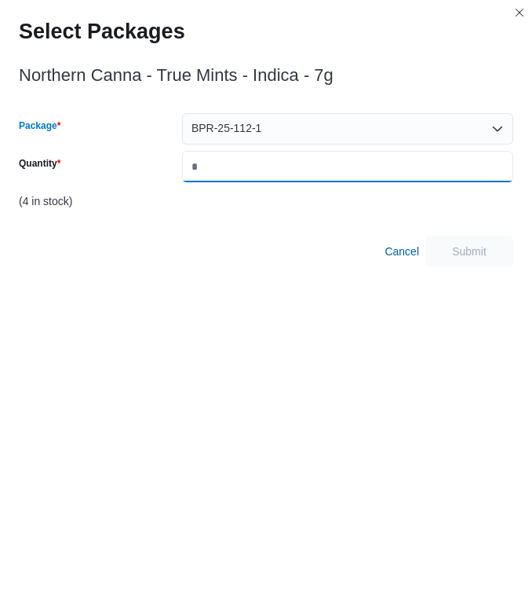
click at [237, 156] on input "Quantity" at bounding box center [347, 166] width 331 height 31
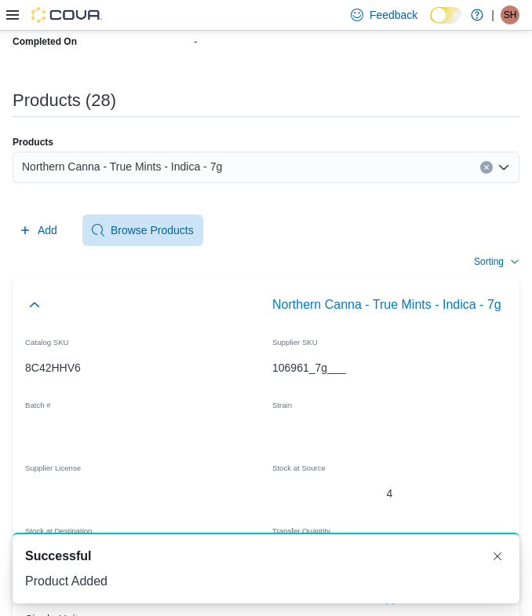
click at [230, 163] on input "Products" at bounding box center [229, 167] width 2 height 19
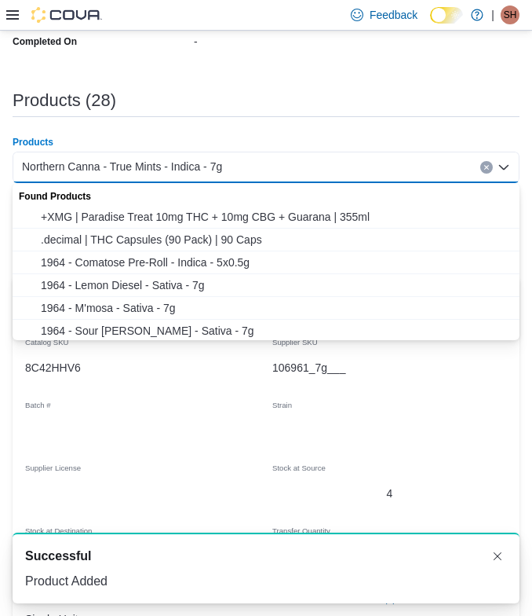
paste input "**********"
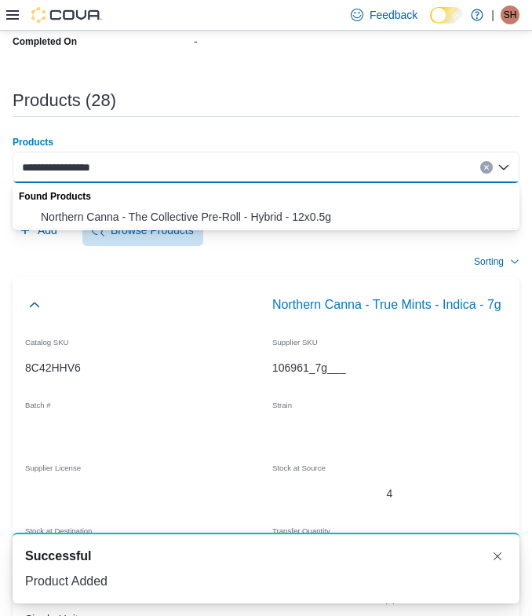
click at [149, 217] on span "Northern Canna - The Collective Pre-Roll - Hybrid - 12x0.5g" at bounding box center [276, 217] width 470 height 16
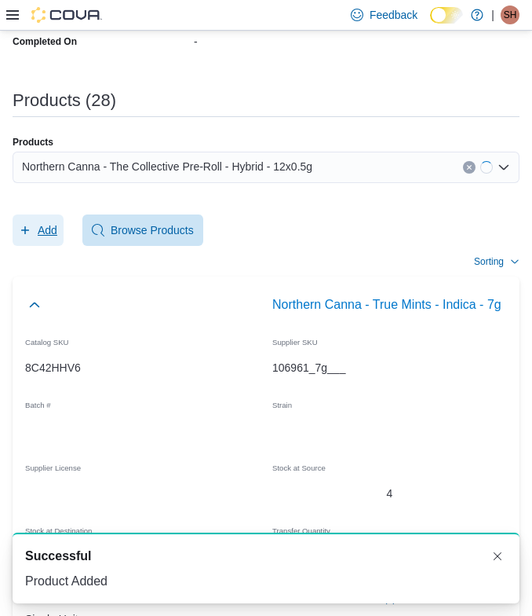
click at [53, 232] on span "Add" at bounding box center [48, 230] width 20 height 16
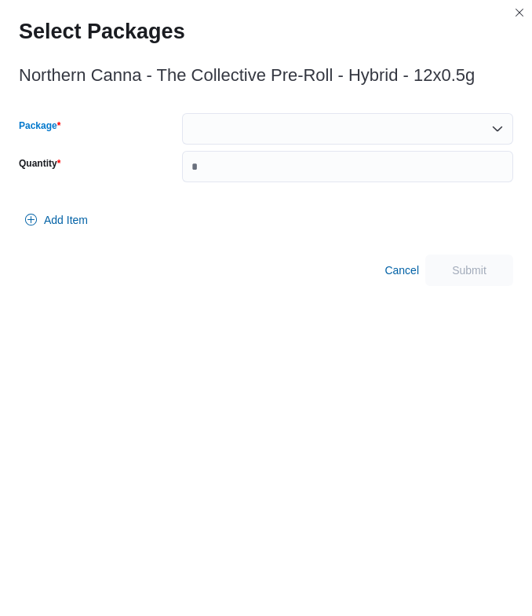
click at [304, 129] on div at bounding box center [347, 128] width 331 height 31
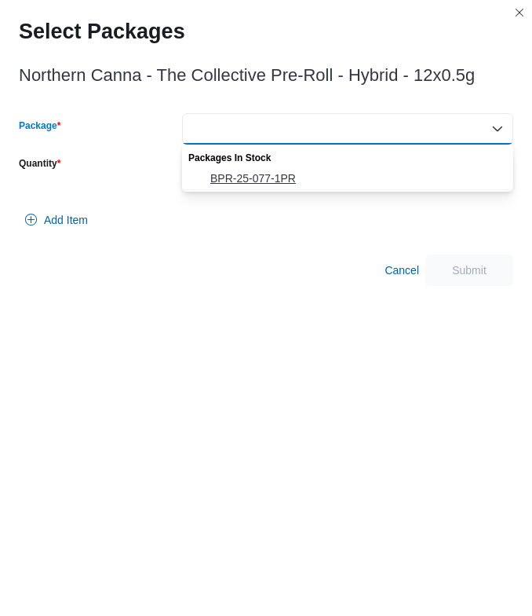
click at [263, 177] on span "BPR-25-077-1PR" at bounding box center [357, 178] width 294 height 16
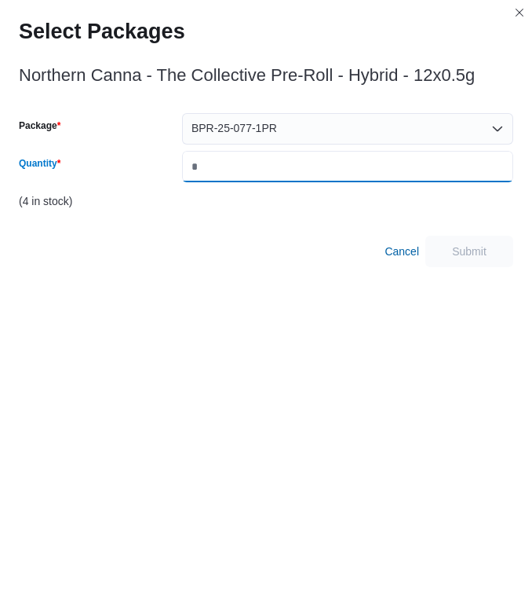
click at [263, 177] on input "Quantity" at bounding box center [347, 166] width 331 height 31
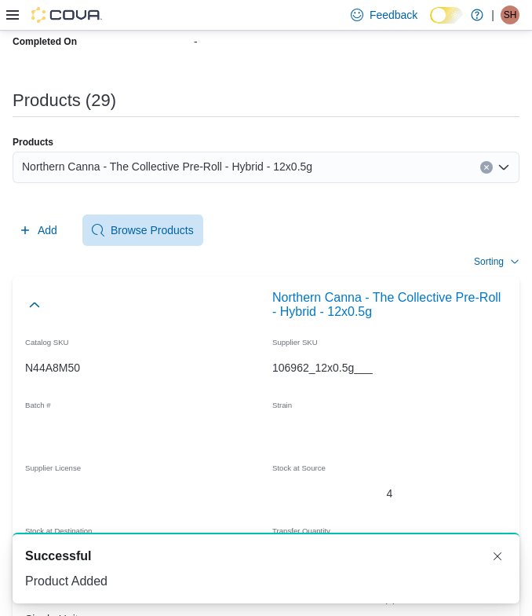
click at [212, 145] on div "Products" at bounding box center [266, 142] width 507 height 13
click at [209, 164] on span "Northern Canna - The Collective Pre-Roll - Hybrid - 12x0.5g" at bounding box center [167, 166] width 291 height 19
paste input "**********"
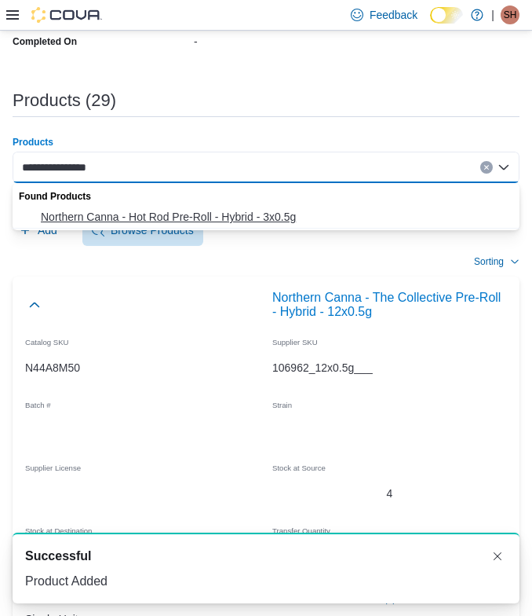
click at [124, 207] on button "Northern Canna - Hot Rod Pre-Roll - Hybrid - 3x0.5g" at bounding box center [266, 217] width 507 height 23
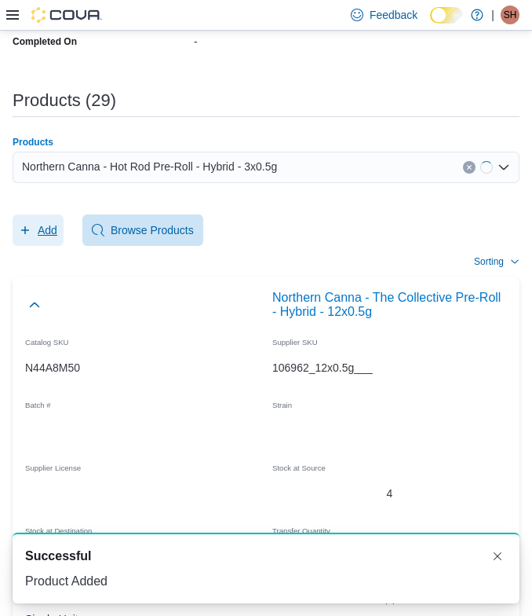
click at [57, 230] on span "Add" at bounding box center [48, 230] width 20 height 16
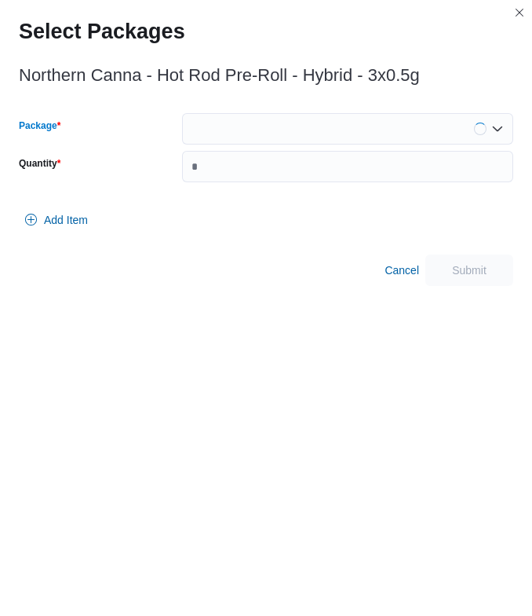
click at [200, 126] on div at bounding box center [347, 128] width 331 height 31
click at [215, 135] on div at bounding box center [347, 128] width 331 height 31
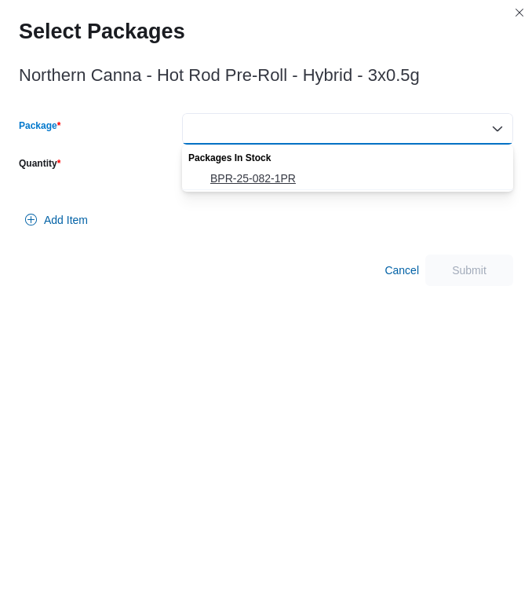
click at [234, 172] on span "BPR-25-082-1PR" at bounding box center [357, 178] width 294 height 16
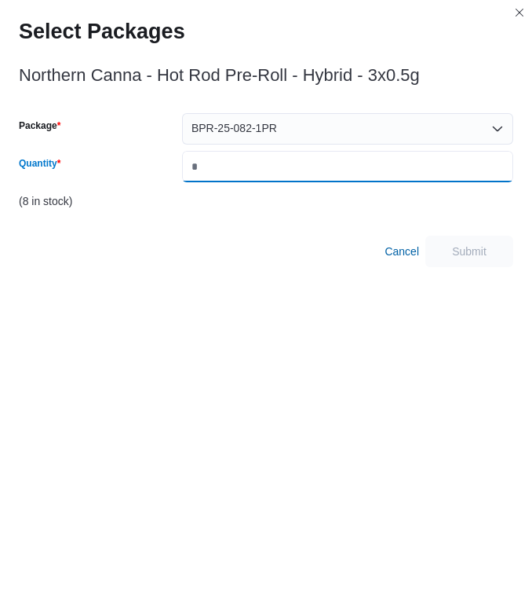
click at [234, 172] on input "Quantity" at bounding box center [347, 166] width 331 height 31
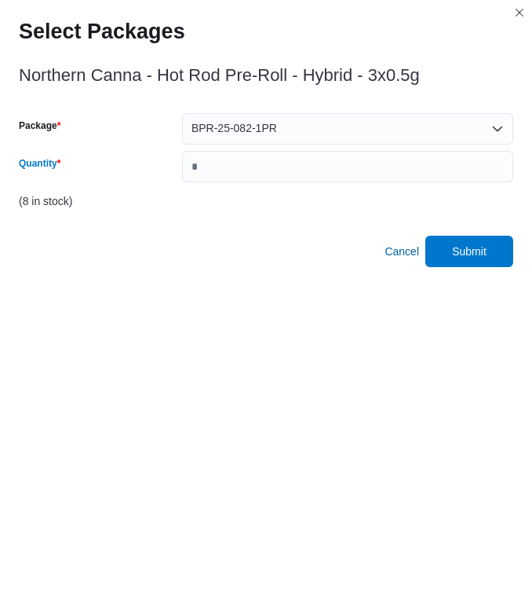
click at [514, 255] on div "Northern Canna - Hot Rod Pre-Roll - Hybrid - 3x0.5g Package BPR-25-082-1PR Quan…" at bounding box center [266, 332] width 532 height 565
click at [464, 252] on span "Submit" at bounding box center [469, 251] width 35 height 16
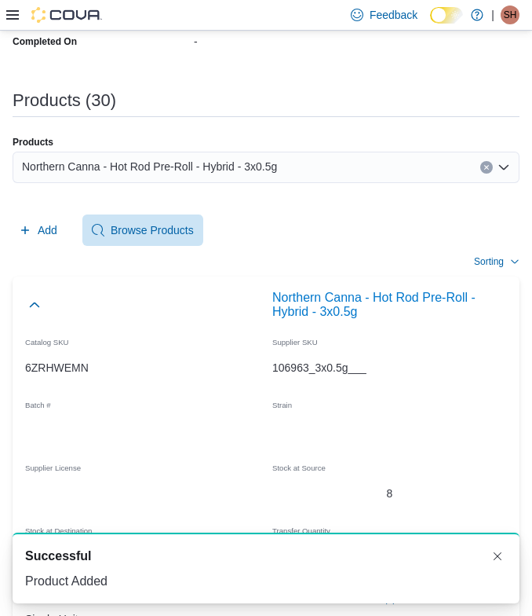
click at [241, 172] on span "Northern Canna - Hot Rod Pre-Roll - Hybrid - 3x0.5g" at bounding box center [149, 166] width 255 height 19
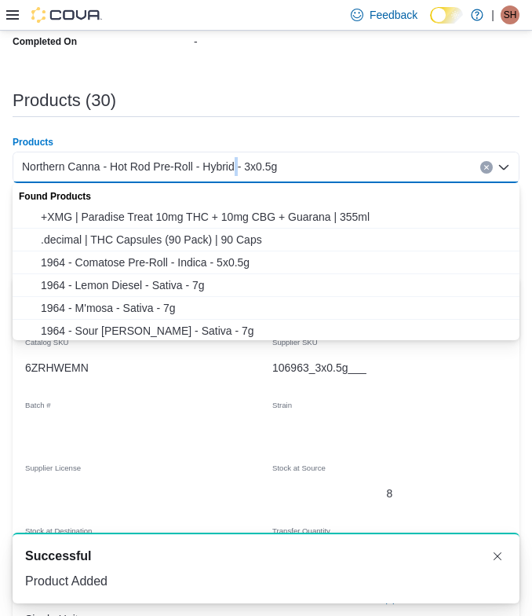
click at [241, 172] on span "Northern Canna - Hot Rod Pre-Roll - Hybrid - 3x0.5g" at bounding box center [149, 166] width 255 height 19
paste input "**********"
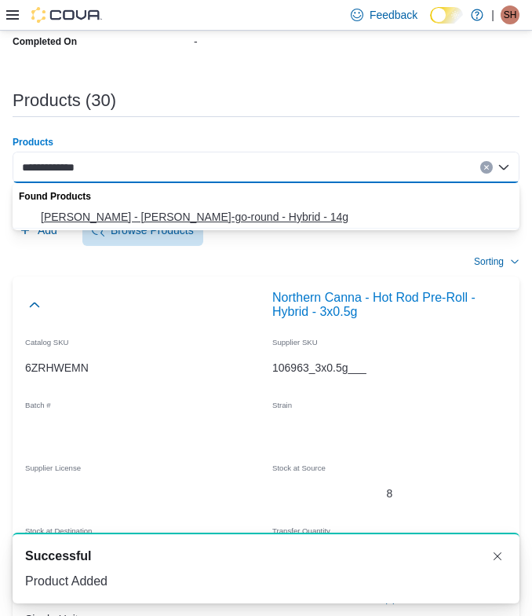
click at [169, 214] on span "ONO Cannabis - Mary-go-round - Hybrid - 14g" at bounding box center [276, 217] width 470 height 16
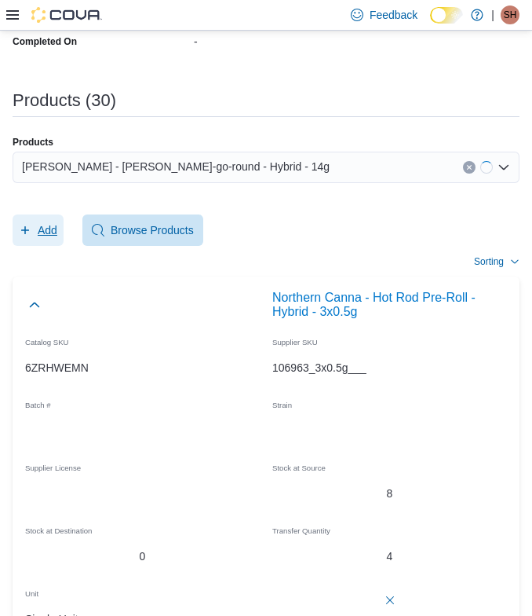
click at [45, 227] on span "Add" at bounding box center [48, 230] width 20 height 16
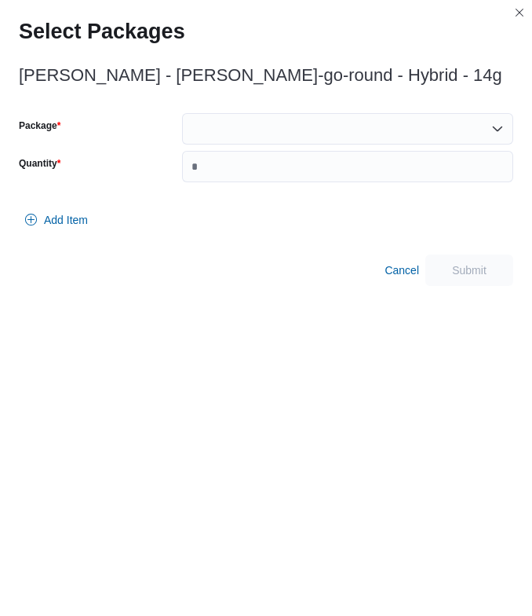
click at [193, 130] on div at bounding box center [347, 128] width 331 height 31
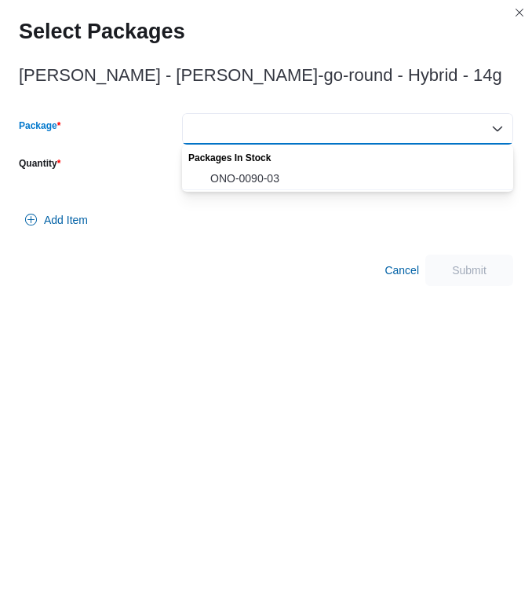
click at [234, 163] on div "Packages In Stock" at bounding box center [347, 155] width 331 height 23
click at [234, 172] on span "ONO-0090-03" at bounding box center [357, 178] width 294 height 16
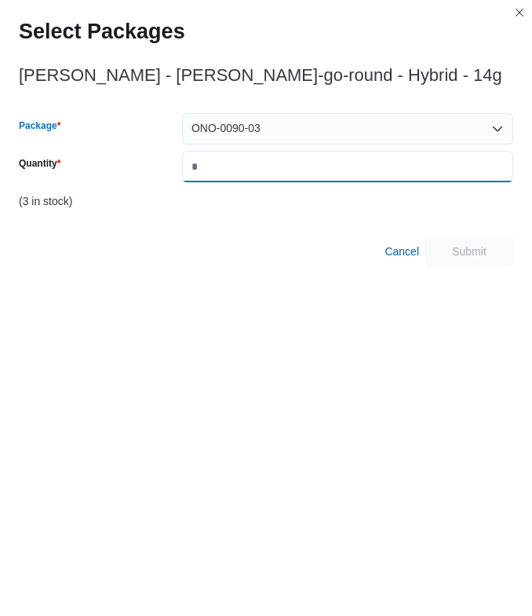
click at [234, 167] on input "Quantity" at bounding box center [347, 166] width 331 height 31
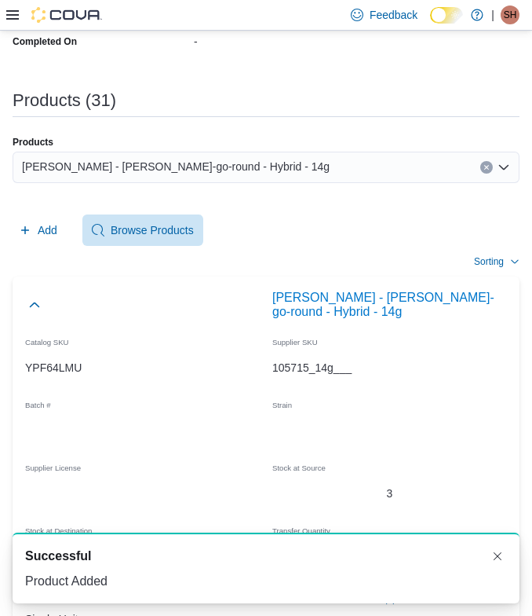
click at [327, 171] on div "ONO Cannabis - Mary-go-round - Hybrid - 14g" at bounding box center [266, 167] width 507 height 31
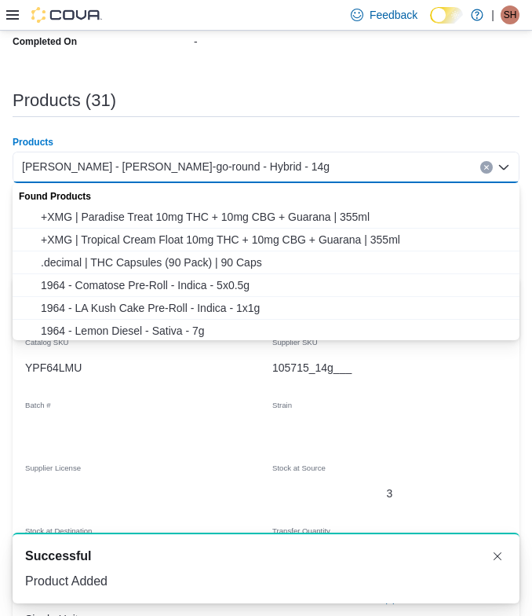
paste input "**********"
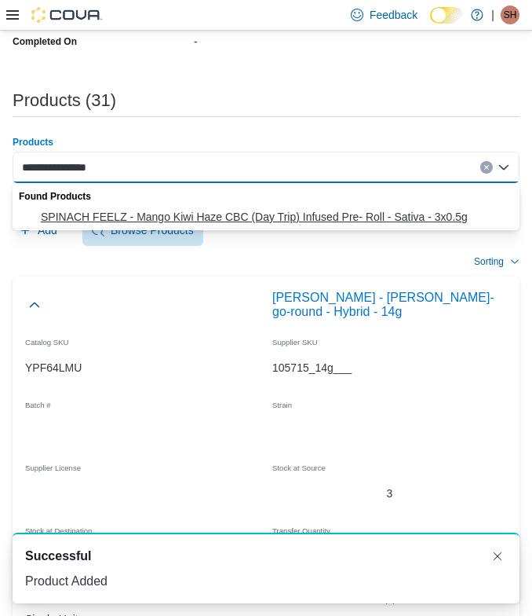
click at [153, 211] on span "SPINACH FEELZ - Mango Kiwi Haze CBC (Day Trip) Infused Pre- Roll - Sativa - 3x0…" at bounding box center [276, 217] width 470 height 16
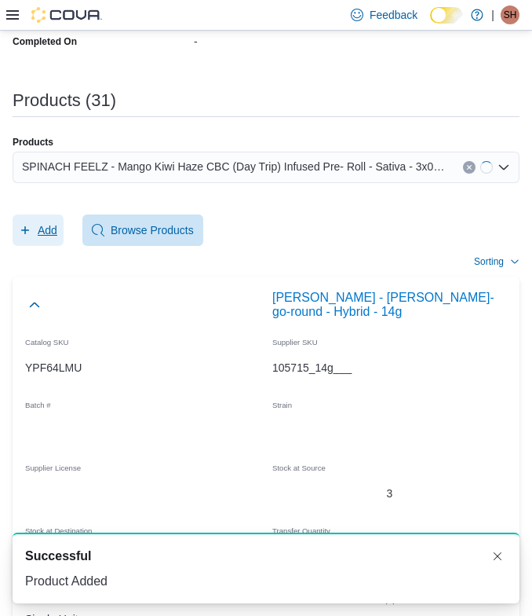
click at [47, 223] on span "Add" at bounding box center [48, 230] width 20 height 16
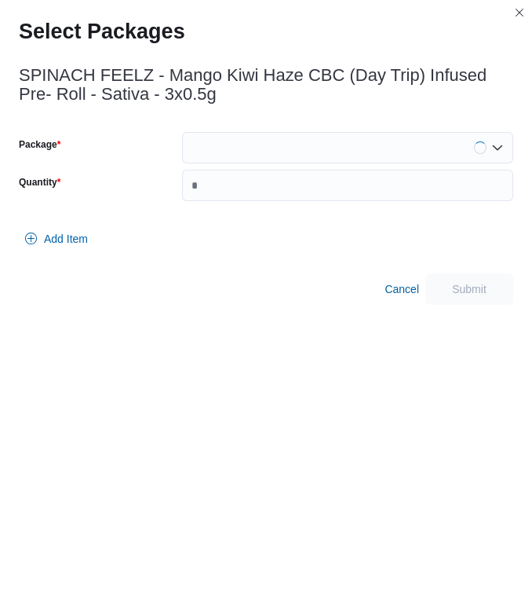
click at [221, 132] on div at bounding box center [347, 147] width 331 height 31
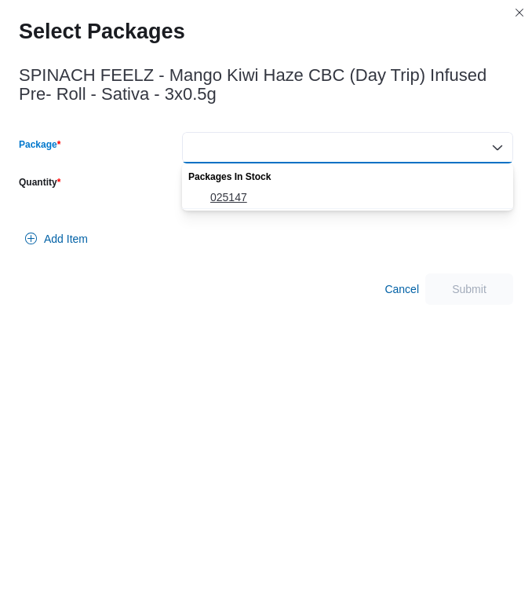
click at [232, 187] on button "025147" at bounding box center [347, 197] width 331 height 23
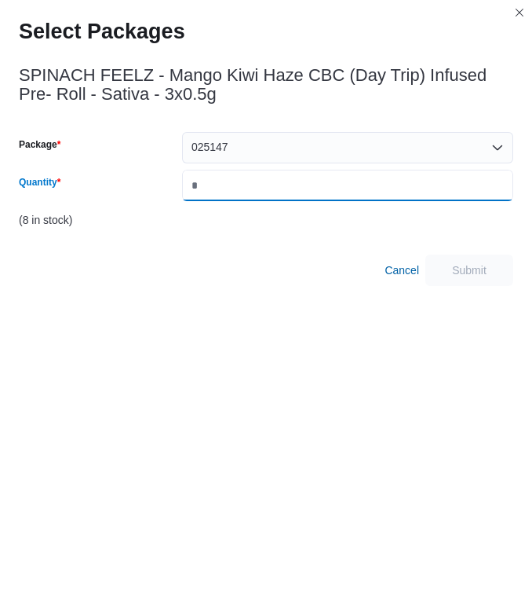
click at [232, 187] on input "Quantity" at bounding box center [347, 185] width 331 height 31
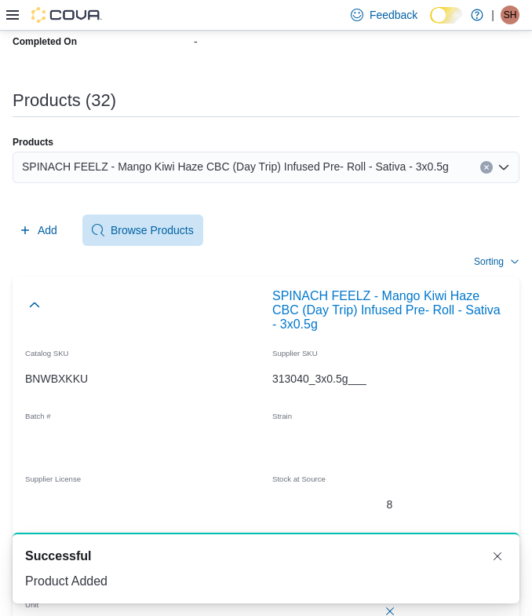
click at [332, 171] on span "SPINACH FEELZ - Mango Kiwi Haze CBC (Day Trip) Infused Pre- Roll - Sativa - 3x0…" at bounding box center [235, 166] width 427 height 19
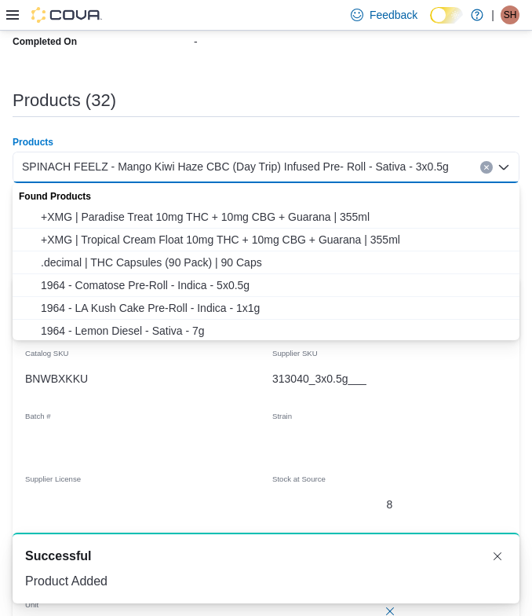
paste input "**********"
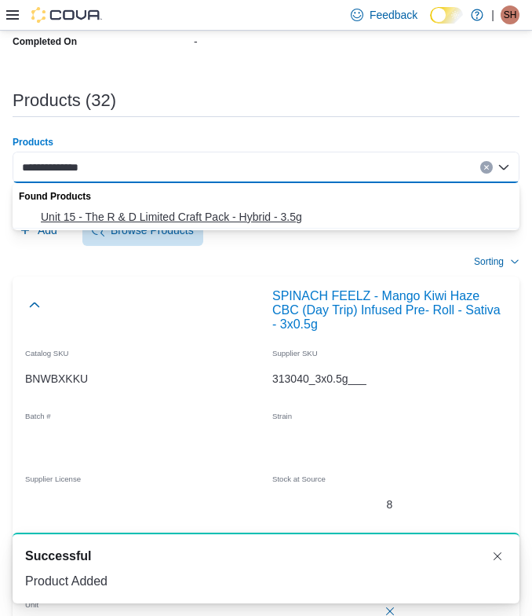
click at [209, 214] on span "Unit 15 - The R & D Limited Craft Pack - Hybrid - 3.5g" at bounding box center [276, 217] width 470 height 16
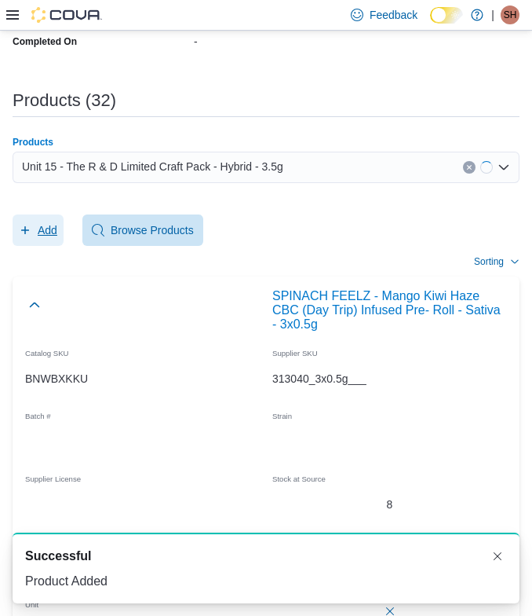
click at [52, 225] on span "Add" at bounding box center [48, 230] width 20 height 16
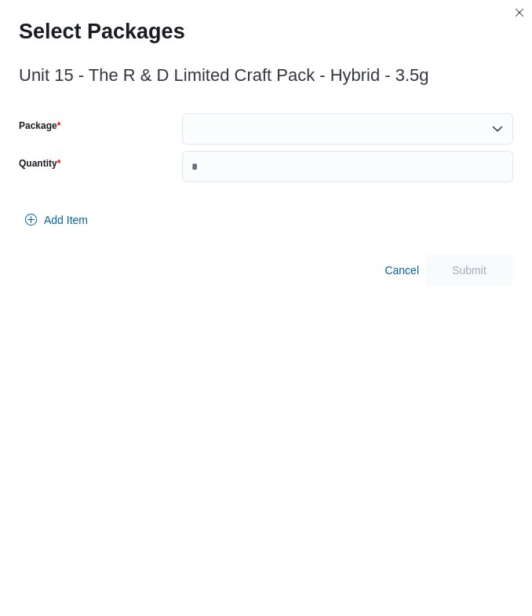
click at [283, 102] on div "Unit 15 - The R & D Limited Craft Pack - Hybrid - 3.5g Package Quantity Add Ite…" at bounding box center [266, 171] width 495 height 229
click at [283, 121] on div at bounding box center [347, 128] width 331 height 31
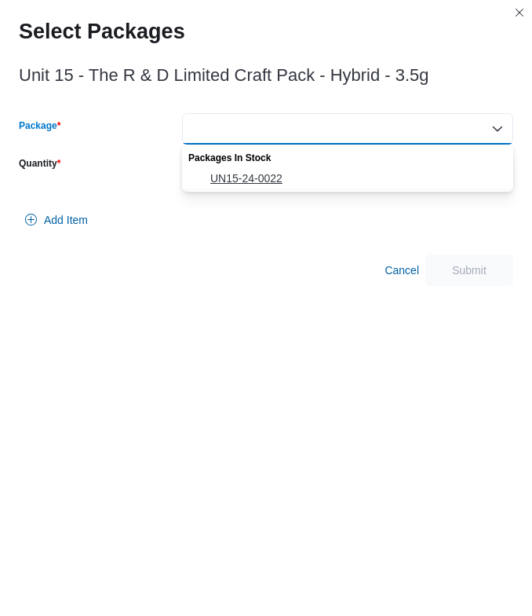
click at [269, 173] on span "UN15-24-0022" at bounding box center [357, 178] width 294 height 16
click at [269, 173] on input "Quantity" at bounding box center [347, 166] width 331 height 31
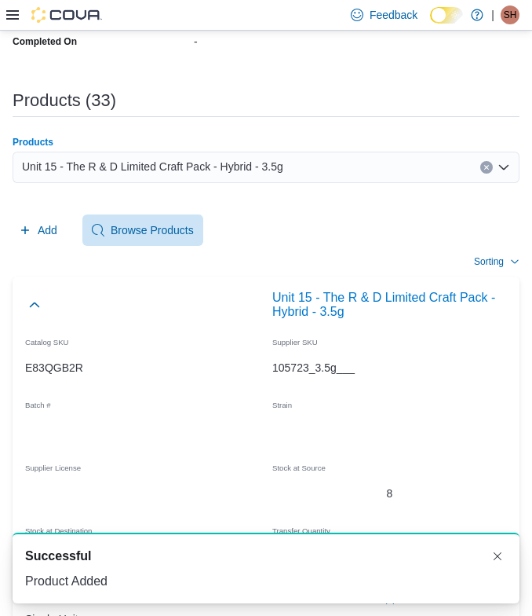
click at [283, 159] on span "Unit 15 - The R & D Limited Craft Pack - Hybrid - 3.5g" at bounding box center [152, 166] width 261 height 19
paste input "**********"
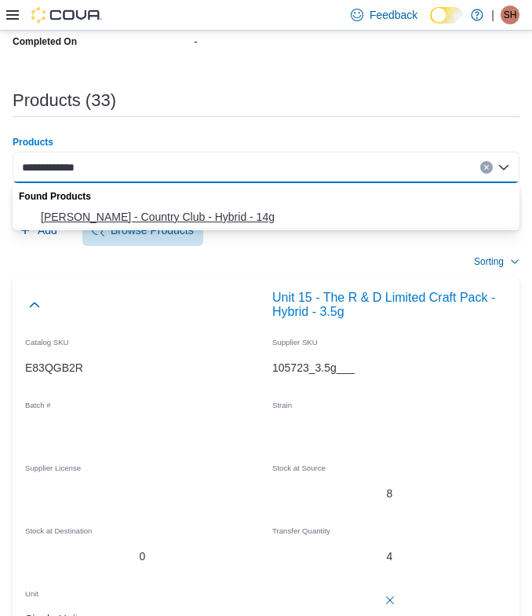
click at [159, 209] on span "Woody Nelson - Country Club - Hybrid - 14g" at bounding box center [276, 217] width 470 height 16
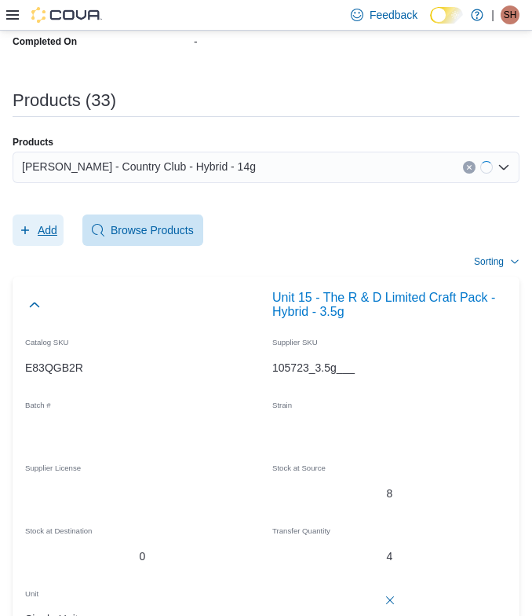
click at [46, 228] on span "Add" at bounding box center [48, 230] width 20 height 16
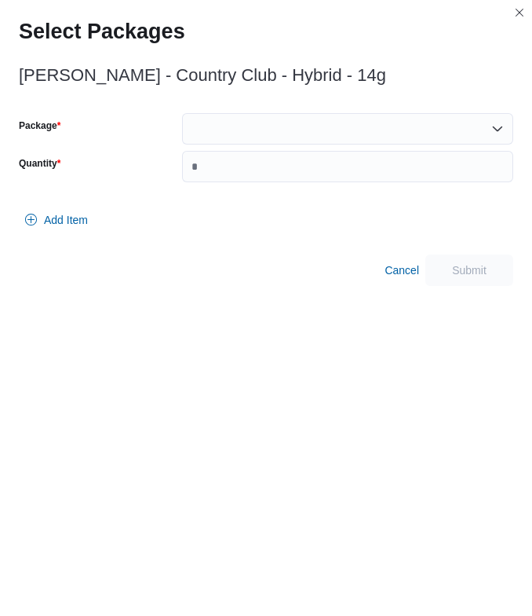
click at [306, 122] on div at bounding box center [347, 128] width 331 height 31
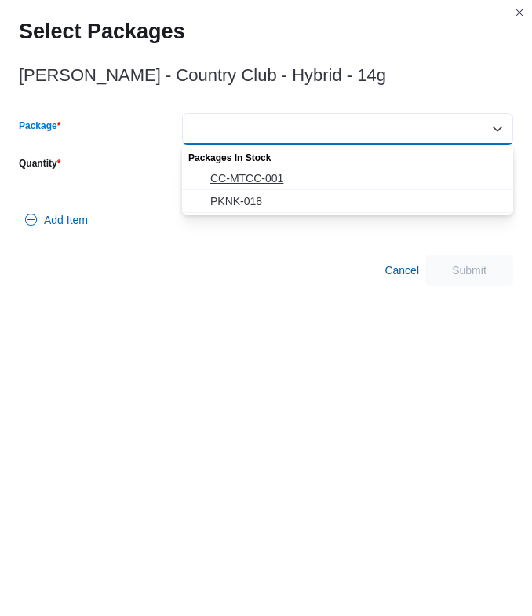
click at [255, 175] on span "CC-MTCC-001" at bounding box center [357, 178] width 294 height 16
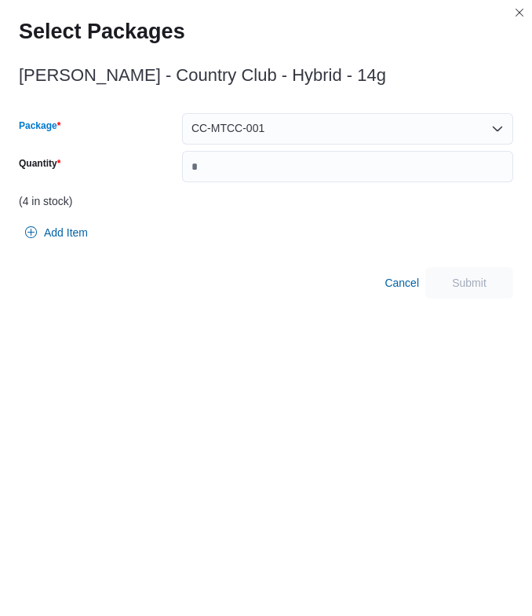
click at [263, 130] on span "CC-MTCC-001" at bounding box center [228, 128] width 73 height 19
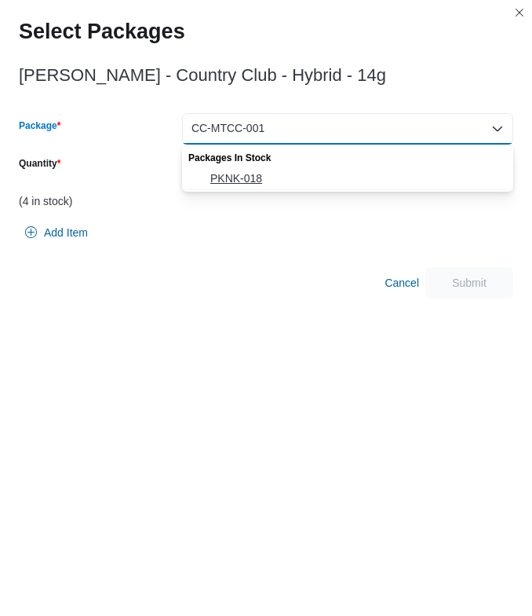
click at [253, 177] on span "PKNK-018" at bounding box center [357, 178] width 294 height 16
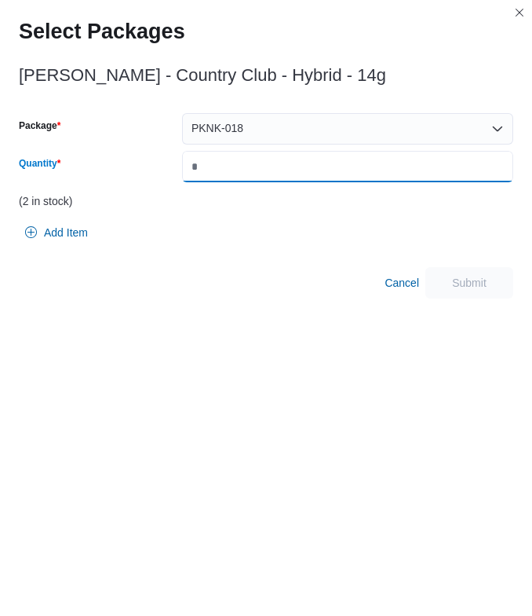
click at [253, 163] on input "Quantity" at bounding box center [347, 166] width 331 height 31
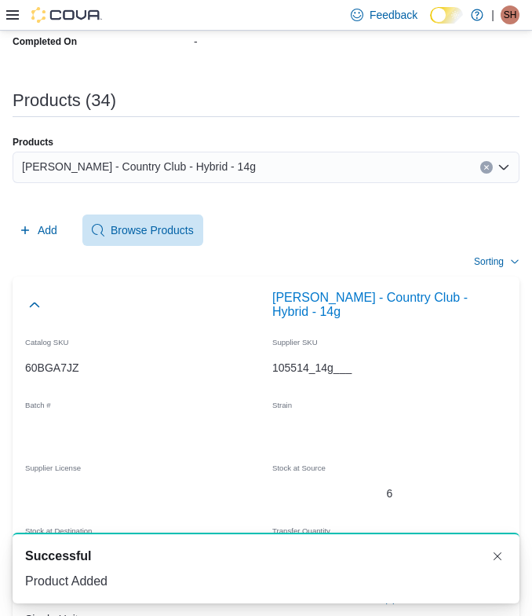
click at [352, 154] on div "Woody Nelson - Country Club - Hybrid - 14g" at bounding box center [266, 167] width 507 height 31
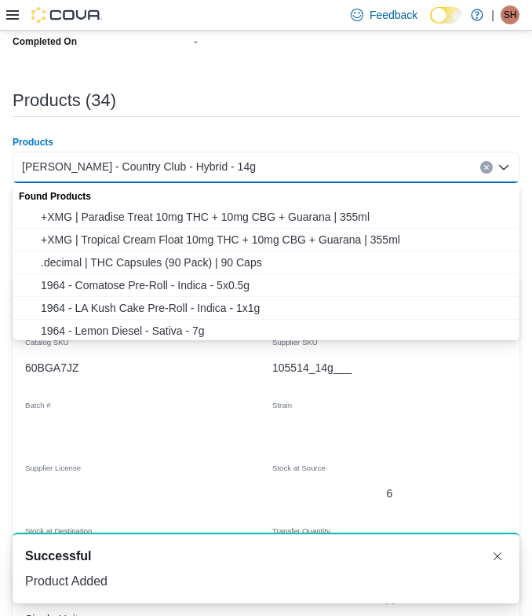
paste input "**********"
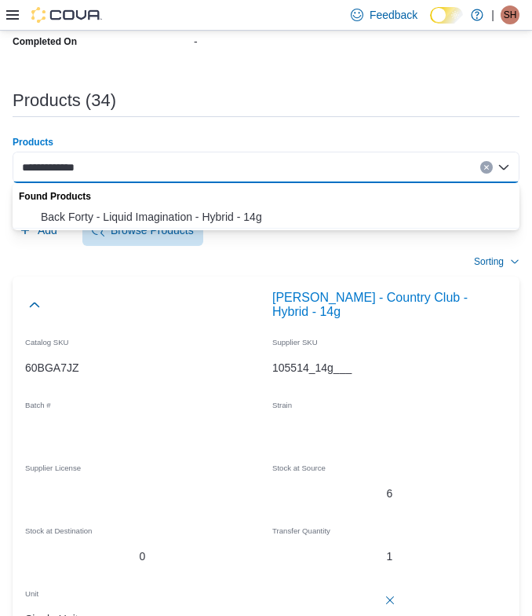
click at [167, 220] on span "Back Forty - Liquid Imagination - Hybrid - 14g" at bounding box center [276, 217] width 470 height 16
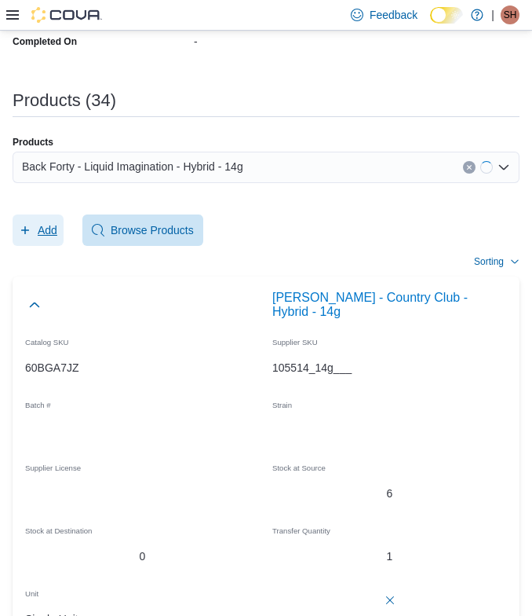
click at [51, 221] on span "Add" at bounding box center [38, 229] width 38 height 31
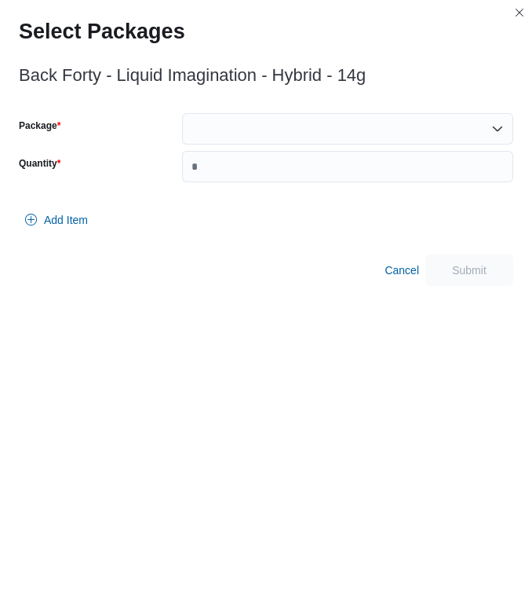
click at [235, 136] on div at bounding box center [347, 128] width 331 height 31
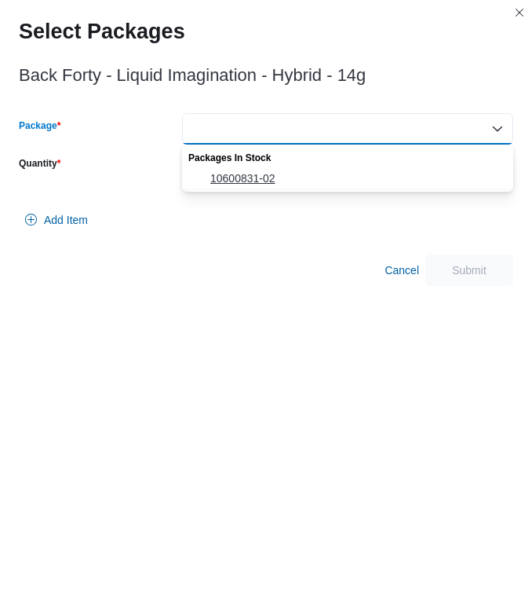
click at [228, 183] on span "10600831-02" at bounding box center [357, 178] width 294 height 16
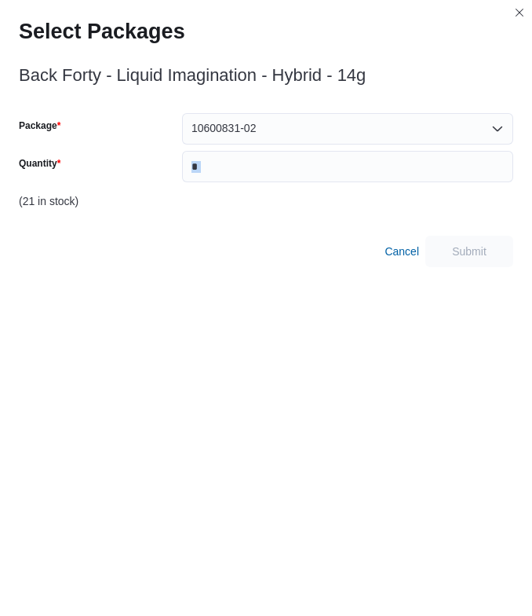
click at [228, 182] on div "Package 10600831-02 Quantity (21 in stock)" at bounding box center [266, 165] width 495 height 104
click at [228, 176] on input "Quantity" at bounding box center [347, 166] width 331 height 31
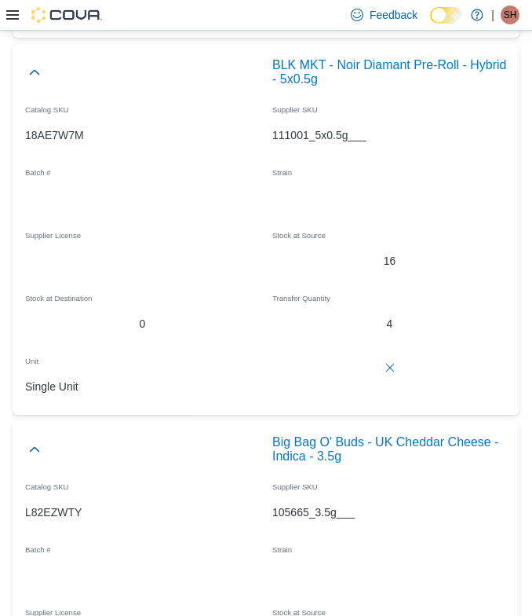
scroll to position [7526, 0]
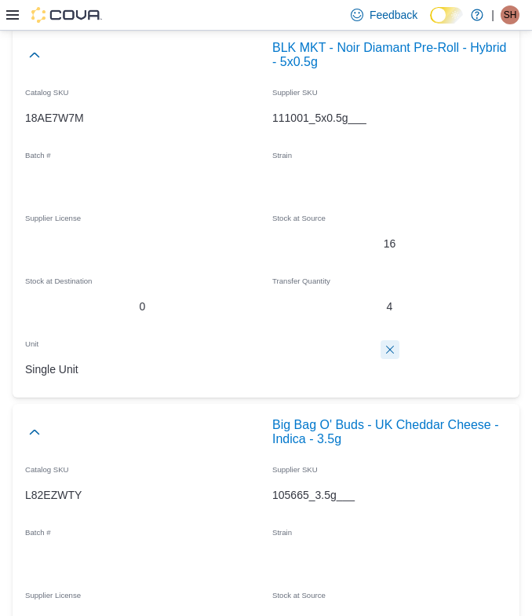
click at [392, 359] on button "Delete count" at bounding box center [390, 349] width 19 height 19
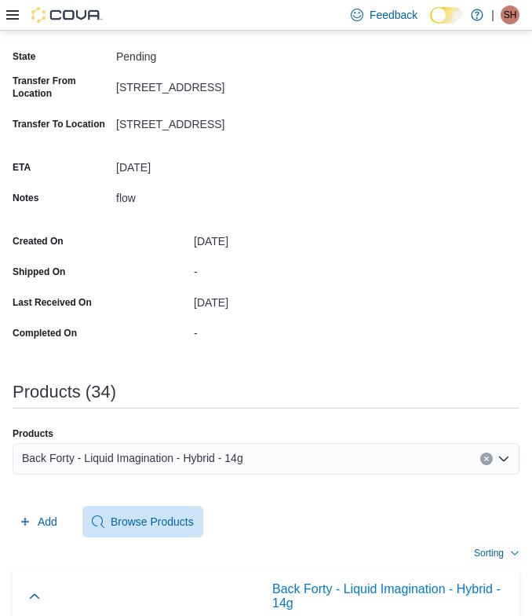
scroll to position [327, 0]
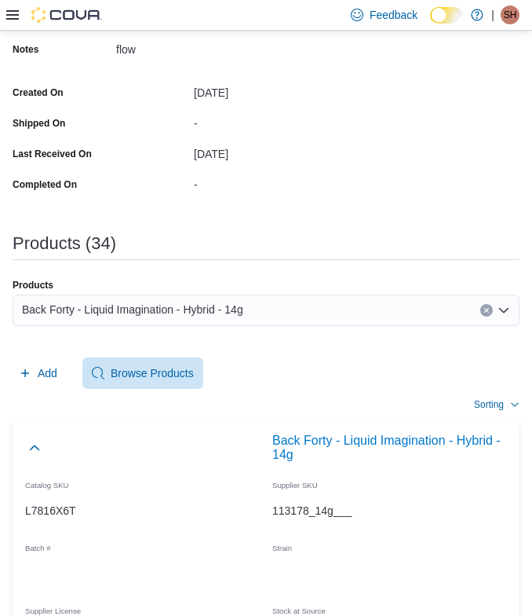
click at [132, 320] on div "Back Forty - Liquid Imagination - Hybrid - 14g" at bounding box center [266, 309] width 507 height 31
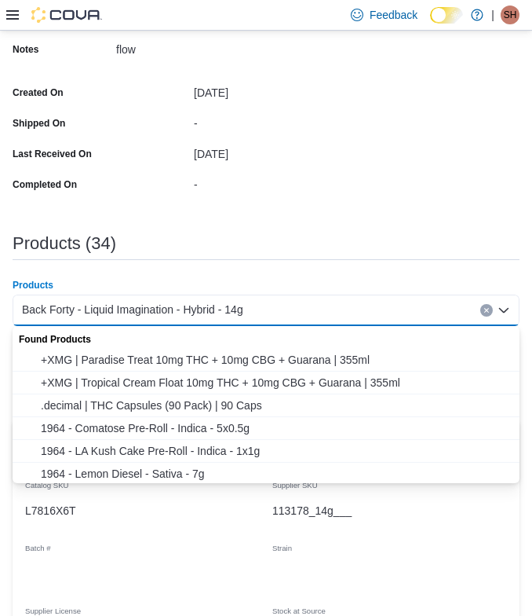
click at [132, 312] on span "Back Forty - Liquid Imagination - Hybrid - 14g" at bounding box center [132, 309] width 221 height 19
paste input "**********"
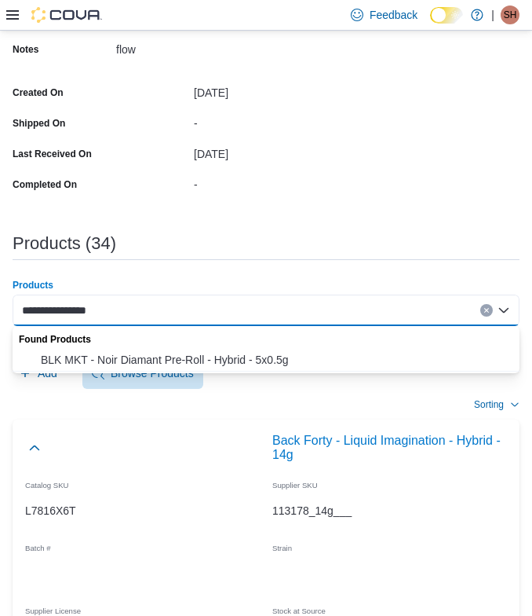
click at [90, 358] on span "BLK MKT - Noir Diamant Pre-Roll - Hybrid - 5x0.5g" at bounding box center [276, 360] width 470 height 16
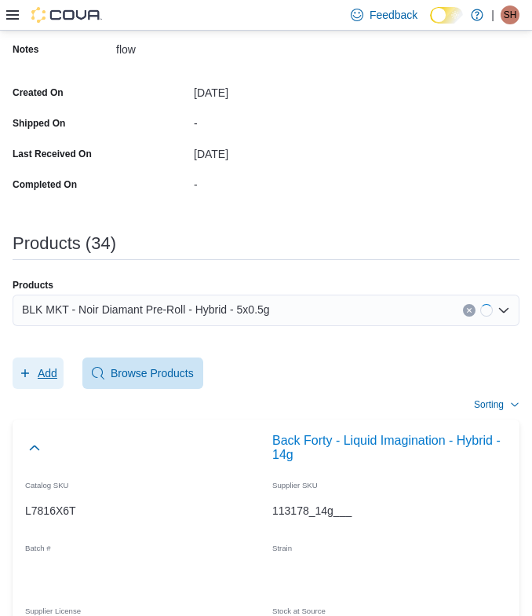
click at [55, 368] on span "Add" at bounding box center [48, 373] width 20 height 16
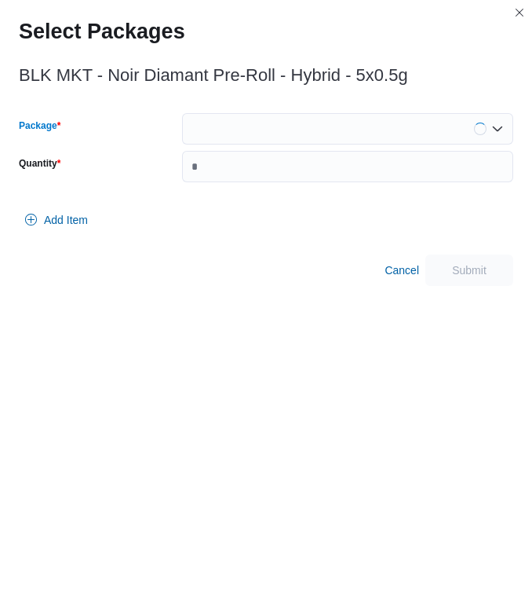
click at [237, 118] on div at bounding box center [347, 128] width 331 height 31
click at [230, 130] on div at bounding box center [347, 128] width 331 height 31
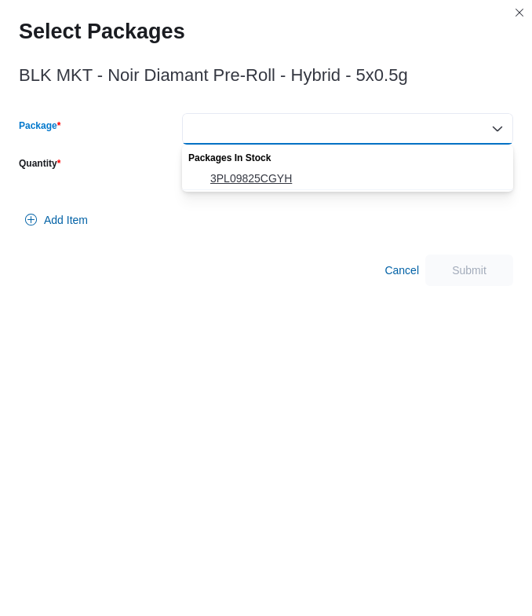
click at [236, 177] on span "3PL09825CGYH" at bounding box center [357, 178] width 294 height 16
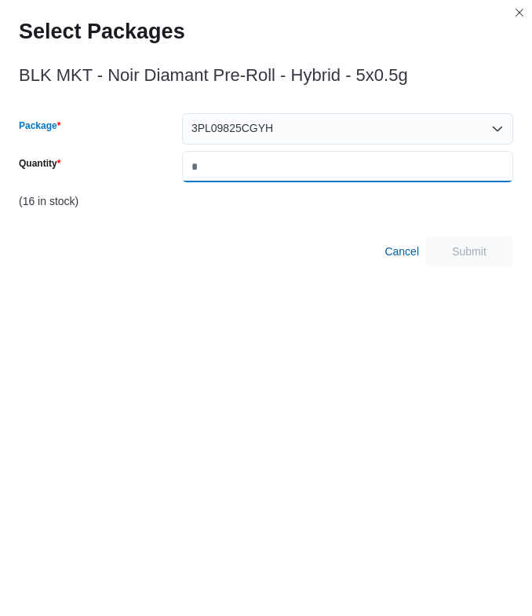
click at [236, 174] on input "Quantity" at bounding box center [347, 166] width 331 height 31
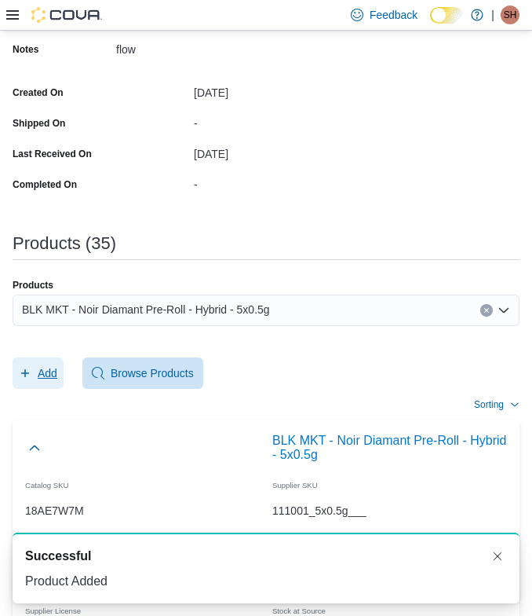
scroll to position [0, 0]
click at [262, 324] on div "BLK MKT - Noir Diamant Pre-Roll - Hybrid - 5x0.5g" at bounding box center [266, 309] width 507 height 31
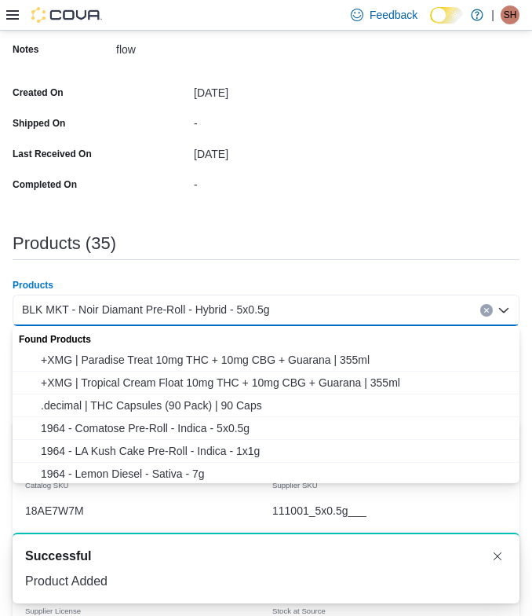
paste input "**********"
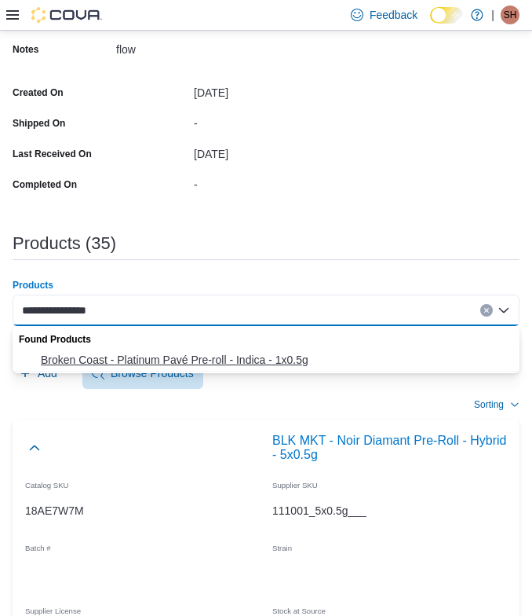
click at [128, 360] on span "Broken Coast - Platinum Pavé Pre-roll - Indica - 1x0.5g" at bounding box center [276, 360] width 470 height 16
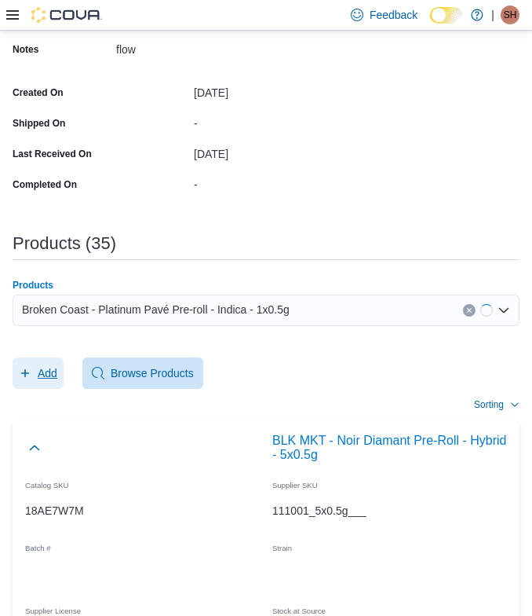
click at [49, 368] on span "Add" at bounding box center [48, 373] width 20 height 16
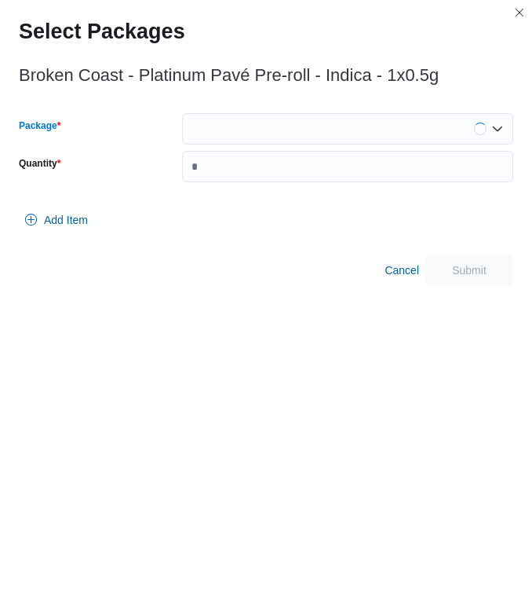
click at [280, 122] on div at bounding box center [347, 128] width 331 height 31
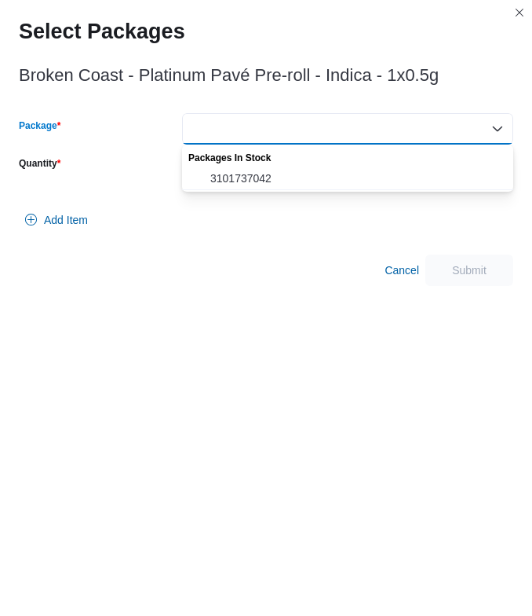
click at [243, 176] on span "3101737042" at bounding box center [357, 178] width 294 height 16
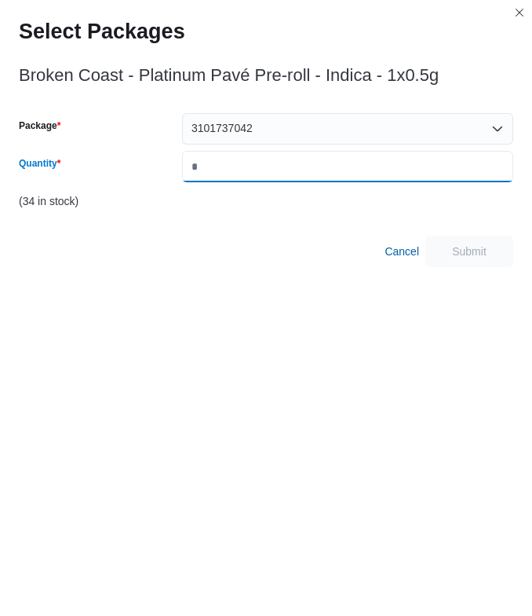
click at [256, 176] on input "Quantity" at bounding box center [347, 166] width 331 height 31
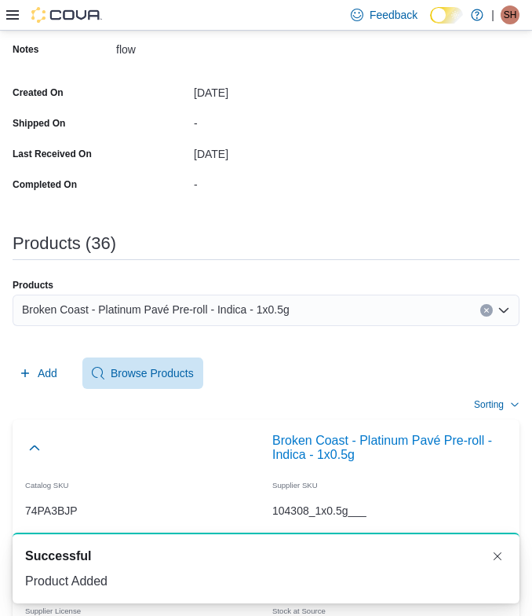
click at [334, 309] on div "Broken Coast - Platinum Pavé Pre-roll - Indica - 1x0.5g" at bounding box center [266, 309] width 507 height 31
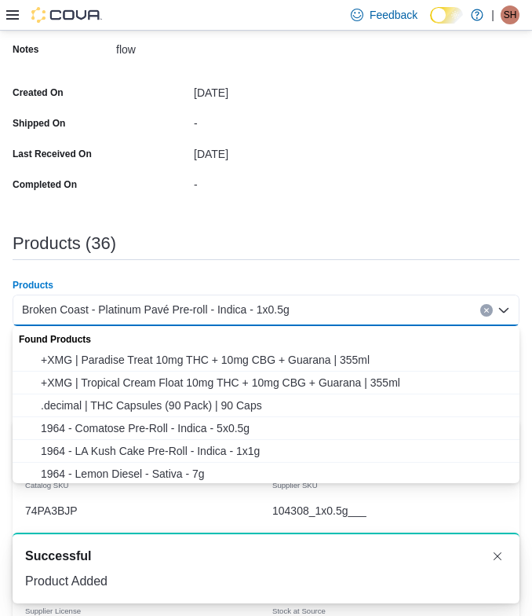
paste input "**********"
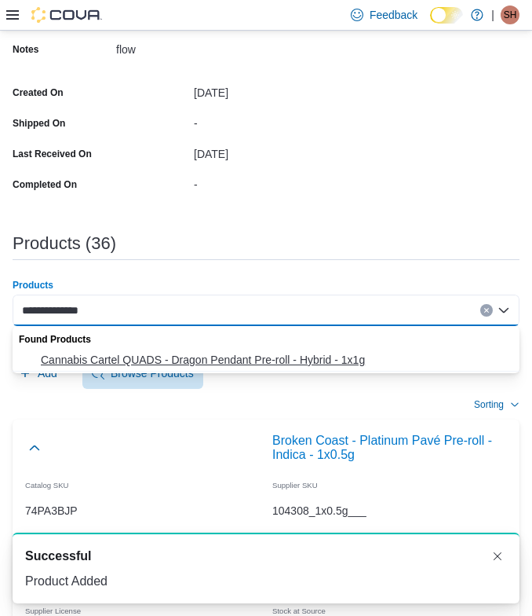
click at [75, 357] on span "Cannabis Cartel QUADS - Dragon Pendant Pre-roll - Hybrid - 1x1g" at bounding box center [276, 360] width 470 height 16
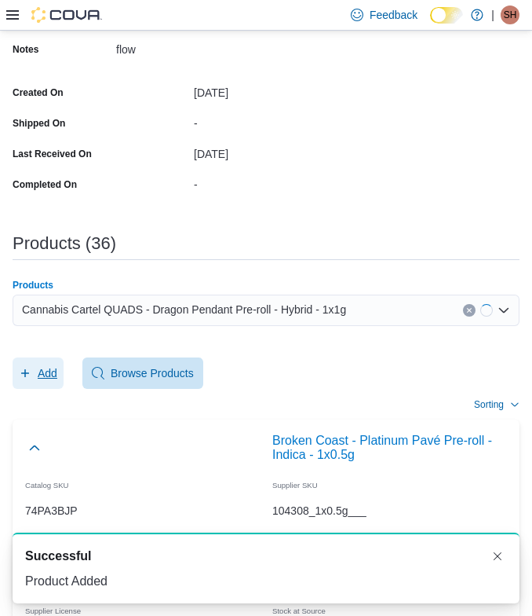
click at [43, 365] on span "Add" at bounding box center [48, 373] width 20 height 16
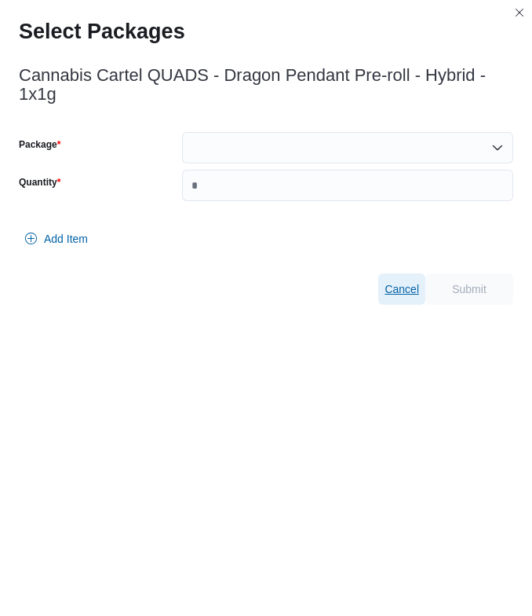
click at [407, 294] on span "Cancel" at bounding box center [402, 289] width 35 height 16
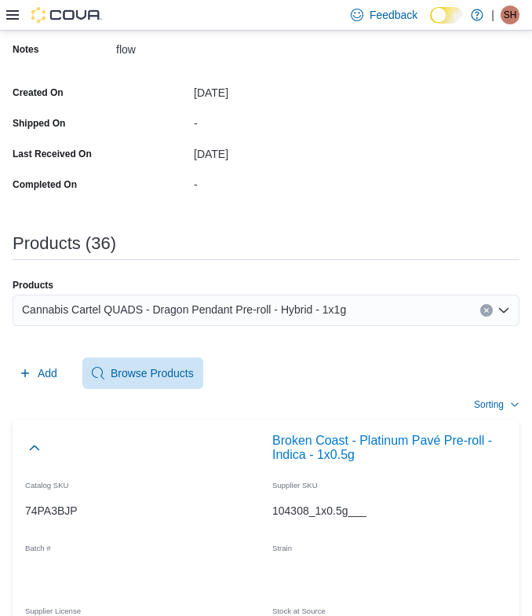
click at [354, 304] on input "Products" at bounding box center [354, 310] width 2 height 19
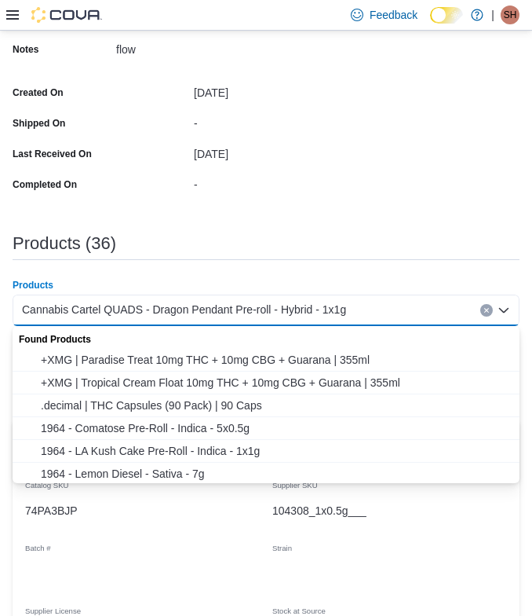
paste input "**********"
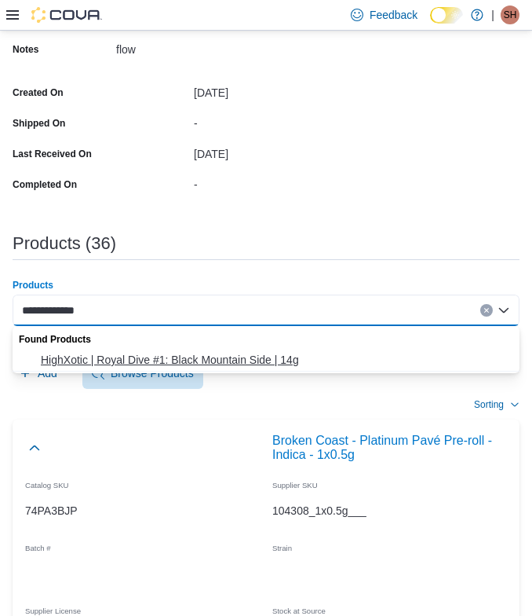
click at [122, 360] on span "HighXotic | Royal Dive #1: Black Mountain Side | 14g" at bounding box center [276, 360] width 470 height 16
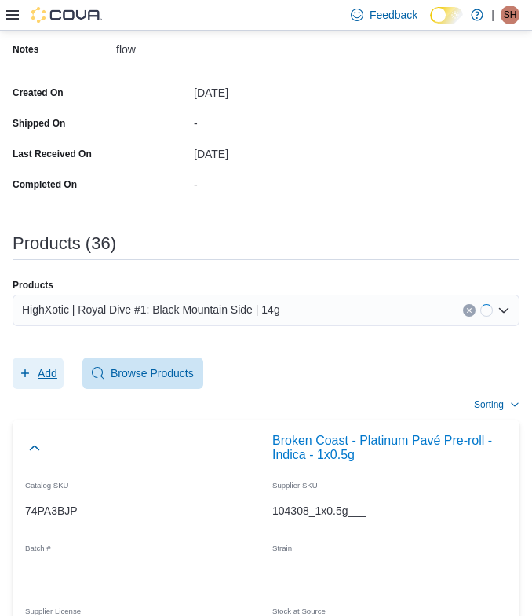
click at [27, 383] on span "Add" at bounding box center [38, 372] width 38 height 31
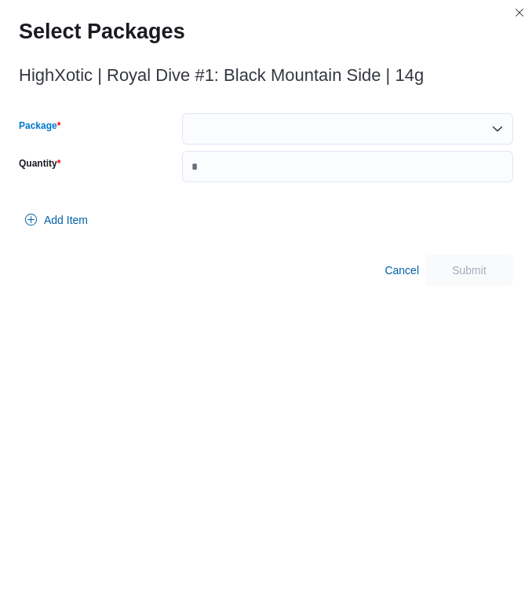
click at [275, 134] on div at bounding box center [347, 128] width 331 height 31
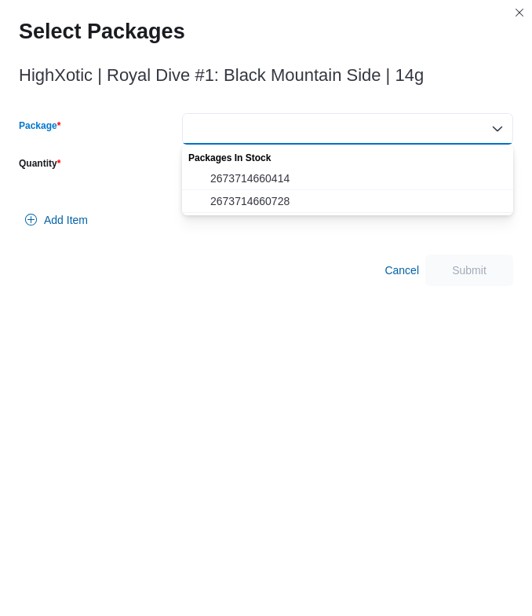
click at [275, 165] on div "Packages In Stock" at bounding box center [347, 155] width 331 height 23
click at [275, 183] on span "2673714660414" at bounding box center [357, 178] width 294 height 16
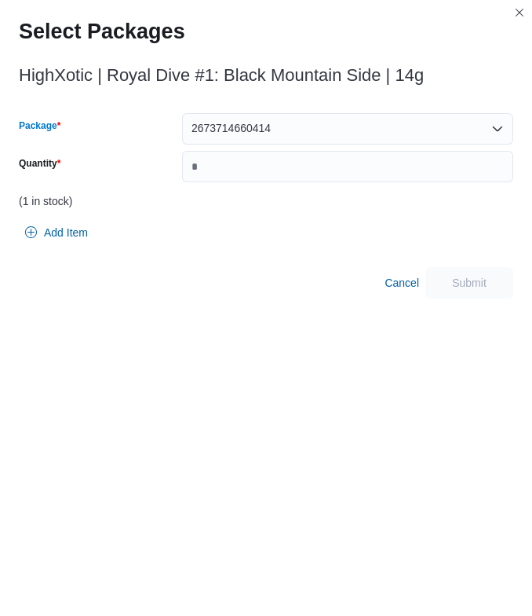
click at [272, 141] on div "2673714660414 Combo box. Selected. 2673714660414. Press Backspace to delete 267…" at bounding box center [347, 128] width 331 height 31
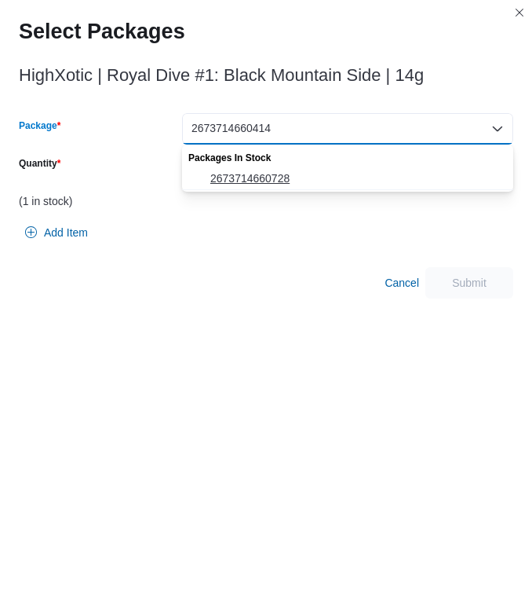
click at [261, 168] on button "2673714660728" at bounding box center [347, 178] width 331 height 23
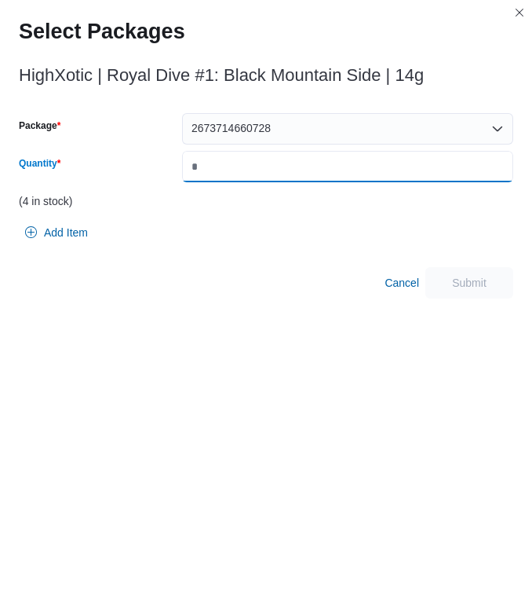
click at [261, 168] on input "Quantity" at bounding box center [347, 166] width 331 height 31
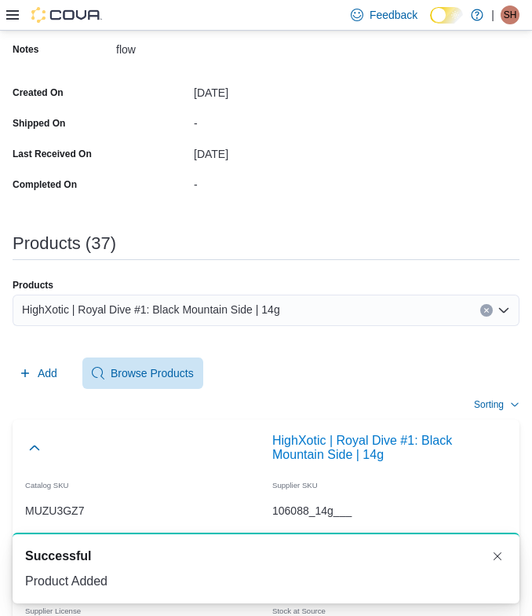
click at [206, 313] on span "HighXotic | Royal Dive #1: Black Mountain Side | 14g" at bounding box center [151, 309] width 258 height 19
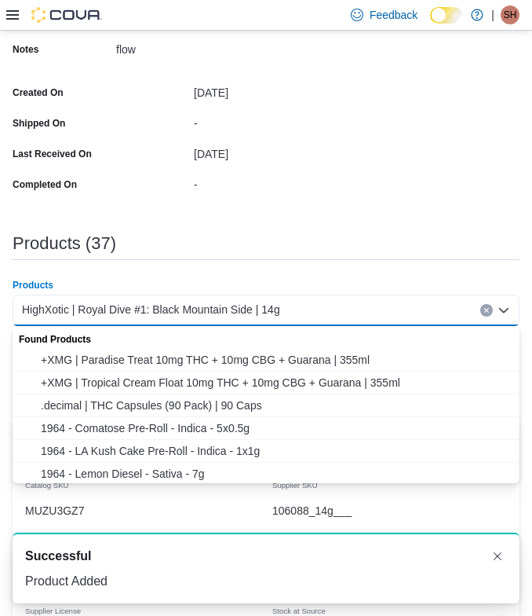
paste input "**********"
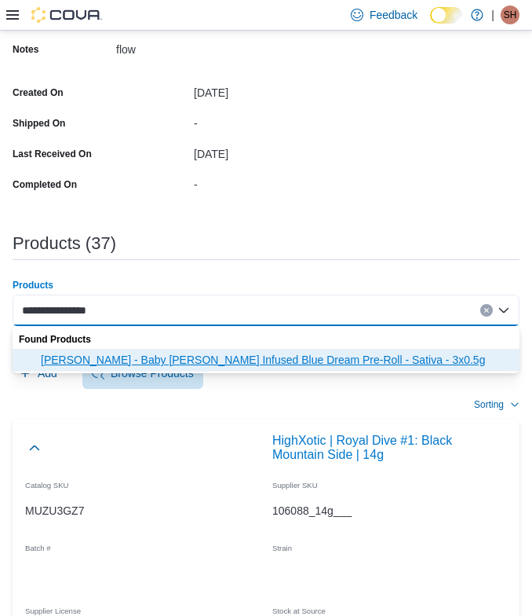
click at [114, 364] on span "Jeeter - Baby Jeeter Infused Blue Dream Pre-Roll - Sativa - 3x0.5g" at bounding box center [276, 360] width 470 height 16
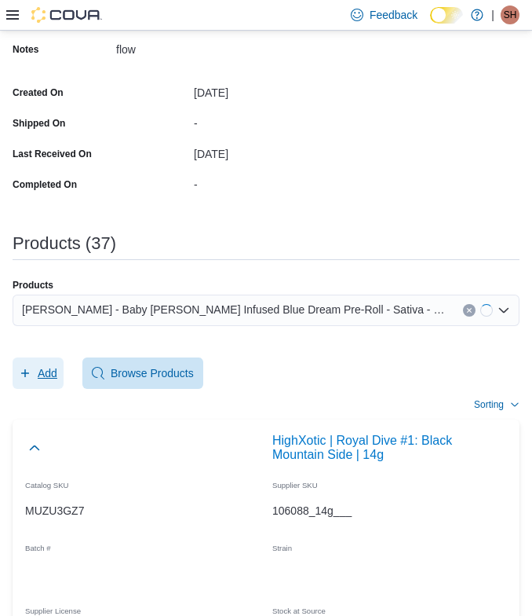
click at [49, 365] on span "Add" at bounding box center [48, 373] width 20 height 16
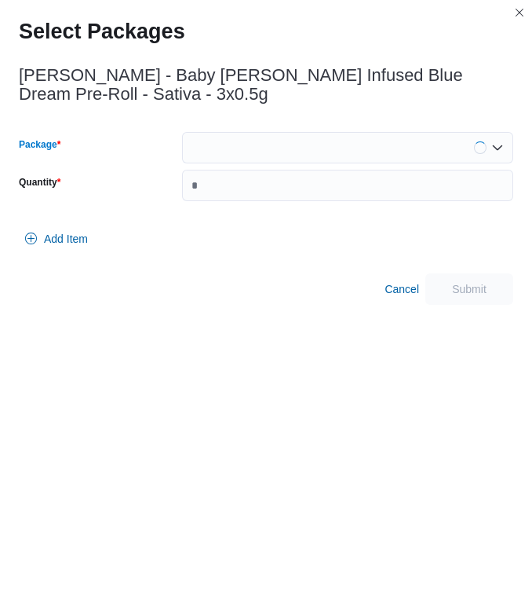
click at [279, 146] on div at bounding box center [347, 147] width 331 height 31
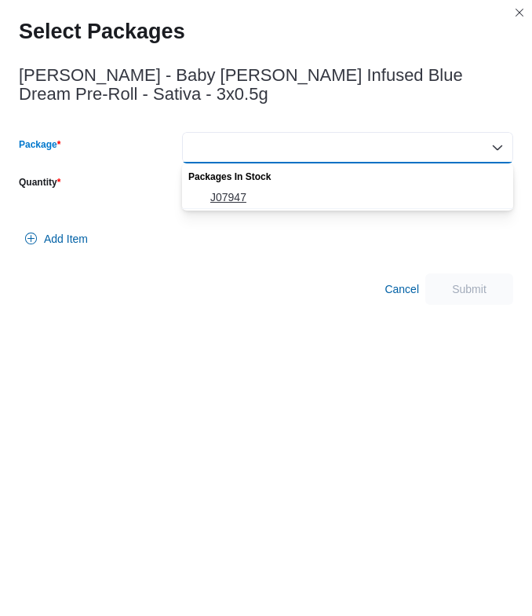
click at [246, 200] on span "J07947" at bounding box center [357, 197] width 294 height 16
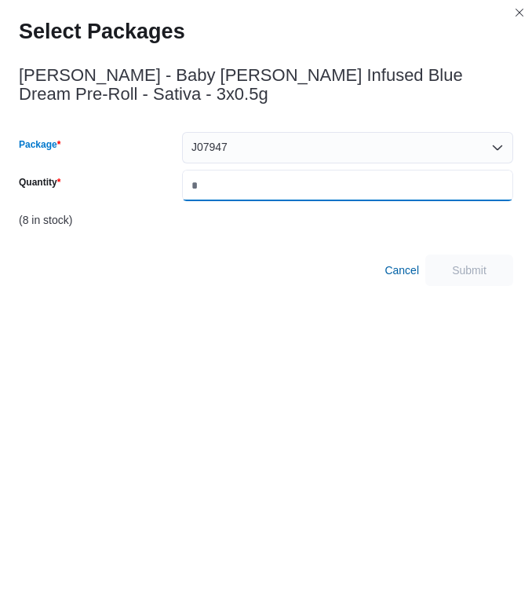
click at [250, 184] on input "Quantity" at bounding box center [347, 185] width 331 height 31
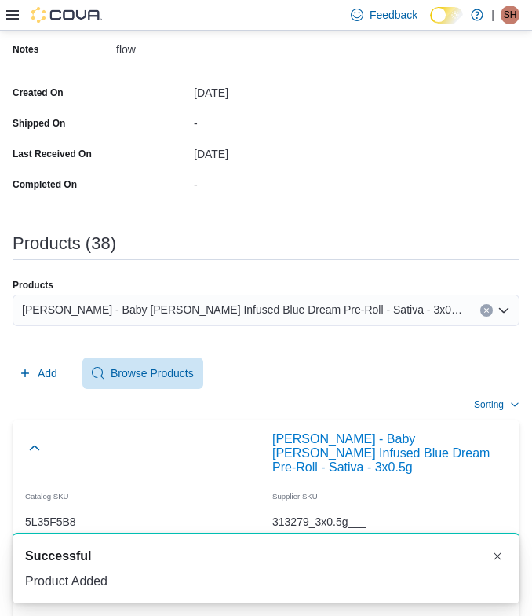
click at [313, 315] on span "Jeeter - Baby Jeeter Infused Blue Dream Pre-Roll - Sativa - 3x0.5g" at bounding box center [243, 309] width 443 height 19
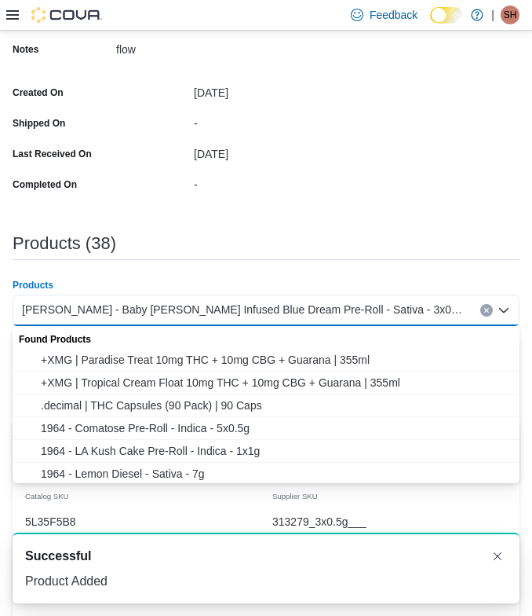
paste input "**********"
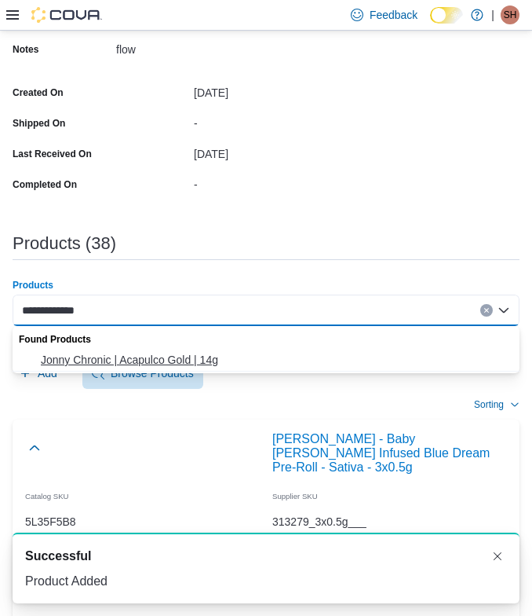
click at [158, 358] on span "Jonny Chronic | Acapulco Gold | 14g" at bounding box center [276, 360] width 470 height 16
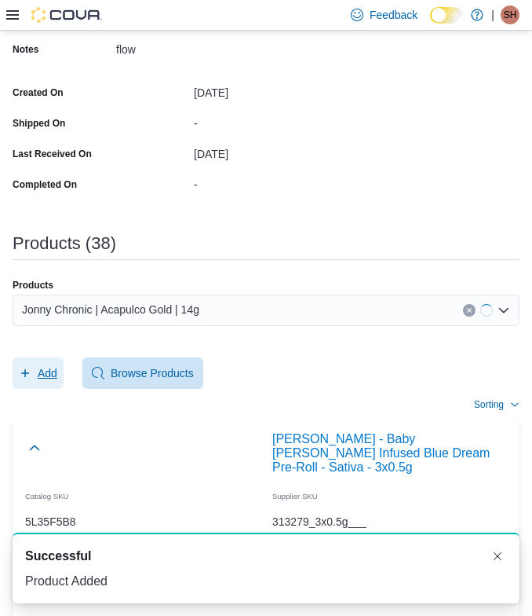
click at [42, 378] on span "Add" at bounding box center [48, 373] width 20 height 16
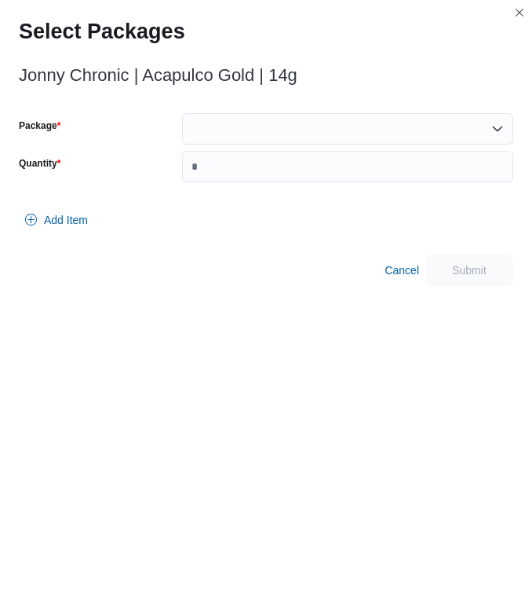
click at [240, 138] on div at bounding box center [347, 128] width 331 height 31
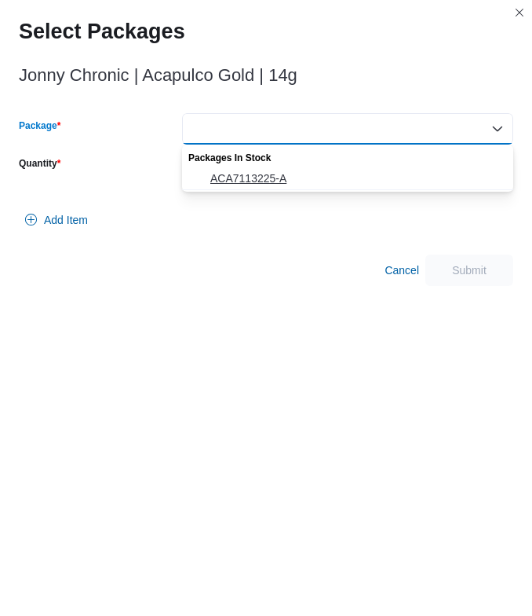
click at [238, 184] on span "ACA7113225-A" at bounding box center [357, 178] width 294 height 16
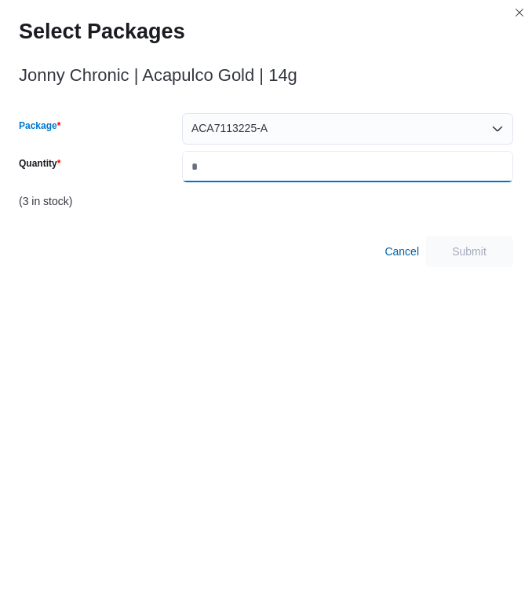
click at [238, 163] on input "Quantity" at bounding box center [347, 166] width 331 height 31
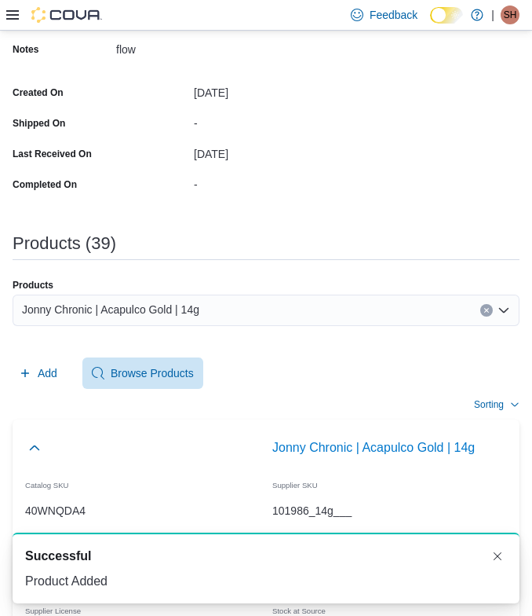
click at [250, 311] on div "Jonny Chronic | Acapulco Gold | 14g" at bounding box center [266, 309] width 507 height 31
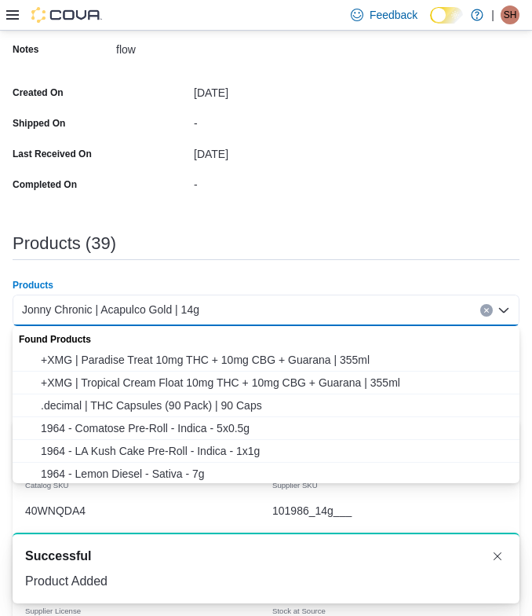
paste input "**********"
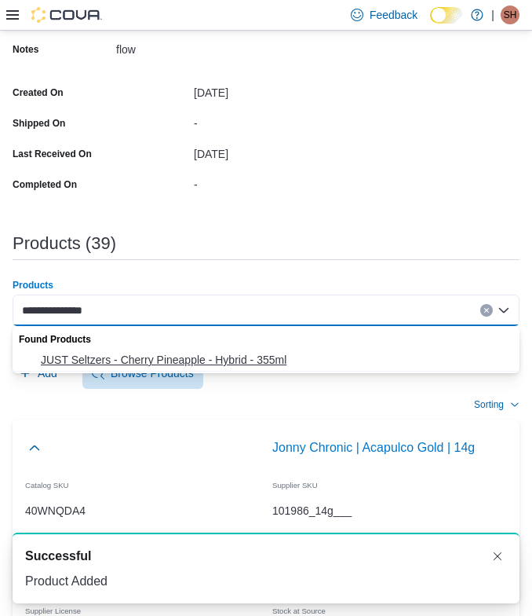
click at [127, 354] on span "JUST Seltzers - Cherry Pineapple - Hybrid - 355ml" at bounding box center [276, 360] width 470 height 16
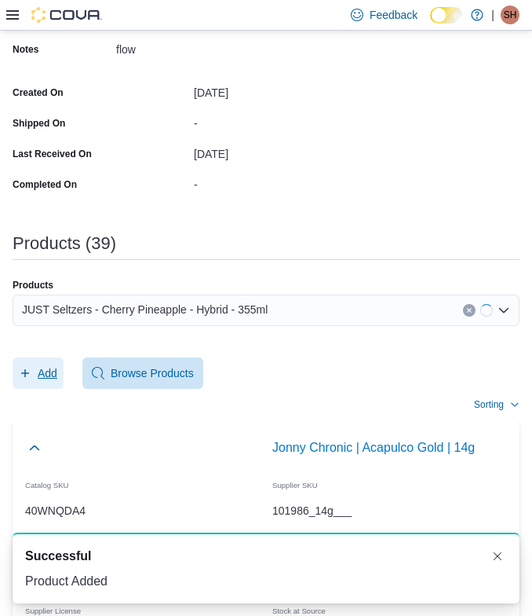
click at [53, 372] on span "Add" at bounding box center [48, 373] width 20 height 16
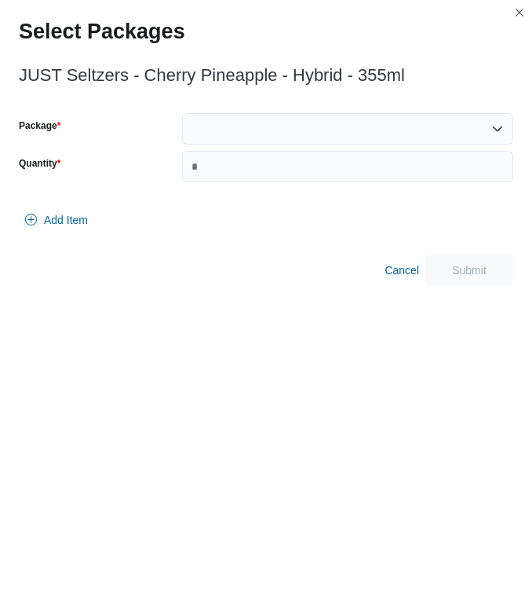
click at [317, 135] on div at bounding box center [347, 128] width 331 height 31
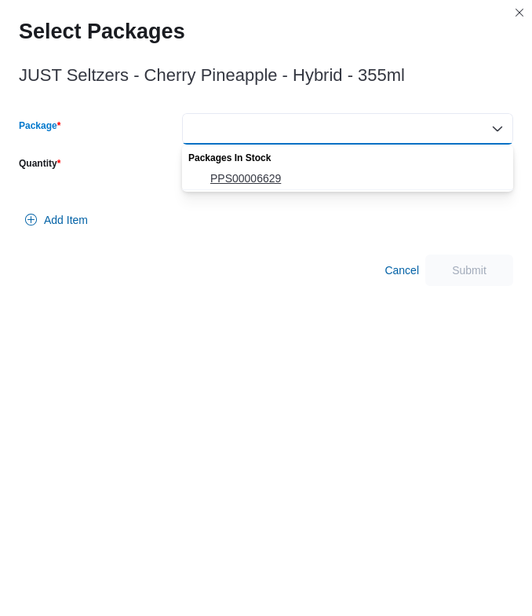
click at [270, 184] on span "PPS00006629" at bounding box center [357, 178] width 294 height 16
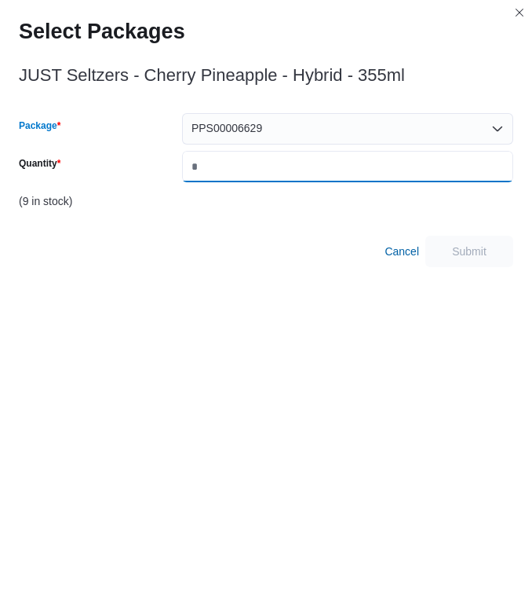
click at [270, 174] on input "Quantity" at bounding box center [347, 166] width 331 height 31
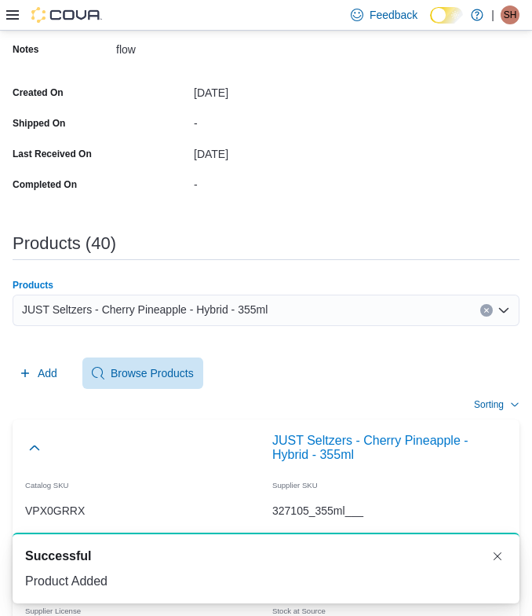
click at [251, 300] on span "JUST Seltzers - Cherry Pineapple - Hybrid - 355ml" at bounding box center [145, 309] width 246 height 19
paste input "**********"
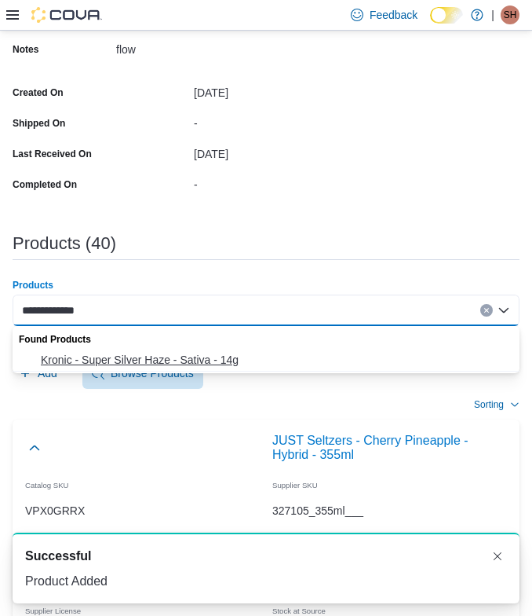
click at [152, 353] on span "Kronic - Super Silver Haze - Sativa - 14g" at bounding box center [276, 360] width 470 height 16
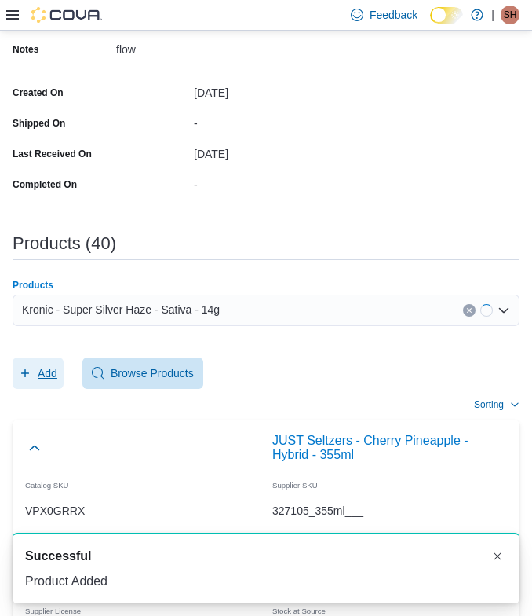
click at [13, 378] on button "Add" at bounding box center [38, 372] width 51 height 31
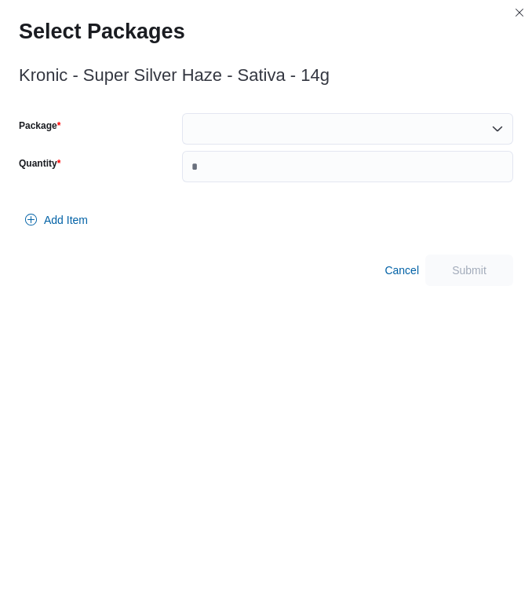
click at [291, 133] on div at bounding box center [347, 128] width 331 height 31
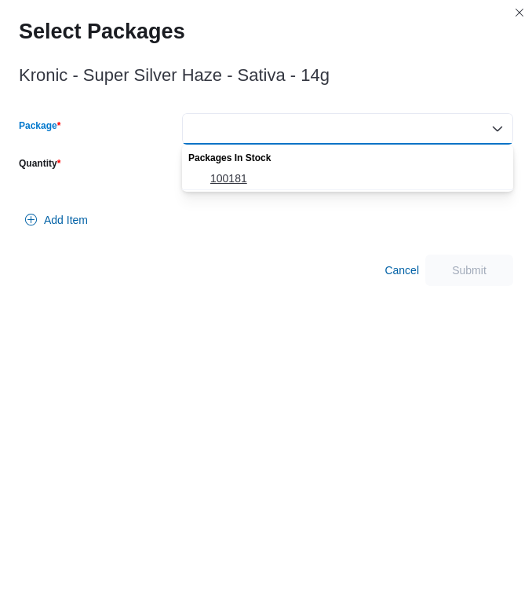
click at [266, 173] on span "100181" at bounding box center [357, 178] width 294 height 16
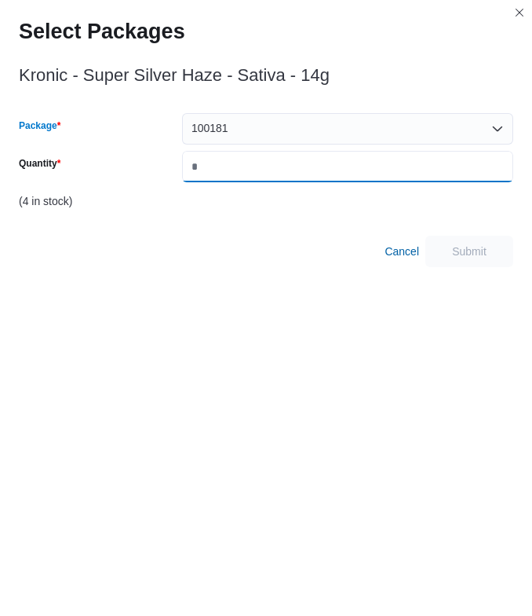
click at [270, 153] on input "Quantity" at bounding box center [347, 166] width 331 height 31
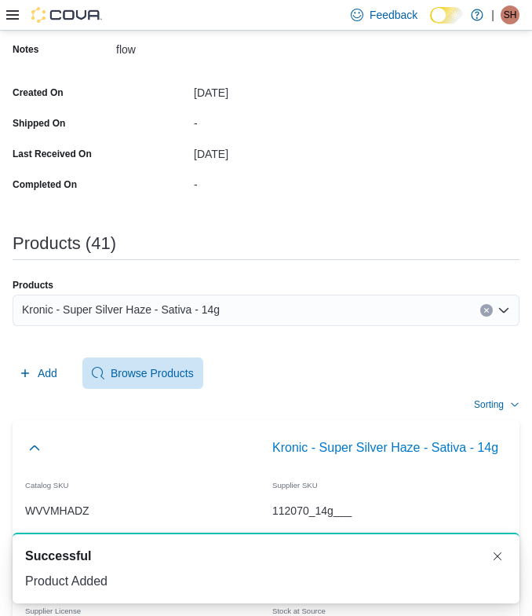
click at [338, 310] on div "Kronic - Super Silver Haze - Sativa - 14g" at bounding box center [266, 309] width 507 height 31
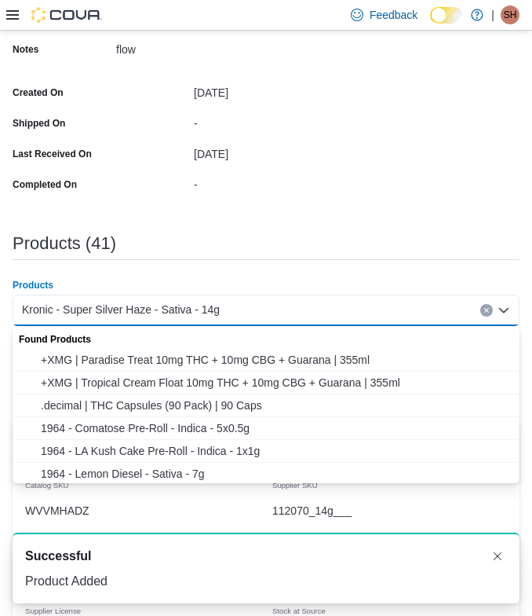
paste input "**********"
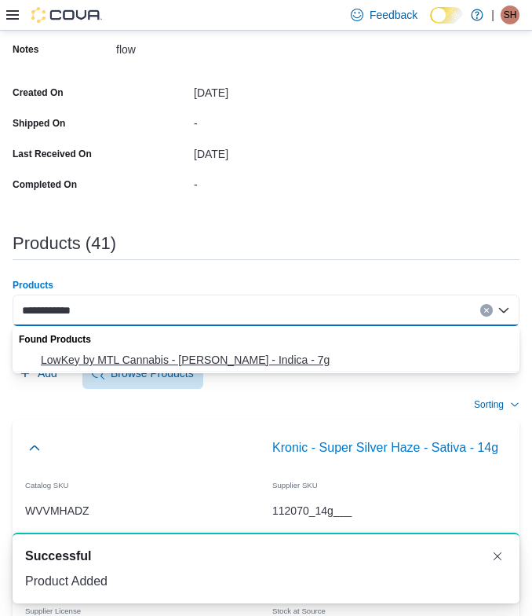
click at [141, 366] on span "LowKey by MTL Cannabis - Larry - Indica - 7g" at bounding box center [276, 360] width 470 height 16
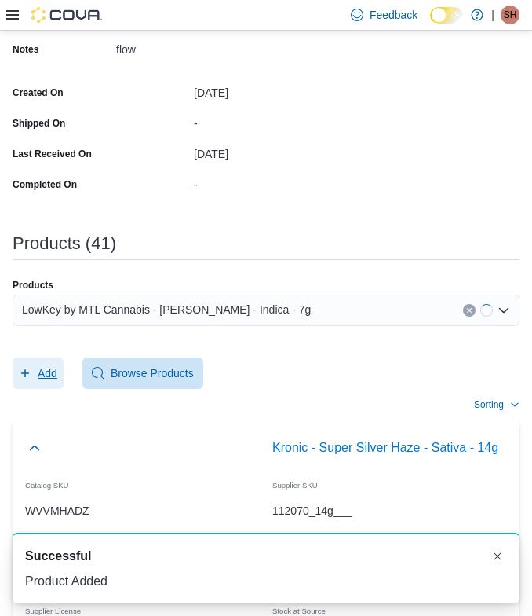
click at [42, 379] on span "Add" at bounding box center [48, 373] width 20 height 16
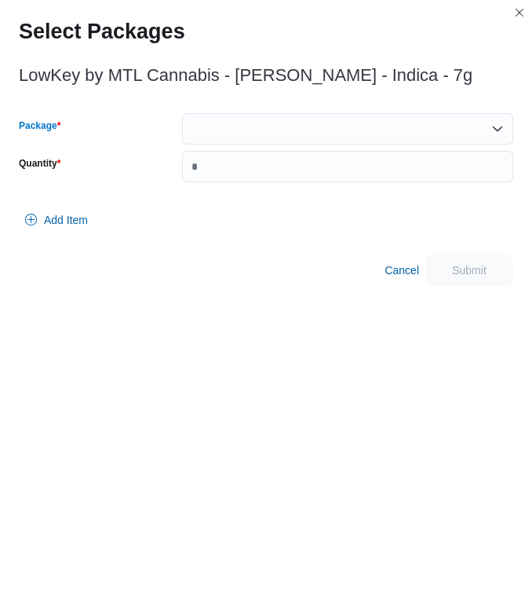
click at [314, 129] on div at bounding box center [347, 128] width 331 height 31
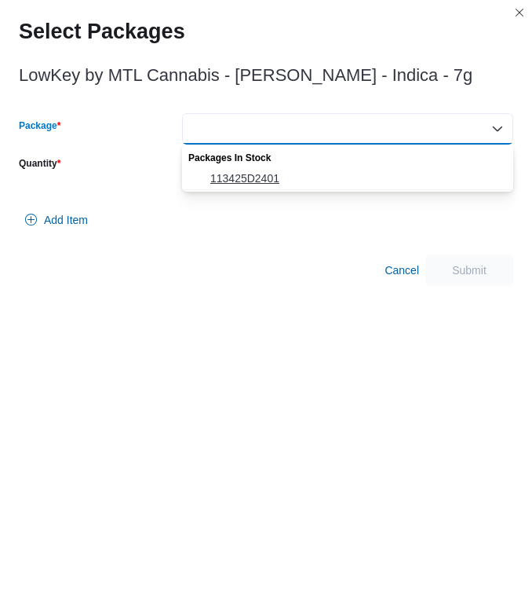
click at [302, 170] on span "113425D2401" at bounding box center [357, 178] width 294 height 16
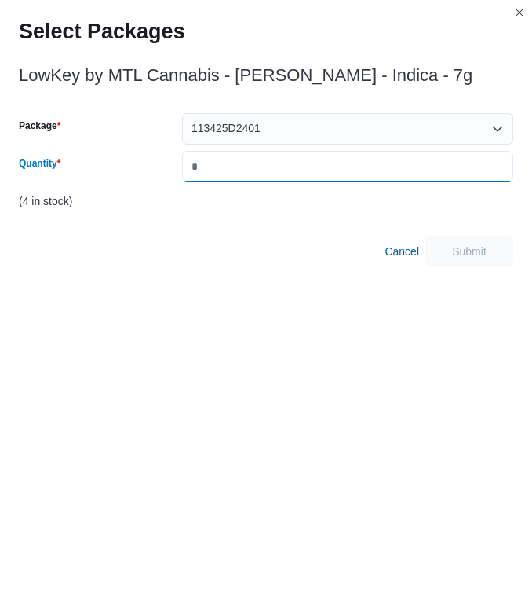
click at [302, 170] on input "Quantity" at bounding box center [347, 166] width 331 height 31
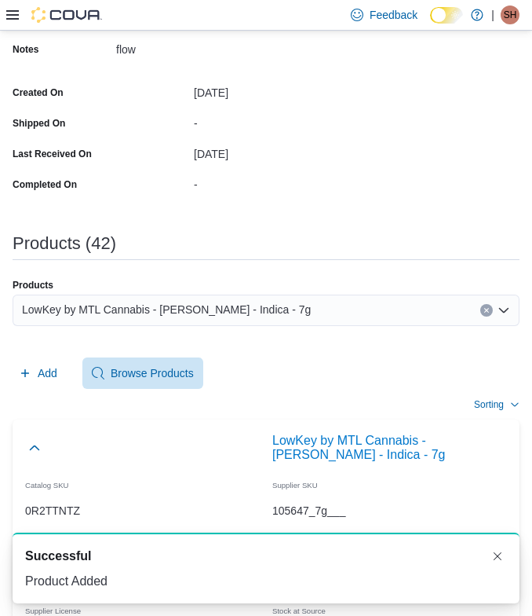
click at [239, 308] on span "LowKey by MTL Cannabis - Larry - Indica - 7g" at bounding box center [166, 309] width 289 height 19
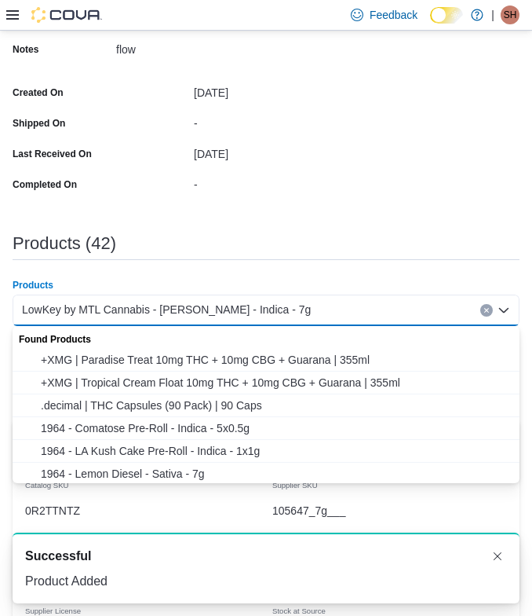
paste input "**********"
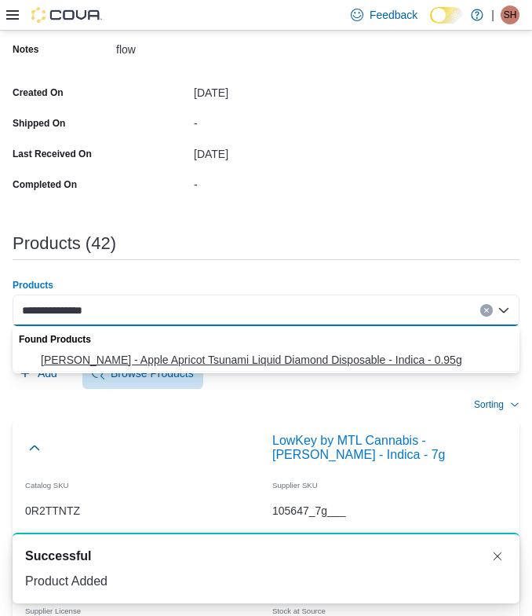
click at [136, 363] on span "Papa's Herb - Apple Apricot Tsunami Liquid Diamond Disposable - Indica - 0.95g" at bounding box center [276, 360] width 470 height 16
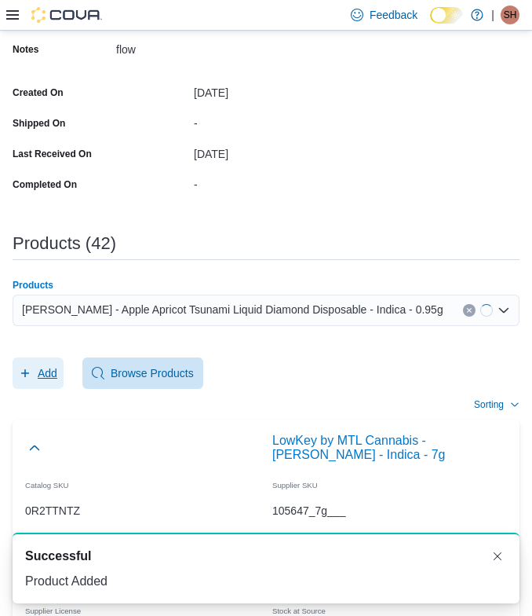
click at [46, 386] on span "Add" at bounding box center [38, 372] width 38 height 31
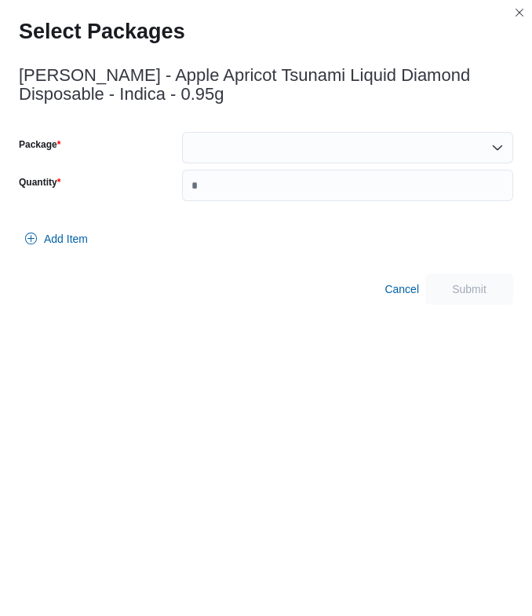
click at [236, 153] on div at bounding box center [347, 147] width 331 height 31
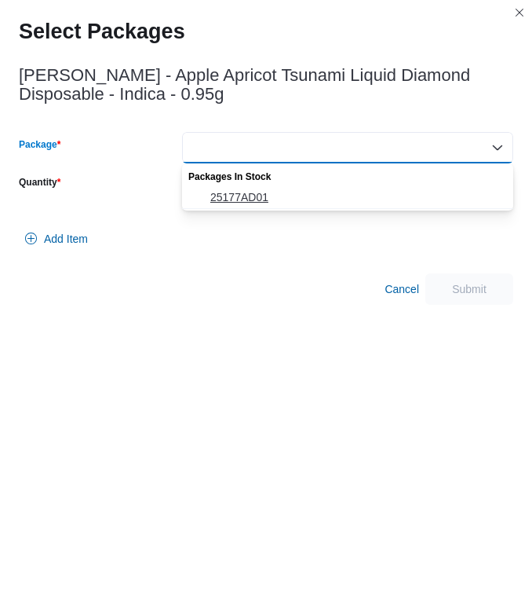
click at [221, 193] on span "25177AD01" at bounding box center [357, 197] width 294 height 16
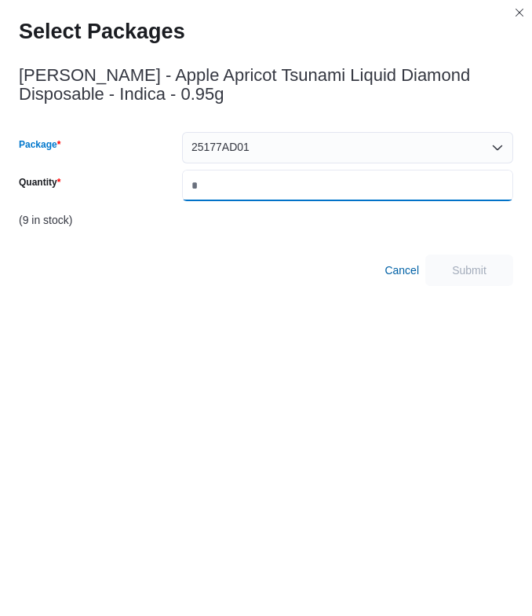
click at [221, 193] on input "Quantity" at bounding box center [347, 185] width 331 height 31
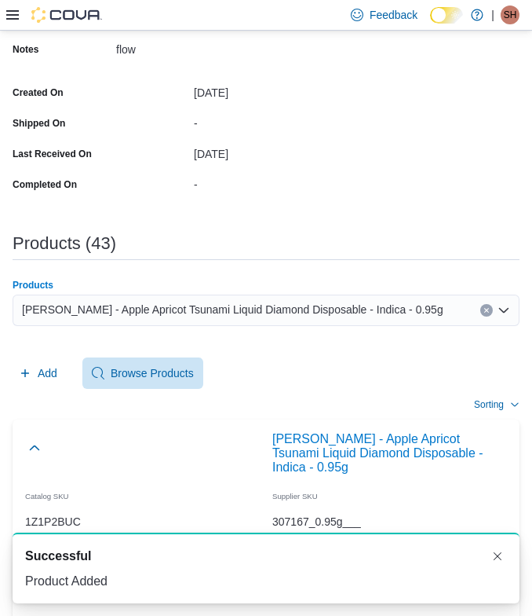
click at [336, 322] on div "Papa's Herb - Apple Apricot Tsunami Liquid Diamond Disposable - Indica - 0.95g" at bounding box center [266, 309] width 507 height 31
paste input "**********"
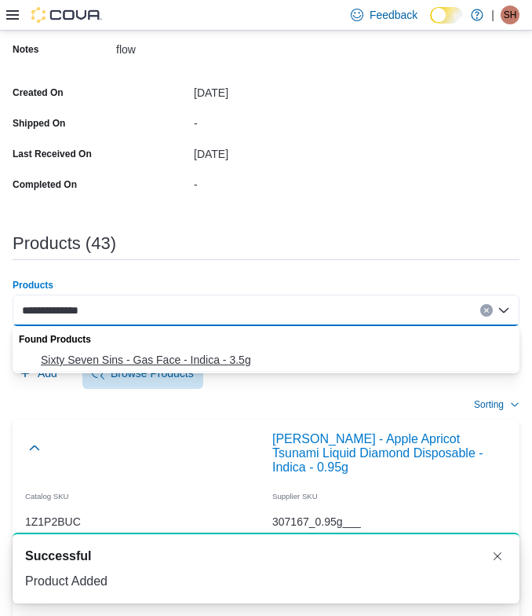
click at [170, 357] on span "Sixty Seven Sins - Gas Face - Indica - 3.5g" at bounding box center [276, 360] width 470 height 16
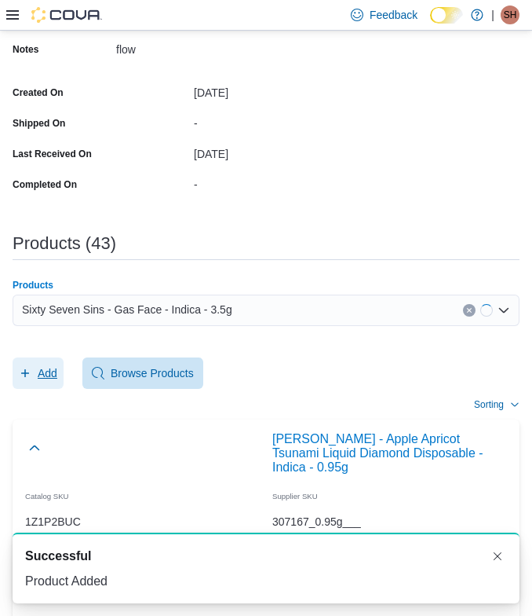
click at [42, 360] on span "Add" at bounding box center [38, 372] width 38 height 31
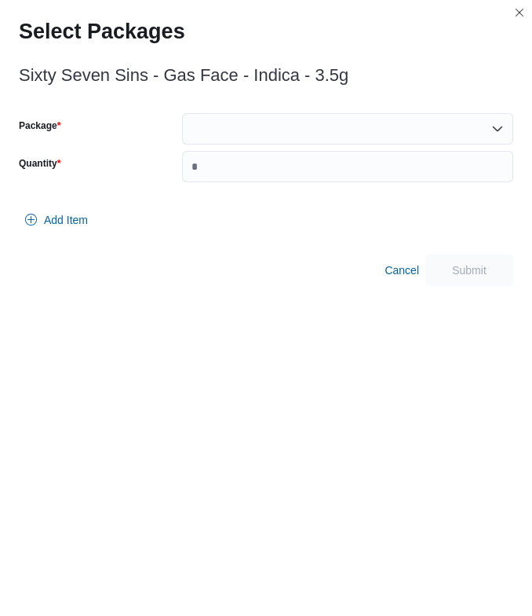
click at [328, 126] on div at bounding box center [347, 128] width 331 height 31
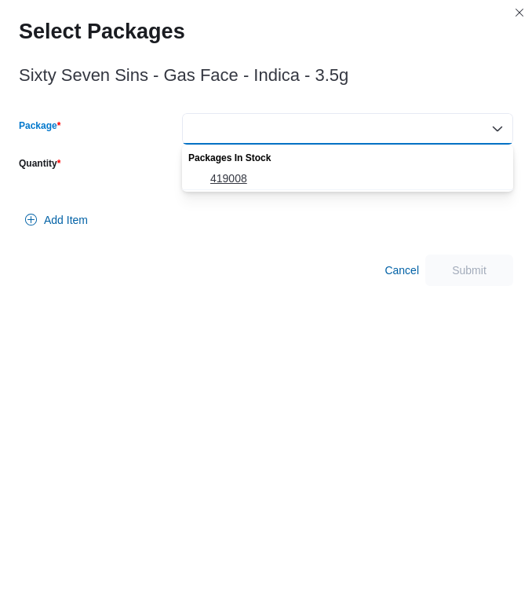
click at [275, 185] on span "419008" at bounding box center [357, 178] width 294 height 16
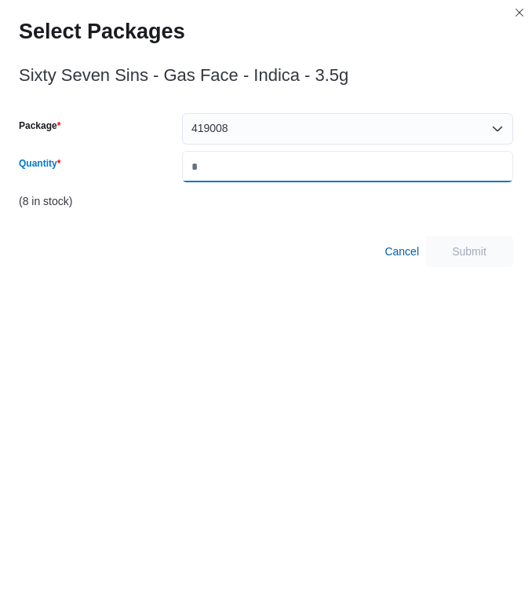
click at [275, 177] on input "Quantity" at bounding box center [347, 166] width 331 height 31
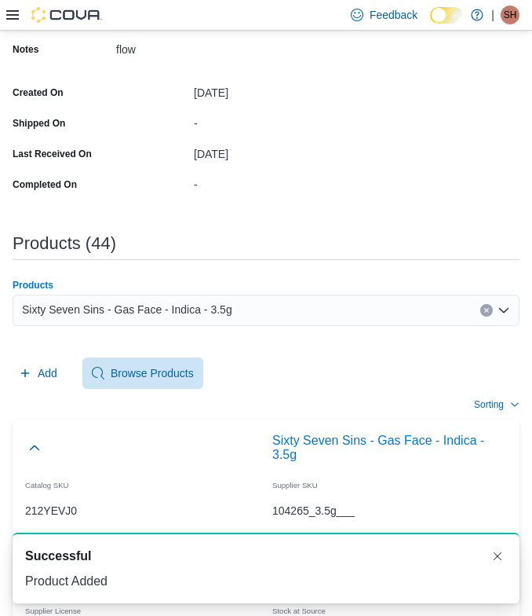
click at [219, 306] on span "Sixty Seven Sins - Gas Face - Indica - 3.5g" at bounding box center [127, 309] width 210 height 19
paste input "**********"
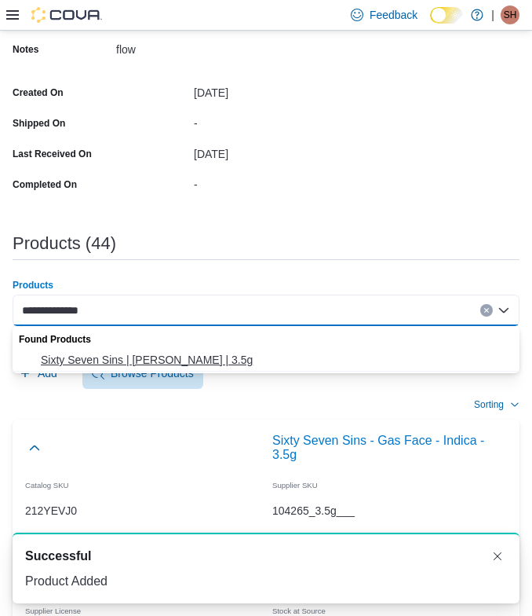
click at [130, 353] on span "Sixty Seven Sins | Gary Satan | 3.5g" at bounding box center [276, 360] width 470 height 16
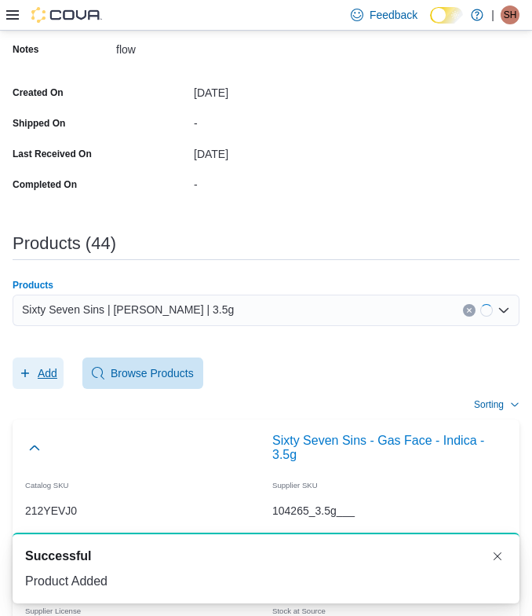
click at [31, 367] on span "Add" at bounding box center [38, 372] width 38 height 31
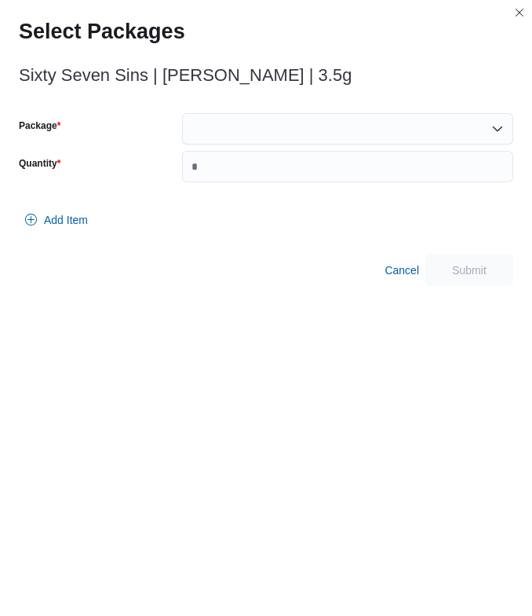
click at [258, 126] on div at bounding box center [347, 128] width 331 height 31
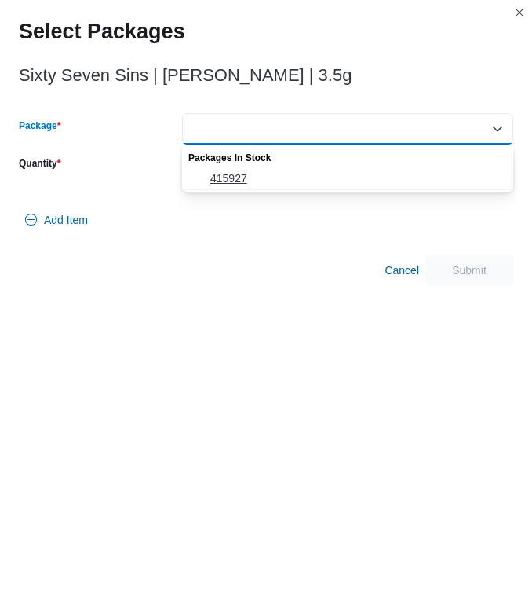
click at [258, 186] on button "415927" at bounding box center [347, 178] width 331 height 23
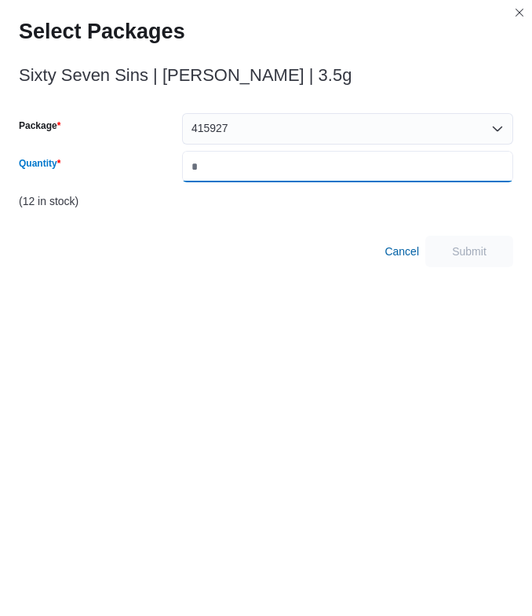
click at [258, 165] on input "Quantity" at bounding box center [347, 166] width 331 height 31
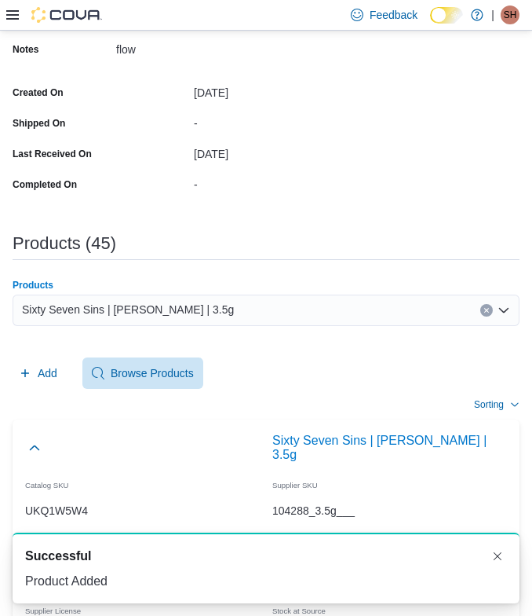
click at [318, 296] on div "Sixty Seven Sins | Gary Satan | 3.5g" at bounding box center [266, 309] width 507 height 31
paste input "**********"
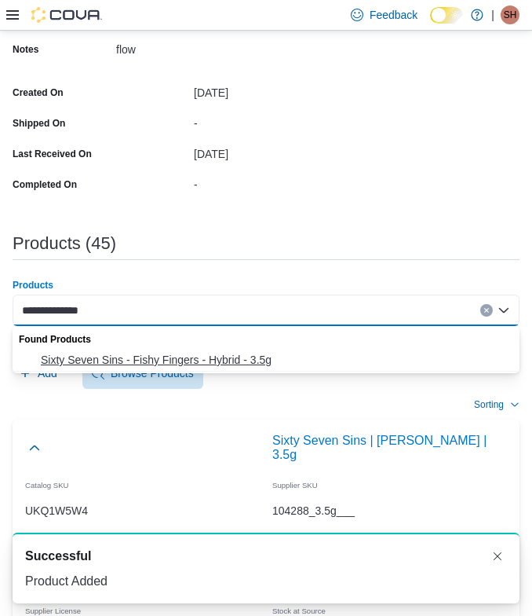
click at [113, 361] on span "Sixty Seven Sins - Fishy Fingers - Hybrid - 3.5g" at bounding box center [276, 360] width 470 height 16
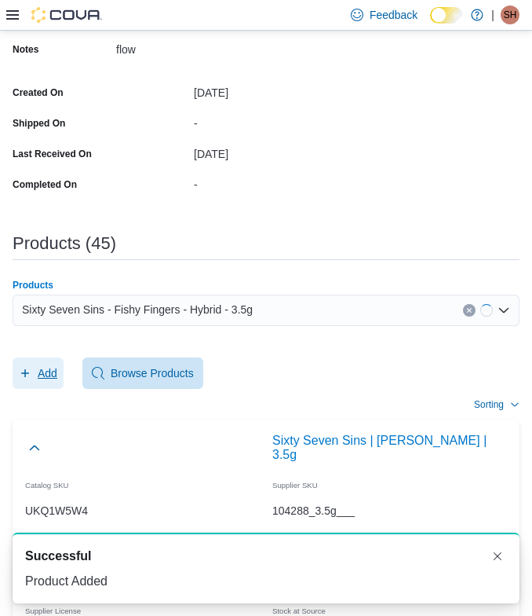
click at [42, 369] on span "Add" at bounding box center [48, 373] width 20 height 16
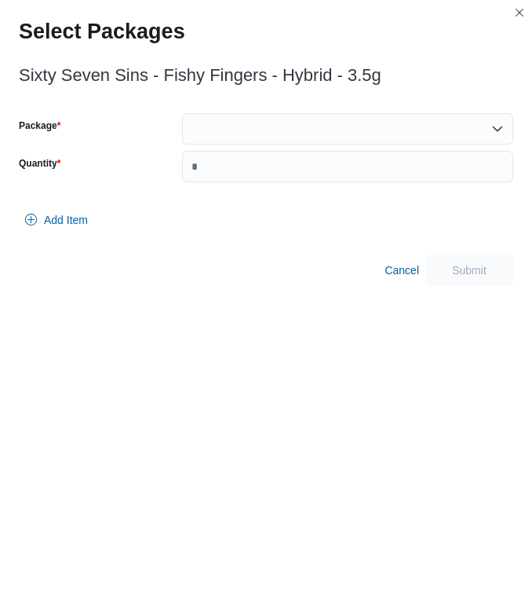
click at [250, 126] on div at bounding box center [347, 128] width 331 height 31
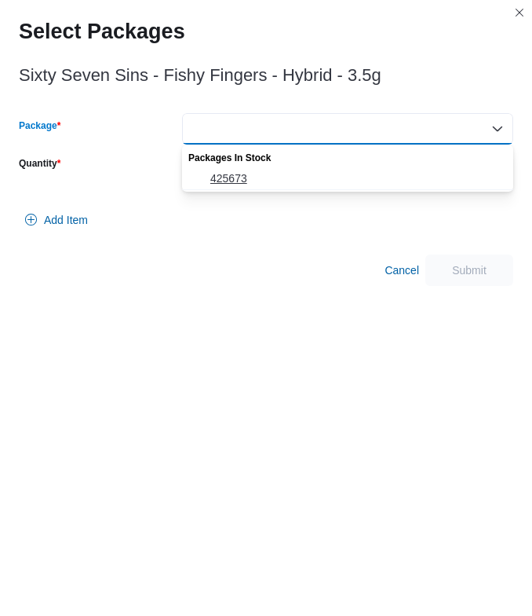
click at [250, 168] on button "425673" at bounding box center [347, 178] width 331 height 23
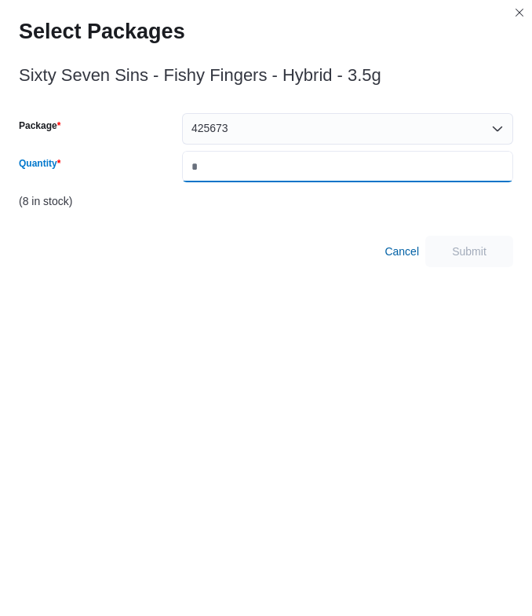
click at [250, 168] on input "Quantity" at bounding box center [347, 166] width 331 height 31
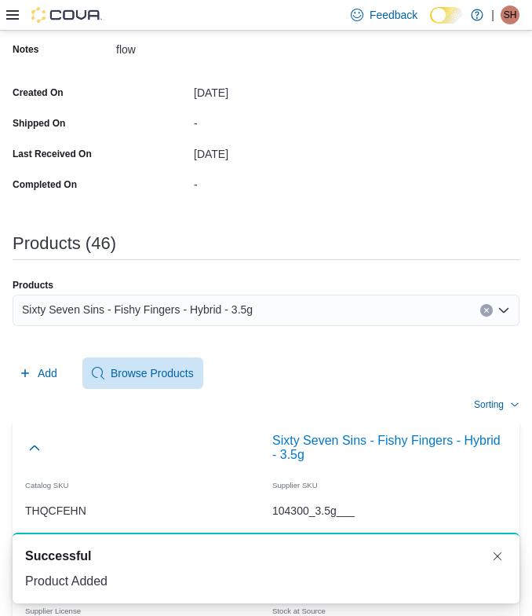
click at [388, 312] on div "Sixty Seven Sins - Fishy Fingers - Hybrid - 3.5g" at bounding box center [266, 309] width 507 height 31
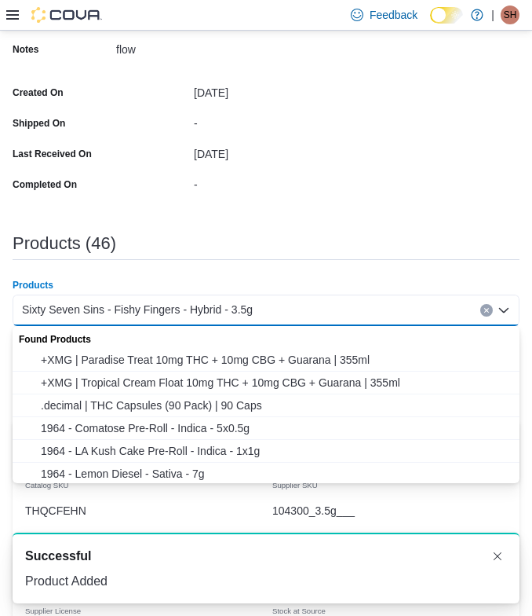
click at [388, 312] on div "Sixty Seven Sins - Fishy Fingers - Hybrid - 3.5g" at bounding box center [266, 309] width 507 height 31
paste
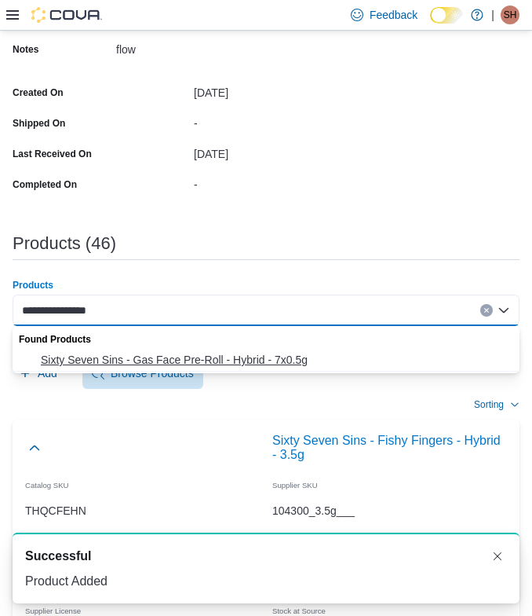
click at [142, 366] on span "Sixty Seven Sins - Gas Face Pre-Roll - Hybrid - 7x0.5g" at bounding box center [276, 360] width 470 height 16
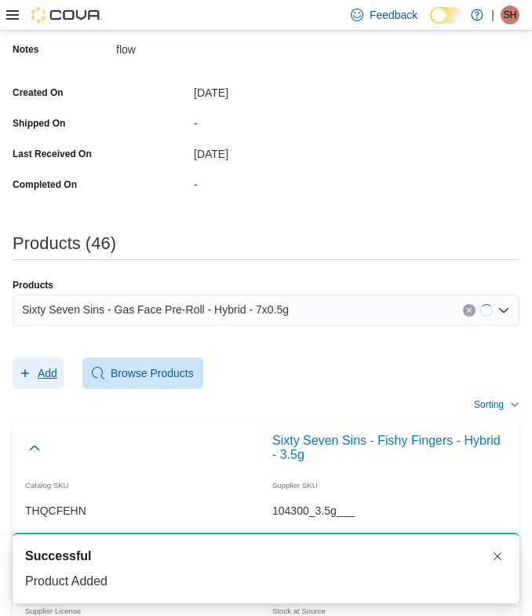
click at [53, 372] on span "Add" at bounding box center [48, 373] width 20 height 16
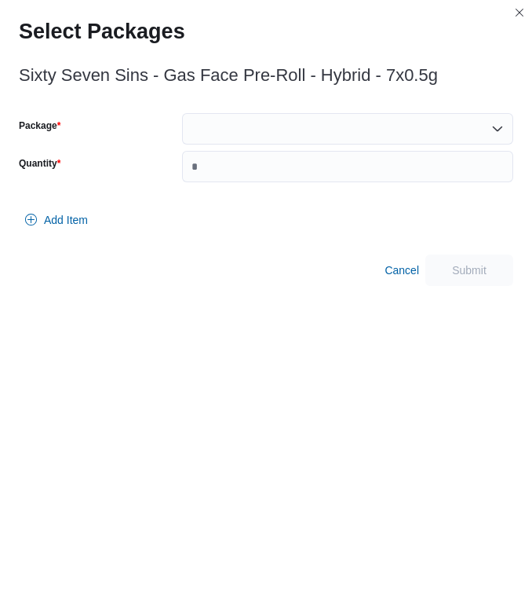
click at [408, 136] on div at bounding box center [347, 128] width 331 height 31
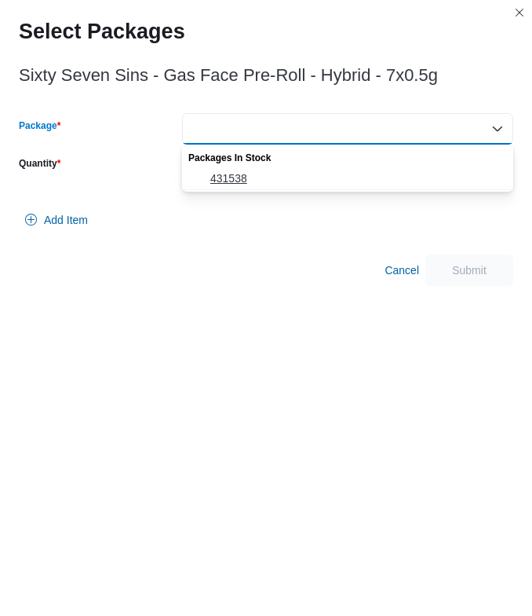
click at [318, 186] on button "431538" at bounding box center [347, 178] width 331 height 23
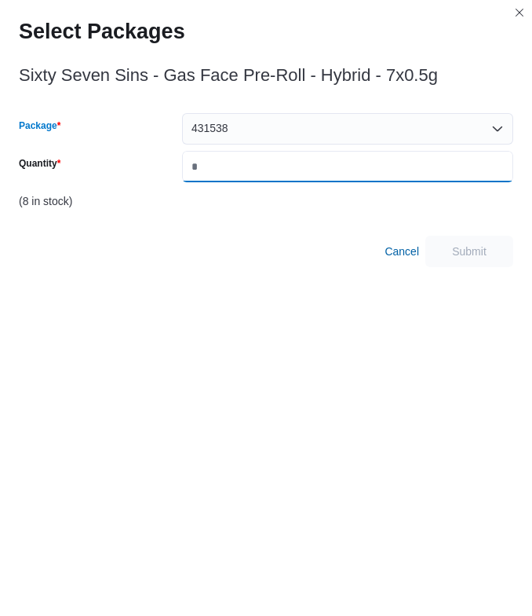
click at [318, 171] on input "Quantity" at bounding box center [347, 166] width 331 height 31
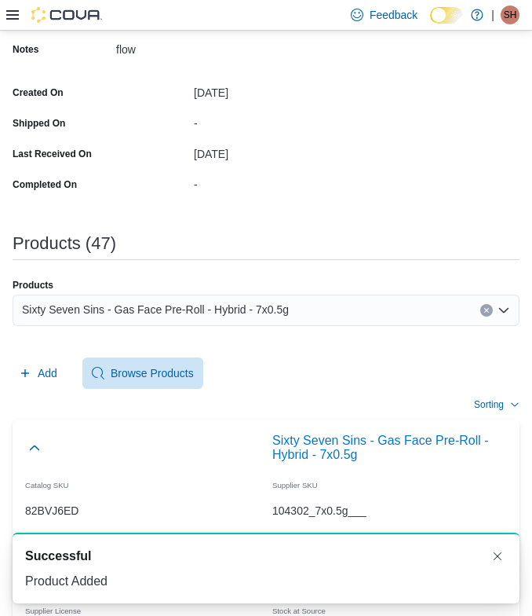
click at [151, 313] on span "Sixty Seven Sins - Gas Face Pre-Roll - Hybrid - 7x0.5g" at bounding box center [155, 309] width 267 height 19
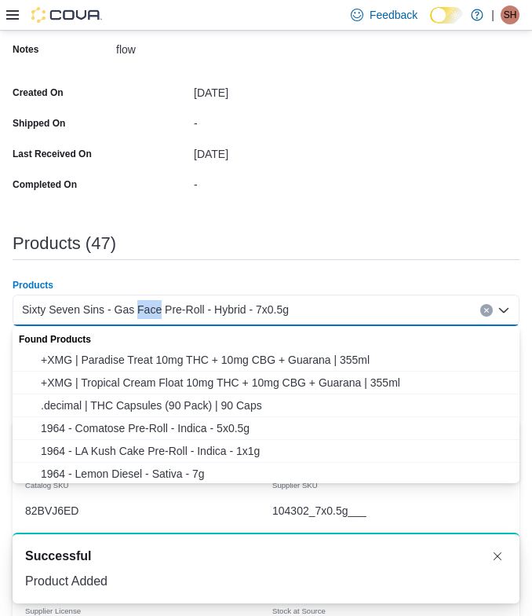
click at [151, 313] on span "Sixty Seven Sins - Gas Face Pre-Roll - Hybrid - 7x0.5g" at bounding box center [155, 309] width 267 height 19
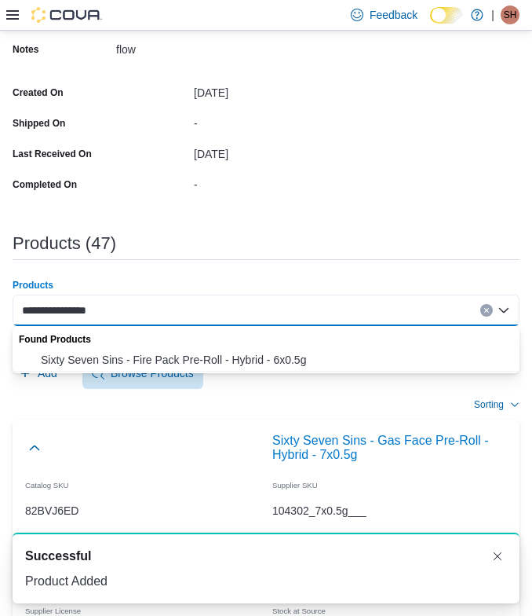
click at [104, 346] on div "Found Products" at bounding box center [266, 337] width 507 height 23
click at [93, 357] on span "Sixty Seven Sins - Fire Pack Pre-Roll - Hybrid - 6x0.5g" at bounding box center [276, 360] width 470 height 16
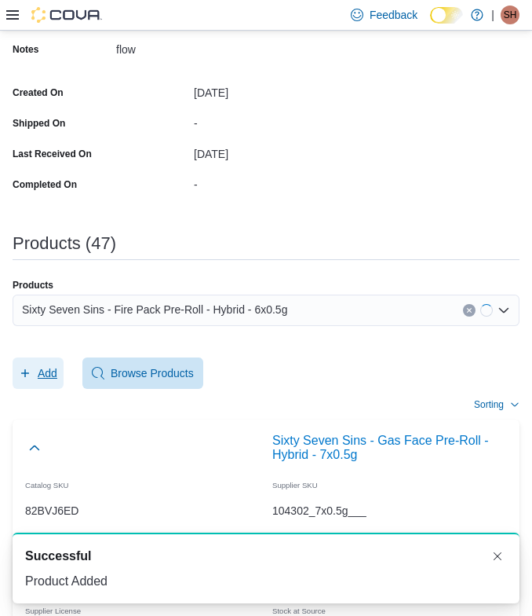
click at [63, 362] on button "Add" at bounding box center [38, 372] width 51 height 31
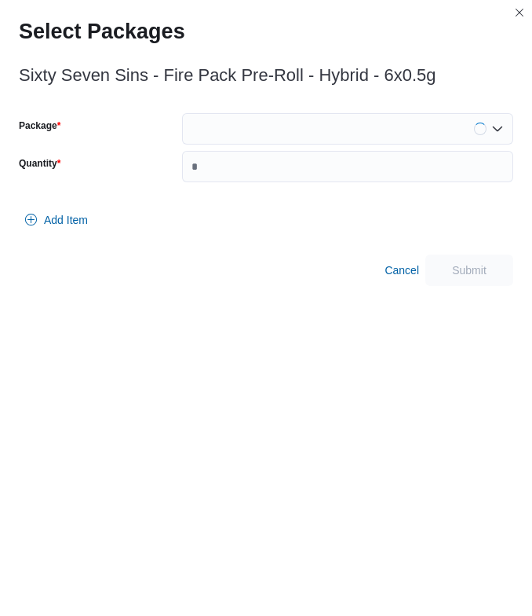
click at [280, 104] on div "Sixty Seven Sins - Fire Pack Pre-Roll - Hybrid - 6x0.5g Package Quantity Add It…" at bounding box center [266, 171] width 495 height 229
click at [277, 124] on div at bounding box center [347, 128] width 331 height 31
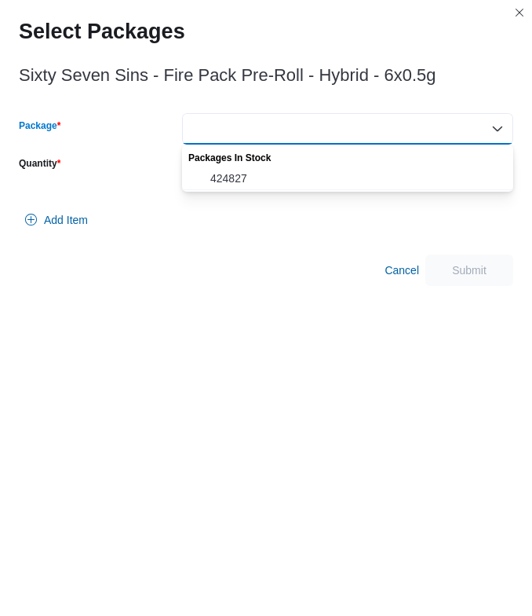
click at [274, 148] on div "Packages In Stock" at bounding box center [347, 155] width 331 height 23
click at [269, 170] on span "424827" at bounding box center [357, 178] width 294 height 16
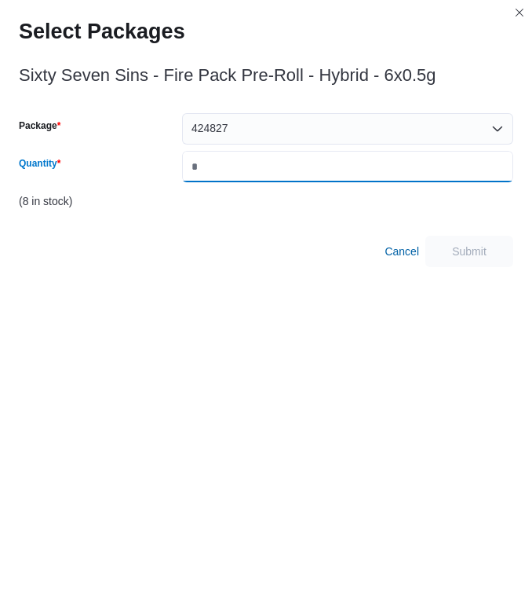
click at [269, 169] on input "Quantity" at bounding box center [347, 166] width 331 height 31
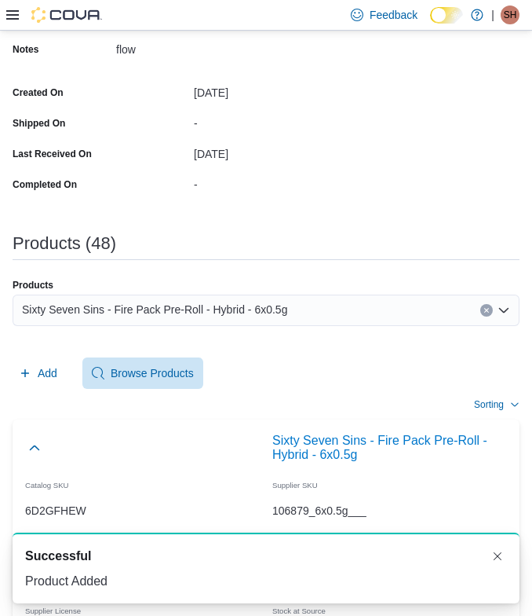
click at [322, 317] on div "Sixty Seven Sins - Fire Pack Pre-Roll - Hybrid - 6x0.5g" at bounding box center [266, 309] width 507 height 31
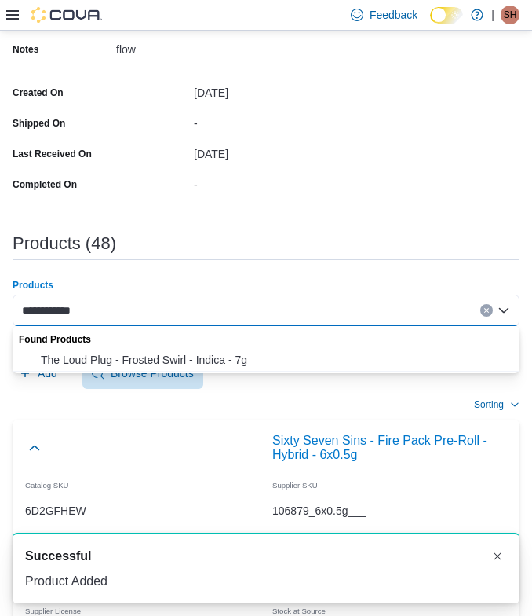
click at [146, 359] on span "The Loud Plug - Frosted Swirl - Indica - 7g" at bounding box center [276, 360] width 470 height 16
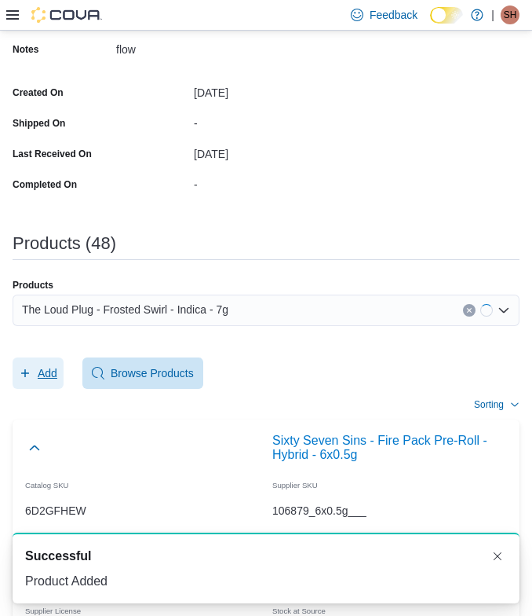
click at [42, 363] on span "Add" at bounding box center [38, 372] width 38 height 31
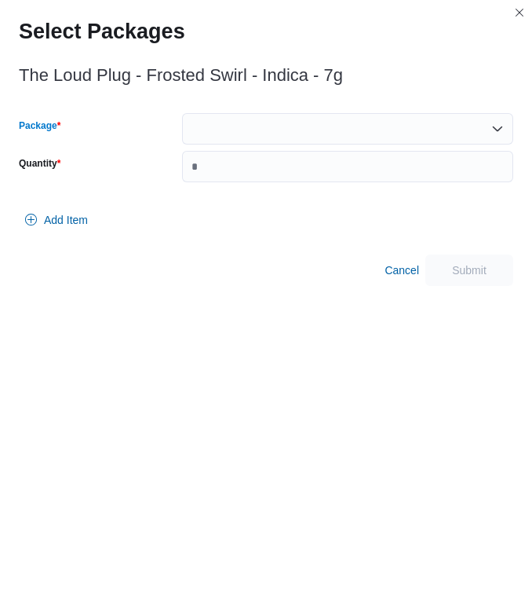
click at [277, 119] on div at bounding box center [347, 128] width 331 height 31
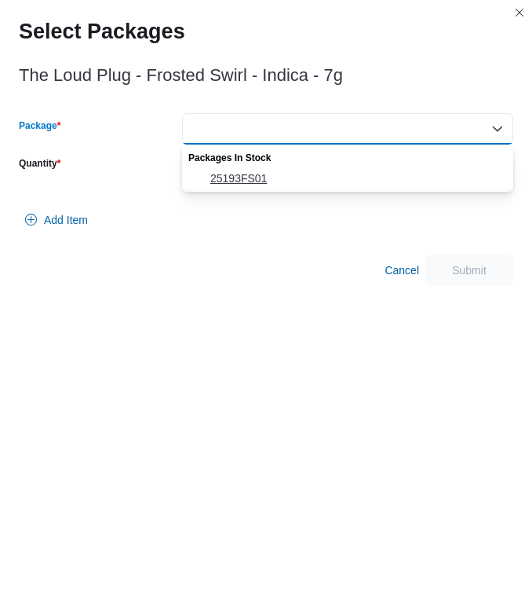
click at [283, 176] on span "25193FS01" at bounding box center [357, 178] width 294 height 16
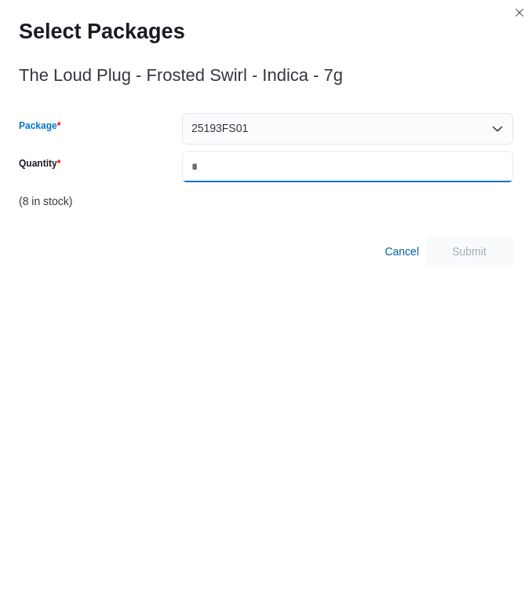
click at [283, 176] on input "Quantity" at bounding box center [347, 166] width 331 height 31
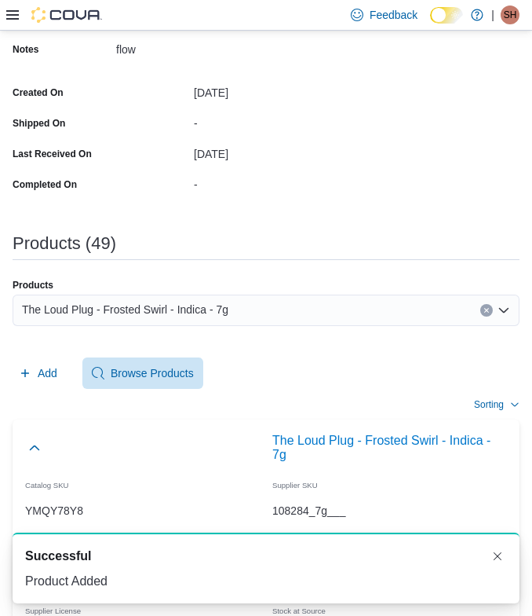
click at [299, 327] on div "The Loud Plug - Frosted Swirl - Indica - 7g" at bounding box center [266, 316] width 507 height 44
click at [276, 316] on div "The Loud Plug - Frosted Swirl - Indica - 7g" at bounding box center [266, 309] width 507 height 31
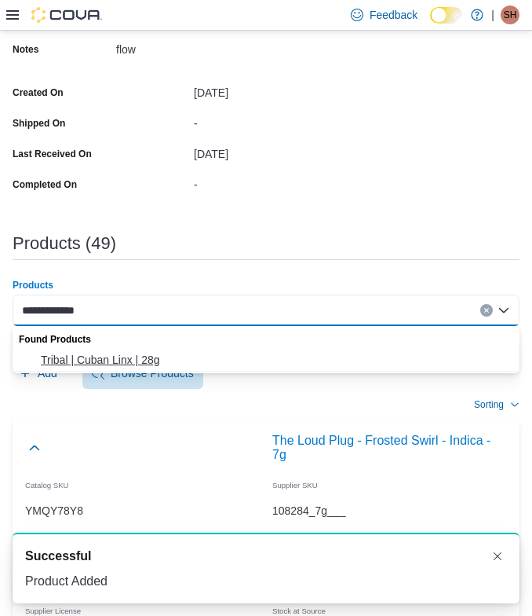
click at [140, 364] on span "Tribal | Cuban Linx | 28g" at bounding box center [276, 360] width 470 height 16
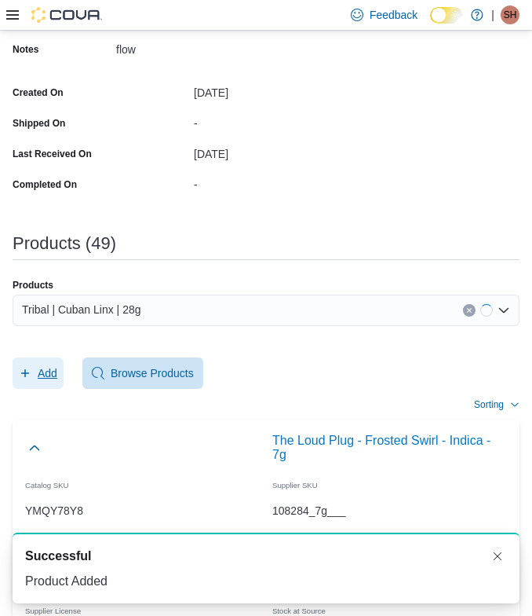
click at [29, 375] on icon "button" at bounding box center [25, 373] width 13 height 13
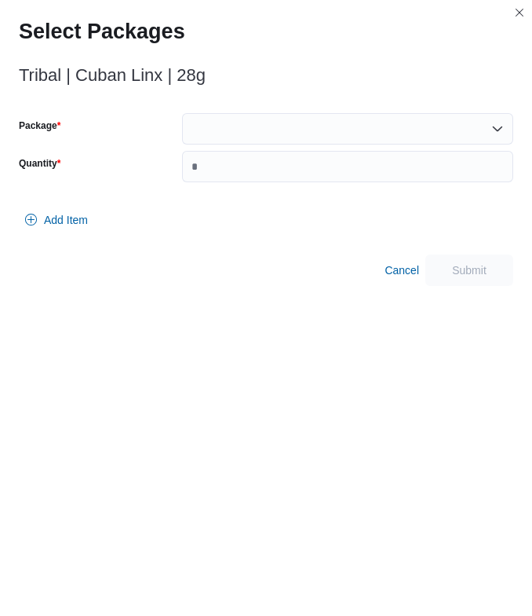
click at [322, 130] on div at bounding box center [347, 128] width 331 height 31
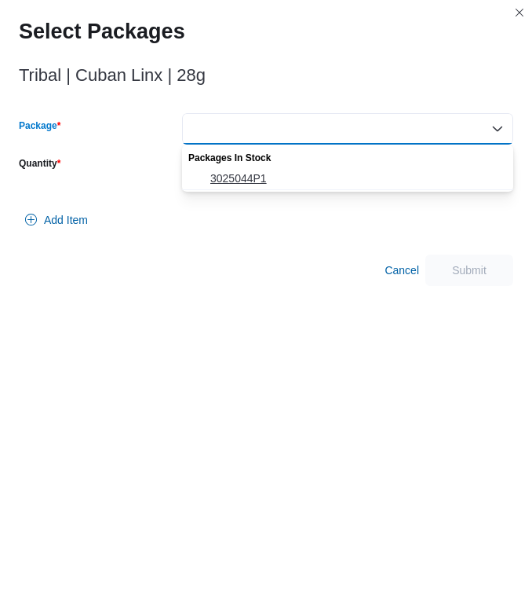
click at [272, 180] on span "3025044P1" at bounding box center [357, 178] width 294 height 16
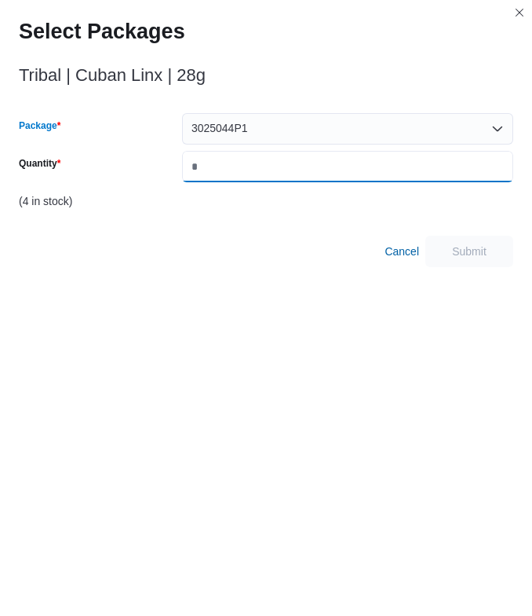
click at [268, 166] on input "Quantity" at bounding box center [347, 166] width 331 height 31
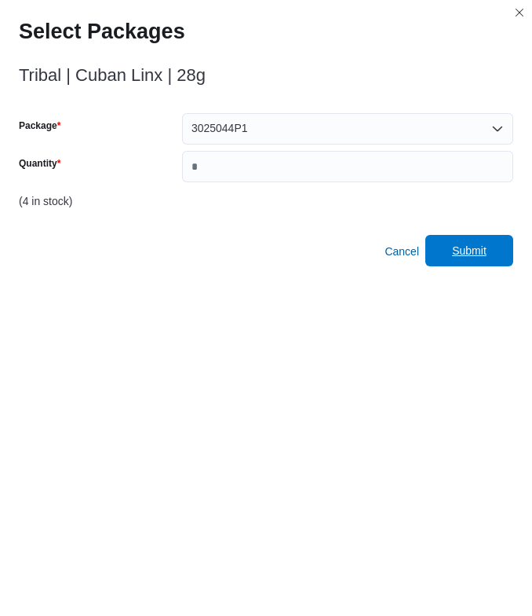
click at [484, 237] on span "Submit" at bounding box center [469, 250] width 69 height 31
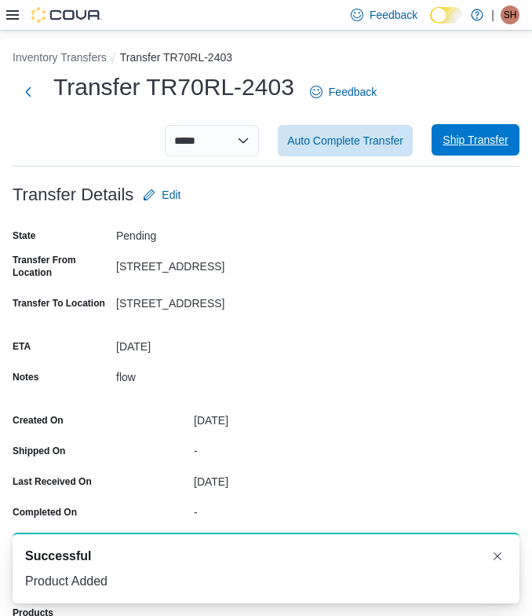
click at [466, 142] on span "Ship Transfer" at bounding box center [475, 140] width 65 height 16
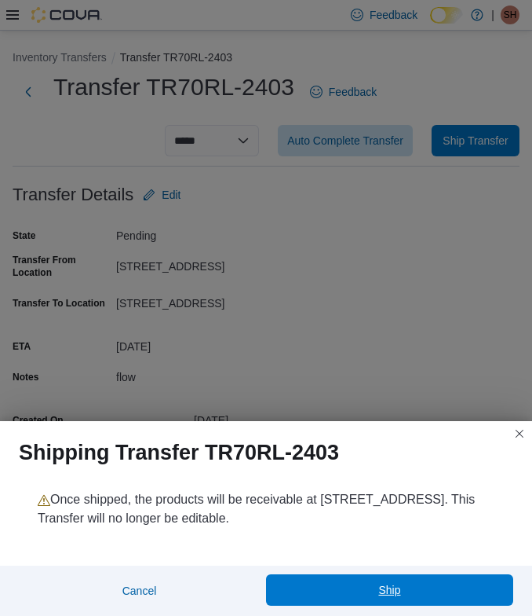
click at [367, 578] on span "Ship" at bounding box center [390, 589] width 228 height 31
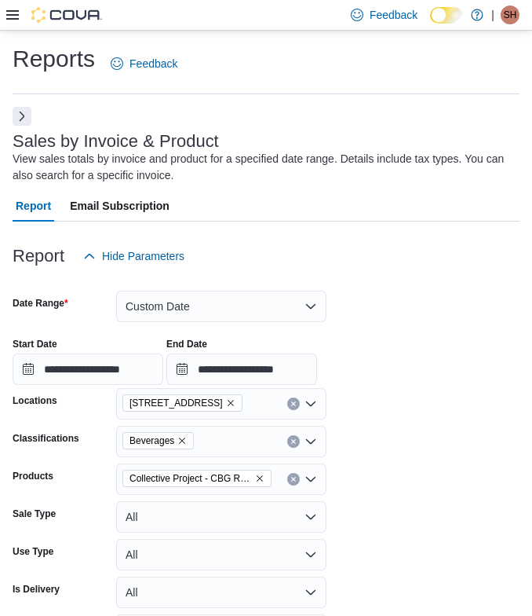
click at [13, 23] on div at bounding box center [54, 15] width 96 height 30
click at [13, 19] on icon at bounding box center [12, 14] width 13 height 9
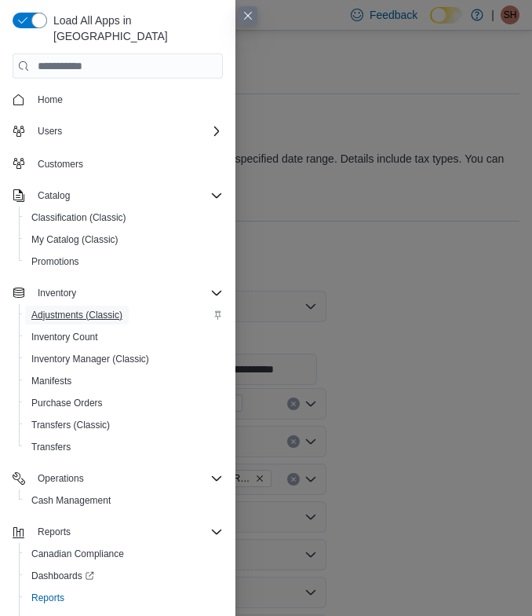
click at [82, 309] on span "Adjustments (Classic)" at bounding box center [76, 315] width 91 height 13
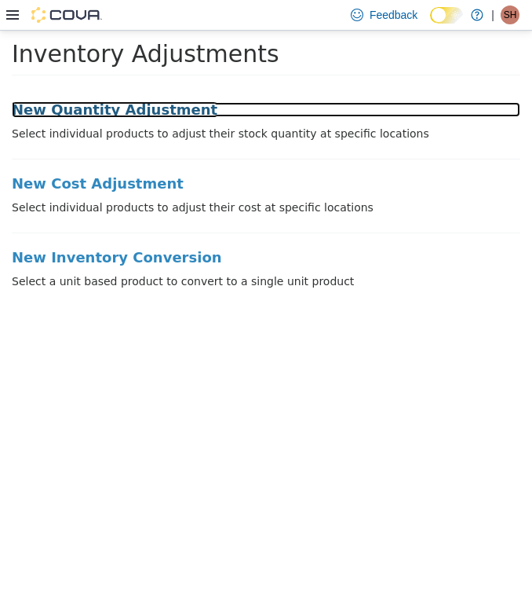
click at [114, 114] on h3 "New Quantity Adjustment" at bounding box center [266, 110] width 509 height 16
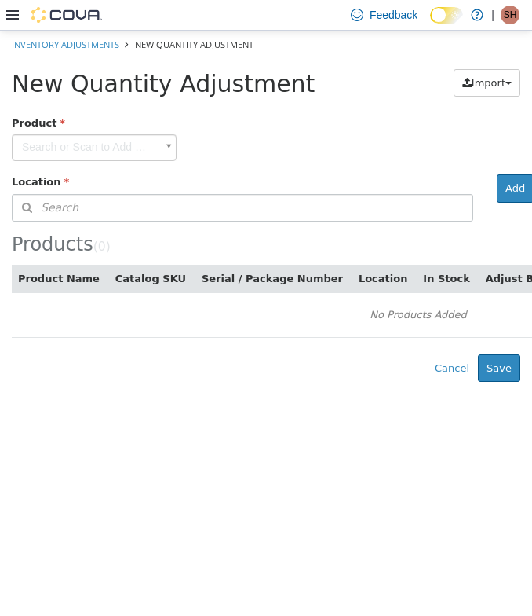
click at [108, 145] on body "× Inventory Adjustments New Quantity Adjustment New Quantity Adjustment Import …" at bounding box center [266, 206] width 532 height 351
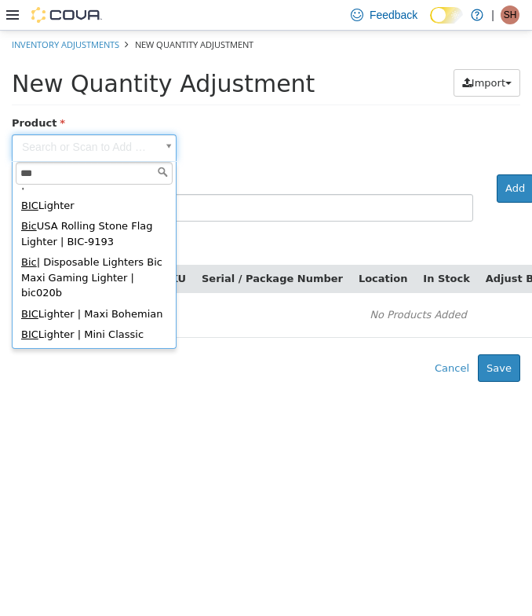
scroll to position [117, 0]
type input "***"
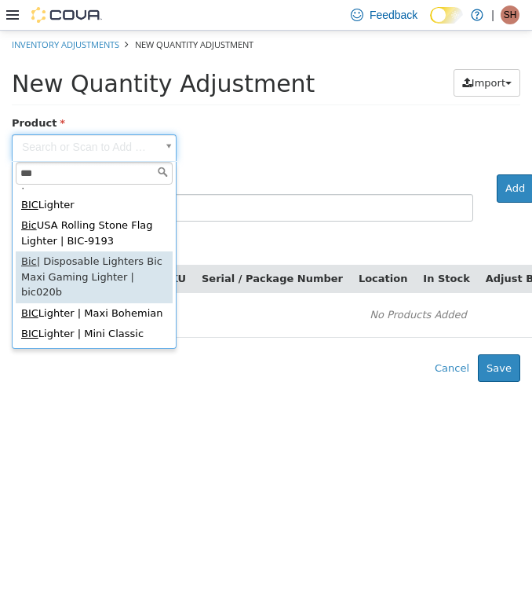
type input "**********"
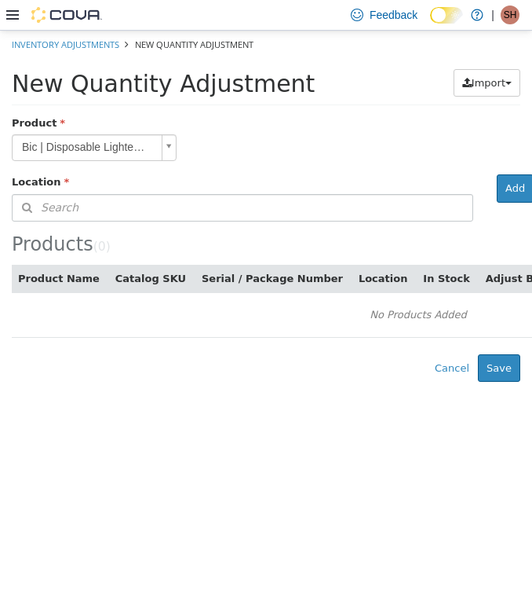
click at [287, 192] on div "Location" at bounding box center [242, 184] width 485 height 20
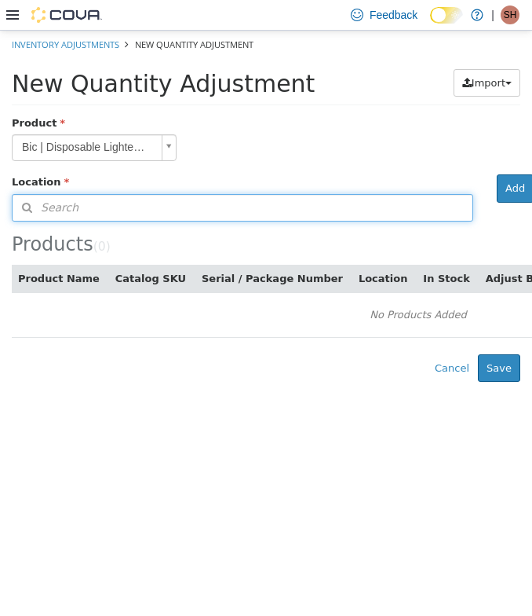
click at [276, 204] on button "Search" at bounding box center [243, 207] width 462 height 27
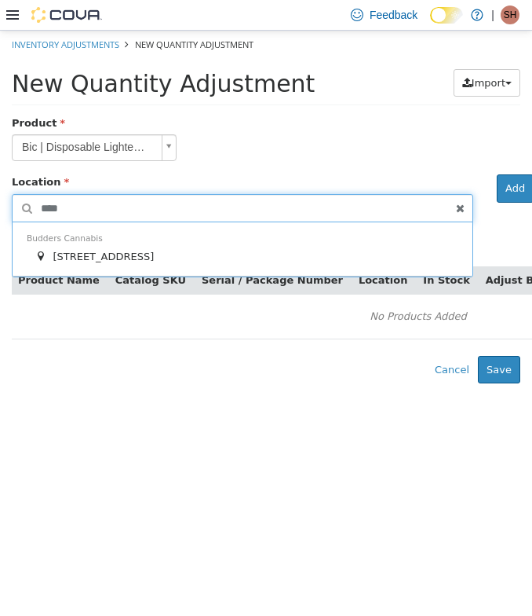
type input "****"
click at [250, 258] on div "[STREET_ADDRESS]" at bounding box center [247, 257] width 424 height 16
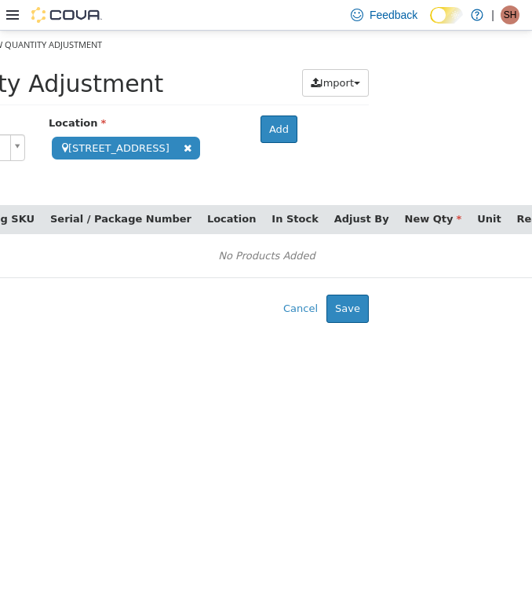
scroll to position [0, 209]
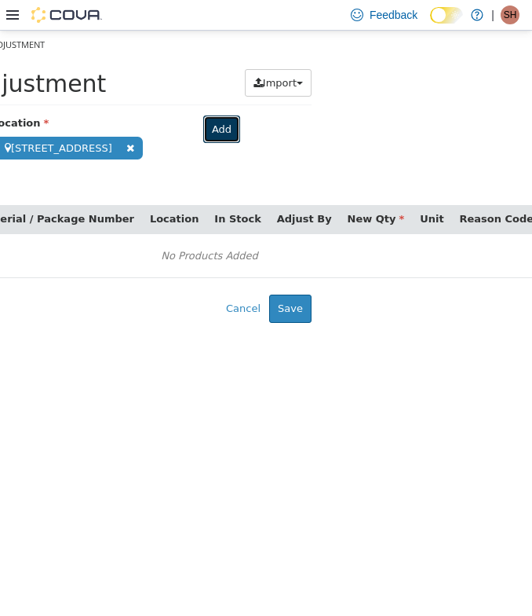
click at [240, 122] on button "Add" at bounding box center [221, 129] width 37 height 28
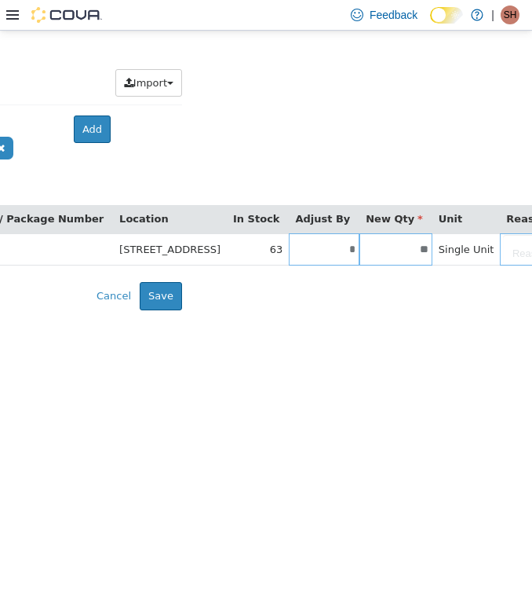
scroll to position [0, 457]
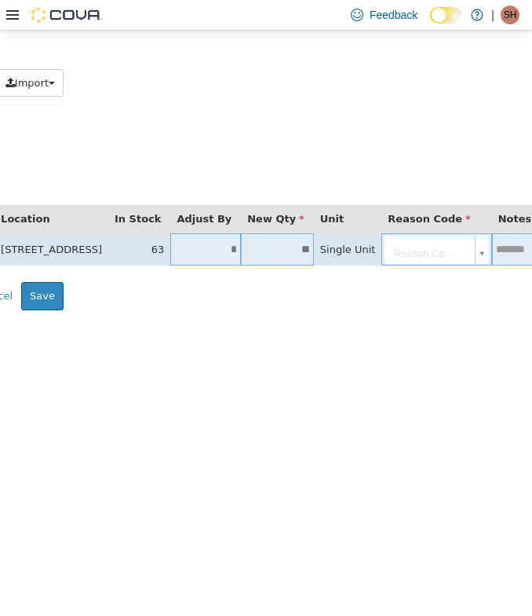
click at [272, 251] on input "**" at bounding box center [277, 249] width 73 height 12
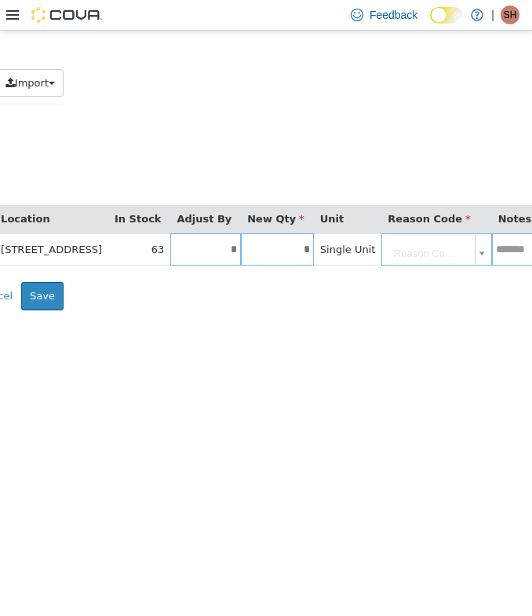
type input "*"
type input "***"
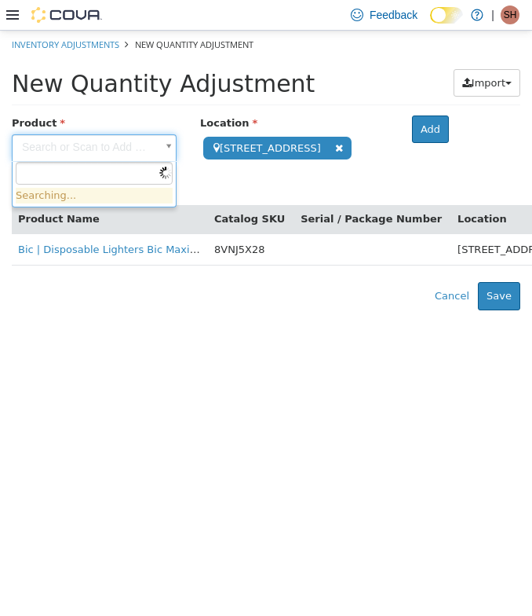
scroll to position [0, 0]
click at [104, 153] on body "**********" at bounding box center [266, 171] width 532 height 280
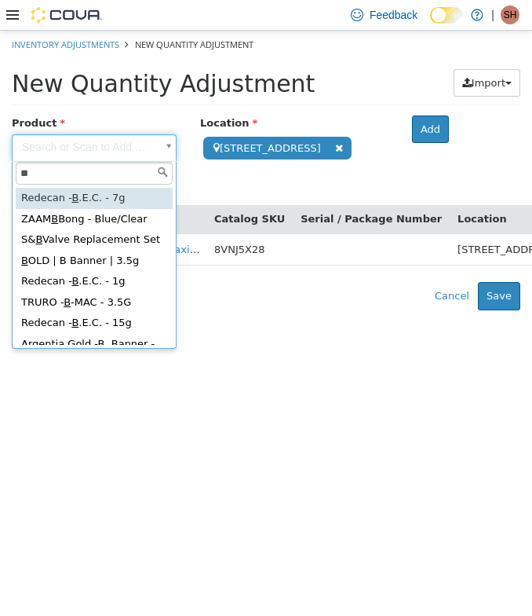
type input "***"
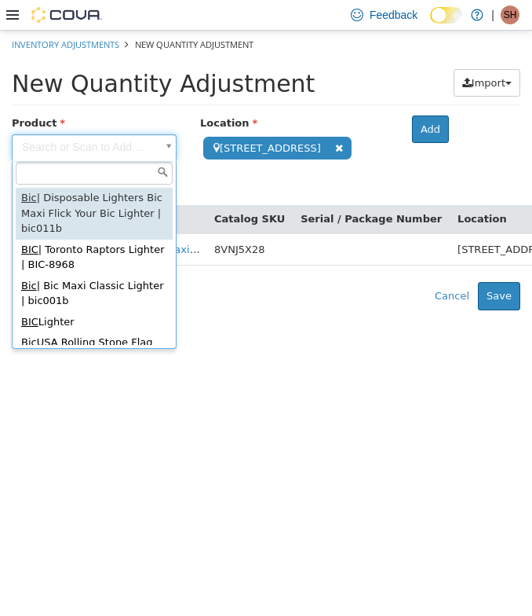
click at [243, 310] on html "**********" at bounding box center [266, 171] width 532 height 280
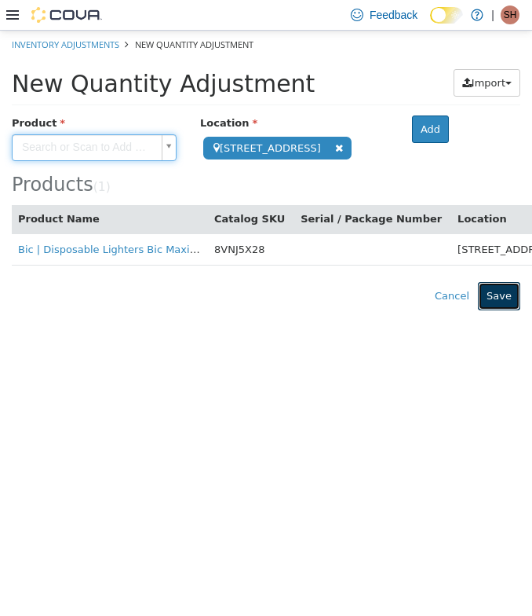
click at [500, 301] on button "Save" at bounding box center [499, 296] width 42 height 28
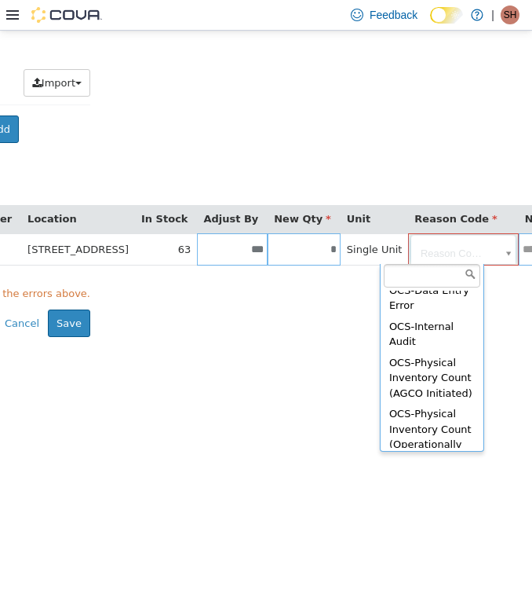
scroll to position [386, 0]
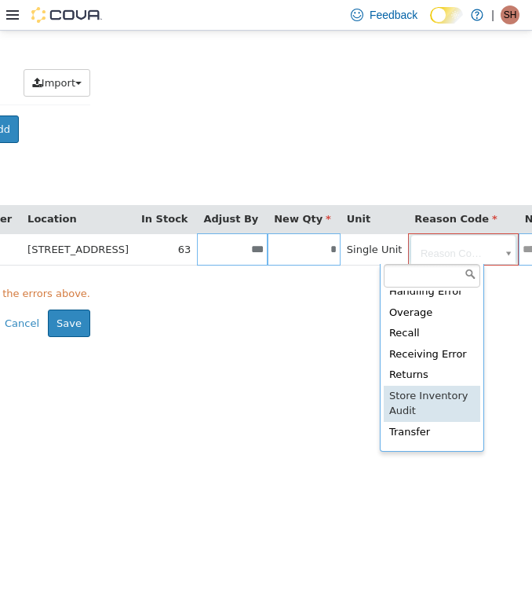
type input "**********"
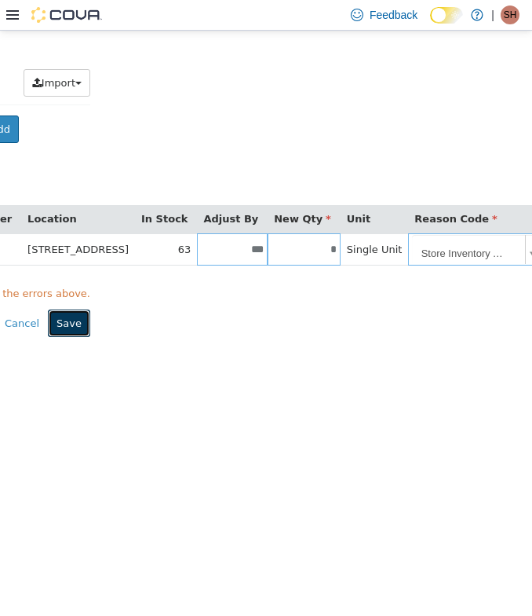
click at [64, 312] on button "Save" at bounding box center [69, 323] width 42 height 28
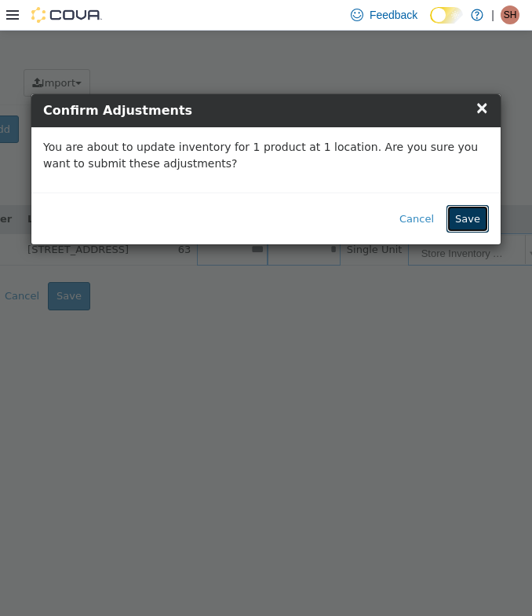
click at [470, 226] on button "Save" at bounding box center [468, 219] width 42 height 28
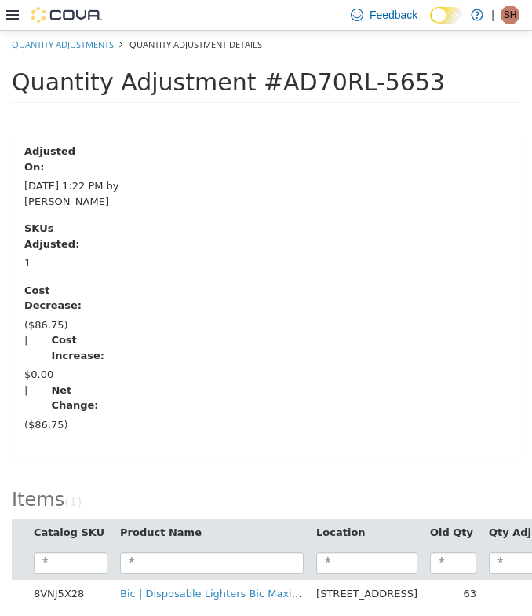
scroll to position [10, 0]
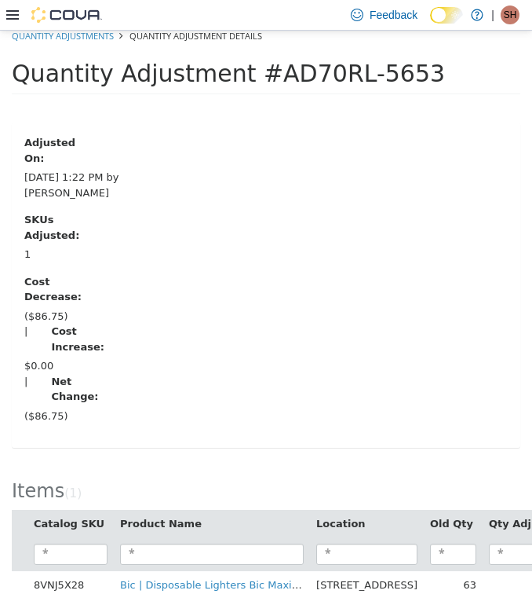
click at [24, 14] on div at bounding box center [54, 15] width 96 height 16
click at [22, 14] on div at bounding box center [54, 15] width 96 height 16
click at [11, 18] on icon at bounding box center [12, 14] width 13 height 9
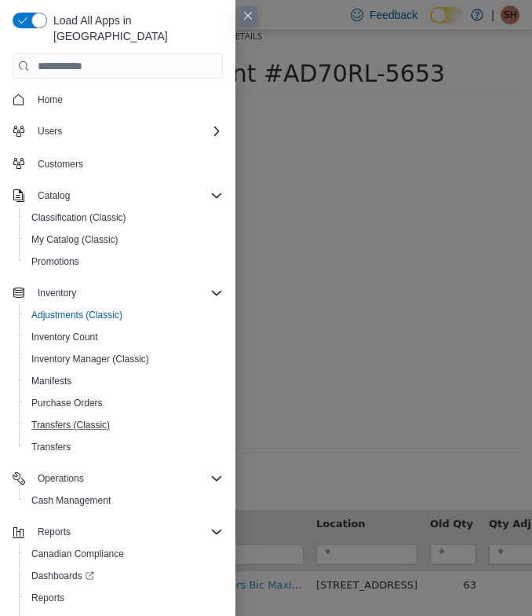
scroll to position [30, 0]
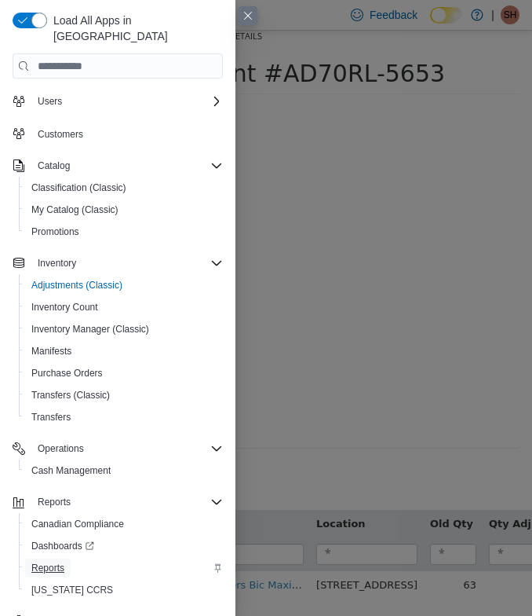
click at [43, 561] on span "Reports" at bounding box center [47, 567] width 33 height 13
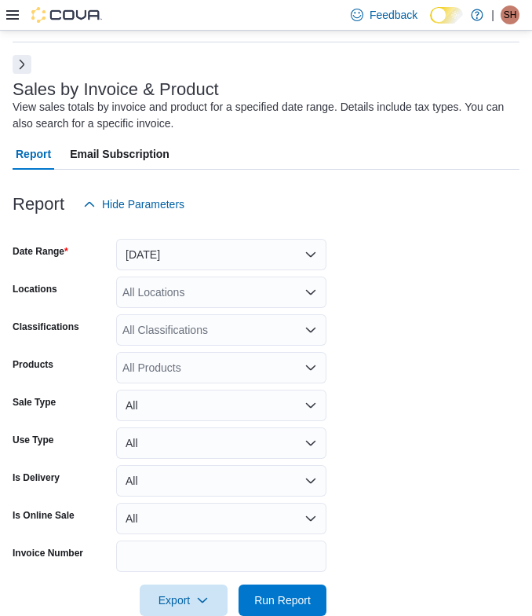
scroll to position [53, 0]
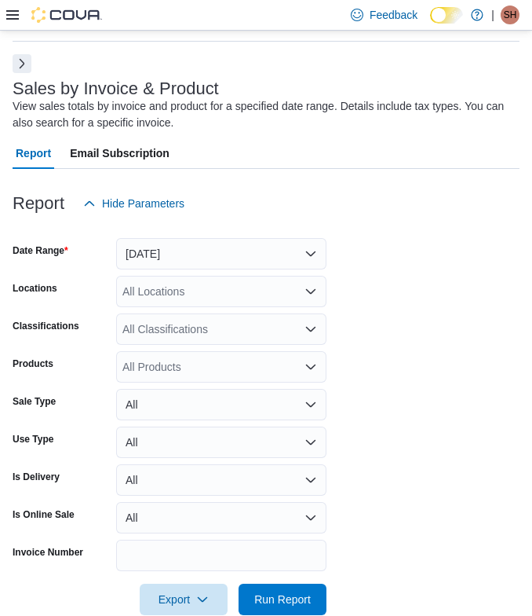
click at [24, 73] on div at bounding box center [266, 76] width 507 height 6
click at [24, 71] on button "Next" at bounding box center [22, 62] width 19 height 19
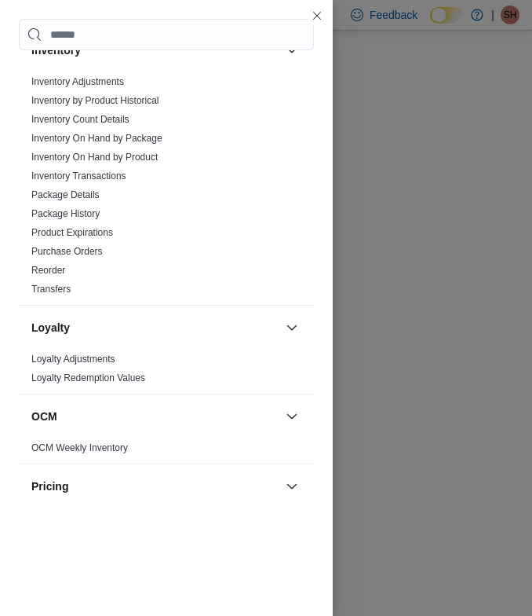
scroll to position [500, 0]
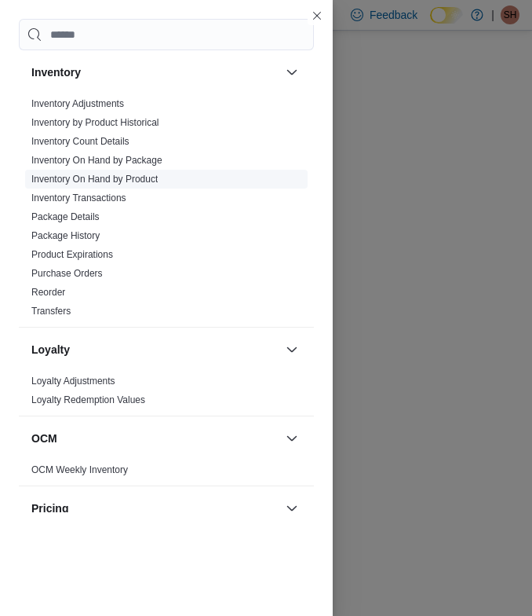
click at [96, 175] on link "Inventory On Hand by Product" at bounding box center [94, 179] width 126 height 11
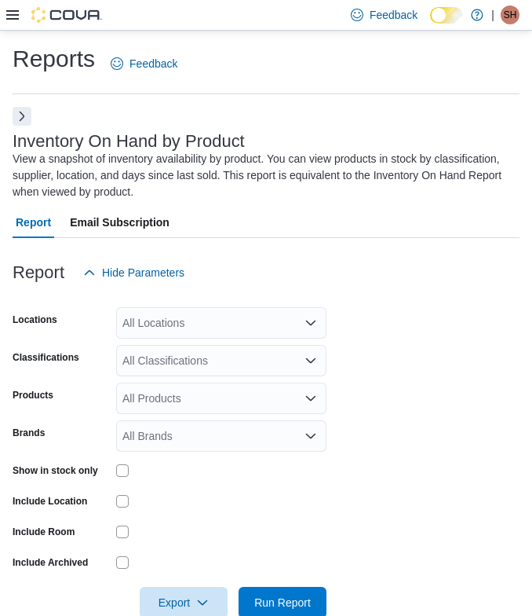
scroll to position [34, 0]
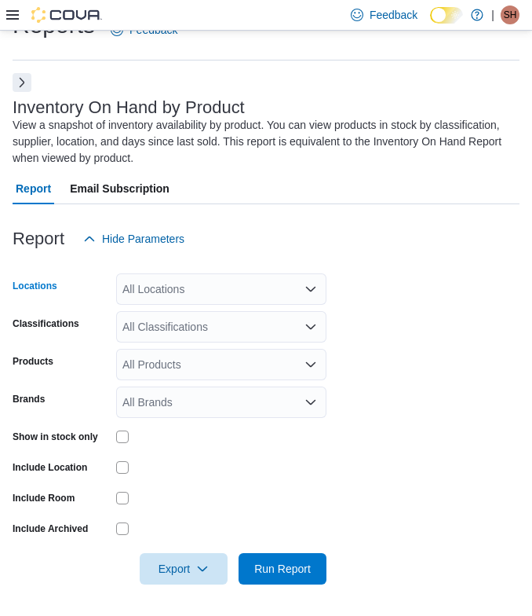
click at [170, 294] on div "All Locations" at bounding box center [221, 288] width 210 height 31
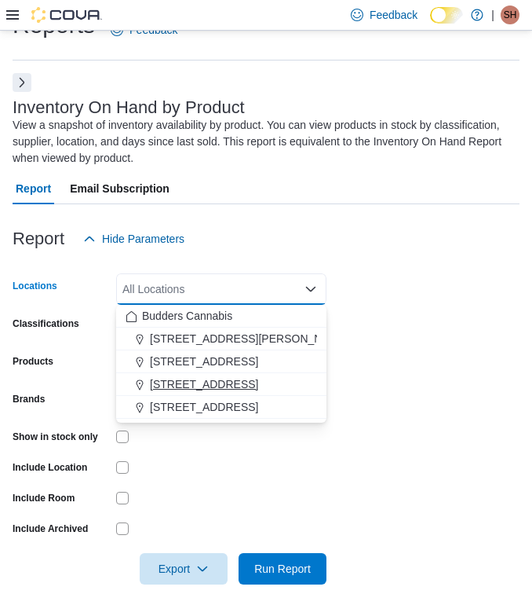
click at [191, 382] on span "[STREET_ADDRESS]" at bounding box center [204, 384] width 108 height 16
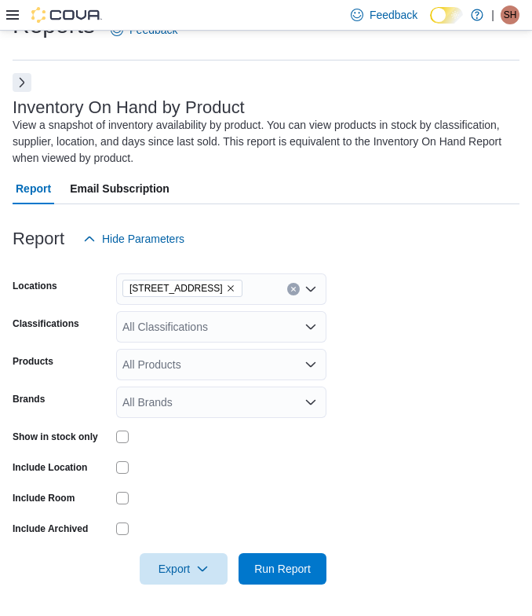
click at [410, 350] on form "Locations 3466 Dundas St. W Unit 1 Classifications All Classifications Products…" at bounding box center [266, 419] width 507 height 330
click at [254, 327] on div "All Classifications" at bounding box center [221, 326] width 210 height 31
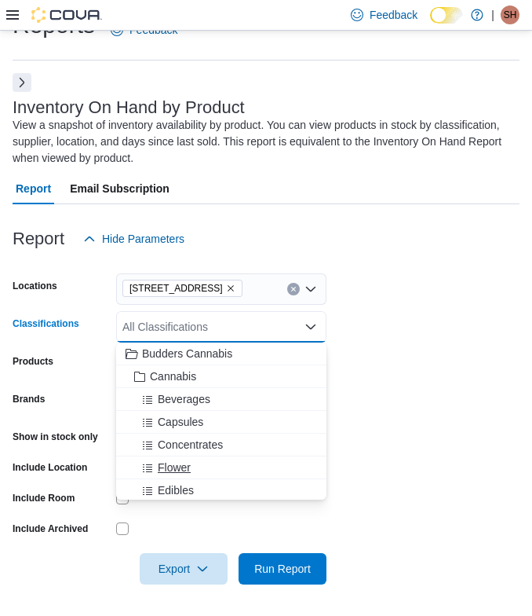
click at [182, 465] on span "Flower" at bounding box center [174, 467] width 33 height 16
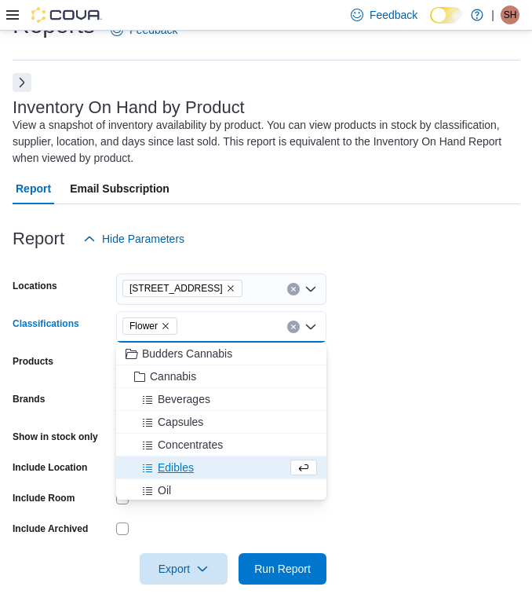
click at [461, 397] on form "Locations 3466 Dundas St. W Unit 1 Classifications Flower Combo box. Selected. …" at bounding box center [266, 419] width 507 height 330
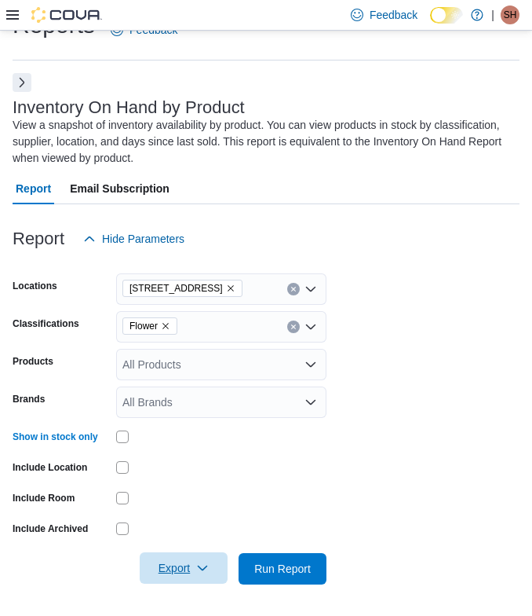
click at [188, 568] on span "Export" at bounding box center [183, 567] width 69 height 31
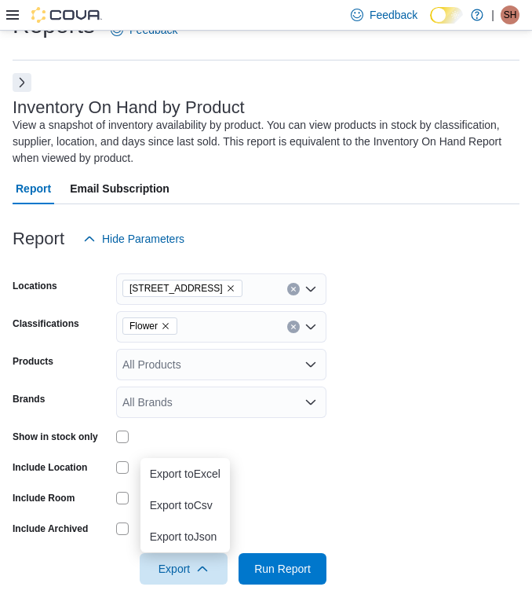
click at [332, 453] on form "Locations 3466 Dundas St. W Unit 1 Classifications Flower Products All Products…" at bounding box center [266, 419] width 507 height 330
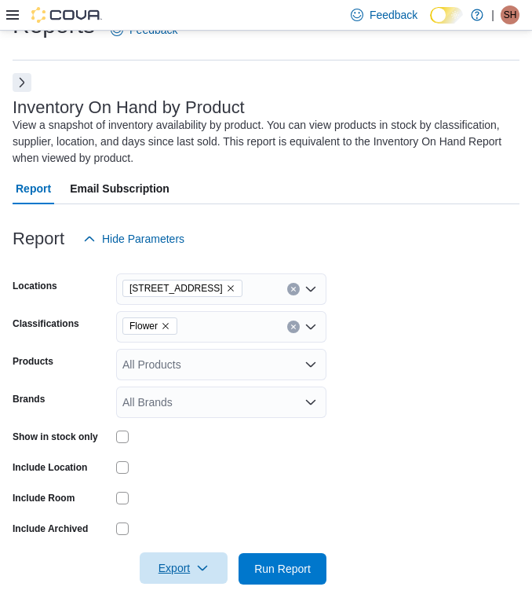
click at [205, 557] on span "Export" at bounding box center [183, 567] width 69 height 31
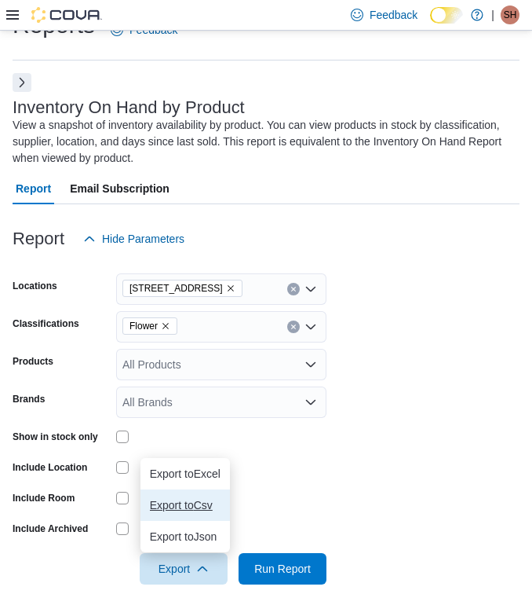
click at [204, 510] on span "Export to Csv" at bounding box center [185, 505] width 71 height 13
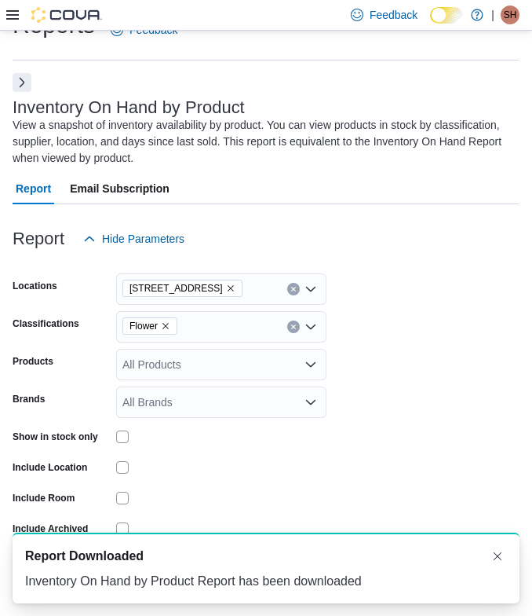
scroll to position [0, 0]
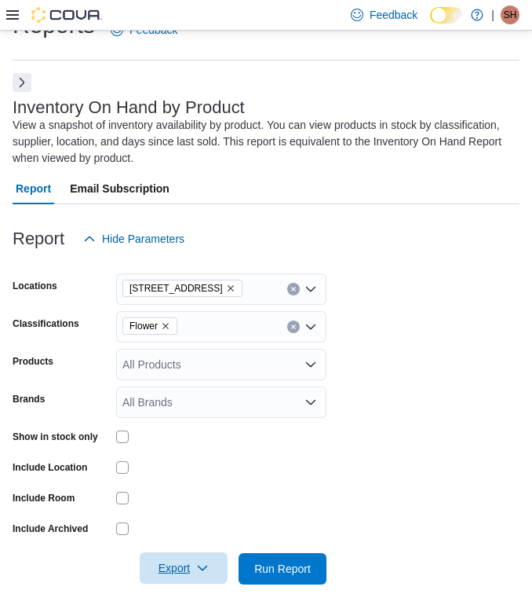
click at [201, 573] on icon "button" at bounding box center [202, 567] width 13 height 13
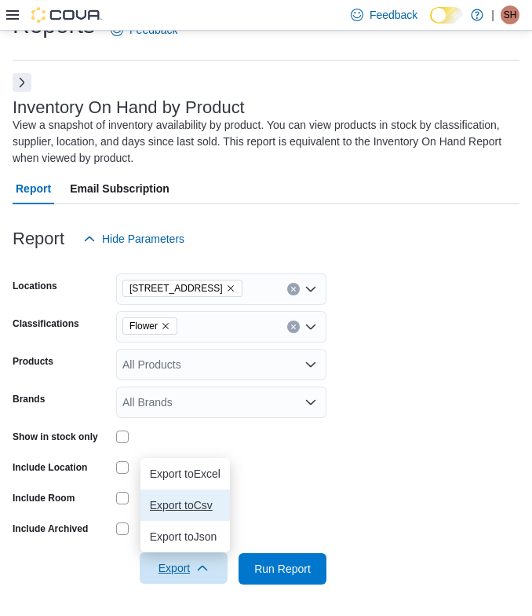
click at [193, 514] on button "Export to Csv" at bounding box center [186, 504] width 90 height 31
